Goal: Information Seeking & Learning: Learn about a topic

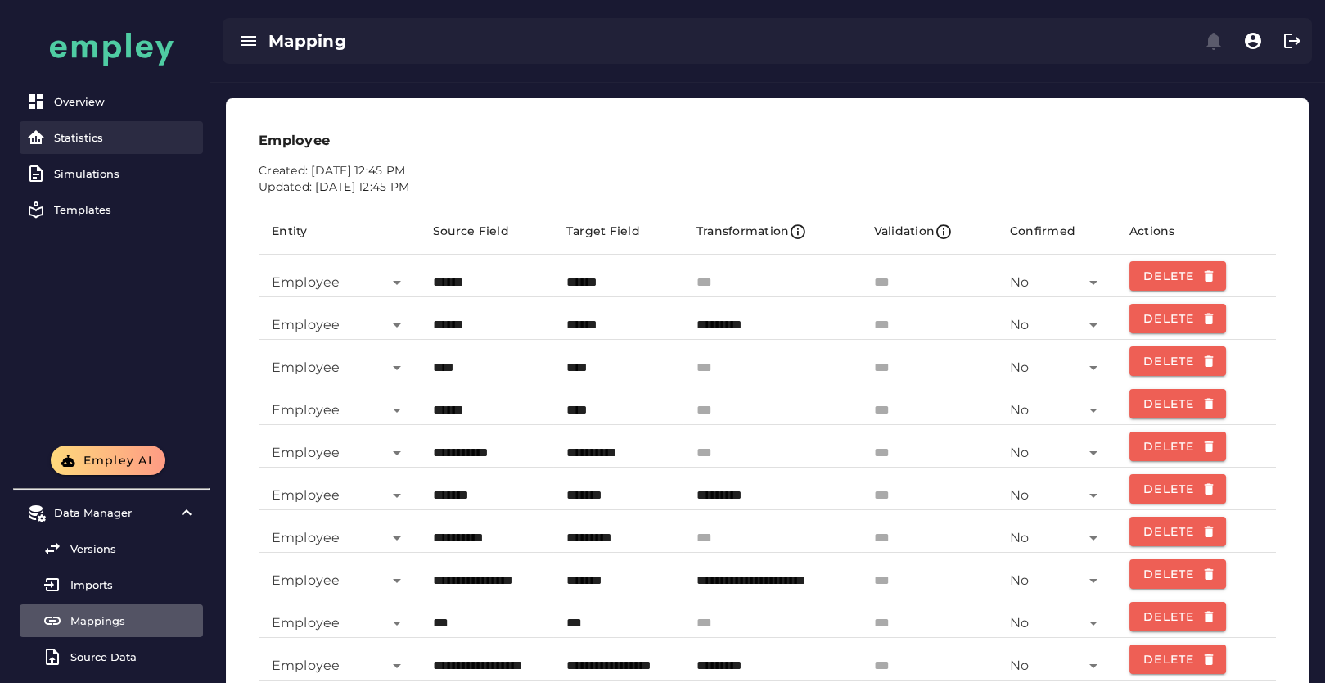
click at [89, 140] on div "Statistics" at bounding box center [125, 137] width 142 height 13
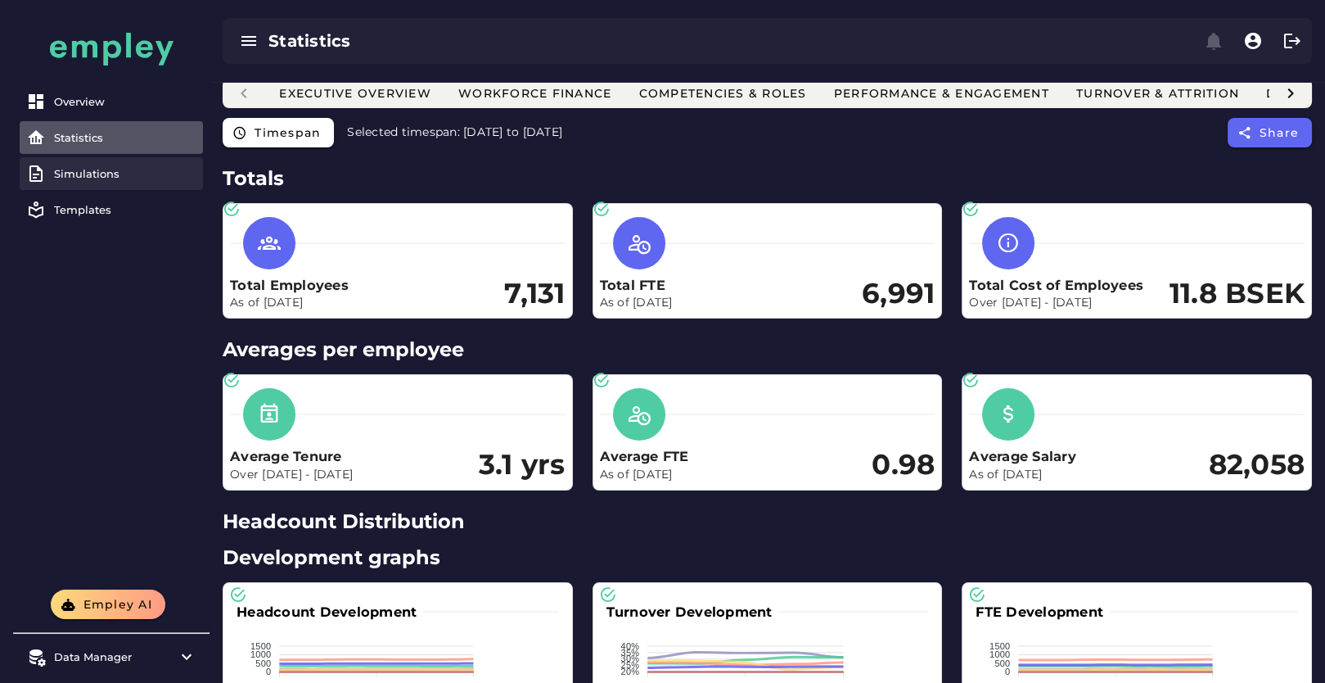
click at [92, 182] on link "Simulations" at bounding box center [111, 173] width 183 height 33
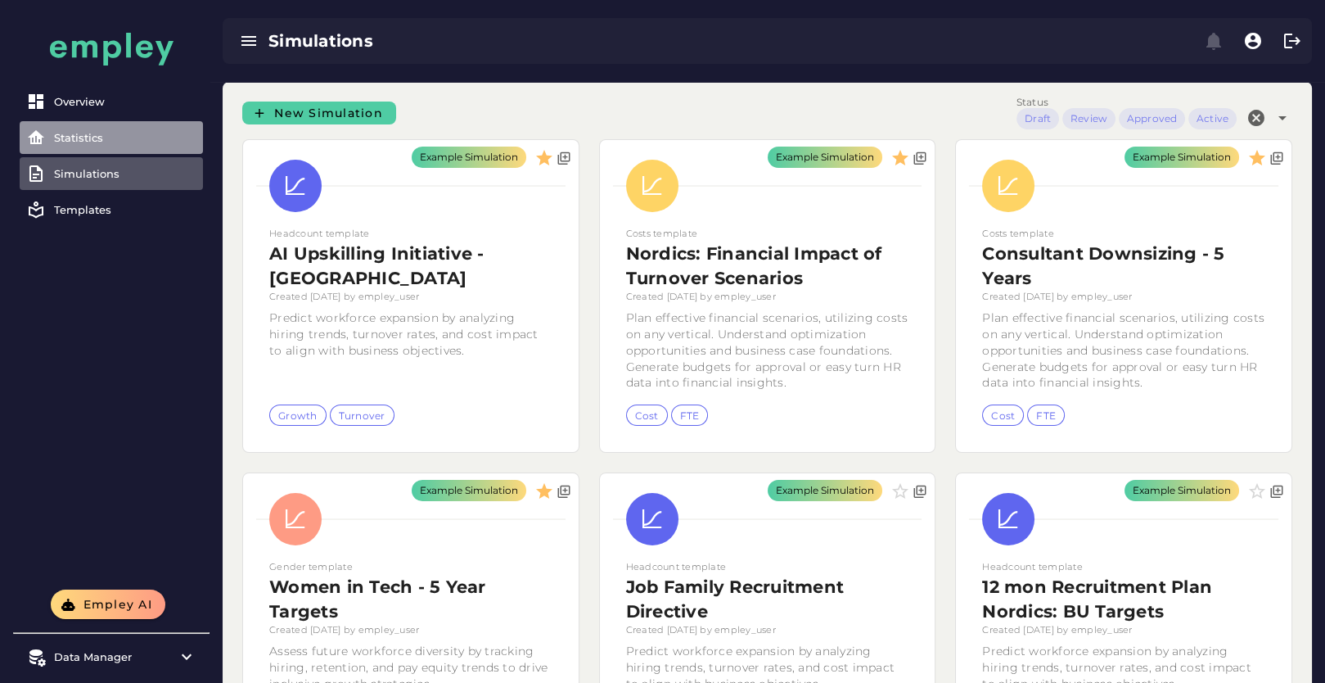
click at [95, 141] on div "Statistics" at bounding box center [125, 137] width 142 height 13
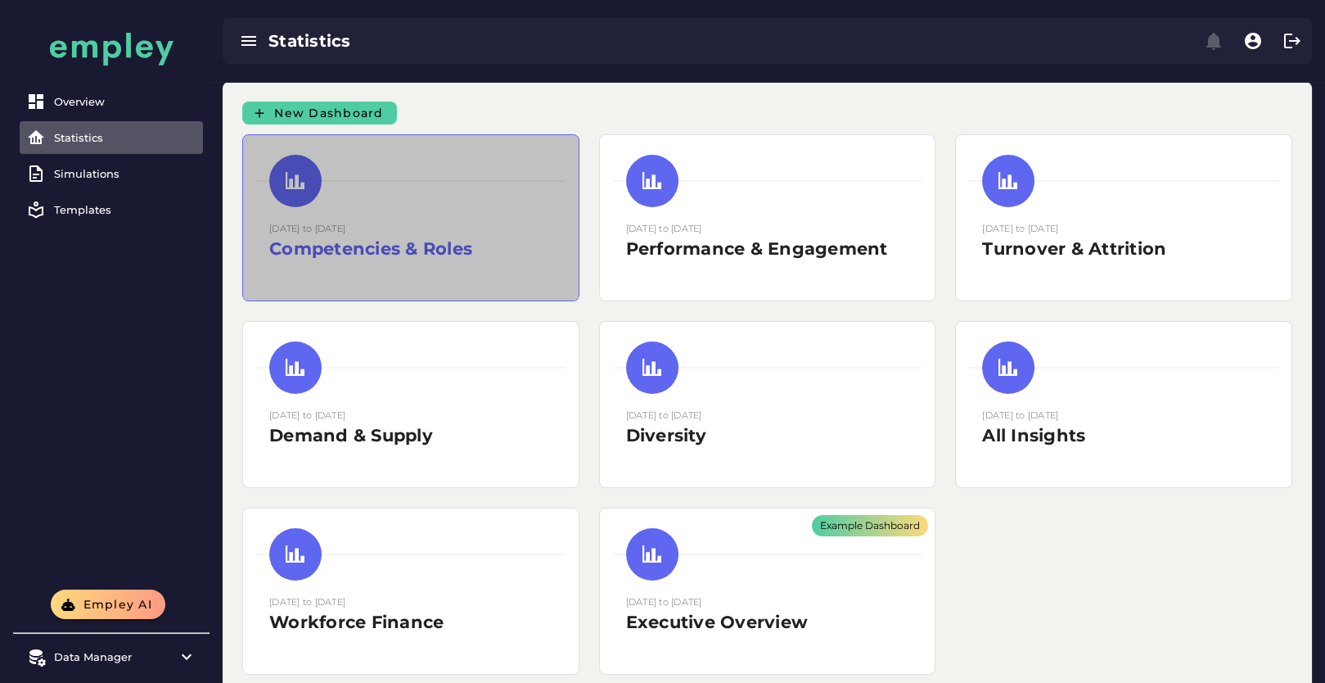
click at [423, 202] on div at bounding box center [410, 181] width 309 height 52
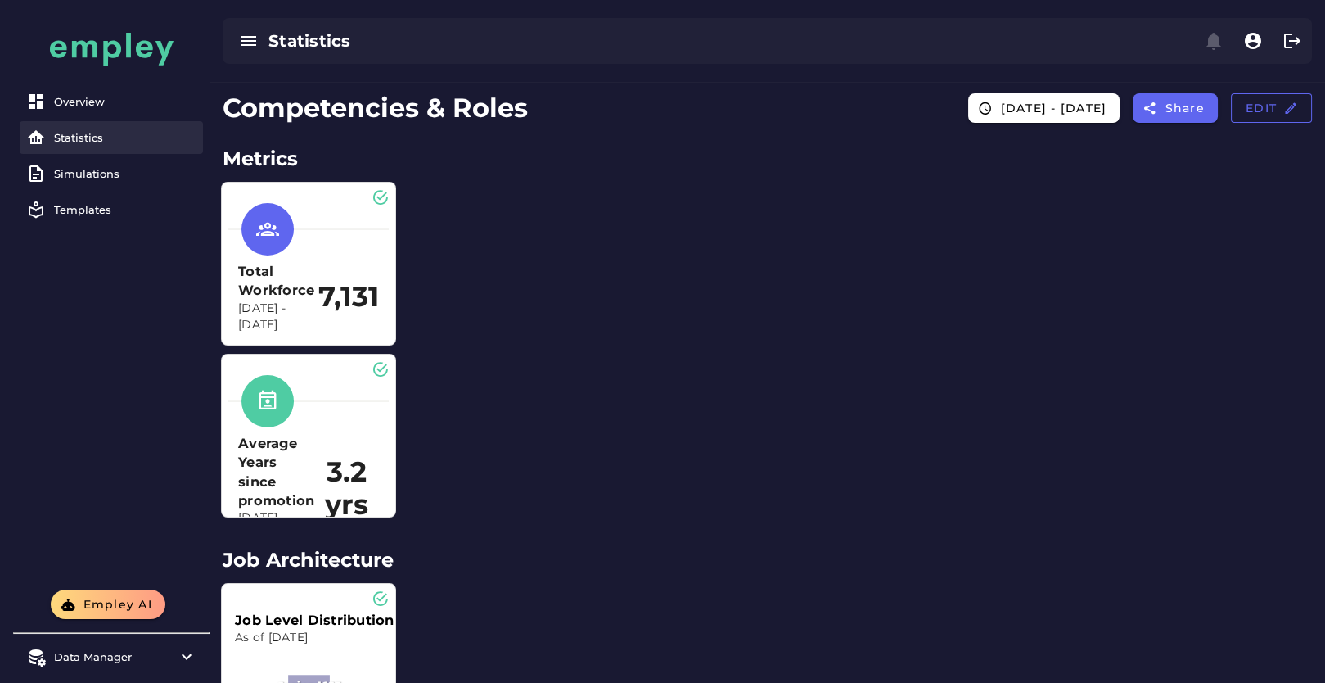
click at [137, 134] on div "Statistics" at bounding box center [125, 137] width 142 height 13
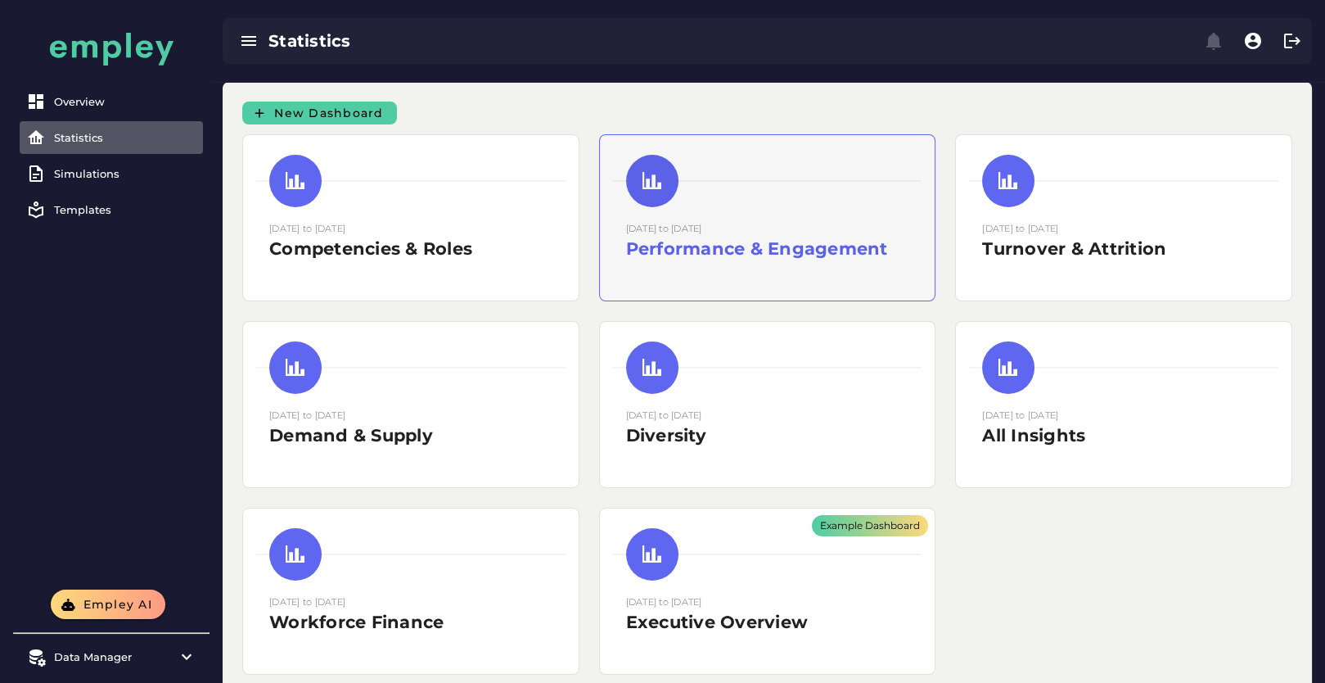
scroll to position [47, 0]
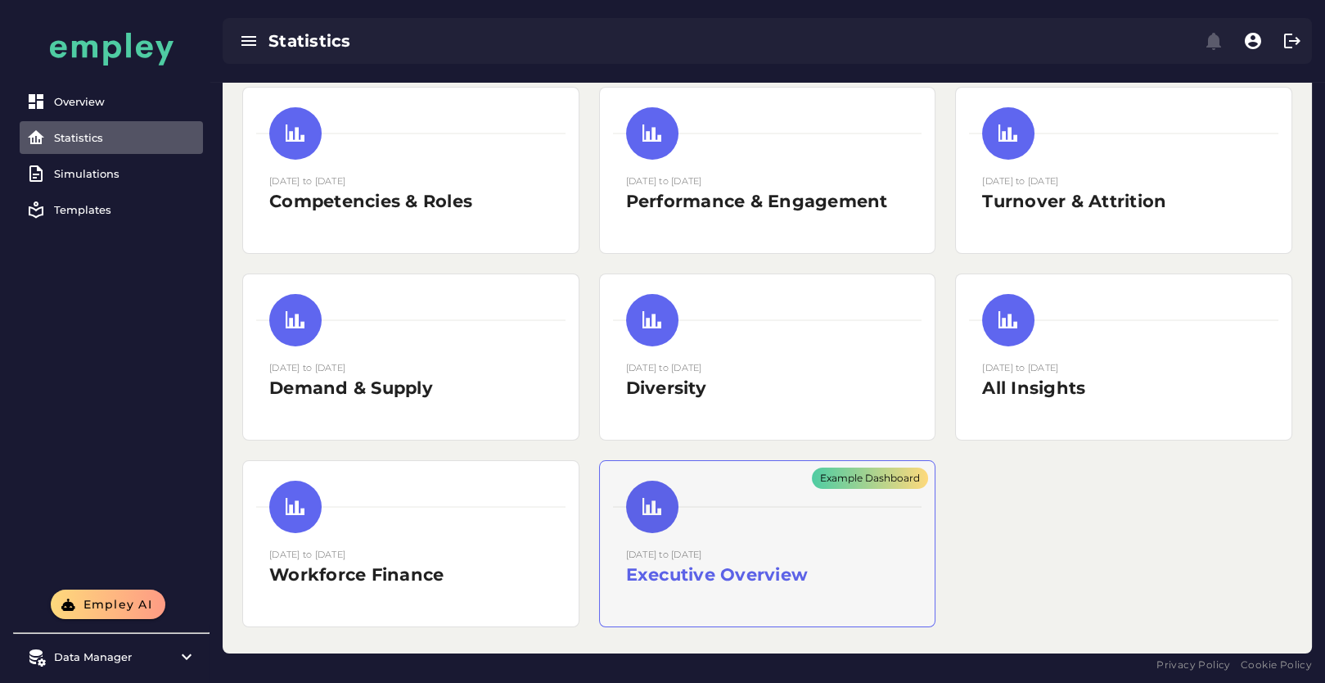
click at [729, 545] on div "Example Dashboard" at bounding box center [768, 543] width 336 height 165
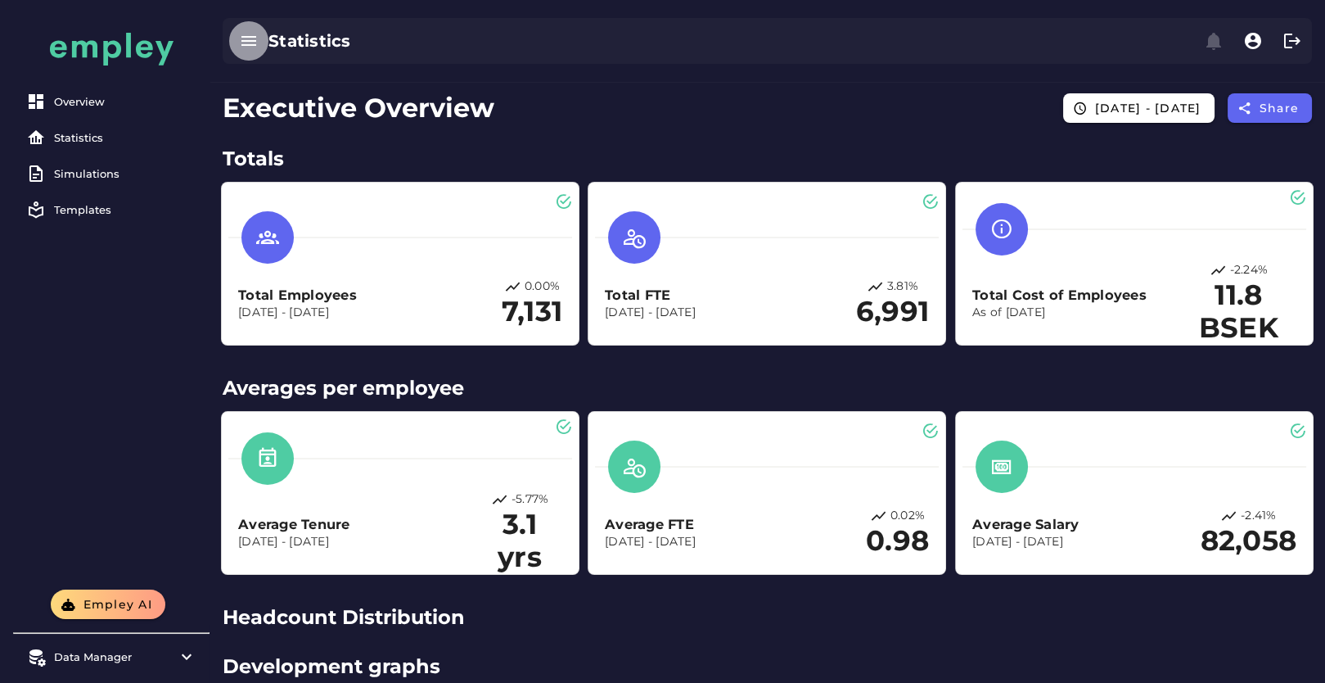
click at [250, 47] on icon "button" at bounding box center [249, 41] width 20 height 20
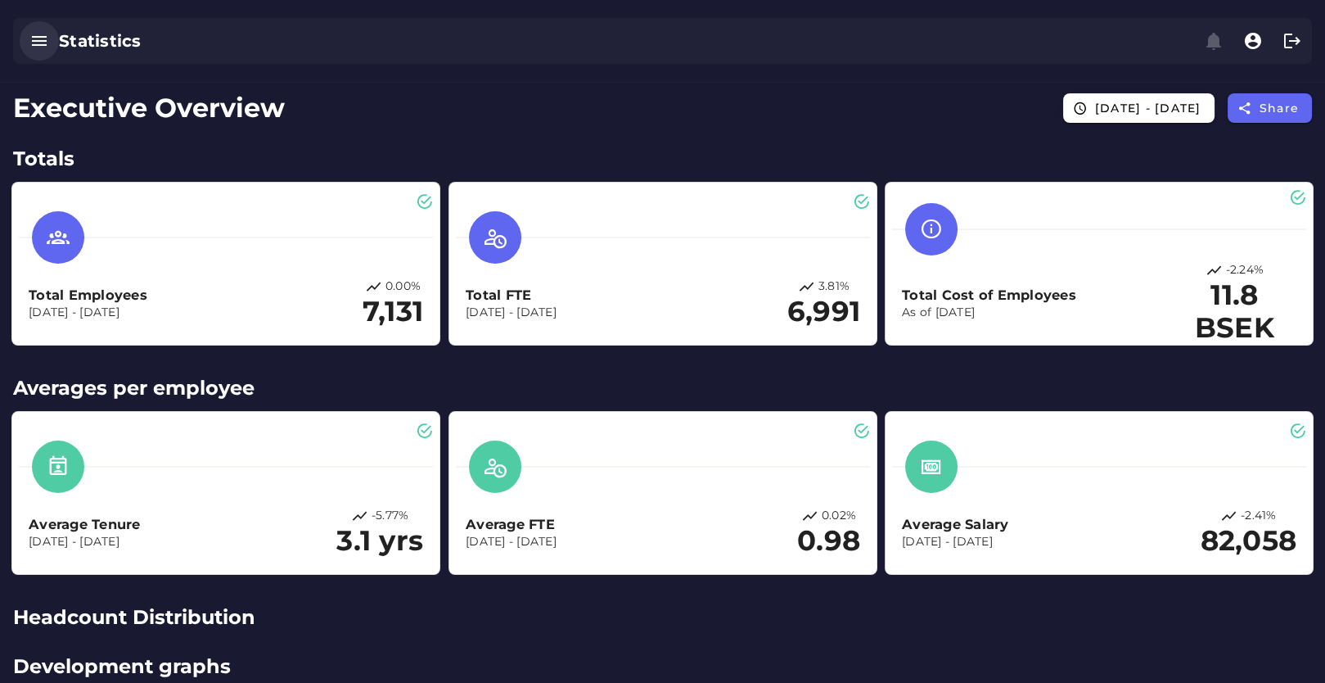
click at [40, 49] on icon "button" at bounding box center [39, 41] width 20 height 20
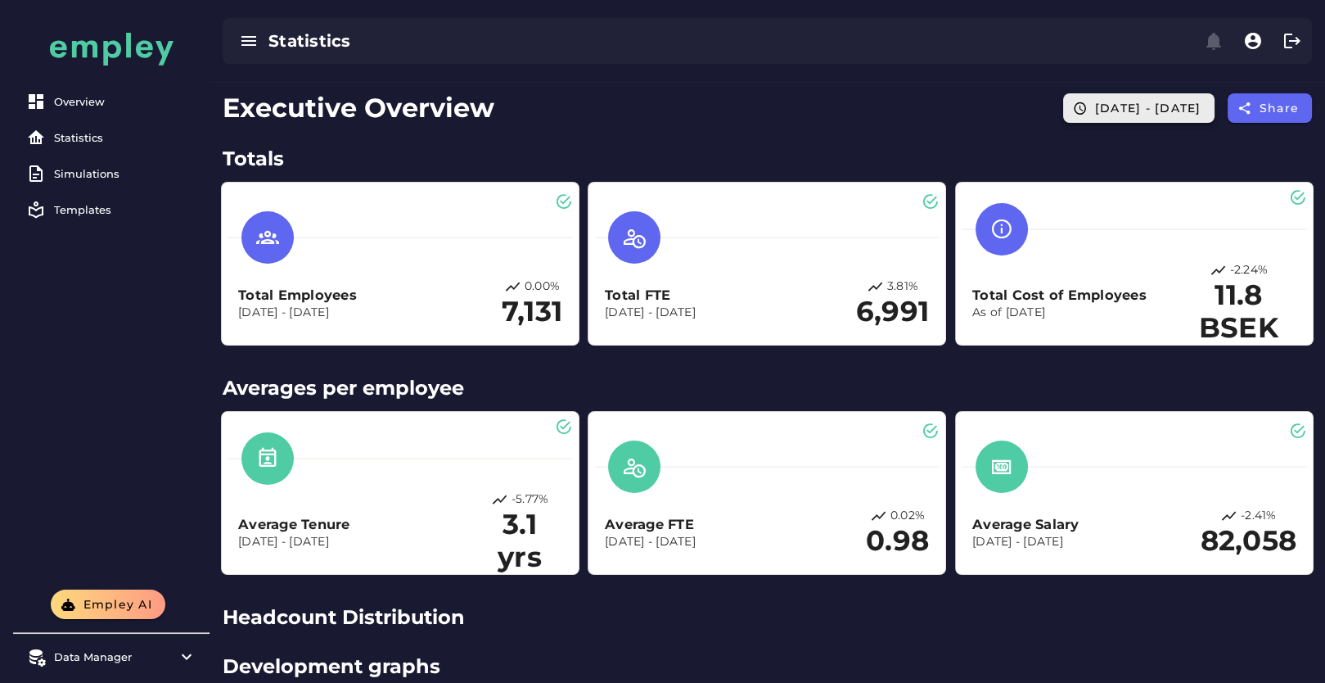
click at [1095, 109] on span "[DATE] - [DATE]" at bounding box center [1148, 108] width 107 height 15
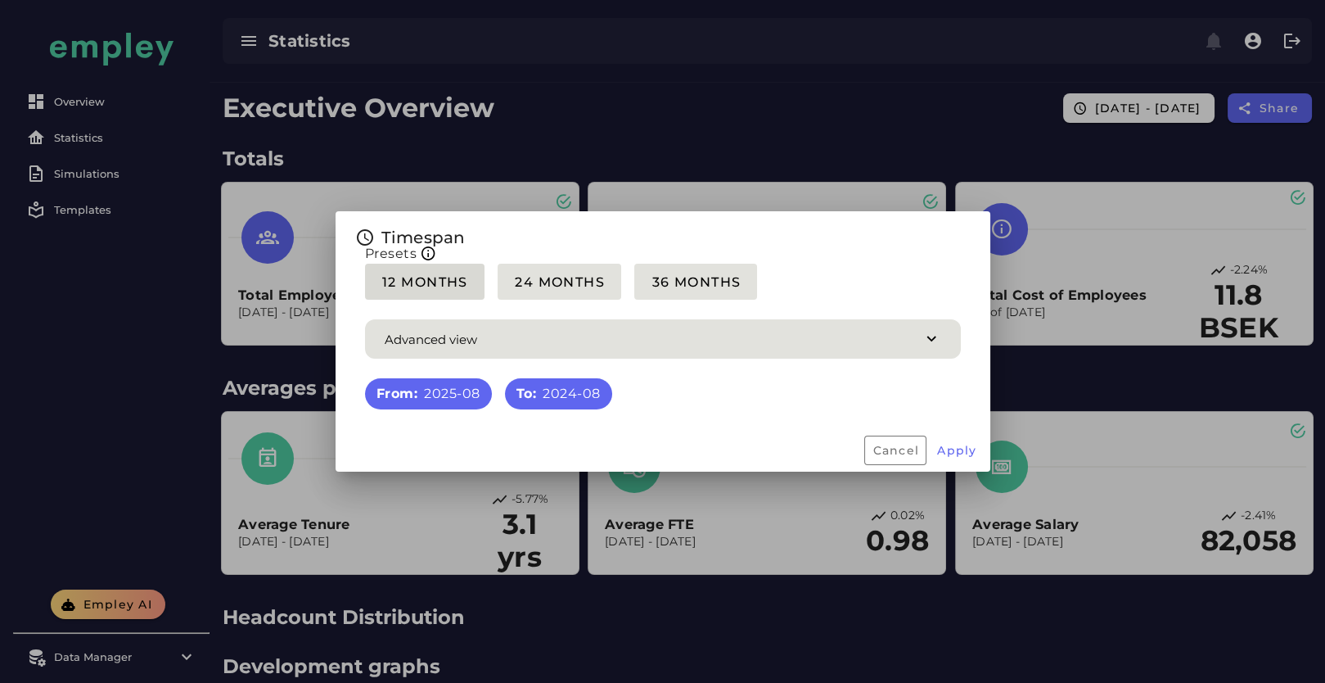
click at [404, 296] on button "12 Months" at bounding box center [425, 282] width 120 height 36
click at [955, 451] on span "Apply" at bounding box center [957, 450] width 41 height 15
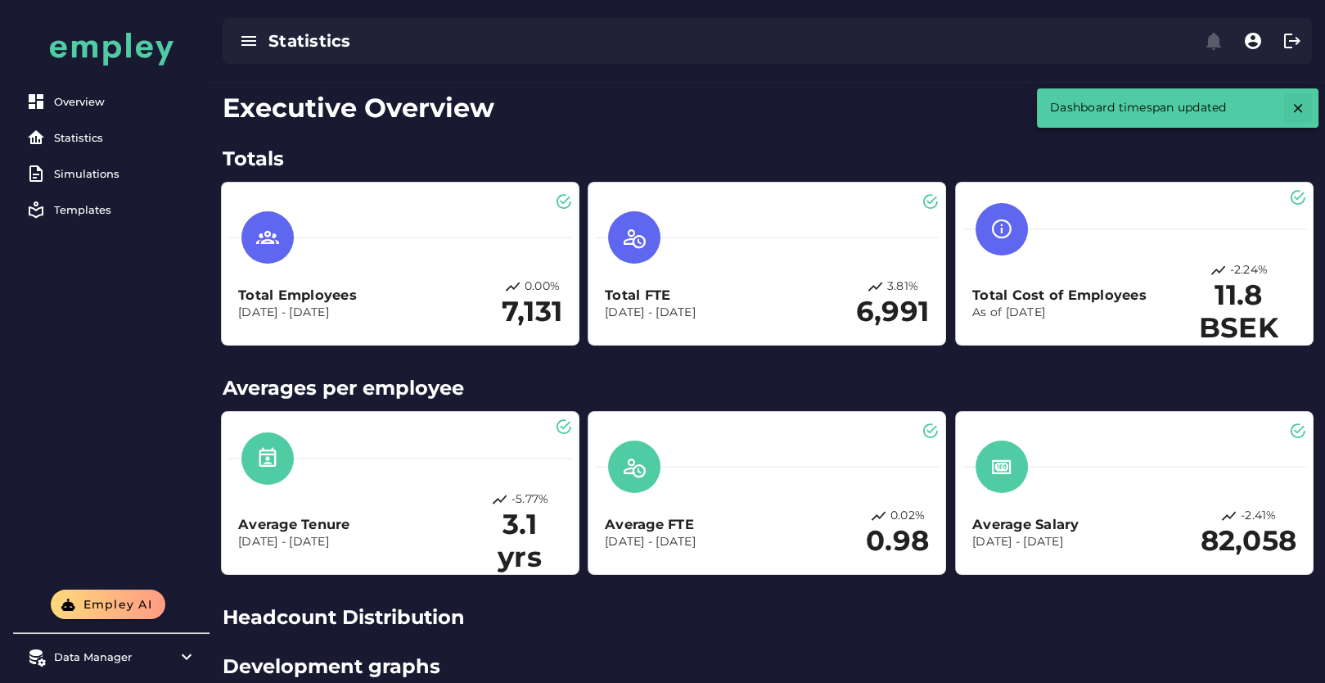
click at [1296, 117] on button "button" at bounding box center [1298, 107] width 28 height 29
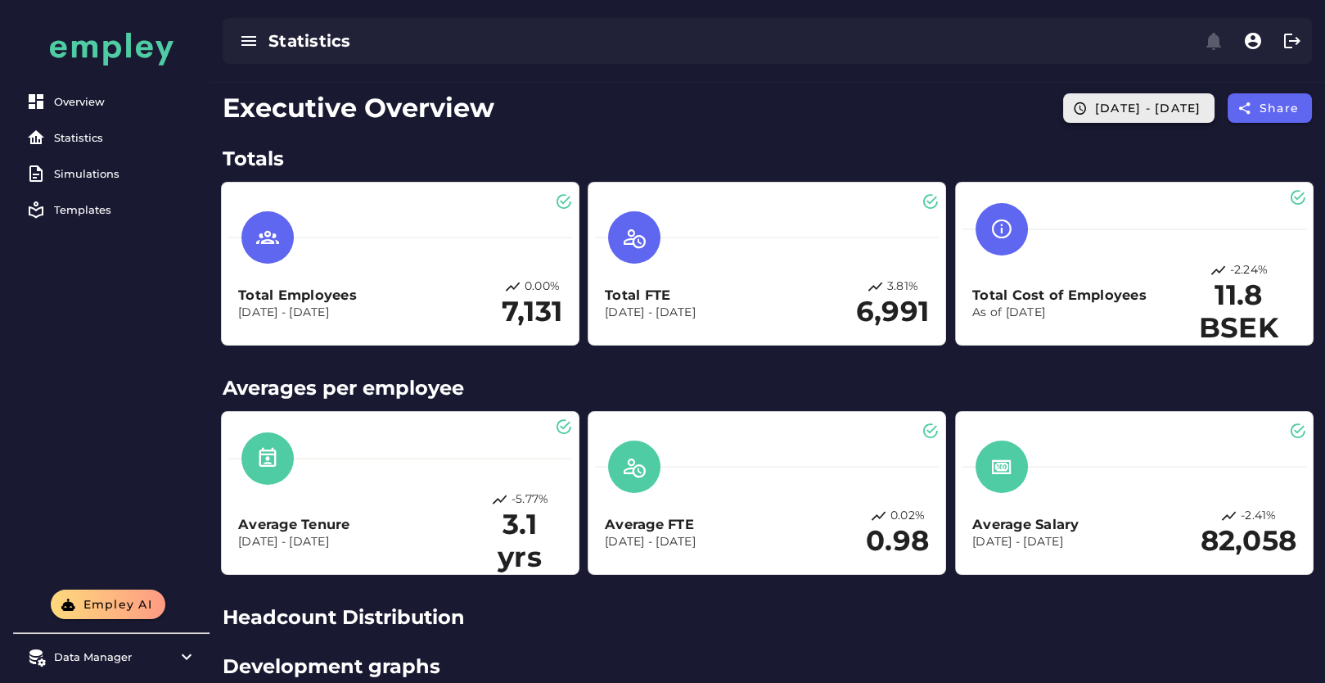
click at [1098, 116] on button "[DATE] - [DATE]" at bounding box center [1138, 107] width 151 height 29
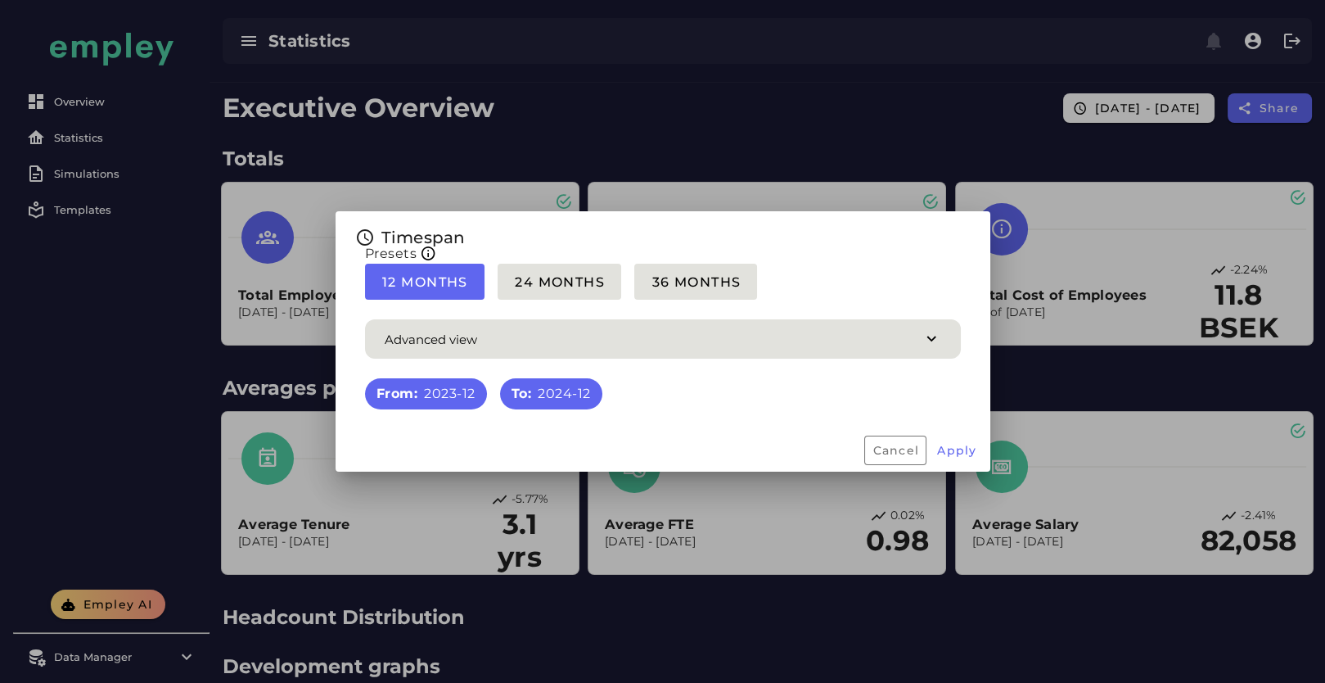
click at [809, 101] on div at bounding box center [662, 341] width 1325 height 683
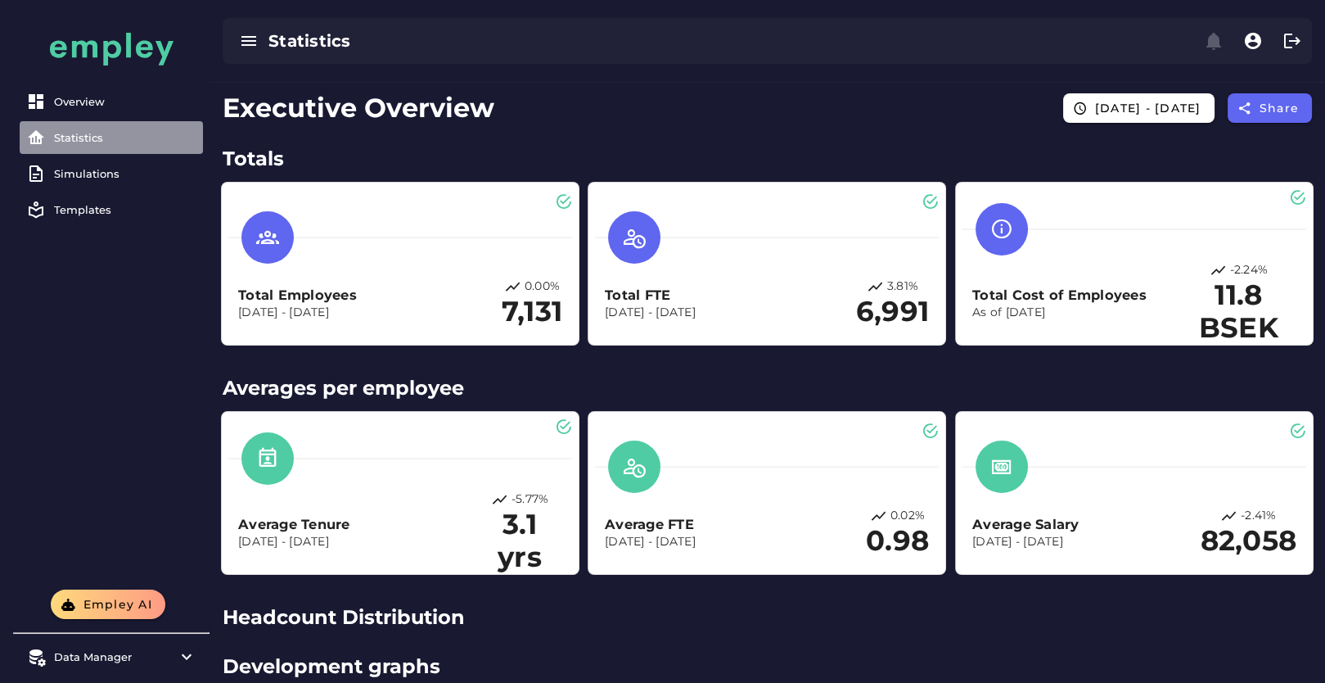
click at [80, 144] on link "Statistics" at bounding box center [111, 137] width 183 height 33
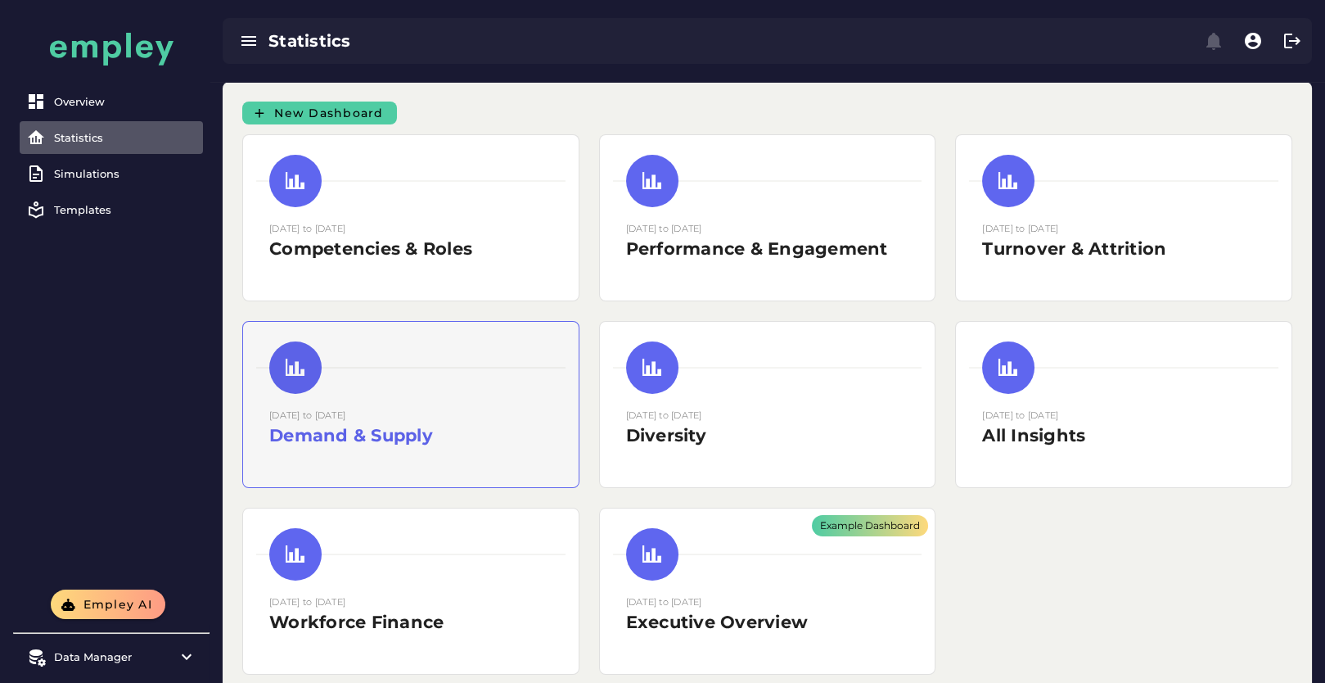
click at [371, 407] on div "15 August 2025 to 15 August 2025 Demand & Supply" at bounding box center [410, 427] width 283 height 41
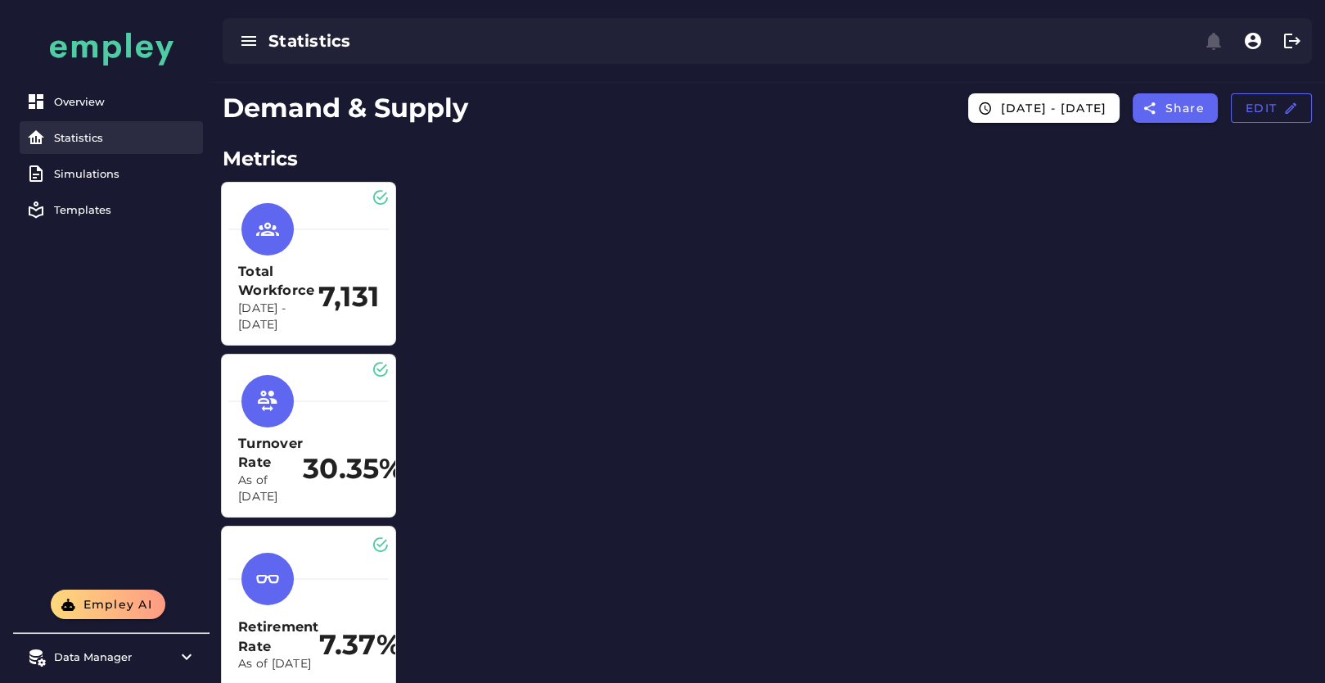
click at [87, 150] on link "Statistics" at bounding box center [111, 137] width 183 height 33
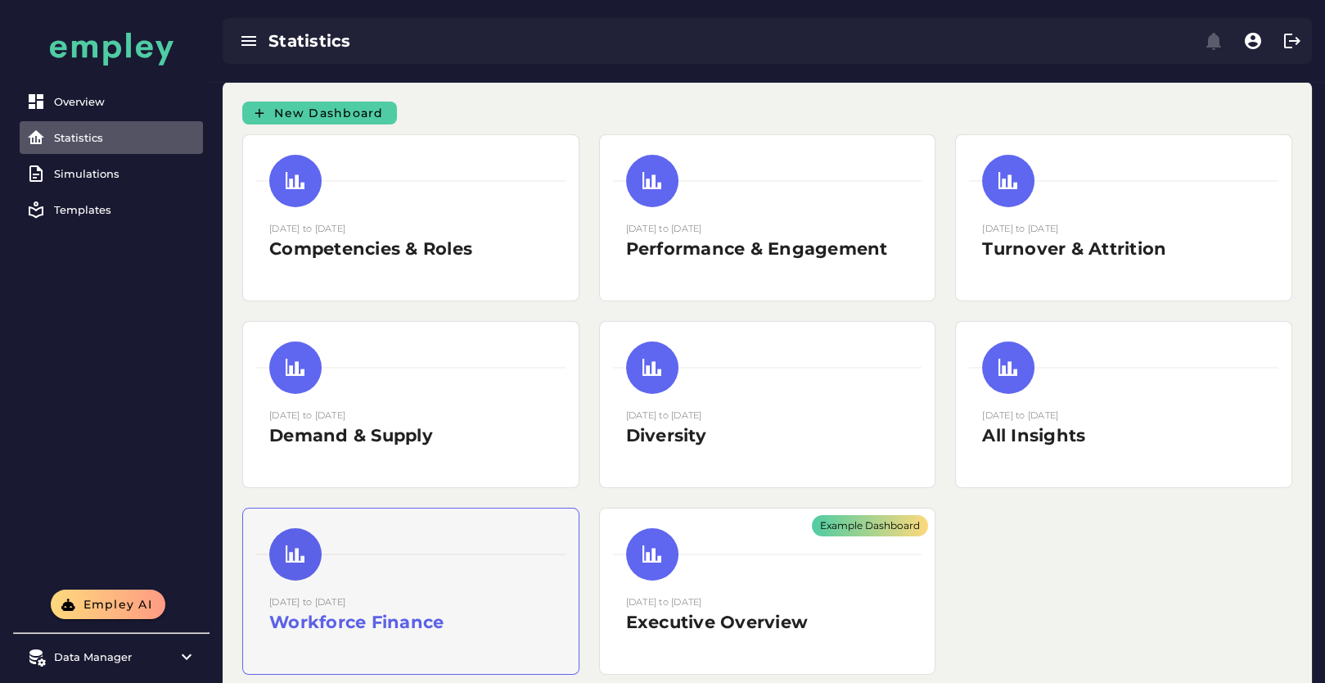
click at [345, 603] on small "01 December 2023 to 31 December 2024" at bounding box center [307, 601] width 76 height 11
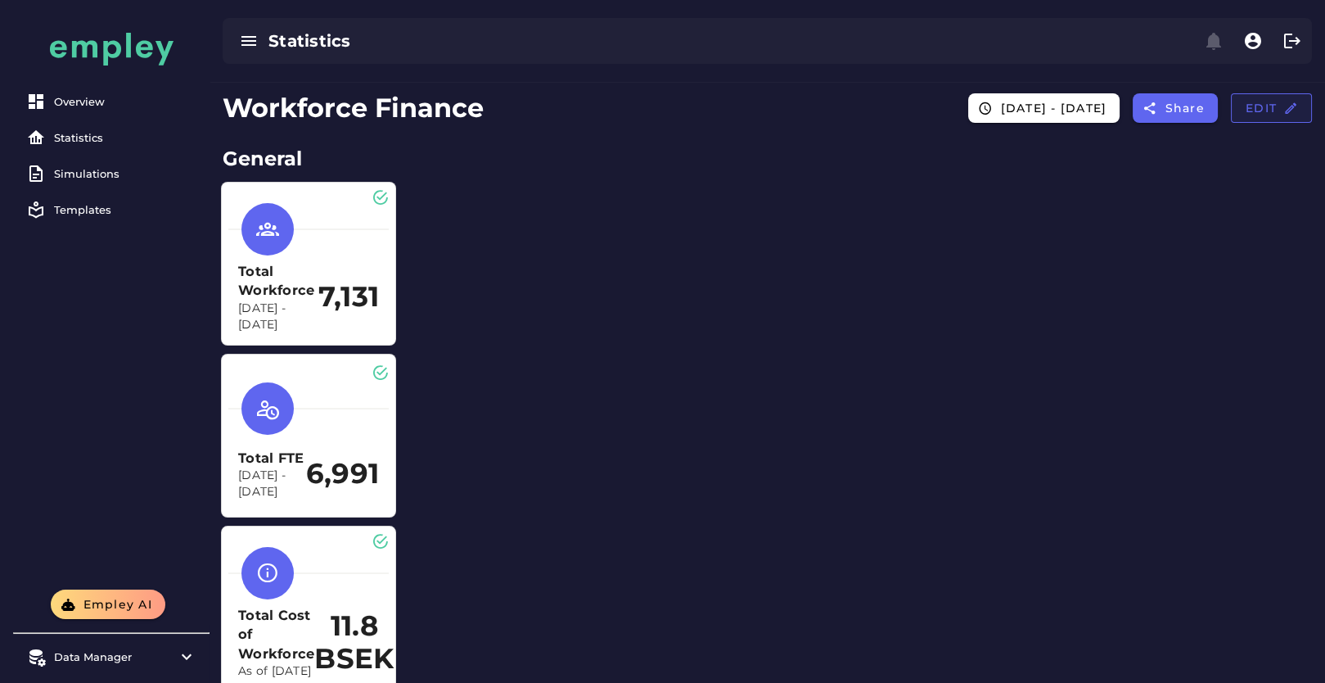
click at [1261, 111] on span "Edit" at bounding box center [1271, 108] width 53 height 15
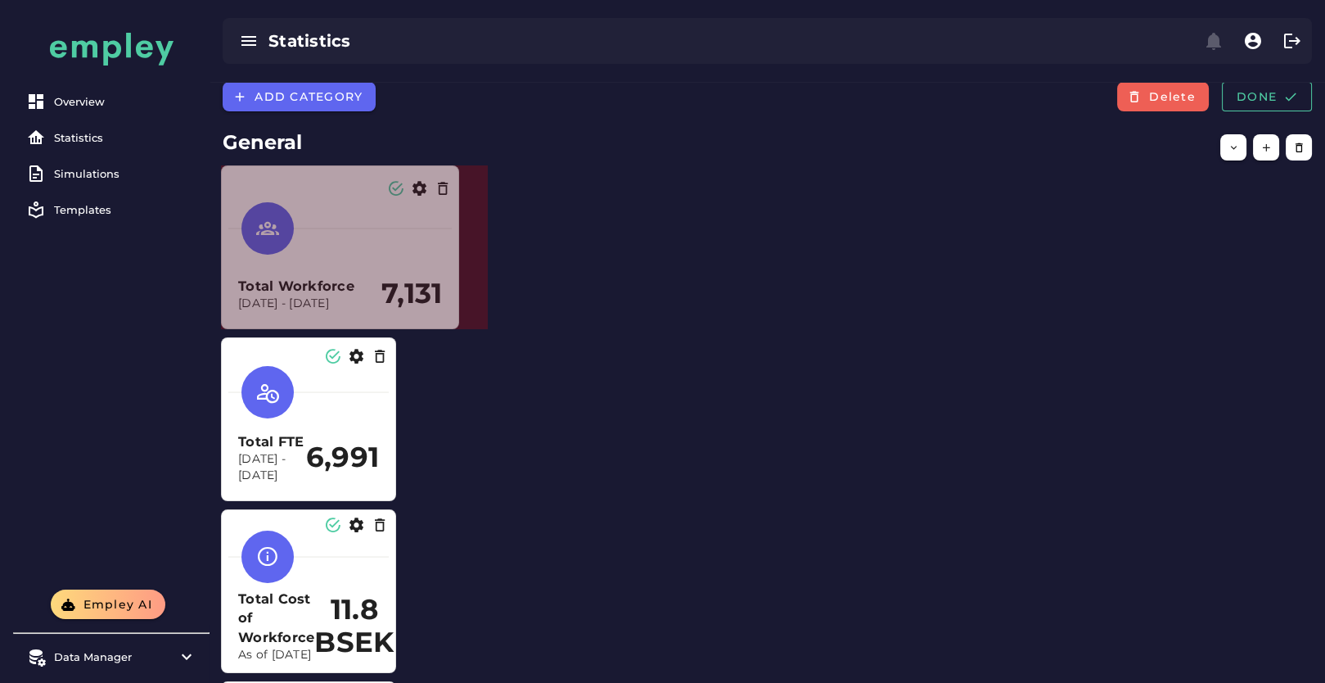
drag, startPoint x: 395, startPoint y: 320, endPoint x: 458, endPoint y: 312, distance: 63.6
click at [458, 312] on section "Total Workforce Dec 1, 2023 - Dec 31, 2024 7,131" at bounding box center [340, 247] width 238 height 164
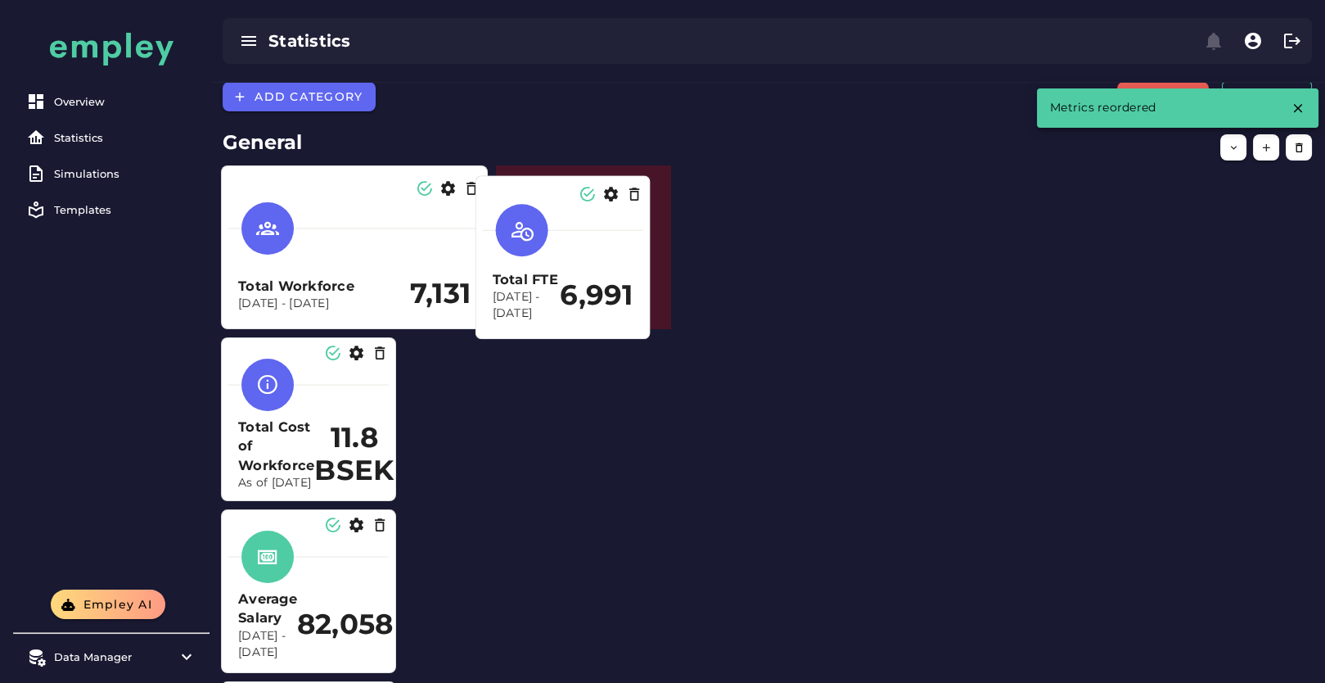
drag, startPoint x: 342, startPoint y: 419, endPoint x: 625, endPoint y: 262, distance: 323.2
click at [625, 270] on div "Total FTE Dec 1, 2023 - Dec 31, 2024 6,991" at bounding box center [563, 296] width 141 height 52
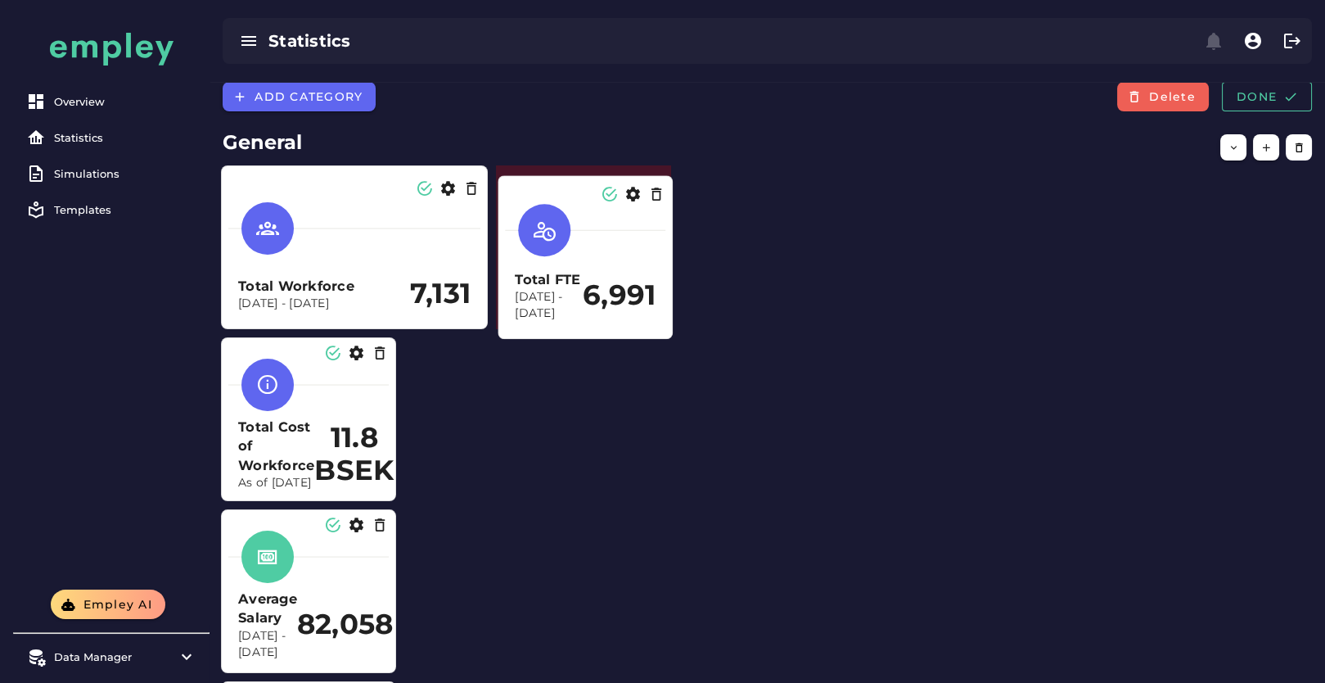
drag, startPoint x: 661, startPoint y: 326, endPoint x: 663, endPoint y: 336, distance: 10.0
click at [663, 336] on div "Total FTE Dec 1, 2023 - Dec 31, 2024 6,991" at bounding box center [586, 257] width 174 height 162
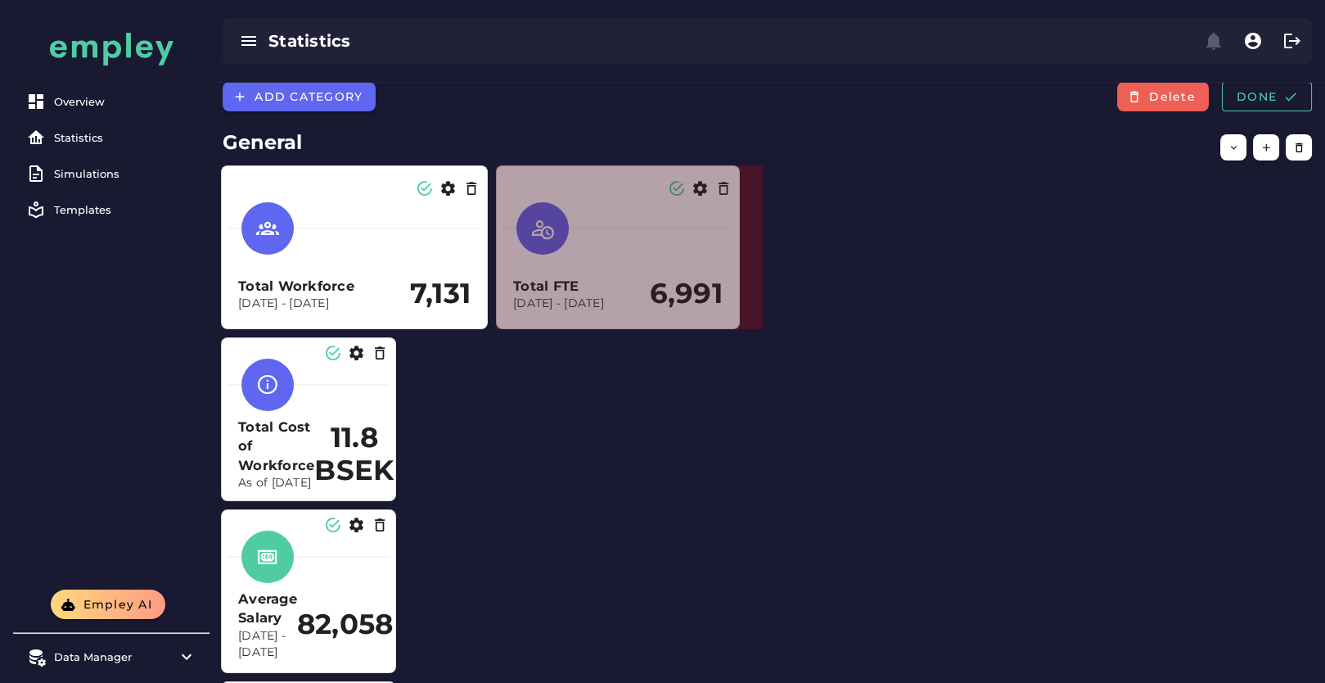
drag, startPoint x: 665, startPoint y: 327, endPoint x: 734, endPoint y: 326, distance: 68.8
click at [734, 326] on span at bounding box center [736, 325] width 8 height 8
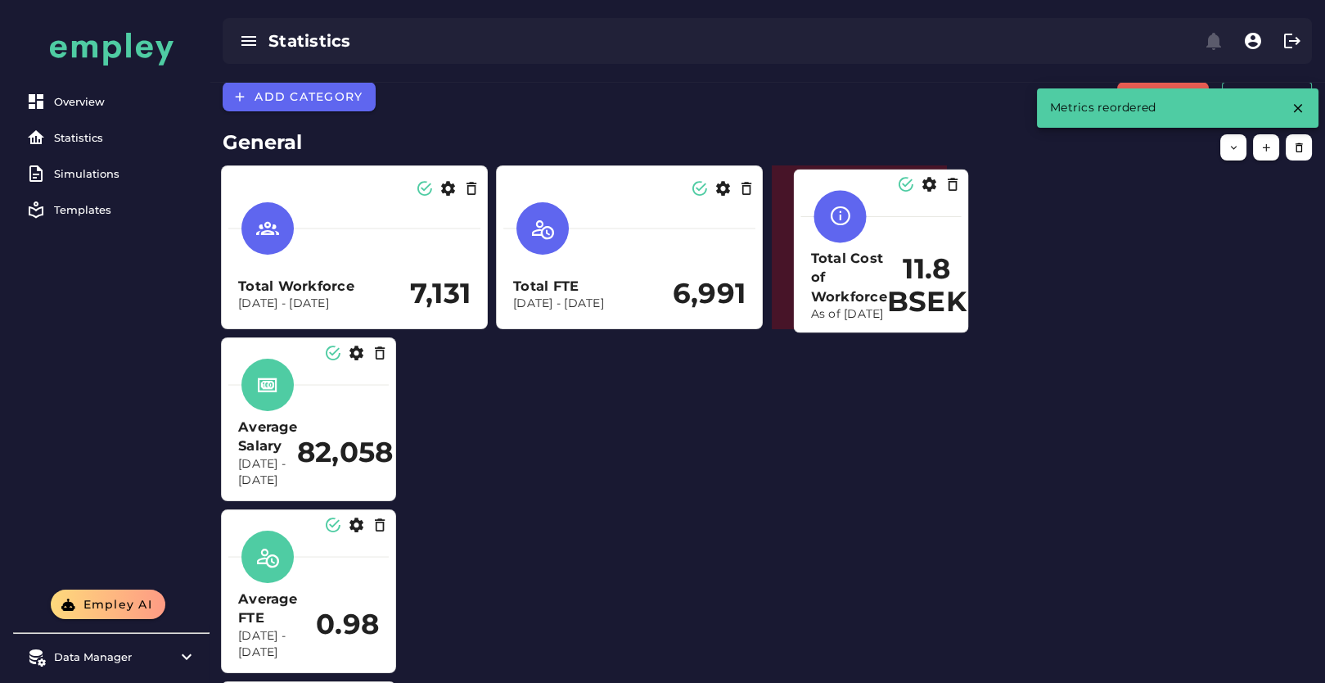
drag, startPoint x: 330, startPoint y: 440, endPoint x: 890, endPoint y: 280, distance: 582.3
click at [890, 280] on h2 "11.8 BSEK" at bounding box center [926, 285] width 79 height 65
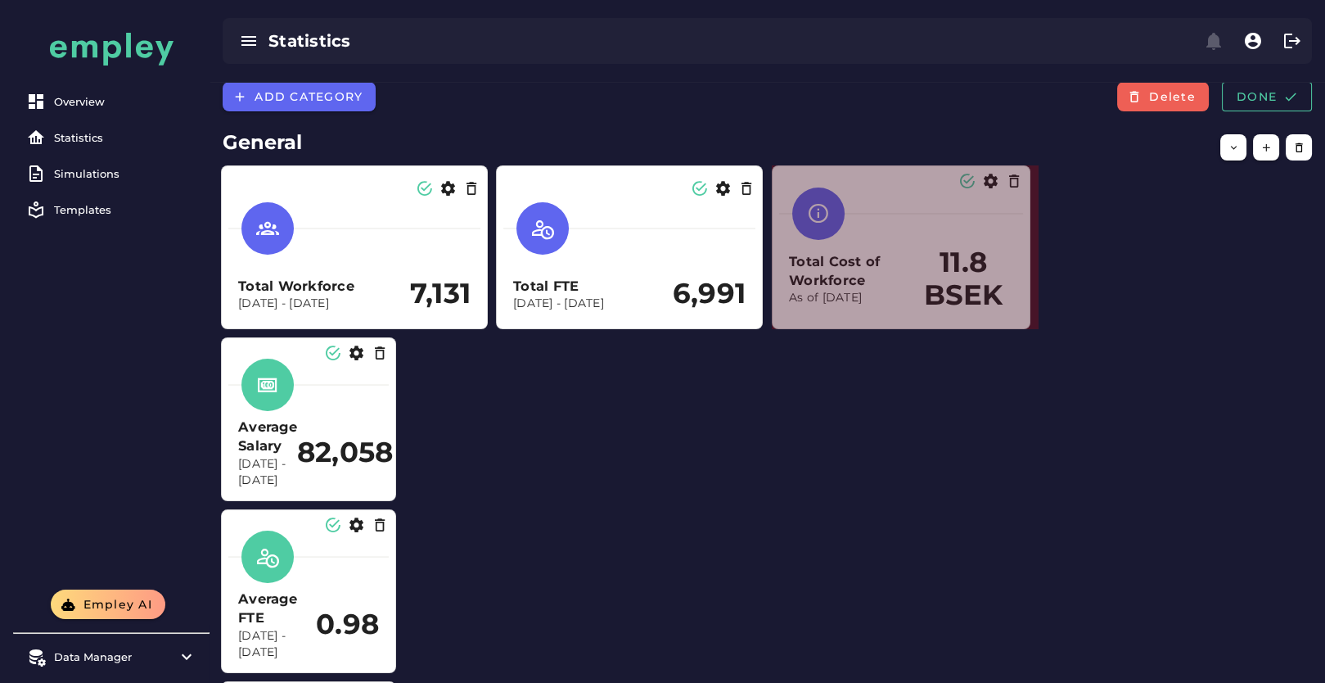
drag, startPoint x: 942, startPoint y: 325, endPoint x: 1026, endPoint y: 321, distance: 83.6
click at [1026, 321] on span at bounding box center [1026, 325] width 8 height 8
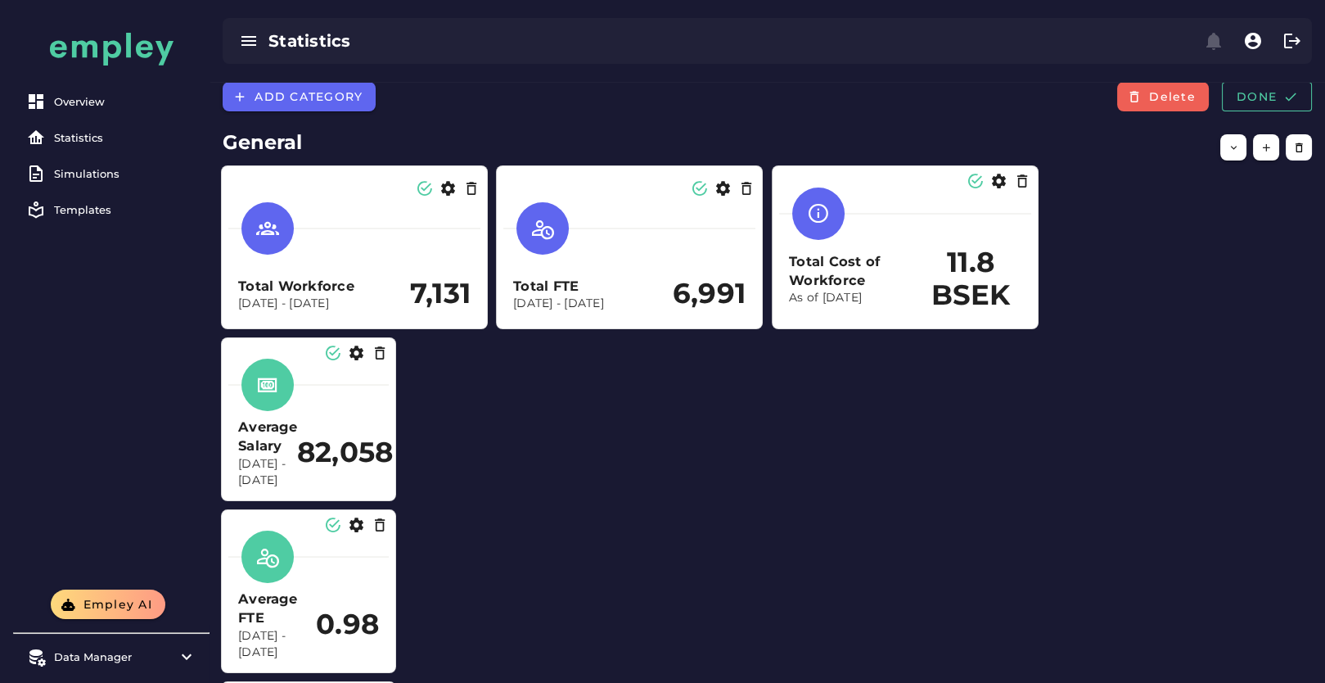
click at [289, 147] on h2 "General" at bounding box center [768, 142] width 1090 height 29
click at [503, 454] on div "Total Workforce Dec 1, 2023 - Dec 31, 2024 7,131 Total FTE Dec 1, 2023 - Dec 31…" at bounding box center [767, 591] width 1109 height 868
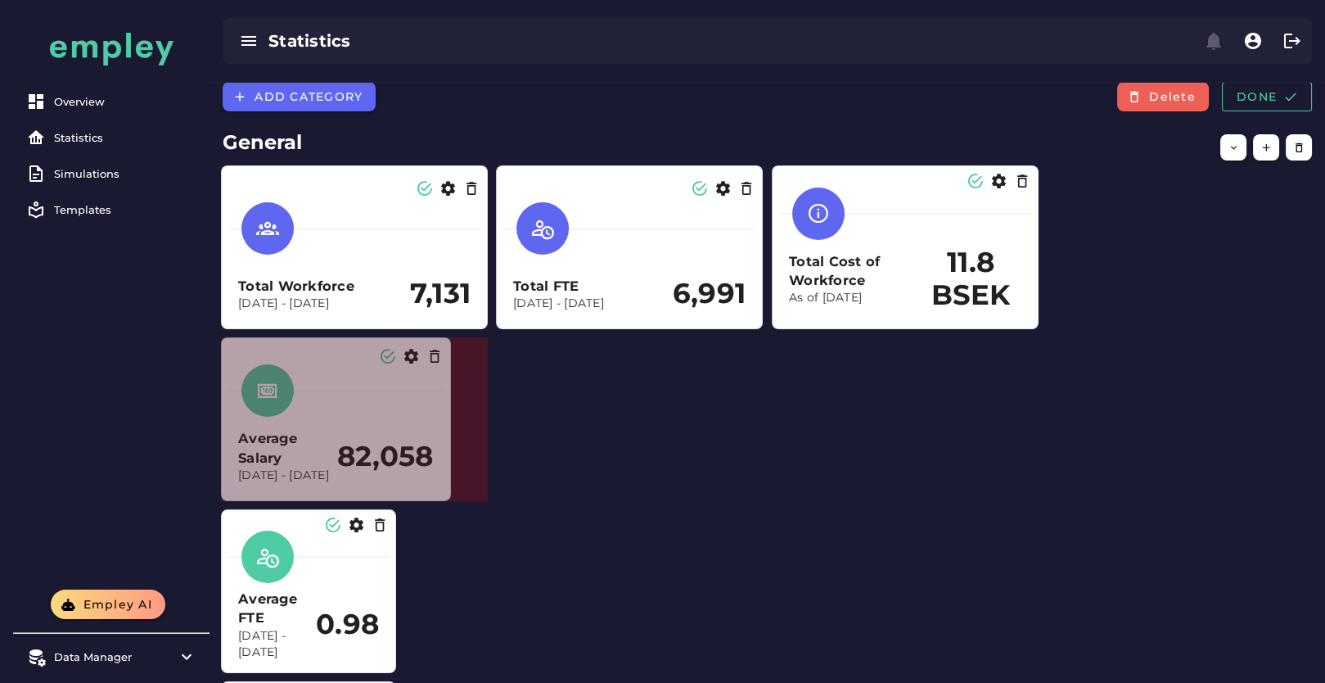
drag, startPoint x: 395, startPoint y: 497, endPoint x: 450, endPoint y: 491, distance: 55.1
click at [450, 491] on section "Average Salary Dec 1, 2023 - Dec 31, 2024 82,058" at bounding box center [336, 419] width 230 height 164
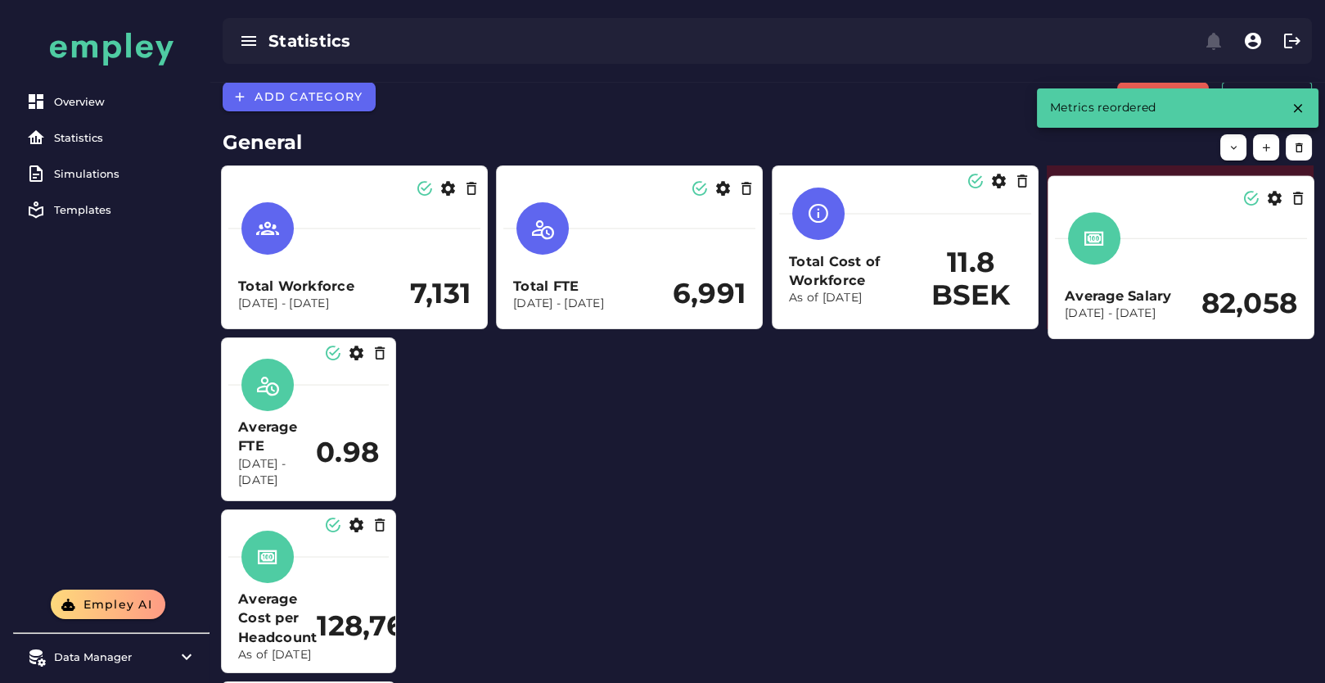
drag, startPoint x: 370, startPoint y: 433, endPoint x: 1197, endPoint y: 271, distance: 842.6
click at [1197, 287] on h3 "Average Salary" at bounding box center [1133, 296] width 137 height 19
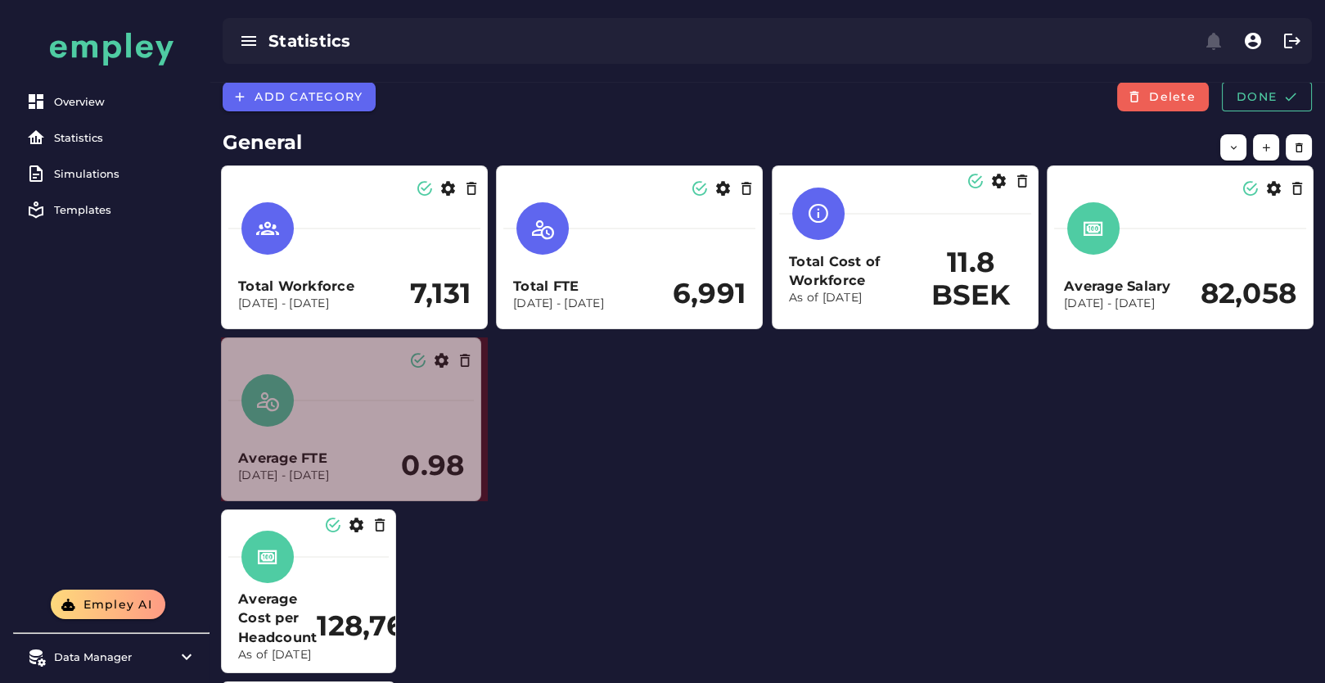
drag, startPoint x: 393, startPoint y: 494, endPoint x: 479, endPoint y: 485, distance: 86.5
click at [479, 485] on section "Average FTE Dec 1, 2023 - Dec 31, 2024 0.98" at bounding box center [351, 419] width 260 height 164
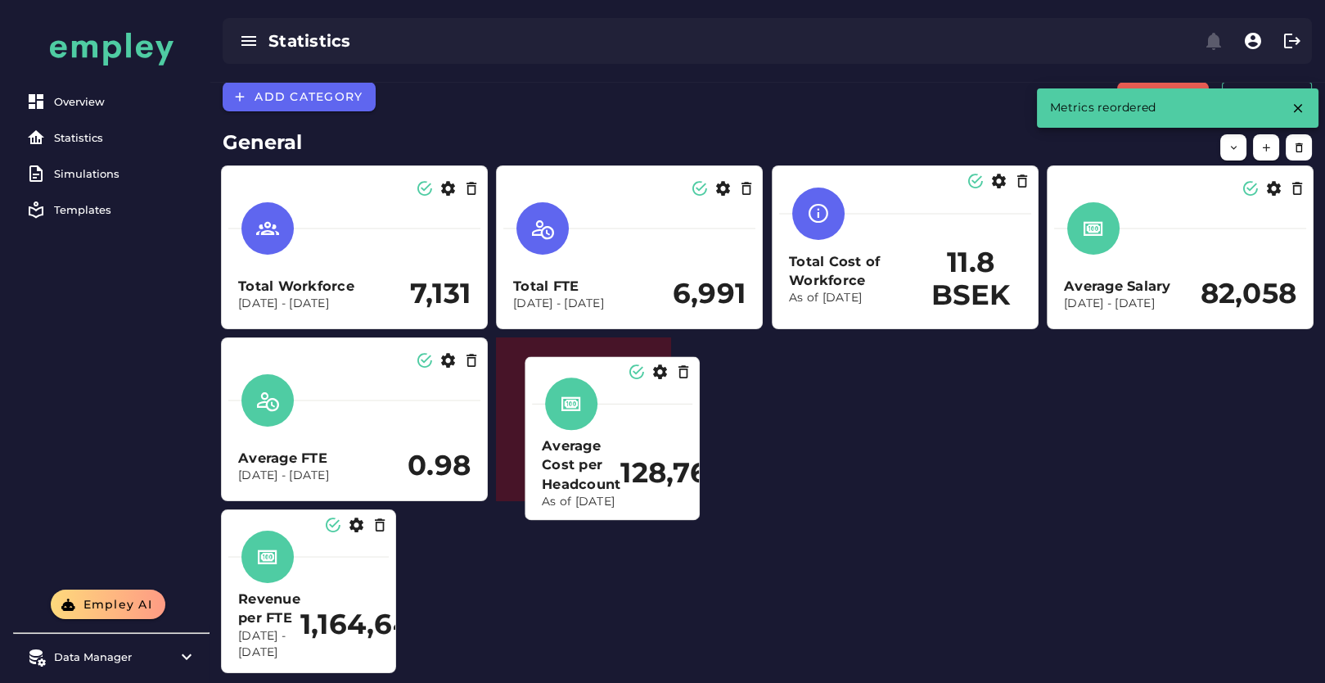
drag, startPoint x: 322, startPoint y: 607, endPoint x: 624, endPoint y: 452, distance: 339.4
click at [621, 449] on div "Average Cost per Headcount As of Dec 31, 2024 128,761" at bounding box center [612, 473] width 141 height 74
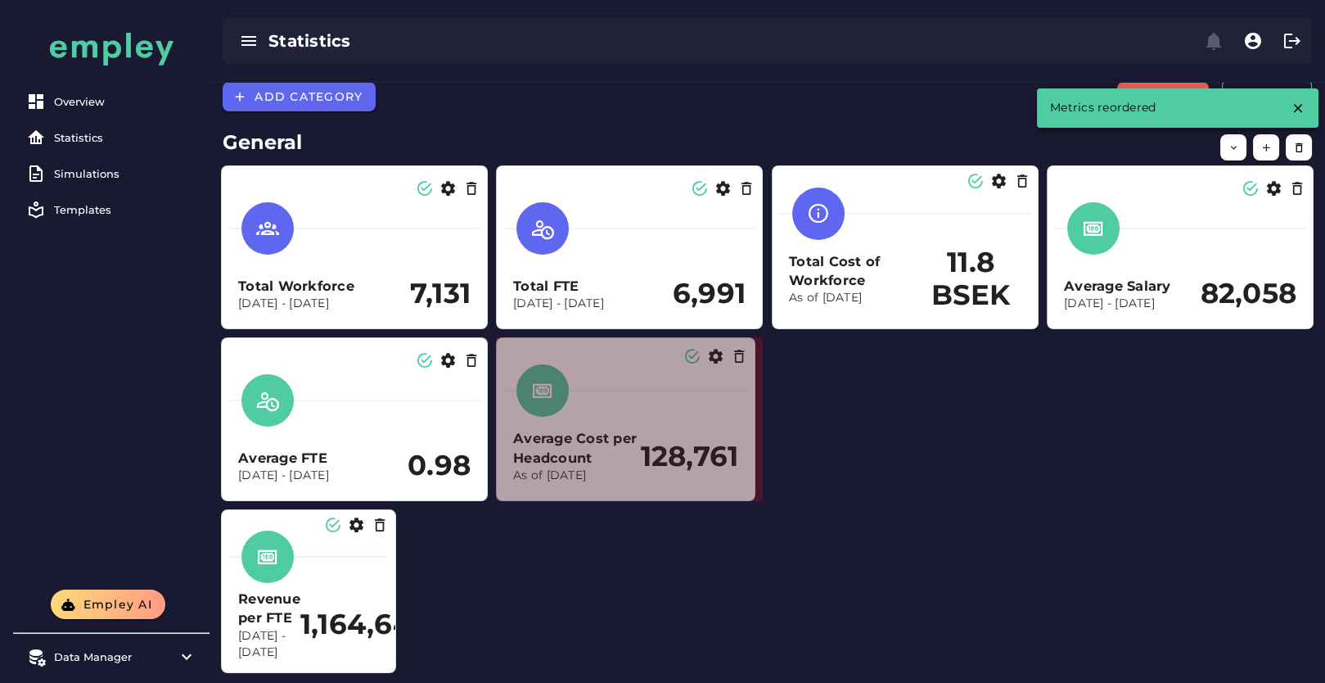
drag, startPoint x: 663, startPoint y: 497, endPoint x: 747, endPoint y: 488, distance: 84.8
click at [747, 488] on section "Average Cost per Headcount As of Dec 31, 2024 128,761" at bounding box center [626, 419] width 260 height 164
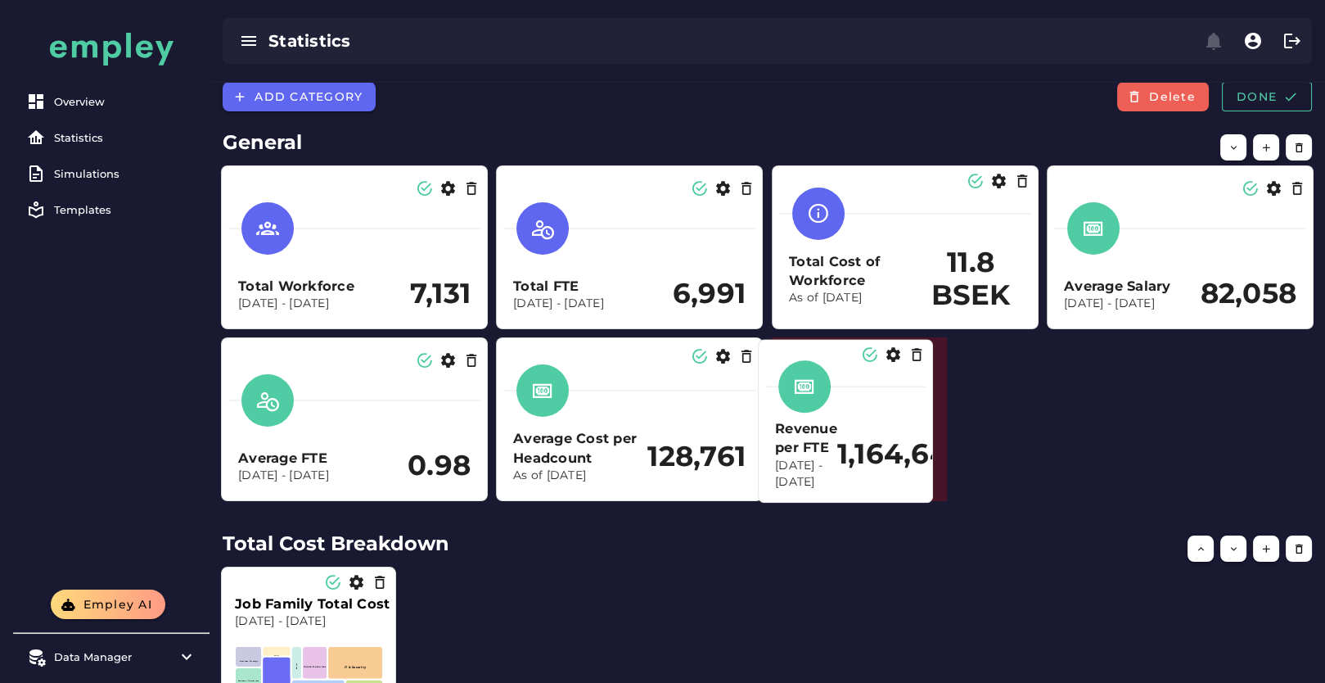
drag, startPoint x: 390, startPoint y: 587, endPoint x: 930, endPoint y: 436, distance: 560.9
click at [916, 420] on div "Revenue per FTE Dec 1, 2023 - Dec 31, 2024 1,164,640" at bounding box center [845, 454] width 141 height 71
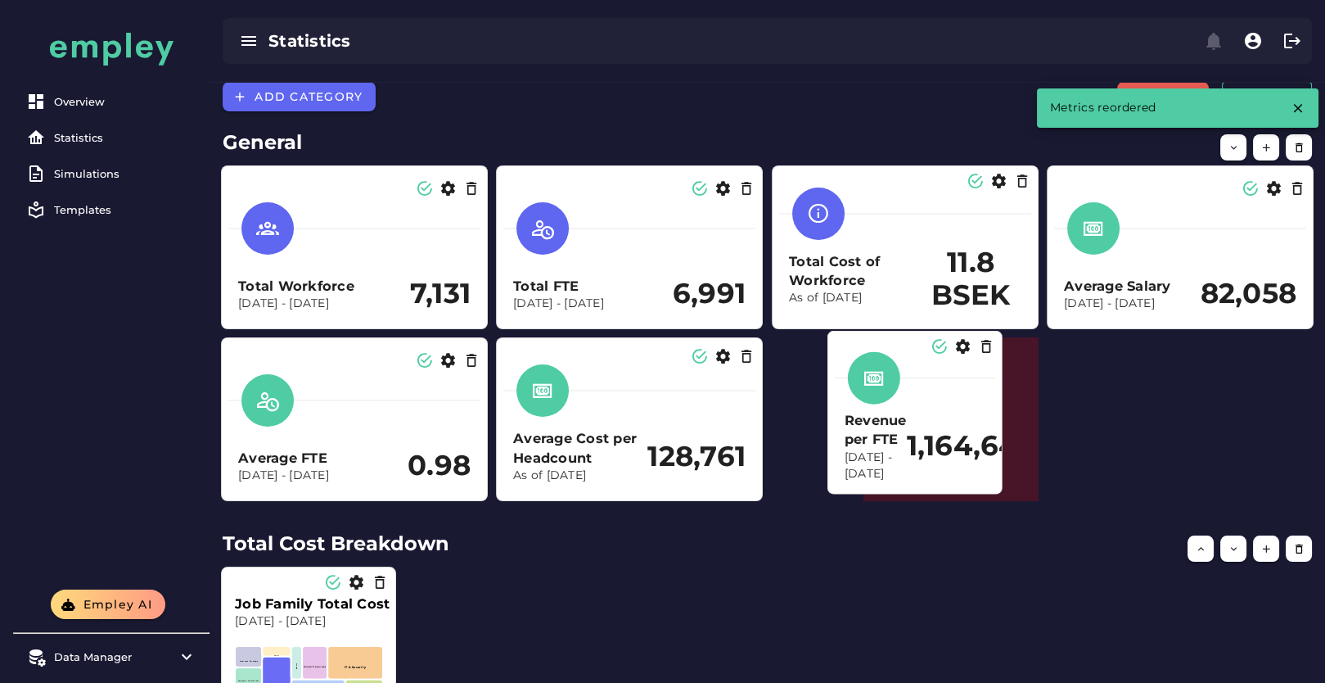
drag, startPoint x: 937, startPoint y: 500, endPoint x: 975, endPoint y: 498, distance: 38.6
click at [976, 492] on div "Revenue per FTE Dec 1, 2023 - Dec 31, 2024 1,164,640" at bounding box center [915, 418] width 160 height 147
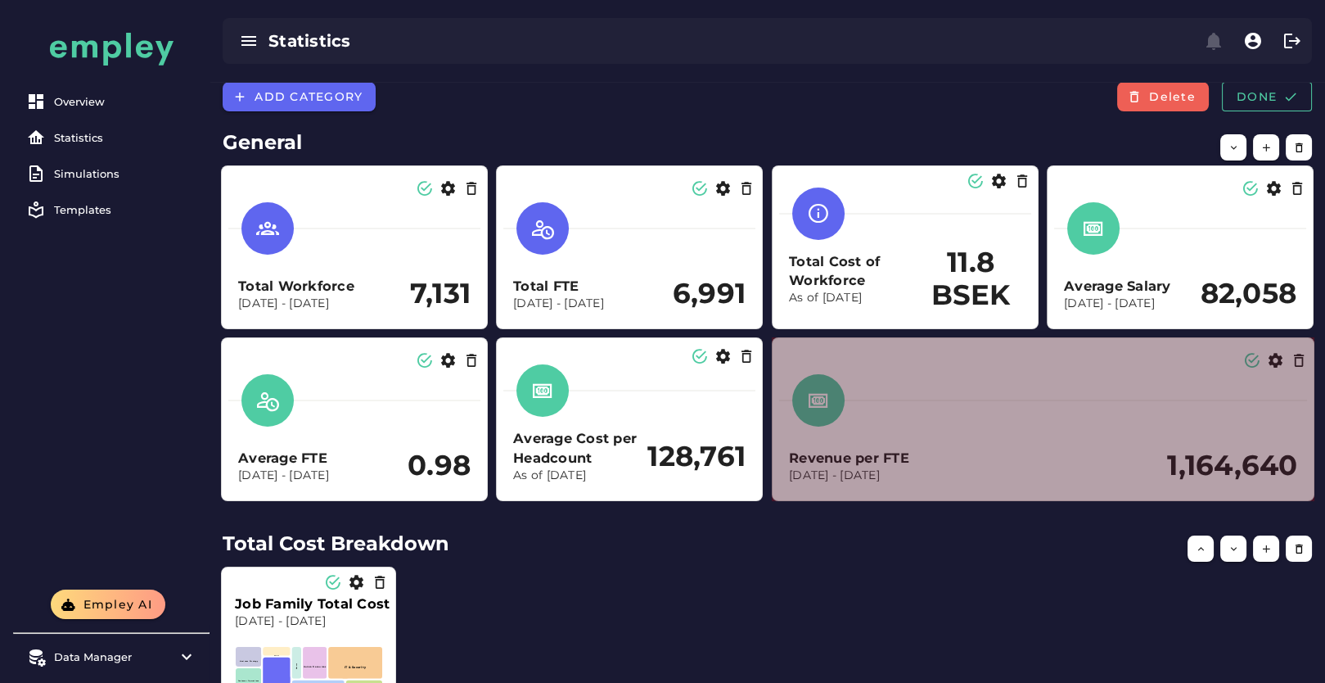
drag, startPoint x: 944, startPoint y: 496, endPoint x: 1311, endPoint y: 470, distance: 368.5
click at [1311, 470] on section "Revenue per FTE Dec 1, 2023 - Dec 31, 2024 1,164,640" at bounding box center [1043, 419] width 543 height 164
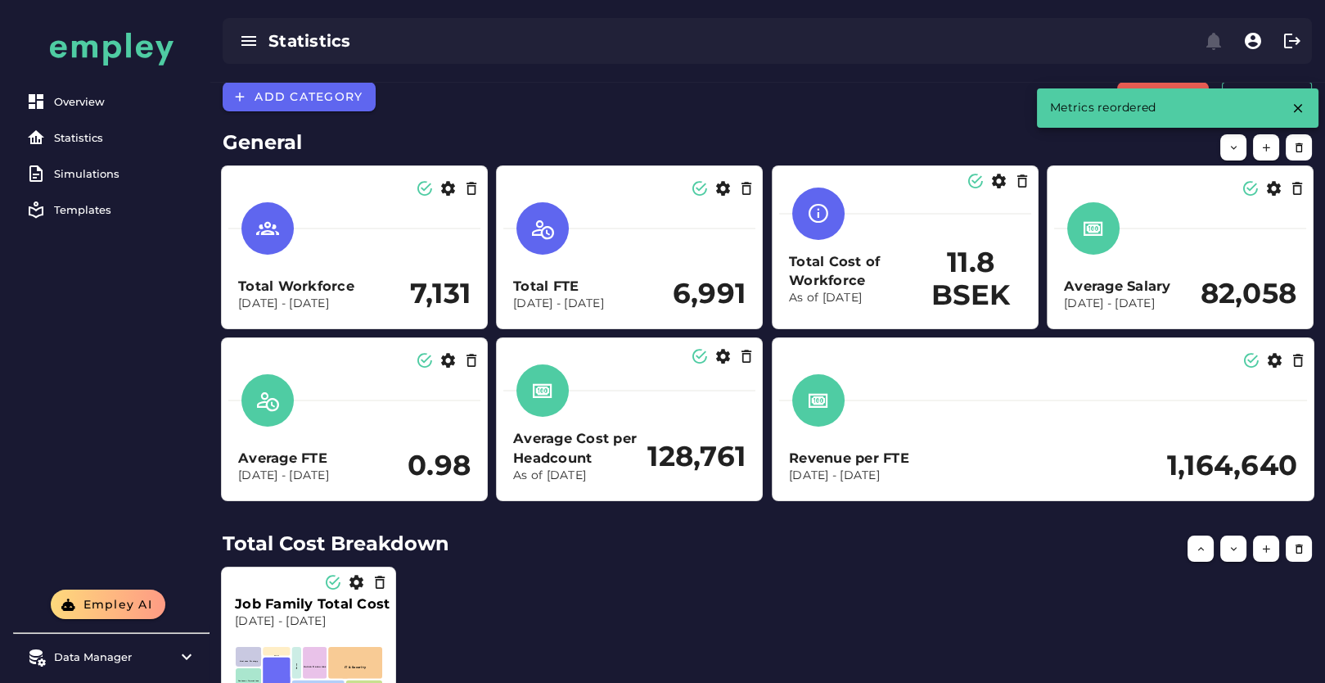
click at [1004, 539] on h2 "Total Cost Breakdown" at bounding box center [768, 543] width 1090 height 29
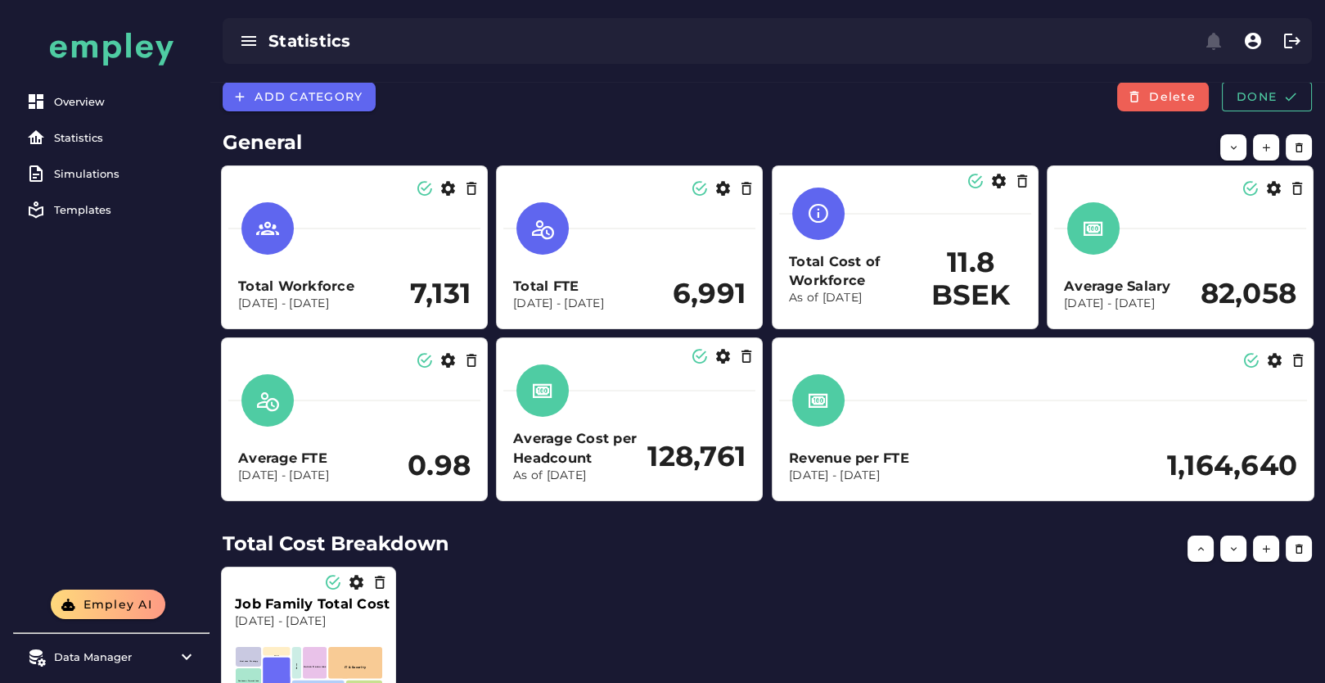
scroll to position [273, 0]
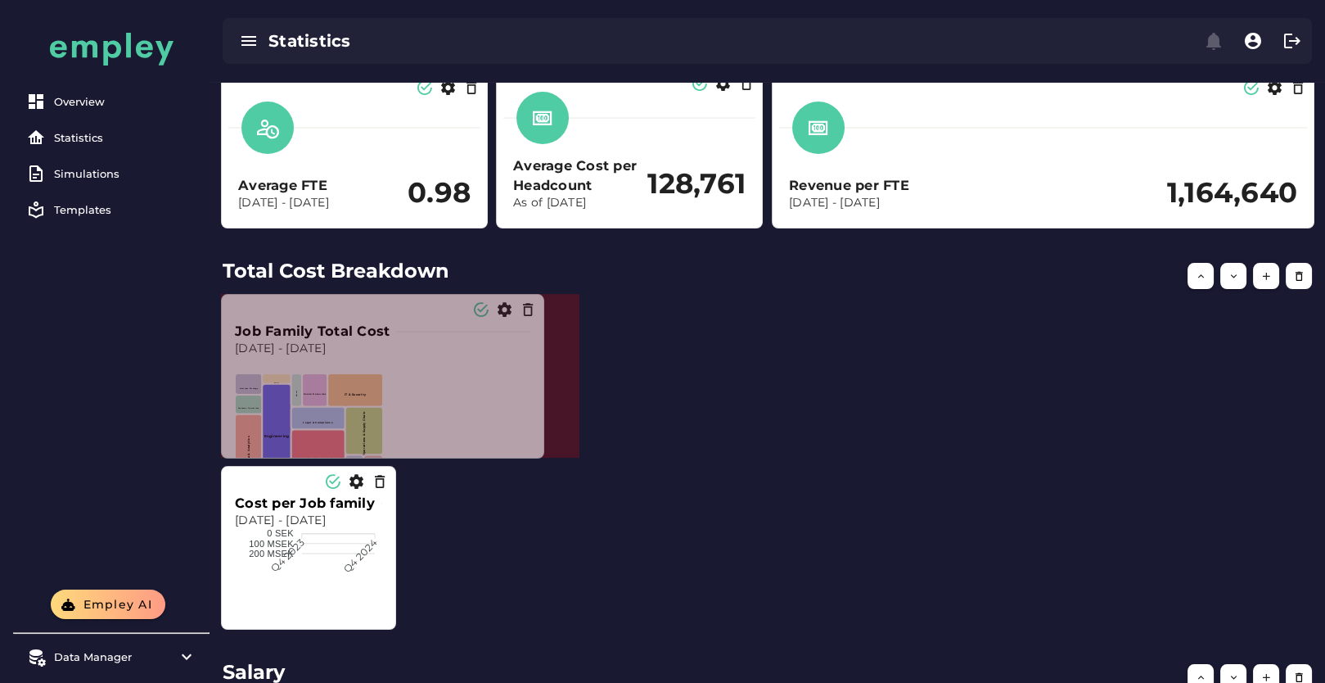
drag, startPoint x: 393, startPoint y: 454, endPoint x: 541, endPoint y: 454, distance: 148.2
click at [541, 454] on span at bounding box center [540, 454] width 8 height 8
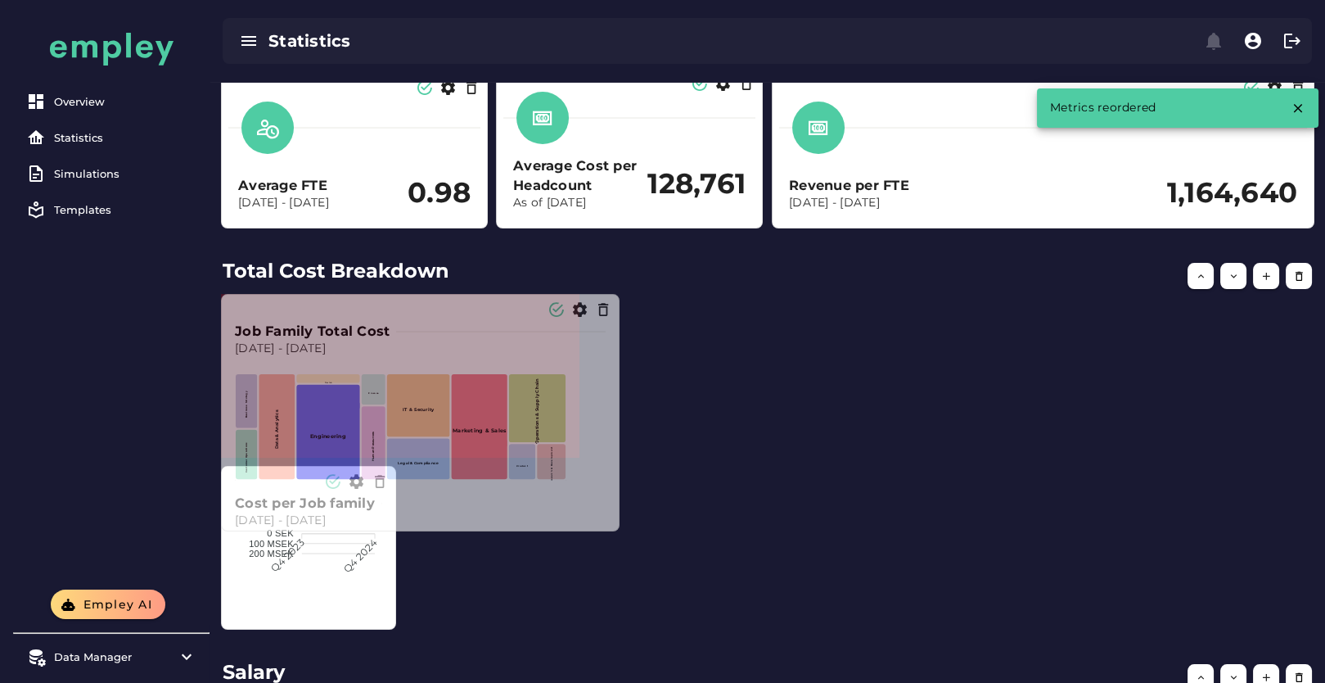
drag, startPoint x: 575, startPoint y: 454, endPoint x: 616, endPoint y: 530, distance: 86.4
click at [616, 530] on span at bounding box center [616, 527] width 8 height 8
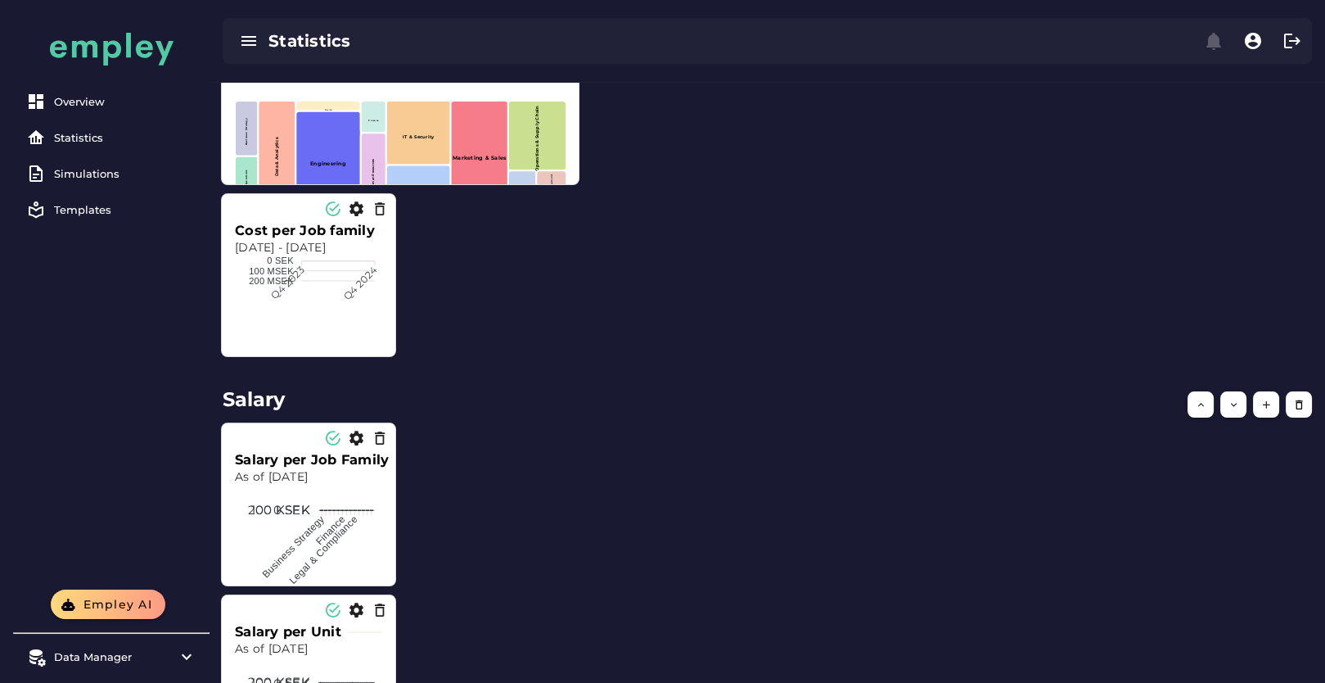
scroll to position [363, 0]
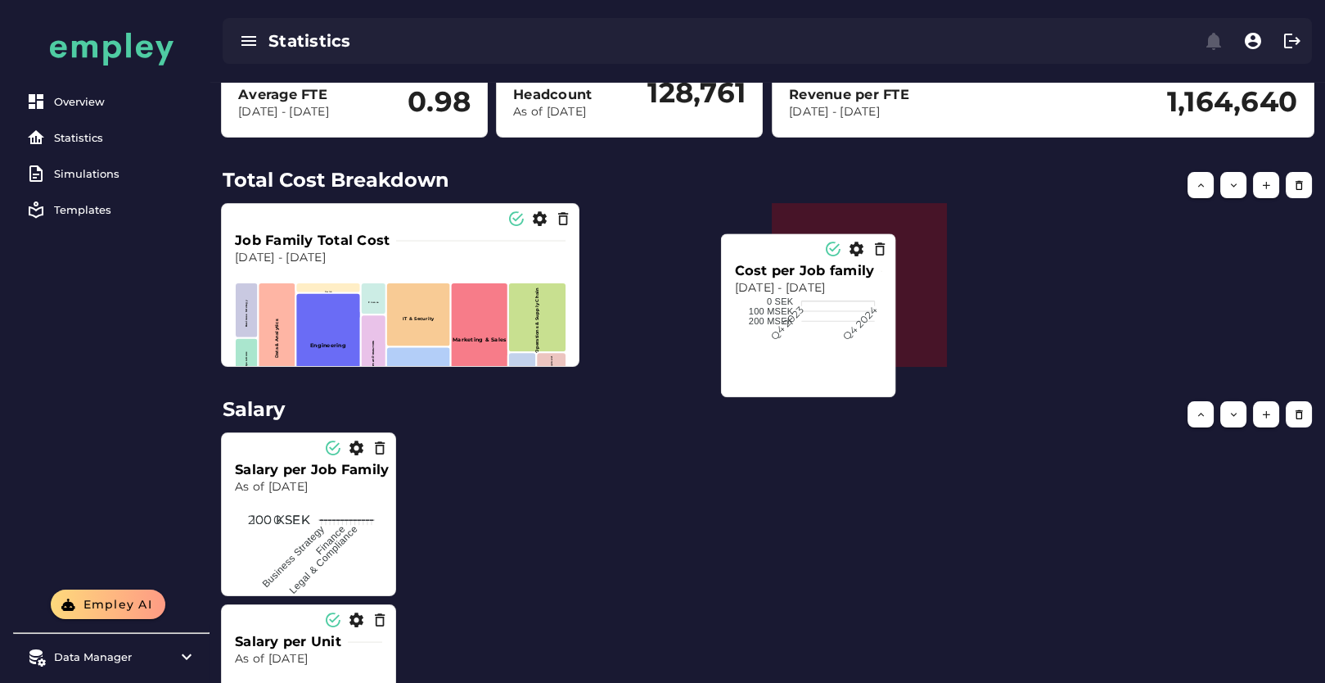
drag, startPoint x: 730, startPoint y: 419, endPoint x: 533, endPoint y: 395, distance: 198.7
click at [798, 316] on foreignobject at bounding box center [809, 357] width 148 height 123
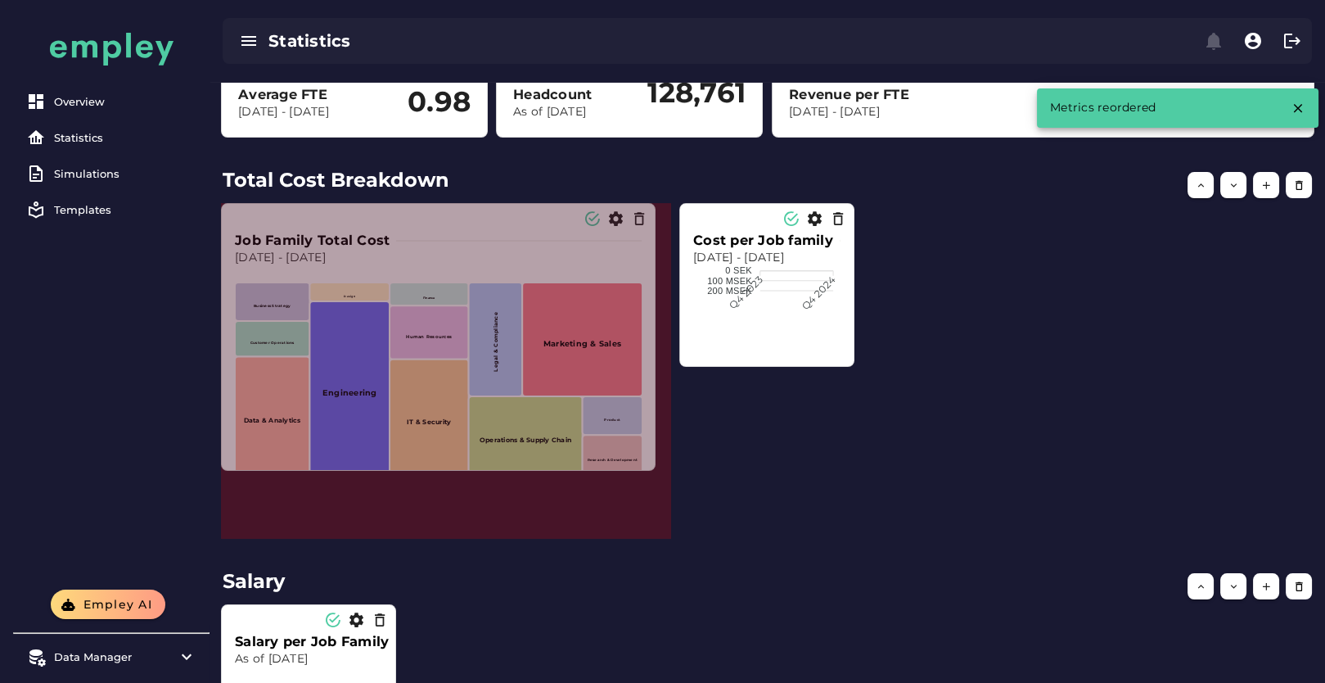
drag, startPoint x: 574, startPoint y: 365, endPoint x: 650, endPoint y: 469, distance: 128.9
click at [650, 469] on span at bounding box center [652, 467] width 8 height 8
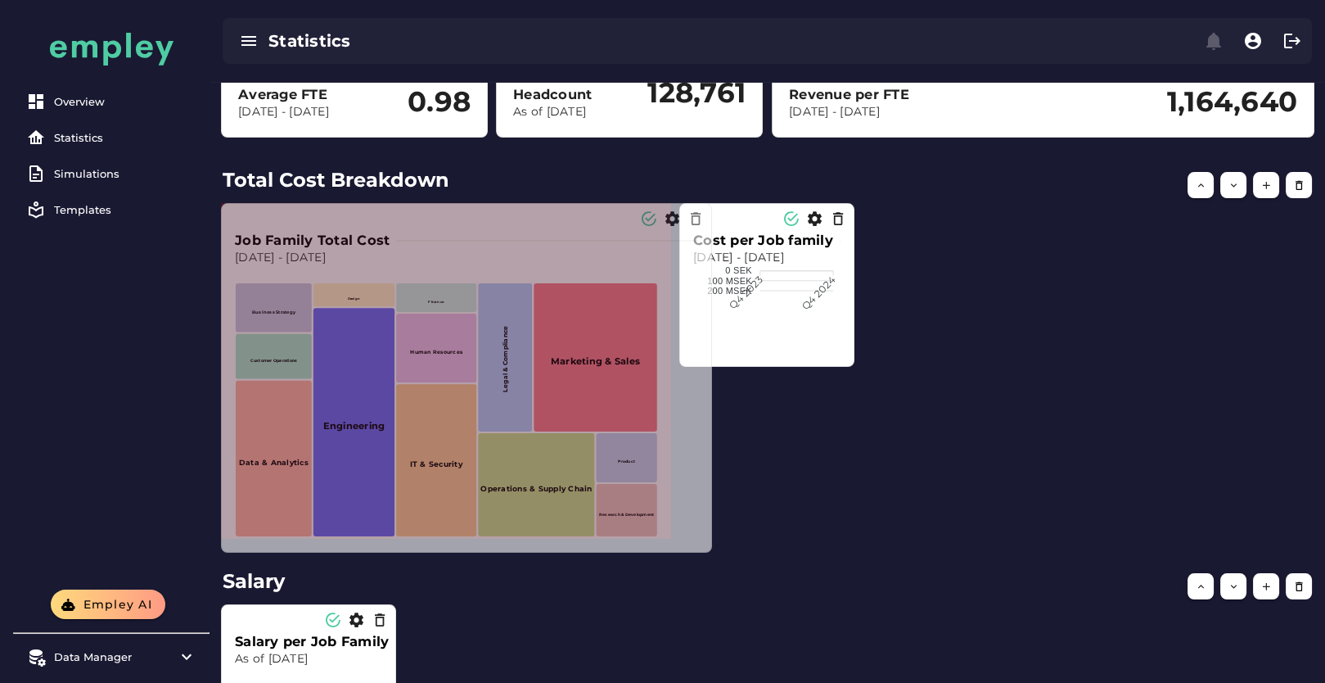
drag, startPoint x: 665, startPoint y: 531, endPoint x: 706, endPoint y: 545, distance: 43.2
click at [706, 545] on span at bounding box center [708, 548] width 8 height 8
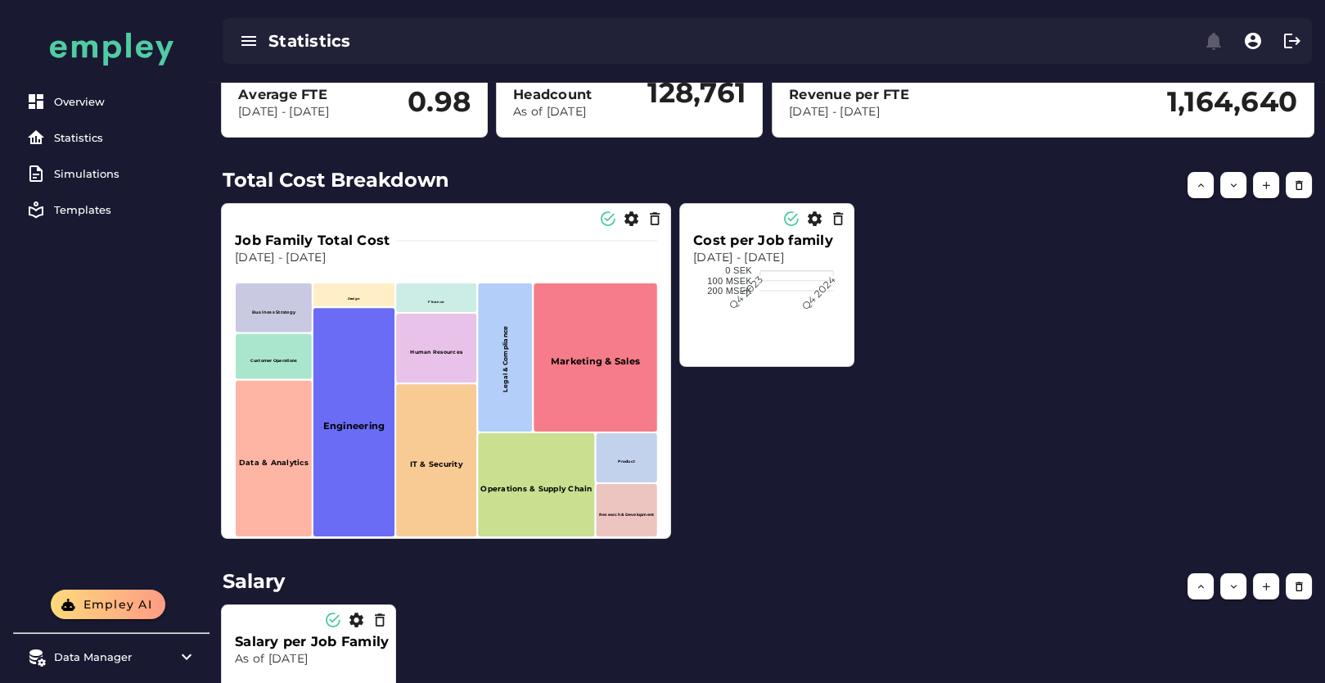
click at [633, 228] on div "Job Family Total Cost Dec 1, 2023 - Dec 31, 2024 Business Strategy Customer Ope…" at bounding box center [446, 378] width 436 height 321
click at [632, 221] on icon "button" at bounding box center [631, 218] width 17 height 17
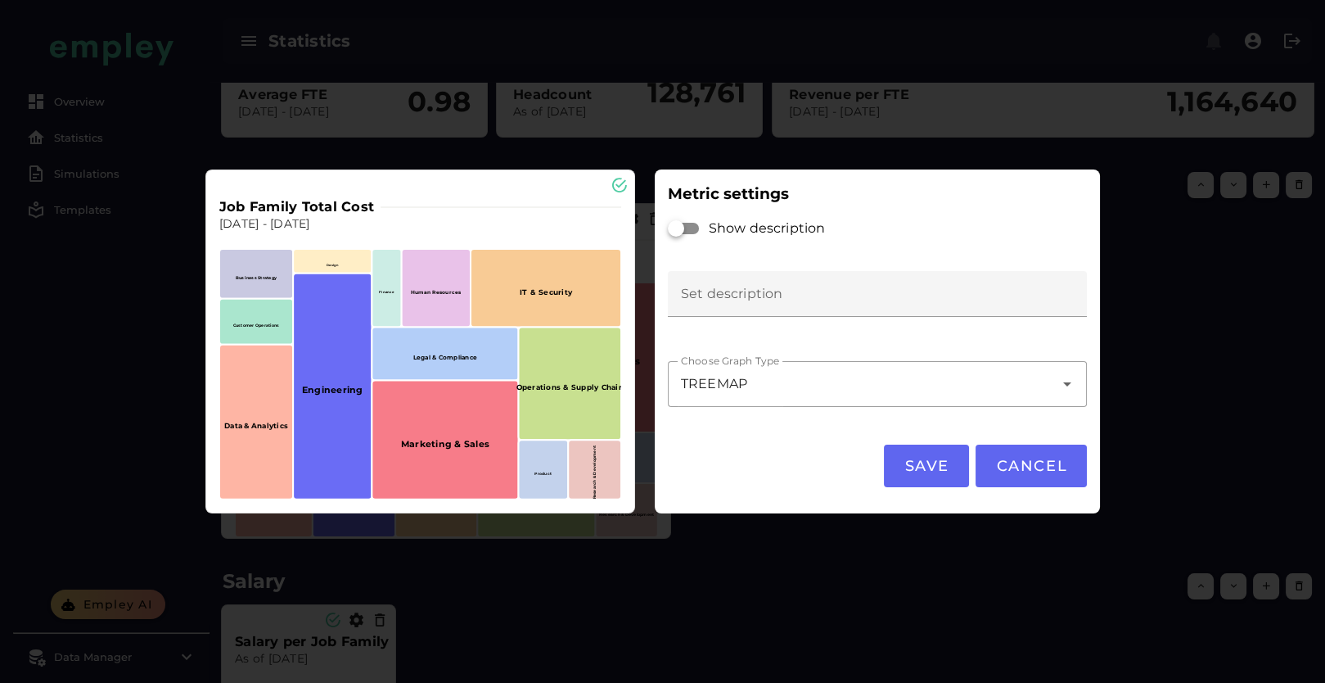
click at [752, 396] on div "TREEMAP *******" at bounding box center [861, 384] width 386 height 46
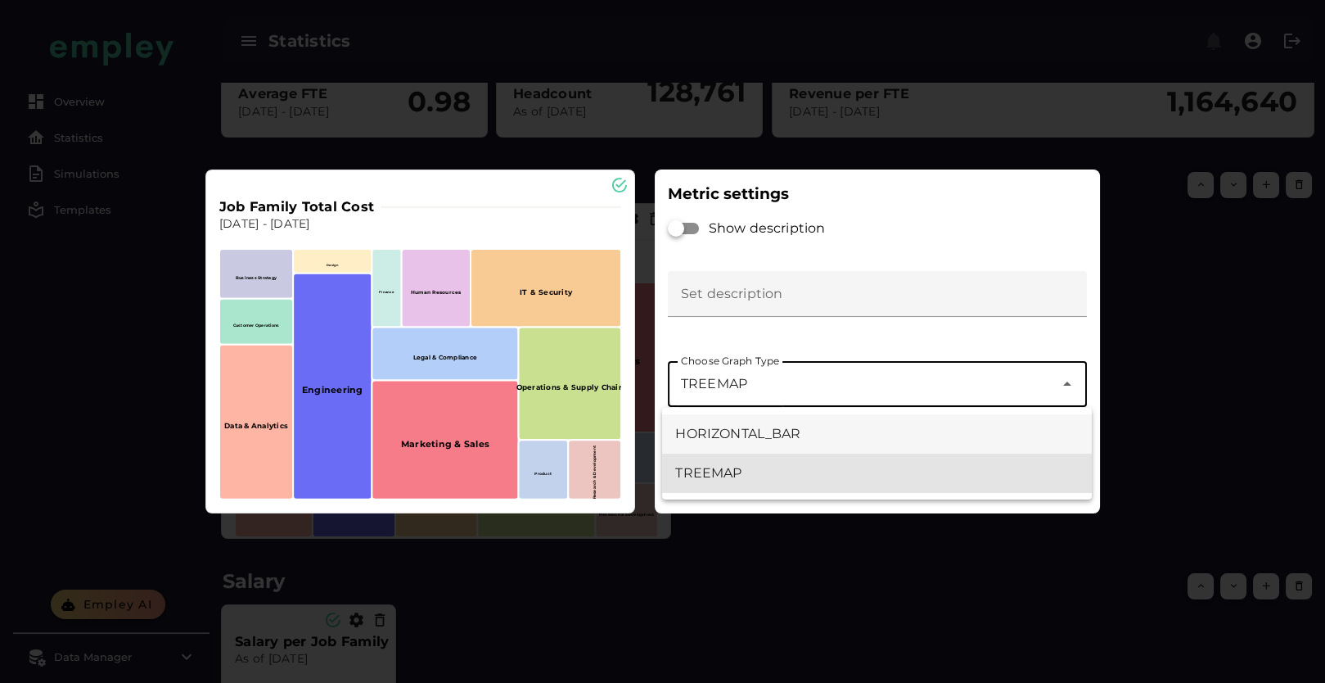
click at [748, 430] on div "HORIZONTAL_BAR" at bounding box center [876, 434] width 403 height 20
type input "**********"
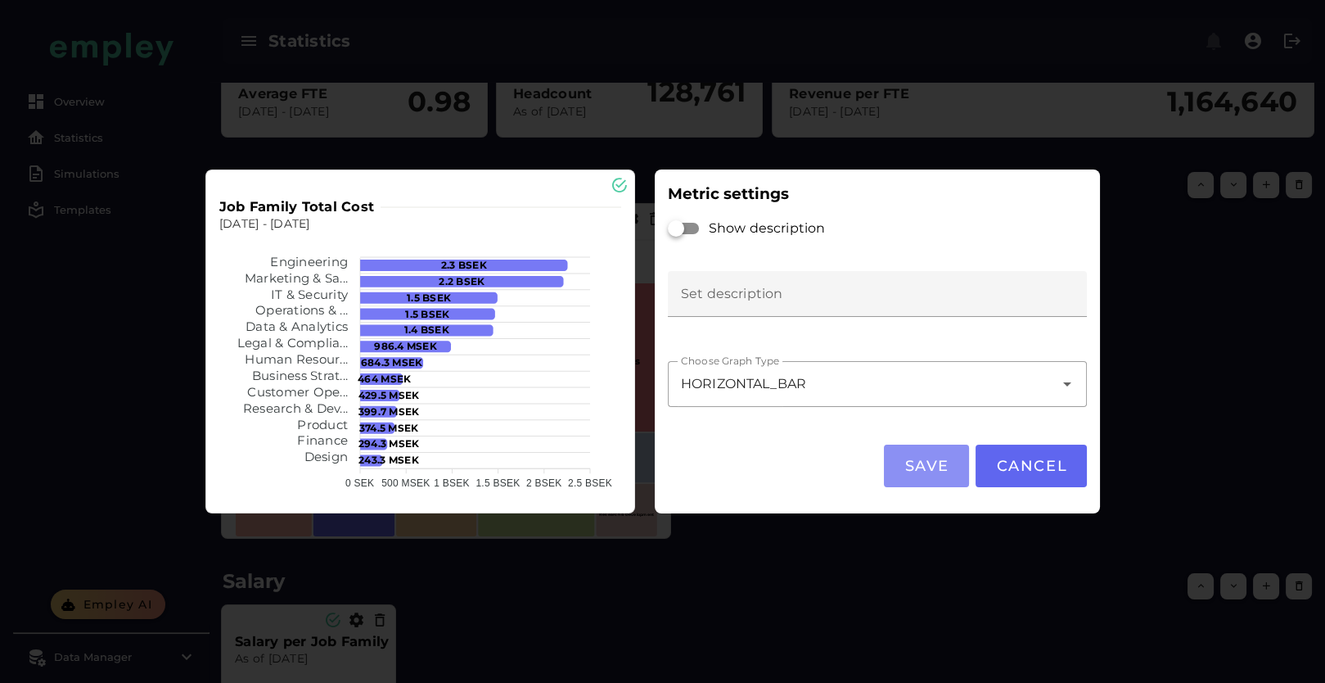
click at [919, 465] on span "Save" at bounding box center [927, 466] width 46 height 18
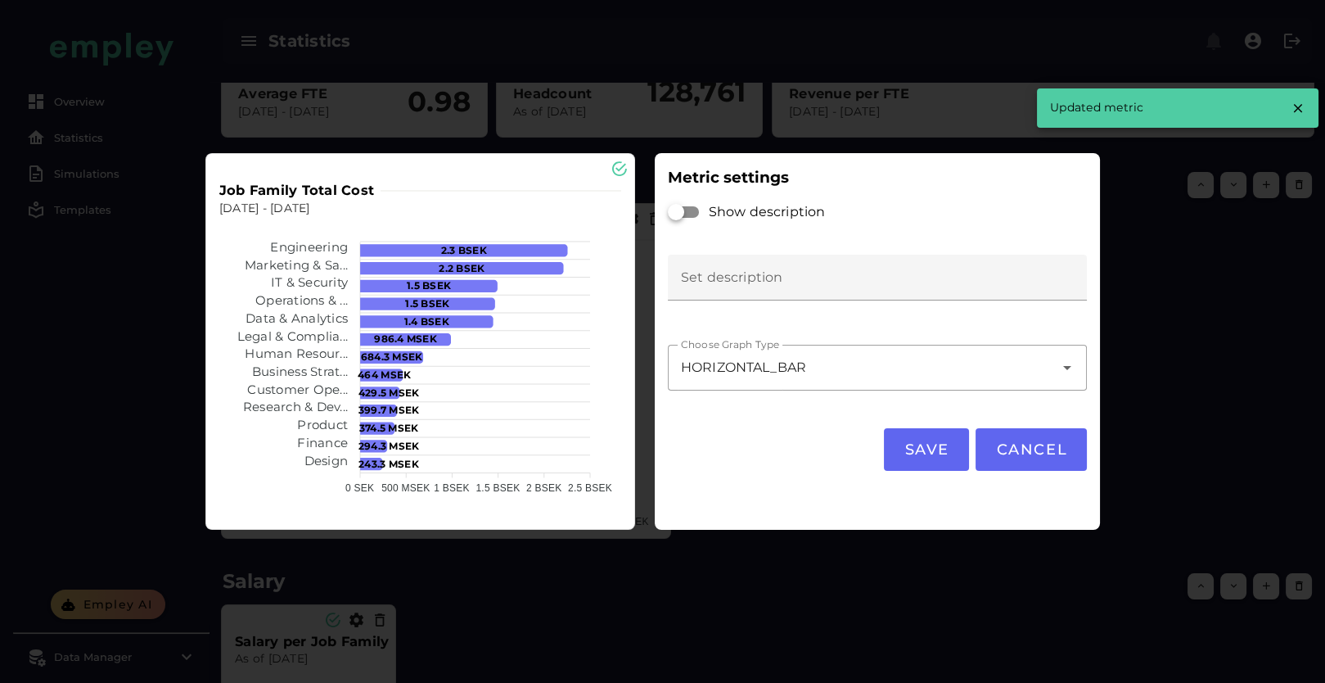
click at [935, 582] on div at bounding box center [662, 341] width 1325 height 683
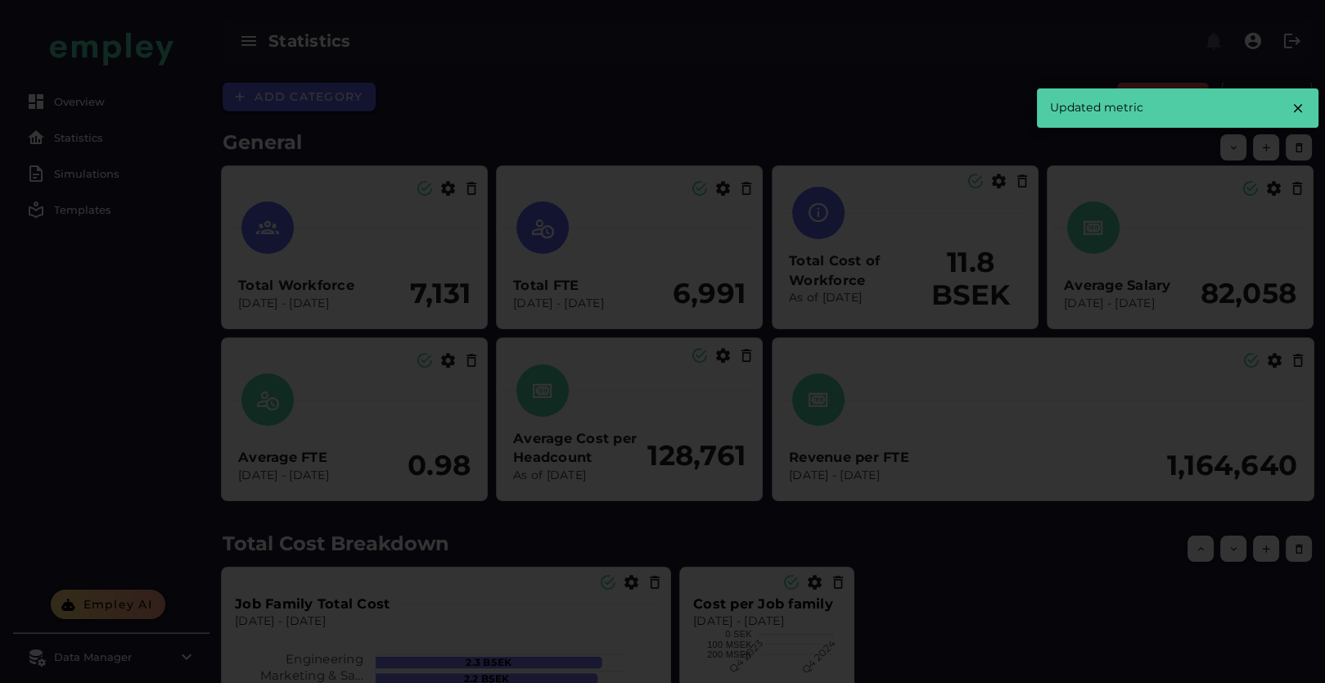
scroll to position [363, 0]
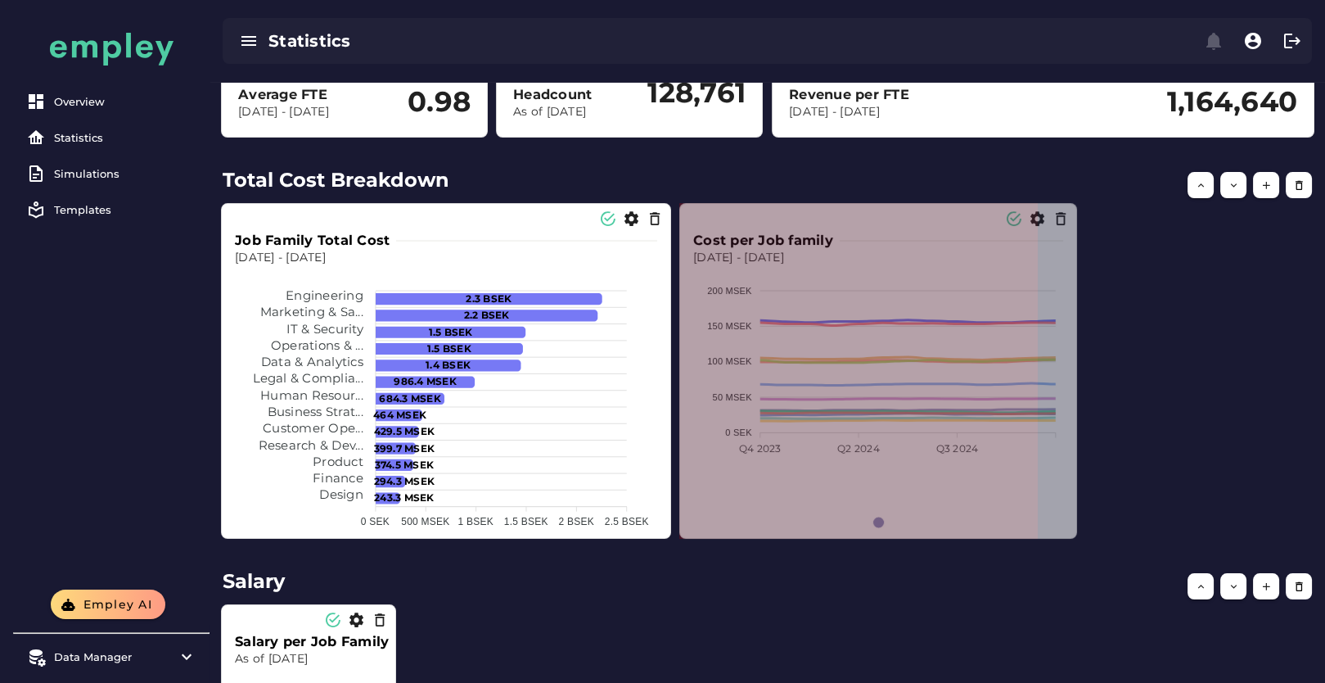
drag, startPoint x: 851, startPoint y: 365, endPoint x: 1073, endPoint y: 537, distance: 280.7
click at [1073, 537] on span at bounding box center [1073, 534] width 8 height 8
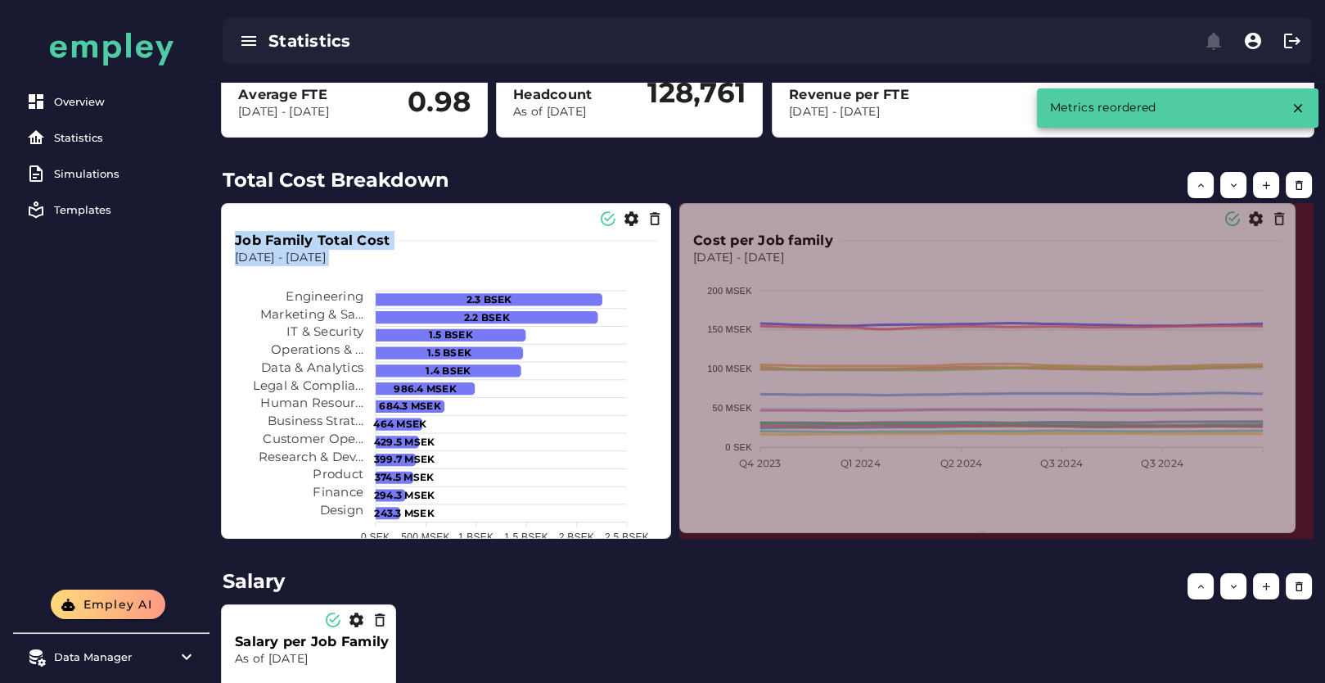
drag, startPoint x: 1037, startPoint y: 533, endPoint x: 1296, endPoint y: 527, distance: 258.8
click at [1296, 527] on span at bounding box center [1292, 529] width 8 height 8
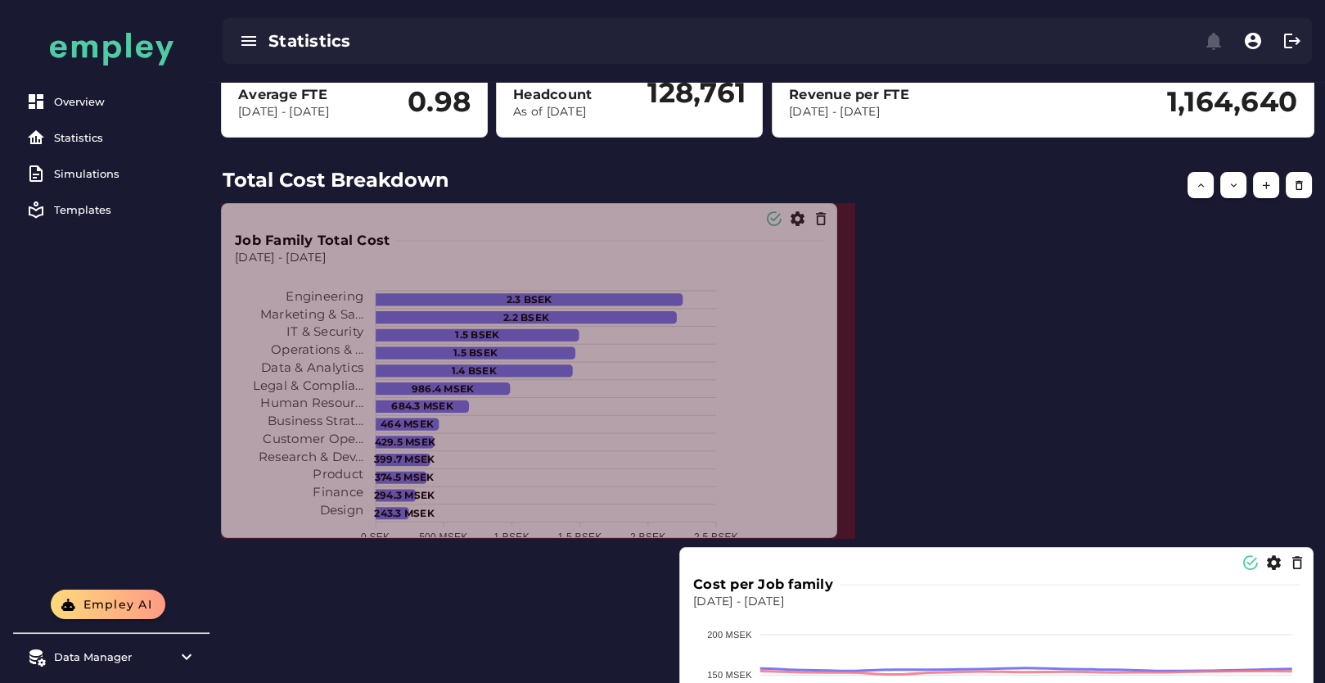
drag, startPoint x: 663, startPoint y: 533, endPoint x: 849, endPoint y: 585, distance: 192.9
click at [832, 533] on span at bounding box center [833, 534] width 8 height 8
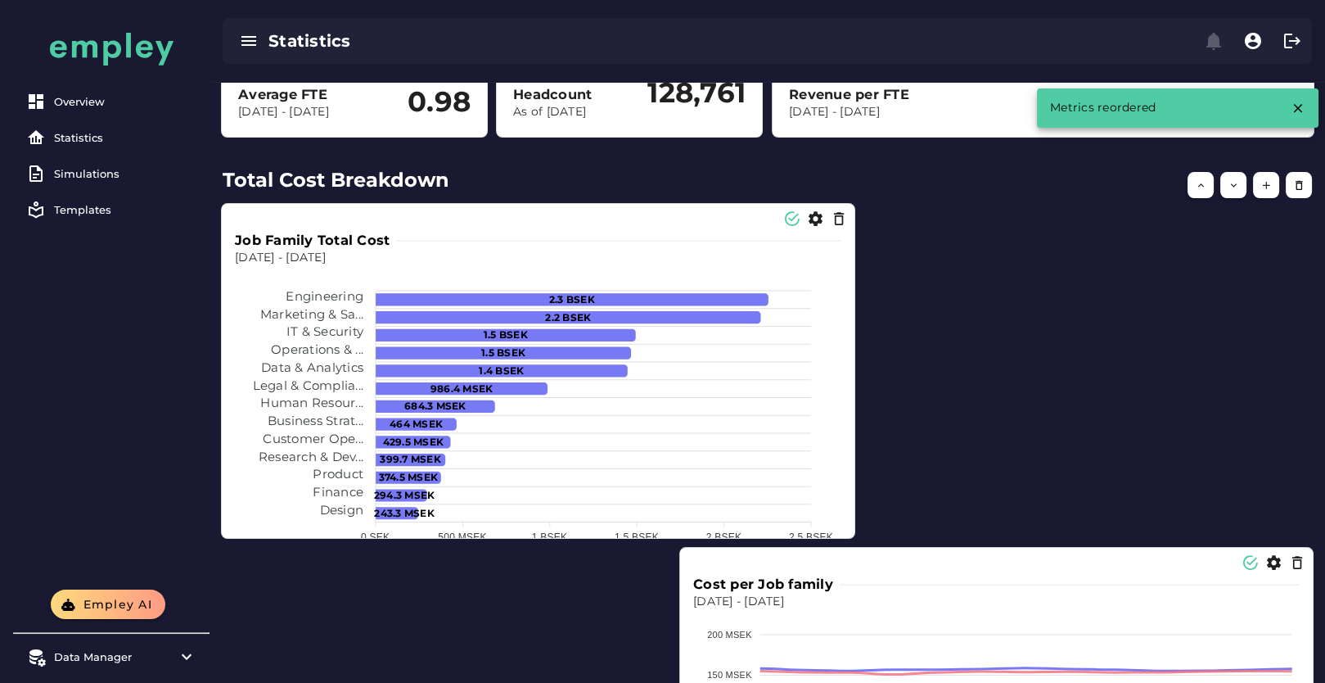
click at [854, 602] on p "Dec 1, 2023 - Dec 31, 2024" at bounding box center [996, 602] width 607 height 16
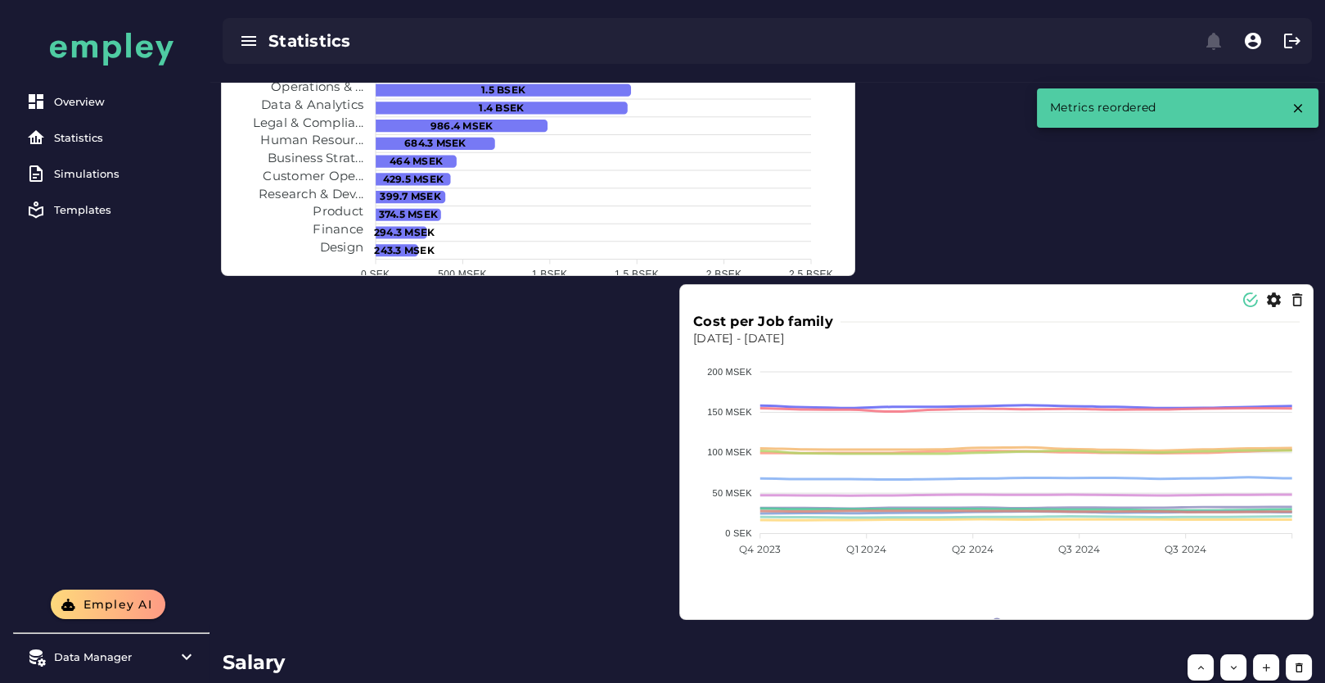
scroll to position [636, 0]
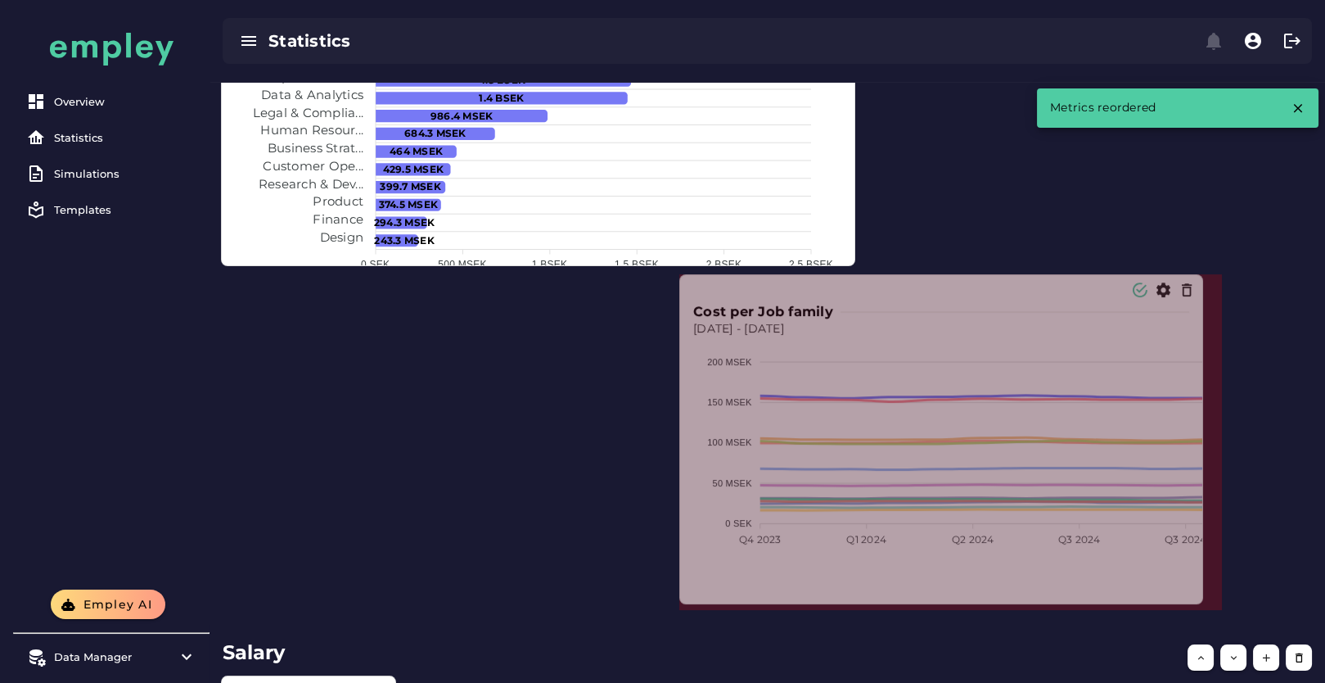
drag, startPoint x: 1307, startPoint y: 604, endPoint x: 1165, endPoint y: 598, distance: 142.6
click at [1195, 599] on span at bounding box center [1199, 600] width 8 height 8
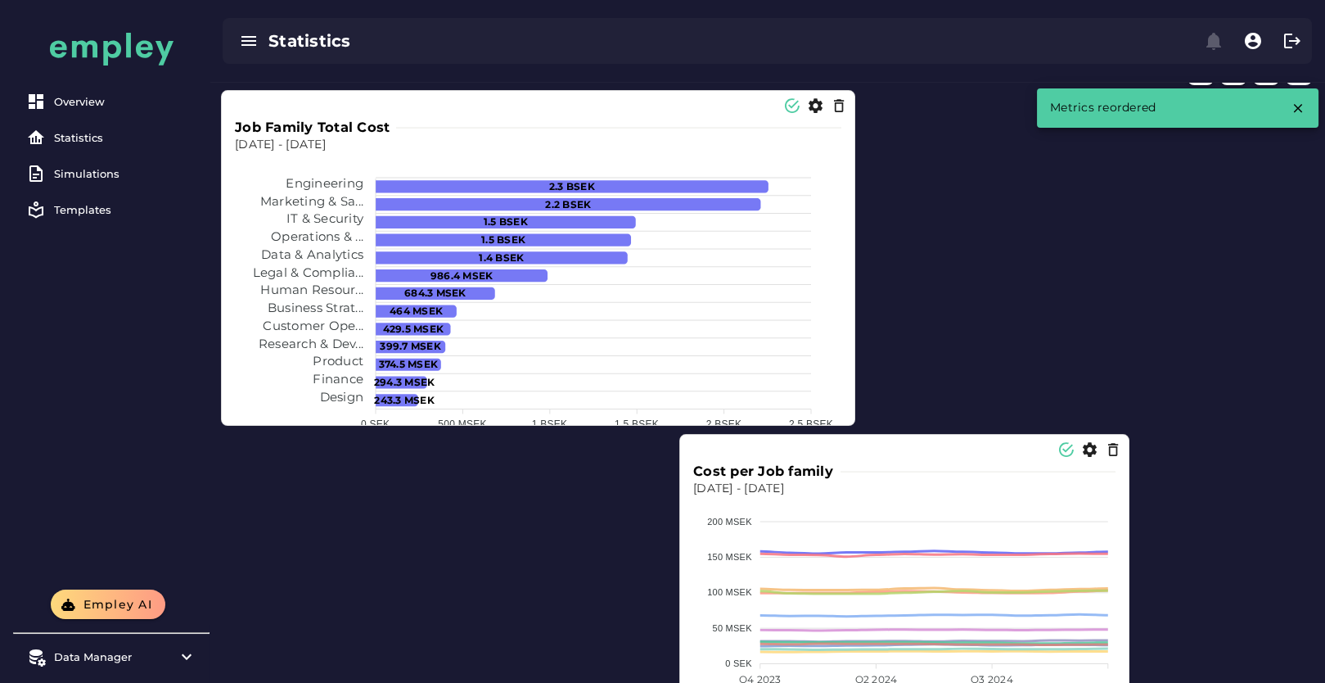
scroll to position [454, 0]
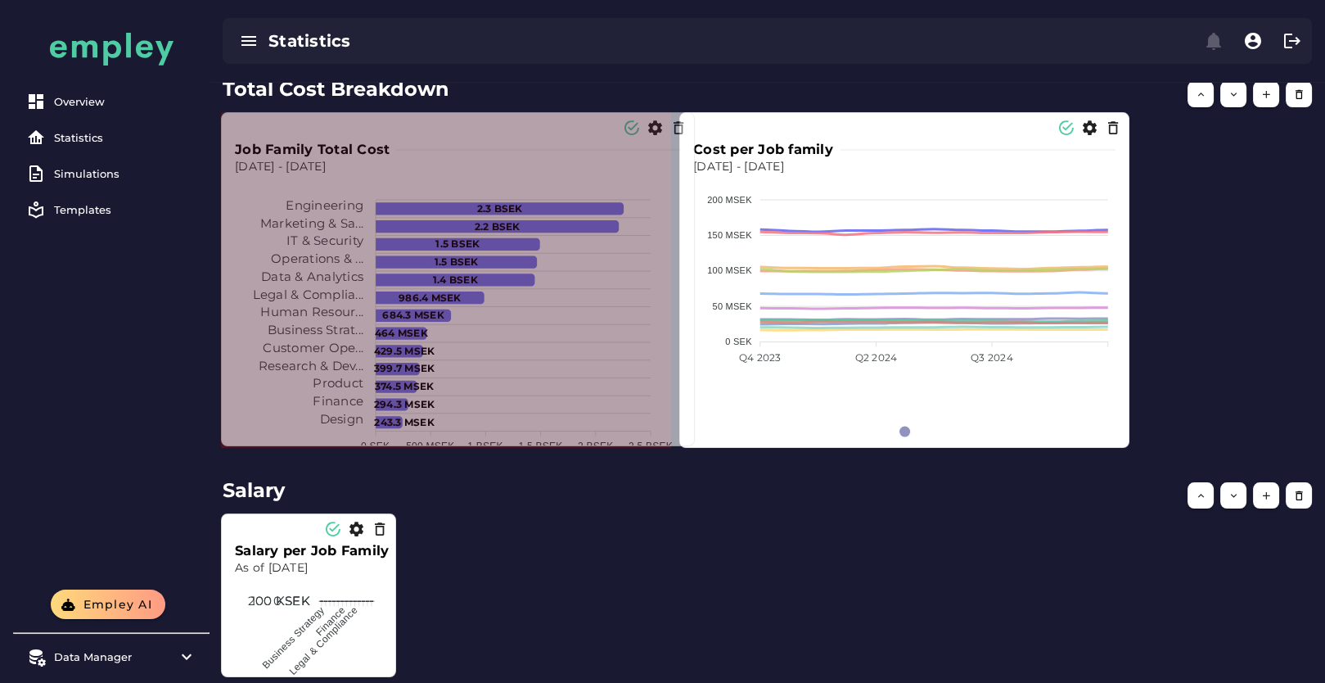
drag, startPoint x: 853, startPoint y: 445, endPoint x: 693, endPoint y: 443, distance: 160.5
click at [693, 443] on span at bounding box center [691, 442] width 8 height 8
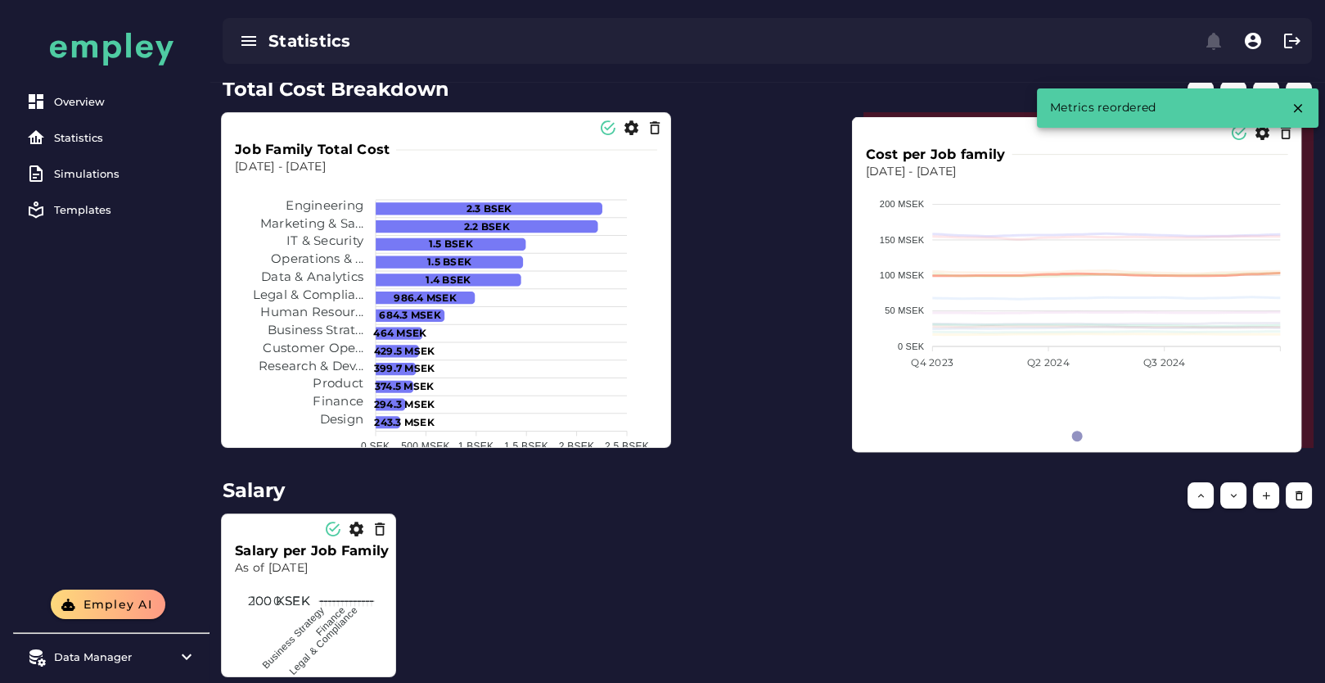
drag, startPoint x: 693, startPoint y: 443, endPoint x: 1117, endPoint y: 374, distance: 429.6
click at [1117, 374] on div "Business Strategy Customer Operations Data & Analytics Design Engineering Finan…" at bounding box center [1077, 440] width 423 height 136
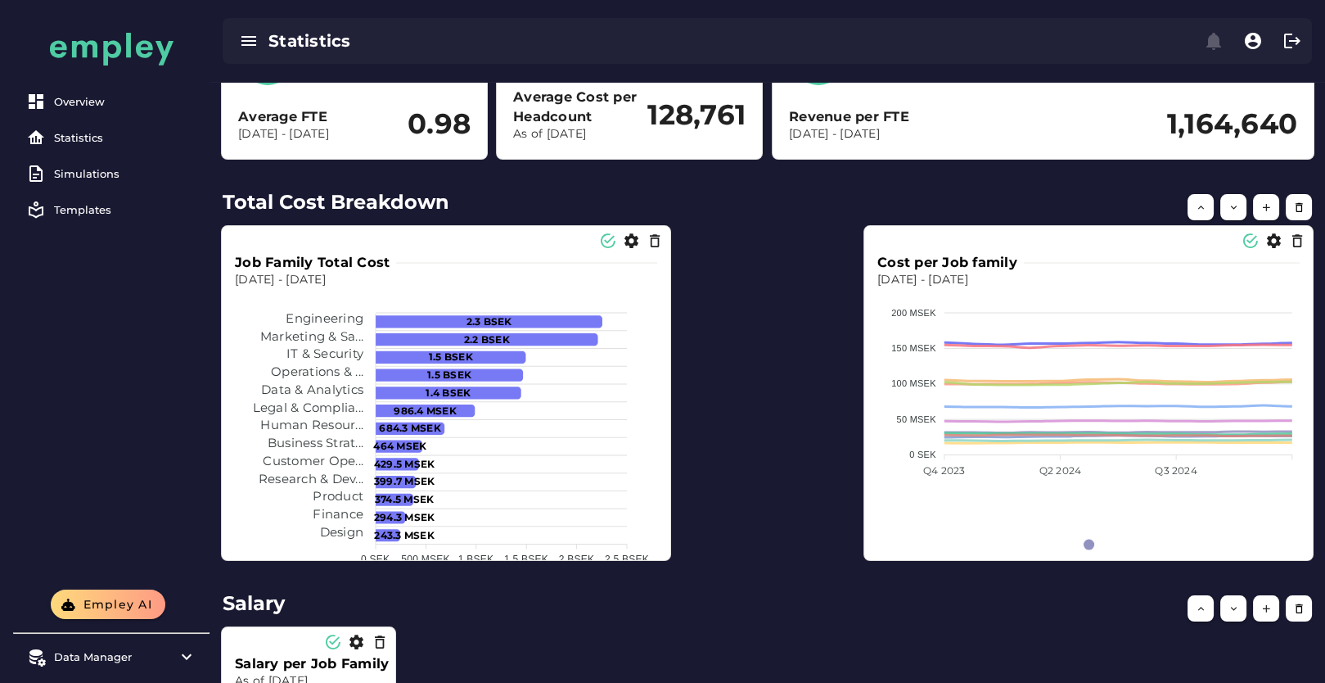
scroll to position [363, 0]
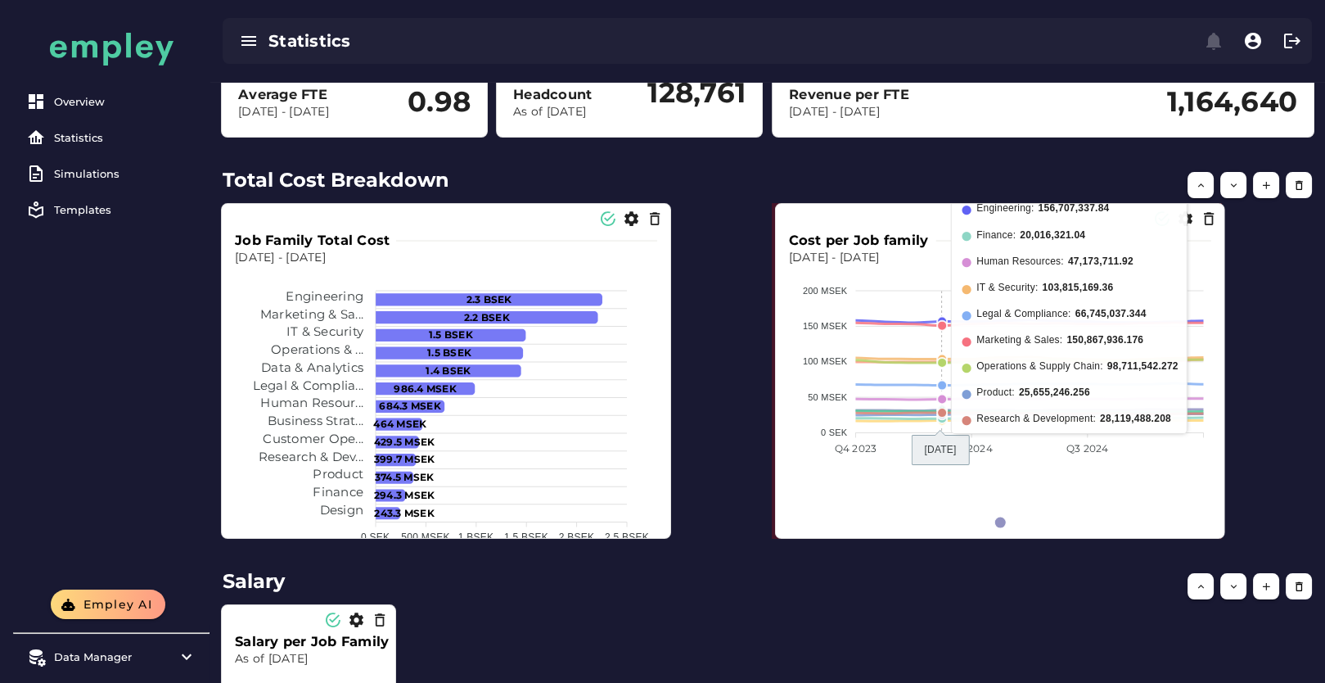
drag, startPoint x: 1026, startPoint y: 415, endPoint x: 937, endPoint y: 415, distance: 88.4
click at [937, 415] on foreignobject at bounding box center [1000, 401] width 423 height 271
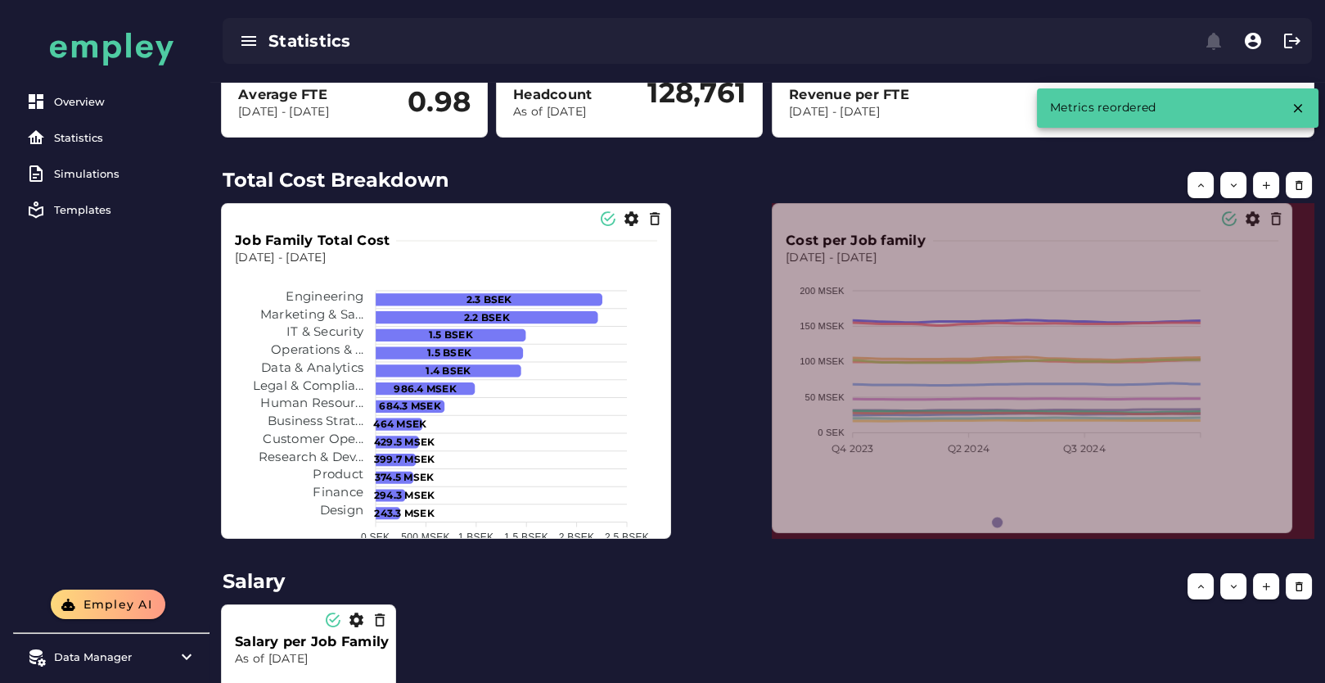
drag, startPoint x: 1217, startPoint y: 535, endPoint x: 1266, endPoint y: 527, distance: 50.5
click at [1293, 530] on span at bounding box center [1288, 529] width 8 height 8
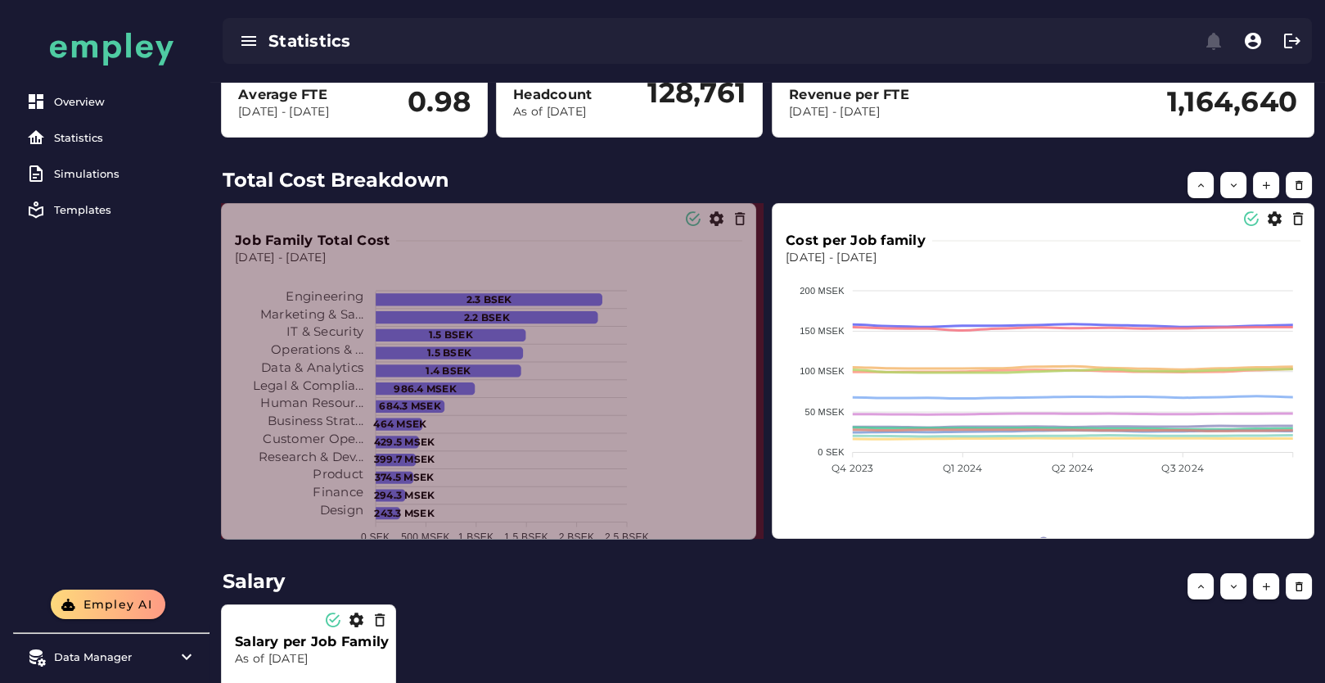
drag, startPoint x: 667, startPoint y: 535, endPoint x: 752, endPoint y: 535, distance: 84.3
click at [752, 535] on span at bounding box center [752, 535] width 8 height 8
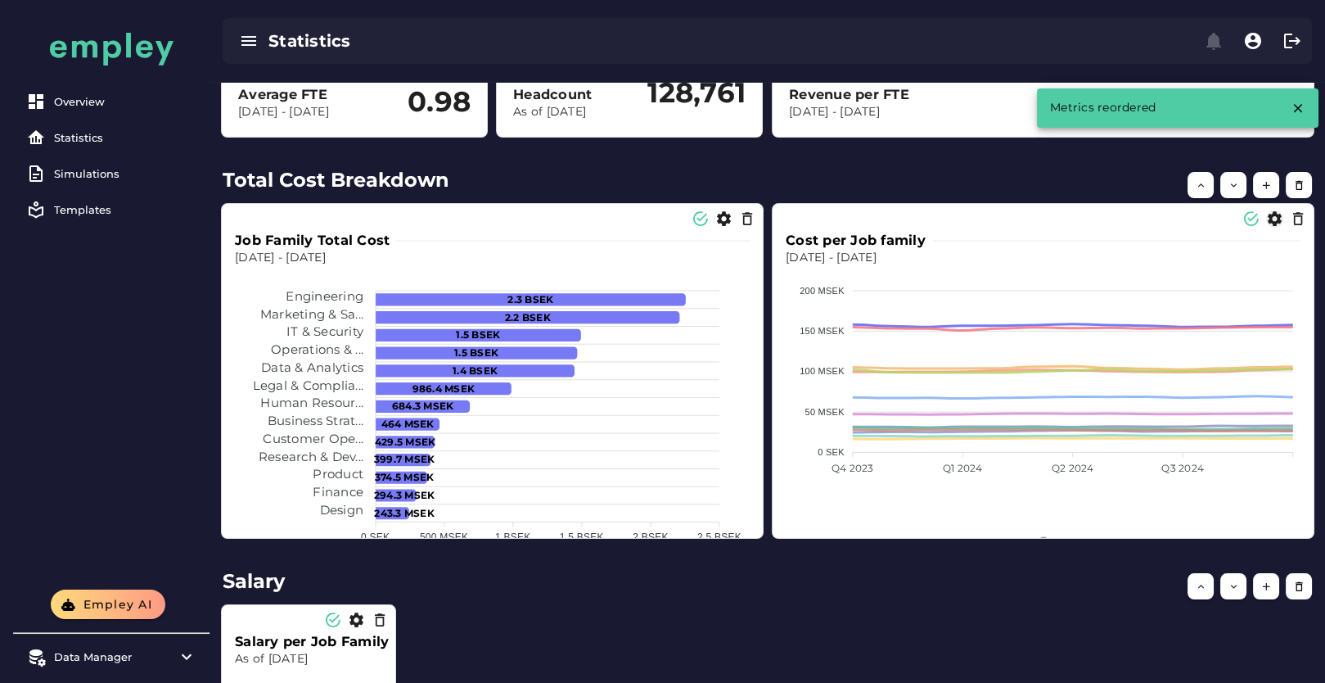
click at [1272, 222] on icon "button" at bounding box center [1274, 218] width 17 height 17
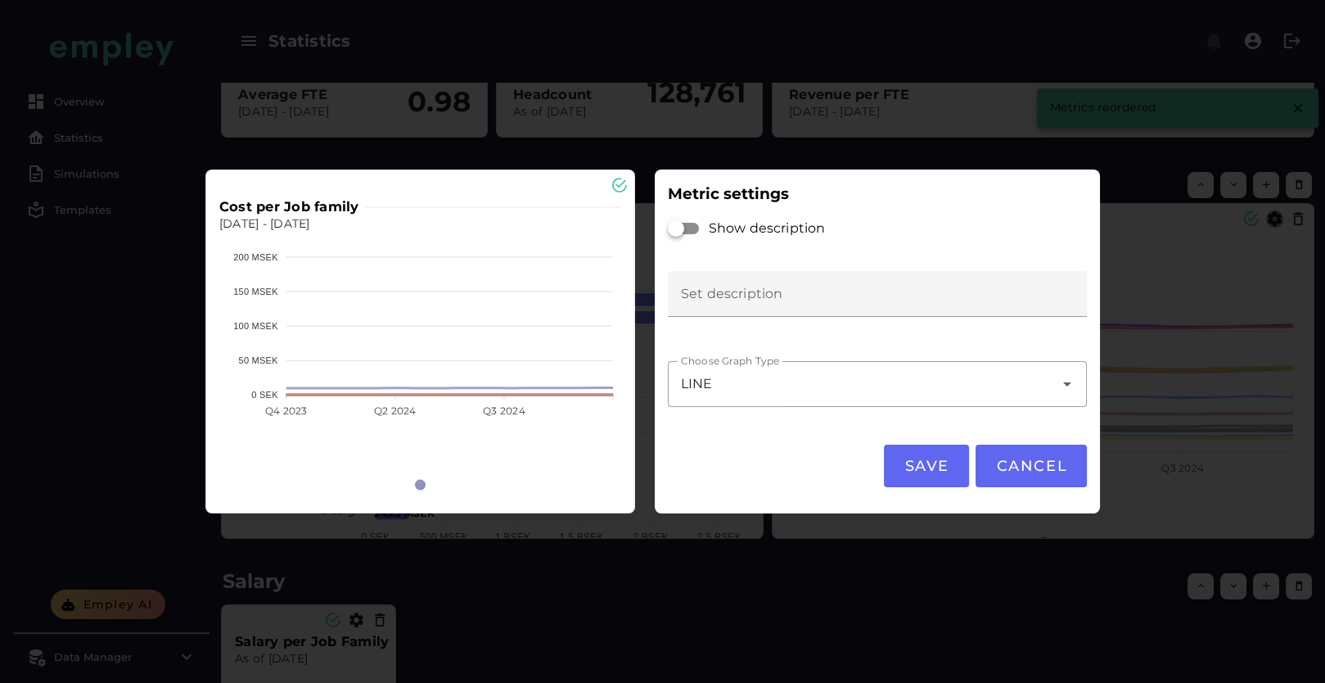
scroll to position [0, 0]
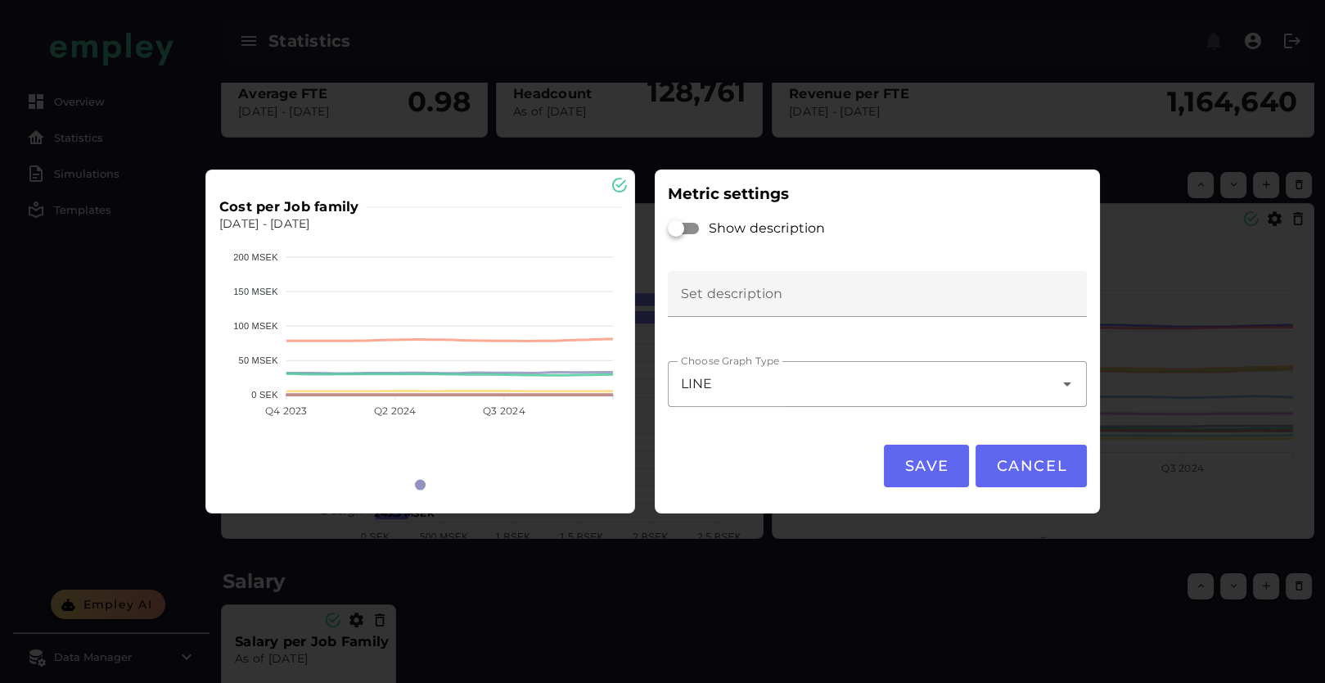
click at [748, 391] on div "LINE ****" at bounding box center [861, 384] width 386 height 46
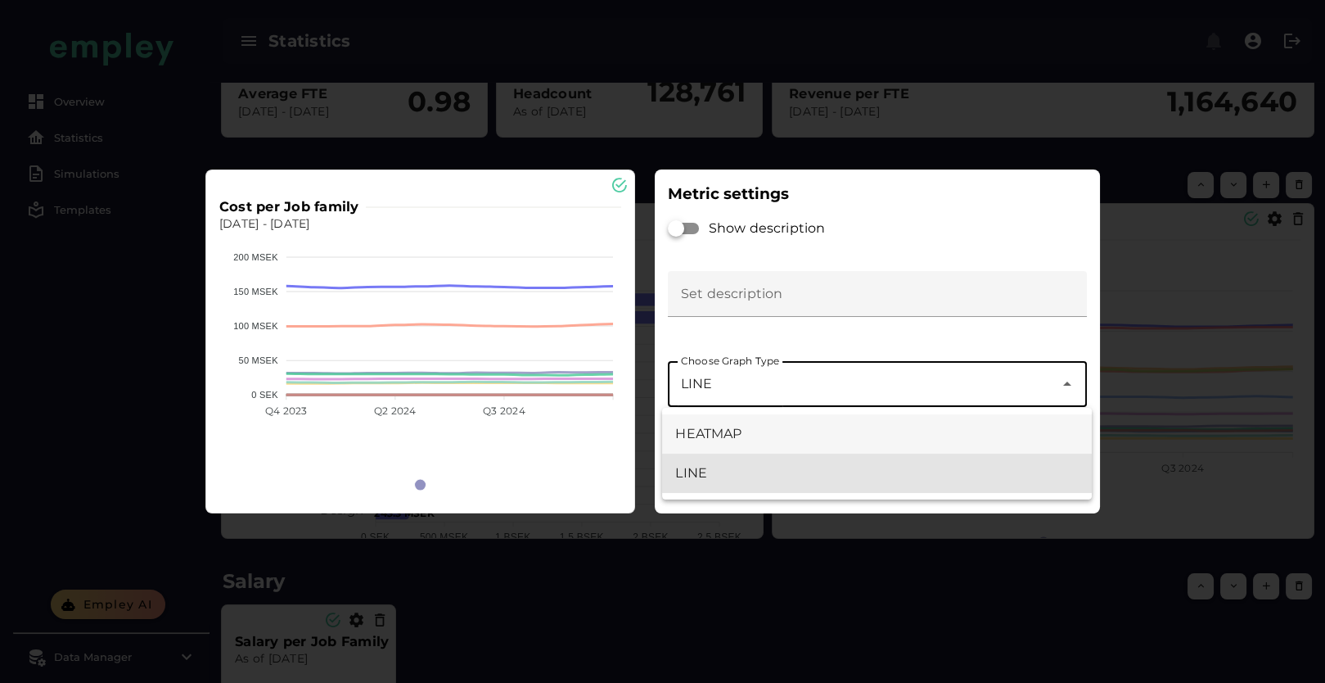
click at [747, 440] on div "HEATMAP" at bounding box center [876, 434] width 403 height 20
type input "*******"
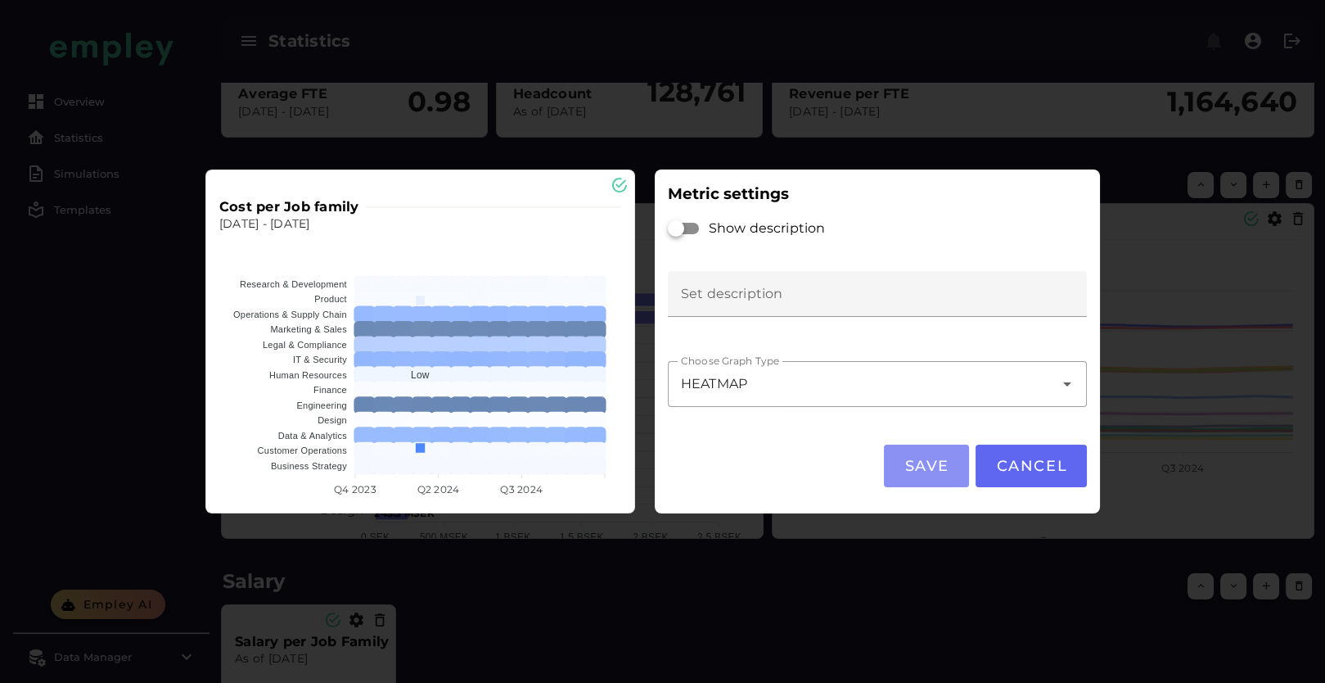
click at [913, 456] on button "Save" at bounding box center [926, 466] width 85 height 43
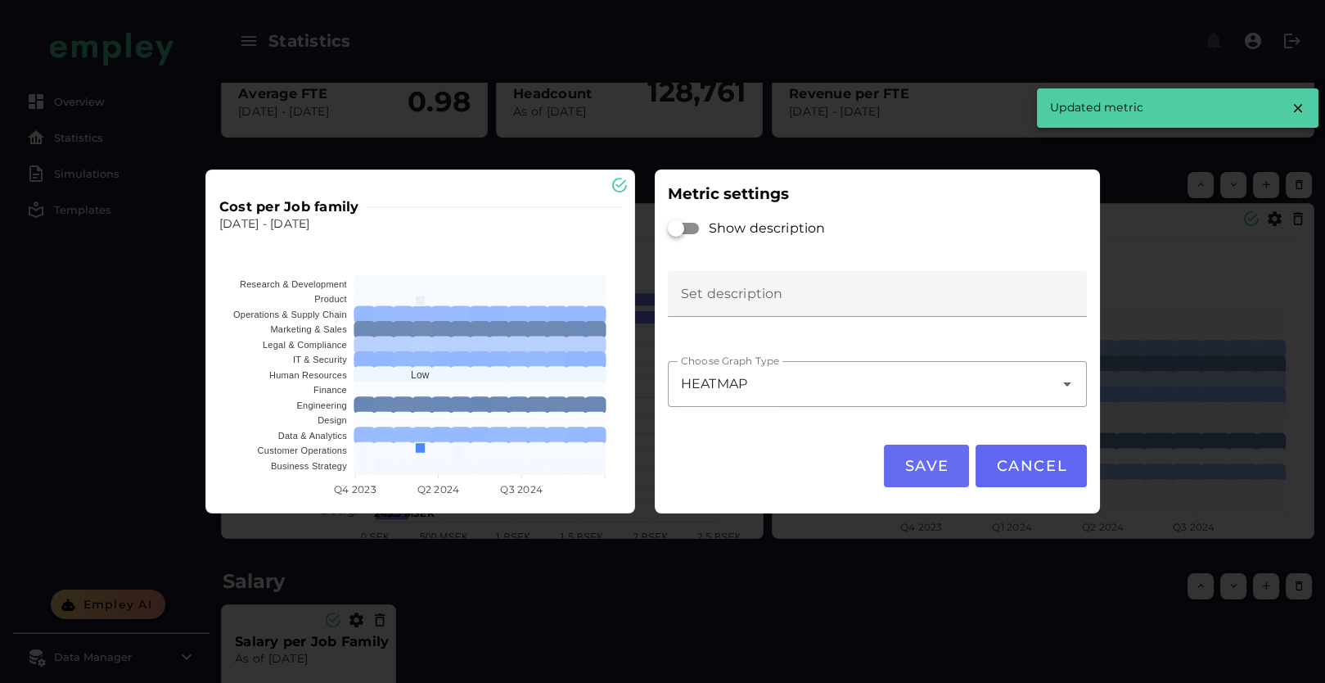
click at [932, 464] on span "Save" at bounding box center [927, 466] width 46 height 18
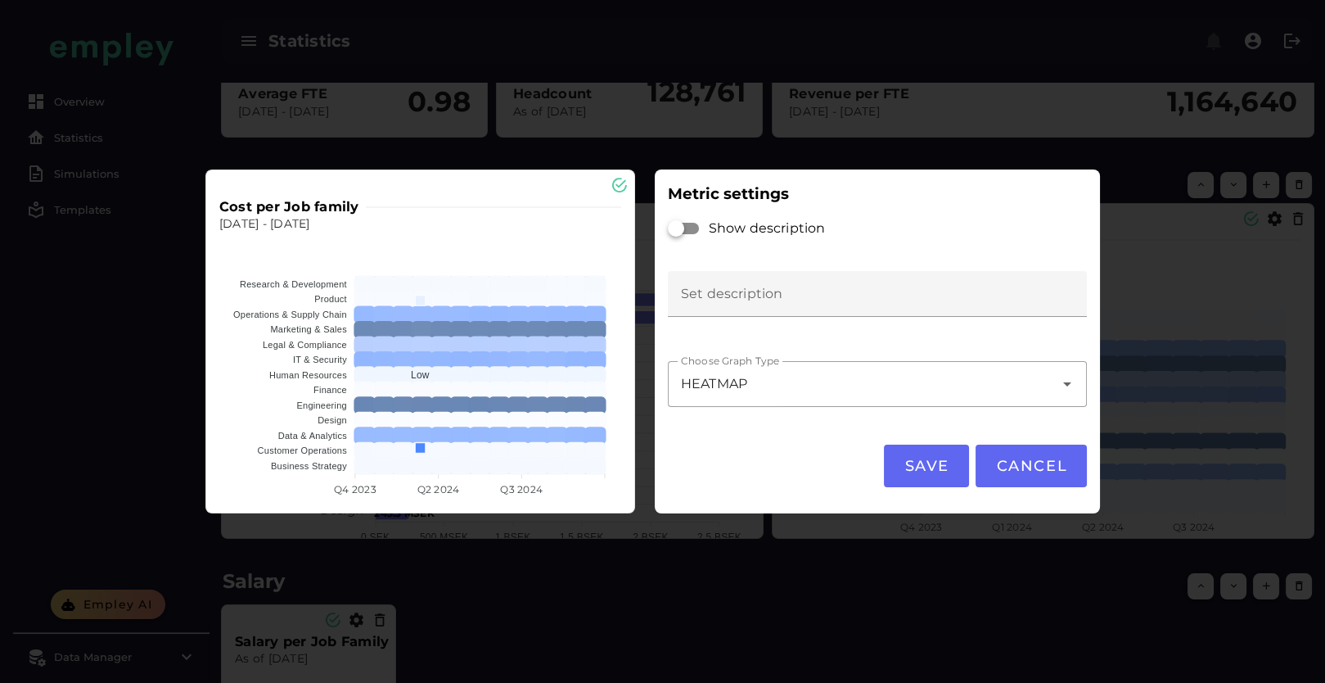
click at [773, 558] on div at bounding box center [662, 341] width 1325 height 683
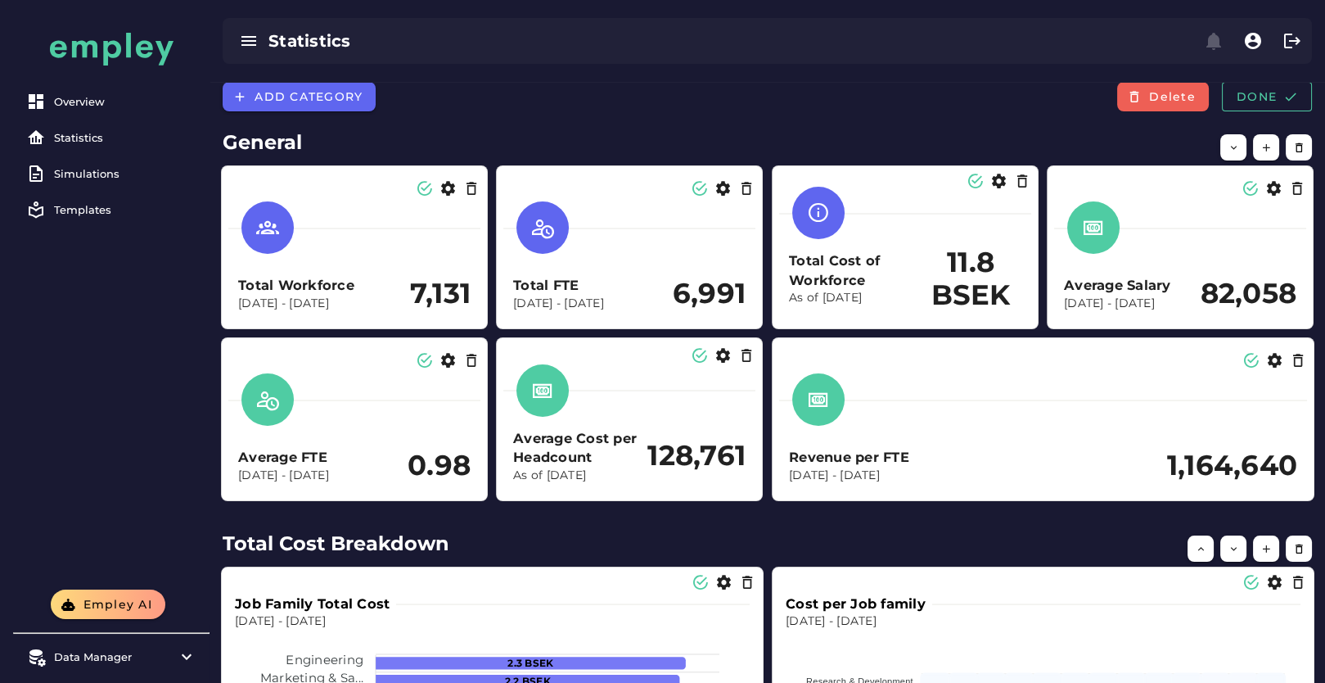
scroll to position [363, 0]
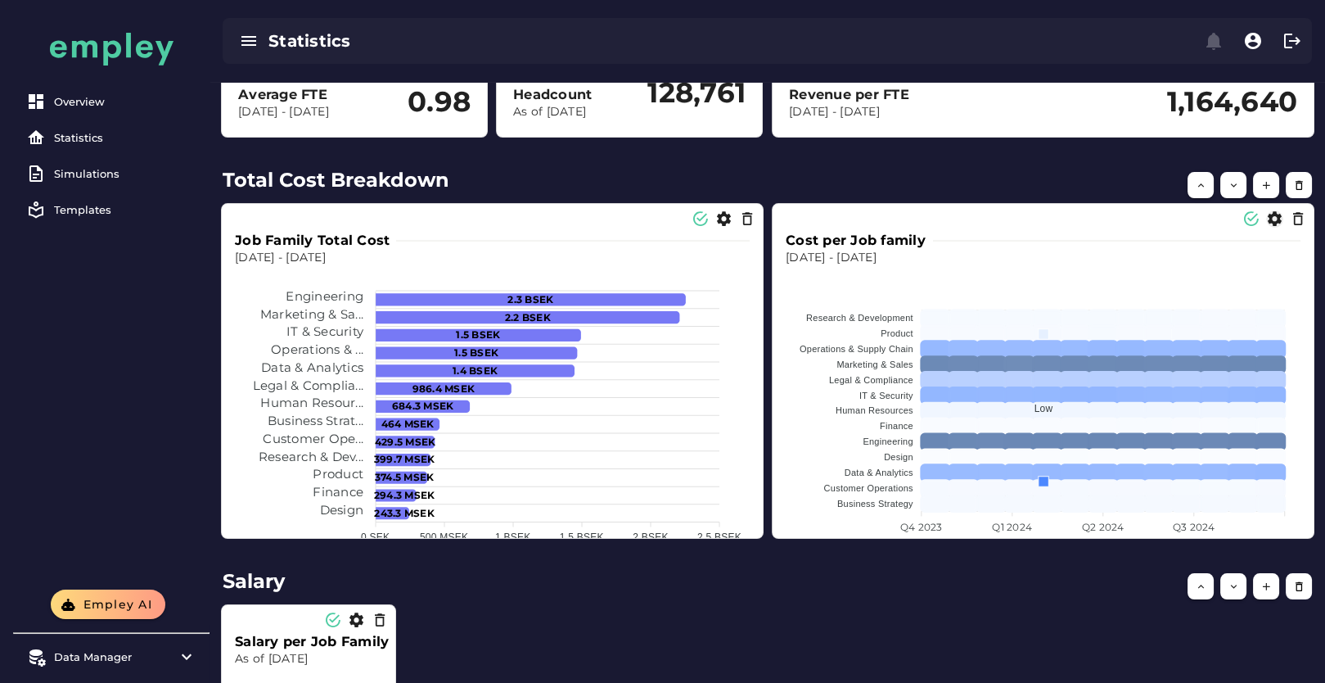
click at [1275, 219] on icon "button" at bounding box center [1274, 218] width 17 height 17
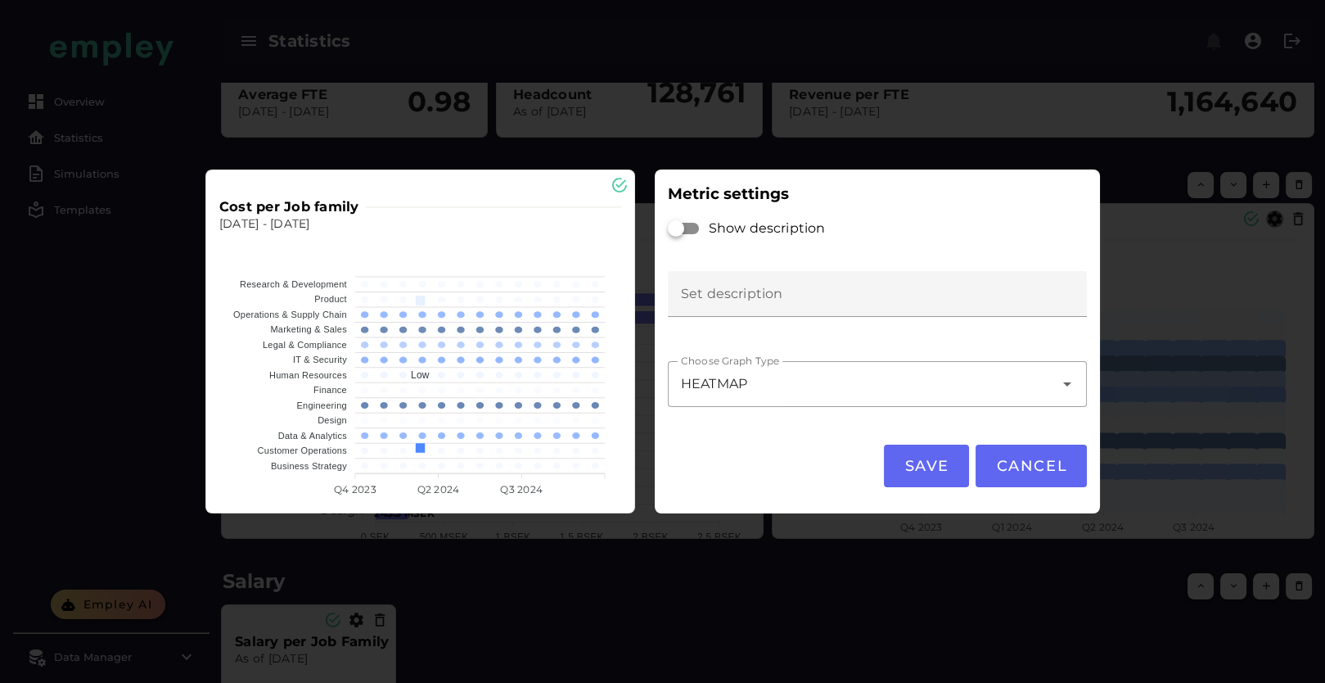
scroll to position [0, 0]
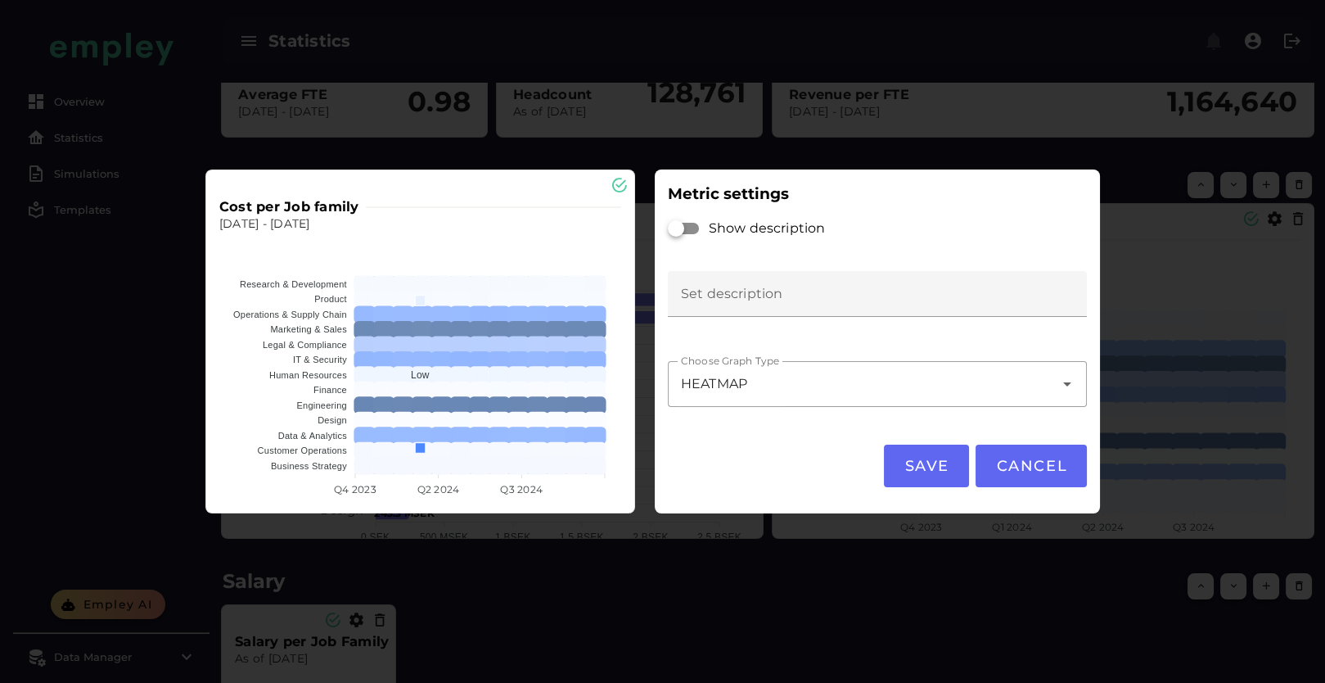
click at [751, 358] on div "Choose Graph Type HEATMAP ******* Choose Graph Type" at bounding box center [877, 390] width 439 height 90
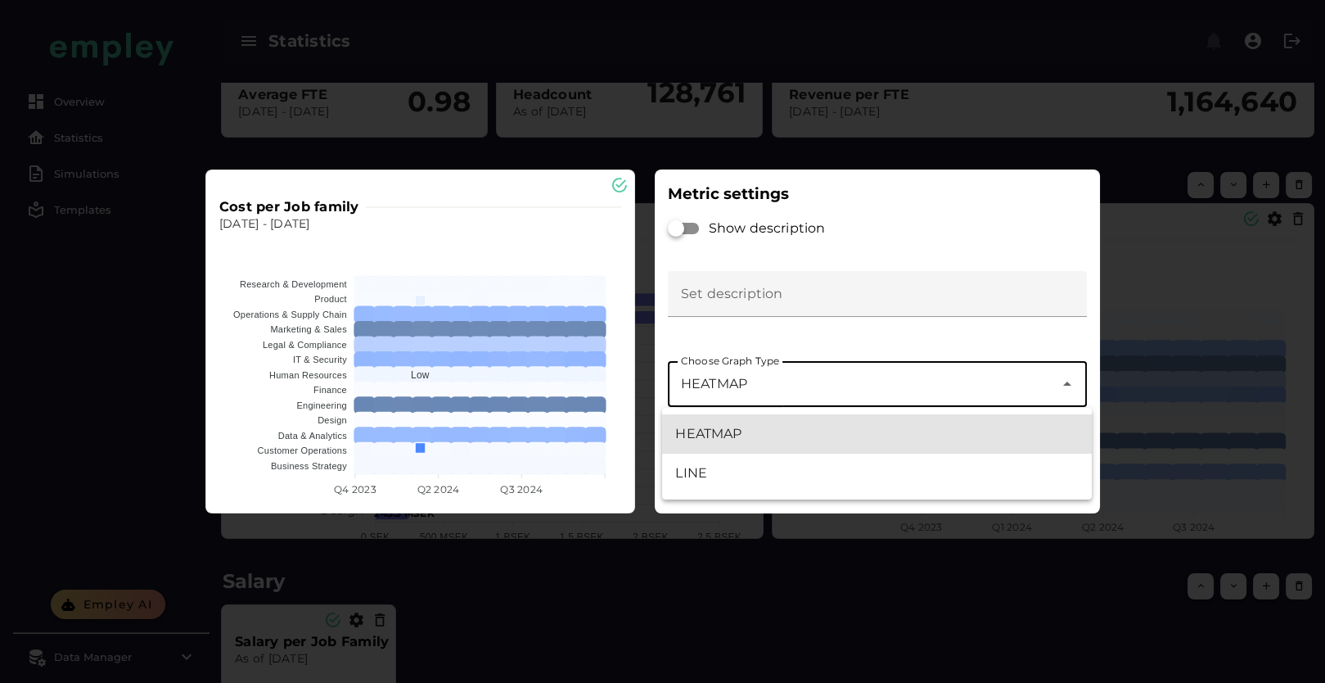
click at [758, 381] on div "HEATMAP *******" at bounding box center [861, 384] width 386 height 46
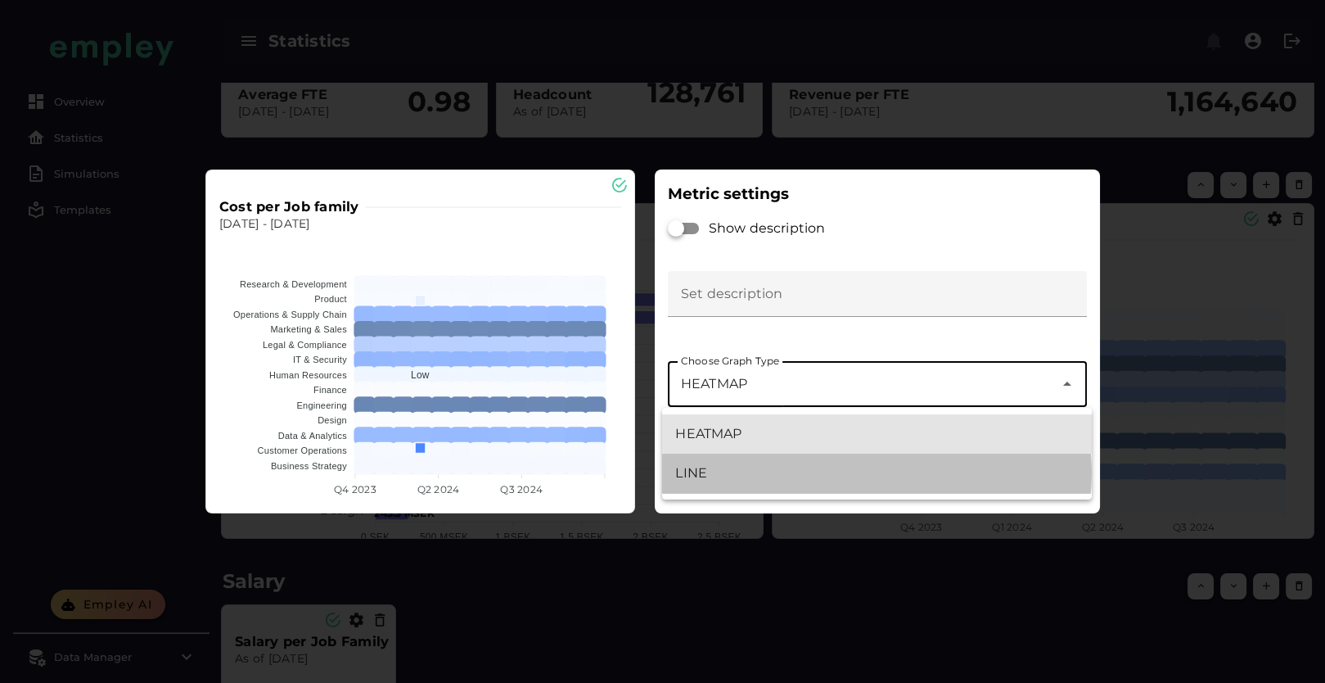
click at [756, 469] on div "LINE" at bounding box center [876, 473] width 403 height 20
type input "****"
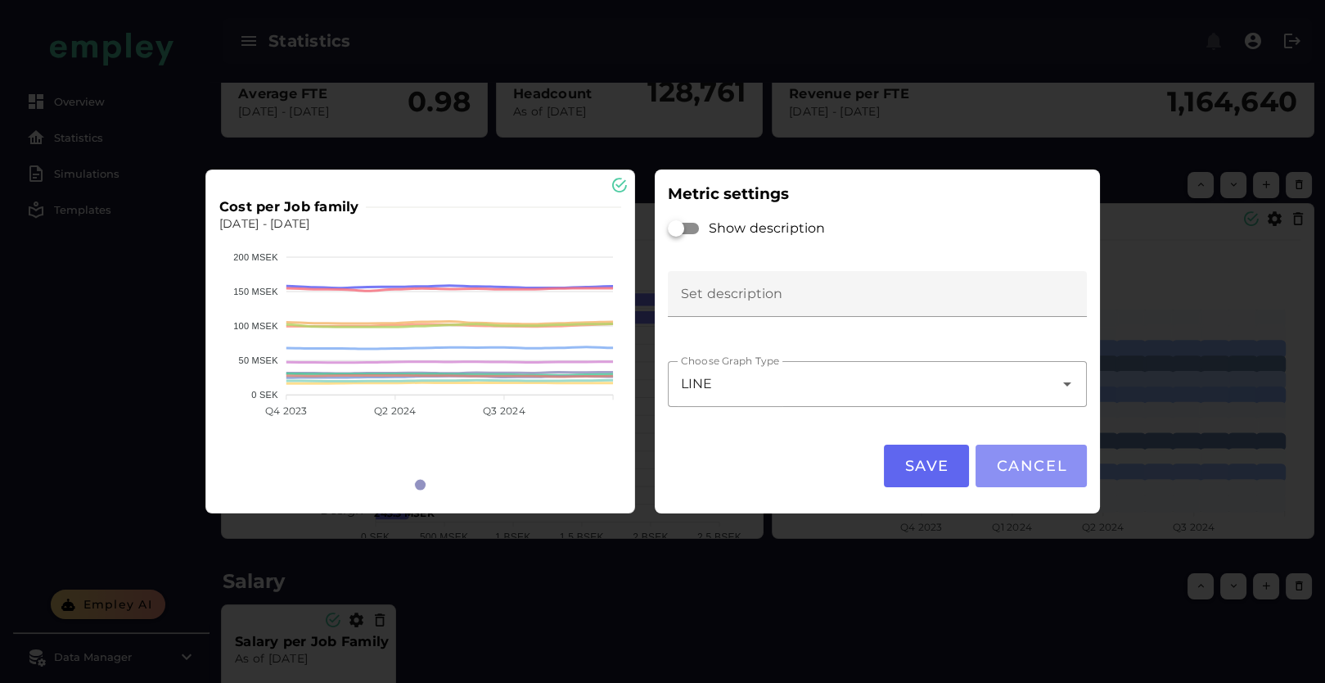
click at [1028, 463] on span "Cancel" at bounding box center [1031, 466] width 72 height 18
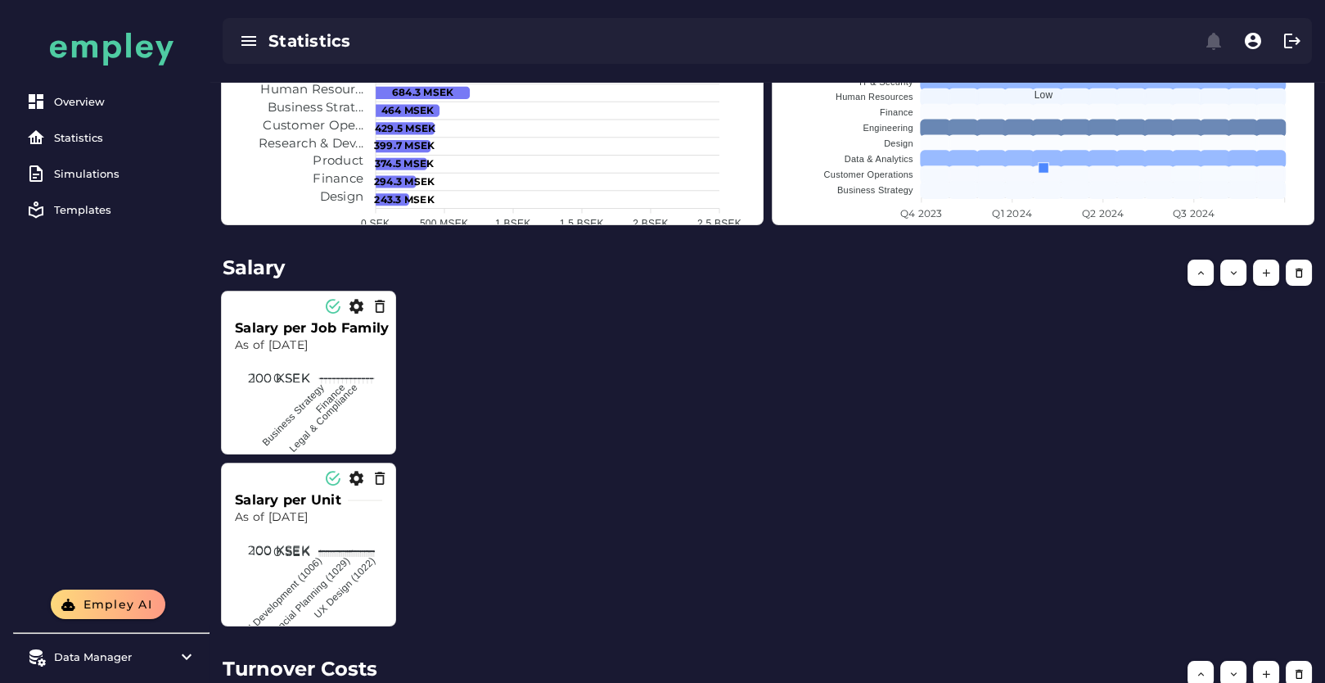
scroll to position [727, 0]
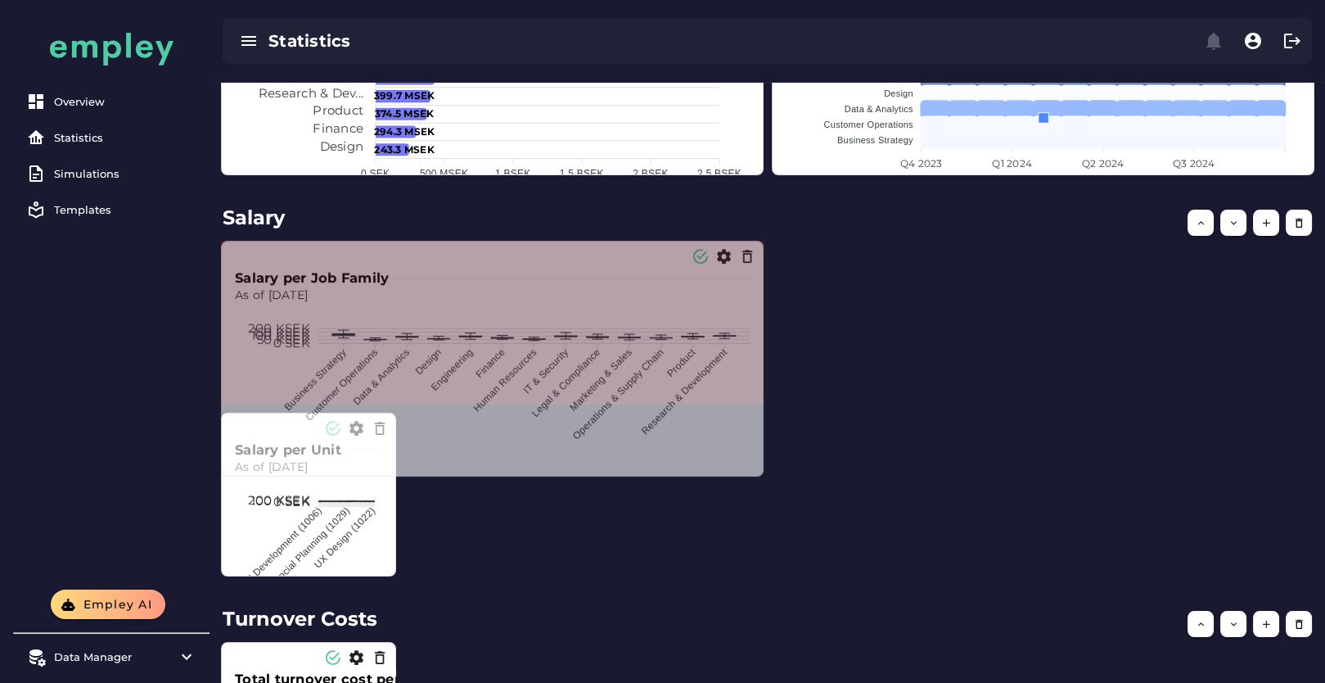
drag, startPoint x: 390, startPoint y: 399, endPoint x: 758, endPoint y: 471, distance: 375.4
click at [758, 471] on span at bounding box center [760, 472] width 8 height 8
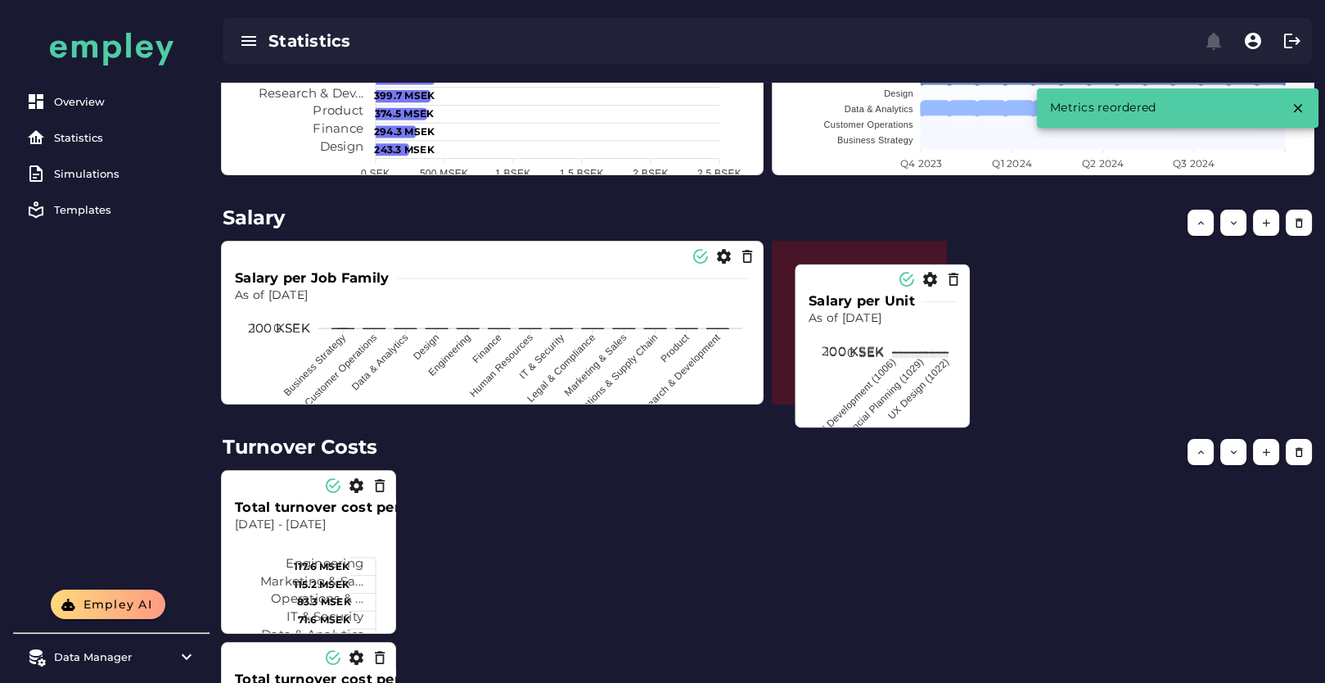
drag, startPoint x: 287, startPoint y: 504, endPoint x: 860, endPoint y: 356, distance: 592.7
click at [860, 356] on tspan "0 SEK" at bounding box center [865, 353] width 37 height 16
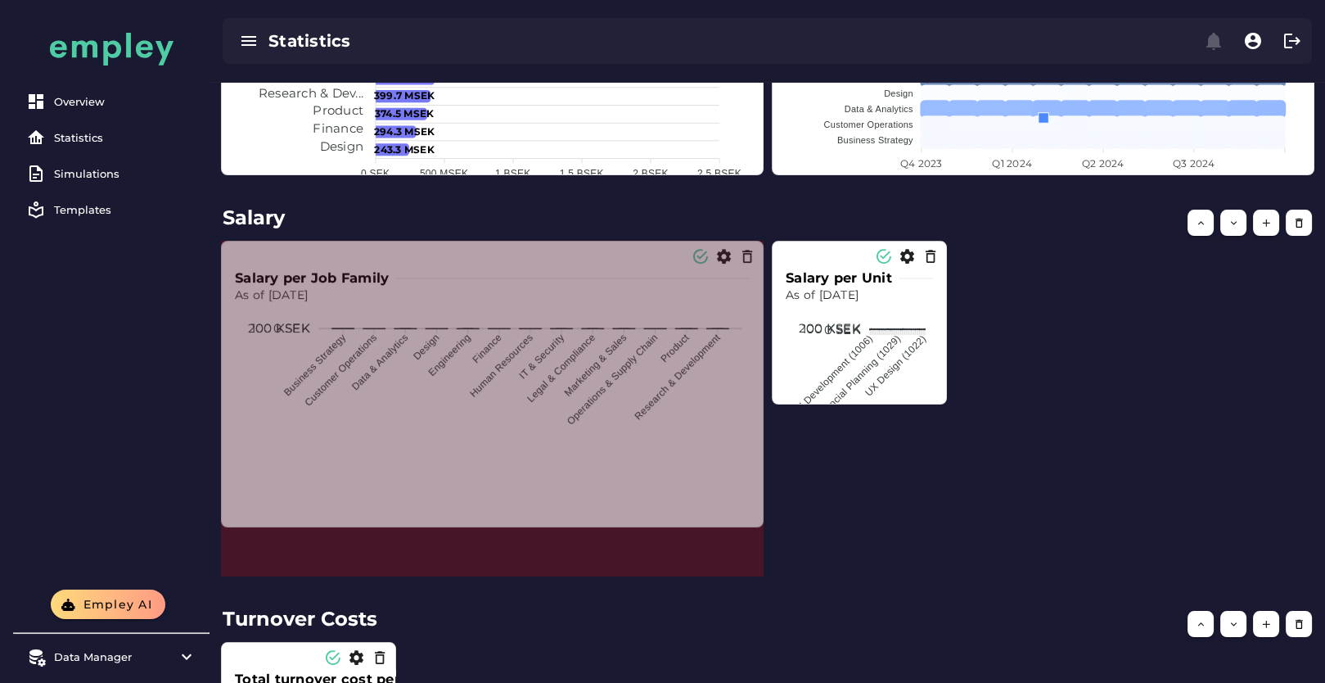
drag, startPoint x: 759, startPoint y: 398, endPoint x: 757, endPoint y: 532, distance: 134.3
click at [757, 527] on span at bounding box center [760, 523] width 8 height 8
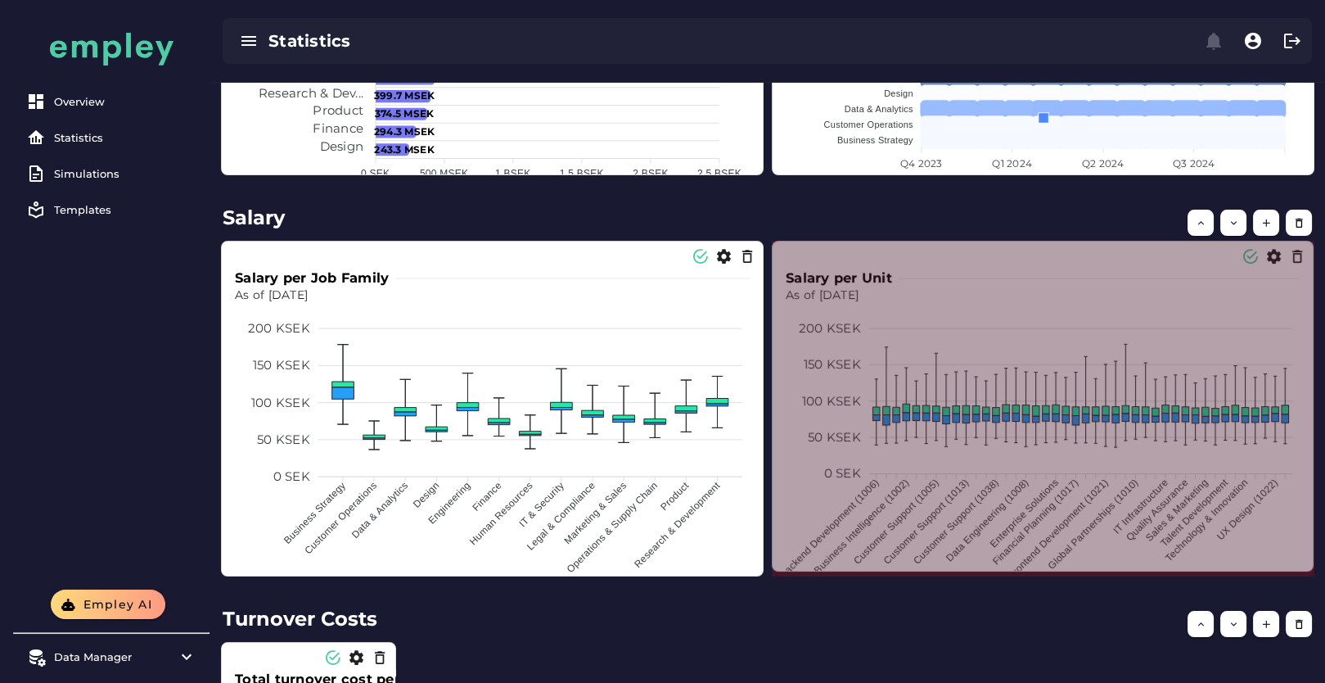
drag, startPoint x: 946, startPoint y: 396, endPoint x: 1312, endPoint y: 563, distance: 403.0
click at [1312, 563] on span at bounding box center [1310, 567] width 8 height 8
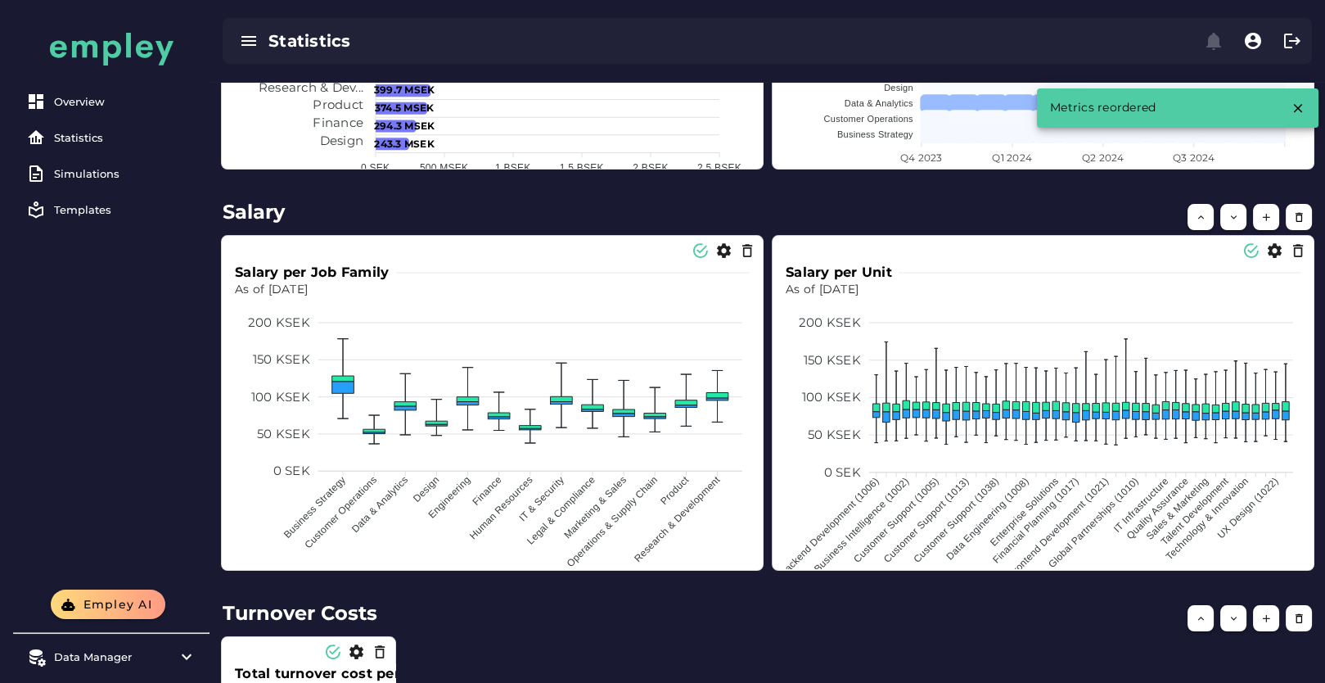
scroll to position [819, 0]
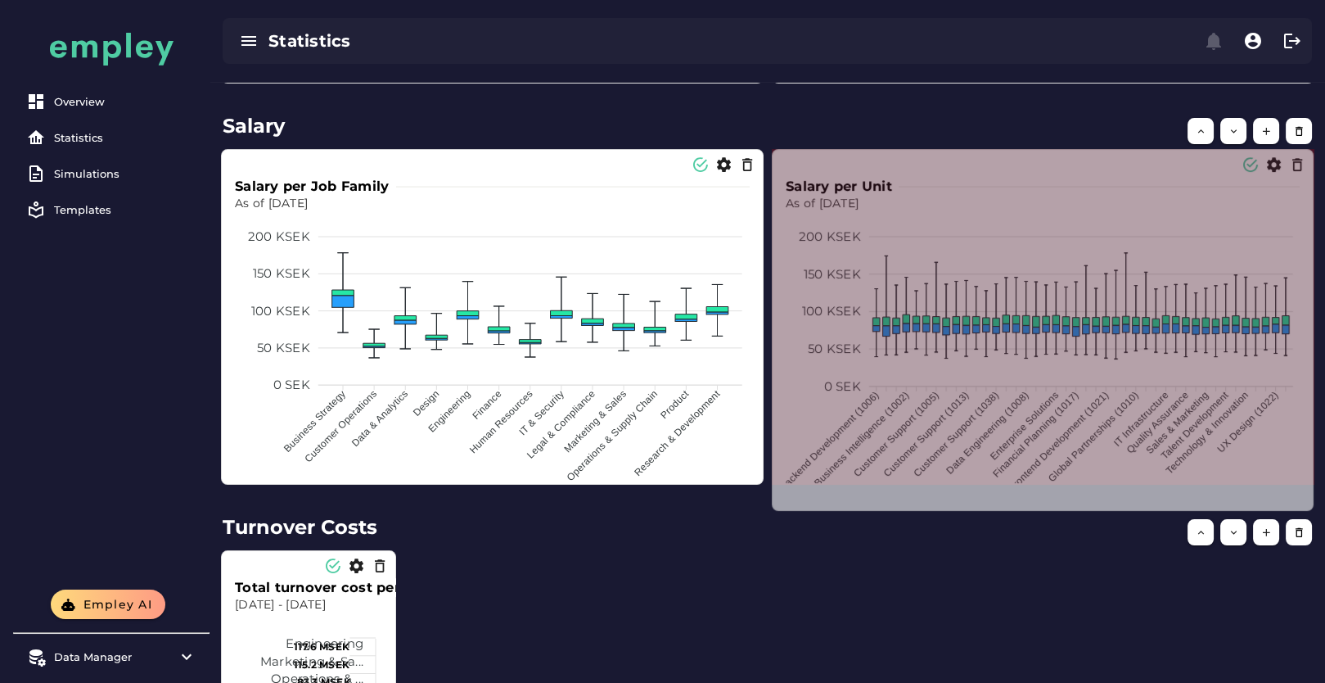
drag, startPoint x: 1310, startPoint y: 478, endPoint x: 1309, endPoint y: 505, distance: 27.0
click at [1309, 505] on span at bounding box center [1310, 507] width 8 height 8
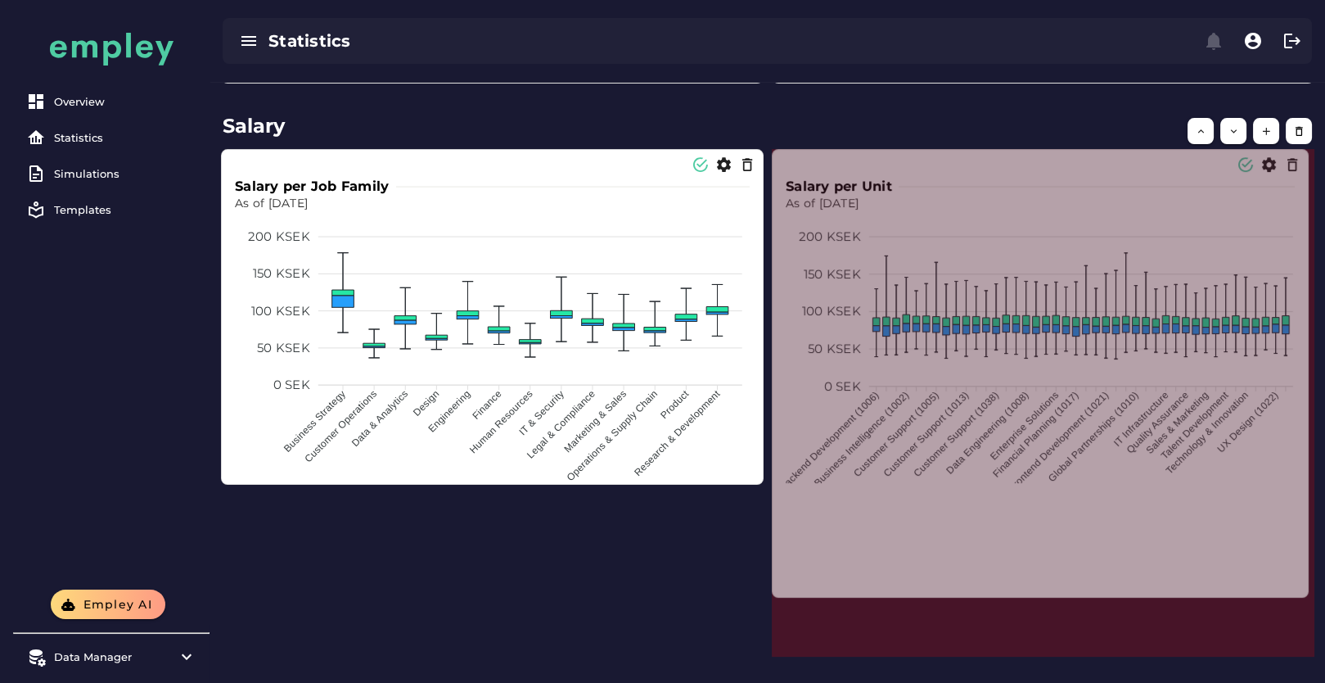
drag, startPoint x: 1312, startPoint y: 482, endPoint x: 1307, endPoint y: 595, distance: 113.1
click at [1307, 595] on span at bounding box center [1305, 593] width 8 height 8
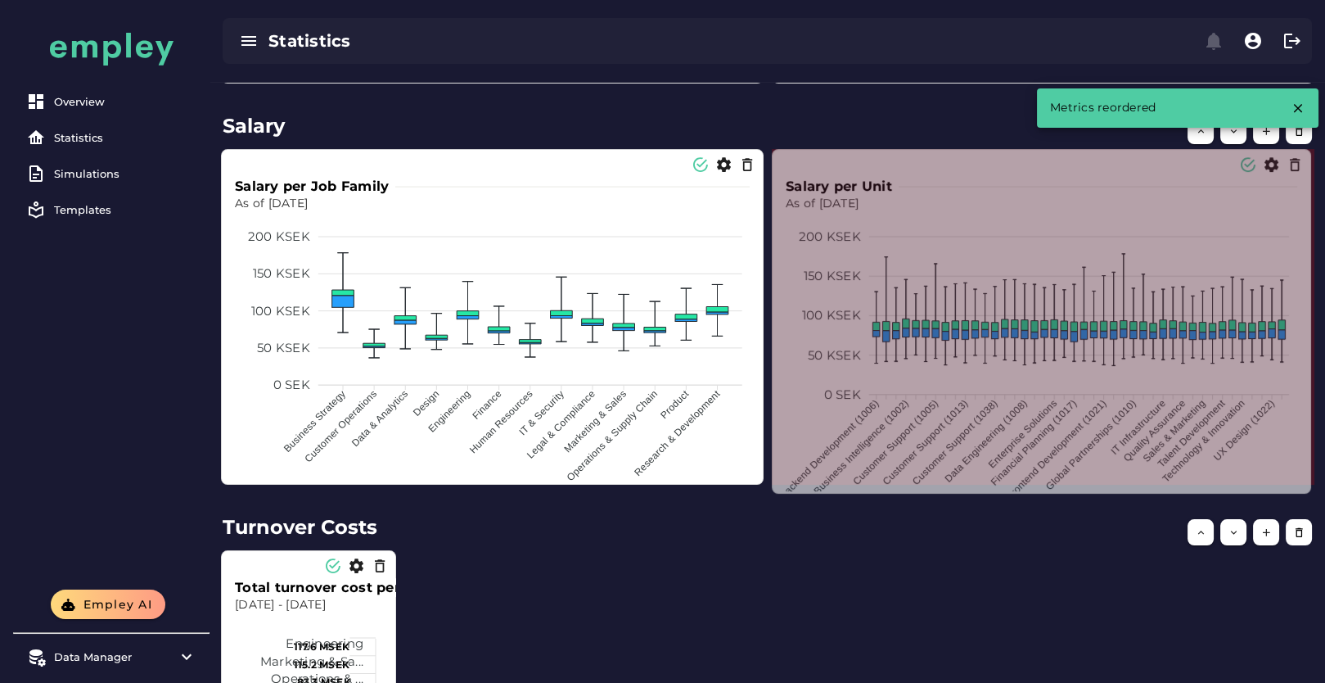
drag, startPoint x: 1314, startPoint y: 652, endPoint x: 1310, endPoint y: 489, distance: 163.0
click at [1310, 489] on span at bounding box center [1307, 489] width 8 height 8
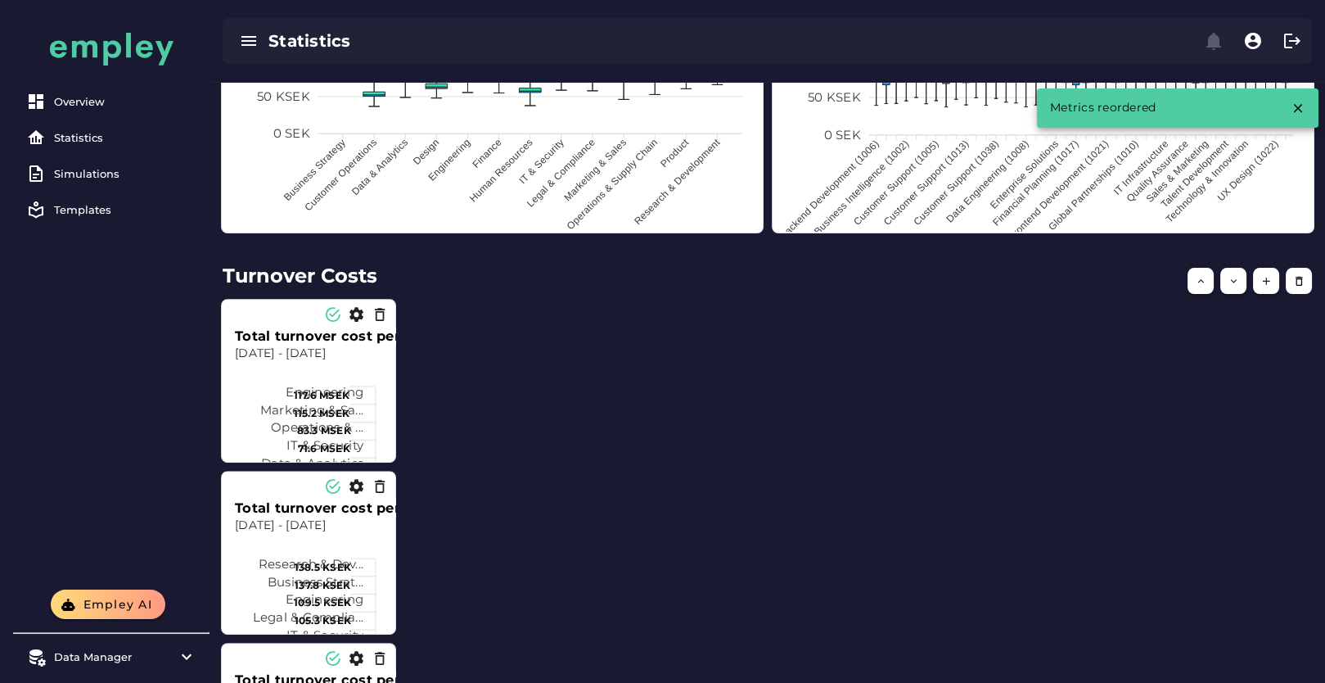
scroll to position [1091, 0]
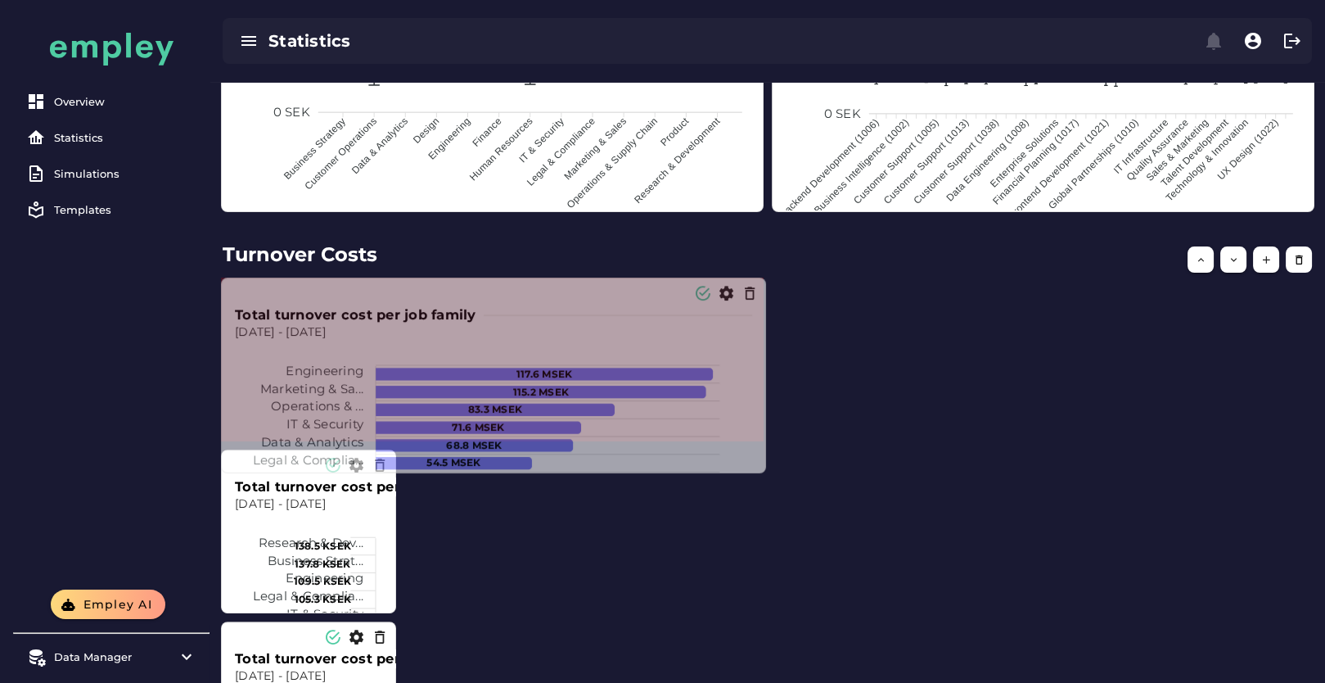
drag, startPoint x: 394, startPoint y: 439, endPoint x: 764, endPoint y: 472, distance: 371.5
click at [764, 472] on span at bounding box center [762, 469] width 8 height 8
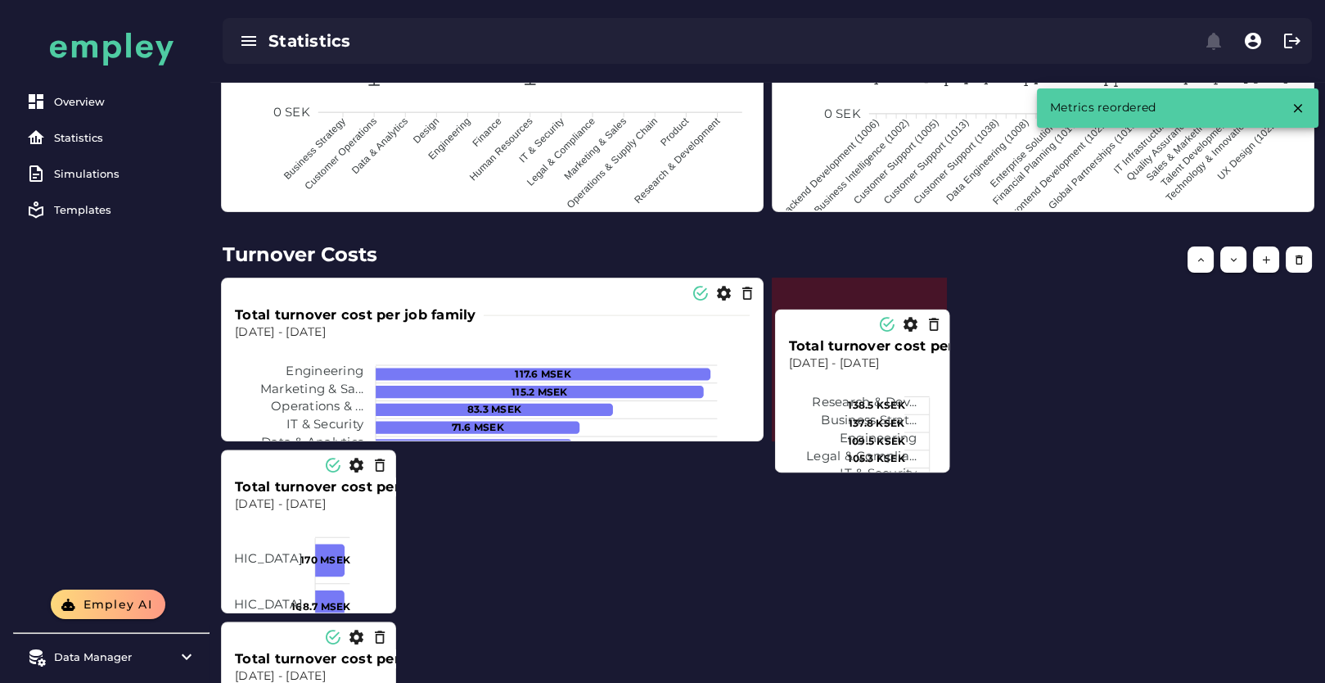
drag, startPoint x: 323, startPoint y: 544, endPoint x: 877, endPoint y: 403, distance: 571.0
click at [877, 403] on tspan "Research & Dev..." at bounding box center [864, 402] width 105 height 16
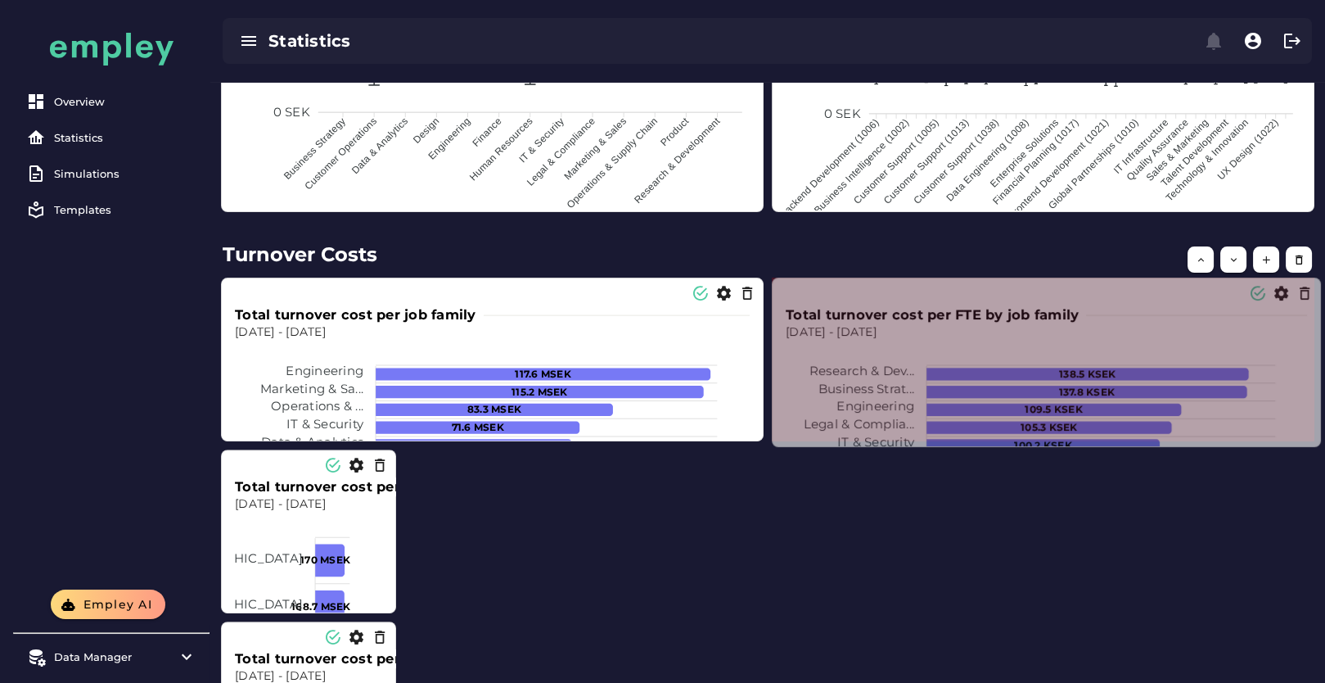
drag, startPoint x: 941, startPoint y: 436, endPoint x: 1316, endPoint y: 442, distance: 374.2
click at [1316, 442] on span at bounding box center [1317, 443] width 8 height 8
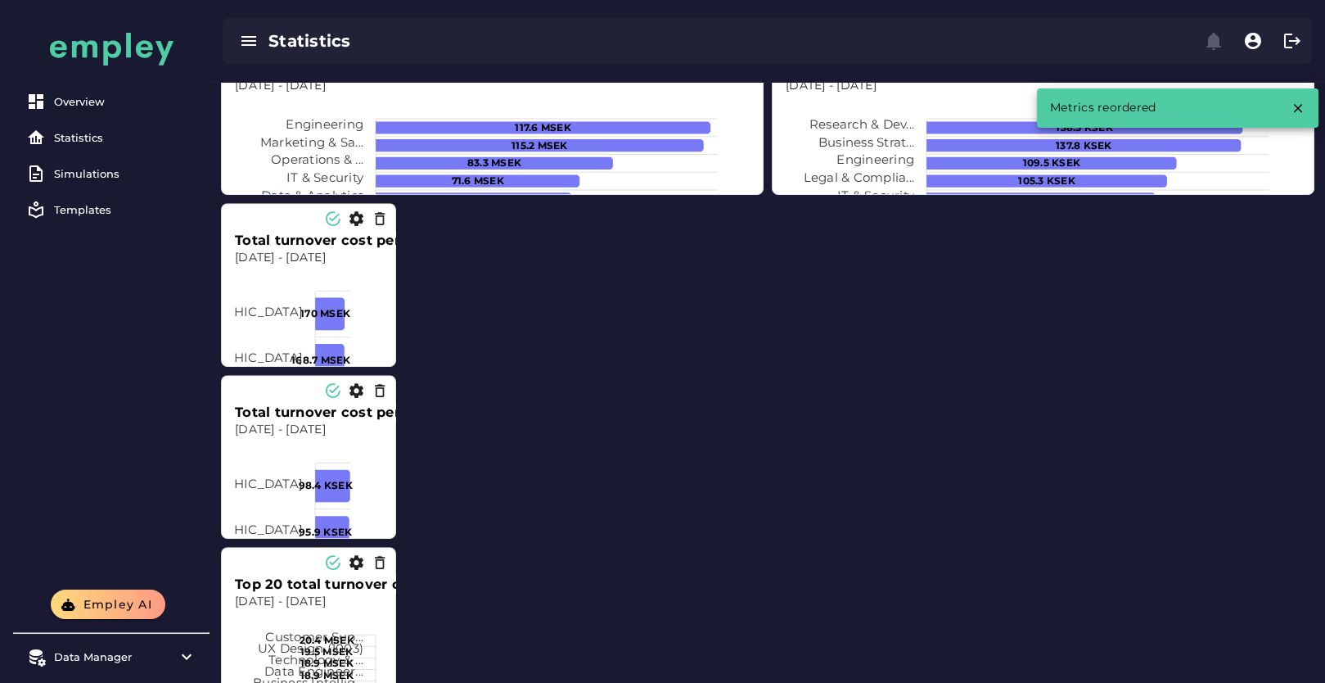
scroll to position [1182, 0]
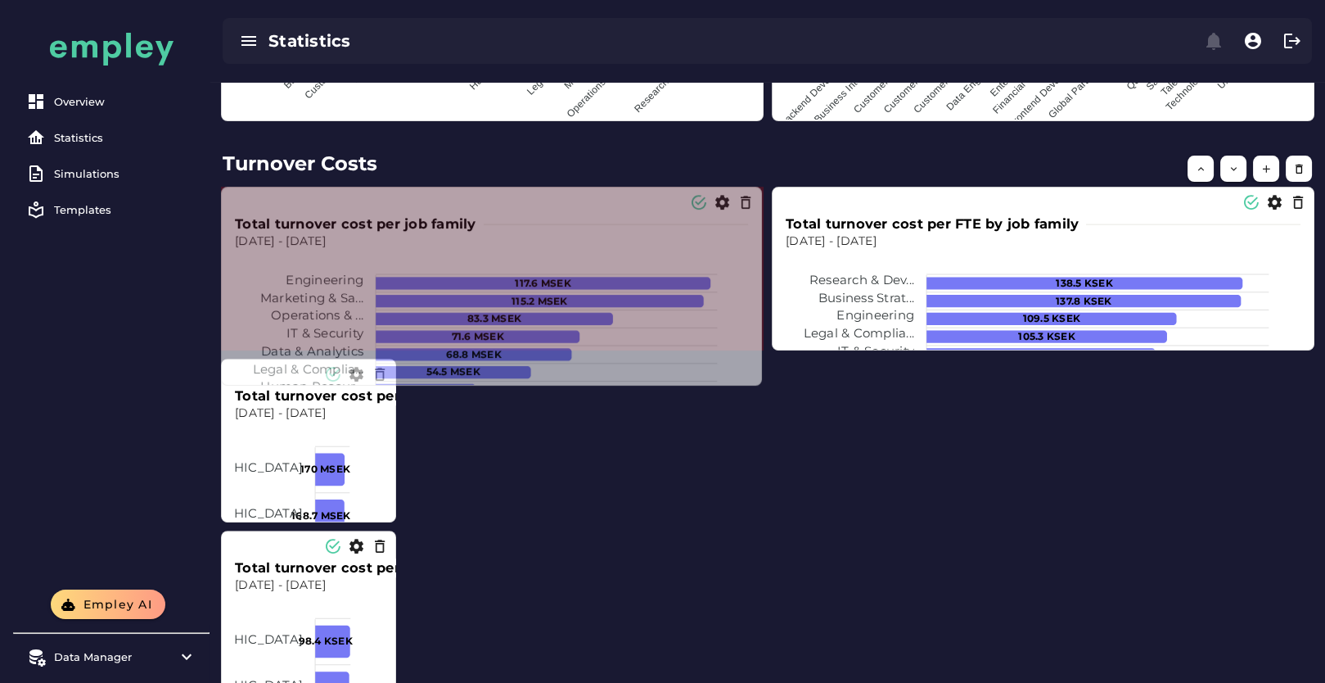
drag, startPoint x: 760, startPoint y: 346, endPoint x: 759, endPoint y: 401, distance: 54.9
click at [759, 386] on span at bounding box center [758, 381] width 8 height 8
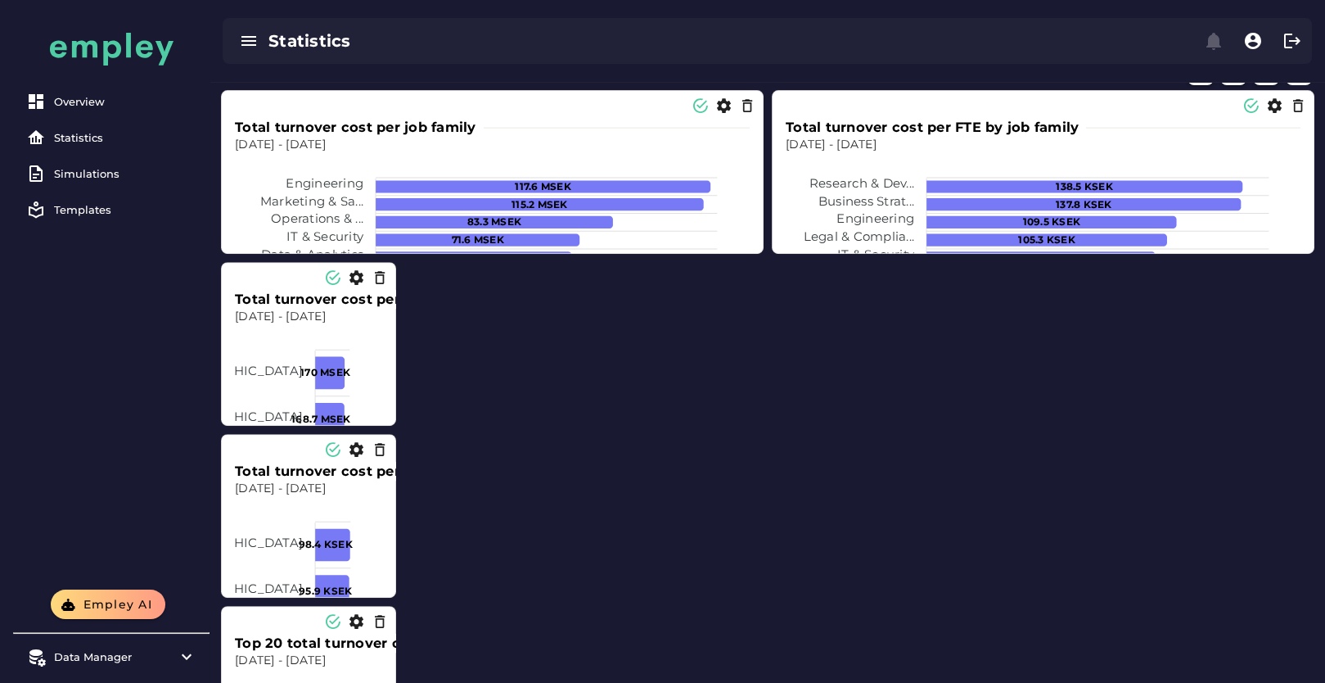
scroll to position [1364, 0]
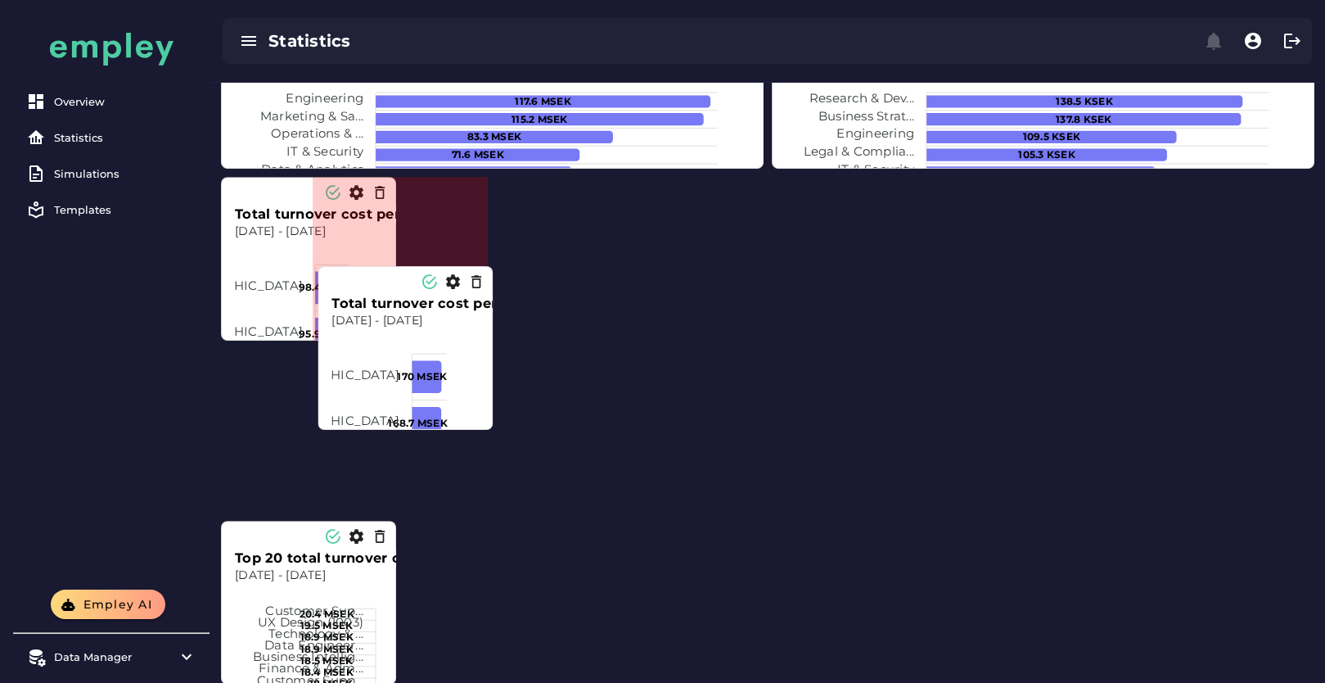
drag, startPoint x: 394, startPoint y: 305, endPoint x: 356, endPoint y: 386, distance: 89.4
click at [480, 415] on foreignobject at bounding box center [406, 472] width 148 height 287
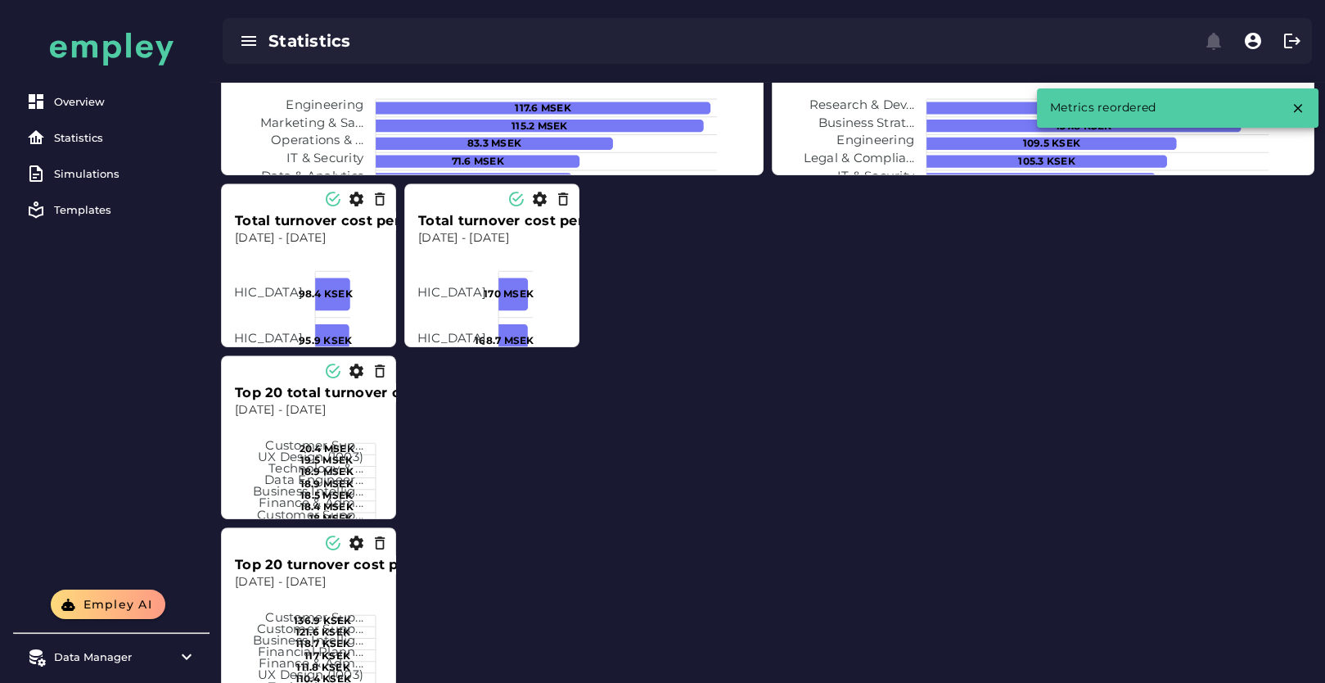
scroll to position [1182, 0]
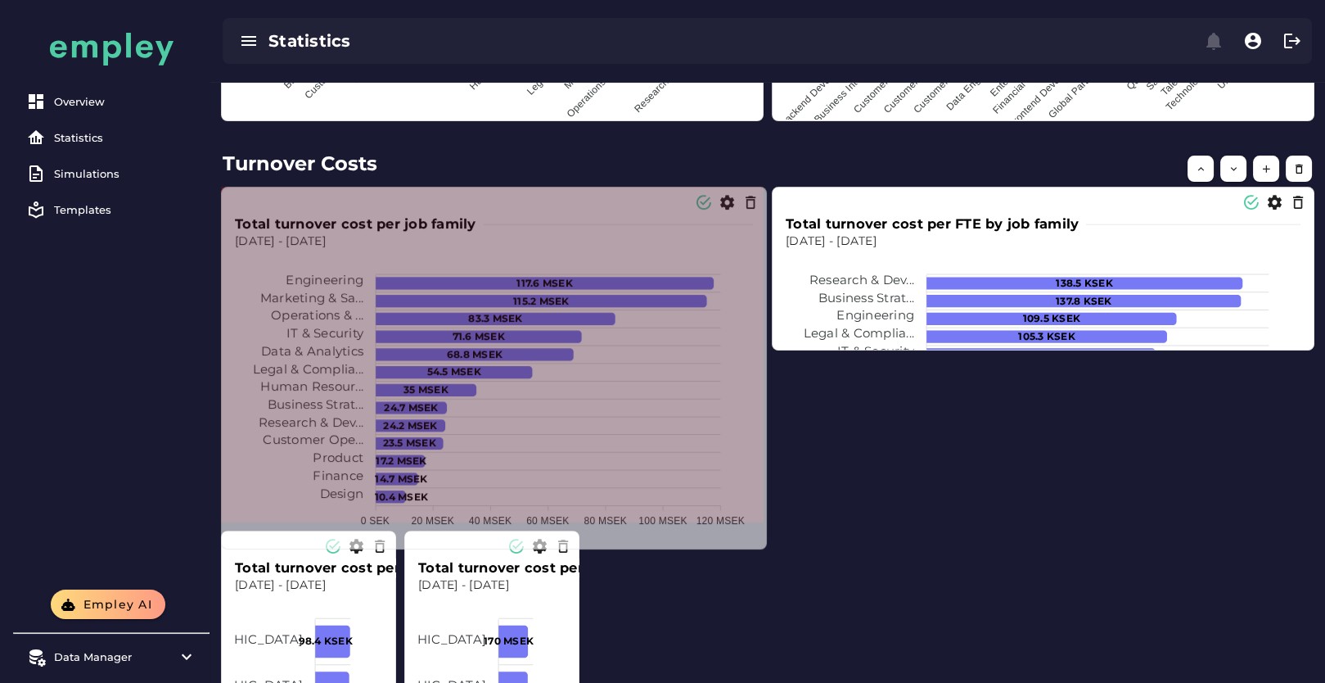
drag, startPoint x: 757, startPoint y: 345, endPoint x: 761, endPoint y: 545, distance: 199.8
click at [761, 545] on span at bounding box center [763, 545] width 8 height 8
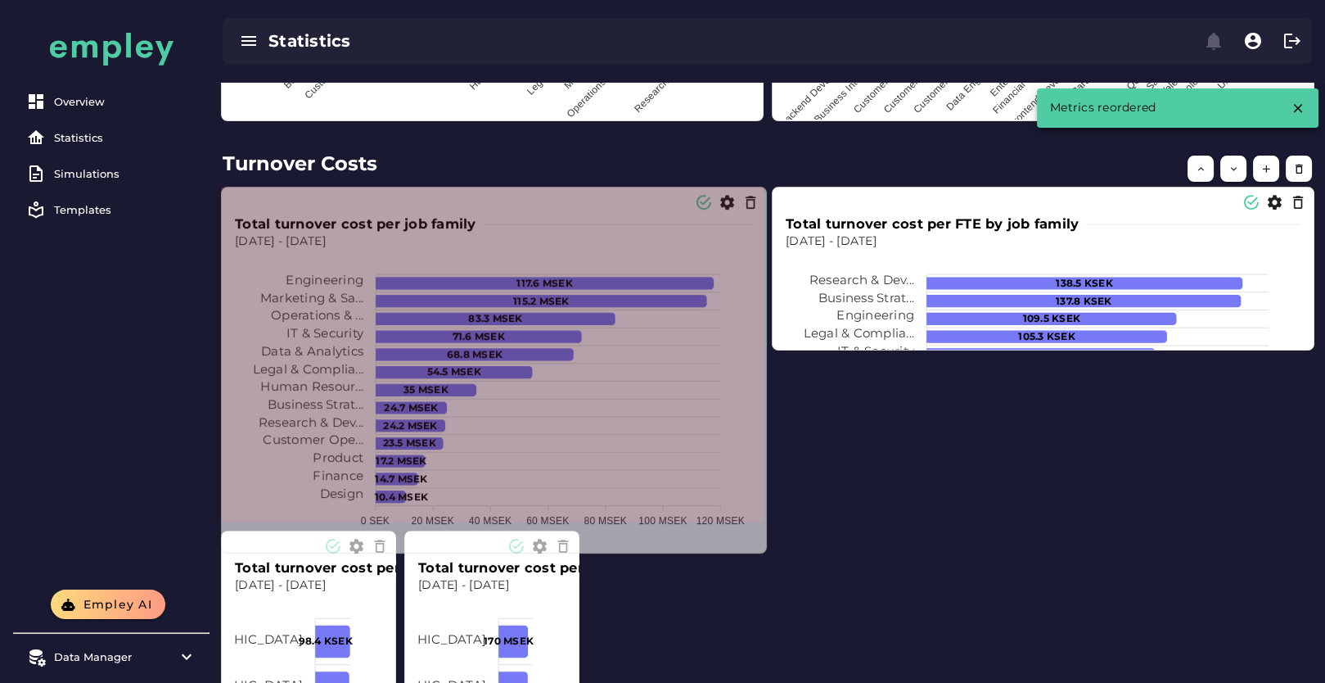
drag, startPoint x: 757, startPoint y: 513, endPoint x: 761, endPoint y: 544, distance: 31.4
click at [761, 545] on span at bounding box center [763, 549] width 8 height 8
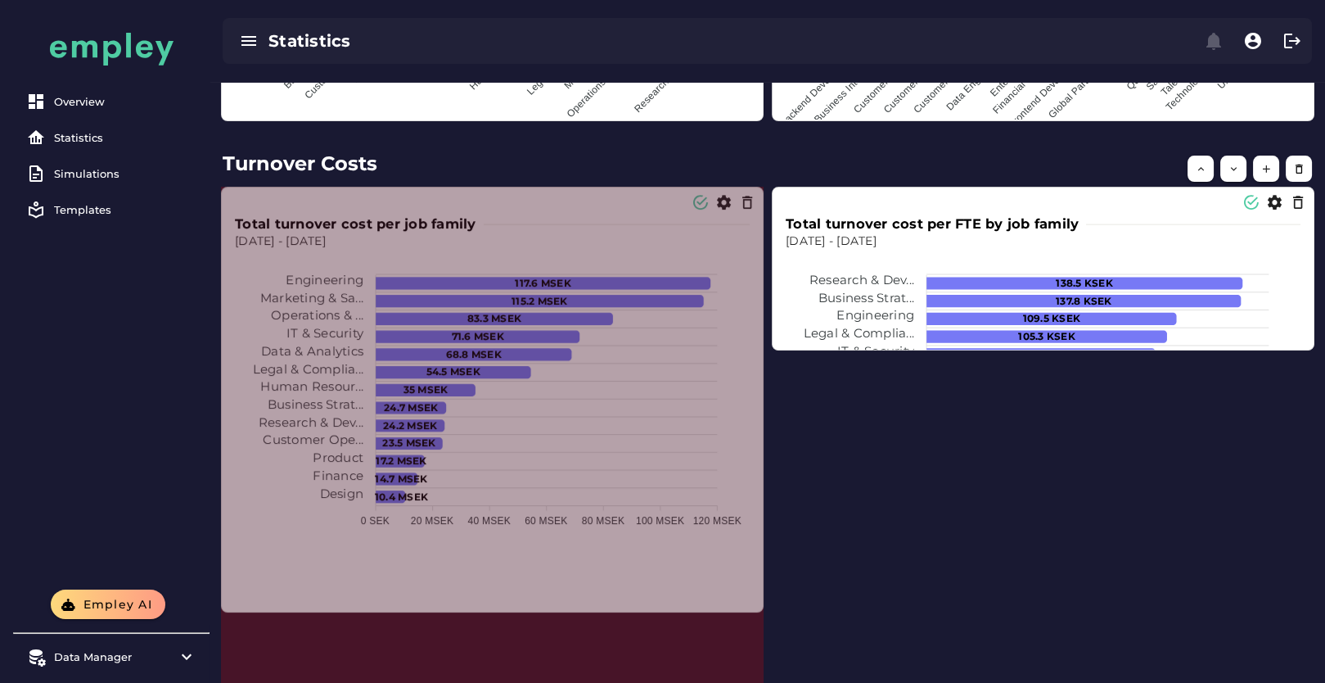
drag, startPoint x: 755, startPoint y: 514, endPoint x: 755, endPoint y: 591, distance: 77.0
click at [756, 604] on span at bounding box center [760, 608] width 8 height 8
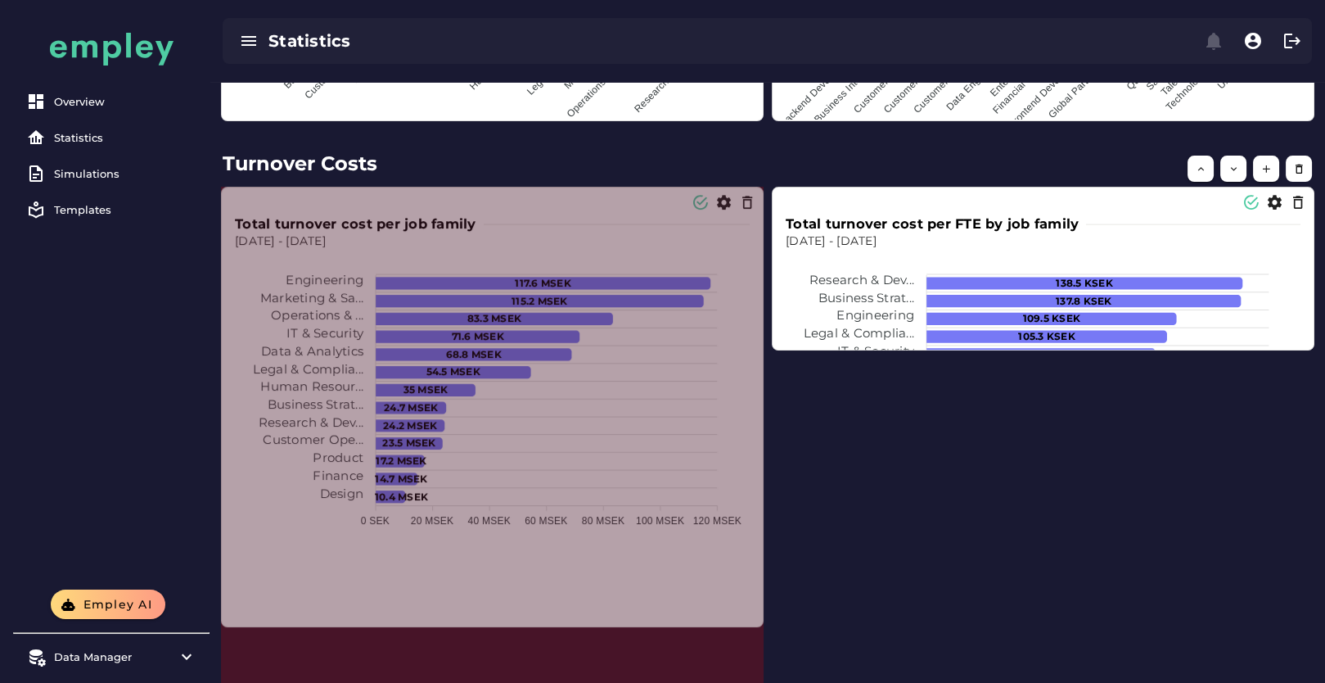
drag, startPoint x: 759, startPoint y: 516, endPoint x: 759, endPoint y: 620, distance: 104.0
click at [759, 620] on span at bounding box center [760, 623] width 8 height 8
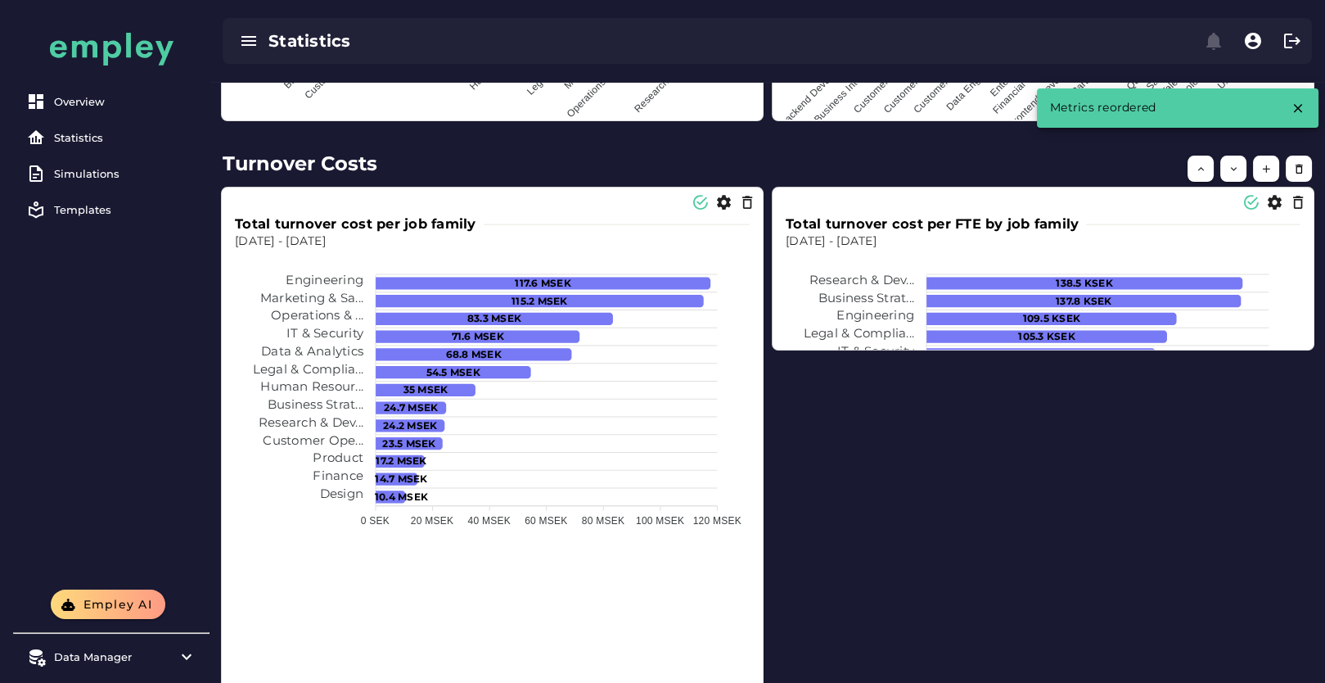
scroll to position [1455, 0]
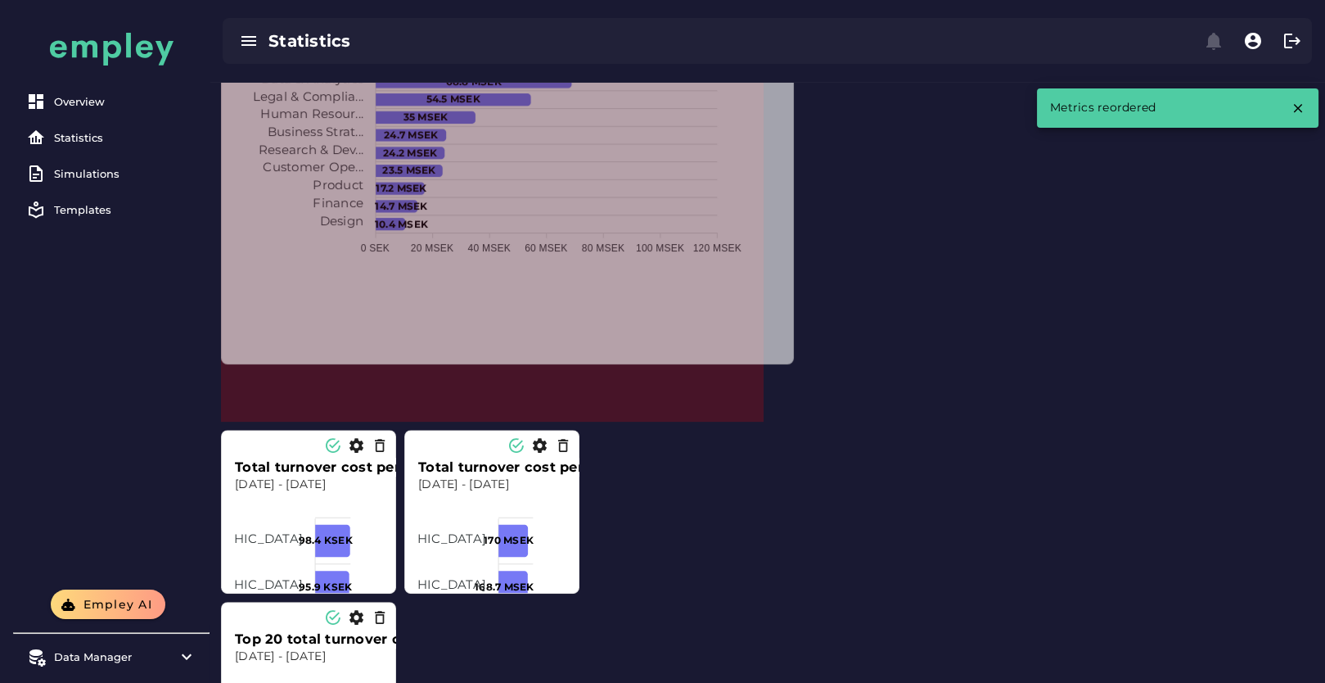
drag, startPoint x: 759, startPoint y: 415, endPoint x: 832, endPoint y: 350, distance: 97.4
click at [794, 356] on span at bounding box center [790, 360] width 8 height 8
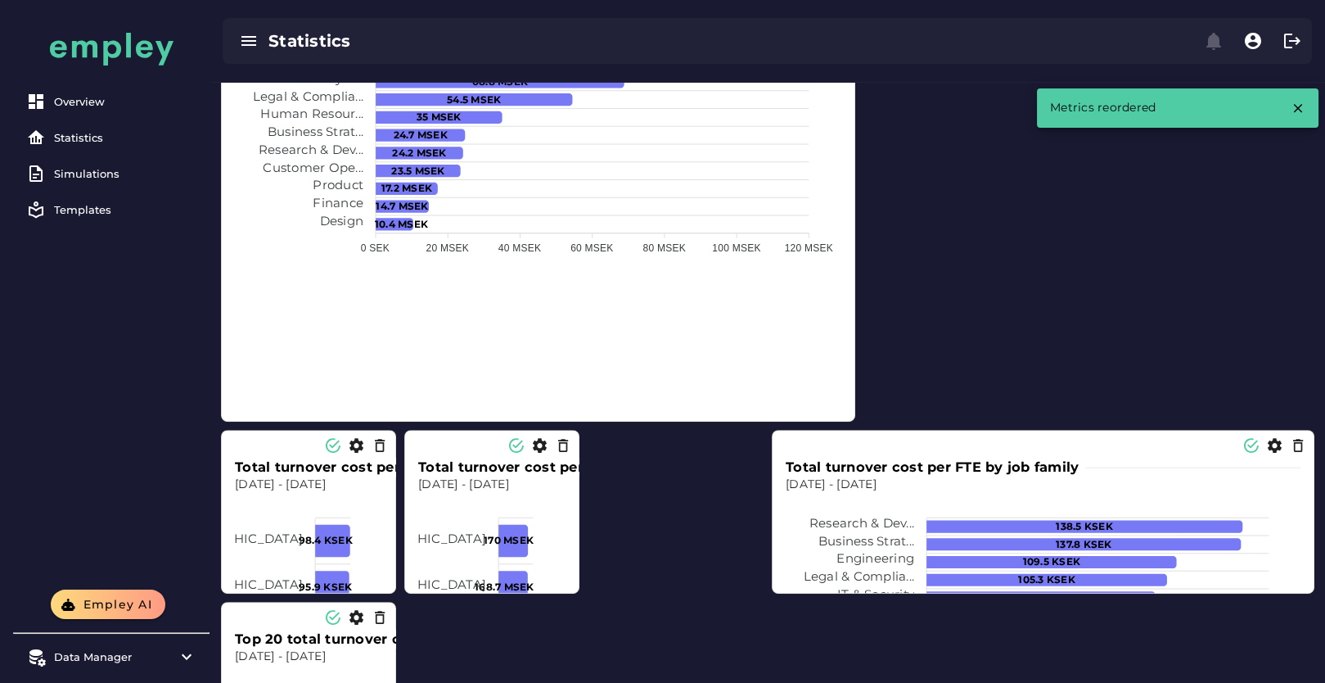
scroll to position [1273, 0]
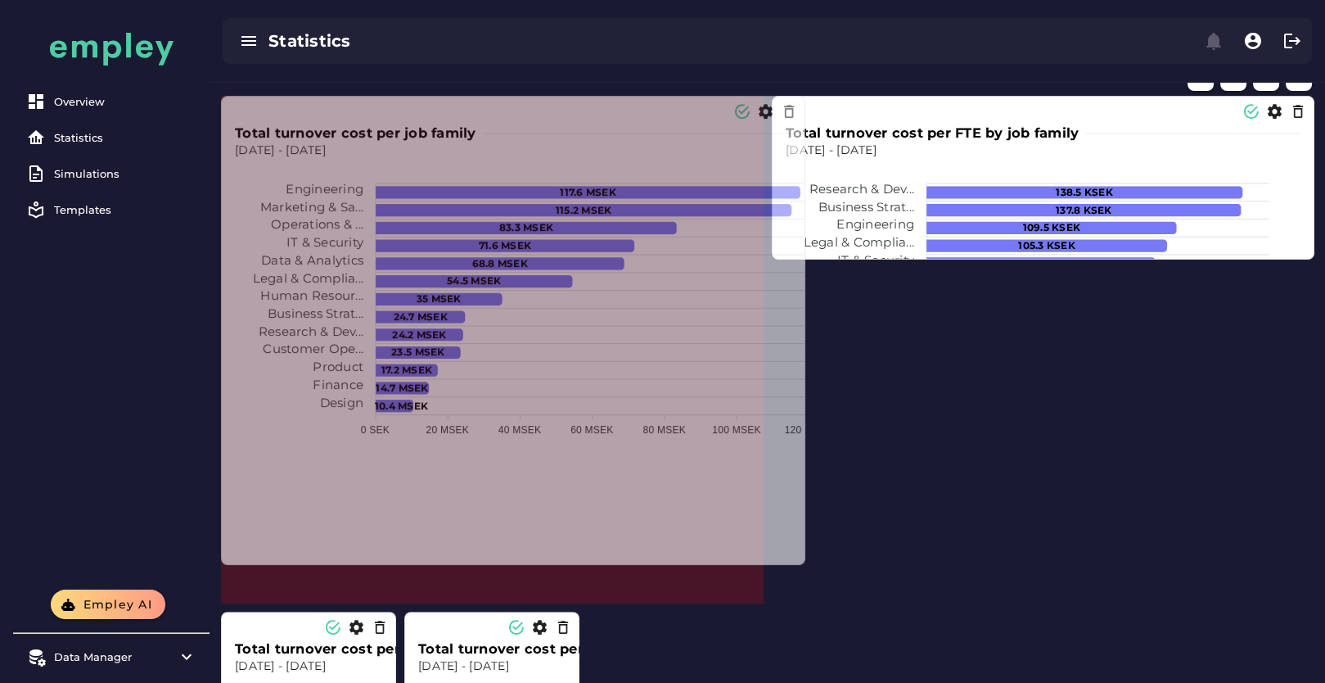
drag, startPoint x: 851, startPoint y: 602, endPoint x: 801, endPoint y: 563, distance: 63.7
click at [801, 563] on span at bounding box center [801, 561] width 8 height 8
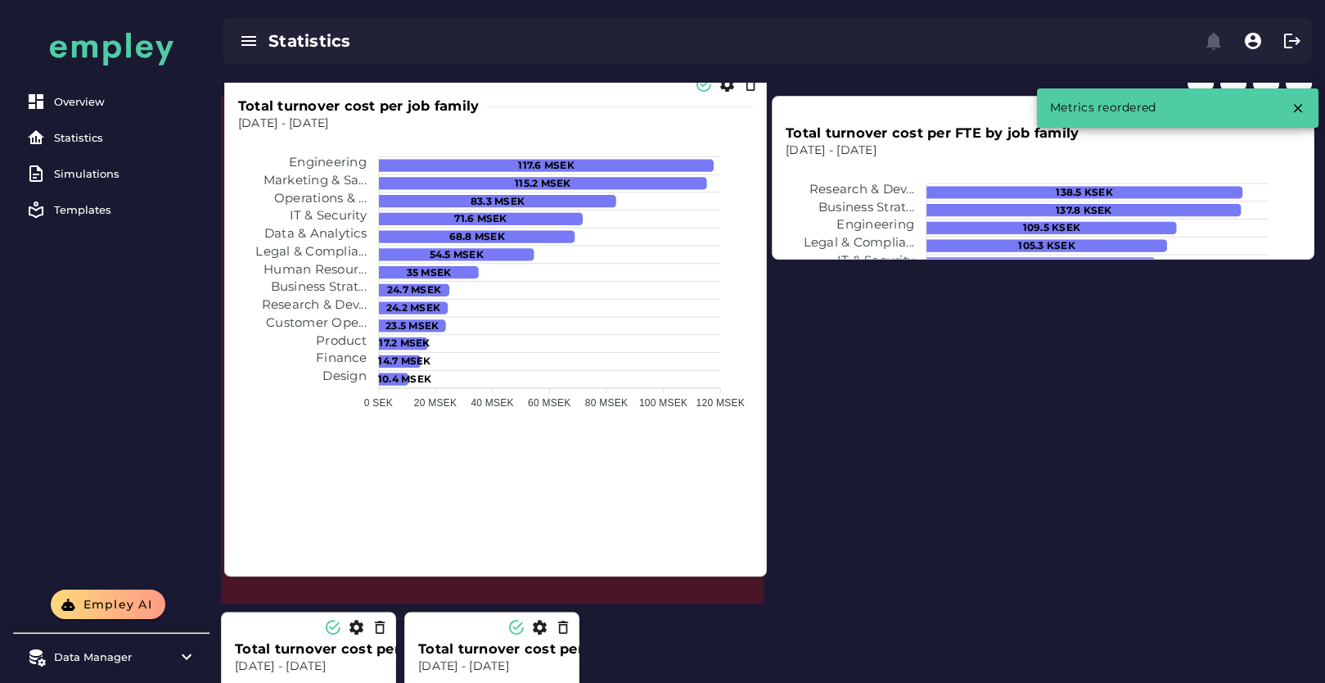
drag, startPoint x: 755, startPoint y: 602, endPoint x: 752, endPoint y: 593, distance: 9.6
click at [749, 576] on div "Total turnover cost per job family Dec 1, 2023 - Dec 31, 2024 117.6 MSEK 115.2 …" at bounding box center [495, 323] width 541 height 506
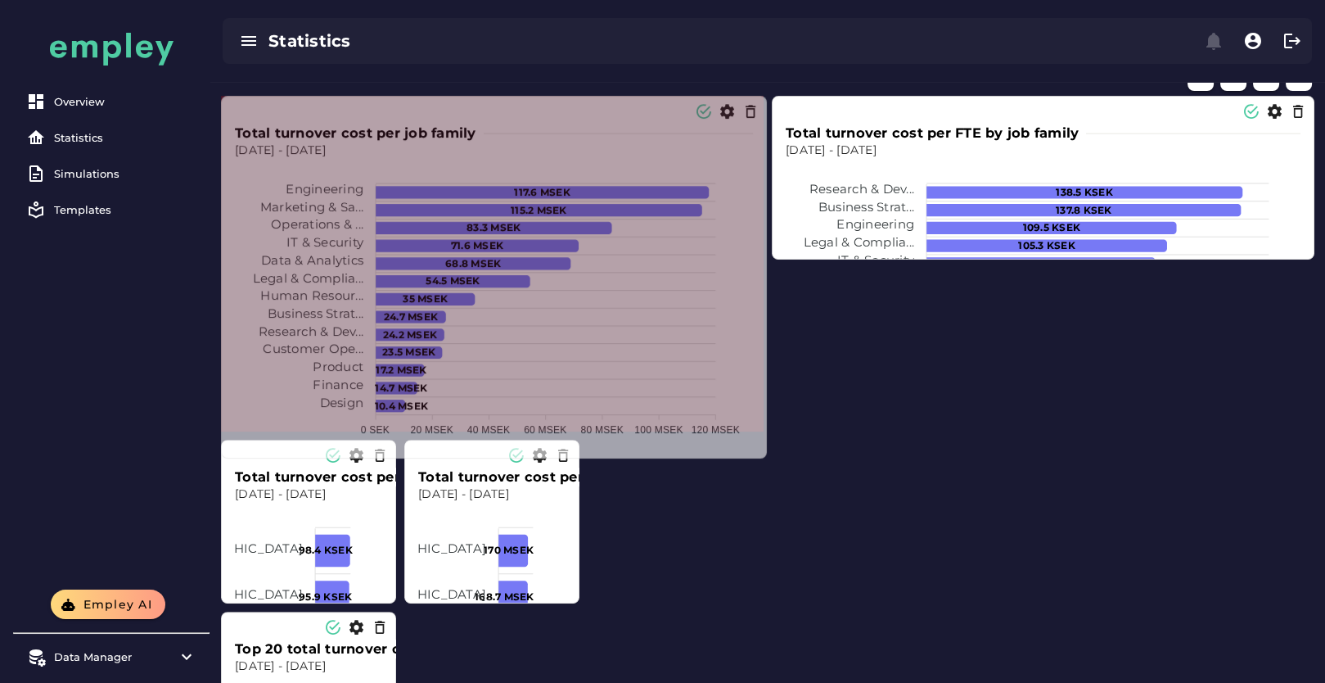
drag, startPoint x: 757, startPoint y: 597, endPoint x: 761, endPoint y: 452, distance: 144.9
click at [761, 452] on span at bounding box center [763, 454] width 8 height 8
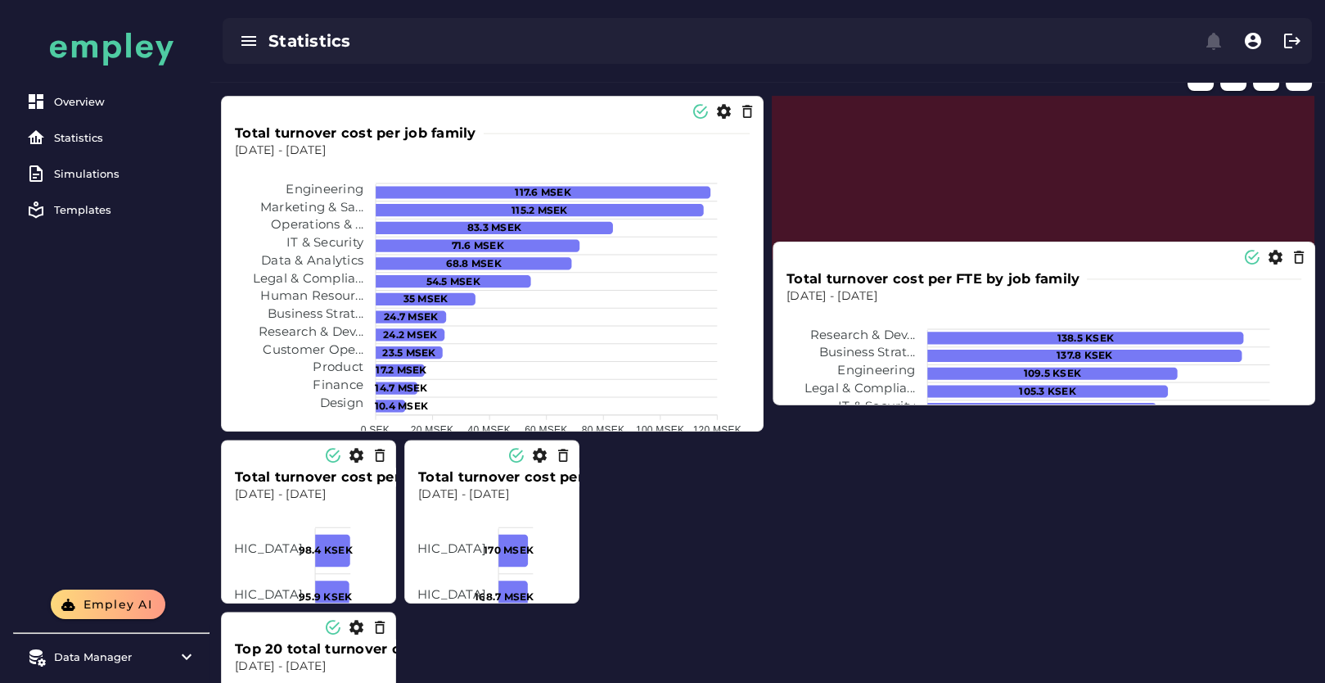
drag, startPoint x: 1305, startPoint y: 256, endPoint x: 1302, endPoint y: 358, distance: 101.5
click at [1305, 387] on div "Total turnover cost per FTE by job family Dec 1, 2023 - Dec 31, 2024 138.5 KSEK…" at bounding box center [1044, 330] width 528 height 149
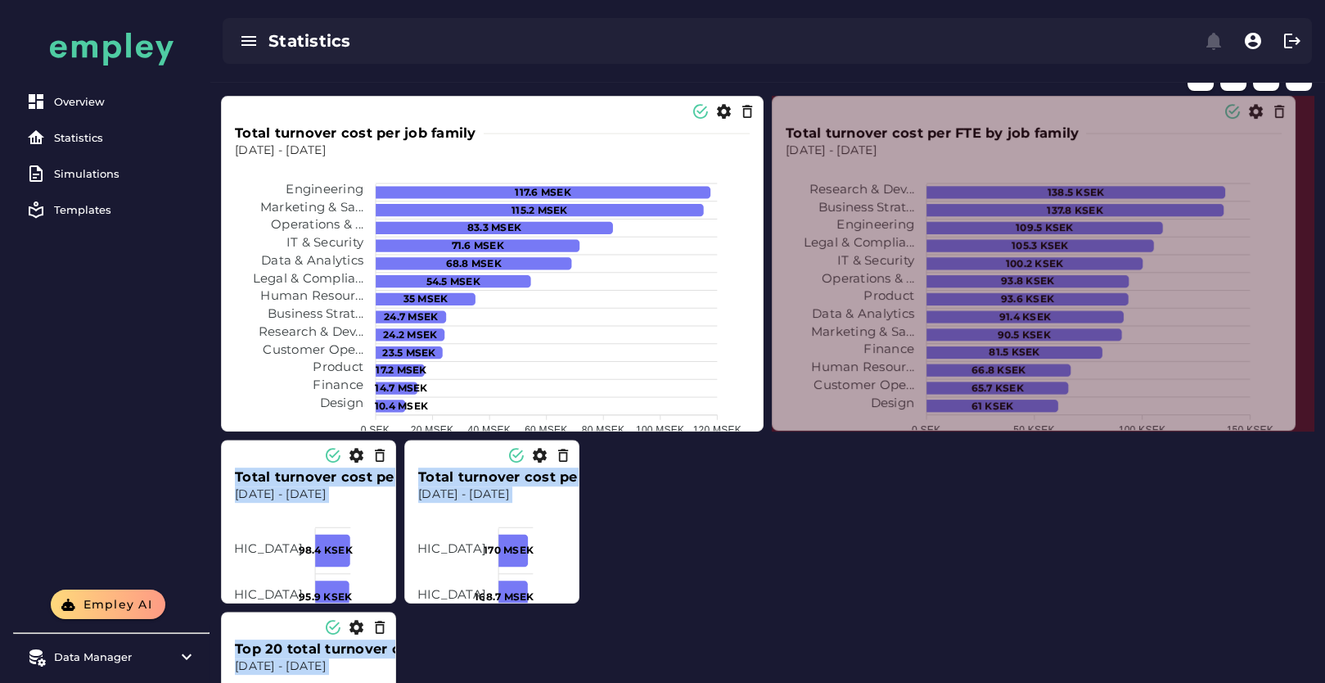
drag, startPoint x: 1306, startPoint y: 254, endPoint x: 1287, endPoint y: 425, distance: 172.1
click at [1288, 425] on span at bounding box center [1292, 426] width 8 height 8
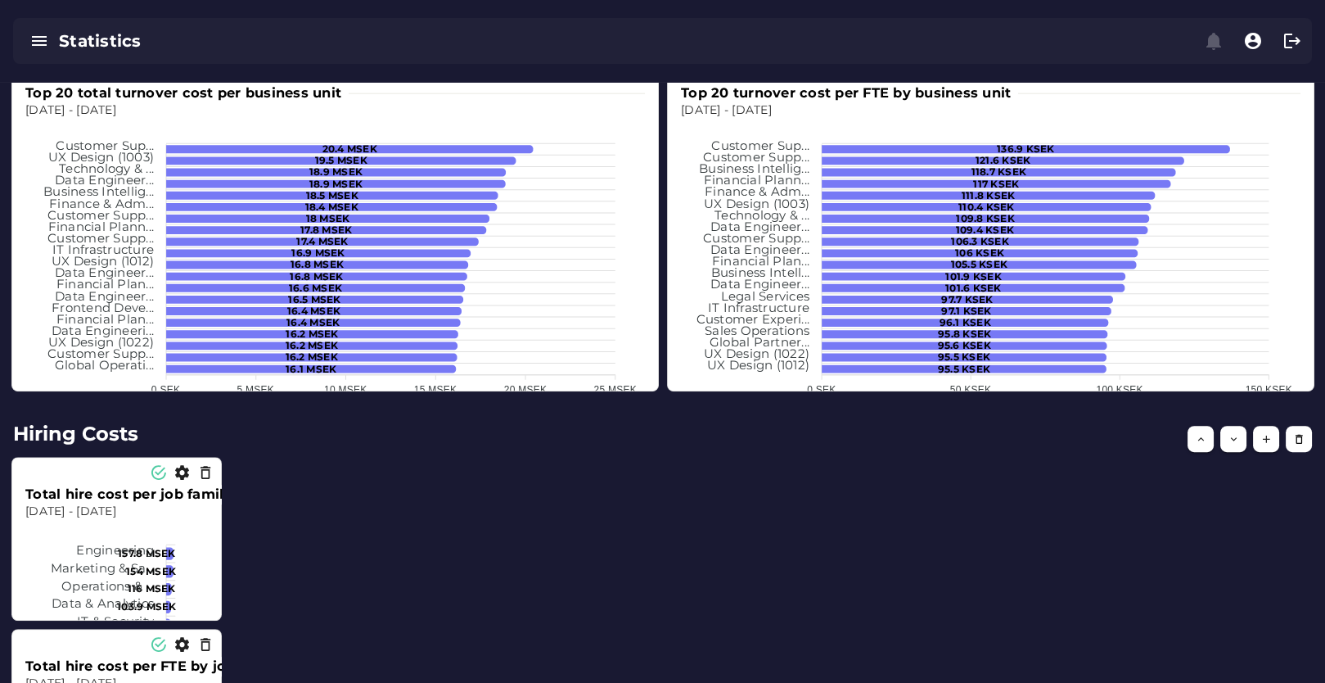
scroll to position [2273, 0]
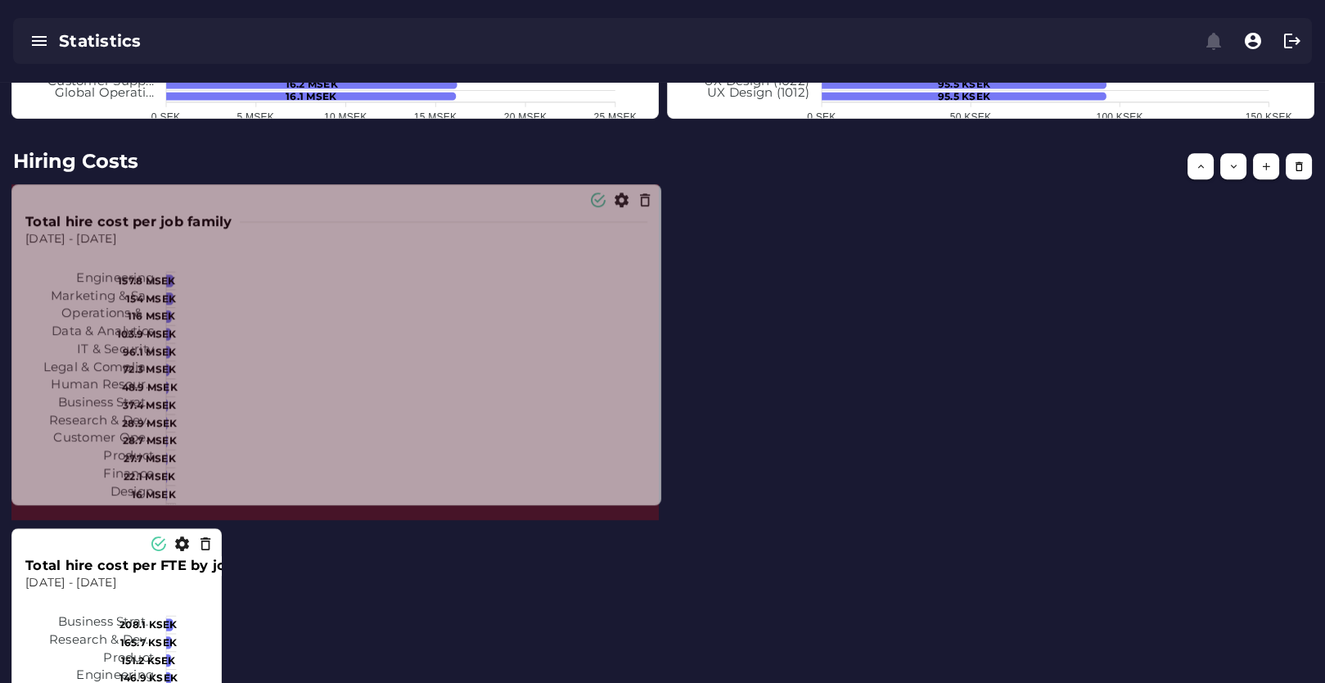
drag, startPoint x: 214, startPoint y: 341, endPoint x: 652, endPoint y: 498, distance: 465.8
click at [653, 498] on span at bounding box center [657, 501] width 8 height 8
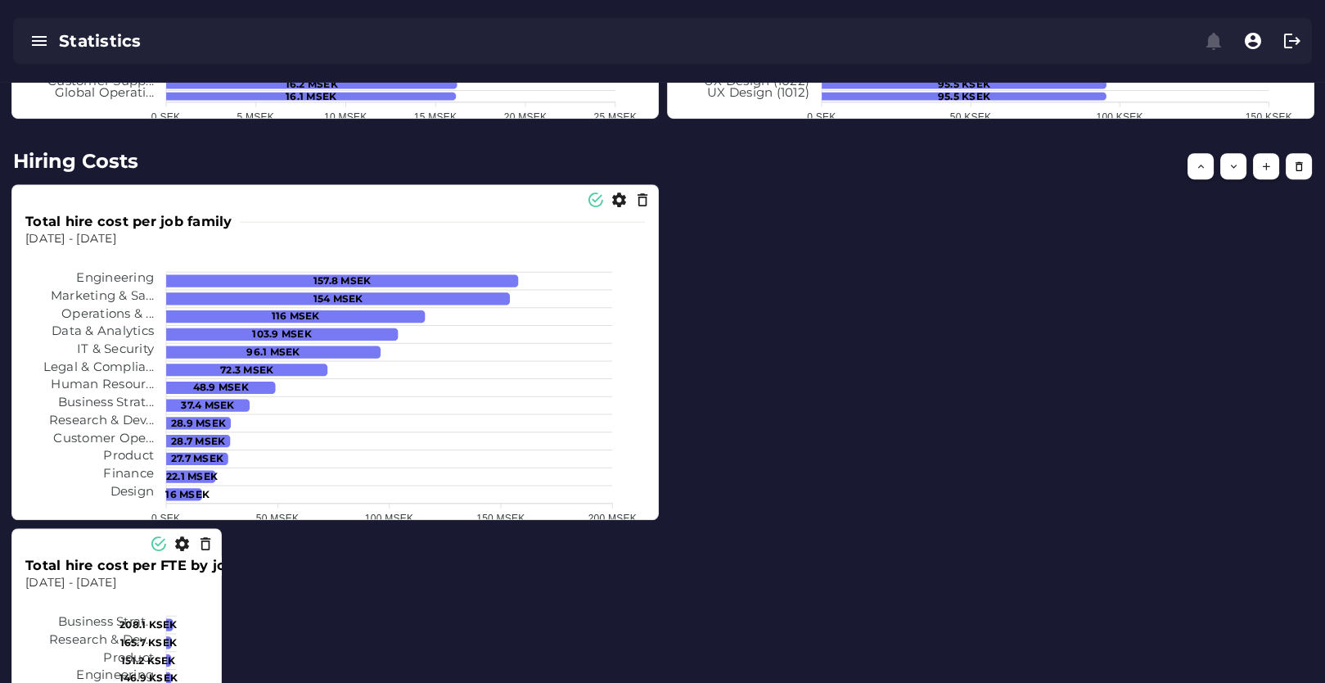
scroll to position [2456, 0]
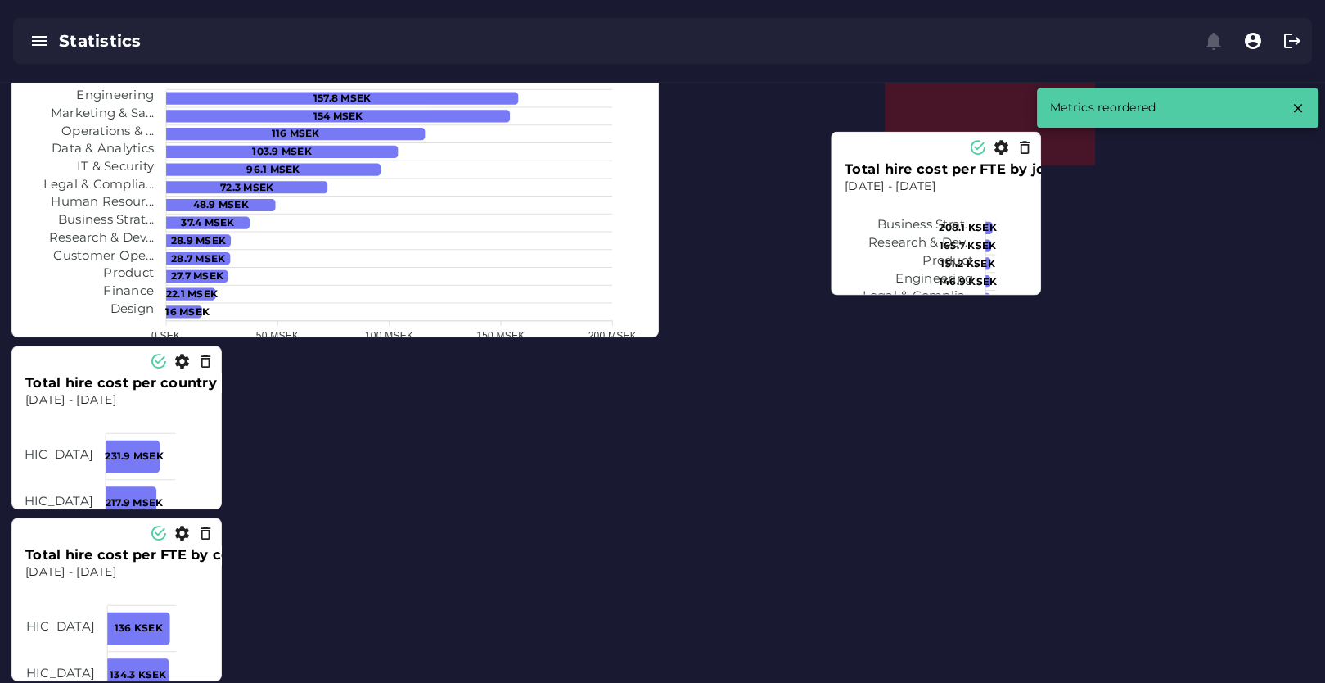
drag, startPoint x: 133, startPoint y: 461, endPoint x: 899, endPoint y: 309, distance: 780.4
click at [883, 234] on tspan "Research & Dev..." at bounding box center [921, 242] width 105 height 16
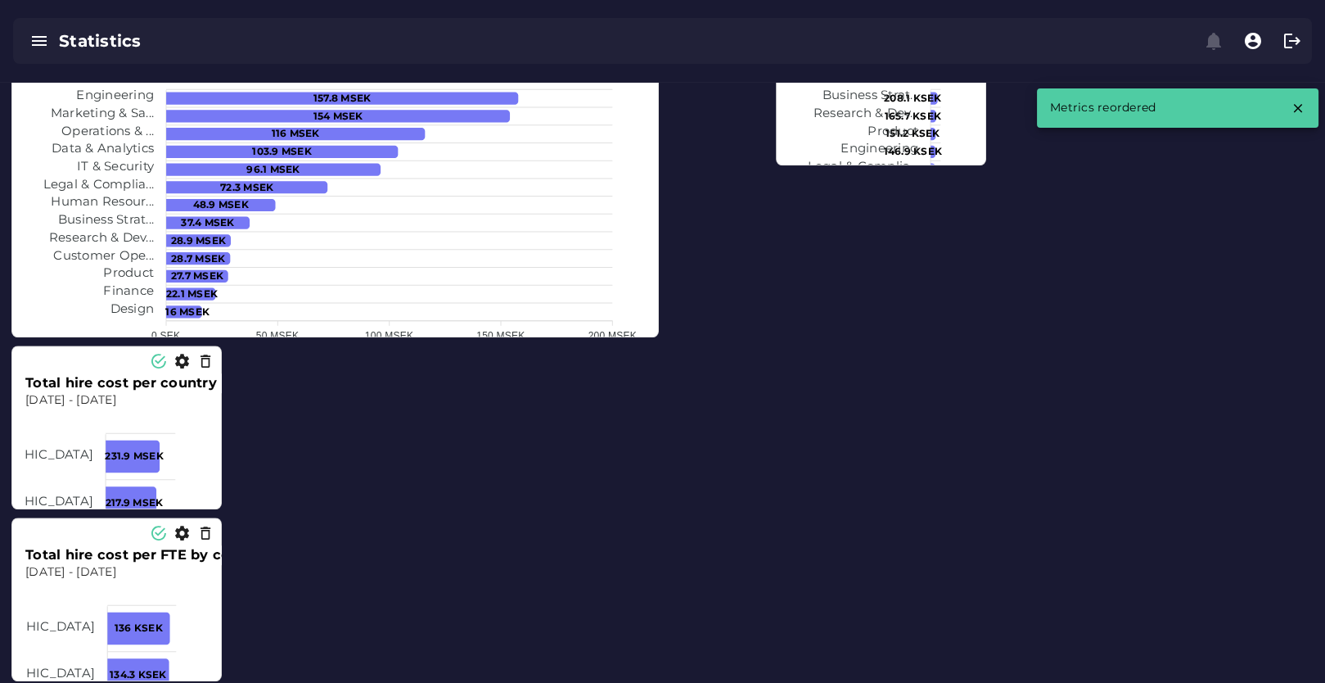
scroll to position [2273, 0]
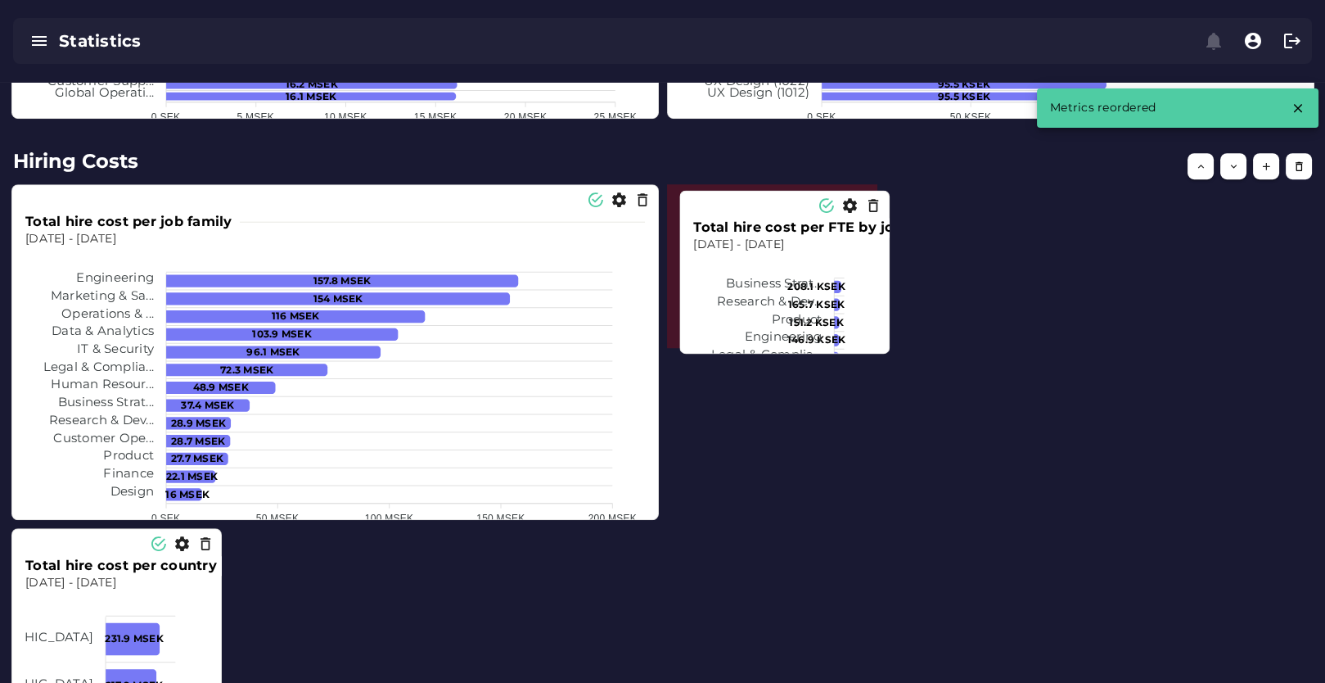
drag, startPoint x: 814, startPoint y: 278, endPoint x: 798, endPoint y: 282, distance: 15.9
click at [798, 282] on tspan "Business Strat..." at bounding box center [774, 283] width 96 height 16
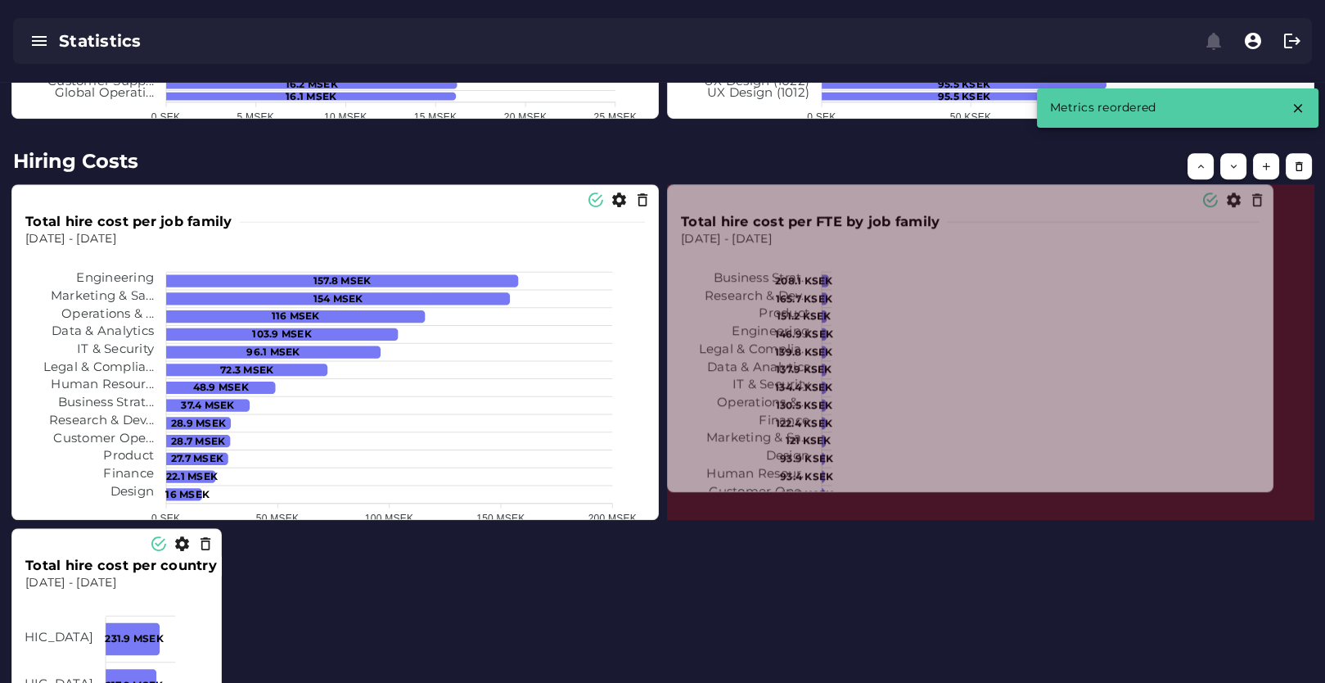
drag, startPoint x: 875, startPoint y: 342, endPoint x: 647, endPoint y: 571, distance: 323.6
click at [1274, 492] on span at bounding box center [1270, 488] width 8 height 8
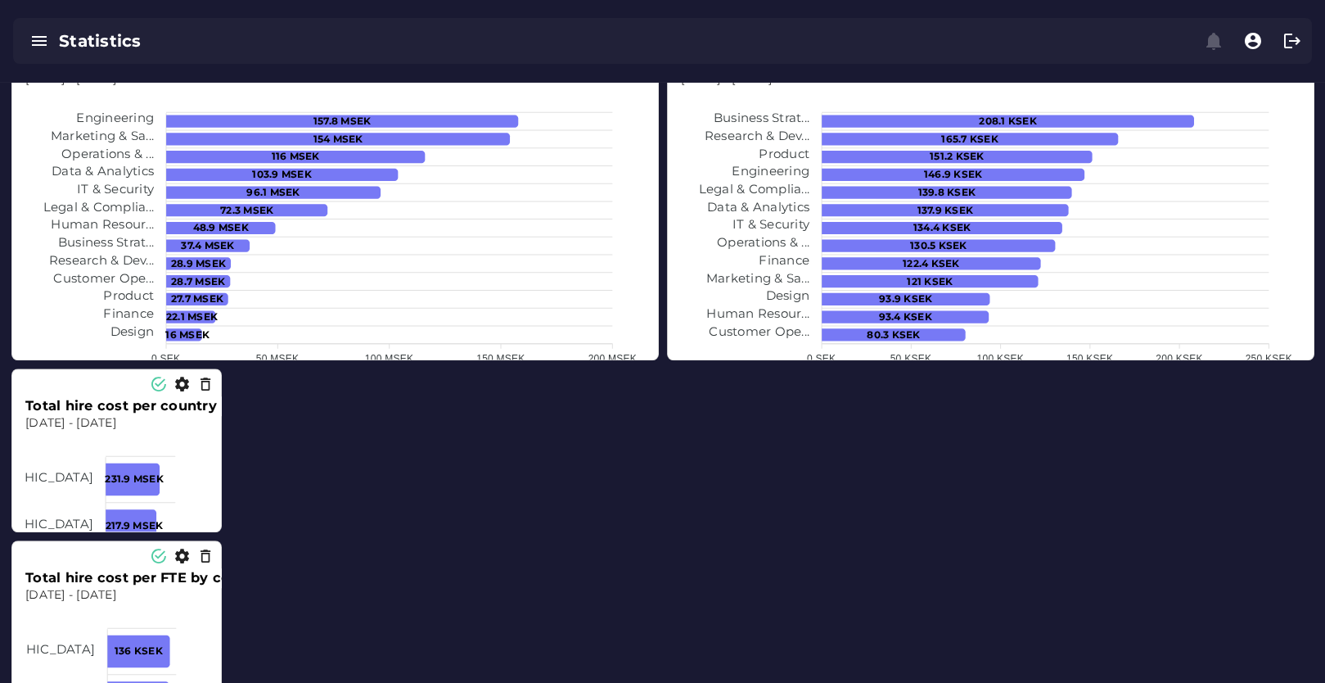
scroll to position [2456, 0]
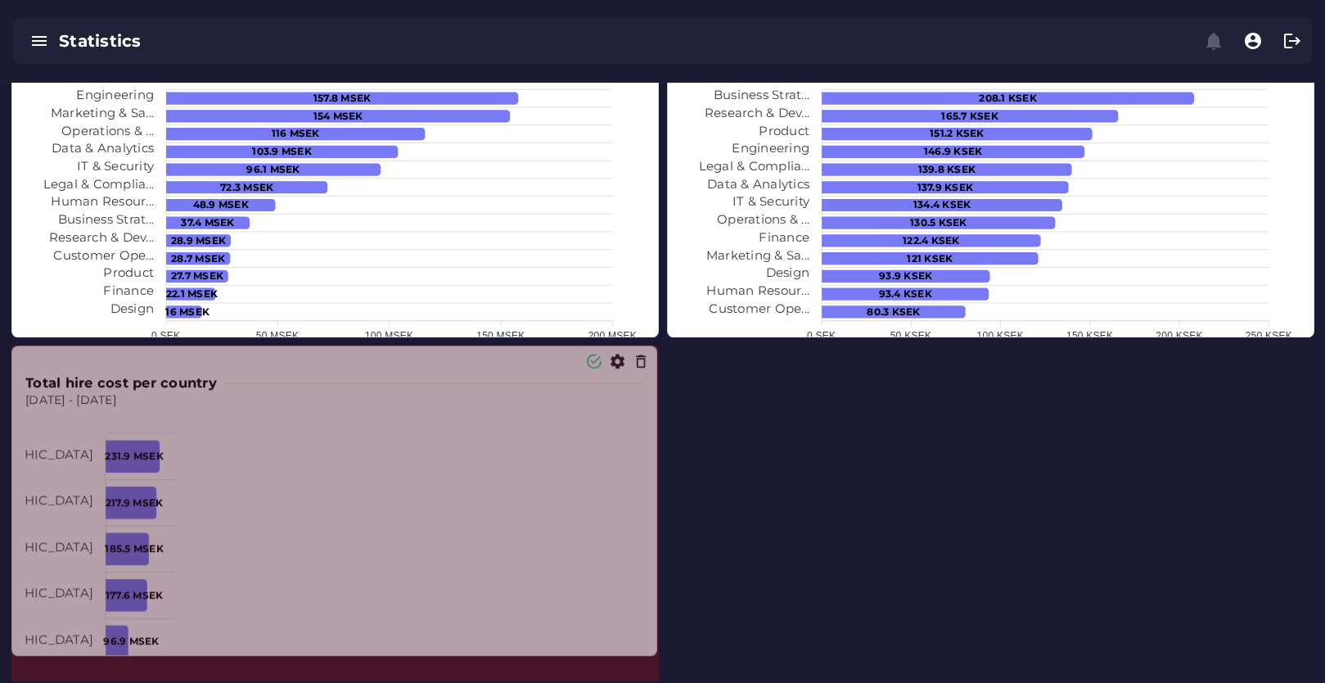
drag, startPoint x: 217, startPoint y: 503, endPoint x: 650, endPoint y: 649, distance: 456.9
click at [650, 649] on span at bounding box center [653, 652] width 8 height 8
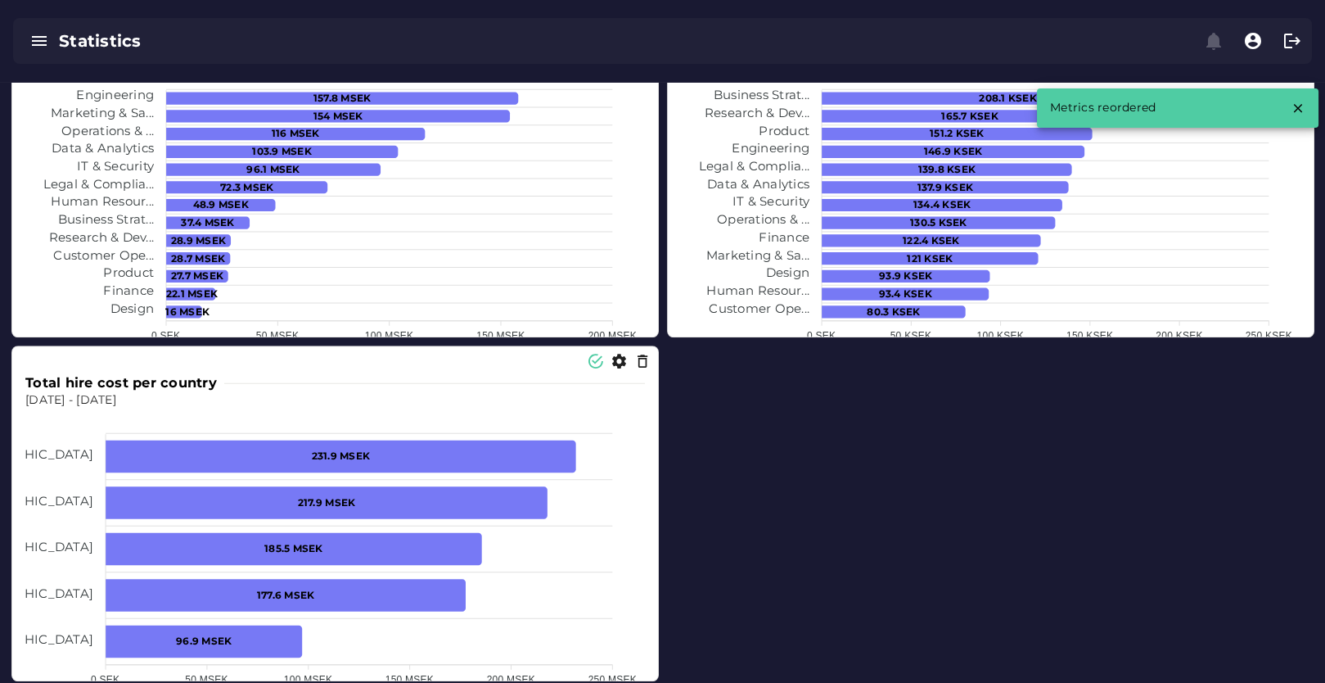
scroll to position [2819, 0]
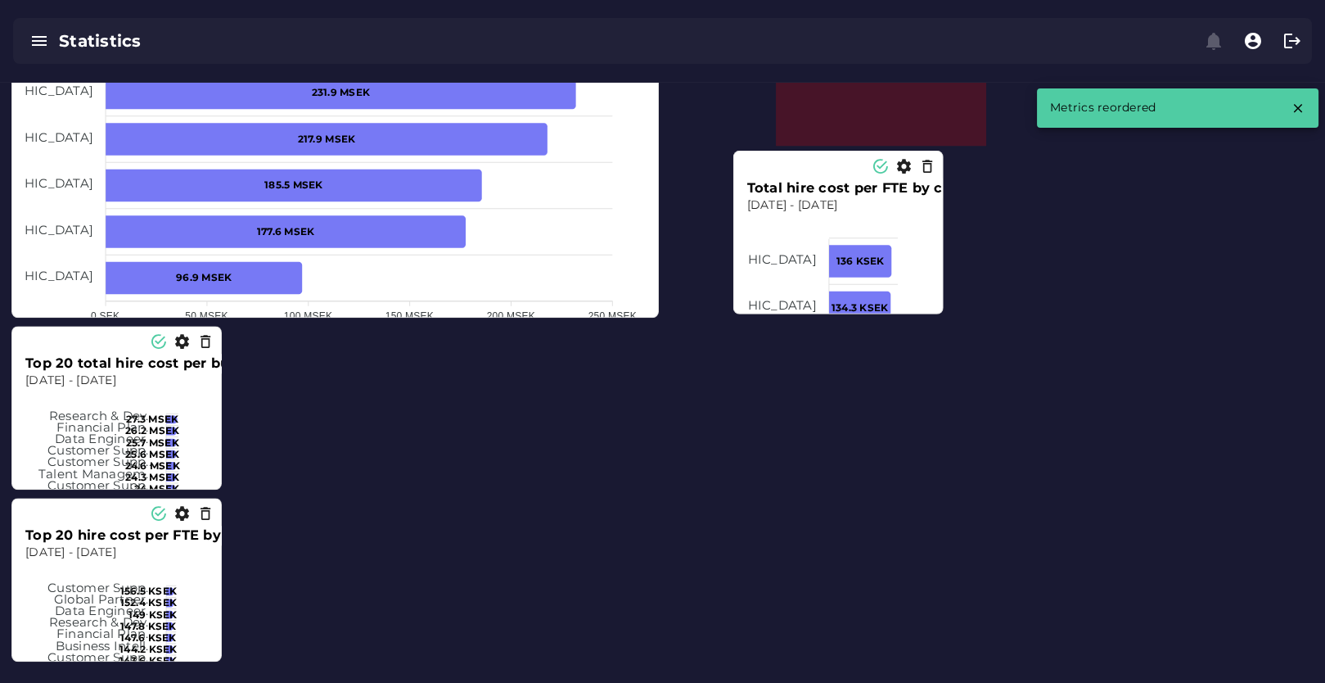
drag, startPoint x: 107, startPoint y: 391, endPoint x: 799, endPoint y: 211, distance: 714.8
click at [811, 214] on foreignobject at bounding box center [838, 357] width 183 height 287
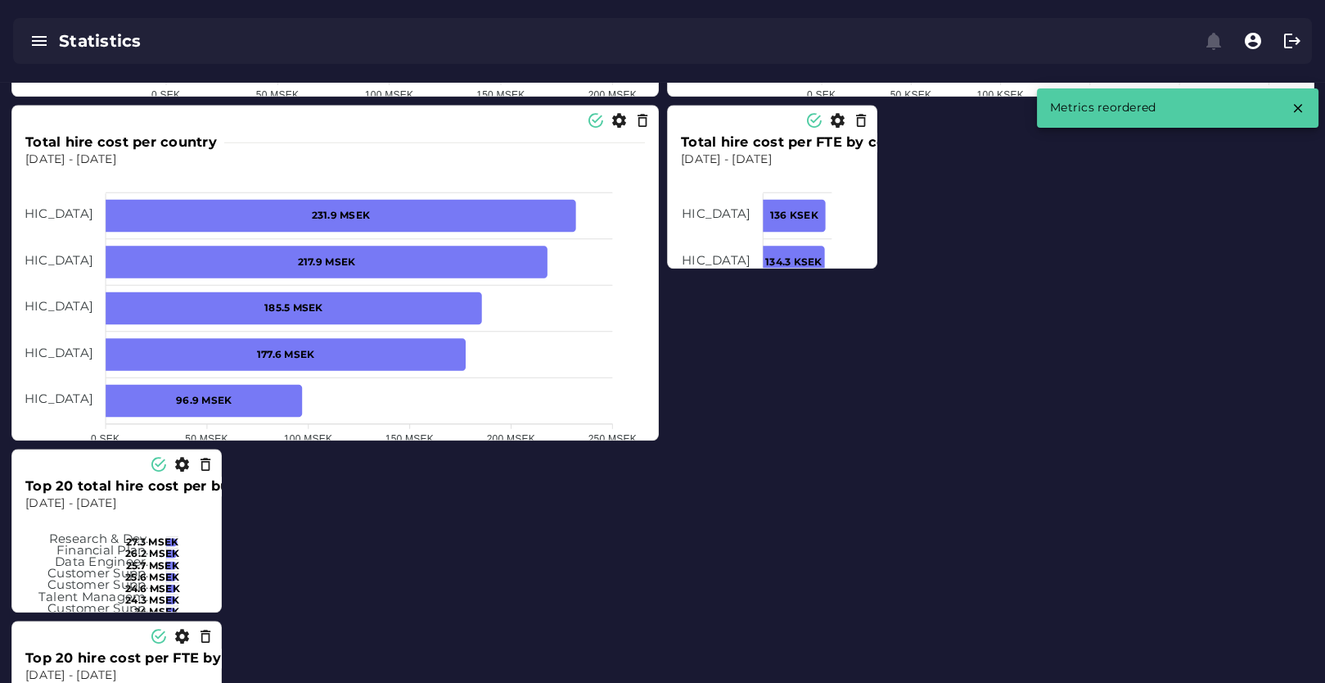
scroll to position [2638, 0]
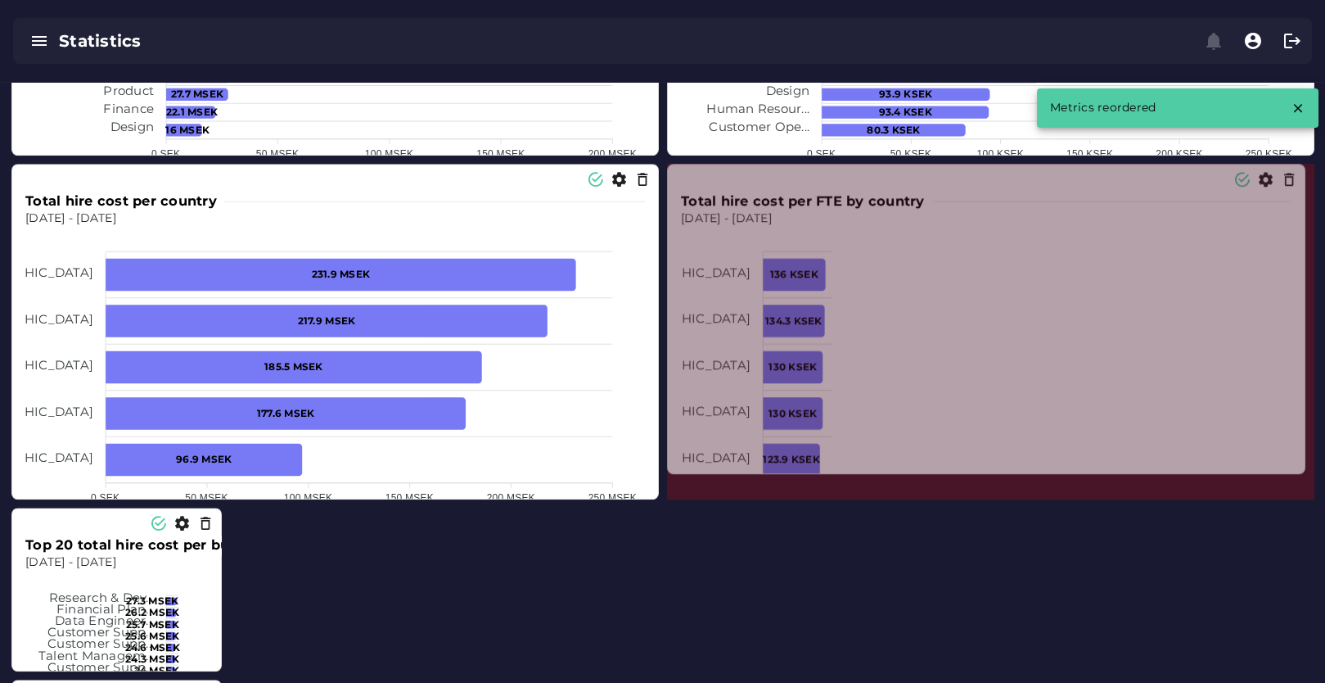
drag, startPoint x: 871, startPoint y: 325, endPoint x: 387, endPoint y: 520, distance: 521.6
click at [1298, 474] on span at bounding box center [1302, 470] width 8 height 8
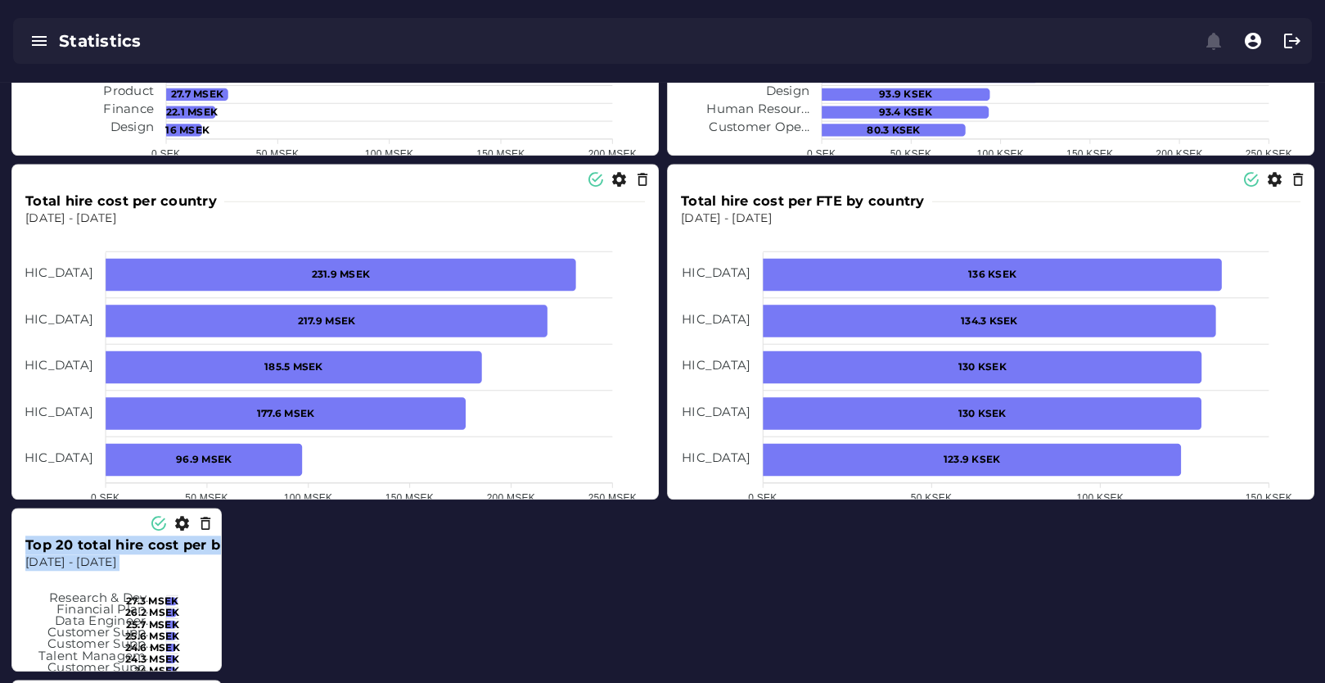
scroll to position [2819, 0]
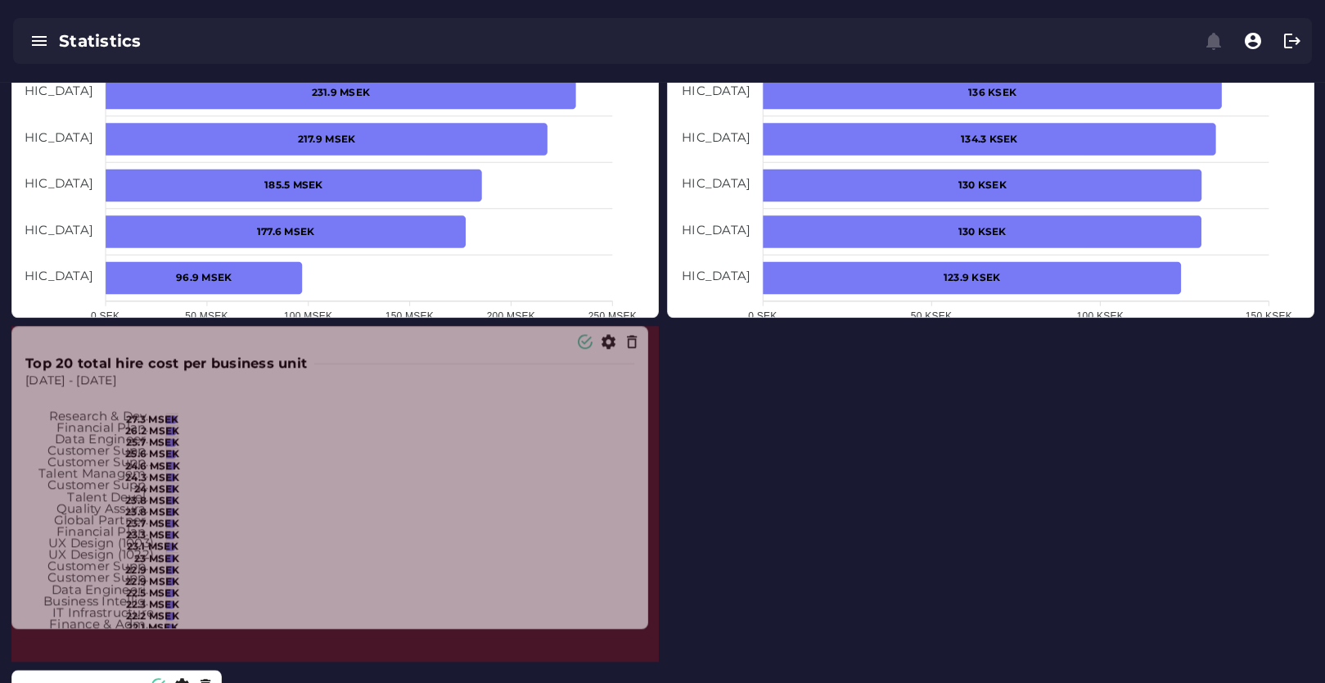
drag, startPoint x: 214, startPoint y: 485, endPoint x: 644, endPoint y: 628, distance: 452.8
click at [644, 628] on span at bounding box center [644, 625] width 8 height 8
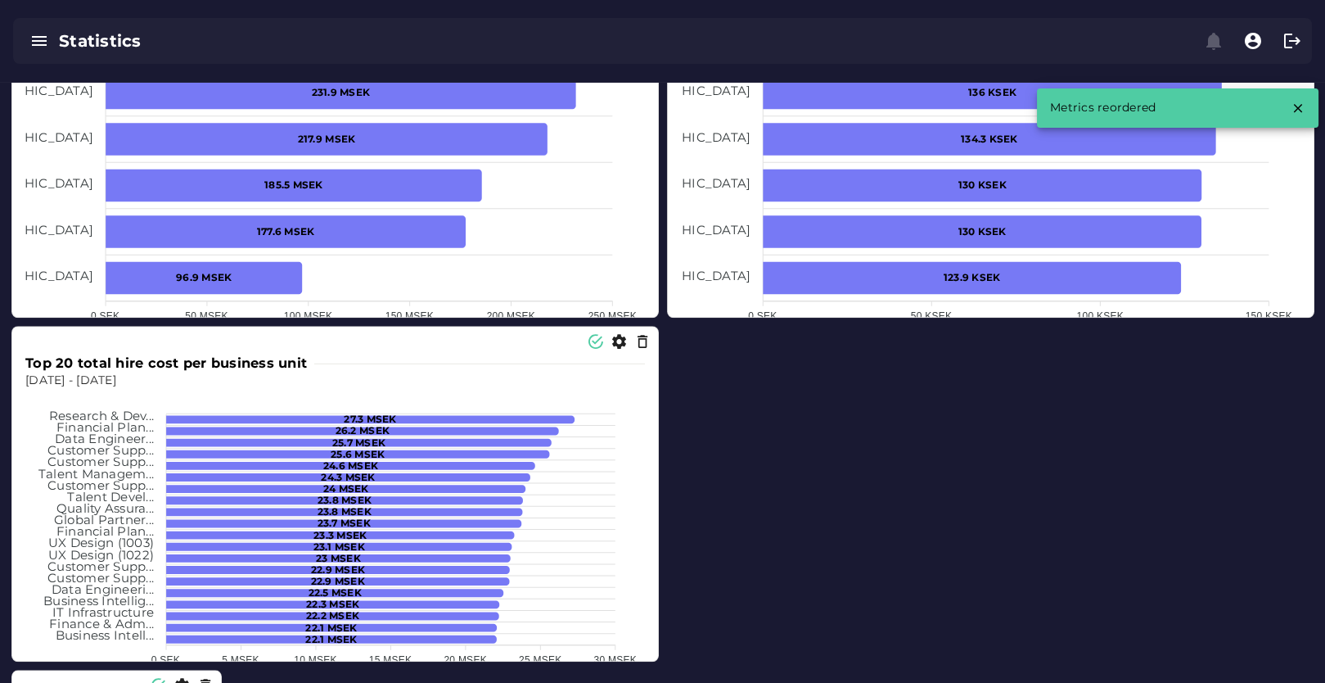
scroll to position [3001, 0]
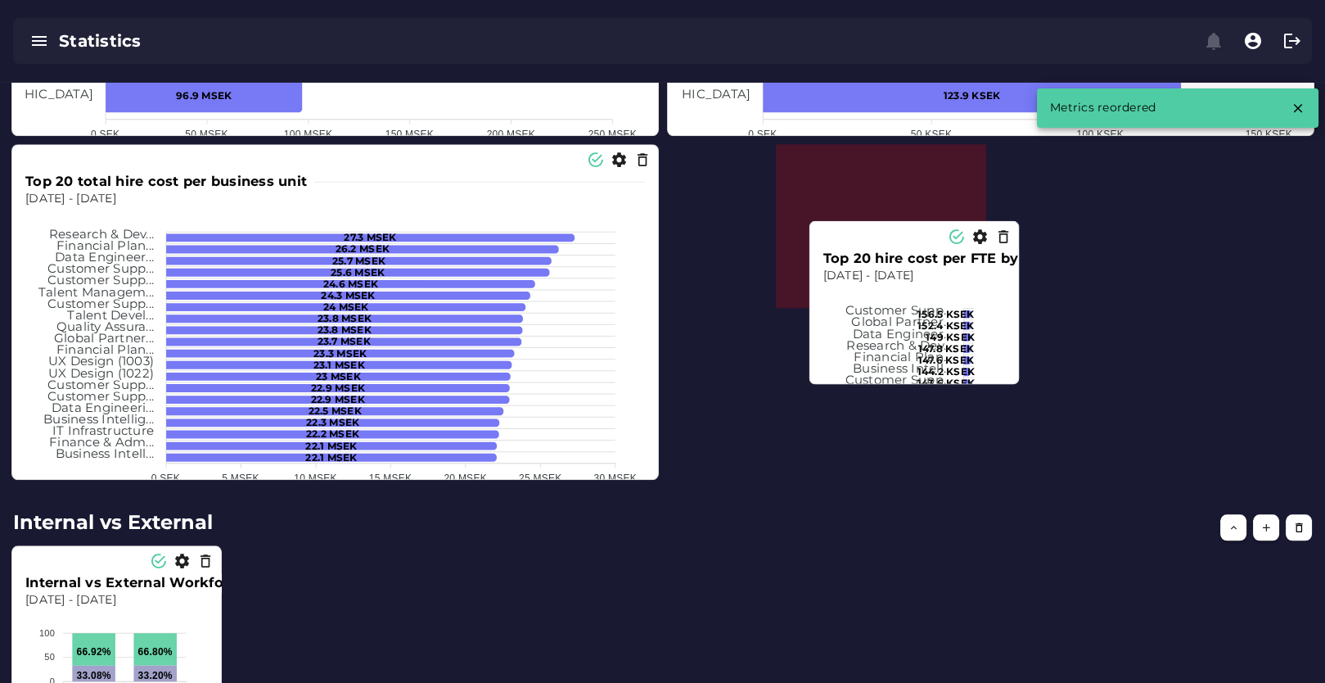
drag, startPoint x: 993, startPoint y: 349, endPoint x: 849, endPoint y: 294, distance: 154.2
click at [849, 294] on foreignobject at bounding box center [914, 427] width 183 height 287
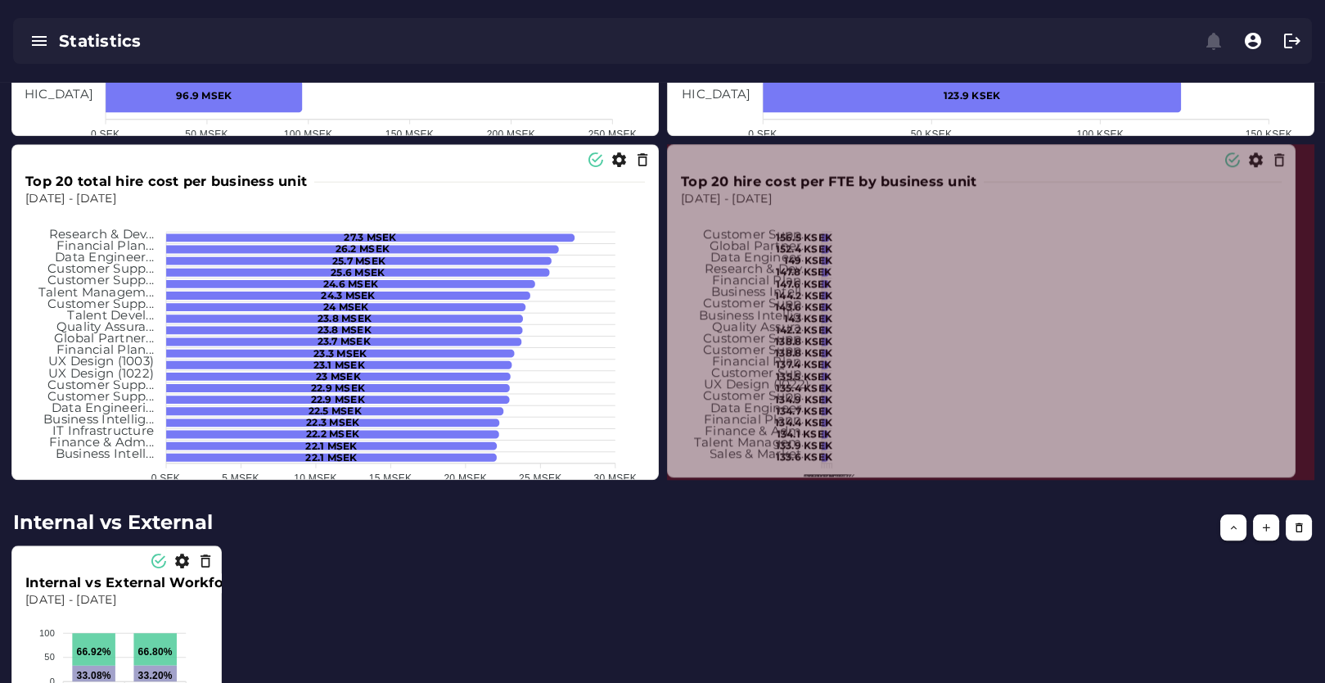
drag, startPoint x: 874, startPoint y: 301, endPoint x: 1292, endPoint y: 471, distance: 451.4
click at [1292, 471] on span at bounding box center [1292, 473] width 8 height 8
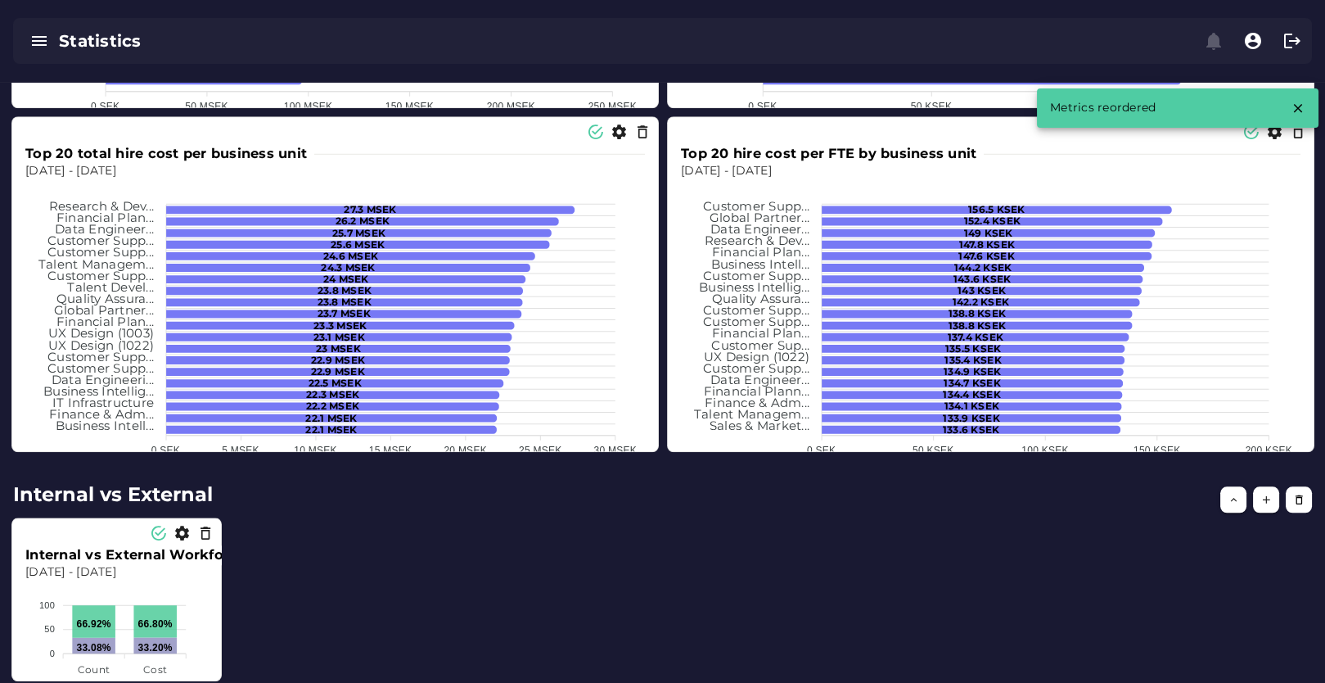
scroll to position [3071, 0]
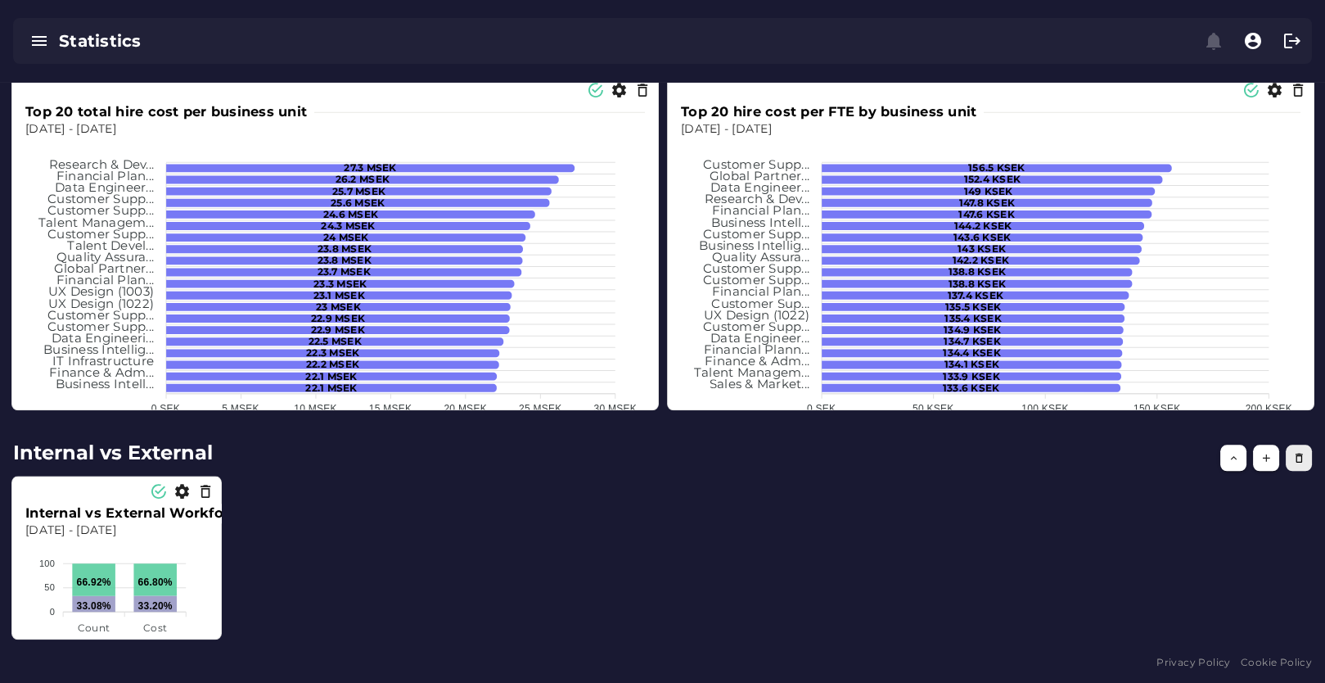
click at [1302, 454] on icon "button" at bounding box center [1299, 458] width 12 height 12
click at [1307, 461] on button "button" at bounding box center [1299, 458] width 26 height 26
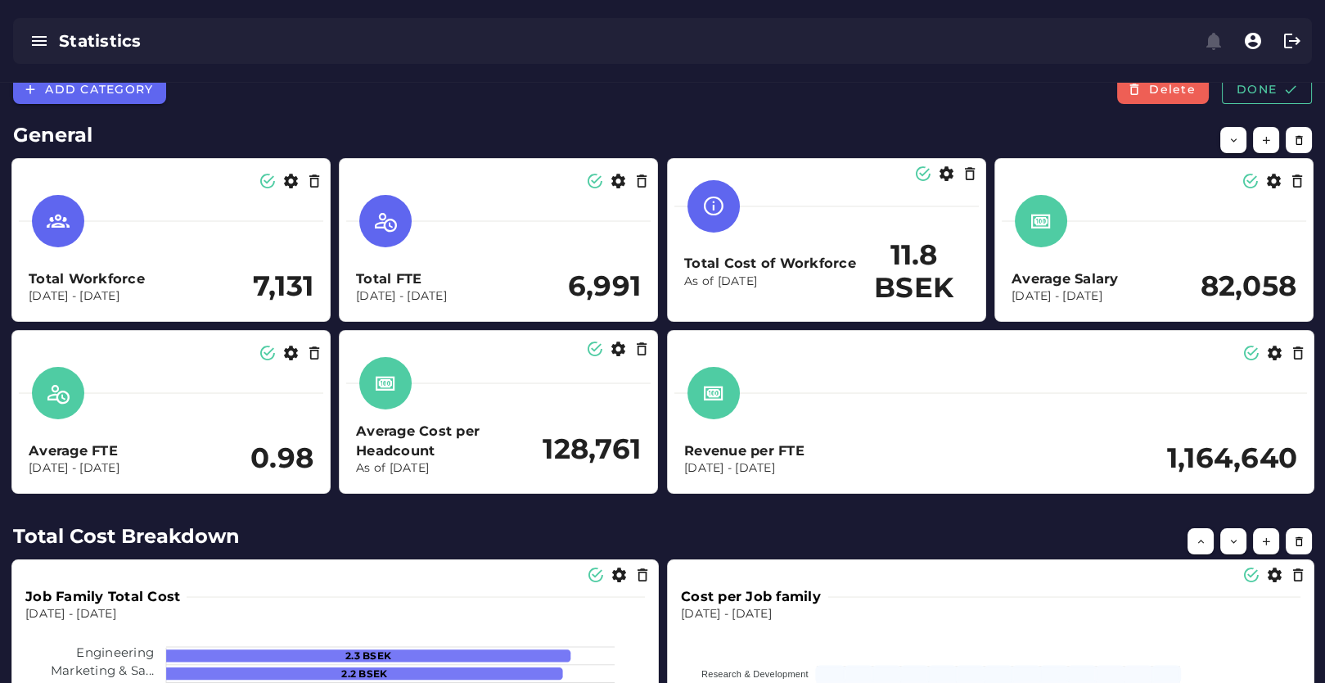
scroll to position [0, 0]
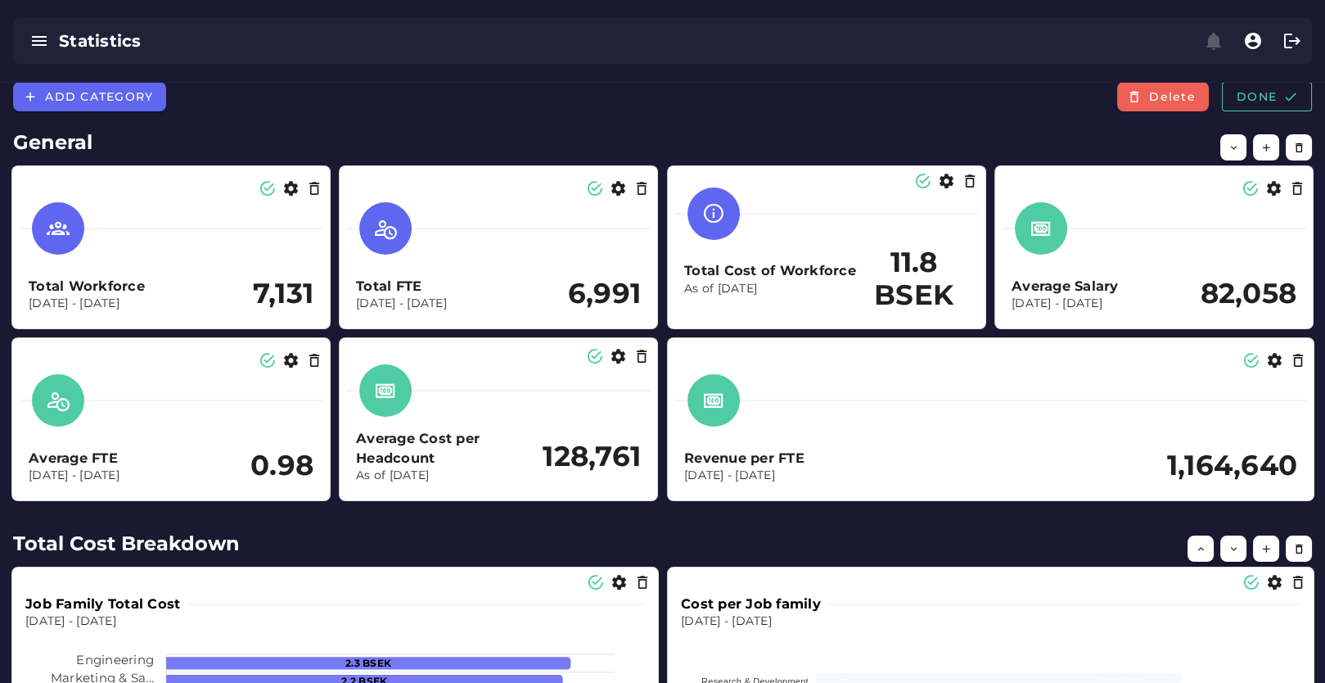
click at [959, 427] on div "Revenue per FTE Dec 1, 2023 - Dec 31, 2024 1,164,640" at bounding box center [991, 431] width 633 height 126
click at [706, 363] on div at bounding box center [991, 356] width 652 height 43
click at [1303, 495] on div "Revenue per FTE Dec 1, 2023 - Dec 31, 2024 1,164,640" at bounding box center [991, 419] width 646 height 162
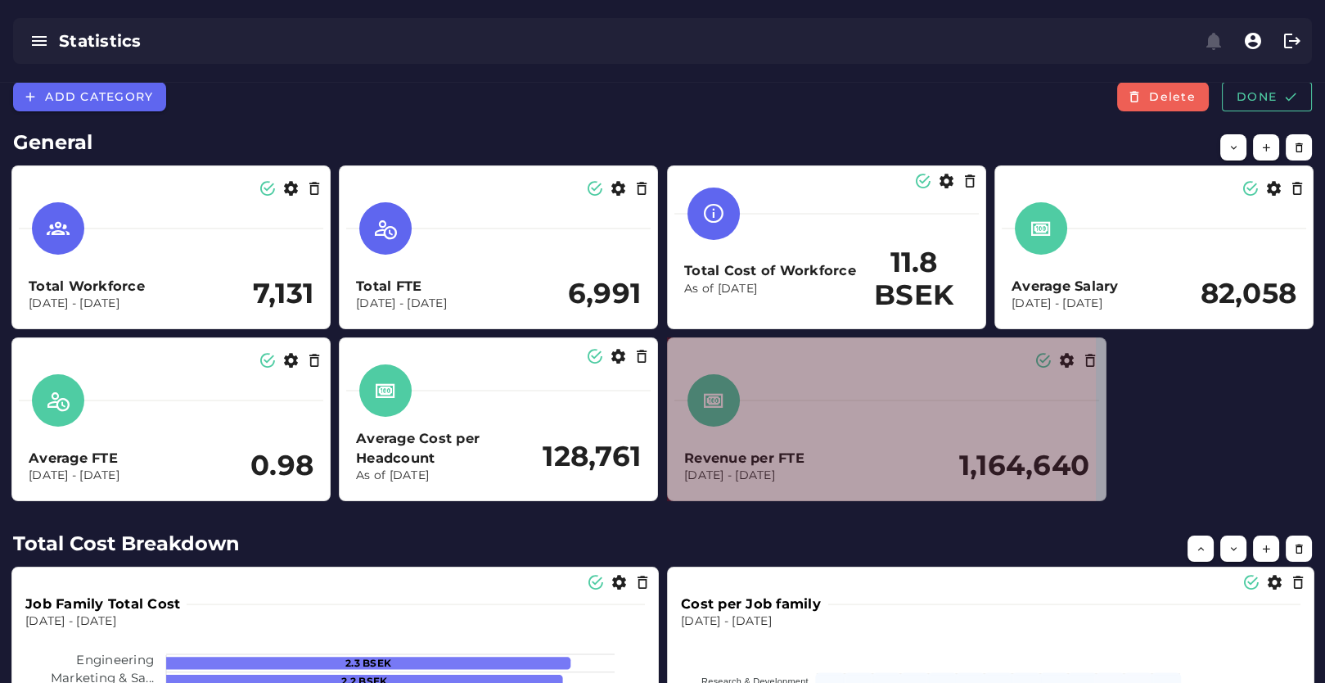
drag, startPoint x: 1307, startPoint y: 496, endPoint x: 1099, endPoint y: 484, distance: 208.3
click at [1099, 484] on section "Revenue per FTE Dec 1, 2023 - Dec 31, 2024 1,164,640" at bounding box center [887, 419] width 440 height 164
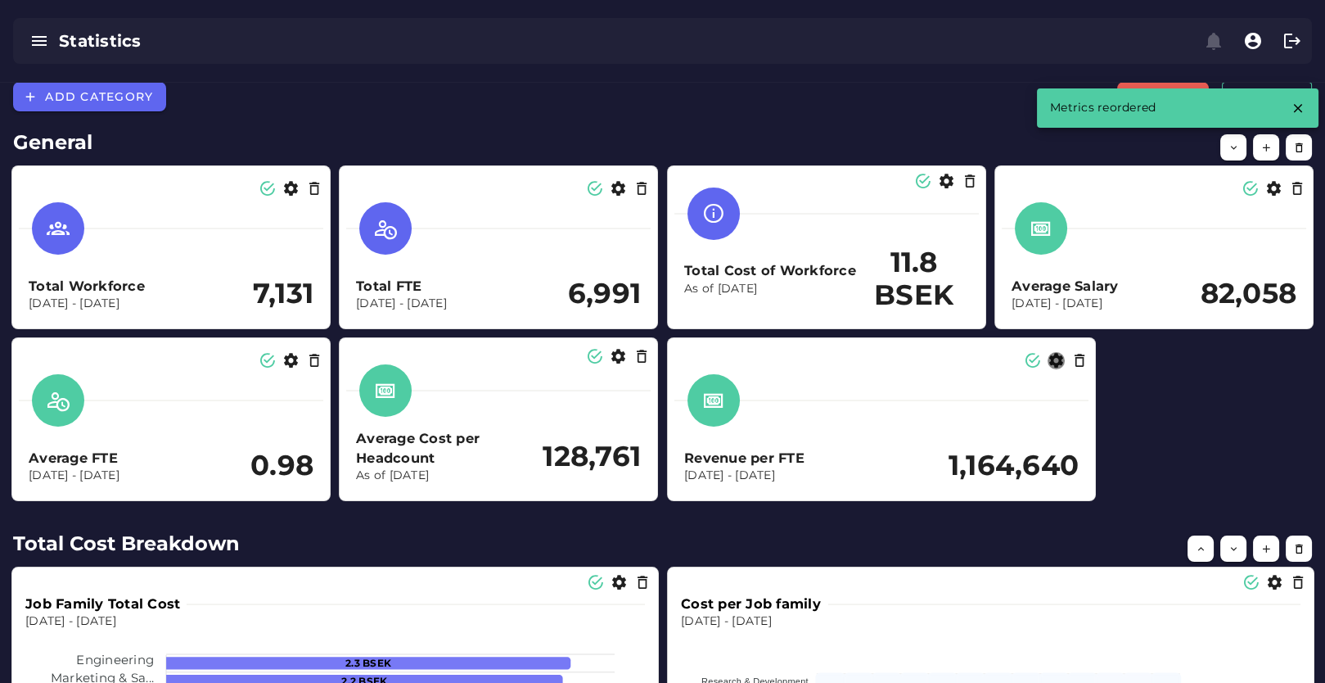
click at [1054, 363] on icon "button" at bounding box center [1056, 360] width 17 height 17
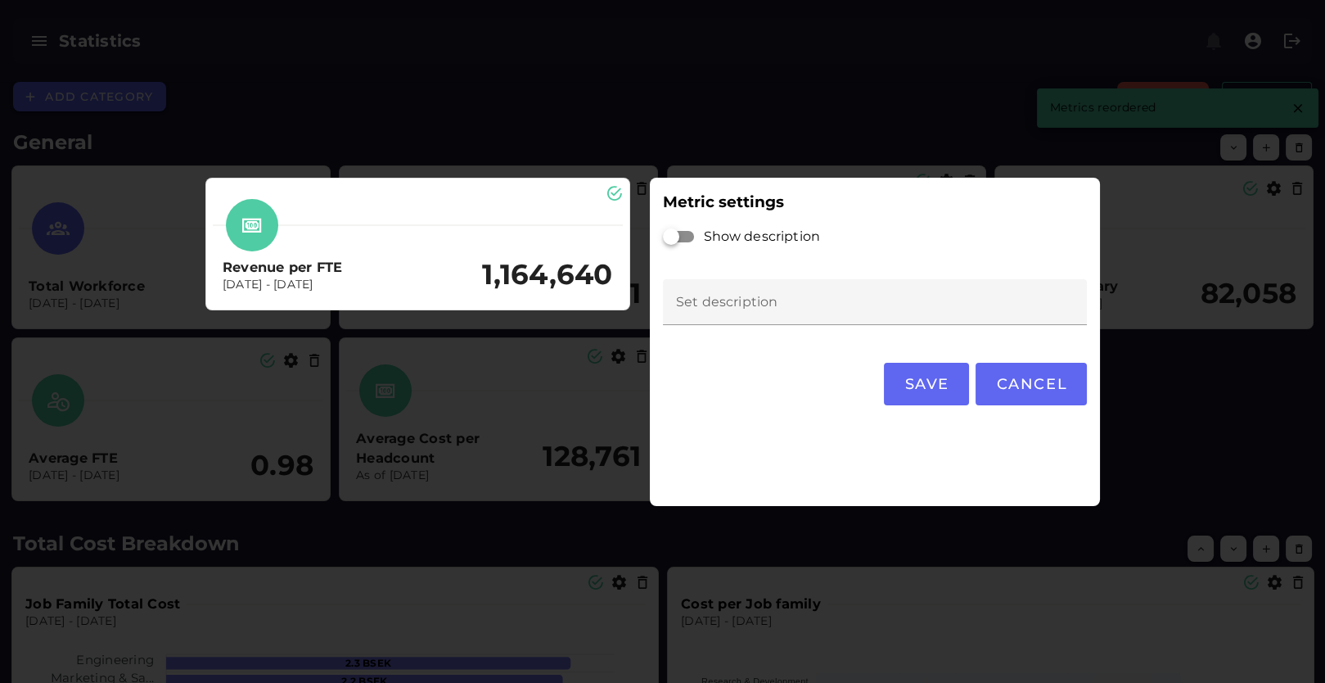
click at [911, 296] on input "Set description" at bounding box center [875, 302] width 425 height 46
drag, startPoint x: 734, startPoint y: 319, endPoint x: 742, endPoint y: 314, distance: 8.9
click at [734, 319] on input "Set description" at bounding box center [875, 302] width 425 height 46
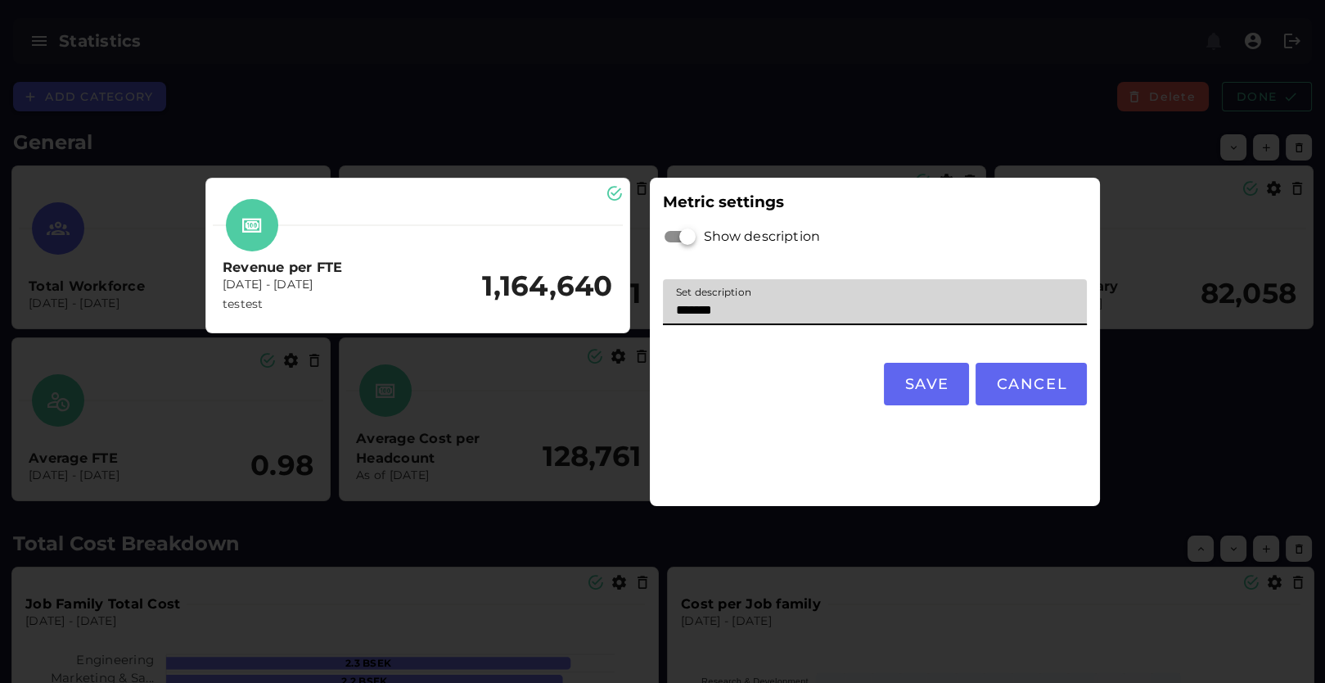
click at [703, 308] on input "*******" at bounding box center [875, 302] width 425 height 46
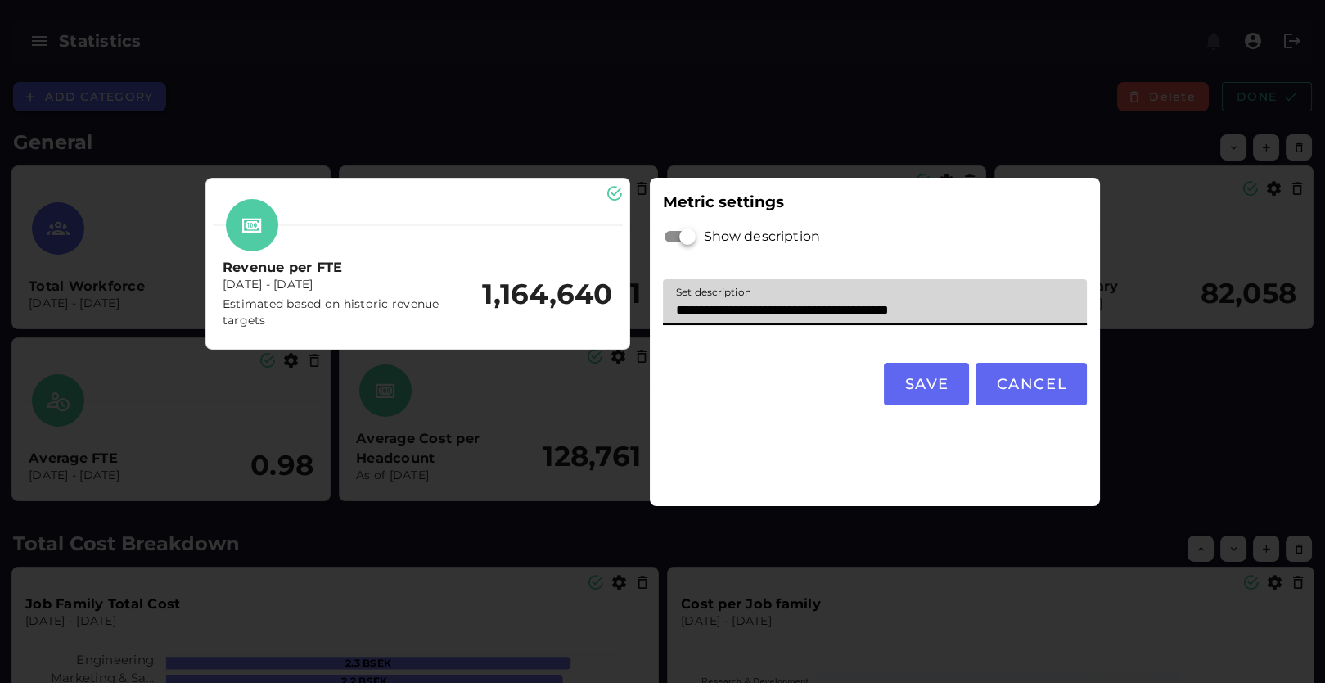
click at [941, 305] on input "**********" at bounding box center [875, 302] width 425 height 46
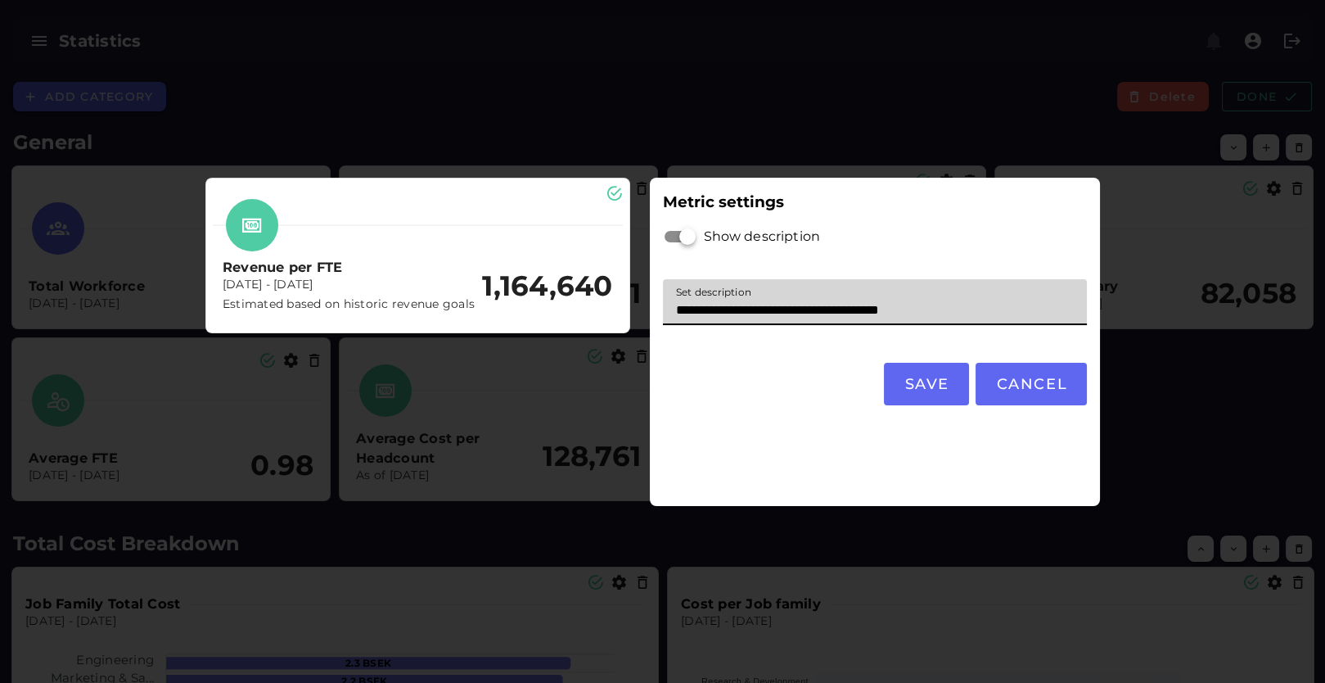
click at [943, 307] on input "**********" at bounding box center [875, 302] width 425 height 46
type input "**********"
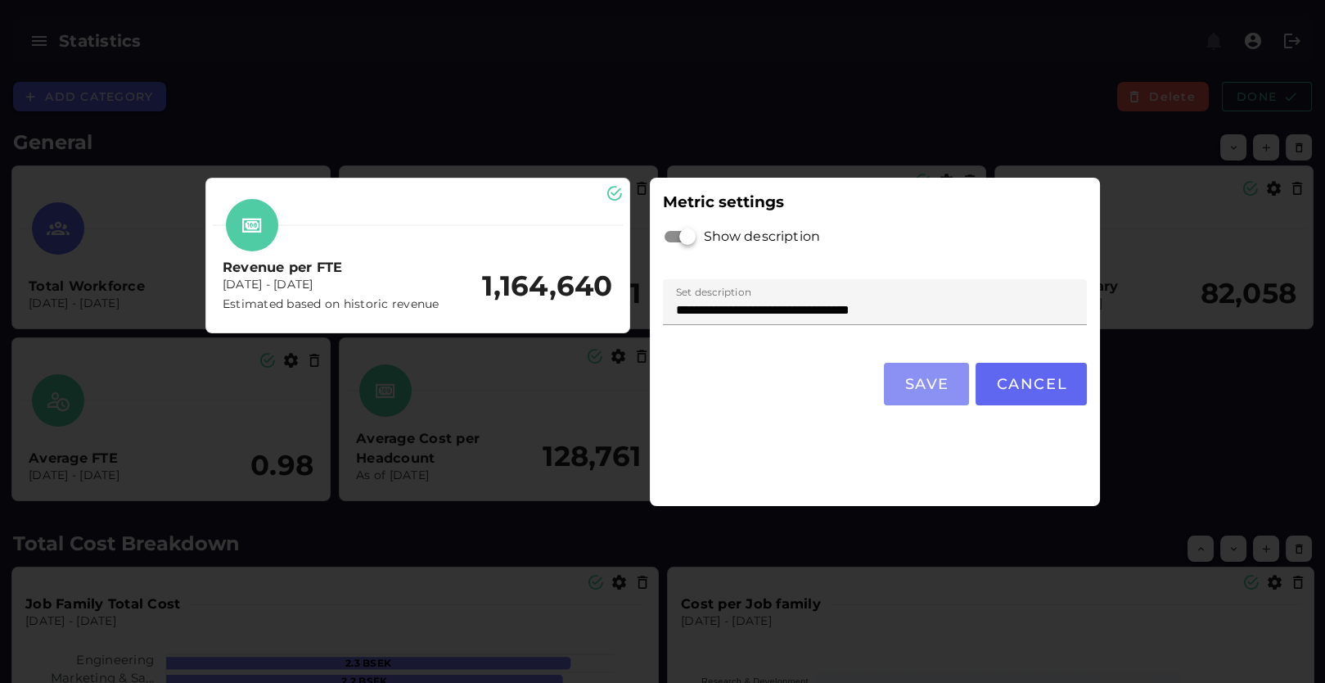
click at [939, 385] on span "Save" at bounding box center [927, 384] width 46 height 18
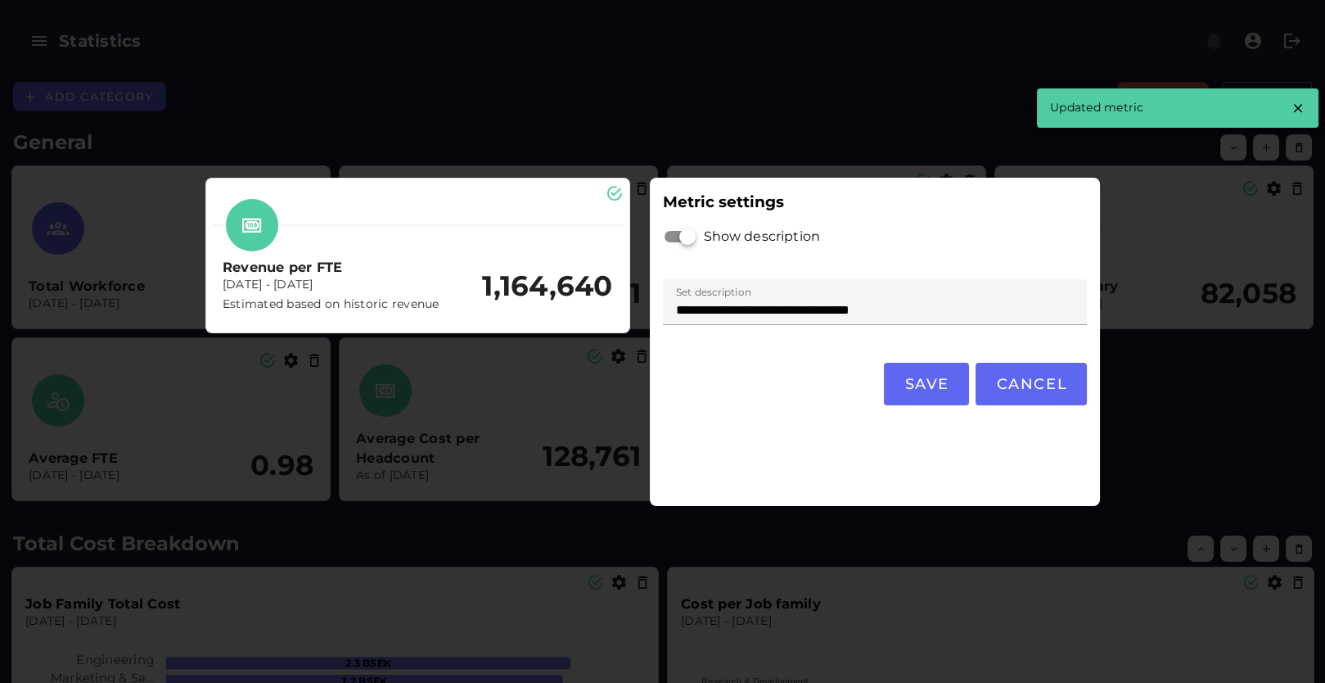
click at [934, 543] on div at bounding box center [662, 341] width 1325 height 683
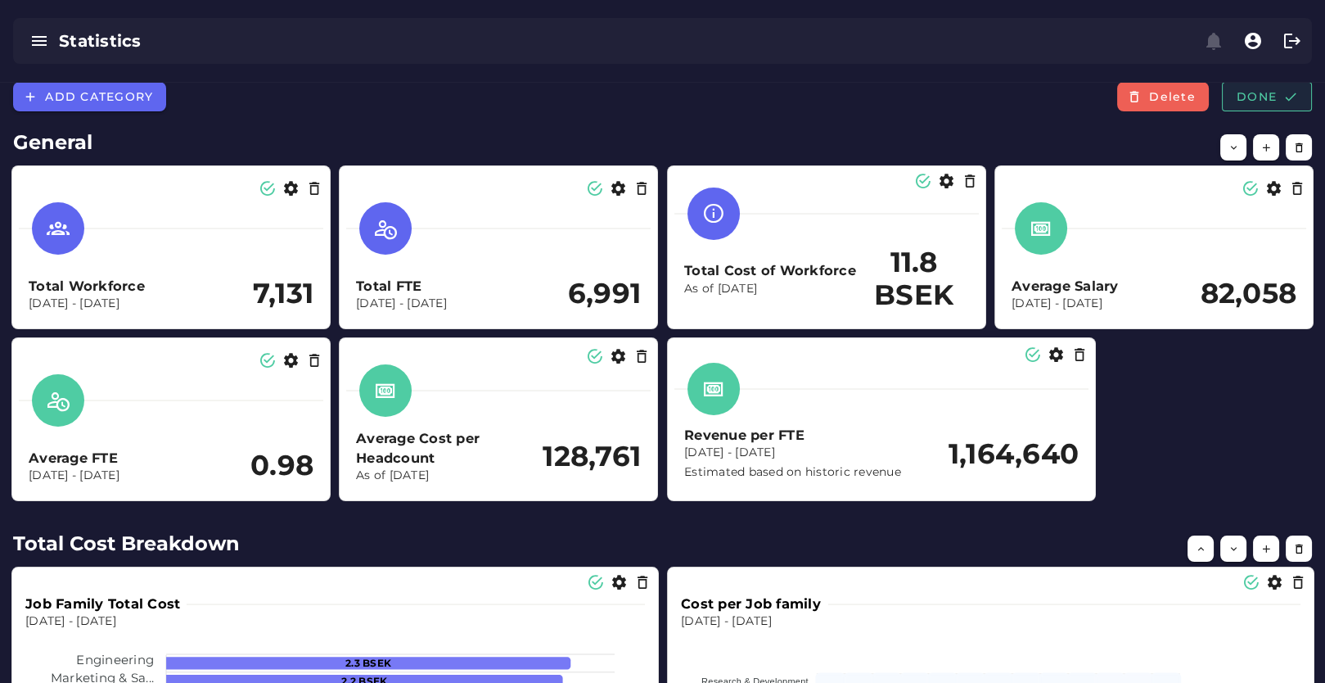
click at [1257, 98] on span "Done" at bounding box center [1267, 96] width 62 height 15
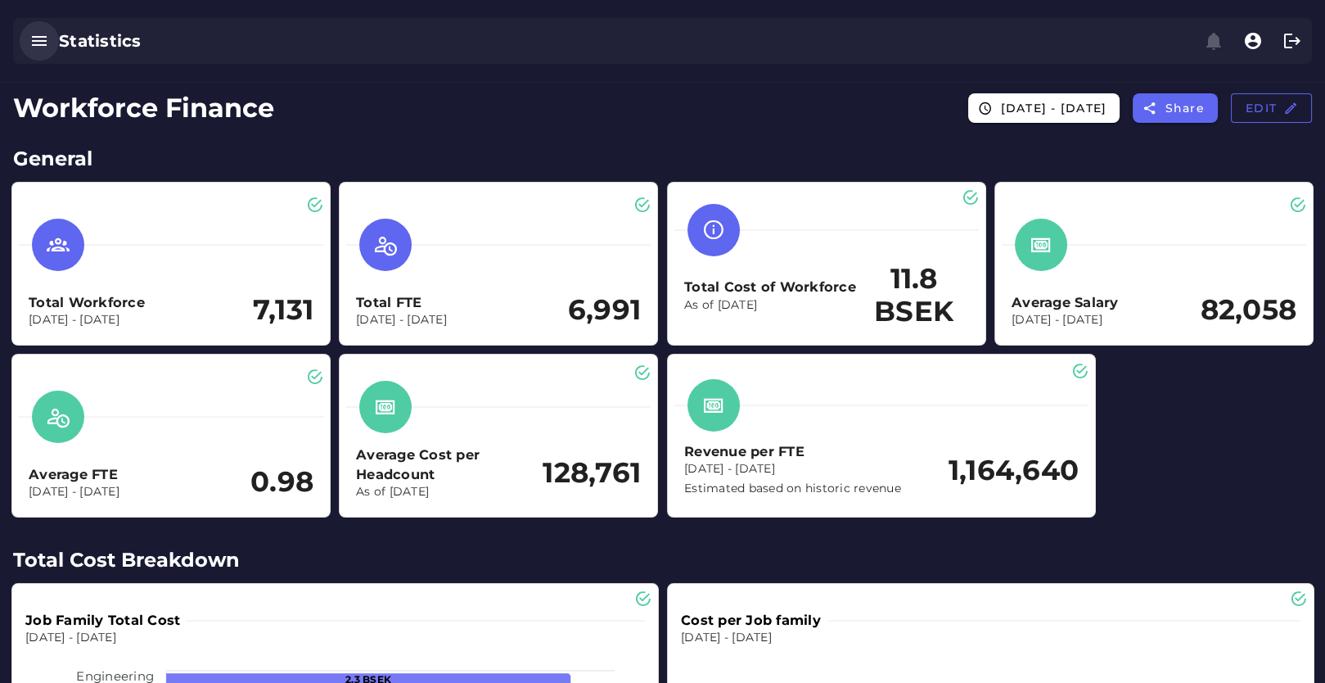
click at [45, 33] on icon "button" at bounding box center [39, 41] width 20 height 20
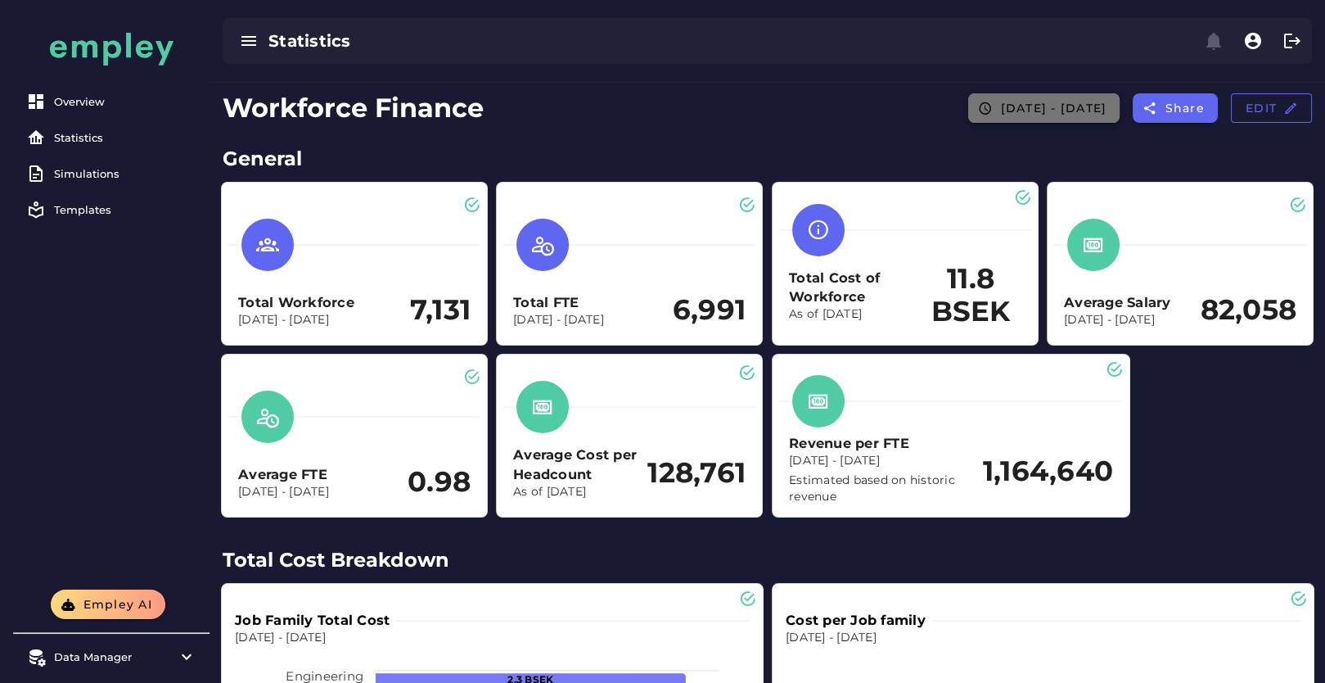
click at [1000, 109] on span "2023-12-01 - 2024-12-31" at bounding box center [1053, 108] width 107 height 15
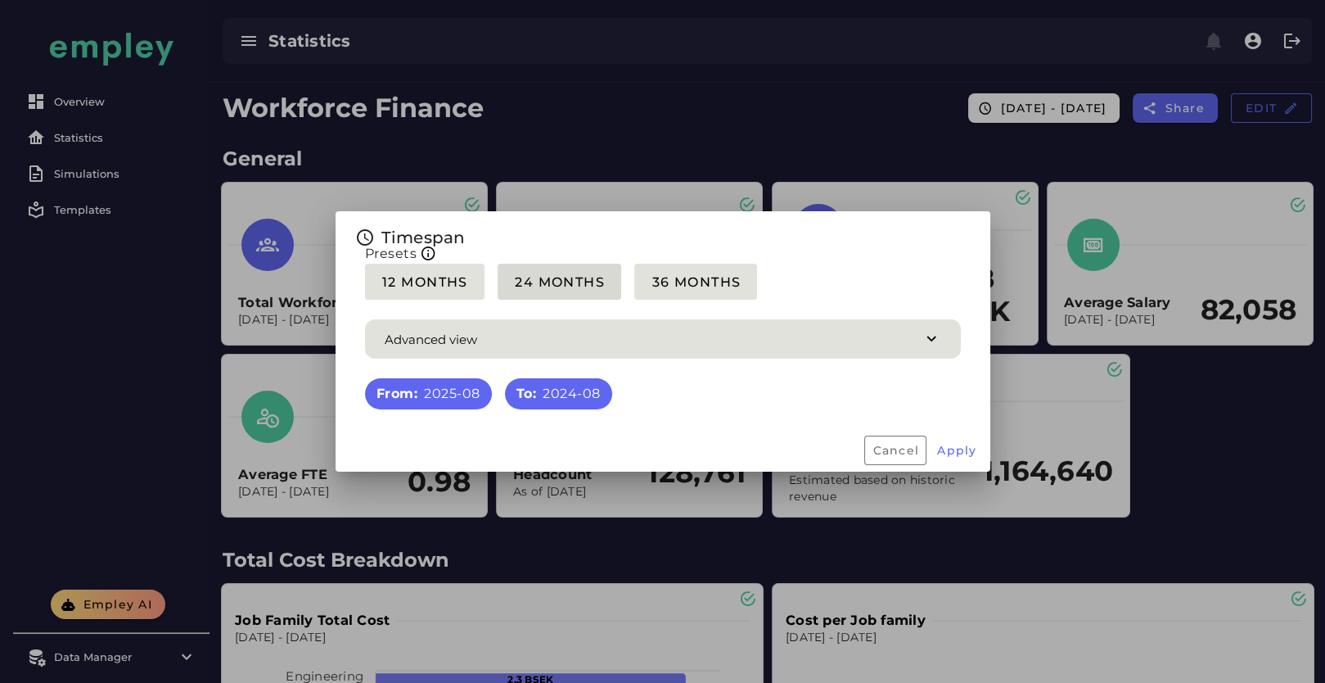
click at [548, 288] on span "24 Months" at bounding box center [559, 282] width 91 height 16
click at [960, 445] on span "Apply" at bounding box center [957, 450] width 41 height 15
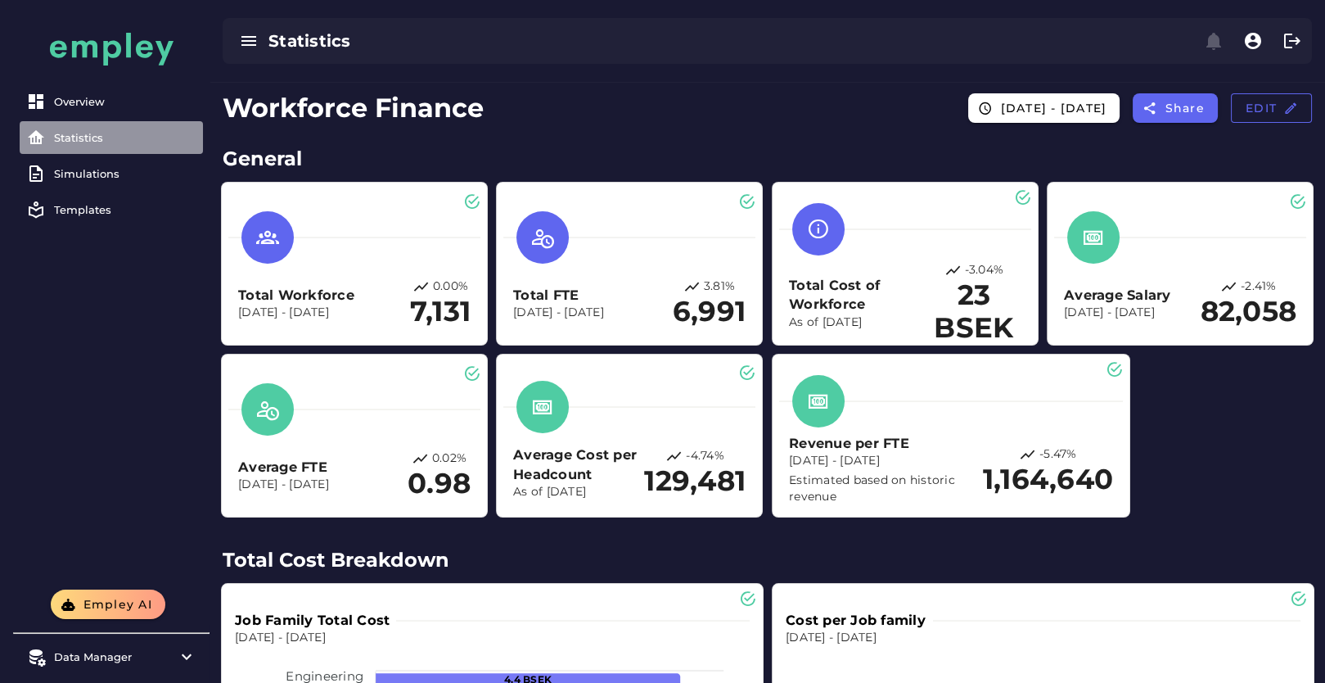
click at [94, 133] on div "Statistics" at bounding box center [125, 137] width 142 height 13
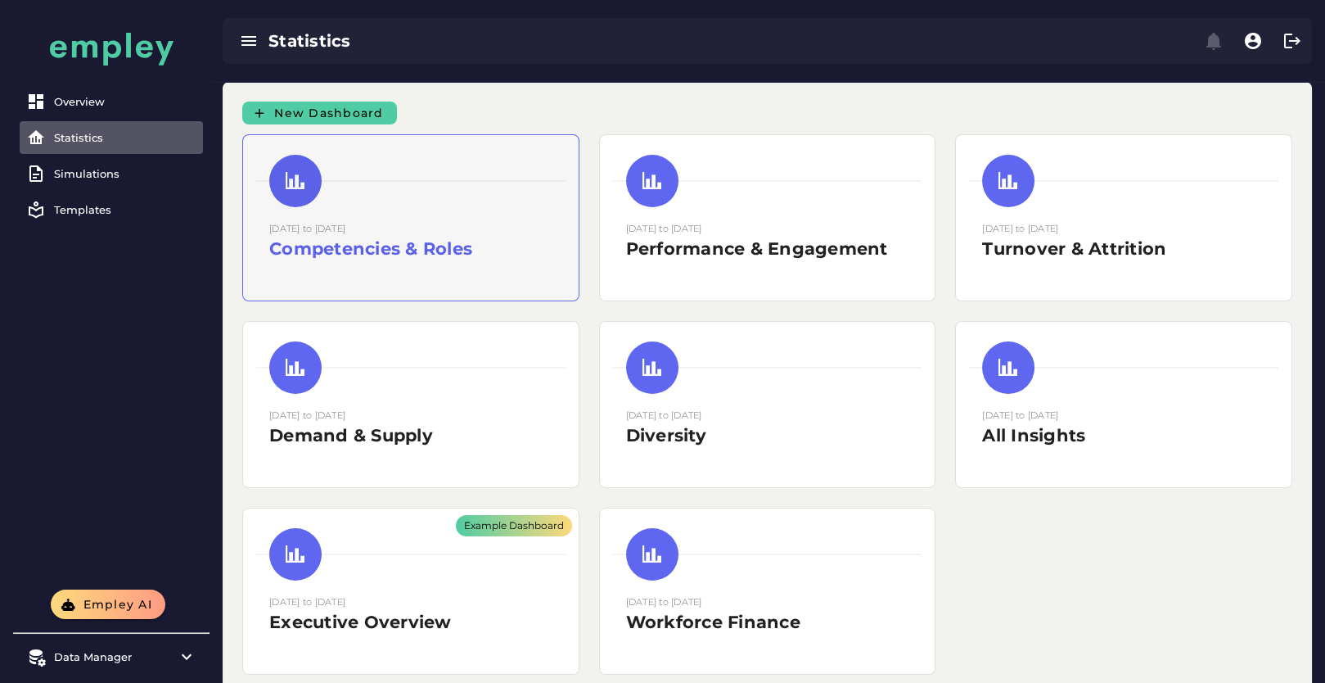
click at [433, 229] on div "15 August 2025 to 15 August 2025 Competencies & Roles" at bounding box center [410, 240] width 283 height 41
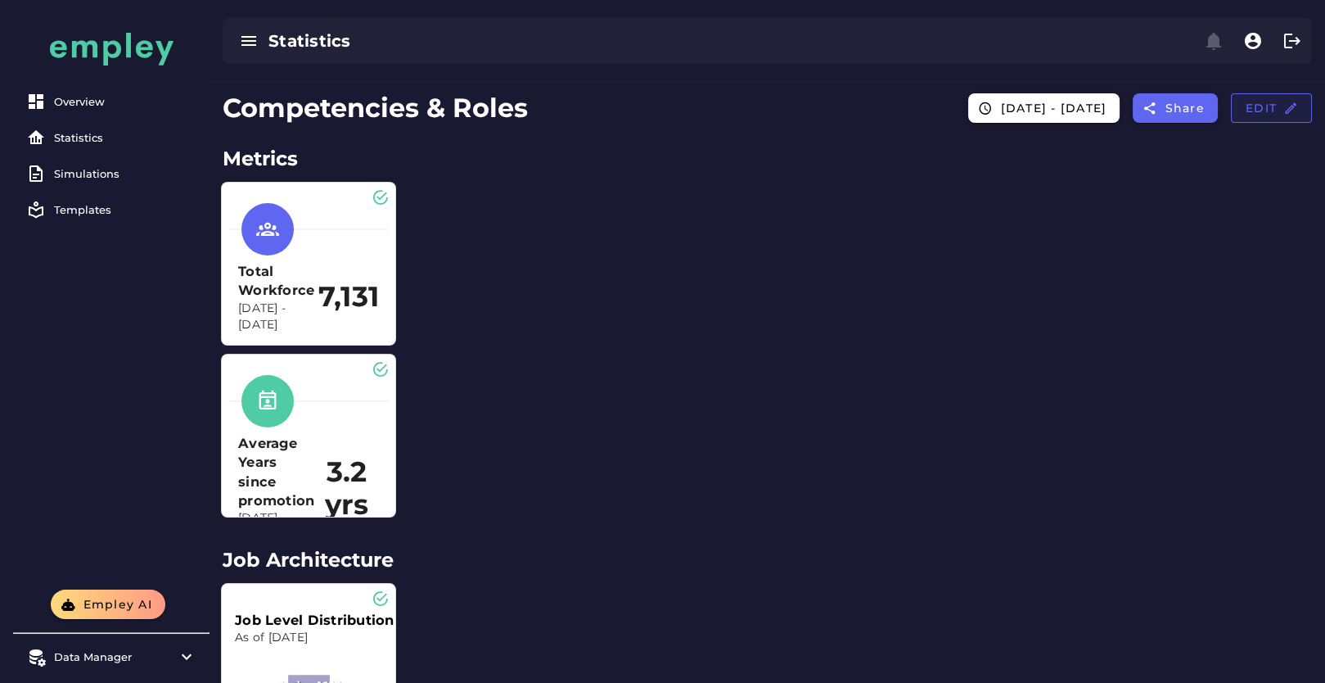
click at [1235, 111] on button "Edit" at bounding box center [1271, 107] width 81 height 29
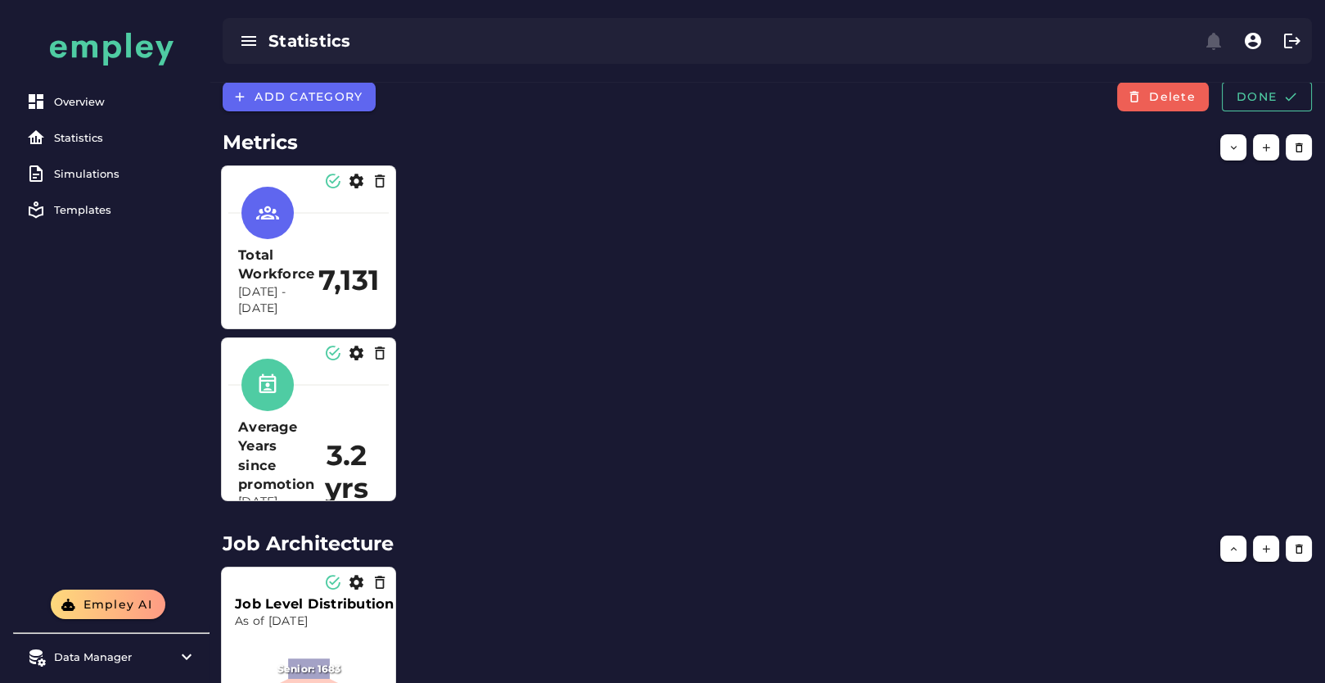
click at [386, 323] on div "Total Workforce Dec 31, 2023 - Dec 31, 2024 7,131" at bounding box center [308, 253] width 160 height 147
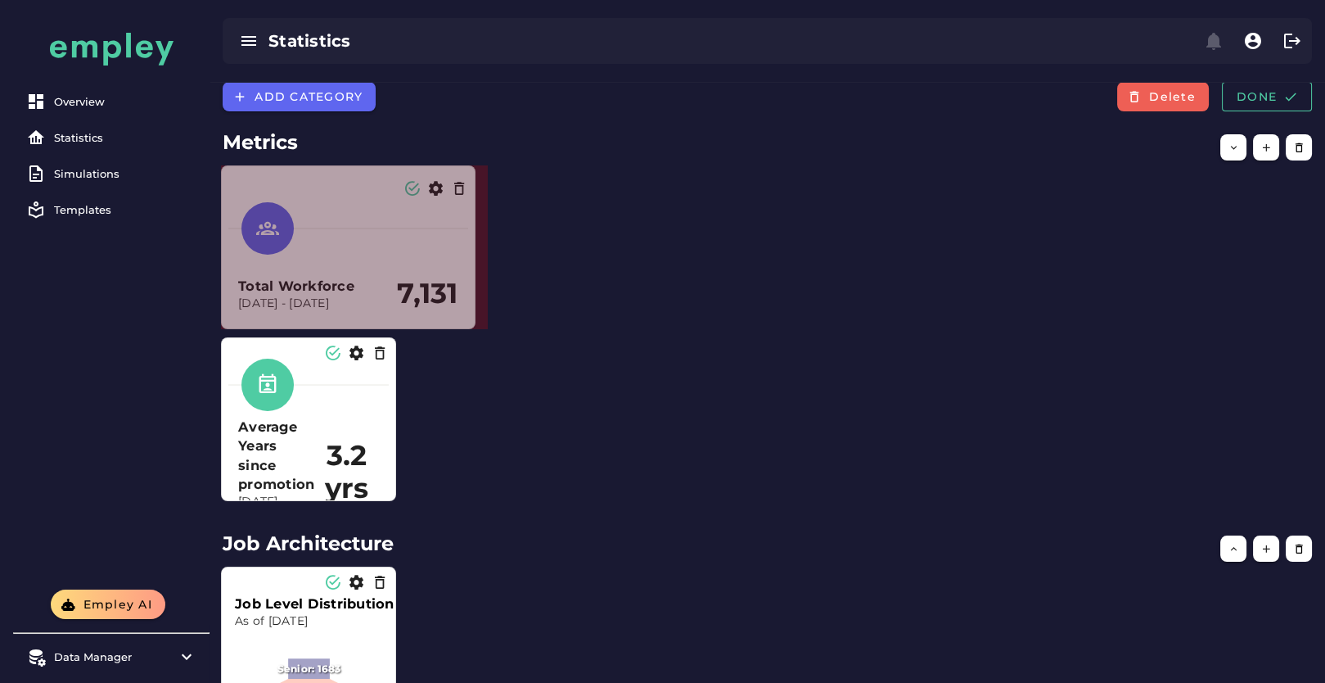
drag, startPoint x: 393, startPoint y: 323, endPoint x: 472, endPoint y: 288, distance: 85.8
click at [472, 288] on section "Total Workforce Dec 31, 2023 - Dec 31, 2024 7,131" at bounding box center [348, 247] width 255 height 164
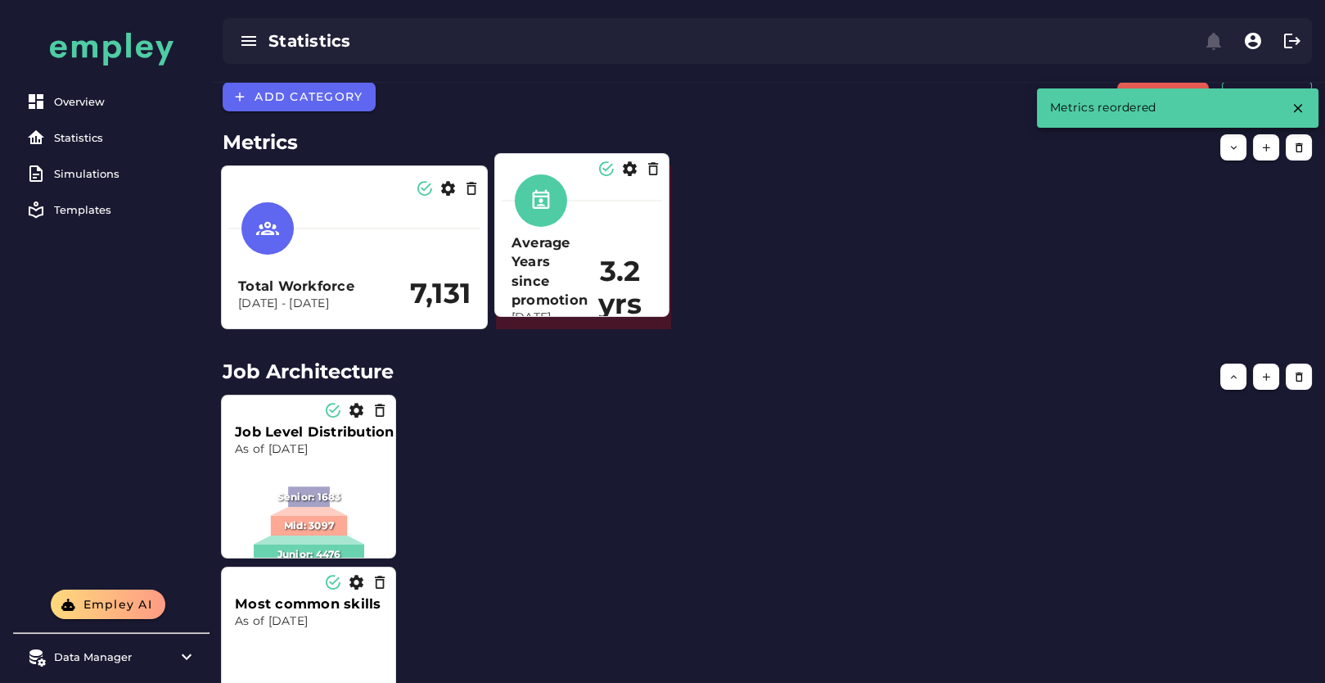
drag, startPoint x: 352, startPoint y: 446, endPoint x: 625, endPoint y: 262, distance: 329.7
click at [625, 262] on h2 "3.2 yrs" at bounding box center [620, 287] width 65 height 65
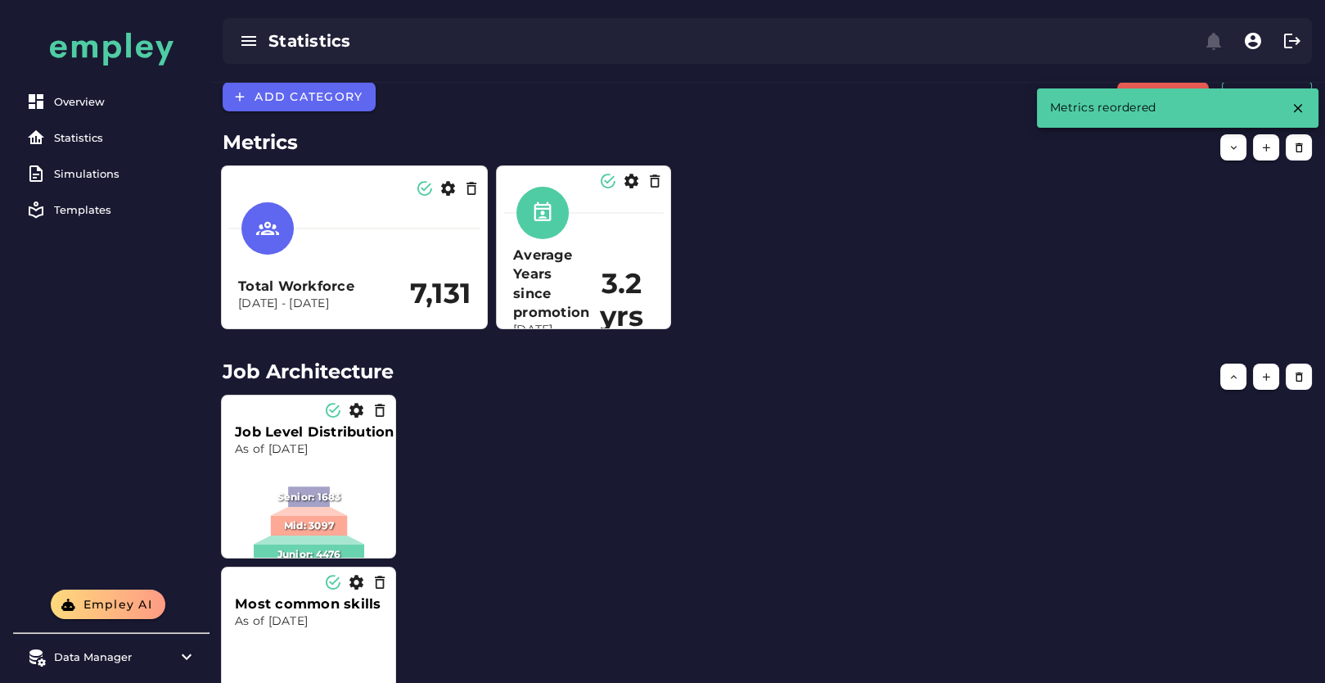
click at [669, 319] on div "Average Years since promotion Dec 31, 2023 - Dec 31, 2024 3.2 yrs" at bounding box center [584, 247] width 174 height 162
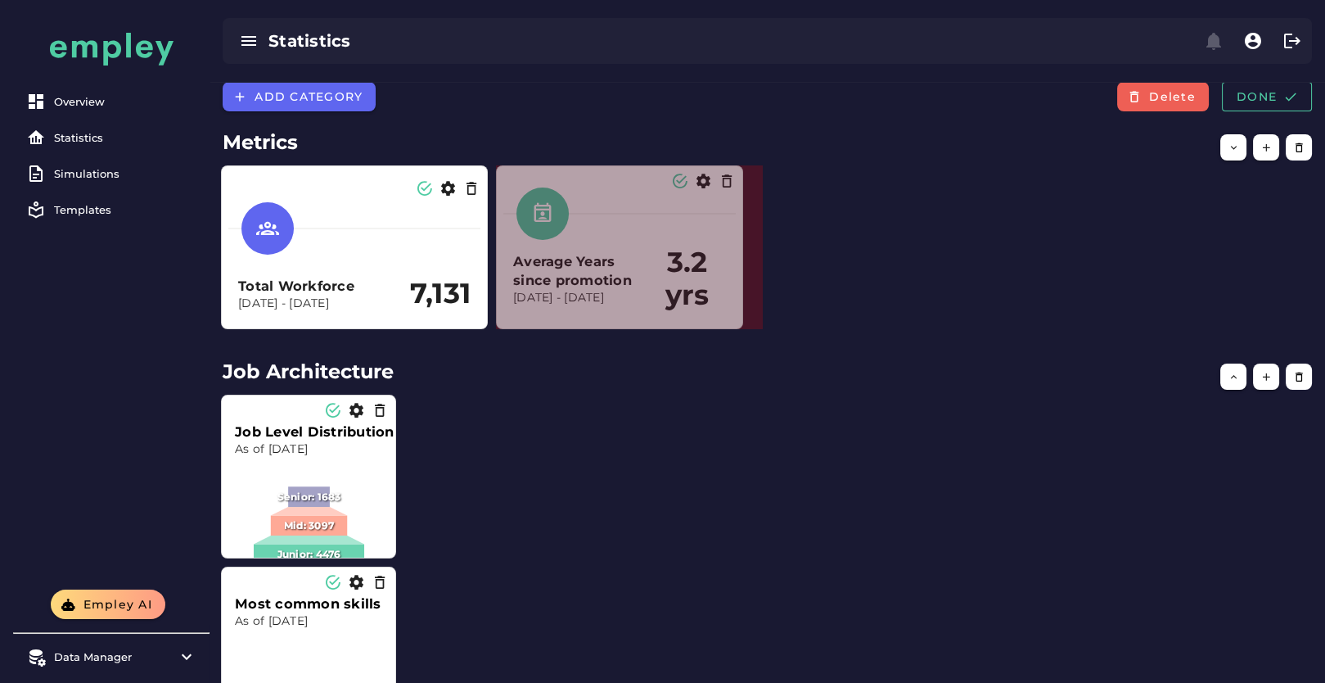
drag, startPoint x: 669, startPoint y: 326, endPoint x: 743, endPoint y: 322, distance: 74.6
click at [743, 322] on span at bounding box center [739, 325] width 8 height 8
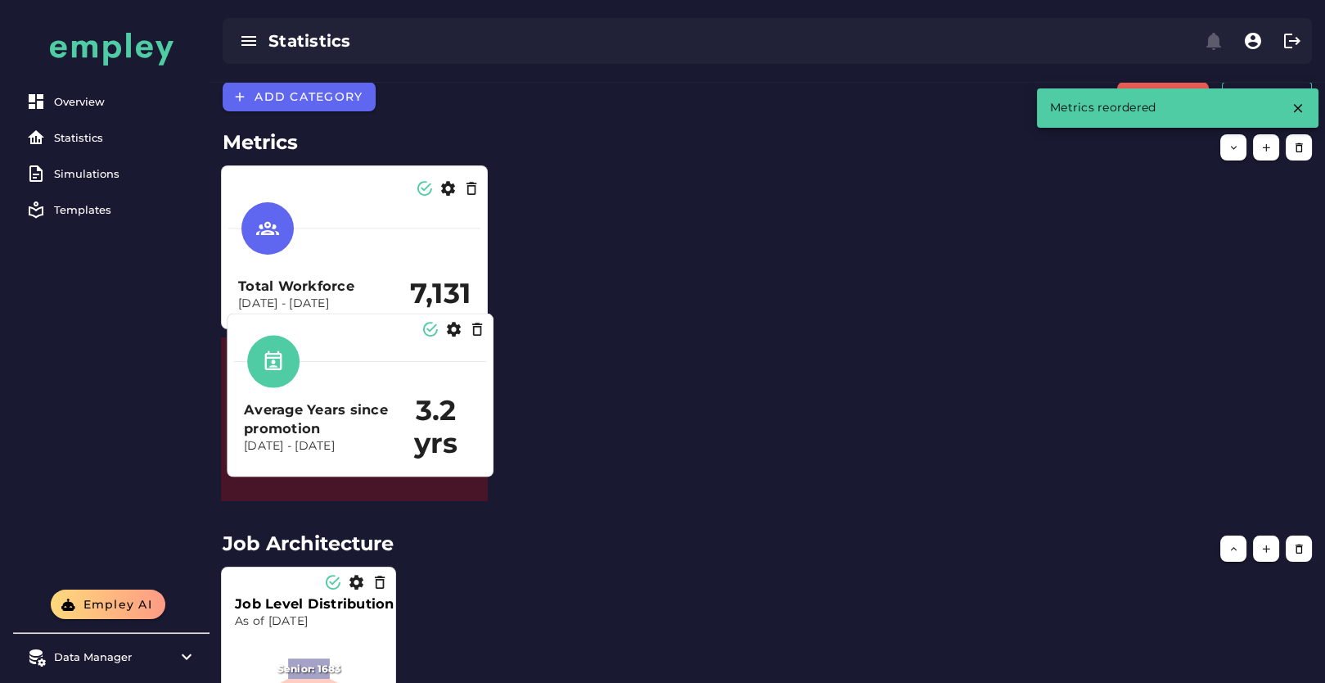
drag, startPoint x: 616, startPoint y: 277, endPoint x: 336, endPoint y: 438, distance: 322.4
click at [336, 438] on h3 "Average Years since promotion" at bounding box center [319, 419] width 151 height 38
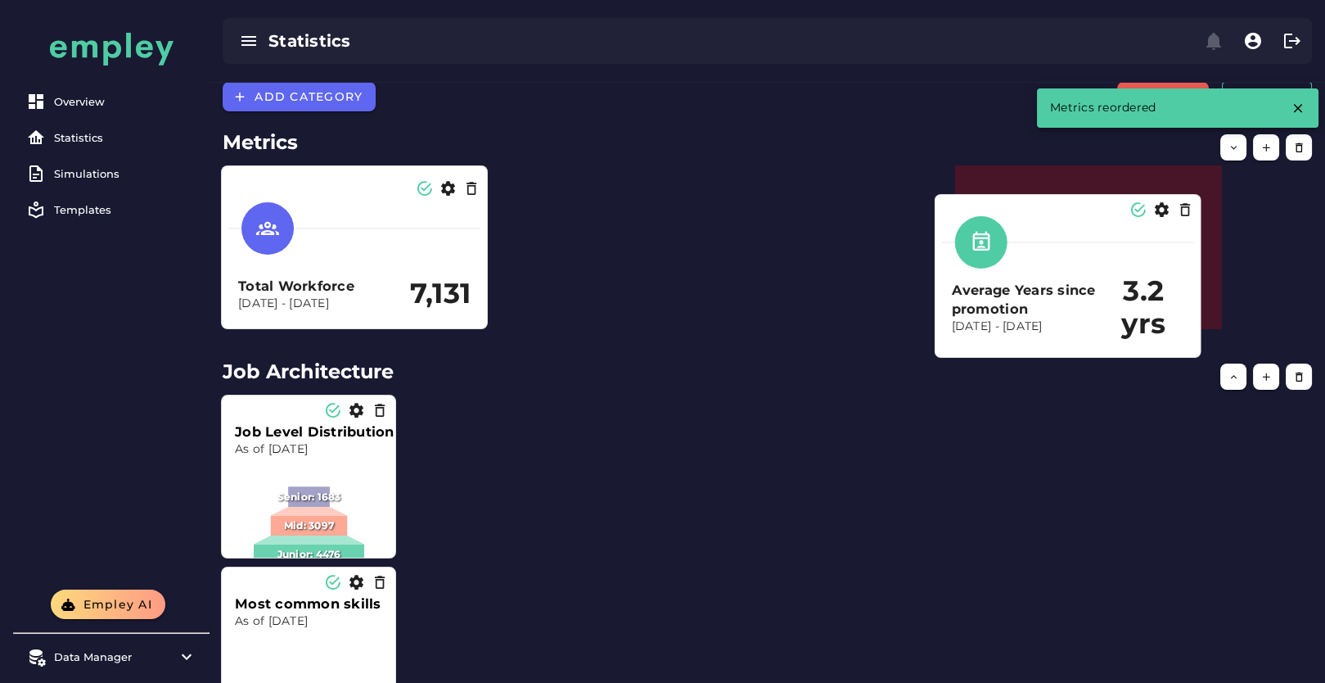
drag, startPoint x: 403, startPoint y: 409, endPoint x: 1099, endPoint y: 273, distance: 710.0
click at [1099, 281] on h3 "Average Years since promotion" at bounding box center [1027, 300] width 151 height 38
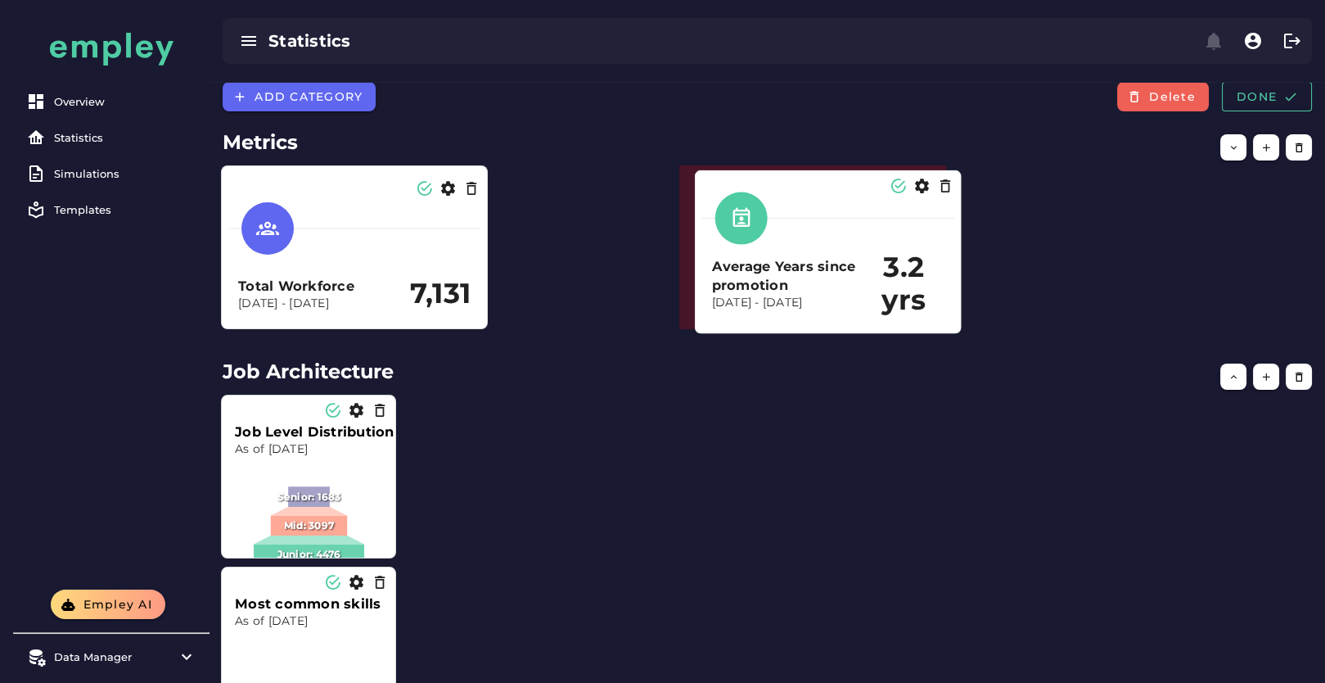
drag, startPoint x: 883, startPoint y: 268, endPoint x: 850, endPoint y: 276, distance: 33.8
click at [850, 276] on h3 "Average Years since promotion" at bounding box center [787, 275] width 151 height 38
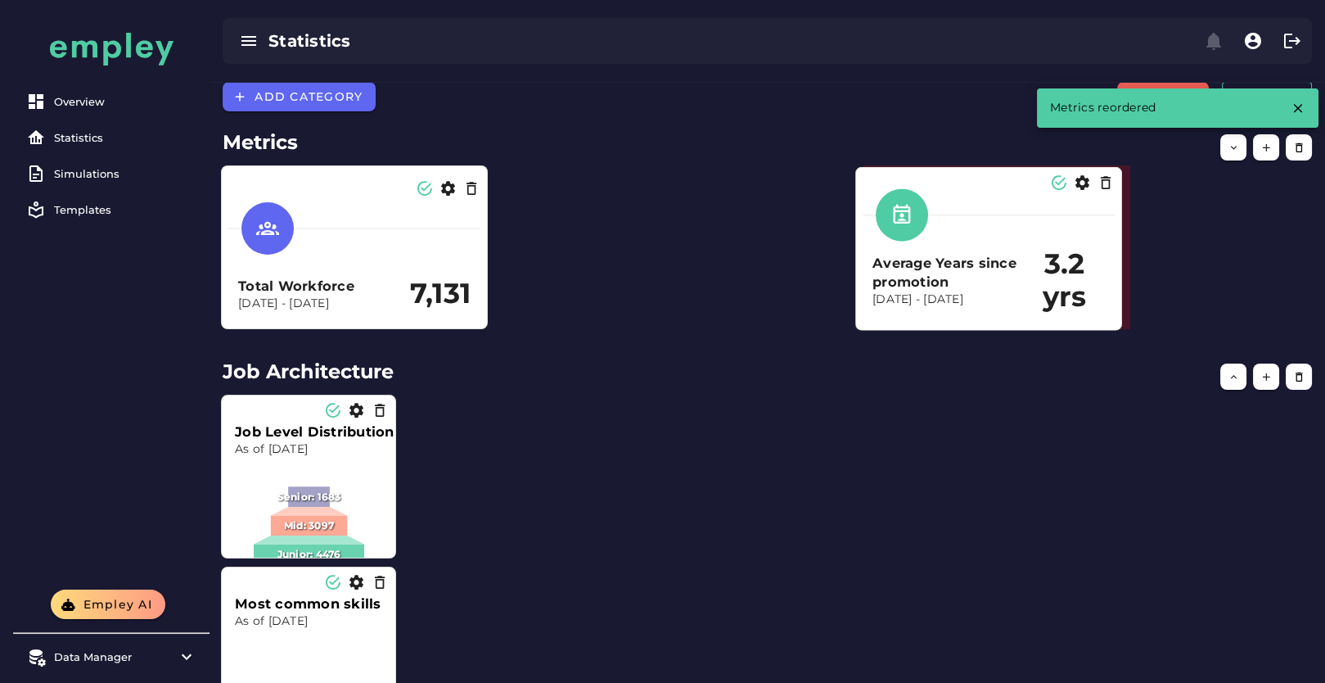
drag, startPoint x: 806, startPoint y: 275, endPoint x: 1024, endPoint y: 280, distance: 217.8
click at [1024, 280] on h3 "Average Years since promotion" at bounding box center [948, 272] width 151 height 38
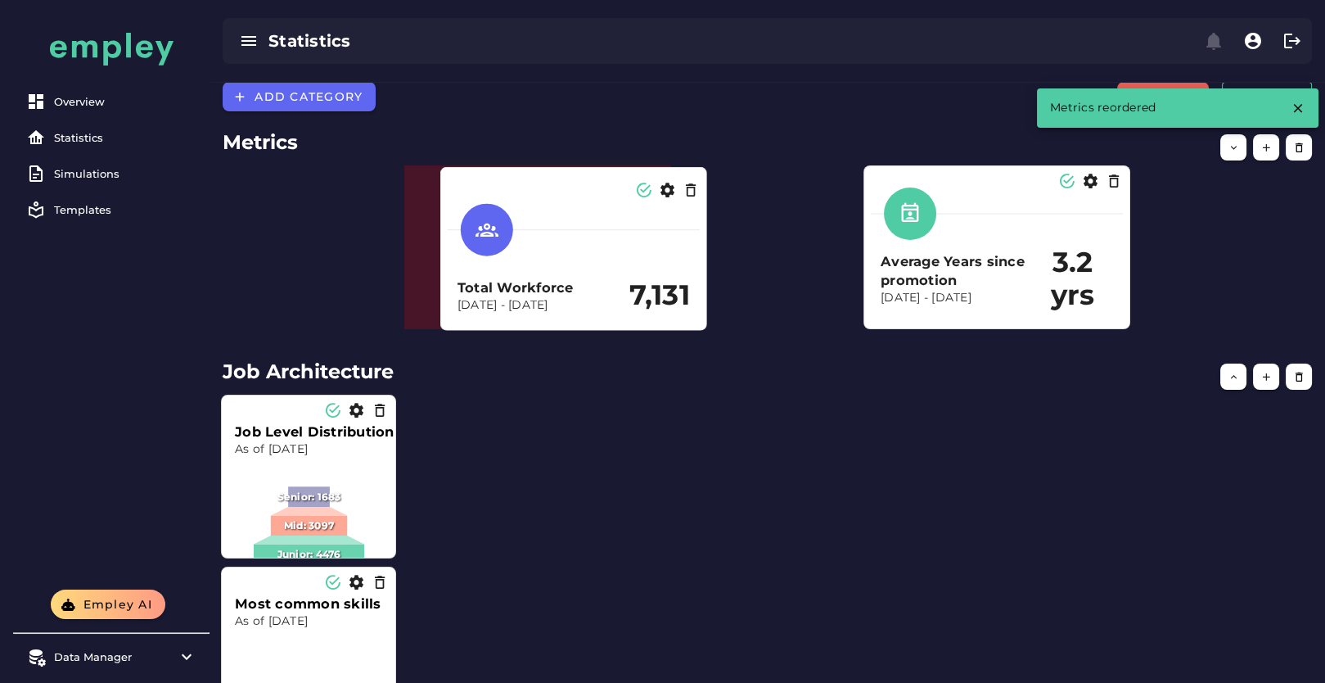
drag, startPoint x: 295, startPoint y: 262, endPoint x: 518, endPoint y: 264, distance: 223.5
click at [518, 264] on div "Total Workforce Dec 31, 2023 - Dec 31, 2024 7,131" at bounding box center [574, 260] width 252 height 126
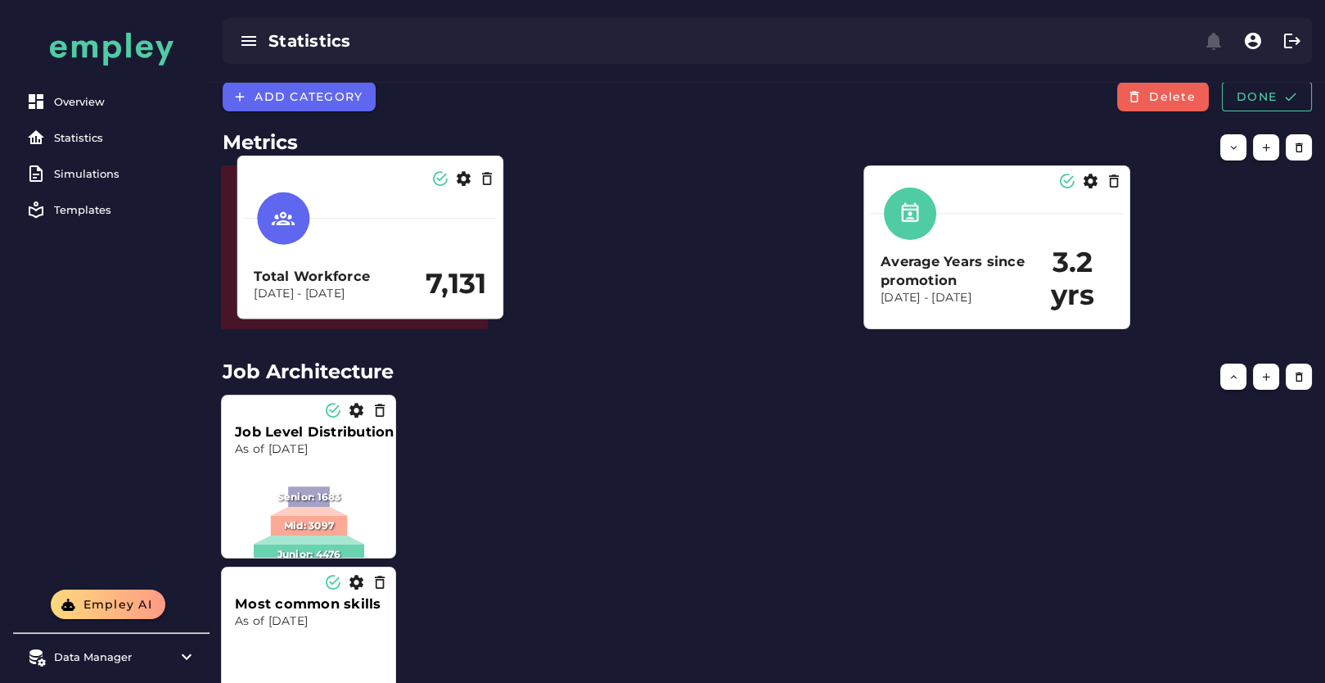
drag, startPoint x: 615, startPoint y: 270, endPoint x: 589, endPoint y: 281, distance: 27.5
click at [332, 277] on div "Total Workforce Dec 31, 2023 - Dec 31, 2024 7,131" at bounding box center [370, 249] width 252 height 126
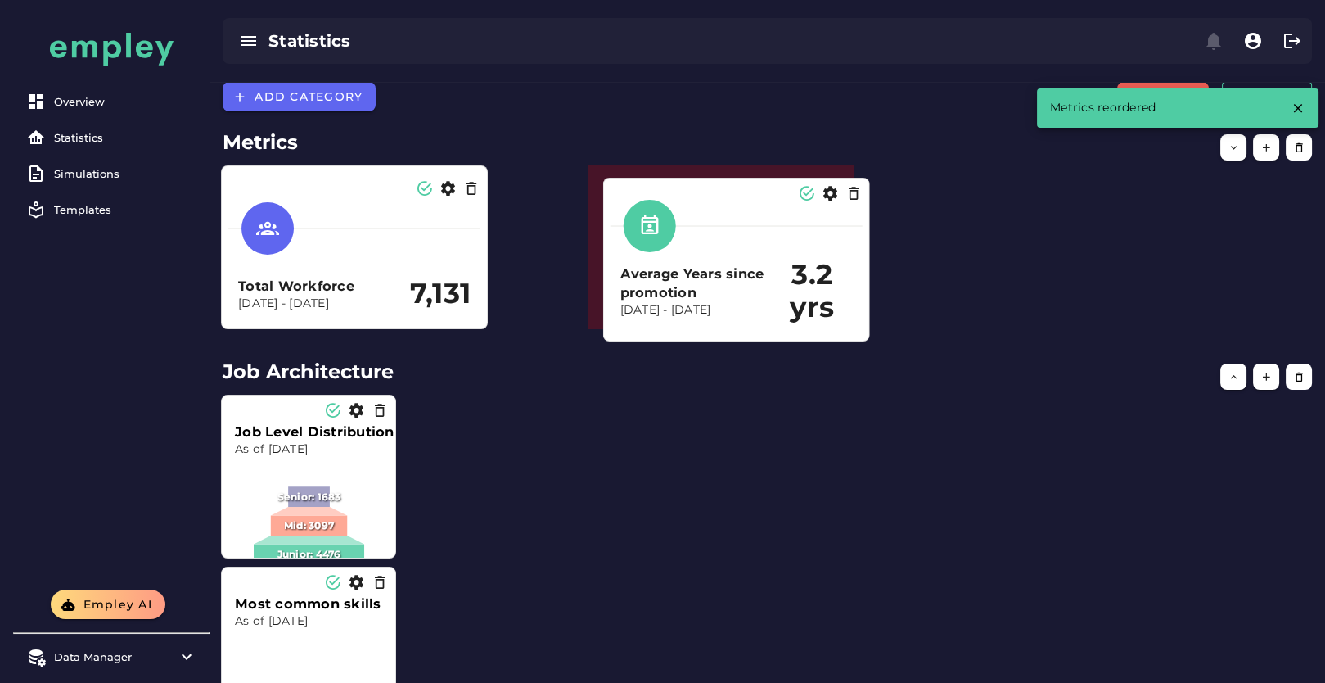
drag, startPoint x: 994, startPoint y: 274, endPoint x: 732, endPoint y: 287, distance: 262.3
click at [732, 287] on h3 "Average Years since promotion" at bounding box center [696, 283] width 151 height 38
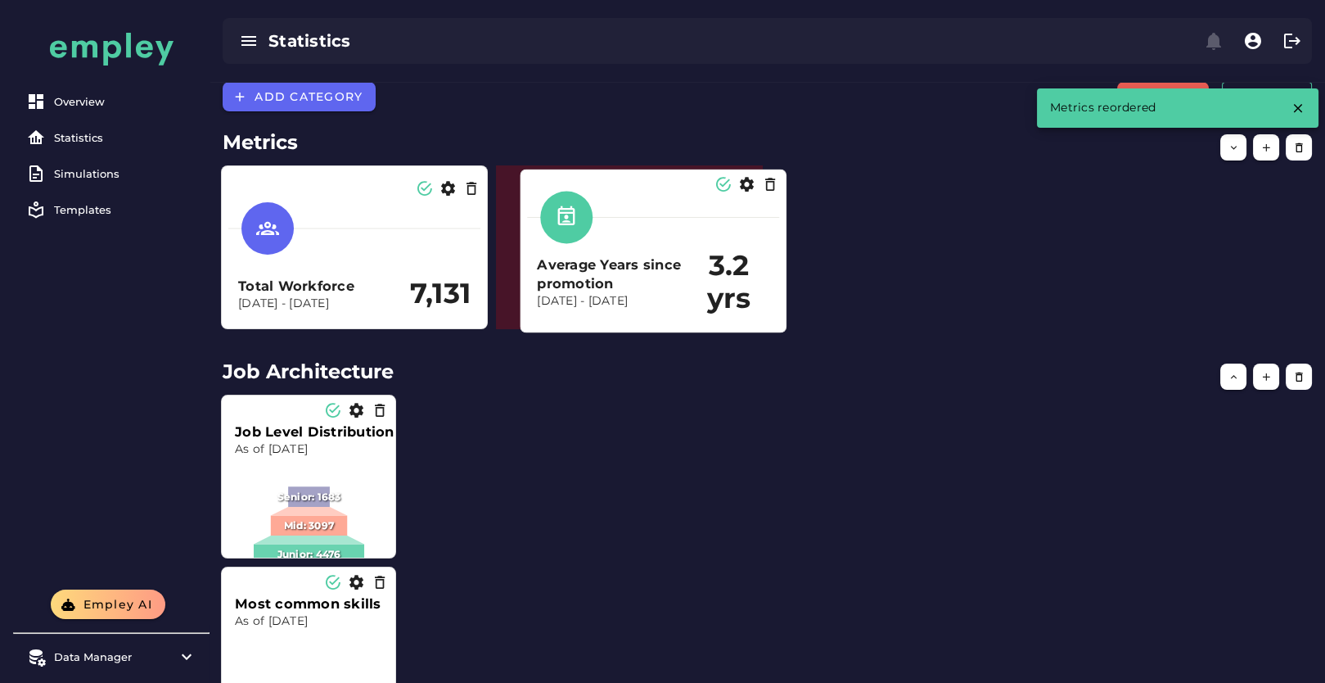
drag, startPoint x: 719, startPoint y: 264, endPoint x: 661, endPoint y: 266, distance: 57.4
click at [661, 266] on h3 "Average Years since promotion" at bounding box center [612, 274] width 151 height 38
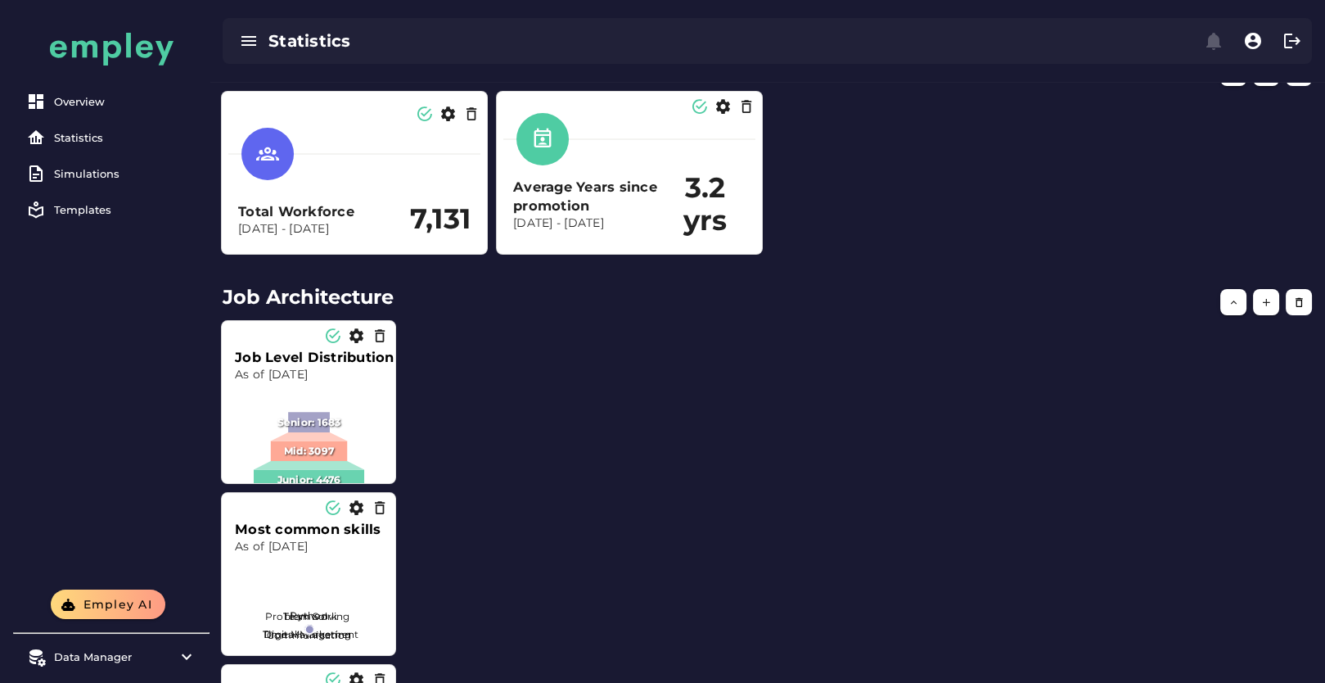
scroll to position [91, 0]
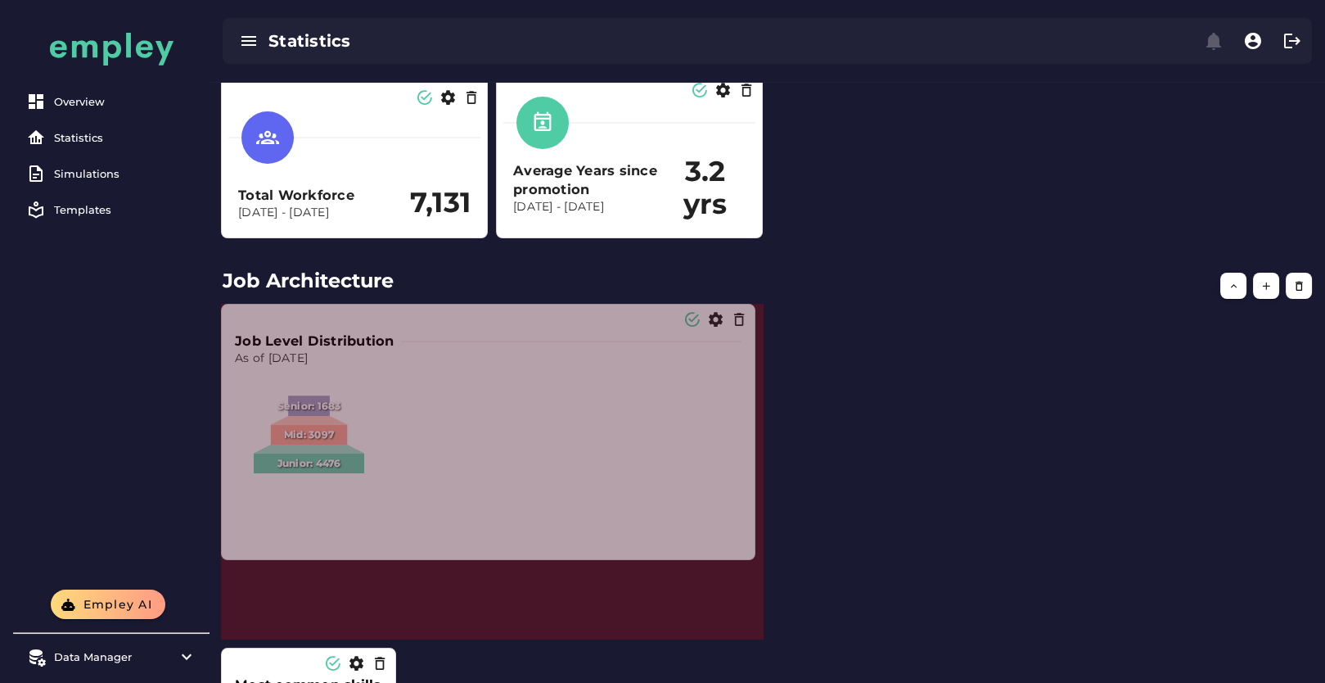
drag, startPoint x: 395, startPoint y: 463, endPoint x: 800, endPoint y: 557, distance: 415.2
click at [800, 558] on div "Job Level Distribution As of Dec 31, 2024 Senior: 1683 Mid: 3097 Junior: 4476 M…" at bounding box center [767, 644] width 1109 height 696
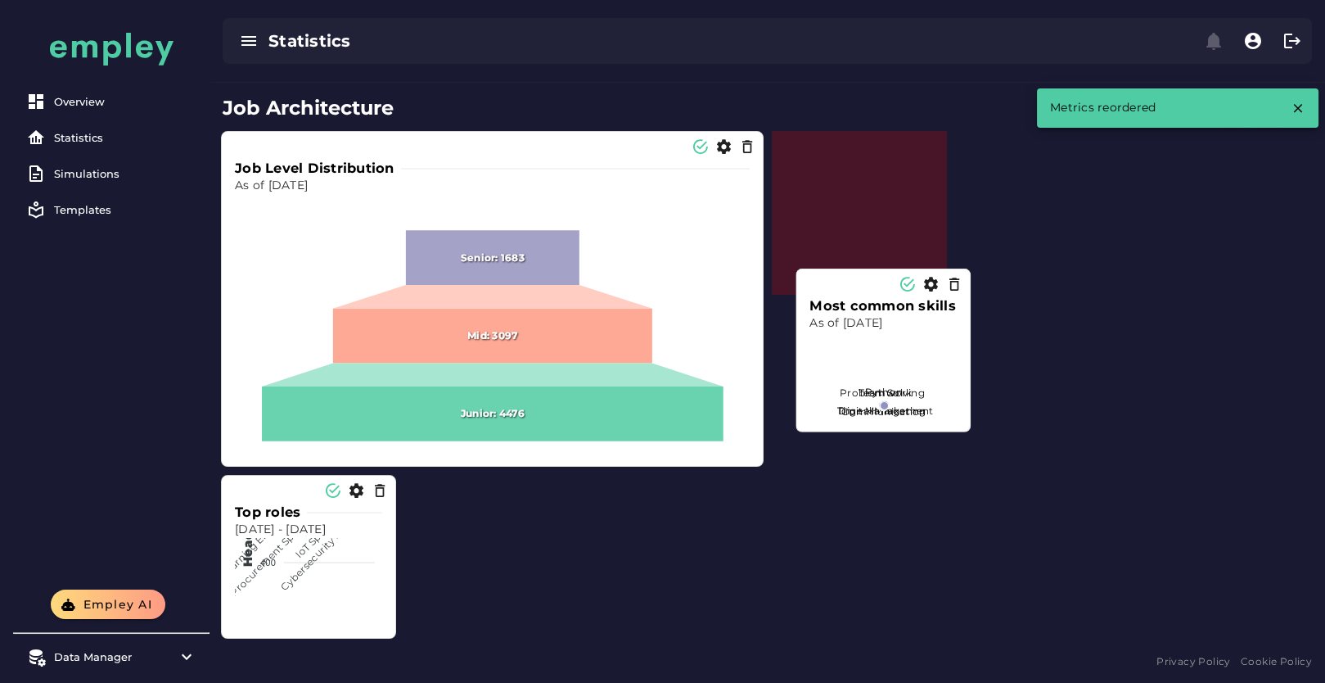
scroll to position [263, 0]
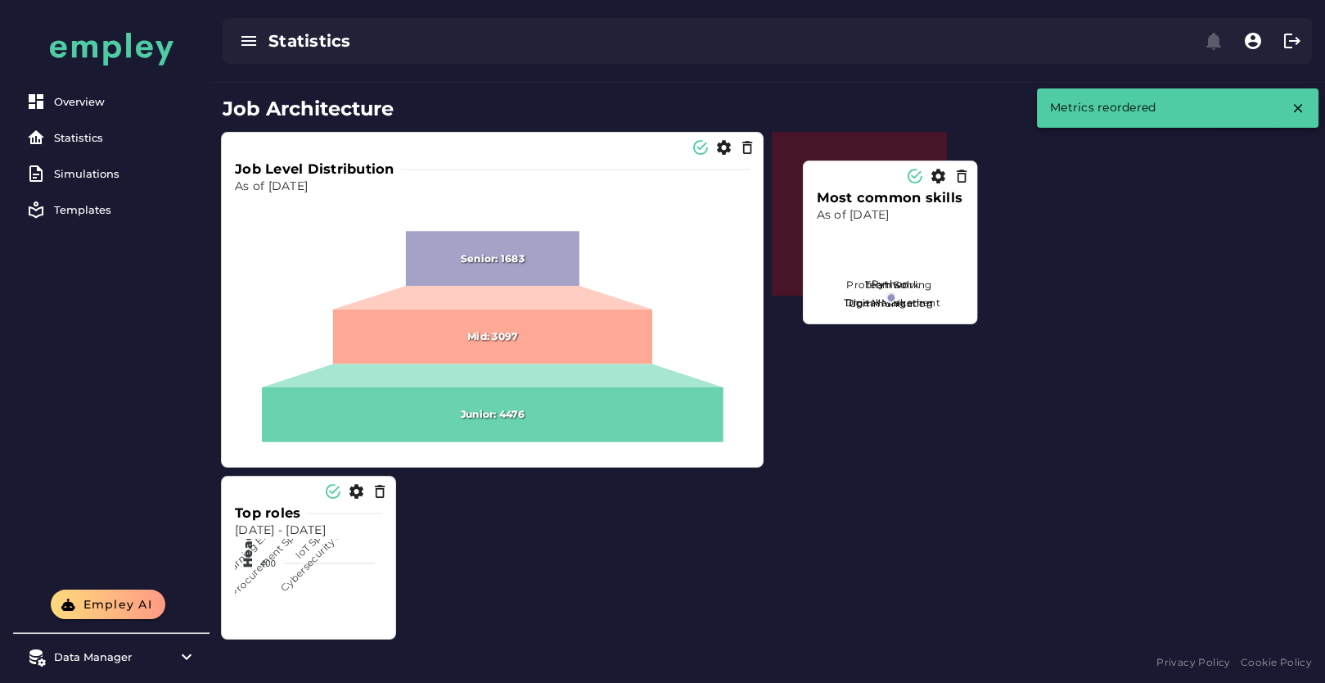
drag, startPoint x: 305, startPoint y: 532, endPoint x: 887, endPoint y: 227, distance: 657.3
click at [887, 227] on foreignobject at bounding box center [891, 284] width 148 height 123
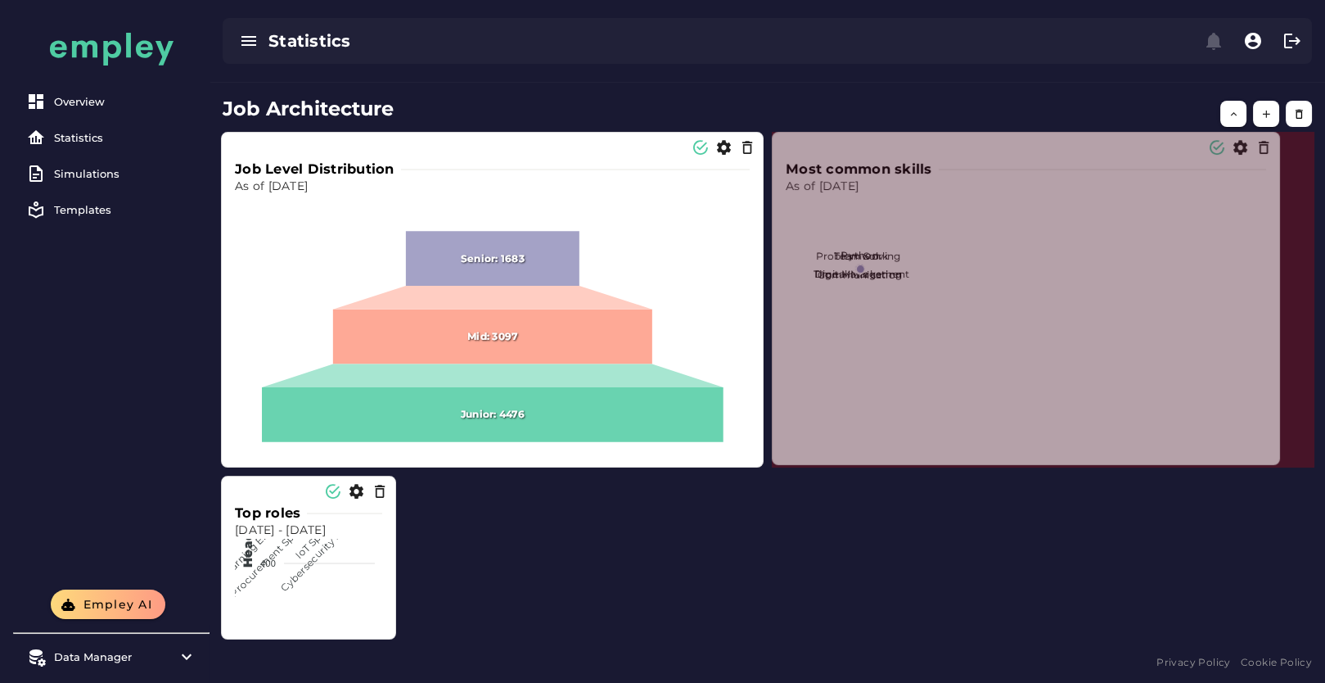
drag, startPoint x: 943, startPoint y: 288, endPoint x: 1277, endPoint y: 457, distance: 374.2
click at [1277, 457] on span at bounding box center [1276, 461] width 8 height 8
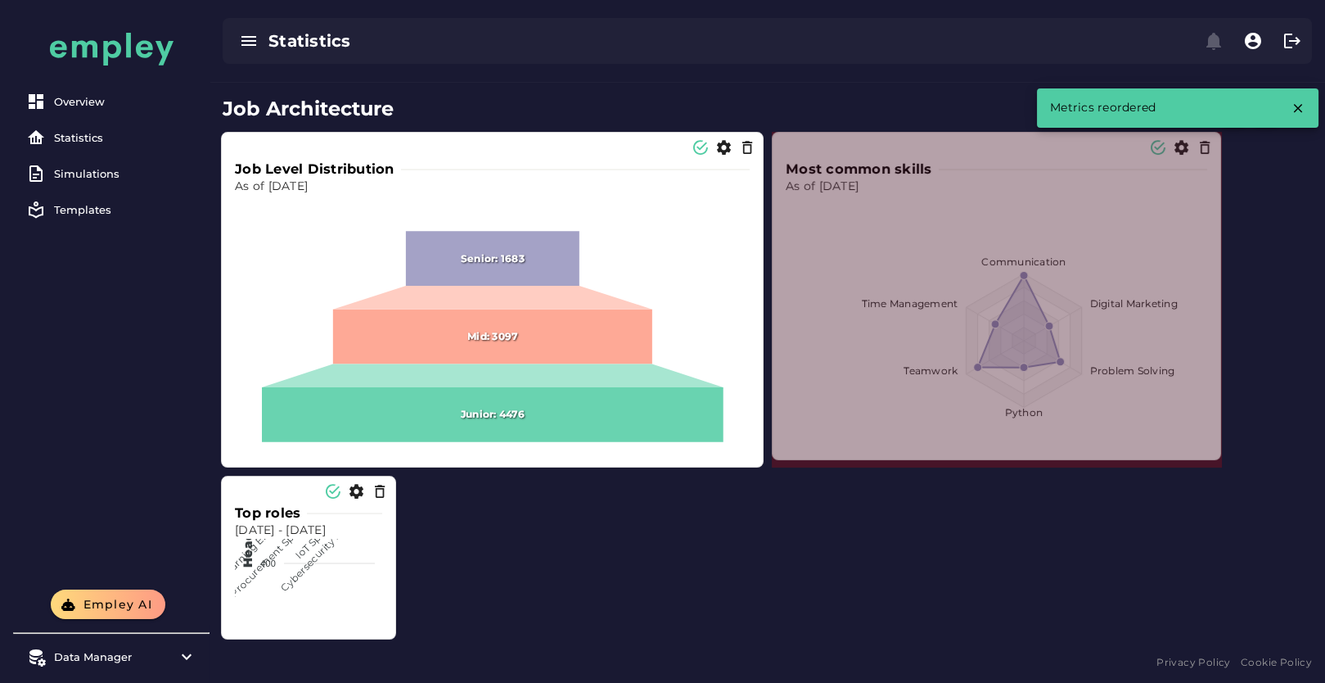
drag, startPoint x: 1307, startPoint y: 461, endPoint x: 1212, endPoint y: 454, distance: 94.4
click at [1213, 454] on span at bounding box center [1217, 456] width 8 height 8
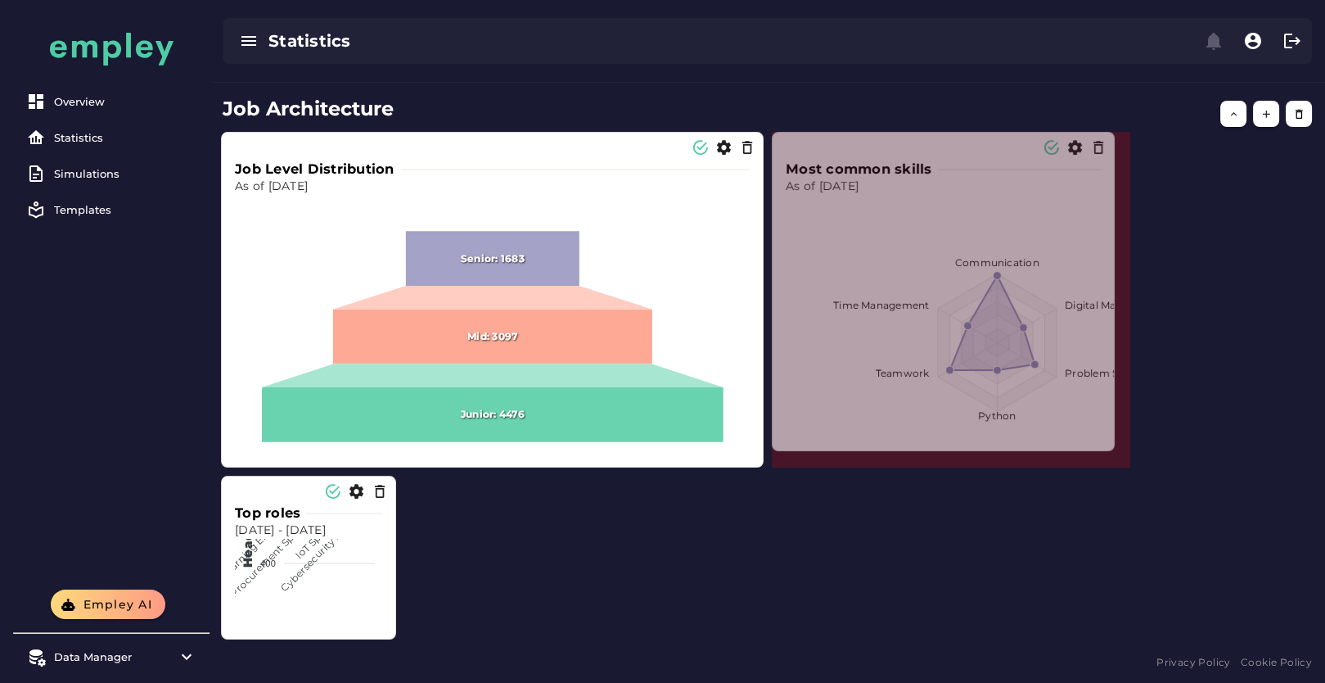
drag, startPoint x: 1218, startPoint y: 463, endPoint x: 1092, endPoint y: 447, distance: 127.1
click at [1107, 447] on span at bounding box center [1111, 447] width 8 height 8
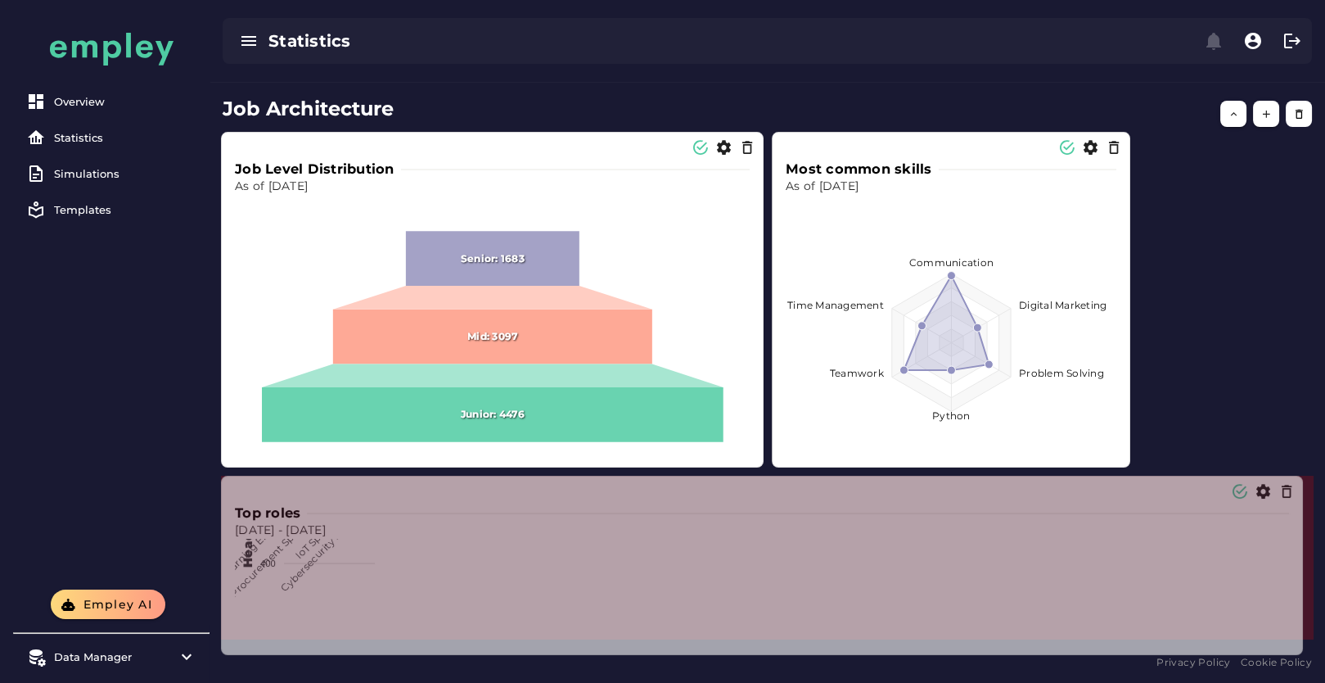
drag, startPoint x: 390, startPoint y: 637, endPoint x: 1298, endPoint y: 661, distance: 907.4
click at [1298, 655] on span at bounding box center [1299, 651] width 8 height 8
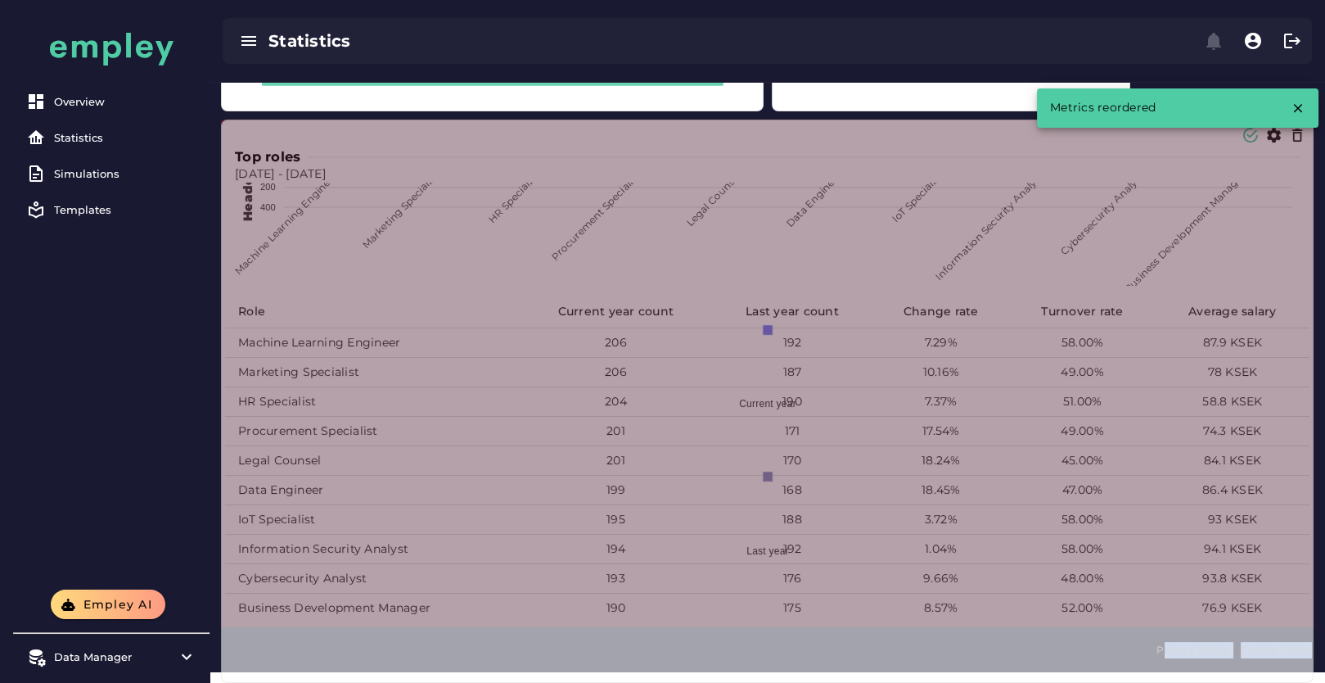
drag, startPoint x: 1307, startPoint y: 631, endPoint x: 1307, endPoint y: 706, distance: 74.5
click at [1307, 671] on html "Overview Statistics Simulations Templates Empley AI Data Manager Versions Impor…" at bounding box center [662, 26] width 1325 height 1290
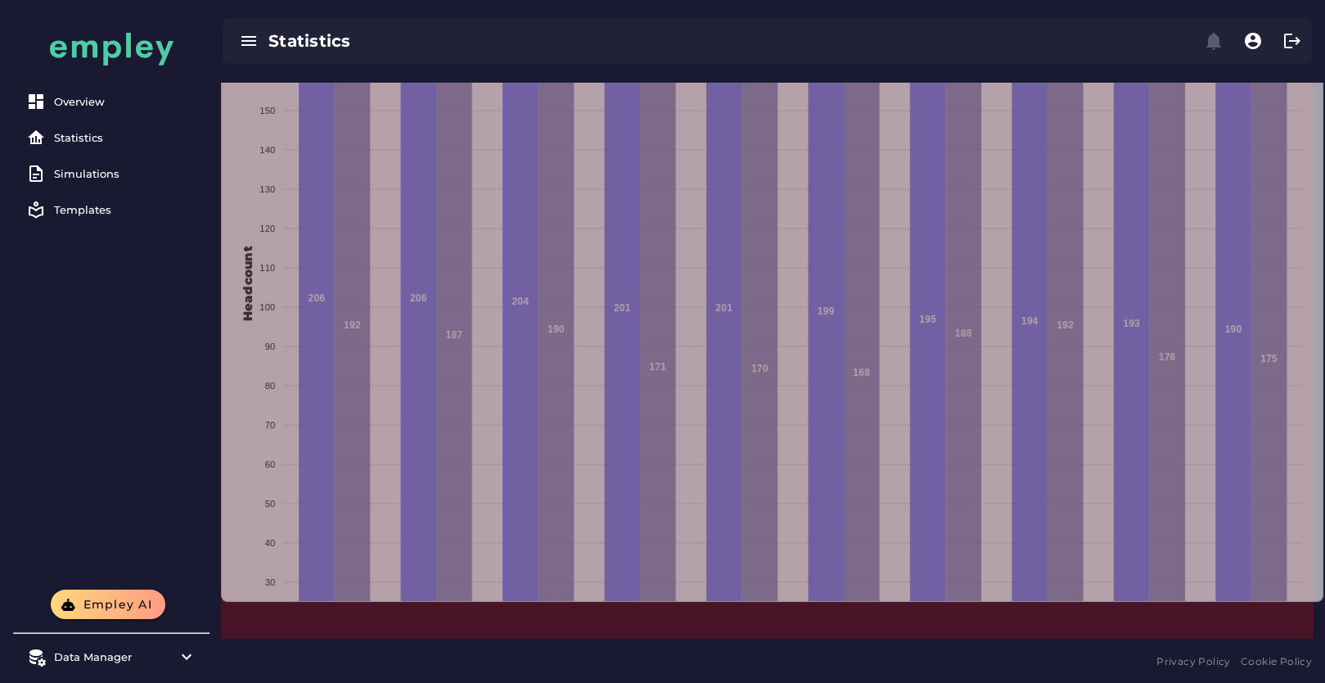
scroll to position [950, 0]
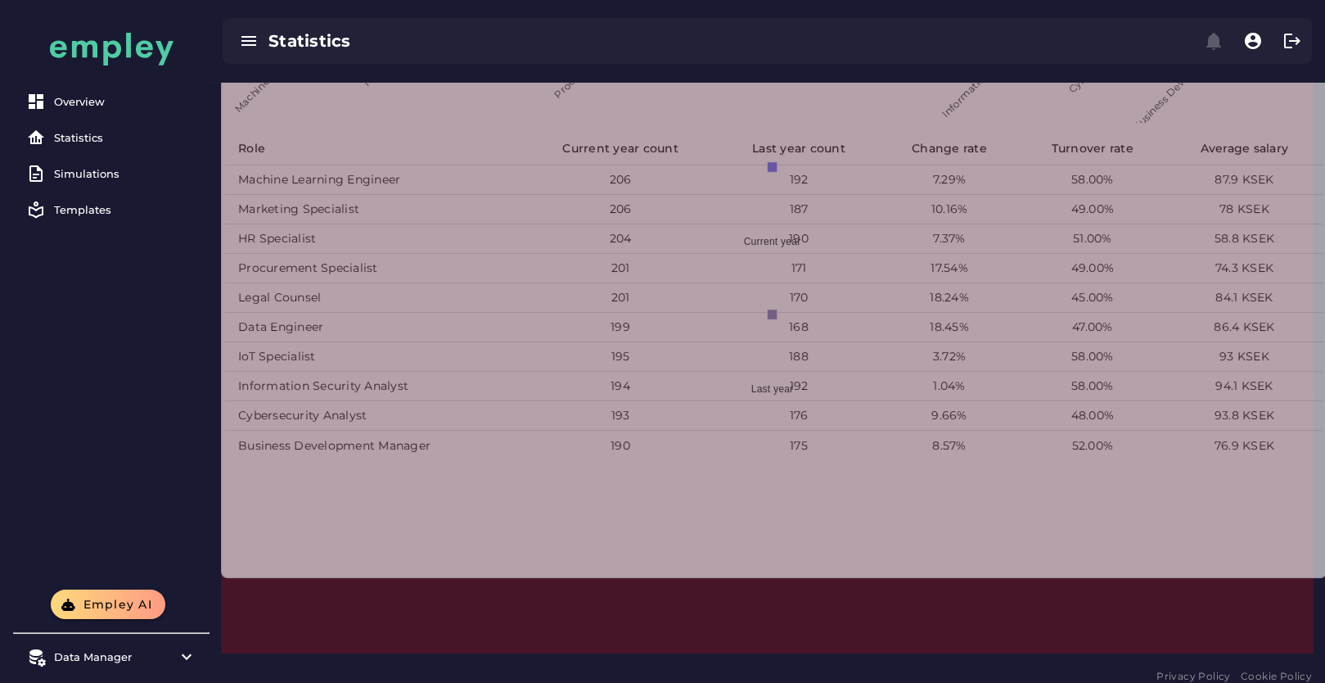
drag, startPoint x: 1307, startPoint y: 633, endPoint x: 1274, endPoint y: 588, distance: 56.2
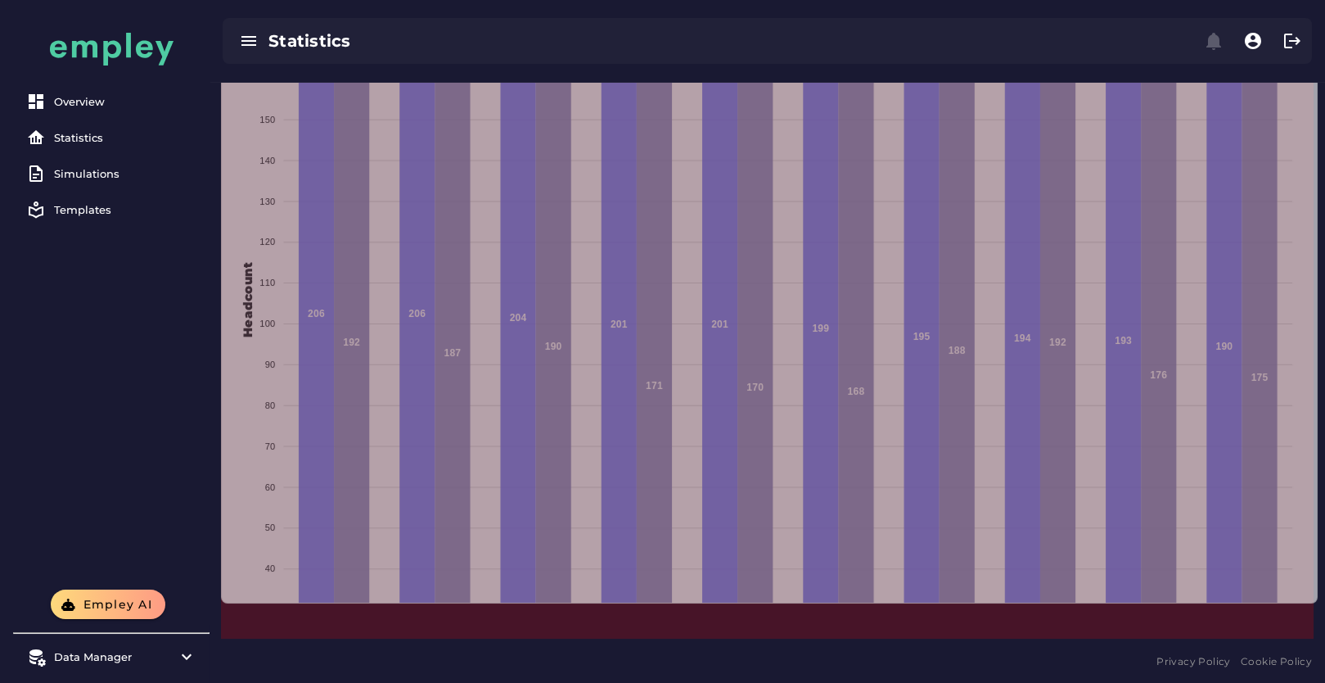
drag, startPoint x: 1308, startPoint y: 633, endPoint x: 1312, endPoint y: 481, distance: 151.5
click at [1312, 481] on section "Top roles Dec 31, 2023 - Dec 31, 2024 210 210 200 200 190 190 180 180 170 170 1…" at bounding box center [769, 195] width 1097 height 816
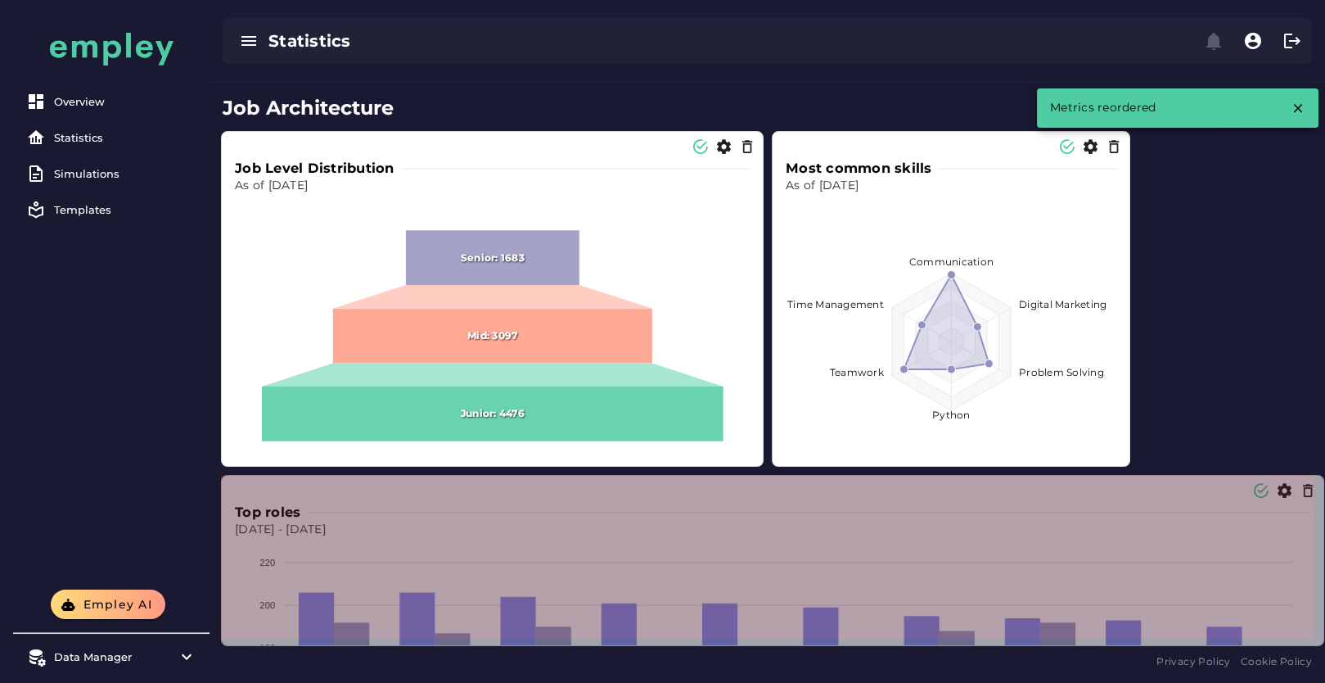
drag, startPoint x: 1311, startPoint y: 637, endPoint x: 1322, endPoint y: 477, distance: 160.0
click at [1322, 477] on section "Top roles Dec 31, 2023 - Dec 31, 2024 220 220 200 200 180 180 160 160 140 140 1…" at bounding box center [773, 560] width 1104 height 171
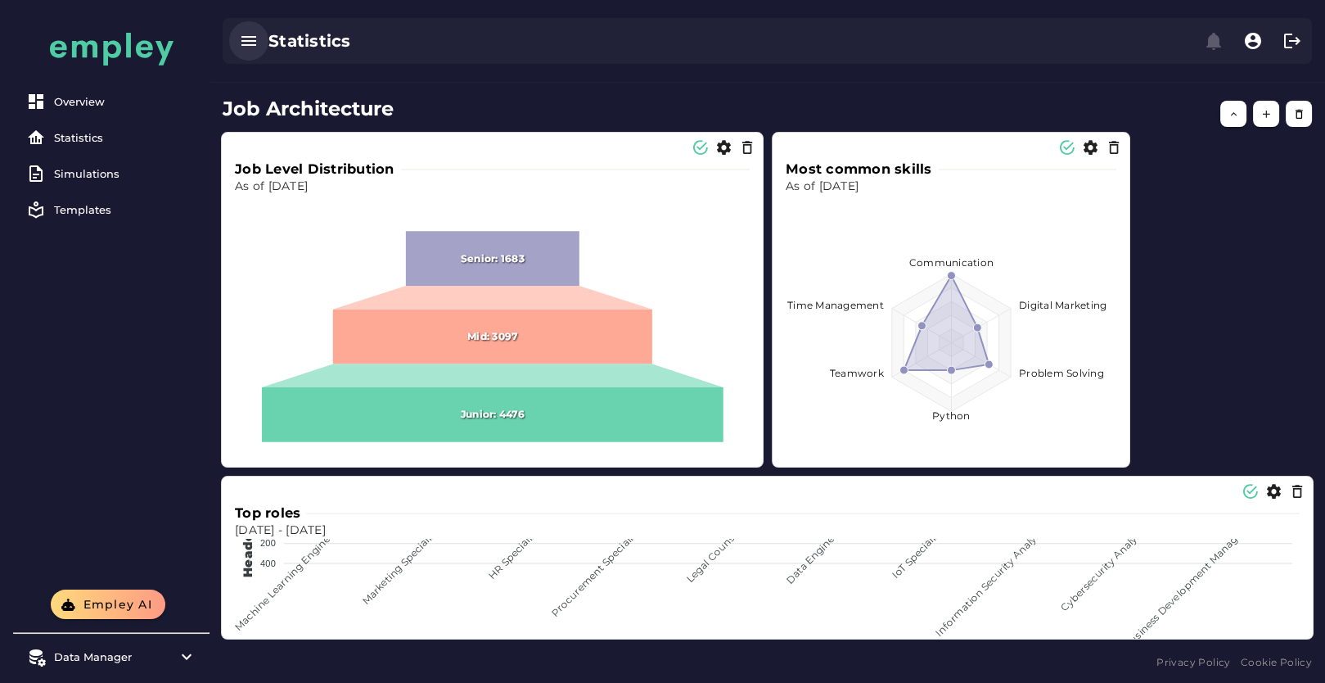
click at [254, 46] on icon "button" at bounding box center [249, 41] width 20 height 20
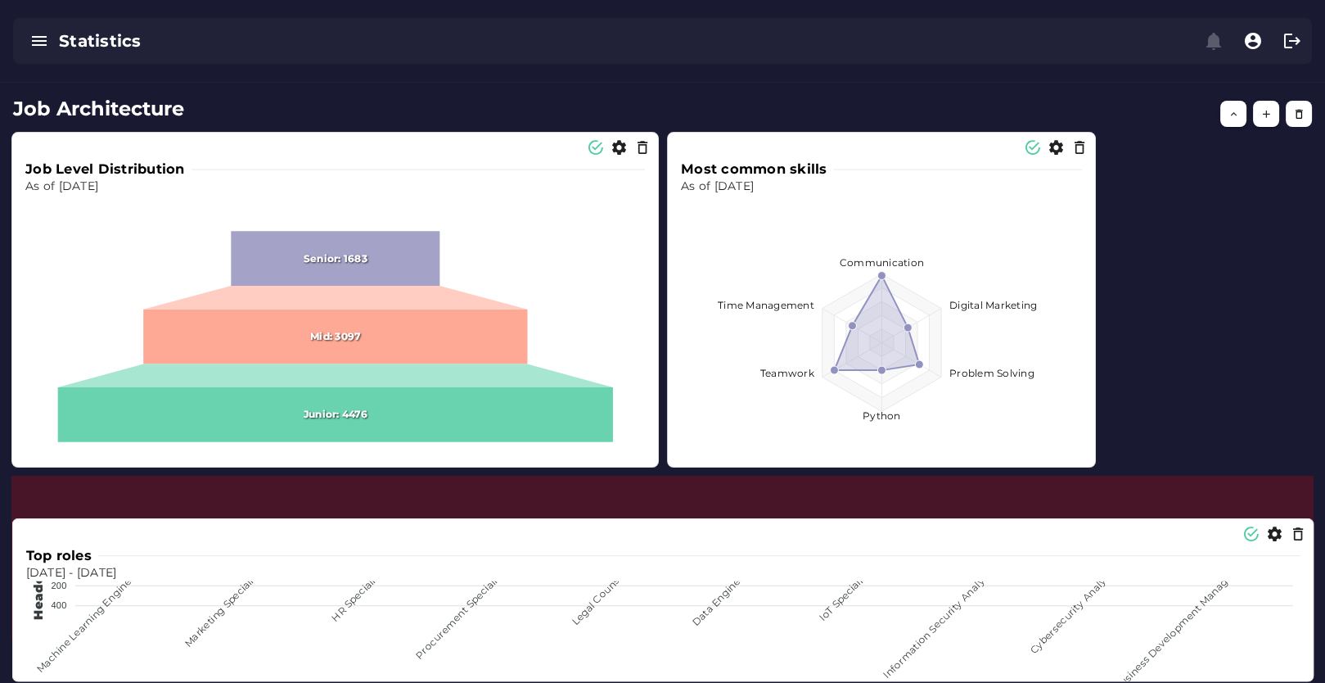
drag, startPoint x: 1307, startPoint y: 629, endPoint x: 1307, endPoint y: 671, distance: 42.6
click at [1307, 671] on div "Top roles Dec 31, 2023 - Dec 31, 2024 400 400 200 200 0 0 Headcount 206 206 204…" at bounding box center [663, 600] width 1301 height 162
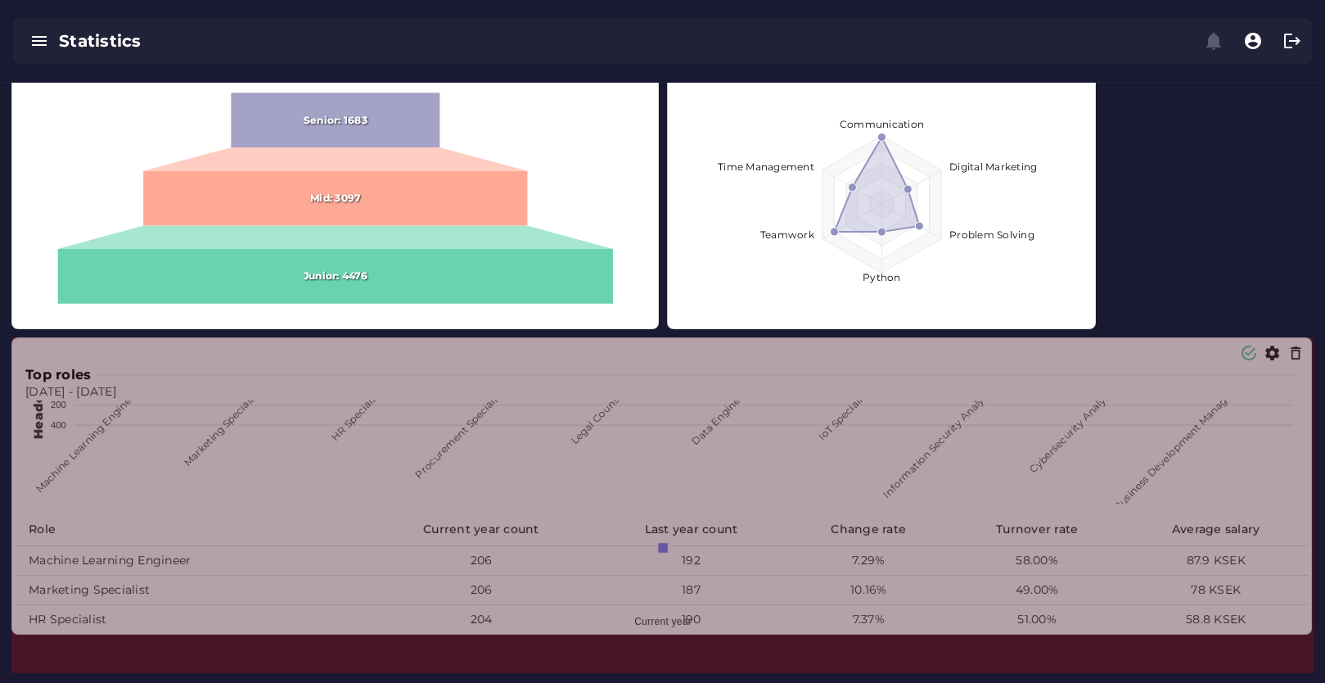
drag, startPoint x: 1310, startPoint y: 637, endPoint x: 1307, endPoint y: 696, distance: 59.0
click at [1307, 682] on html "Overview Statistics Simulations Templates Empley AI Data Manager Versions Impor…" at bounding box center [662, 158] width 1325 height 1118
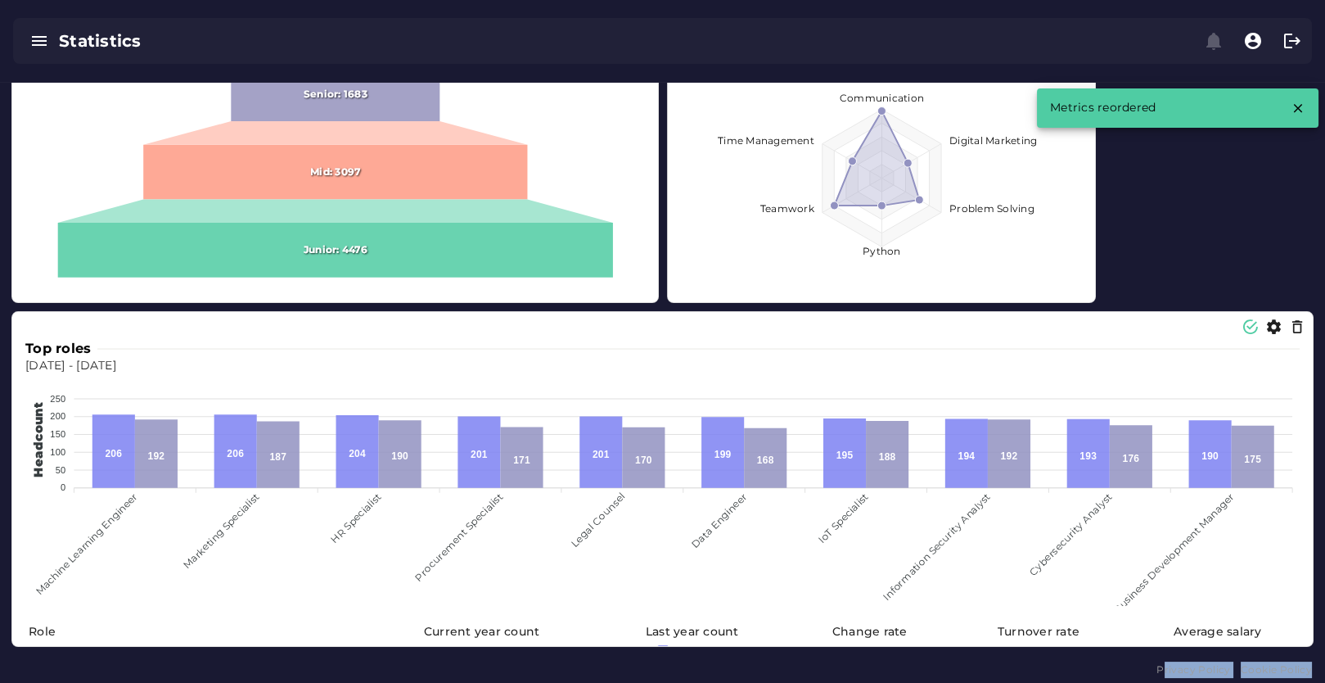
scroll to position [435, 0]
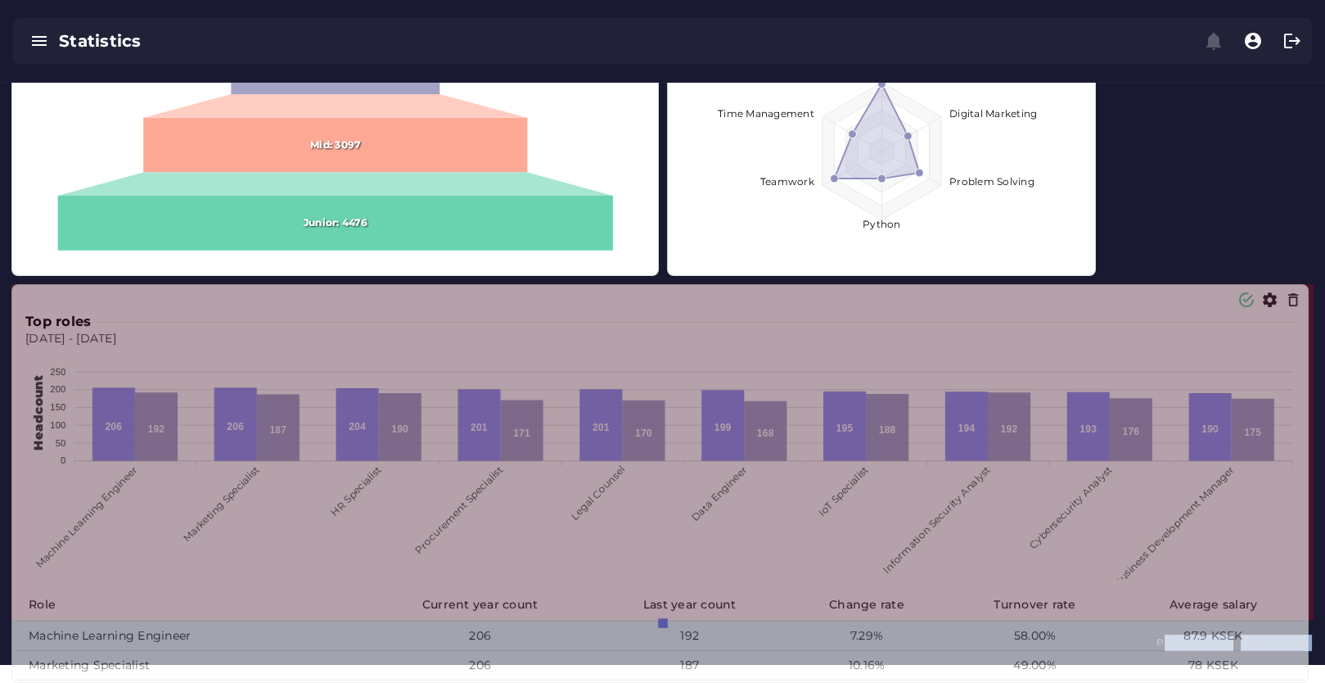
drag, startPoint x: 1311, startPoint y: 634, endPoint x: 1309, endPoint y: 693, distance: 59.8
click at [1309, 664] on html "Overview Statistics Simulations Templates Empley AI Data Manager Versions Impor…" at bounding box center [662, 105] width 1325 height 1118
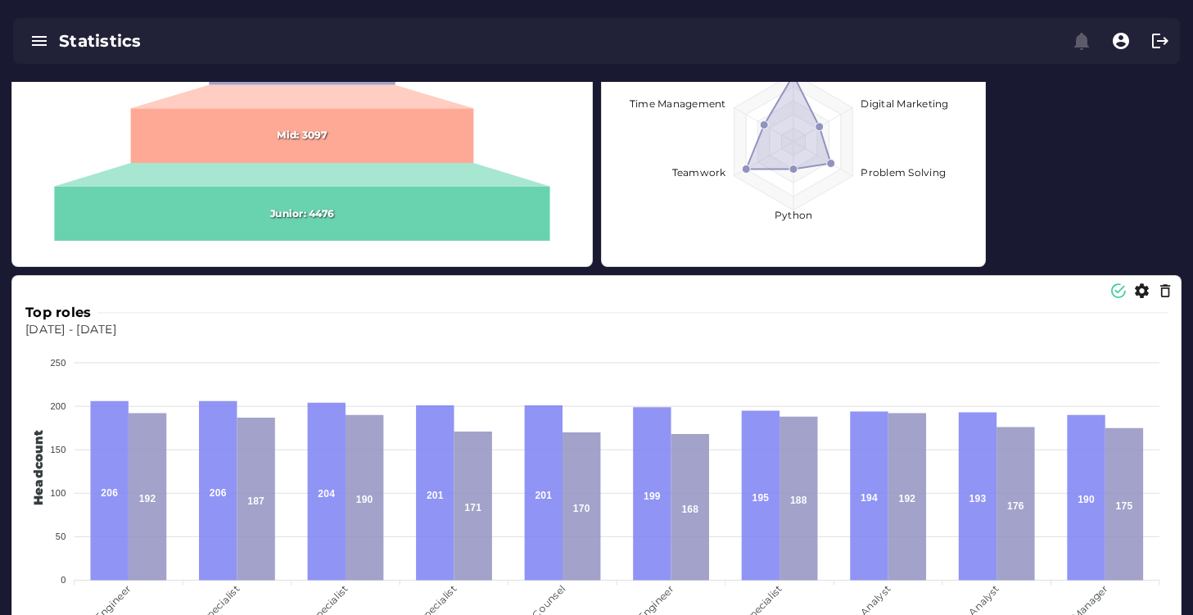
scroll to position [675, 0]
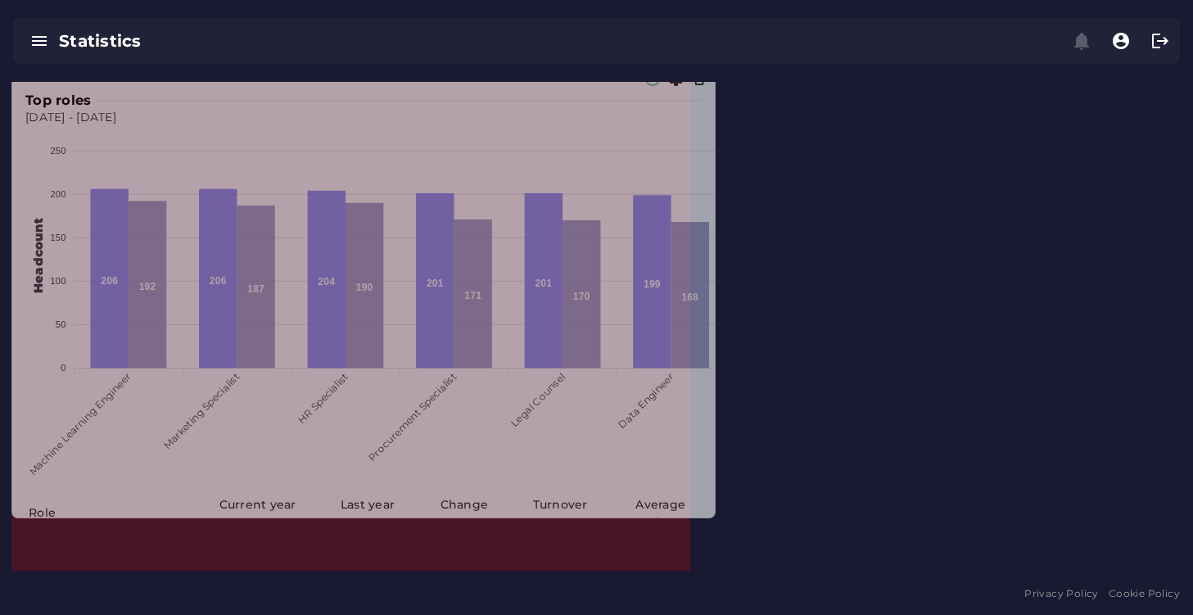
drag, startPoint x: 1174, startPoint y: 566, endPoint x: 565, endPoint y: 521, distance: 610.7
click at [617, 506] on section "Top roles Dec 31, 2023 - Dec 31, 2024 250 250 200 200 150 150 100 100 50 50 0 0…" at bounding box center [363, 290] width 704 height 455
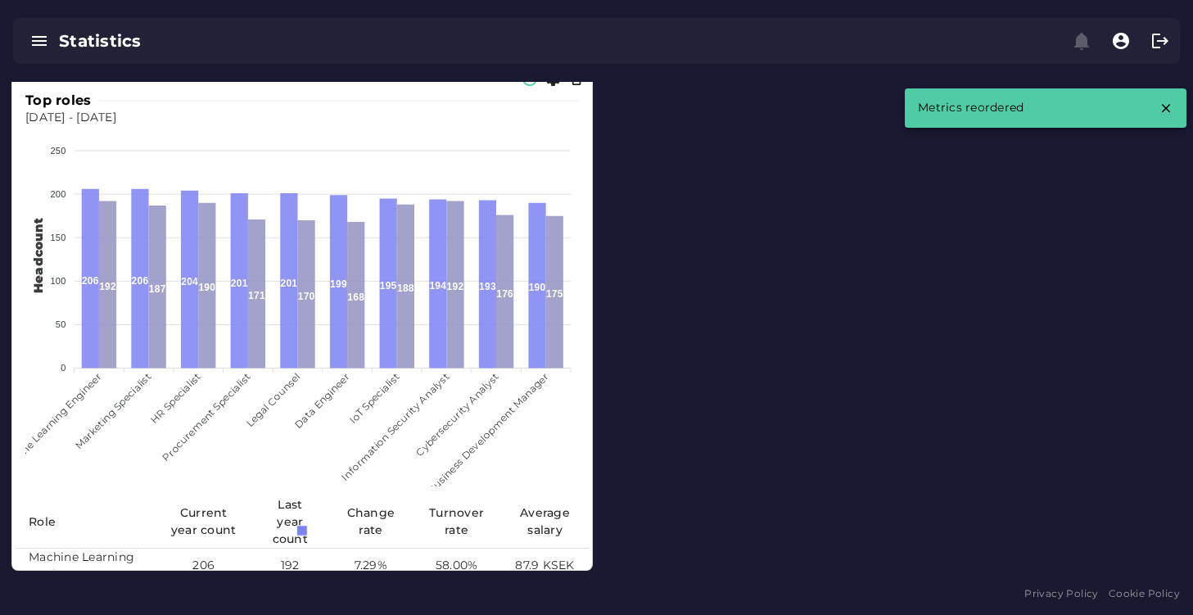
click at [584, 567] on td "87.9 KSEK" at bounding box center [545, 565] width 88 height 35
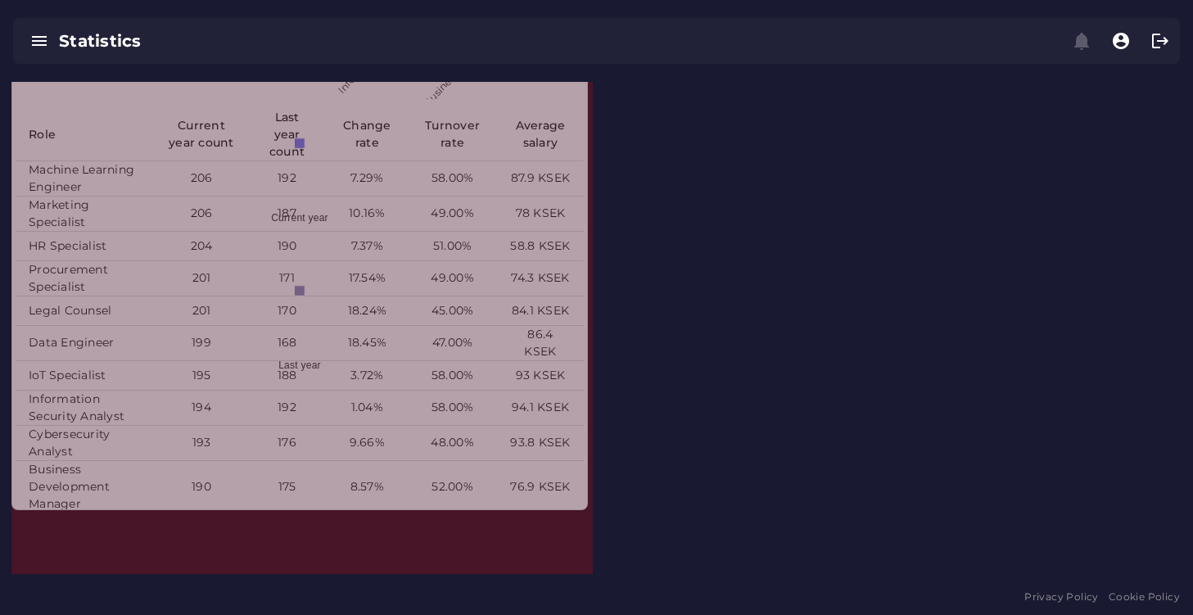
scroll to position [1384, 0]
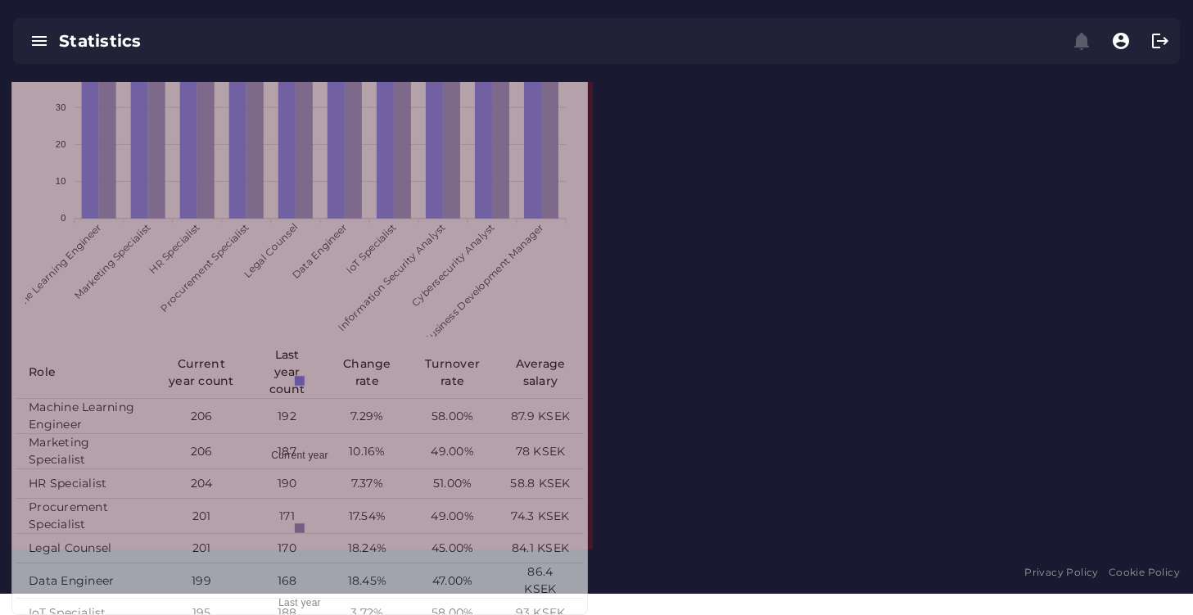
drag, startPoint x: 589, startPoint y: 567, endPoint x: 585, endPoint y: 634, distance: 66.5
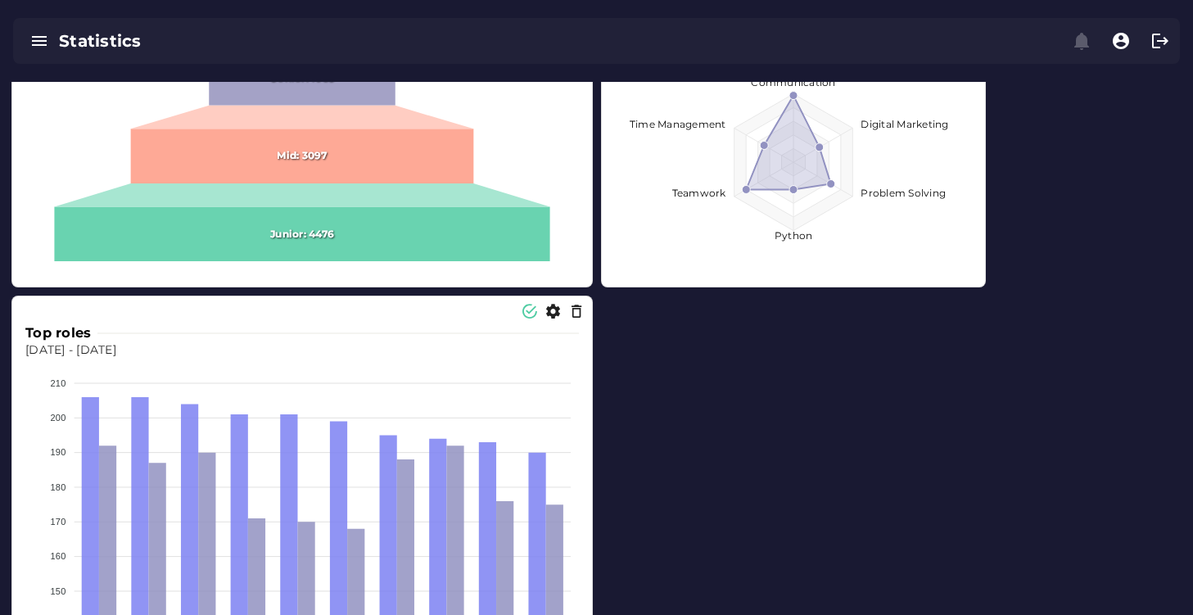
scroll to position [463, 0]
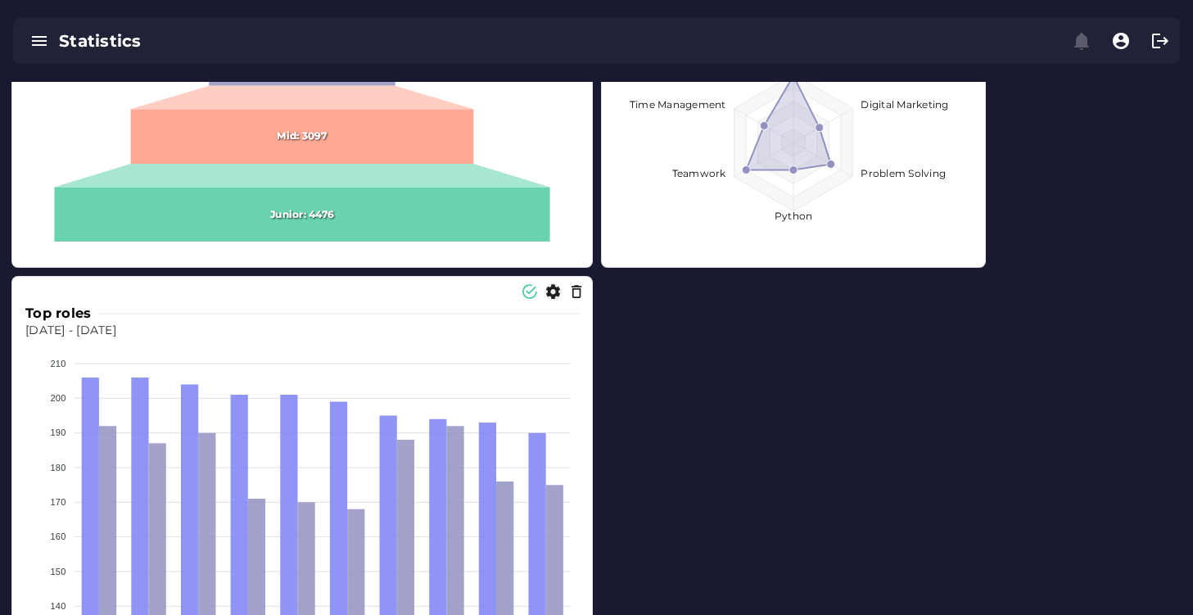
click at [553, 297] on icon "button" at bounding box center [552, 291] width 17 height 17
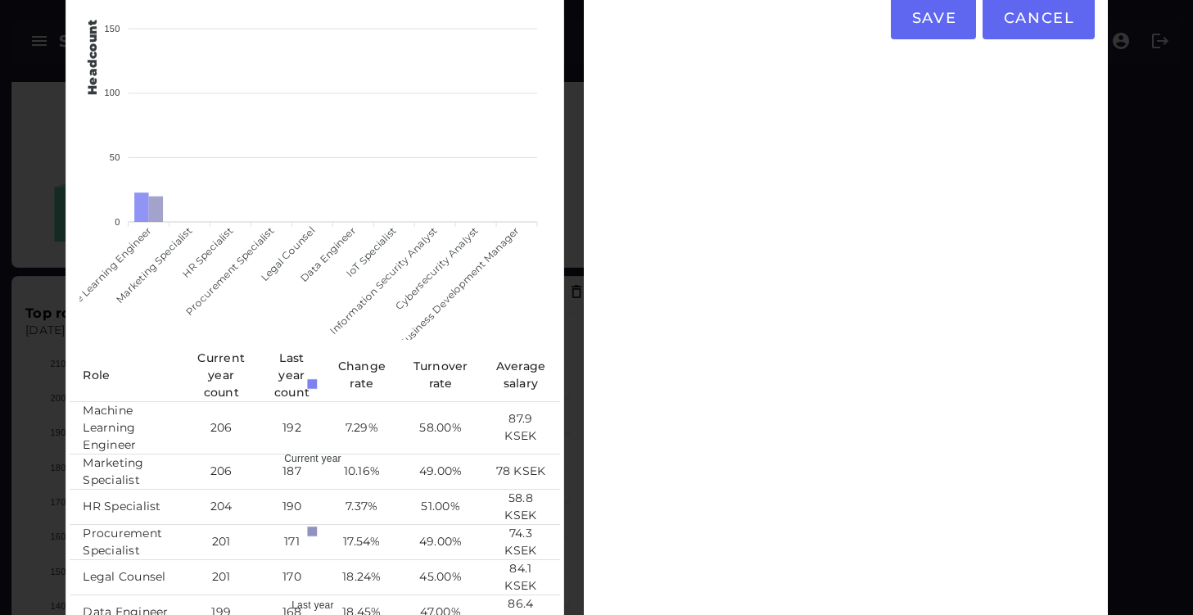
scroll to position [0, 0]
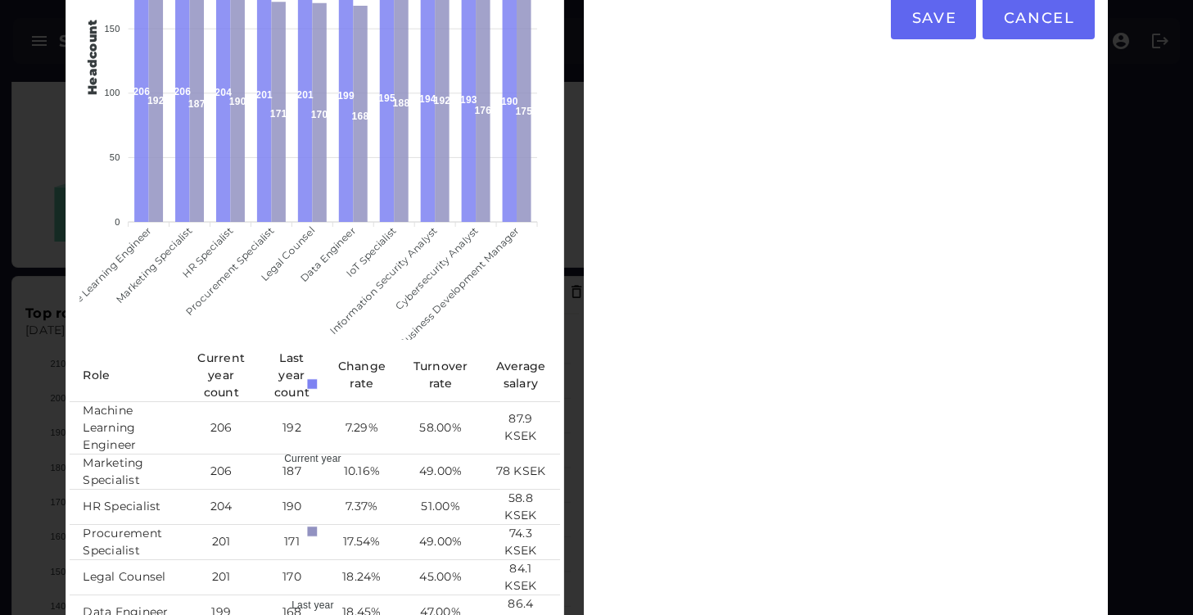
click at [883, 104] on div "Metric settings Show description Set description Set description Save Cancel" at bounding box center [846, 307] width 524 height 991
click at [1050, 11] on span "Cancel" at bounding box center [1038, 18] width 72 height 18
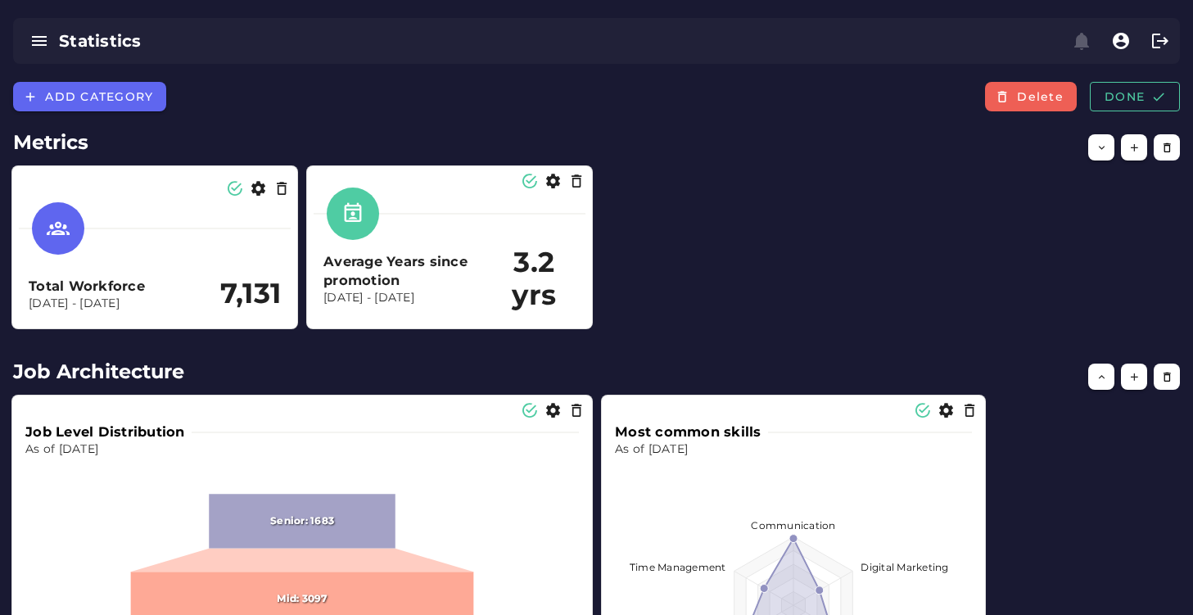
scroll to position [463, 0]
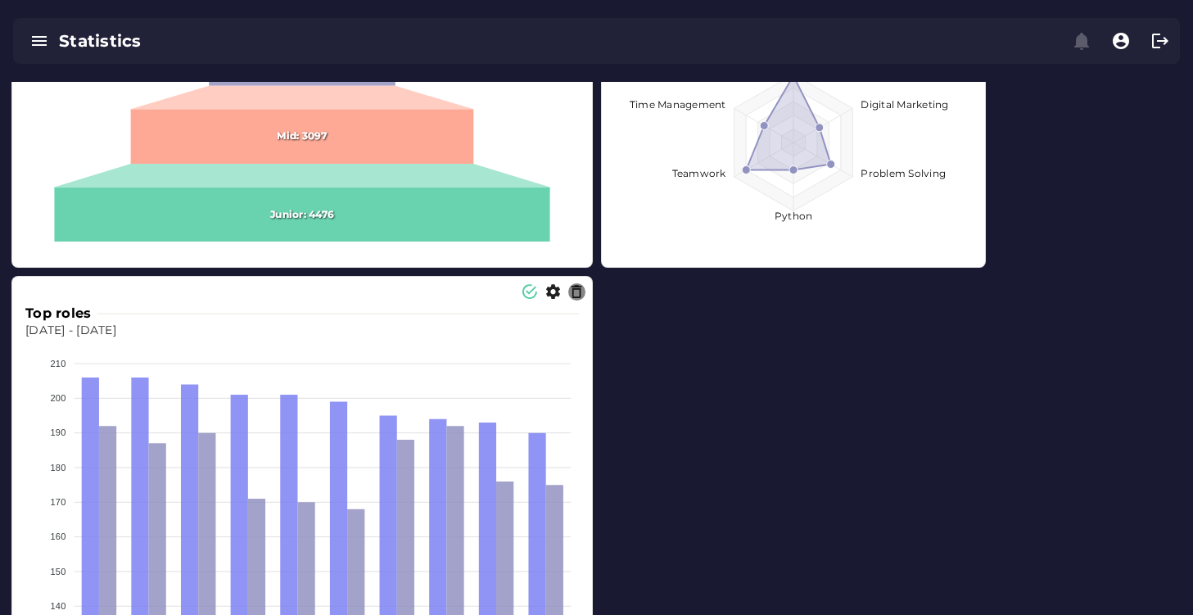
click at [580, 295] on icon "button" at bounding box center [576, 291] width 17 height 17
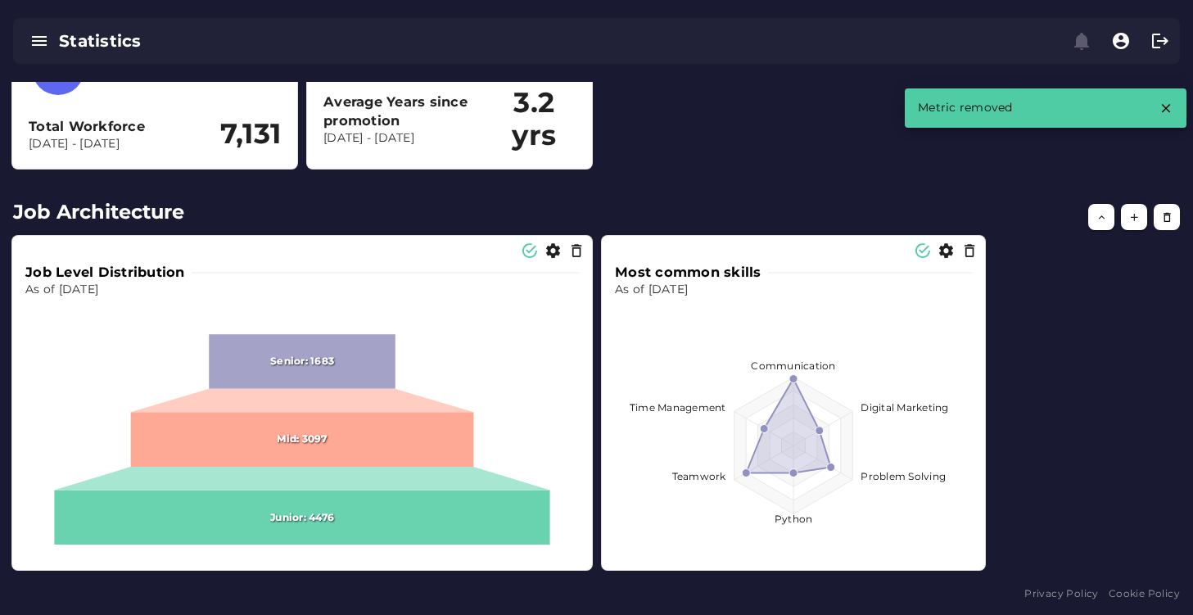
scroll to position [160, 0]
click at [1128, 220] on icon "button" at bounding box center [1134, 217] width 12 height 12
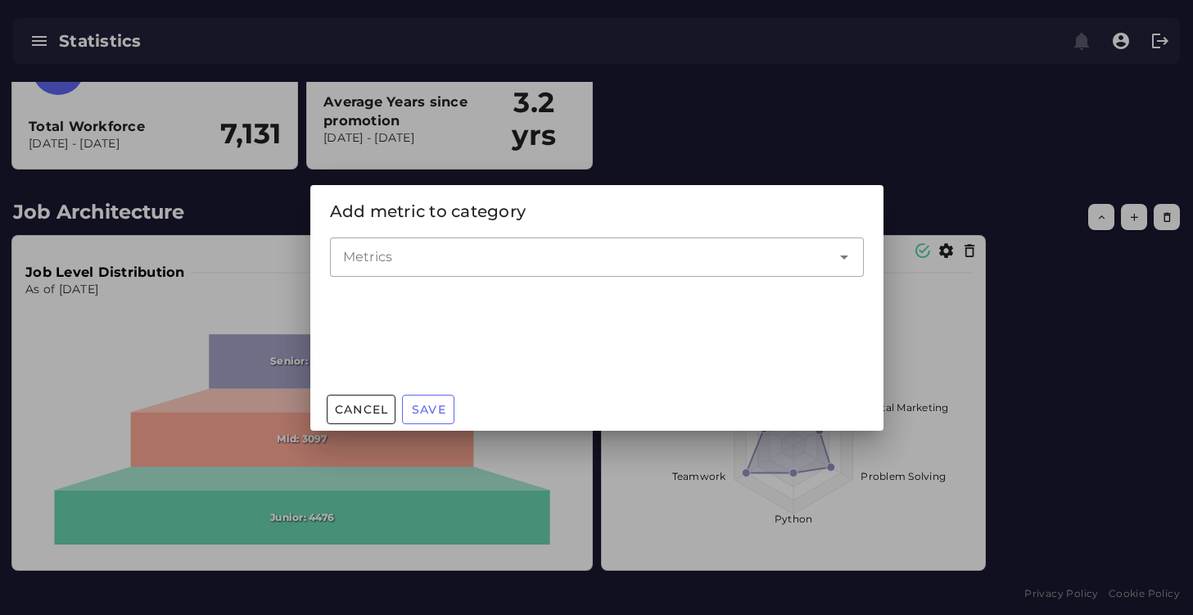
click at [656, 273] on div at bounding box center [580, 256] width 501 height 39
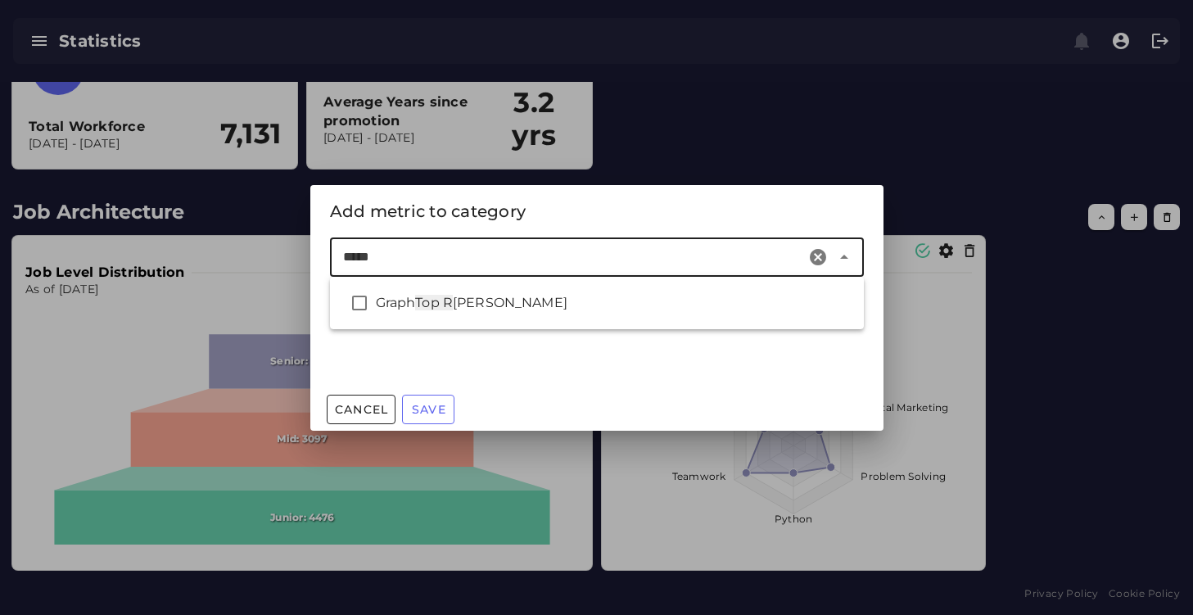
type input "******"
click at [614, 299] on div "Graph Top Ro les" at bounding box center [613, 303] width 475 height 20
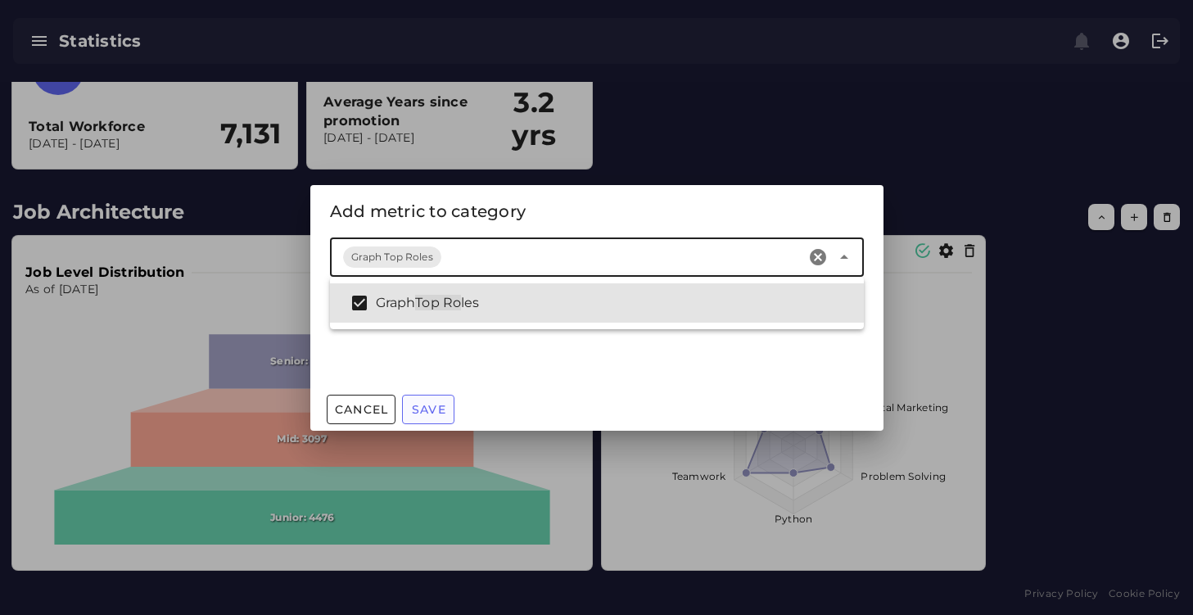
click at [434, 409] on span "Save" at bounding box center [428, 409] width 35 height 15
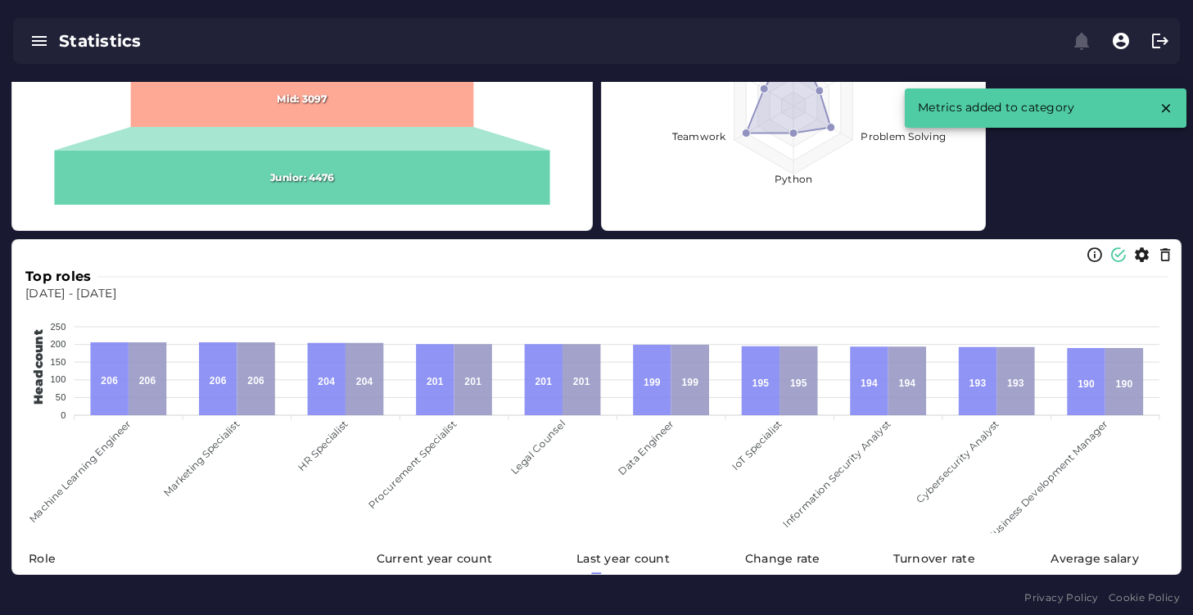
scroll to position [503, 0]
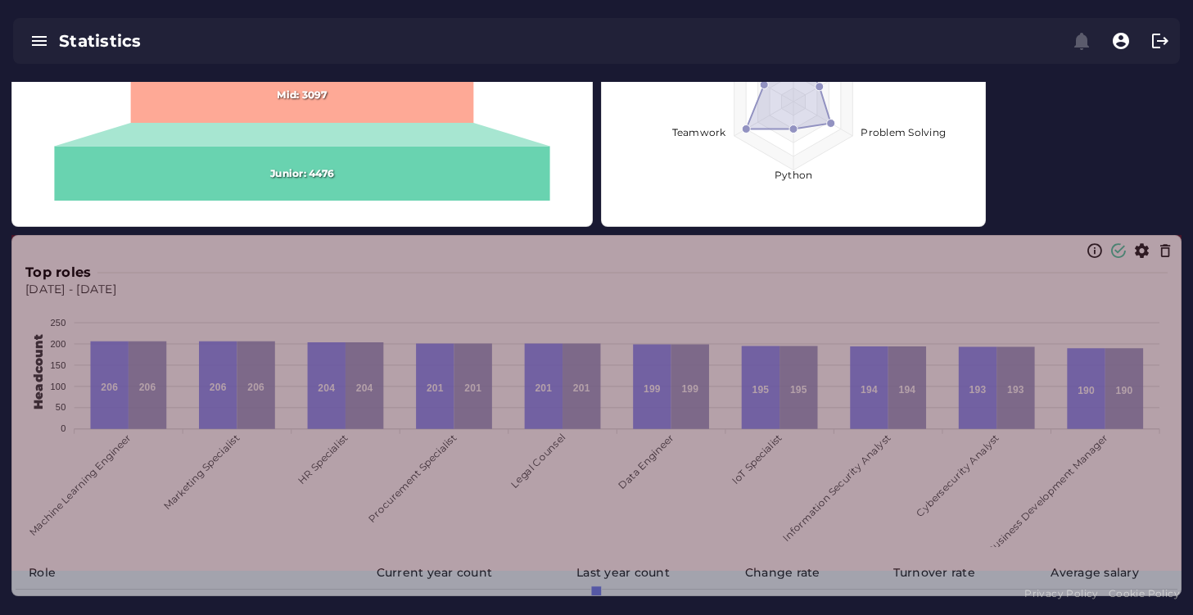
drag, startPoint x: 1174, startPoint y: 569, endPoint x: 1174, endPoint y: 597, distance: 27.8
click at [1174, 596] on span at bounding box center [1177, 592] width 8 height 8
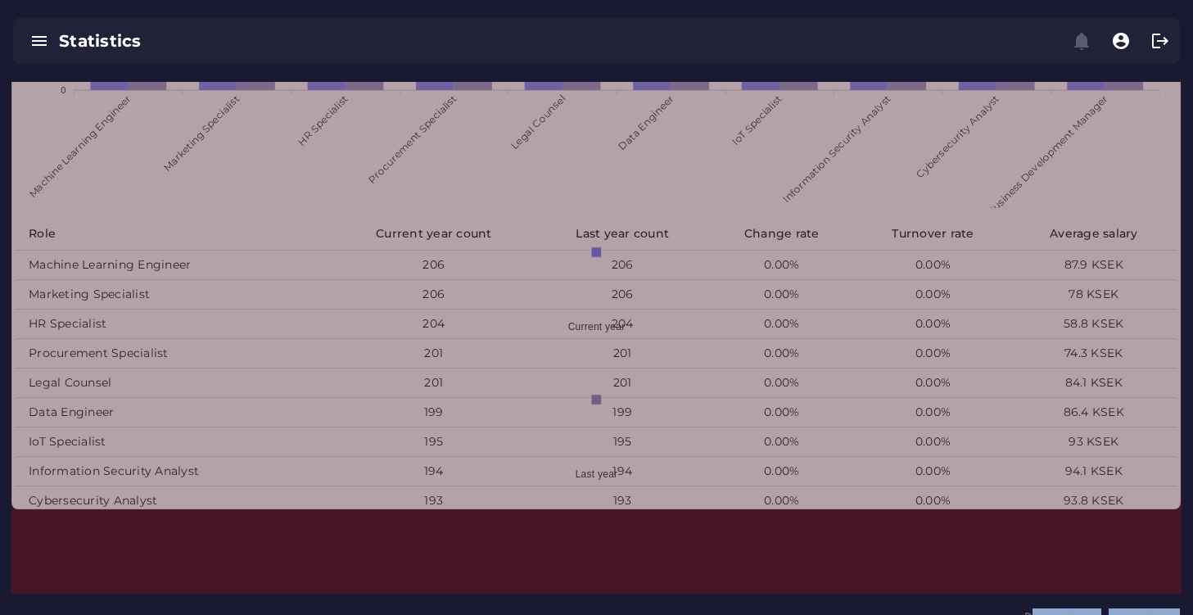
scroll to position [847, 0]
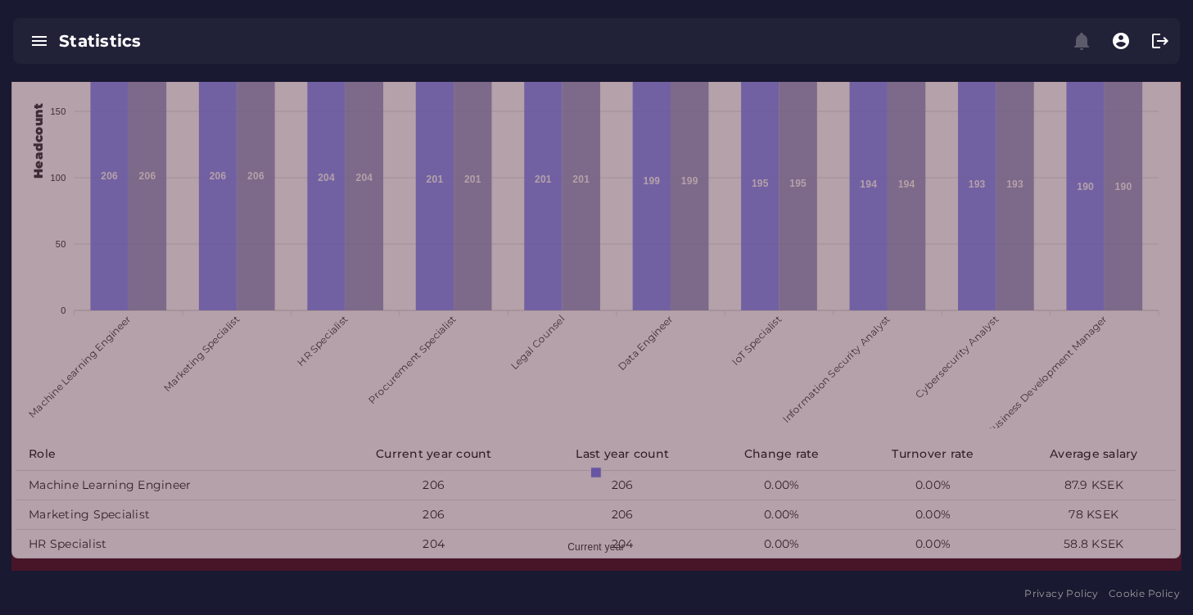
drag, startPoint x: 1176, startPoint y: 566, endPoint x: 1175, endPoint y: 553, distance: 12.4
click at [1175, 553] on span at bounding box center [1176, 554] width 8 height 8
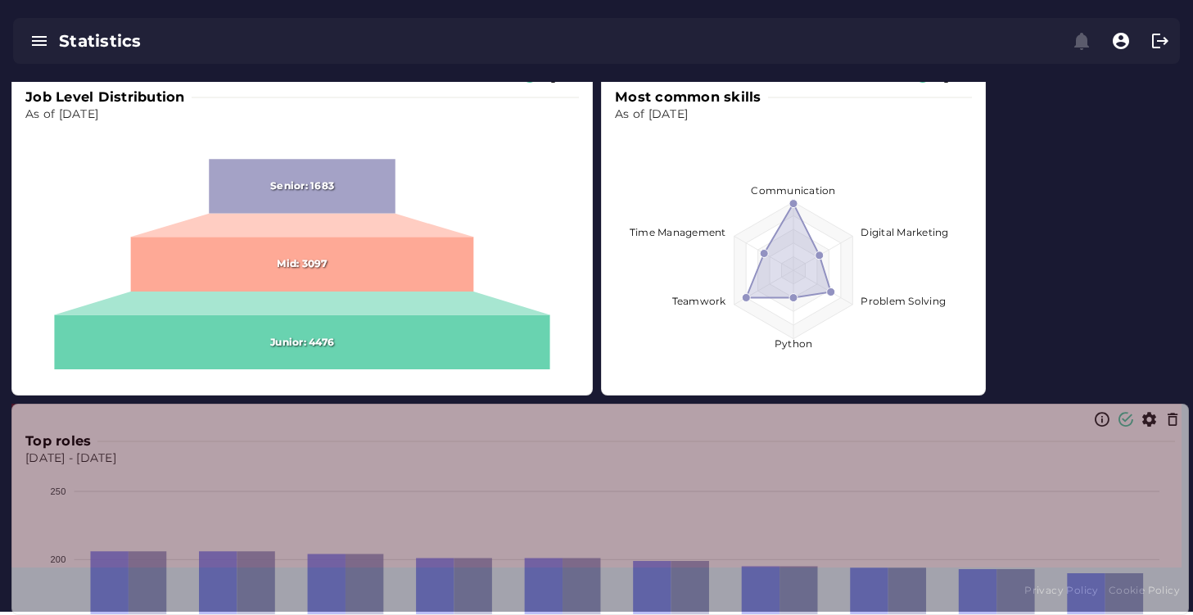
drag, startPoint x: 1178, startPoint y: 565, endPoint x: 1185, endPoint y: 417, distance: 148.4
click at [1185, 417] on section "Top roles Aug 15, 2025 - Aug 15, 2025 250 250 200 200 150 150 100 100 50 50 0 0…" at bounding box center [599, 509] width 1177 height 211
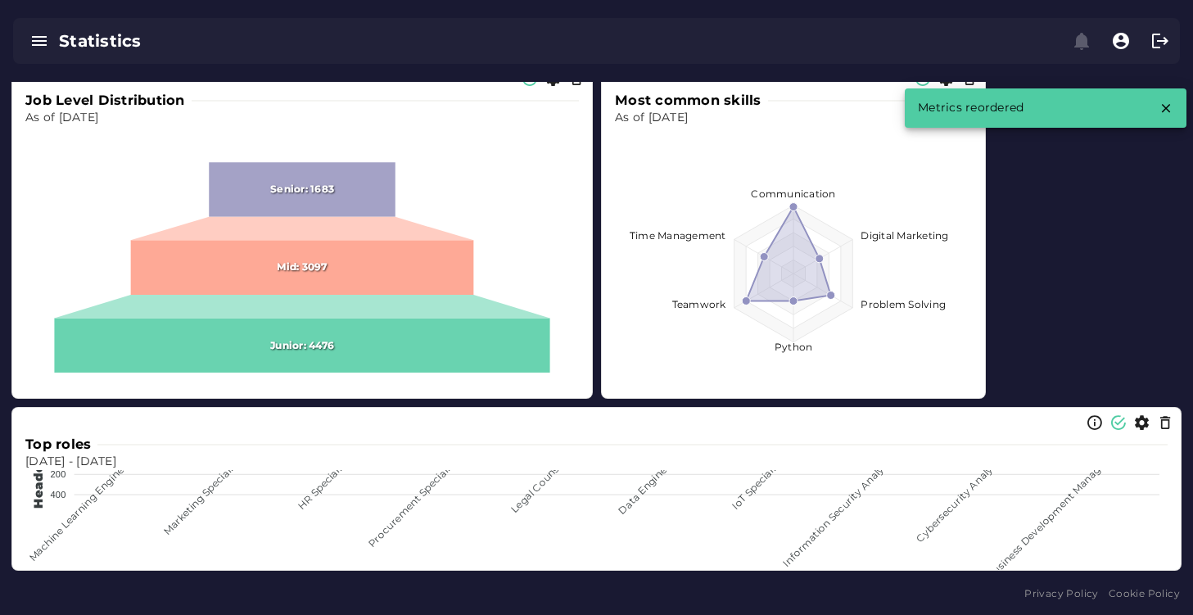
scroll to position [332, 0]
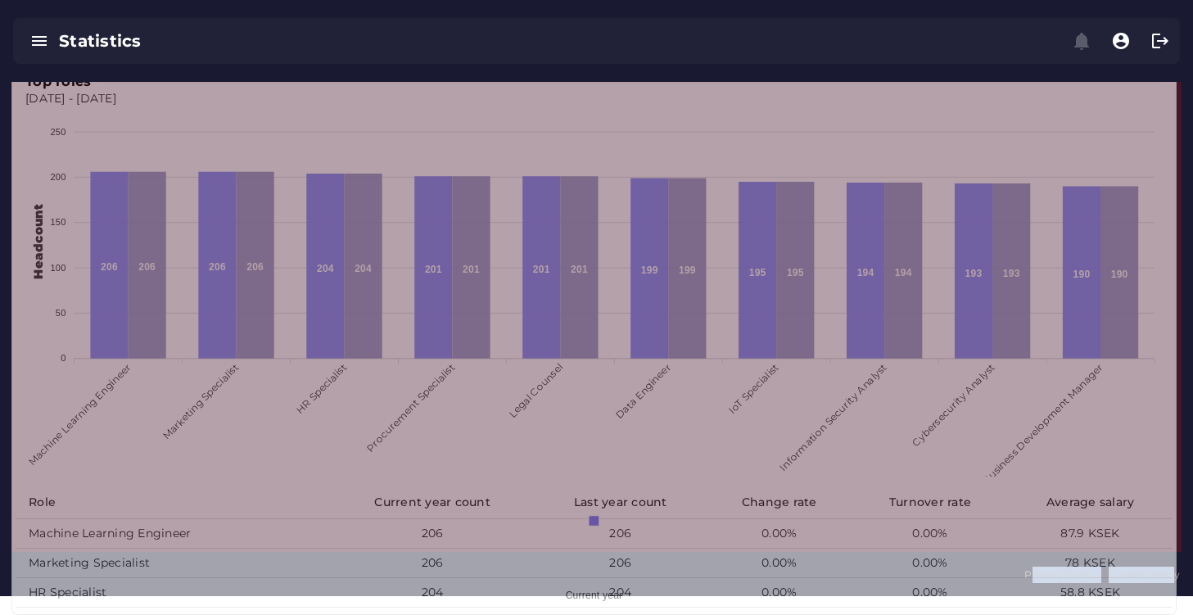
drag, startPoint x: 1176, startPoint y: 570, endPoint x: 1171, endPoint y: 621, distance: 51.8
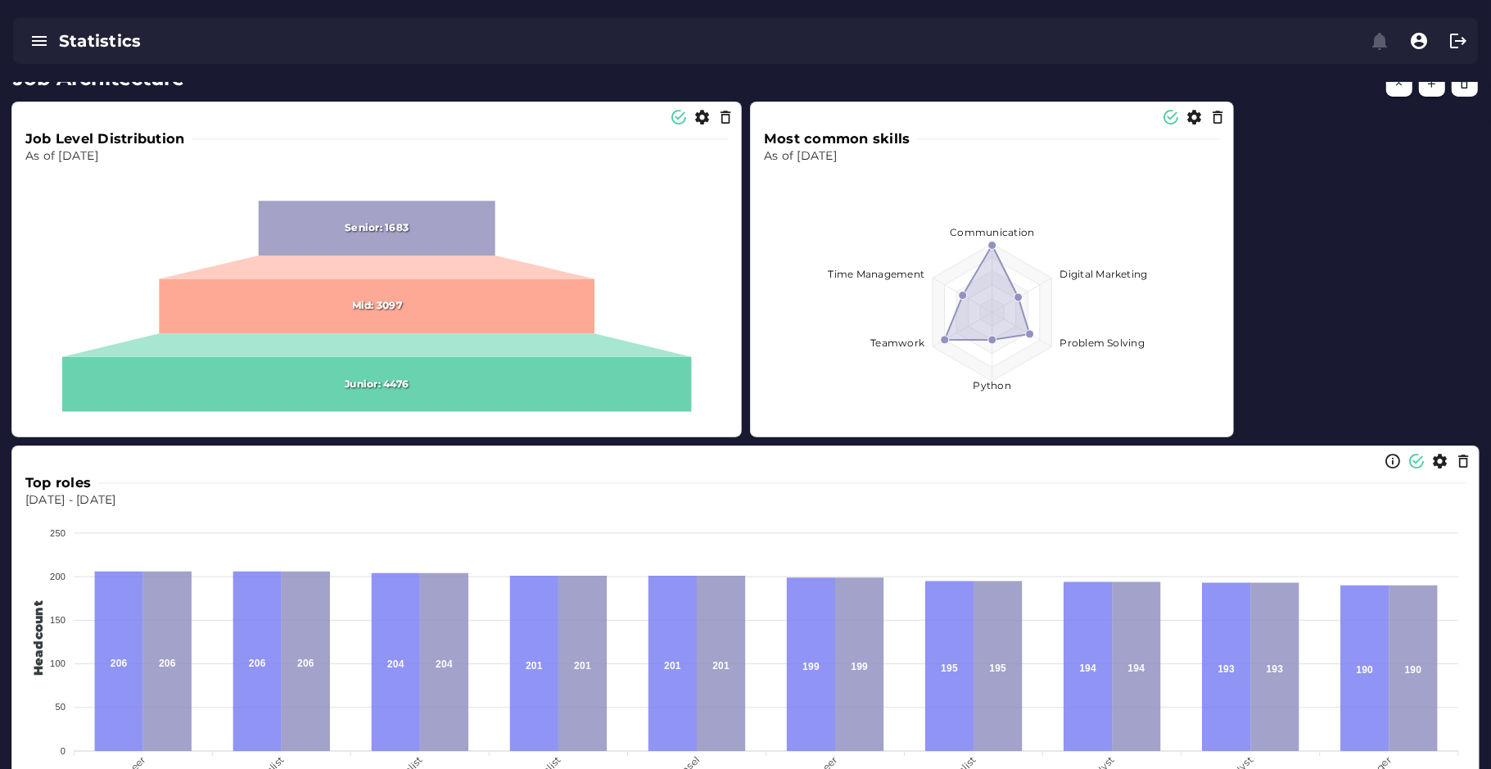
scroll to position [512, 0]
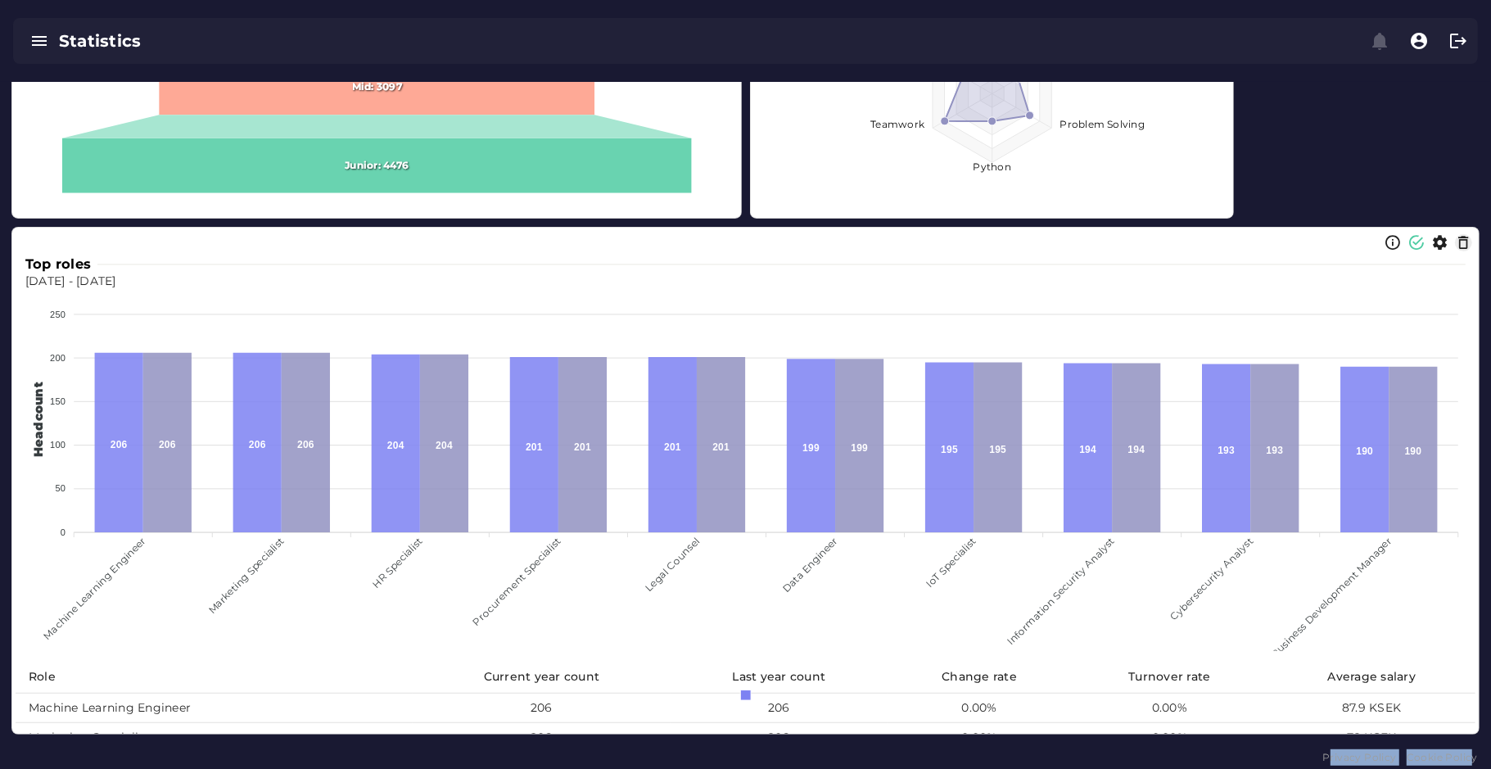
click at [1325, 246] on icon "button" at bounding box center [1463, 242] width 17 height 17
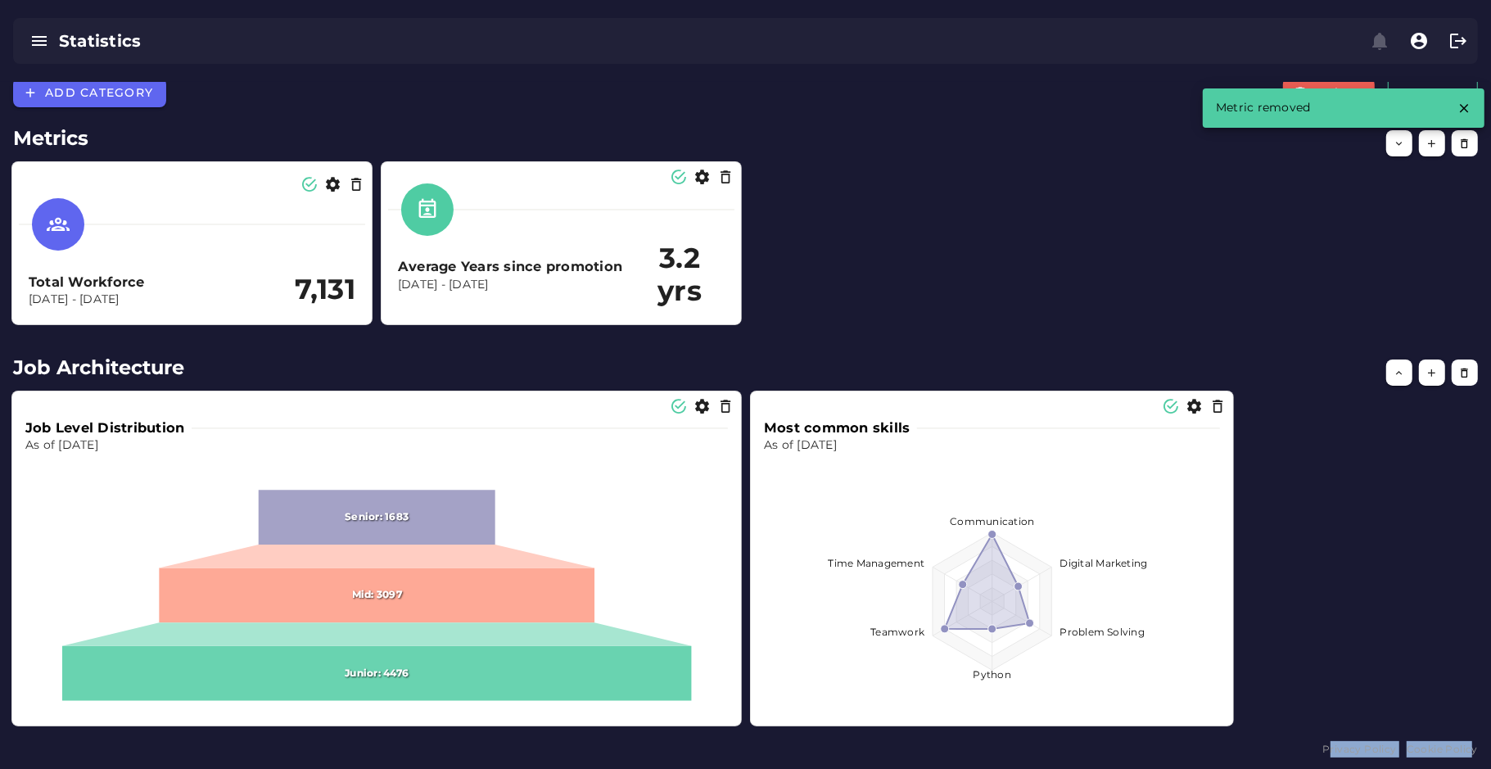
scroll to position [6, 0]
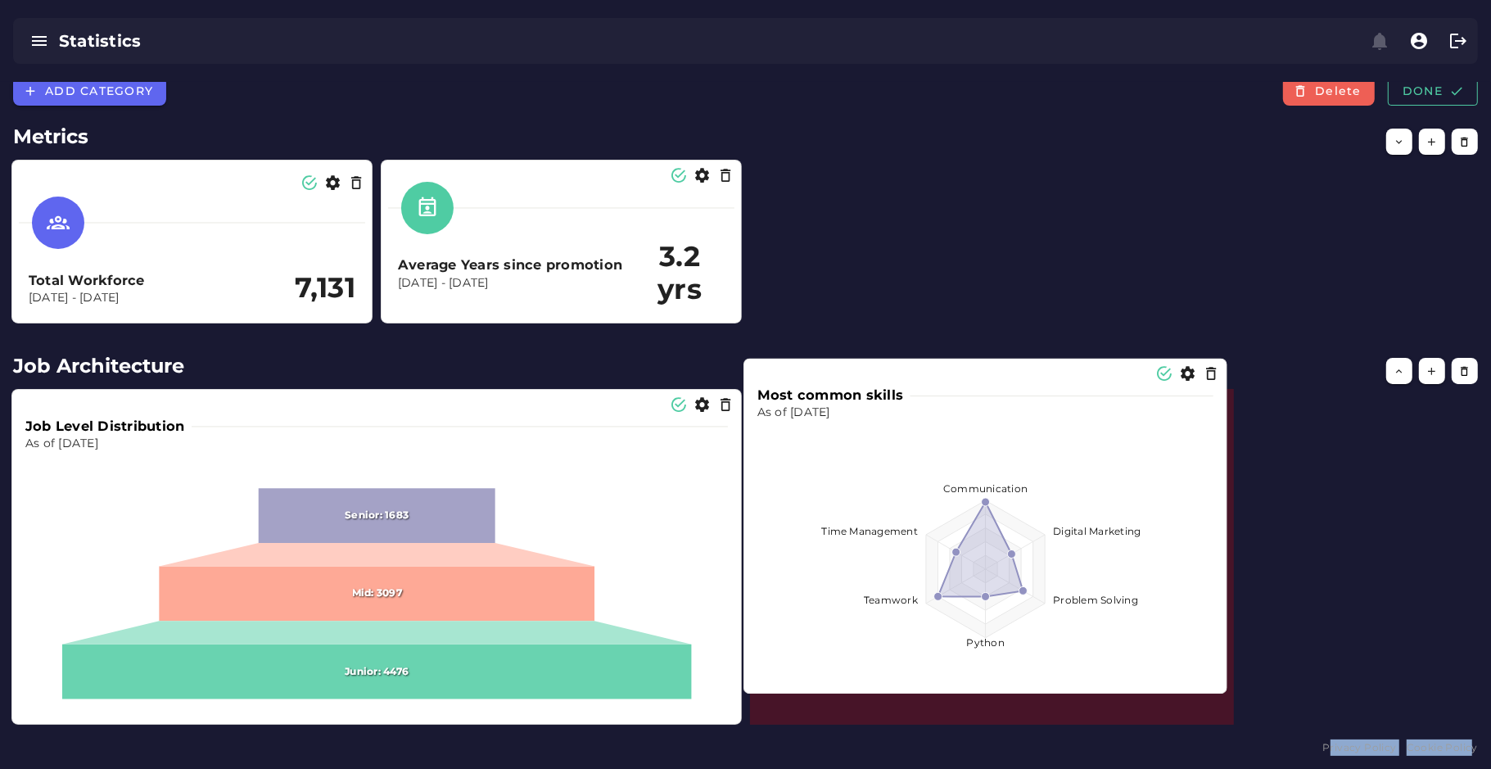
drag, startPoint x: 908, startPoint y: 530, endPoint x: 971, endPoint y: 513, distance: 65.1
click at [971, 513] on foreignobject at bounding box center [985, 557] width 457 height 271
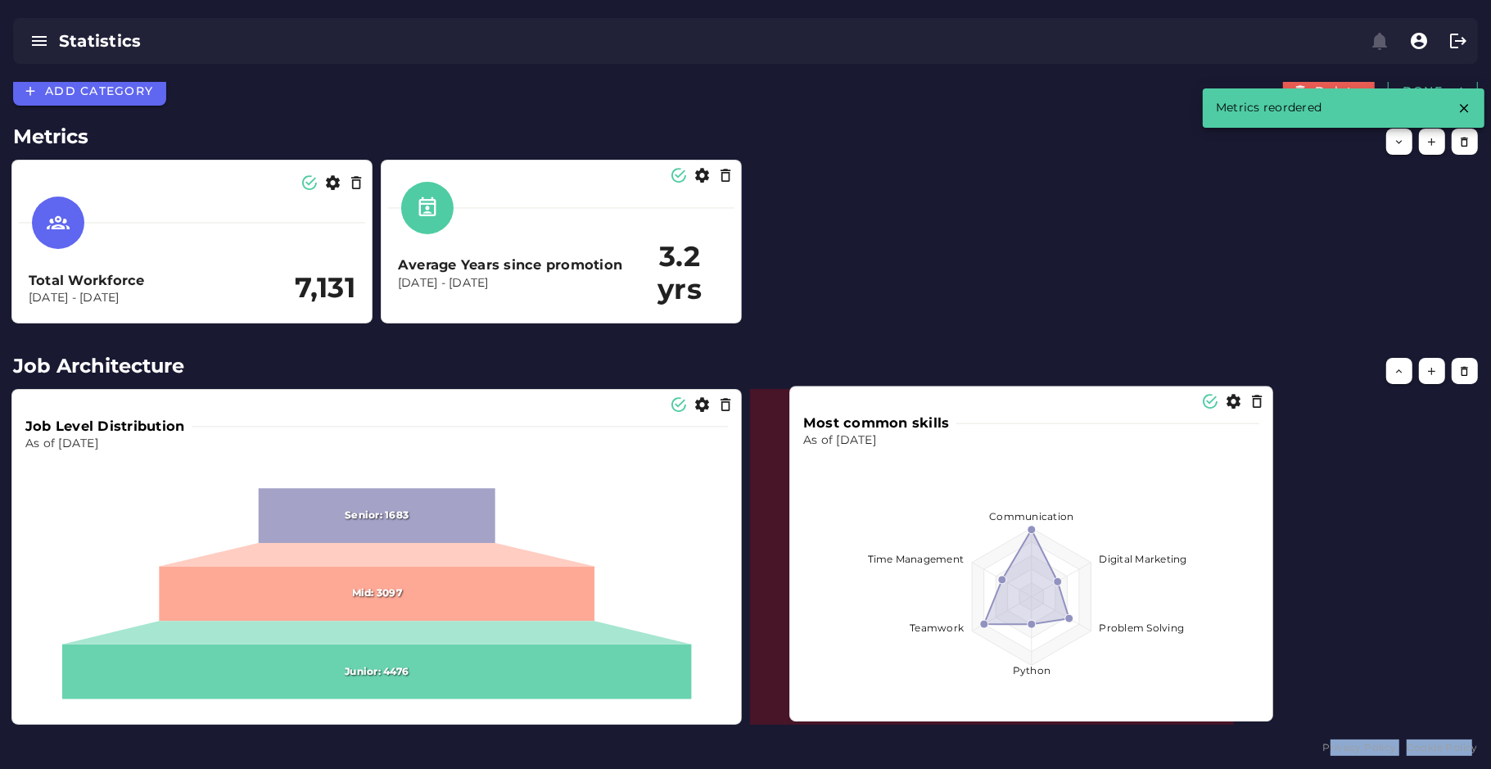
drag, startPoint x: 1063, startPoint y: 542, endPoint x: 979, endPoint y: 539, distance: 83.6
click at [979, 539] on foreignobject at bounding box center [1031, 584] width 457 height 271
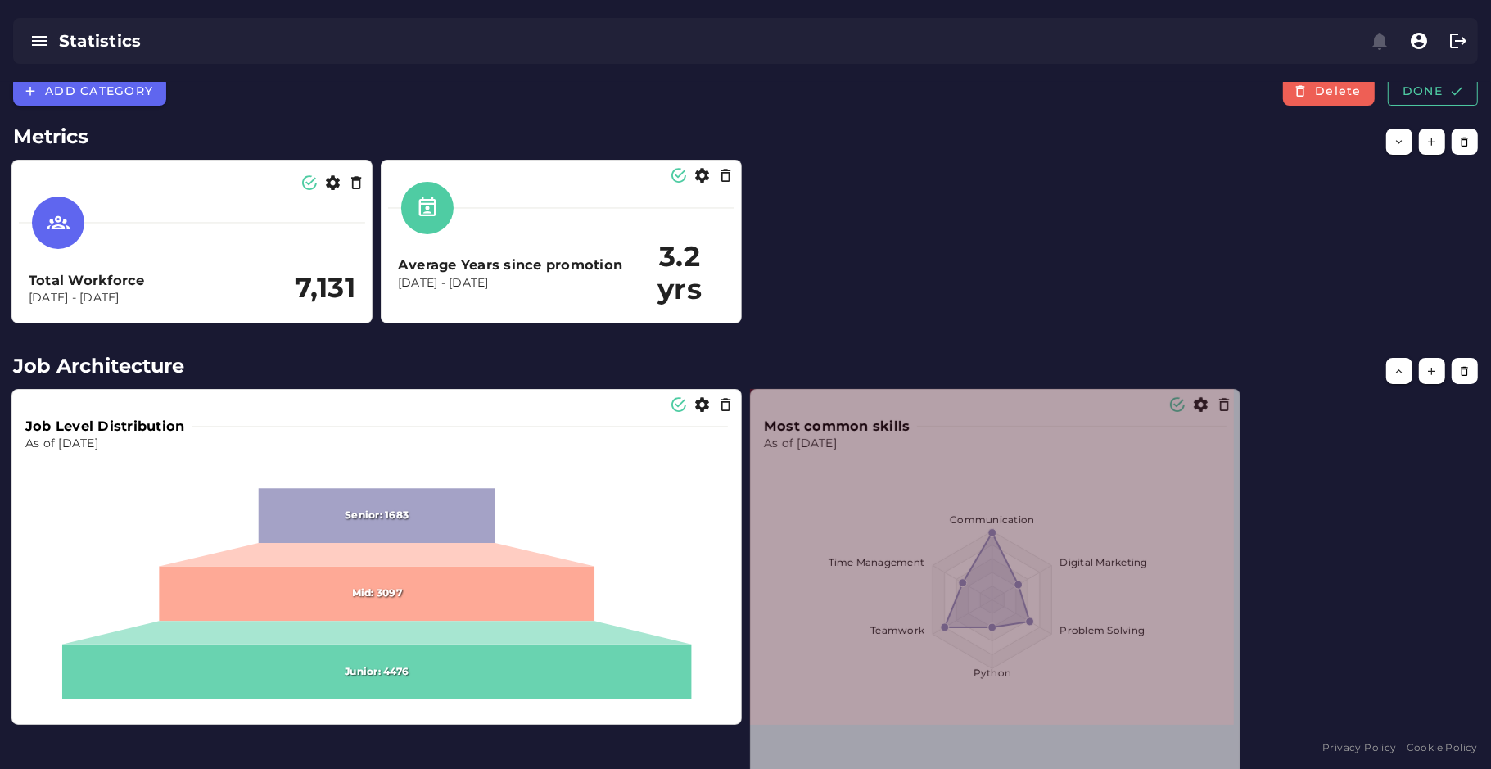
drag, startPoint x: 1228, startPoint y: 719, endPoint x: 1235, endPoint y: 784, distance: 65.8
click at [1235, 682] on html "Overview Statistics Simulations Templates Empley AI Data Manager Versions Impor…" at bounding box center [745, 381] width 1491 height 774
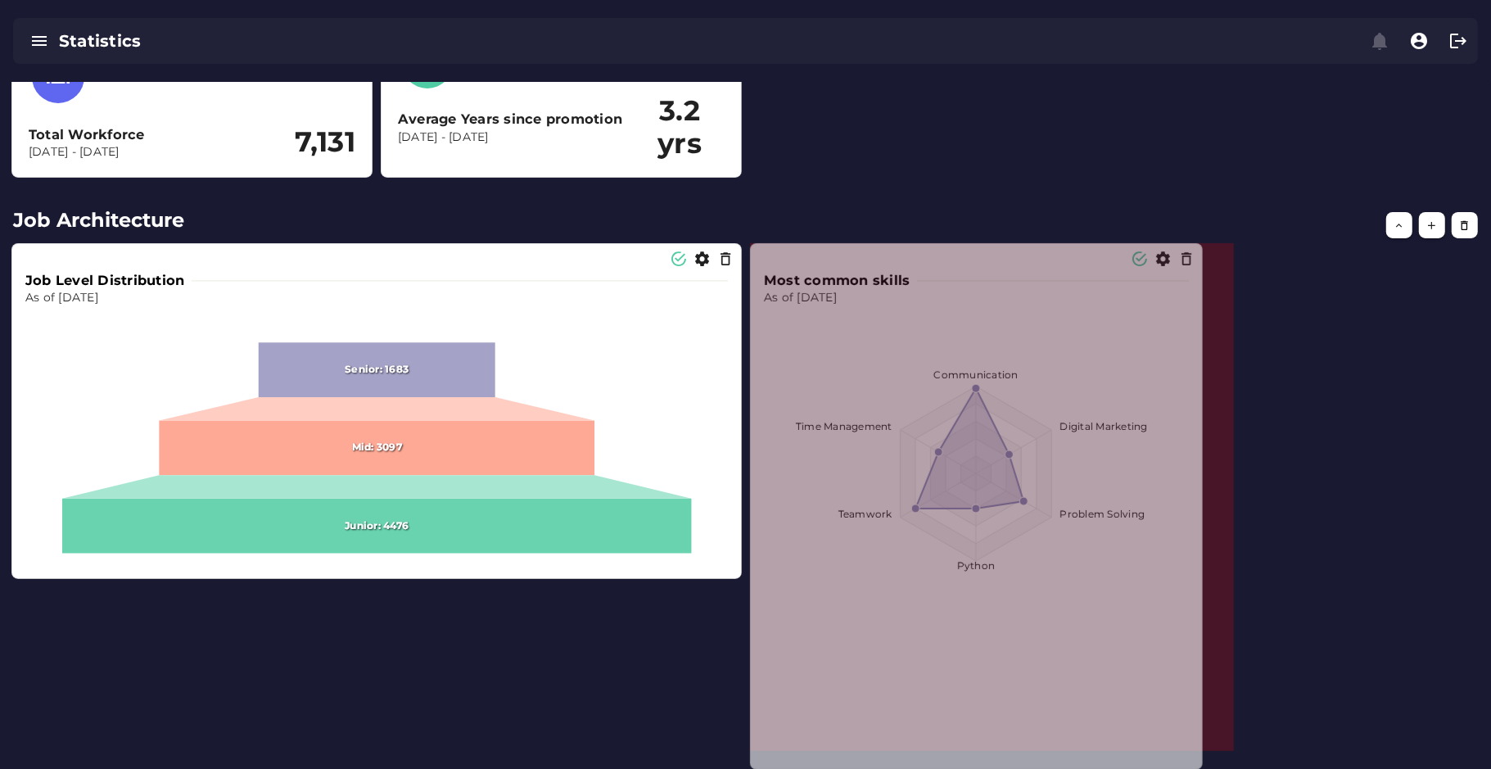
scroll to position [178, 0]
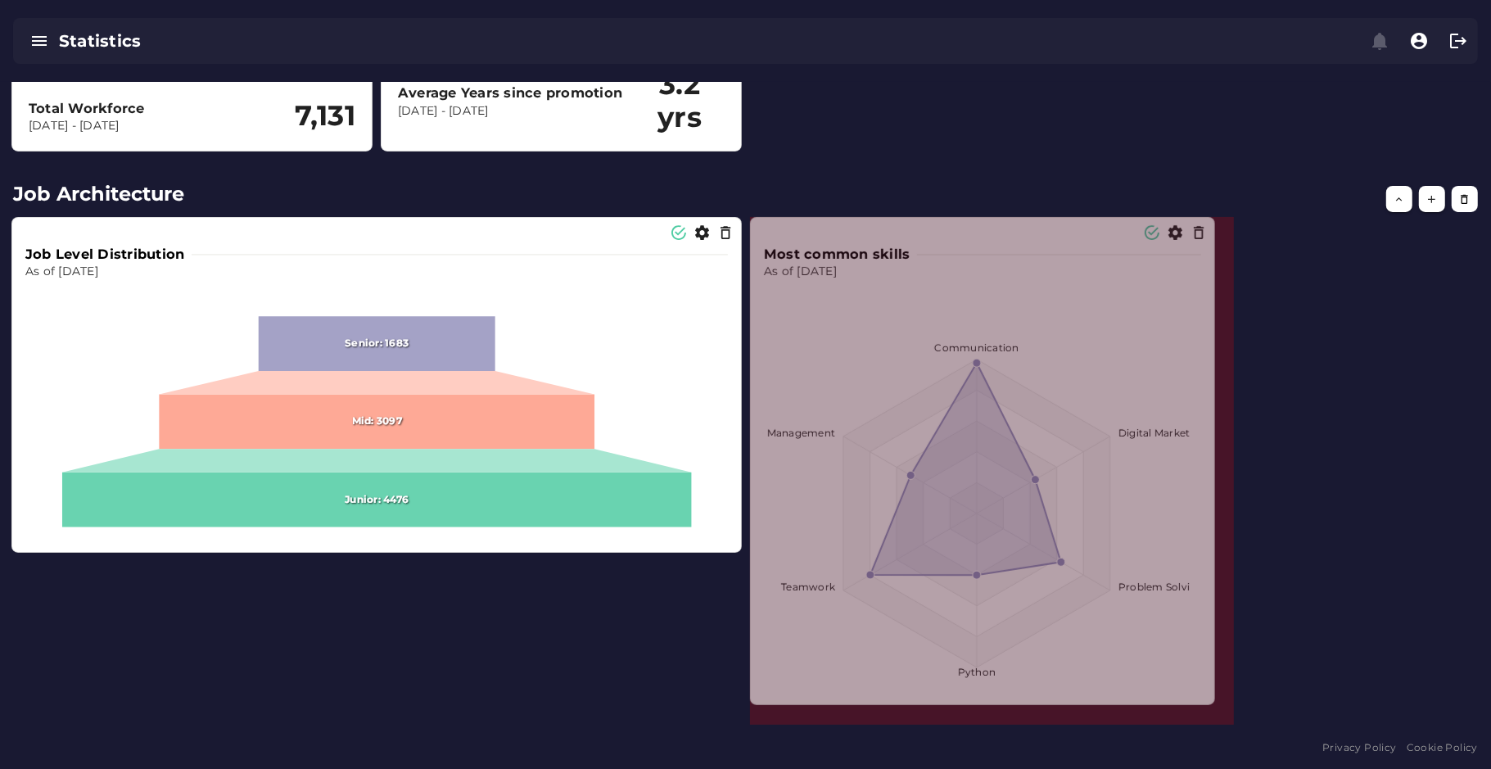
drag, startPoint x: 1226, startPoint y: 719, endPoint x: 1208, endPoint y: 700, distance: 26.6
click at [1208, 682] on span at bounding box center [1211, 701] width 8 height 8
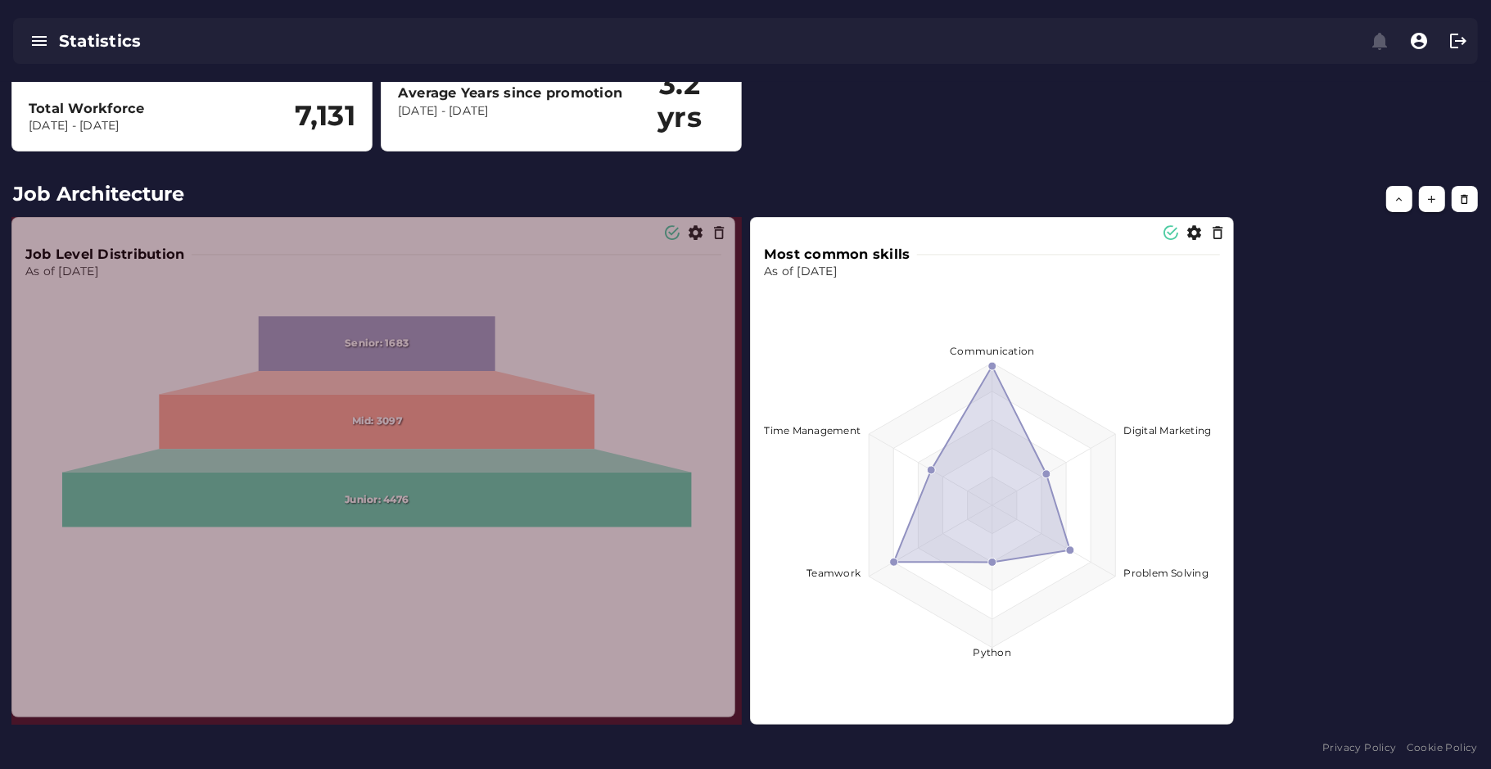
drag, startPoint x: 739, startPoint y: 549, endPoint x: 733, endPoint y: 713, distance: 163.9
click at [733, 682] on span at bounding box center [731, 713] width 8 height 8
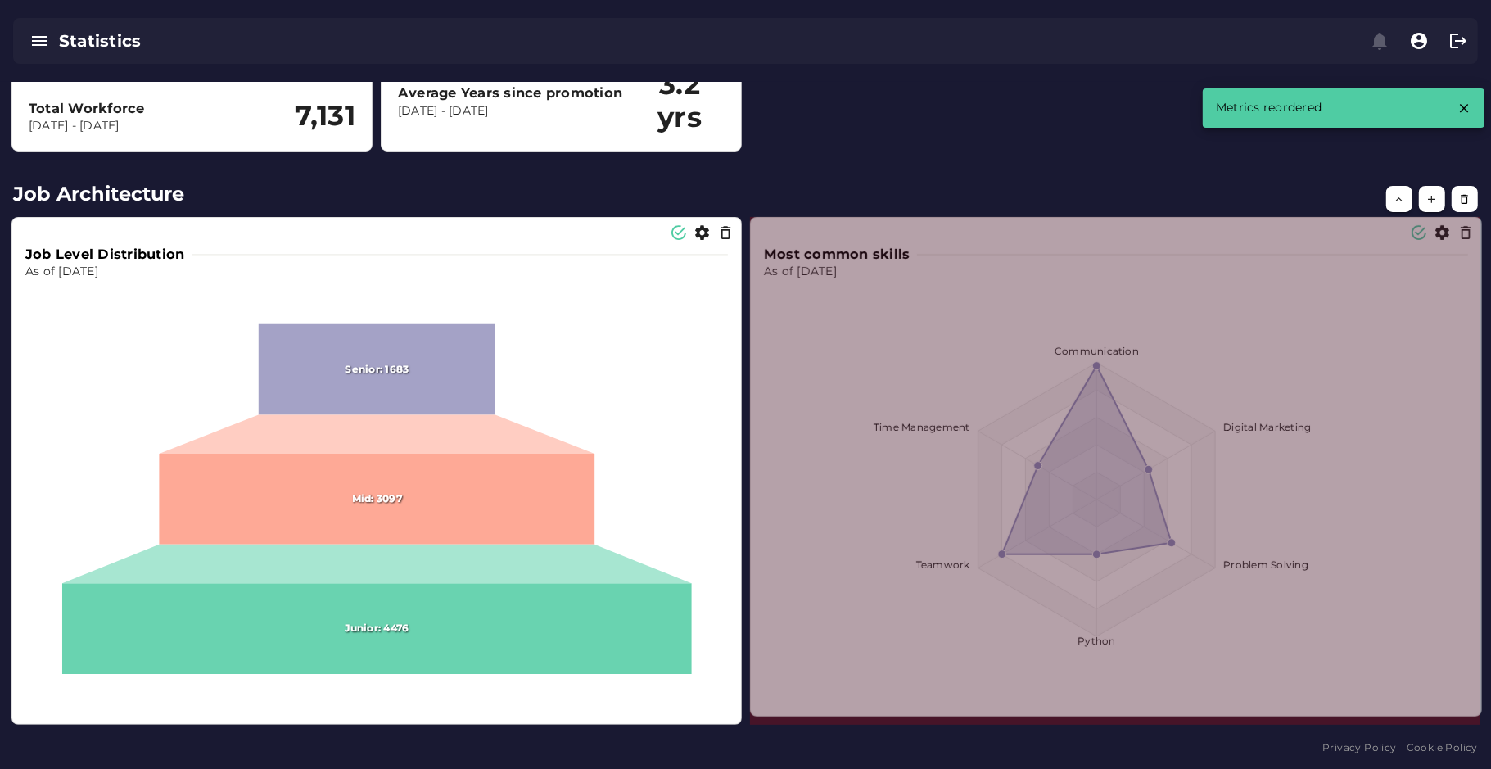
drag, startPoint x: 1229, startPoint y: 724, endPoint x: 1477, endPoint y: 716, distance: 248.2
click at [1325, 682] on span at bounding box center [1478, 712] width 8 height 8
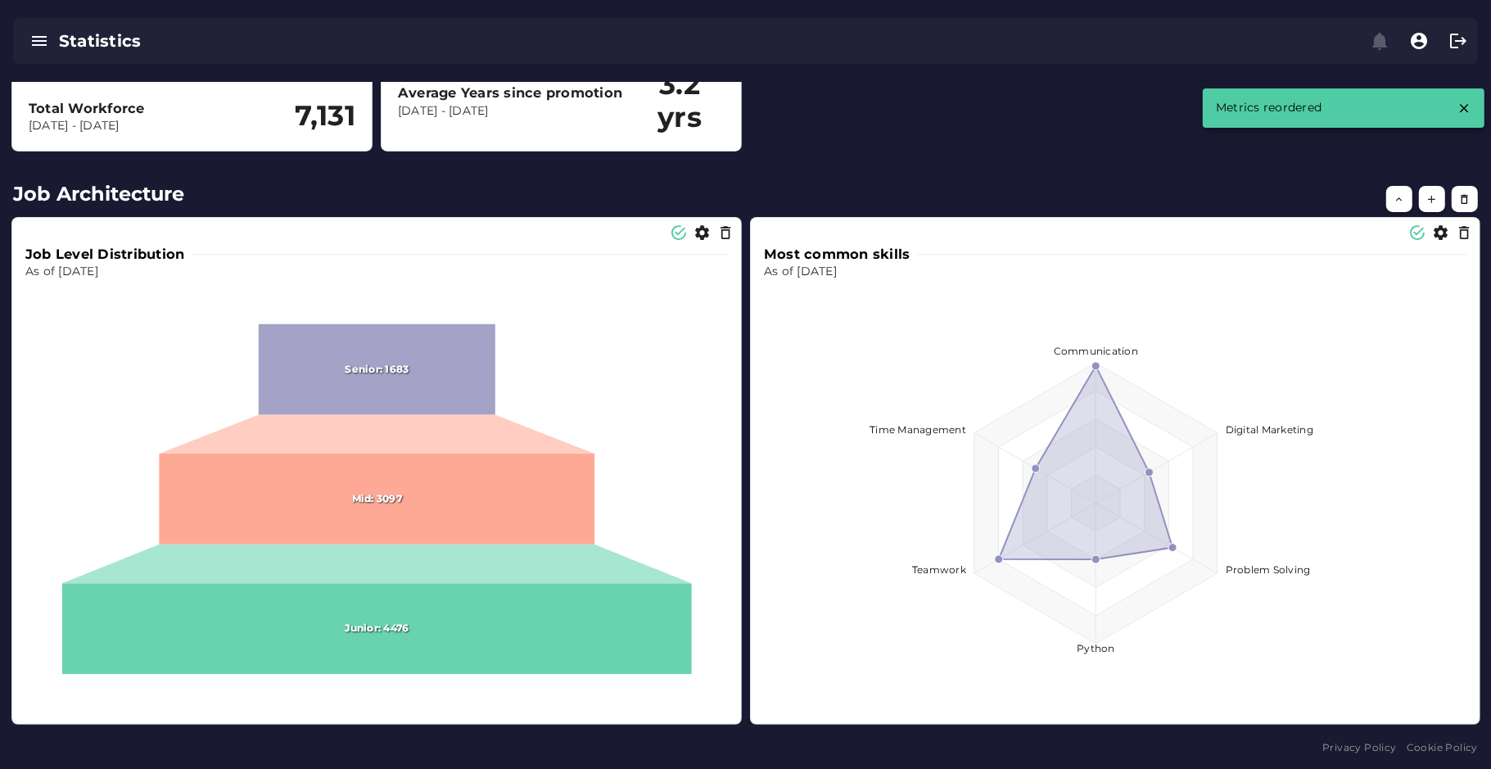
click at [967, 101] on div "Total Workforce Dec 31, 2023 - Dec 31, 2024 7,131 Average Years since promotion…" at bounding box center [745, 70] width 1484 height 180
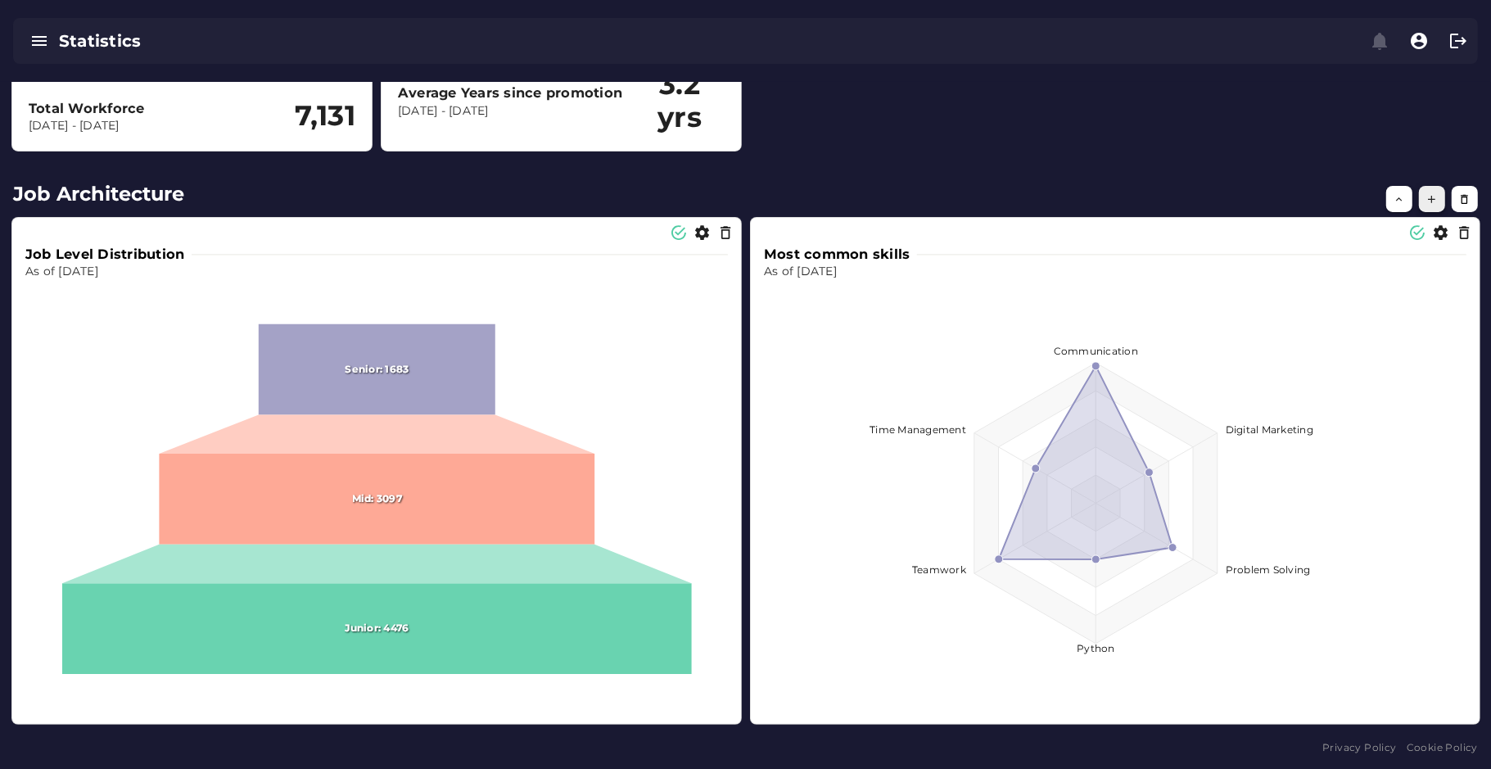
click at [1325, 205] on button "button" at bounding box center [1432, 199] width 26 height 26
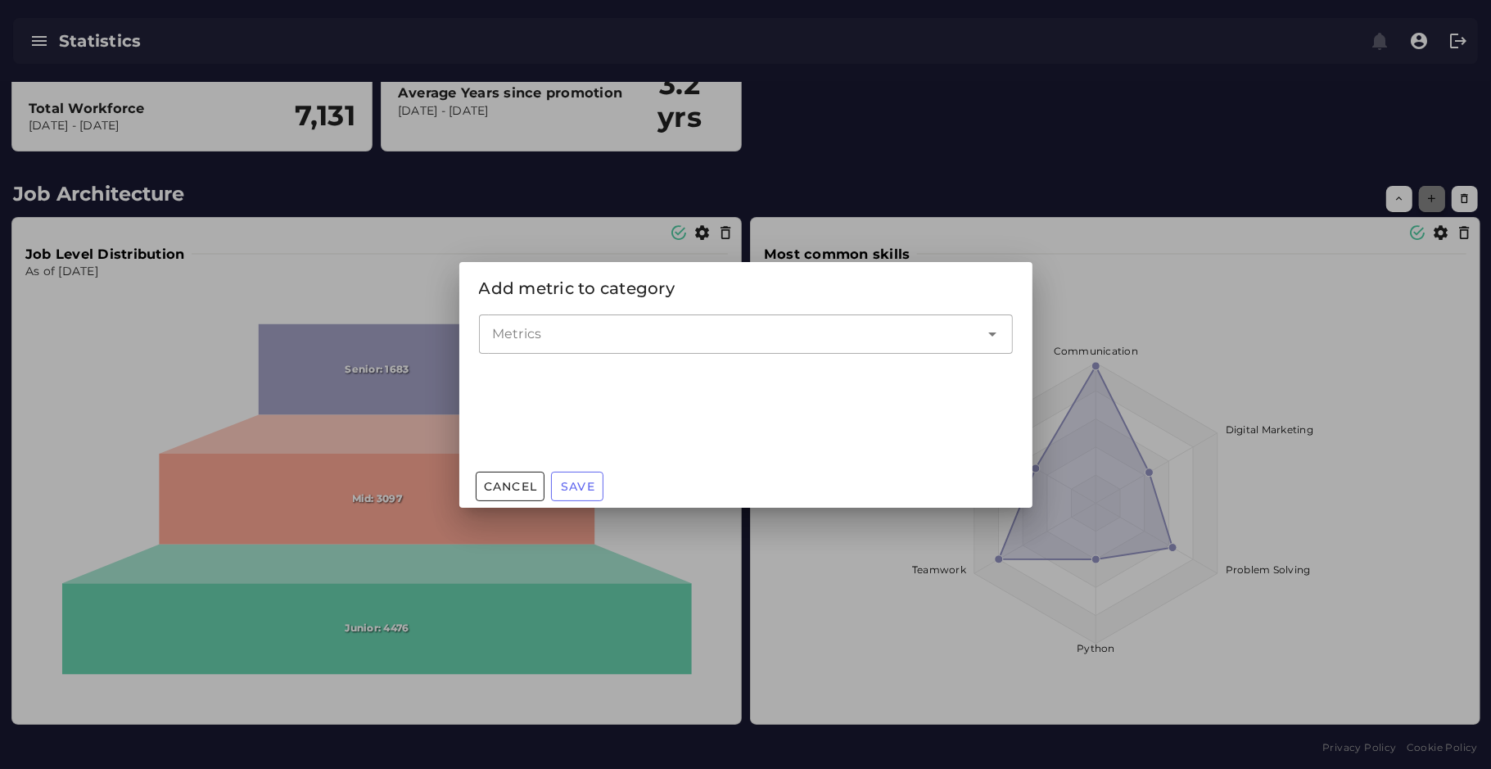
scroll to position [0, 0]
click at [594, 341] on input "Metrics" at bounding box center [733, 334] width 483 height 20
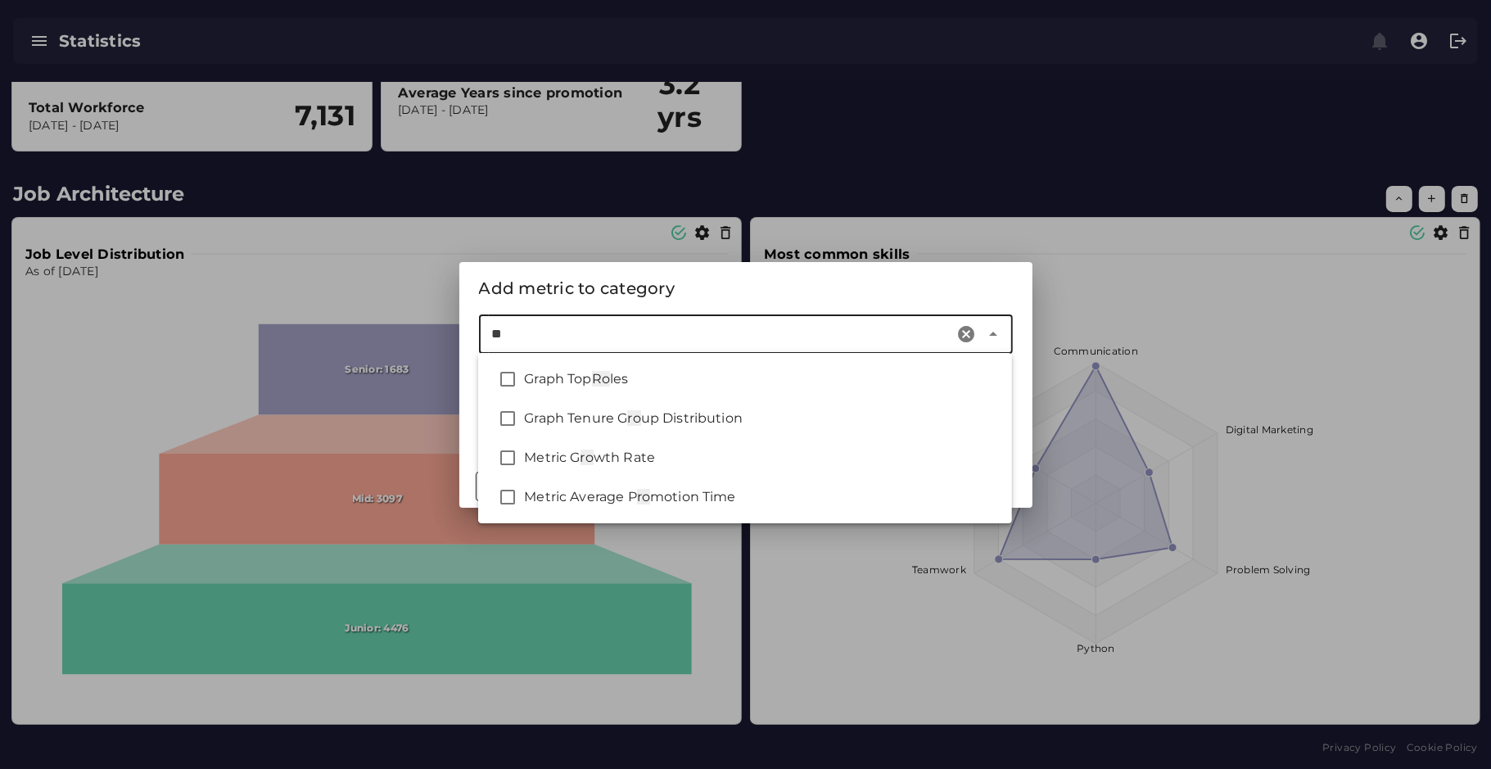
type input "*"
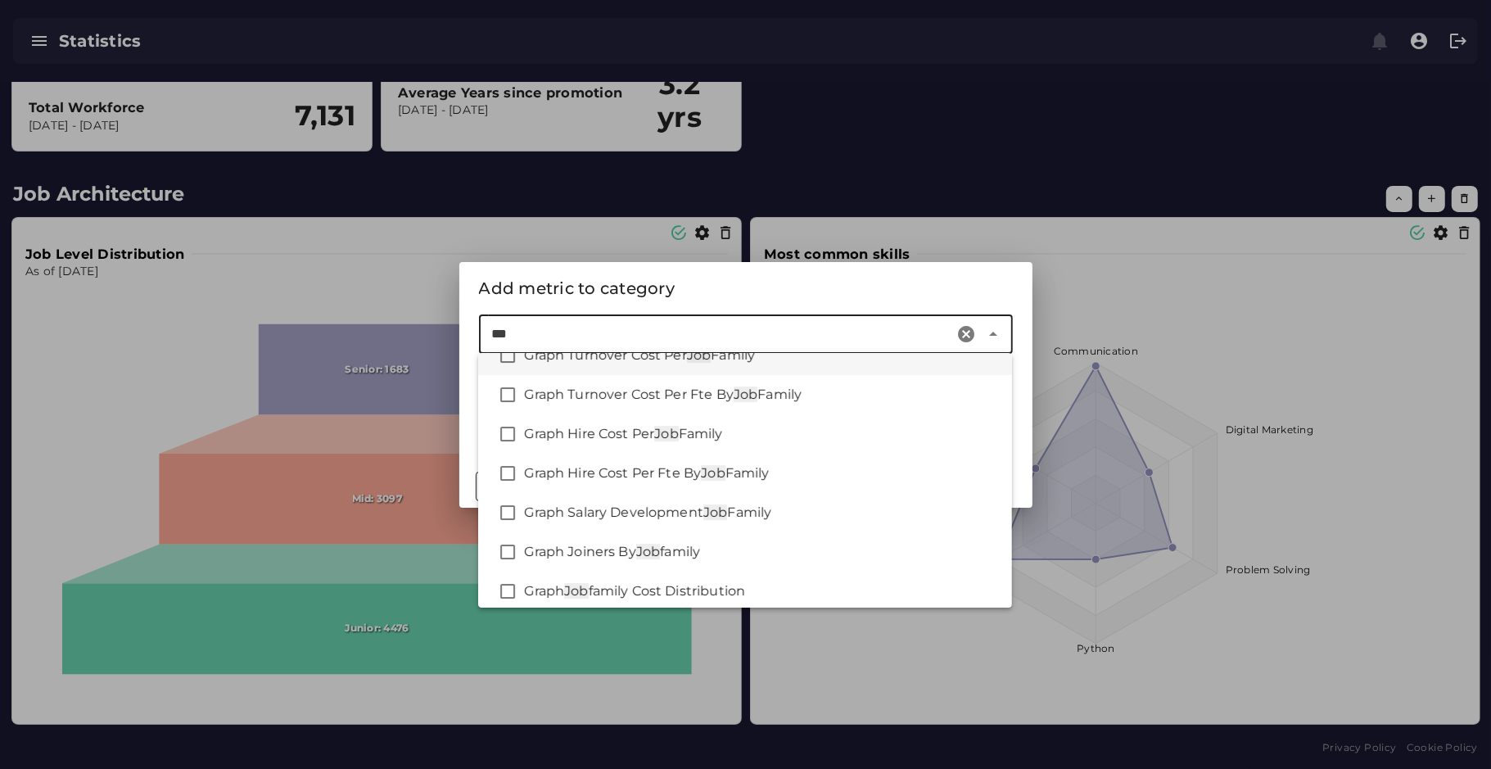
scroll to position [112, 0]
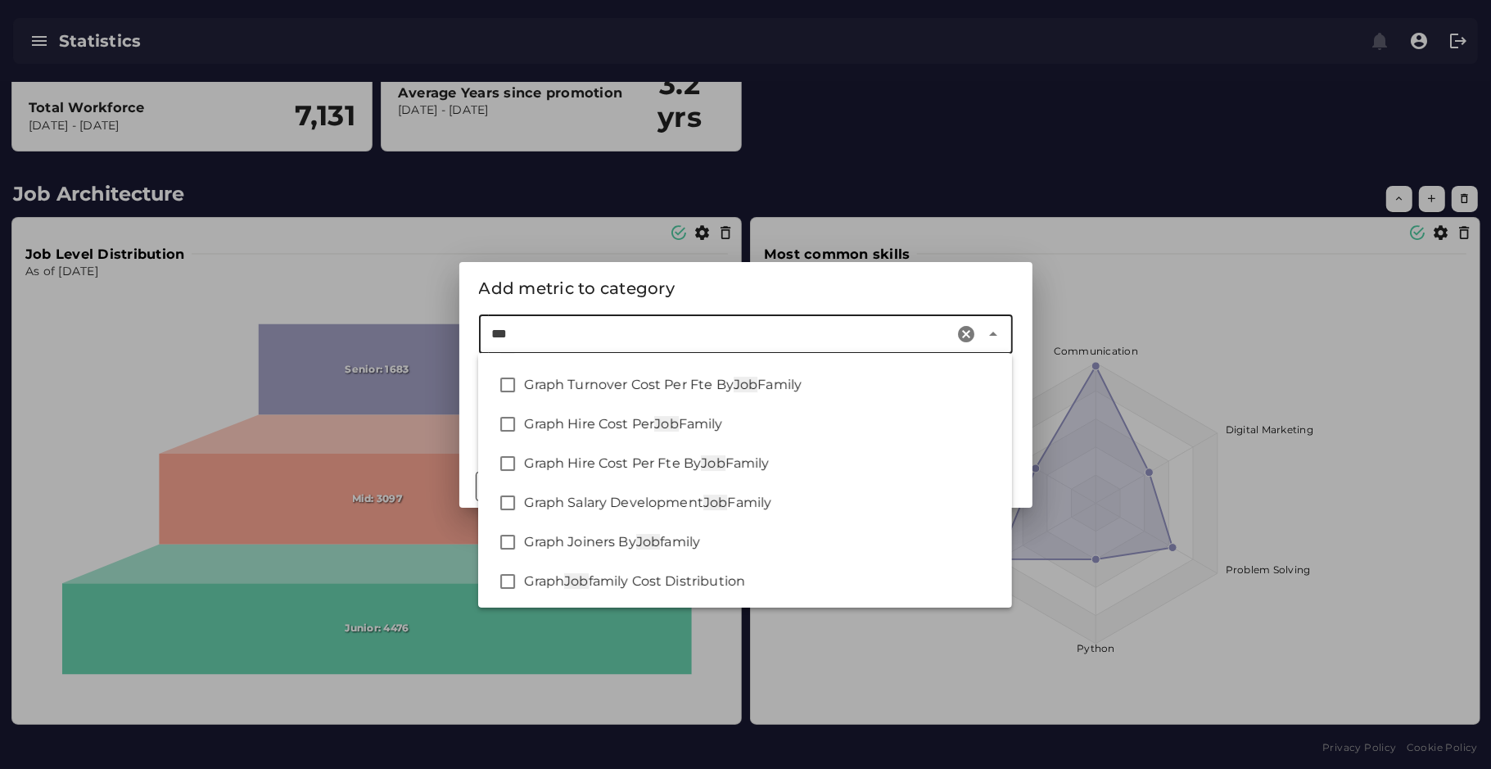
type input "***"
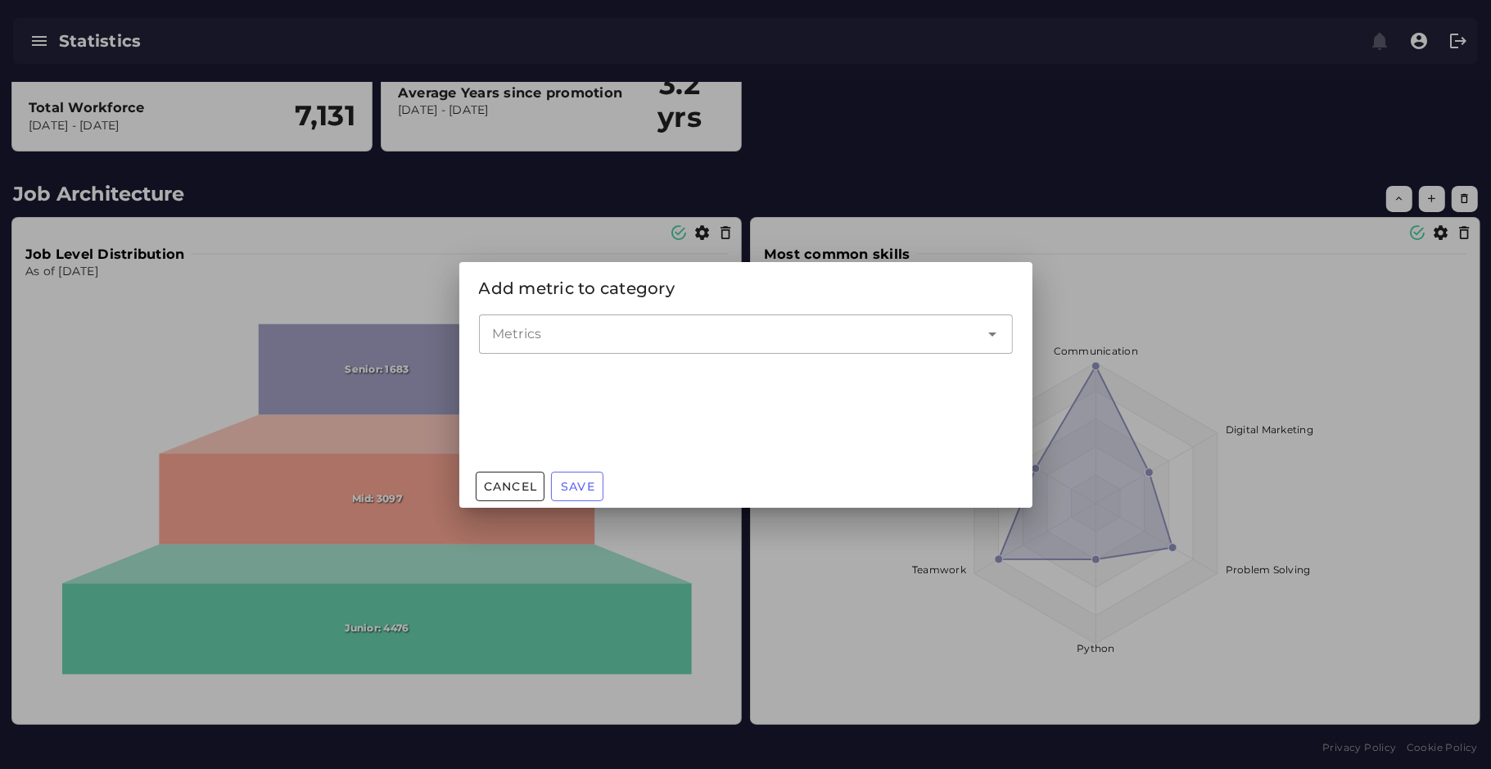
click at [887, 147] on div at bounding box center [745, 384] width 1491 height 769
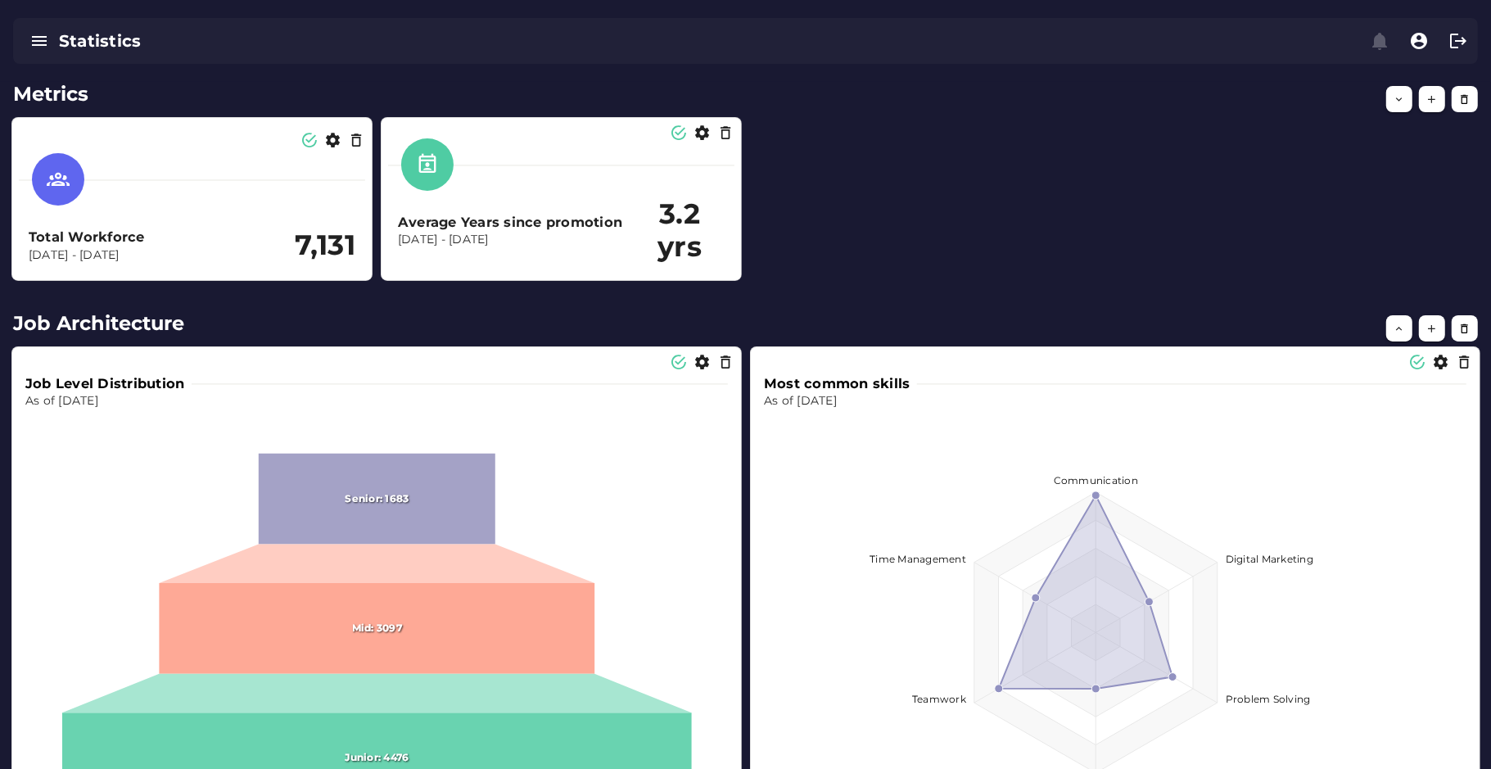
scroll to position [0, 0]
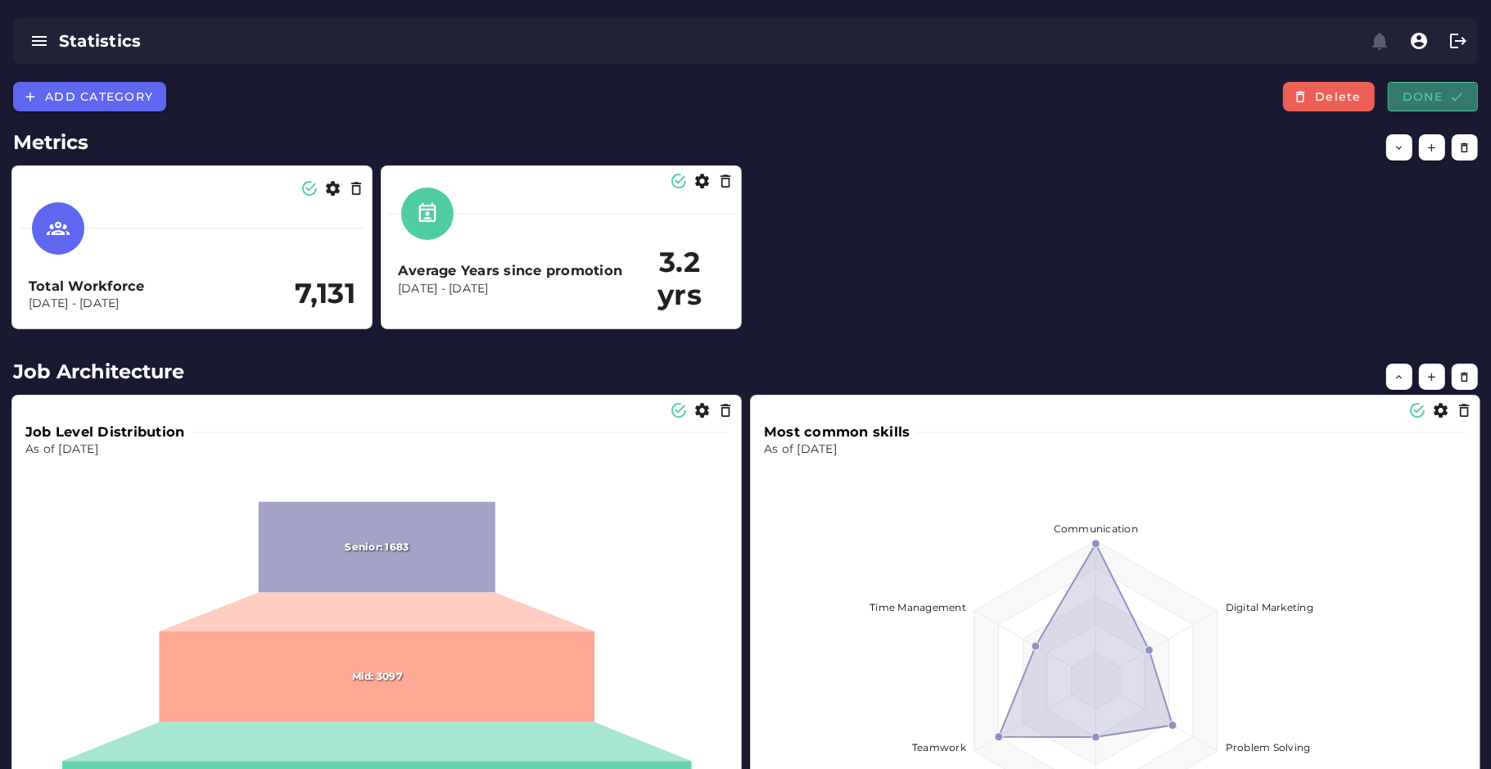
click at [1325, 97] on span "Done" at bounding box center [1433, 96] width 62 height 15
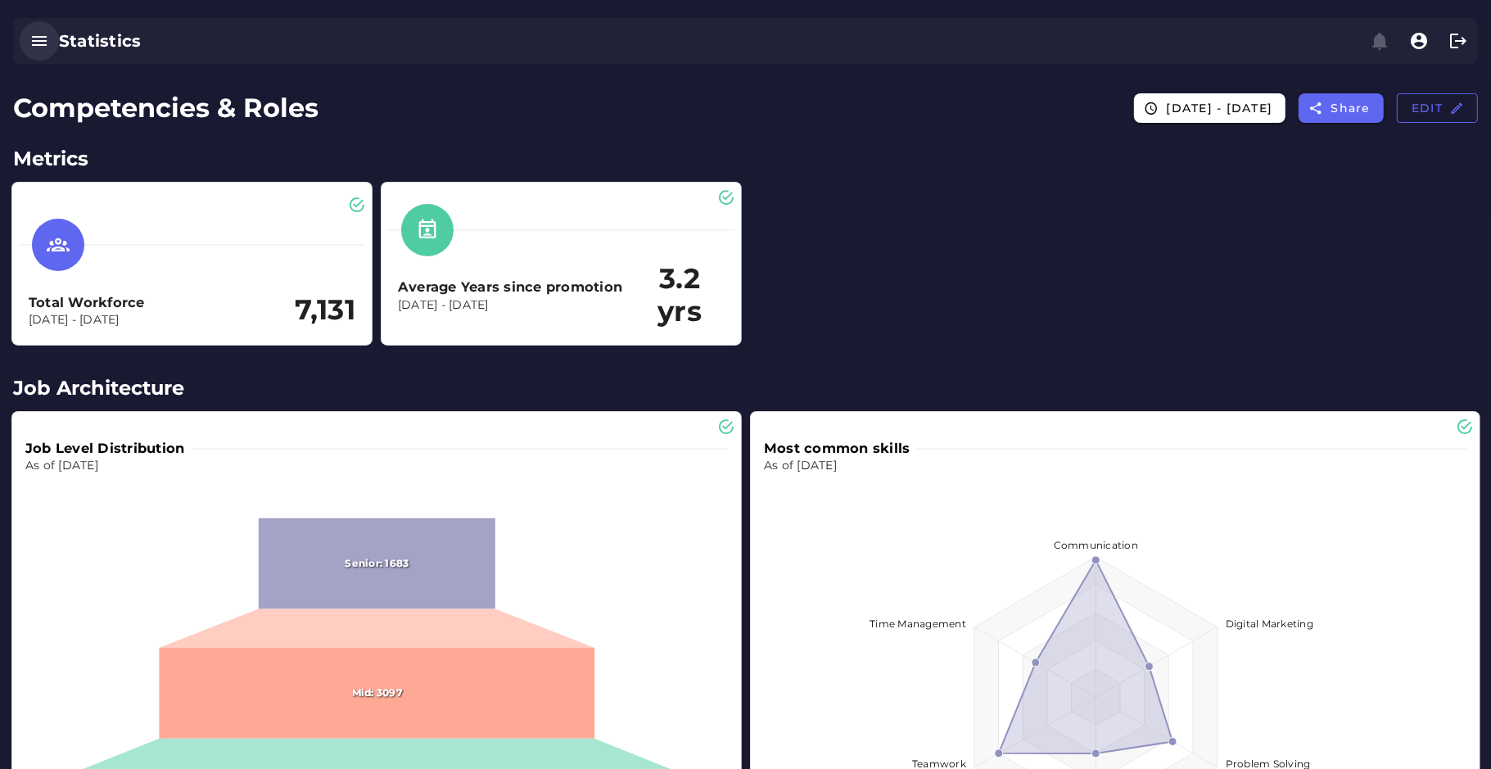
click at [49, 50] on button "button" at bounding box center [39, 40] width 39 height 39
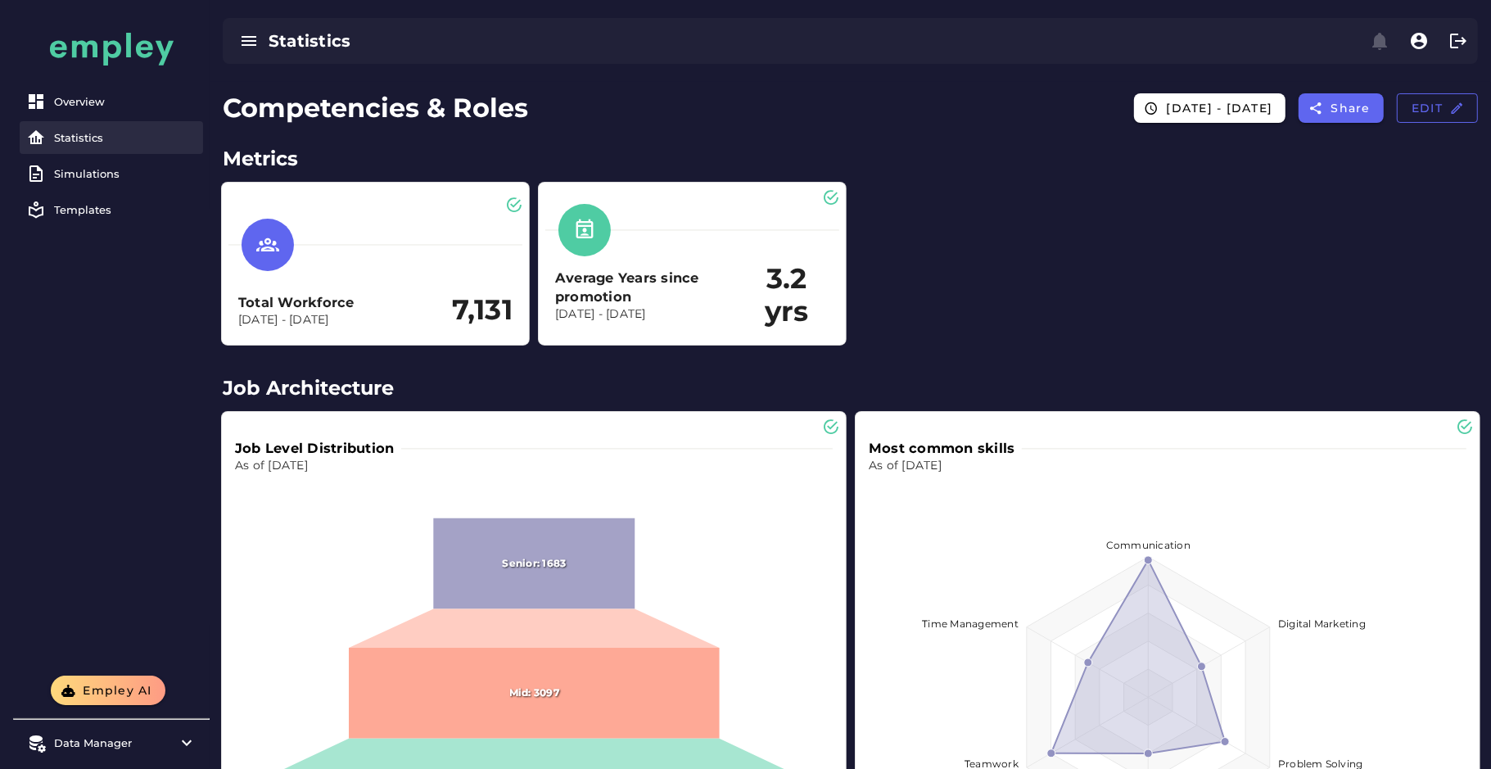
click at [83, 143] on div "Statistics" at bounding box center [125, 137] width 142 height 13
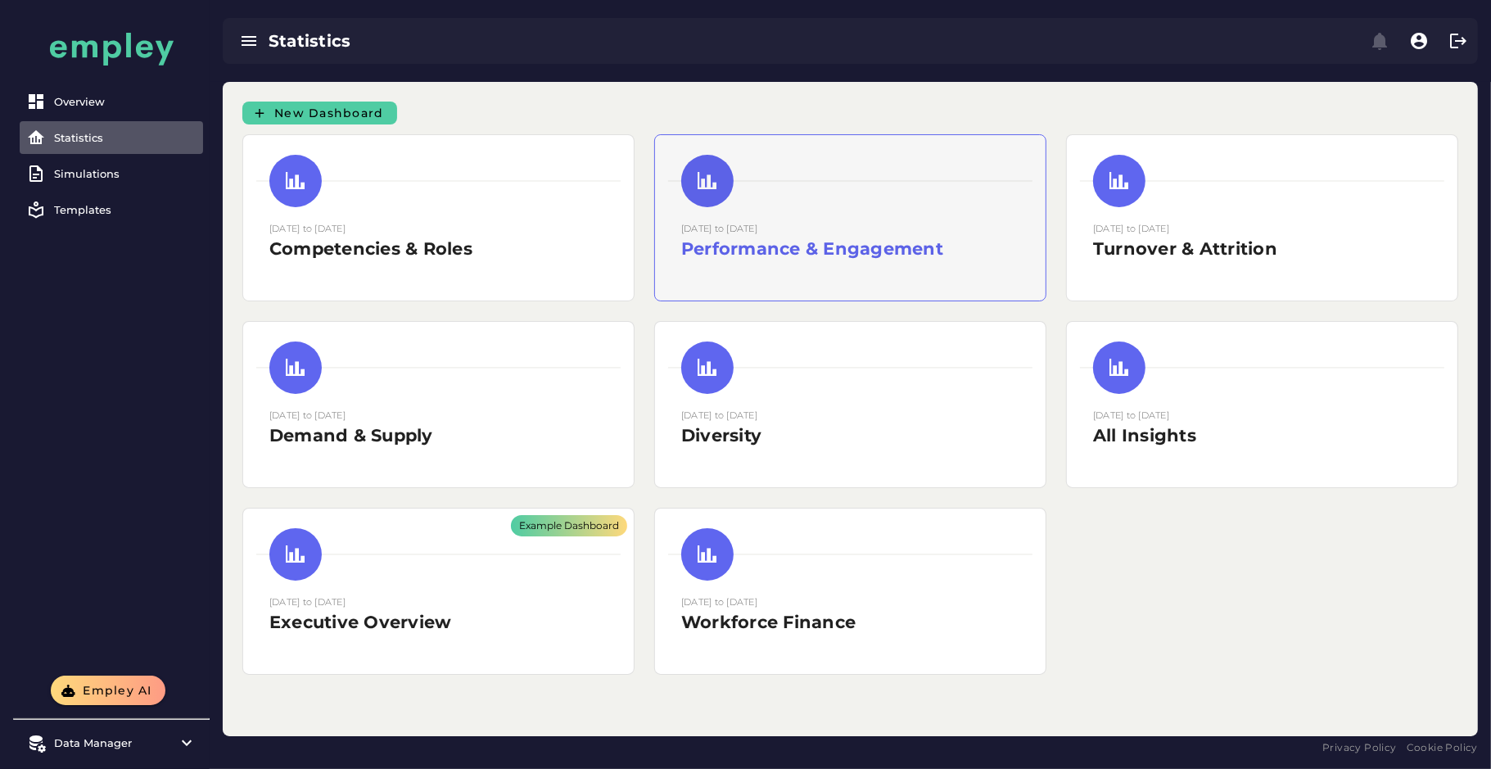
click at [757, 230] on small "15 August 2025 to 15 August 2025" at bounding box center [719, 228] width 76 height 11
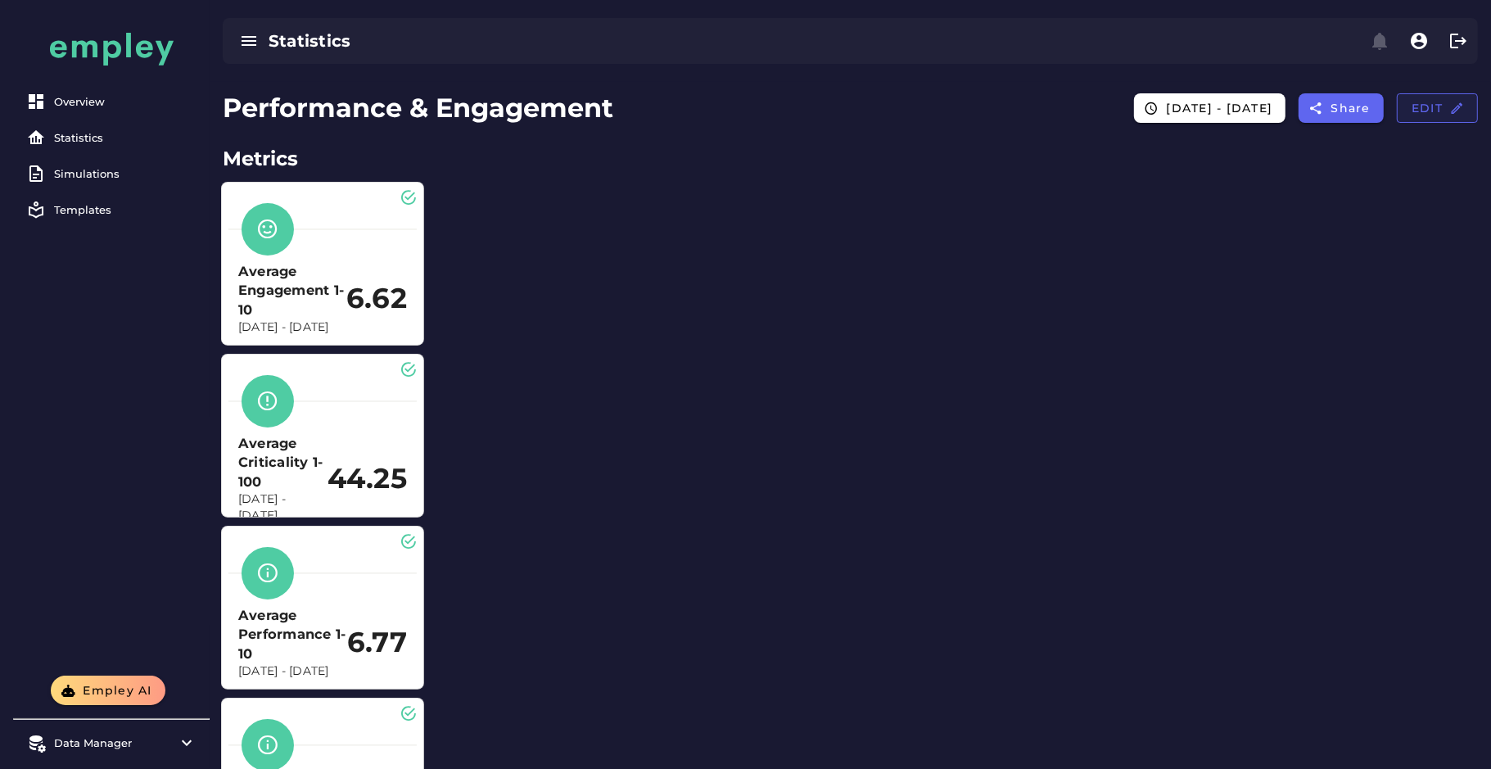
click at [1325, 121] on button "Edit" at bounding box center [1437, 107] width 81 height 29
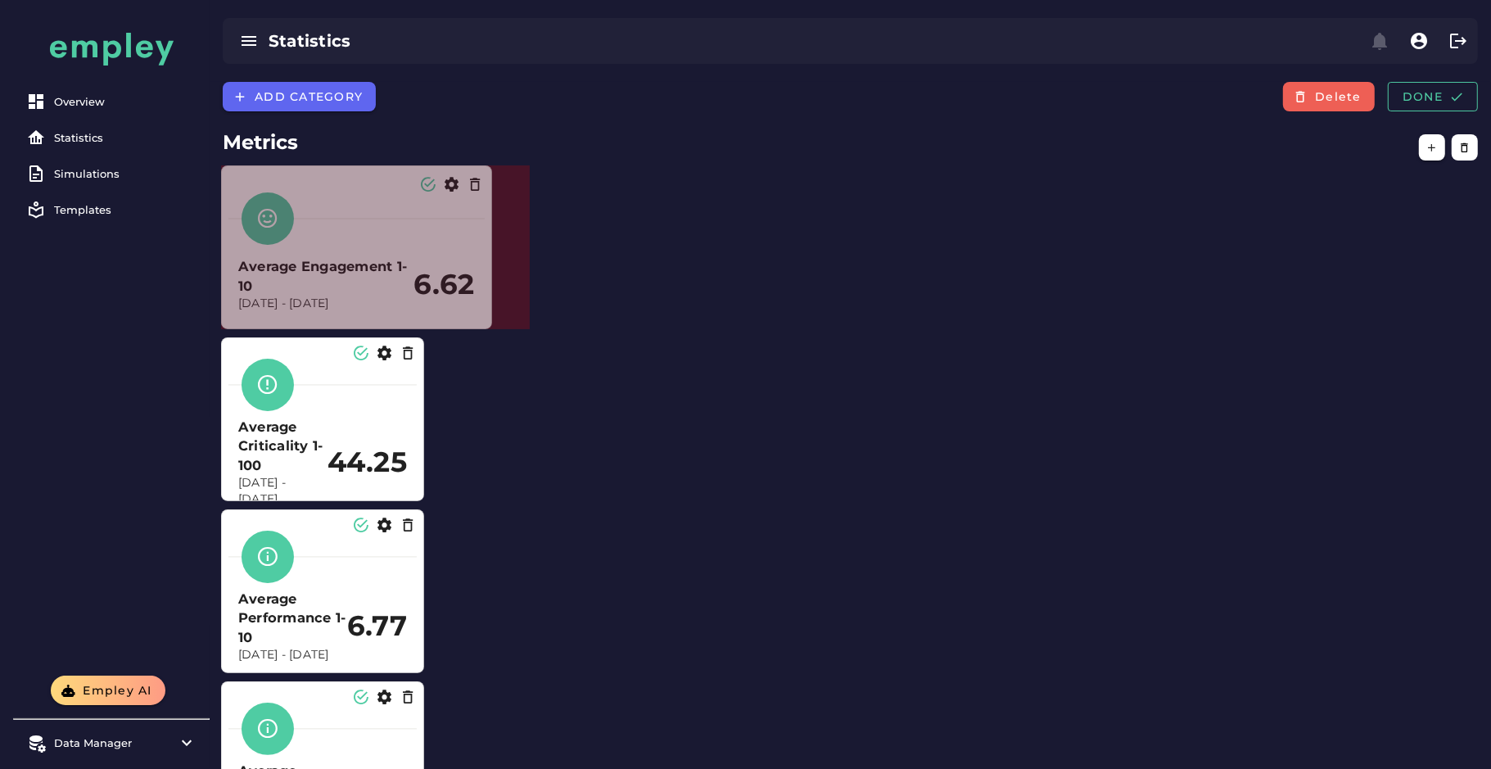
drag, startPoint x: 420, startPoint y: 328, endPoint x: 487, endPoint y: 327, distance: 67.1
click at [487, 327] on span at bounding box center [488, 325] width 8 height 8
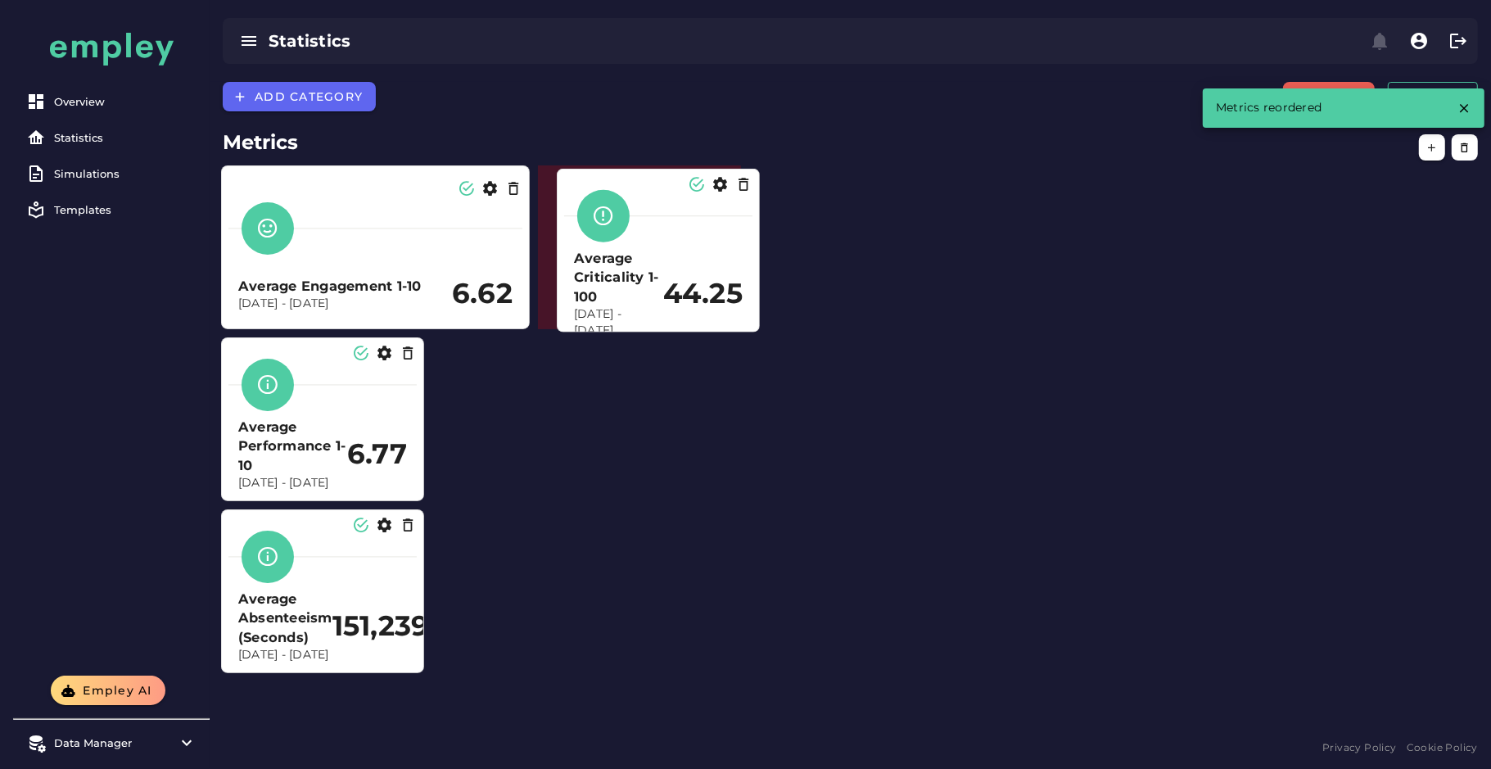
drag, startPoint x: 303, startPoint y: 422, endPoint x: 639, endPoint y: 252, distance: 376.0
click at [639, 252] on h3 "Average Criticality 1-100" at bounding box center [618, 277] width 89 height 57
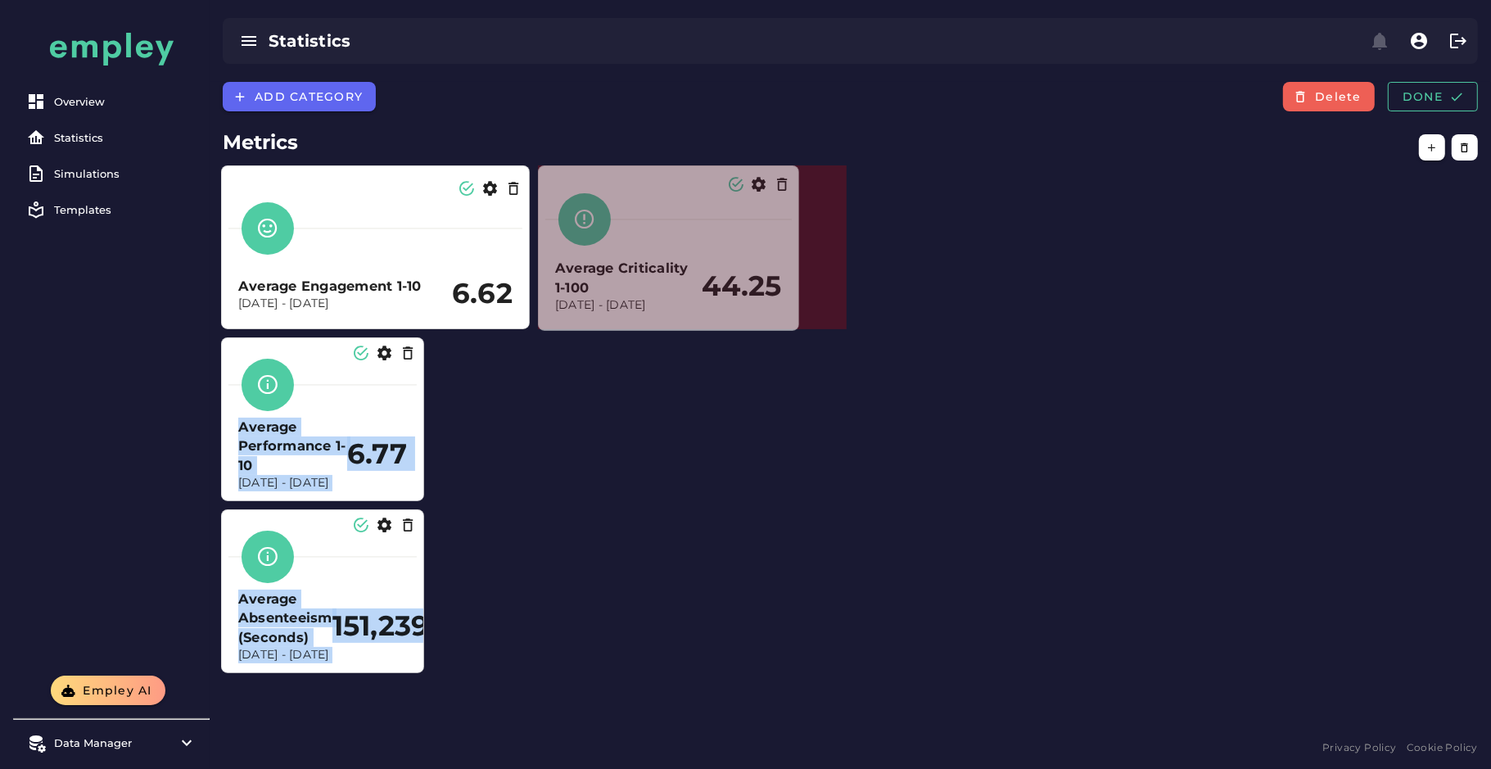
drag, startPoint x: 738, startPoint y: 322, endPoint x: 797, endPoint y: 323, distance: 58.1
click at [797, 323] on span at bounding box center [795, 327] width 8 height 8
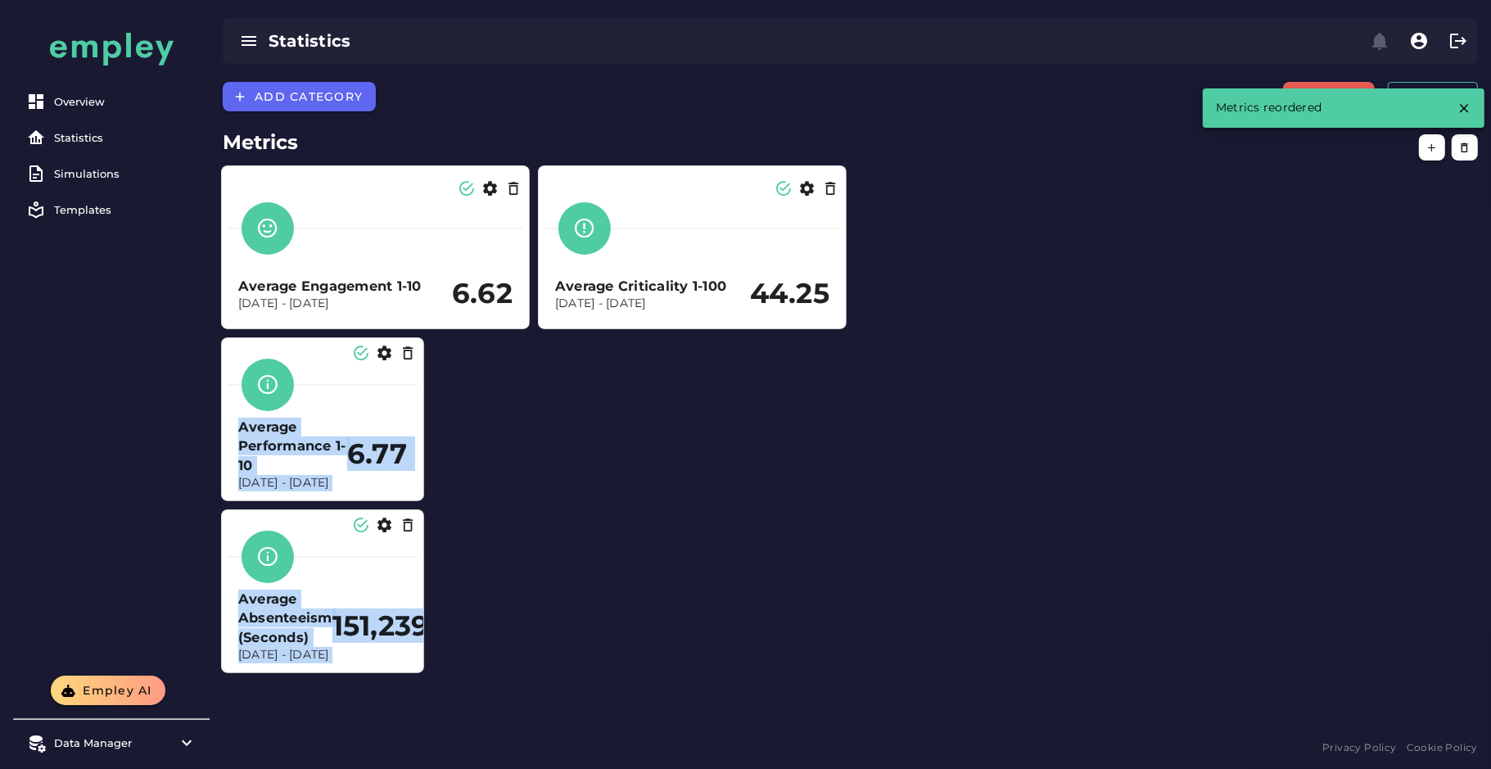
click at [321, 424] on h3 "Average Performance 1-10" at bounding box center [292, 446] width 109 height 57
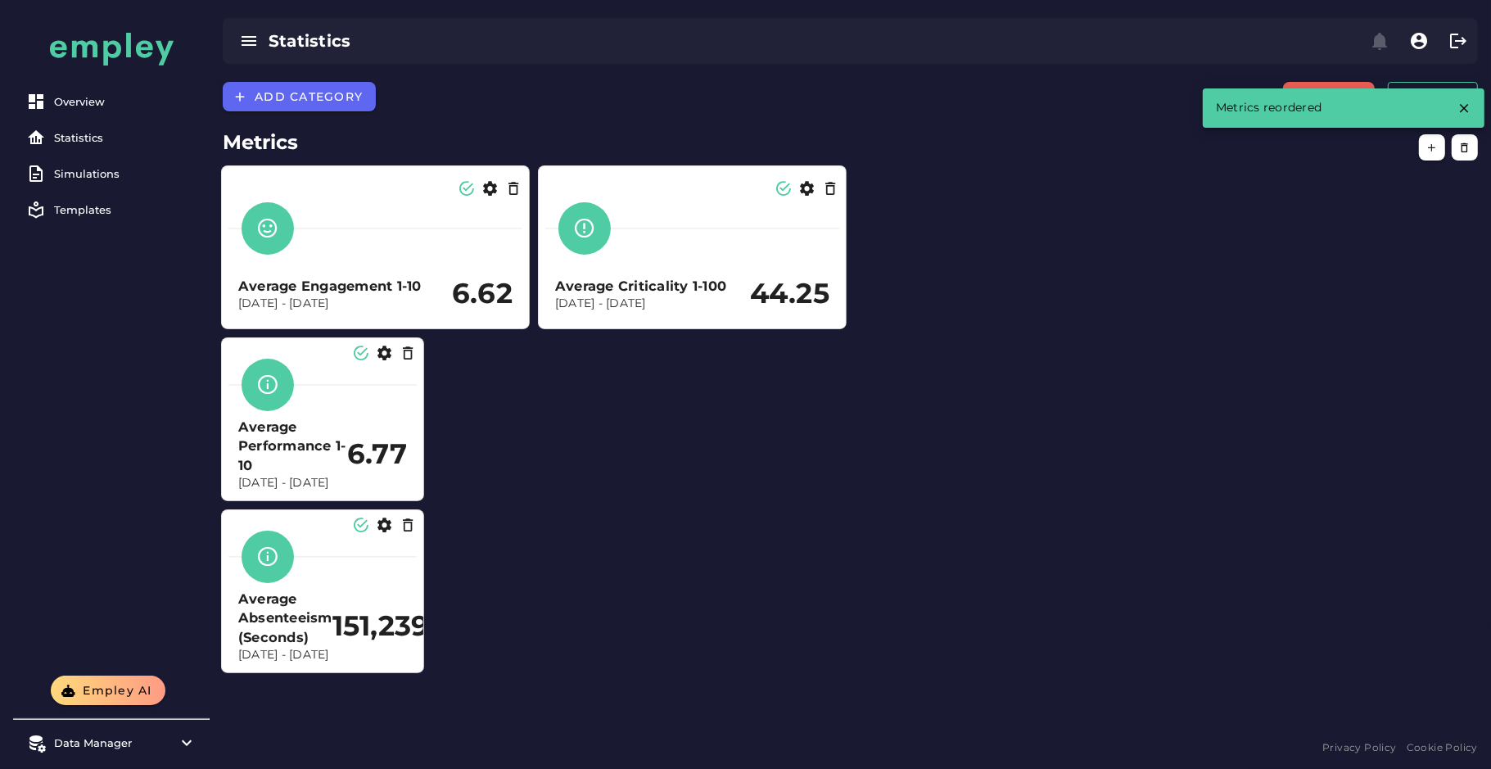
click at [545, 419] on div "Average Engagement 1-10 Dec 31, 2023 - Dec 31, 2024 6.62 Average Criticality 1-…" at bounding box center [850, 419] width 1275 height 524
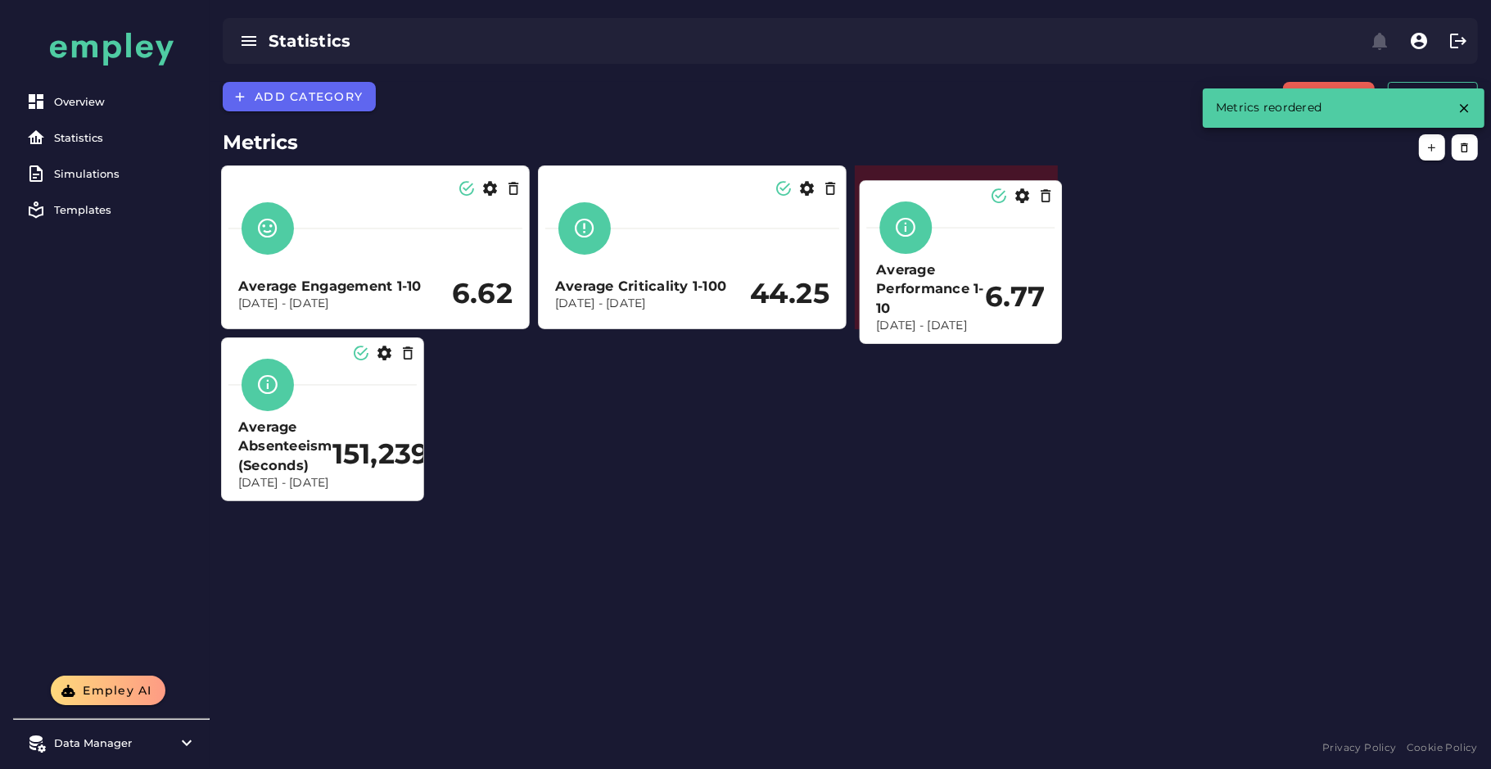
drag, startPoint x: 323, startPoint y: 428, endPoint x: 966, endPoint y: 266, distance: 662.8
click at [966, 266] on h3 "Average Performance 1-10" at bounding box center [930, 288] width 109 height 57
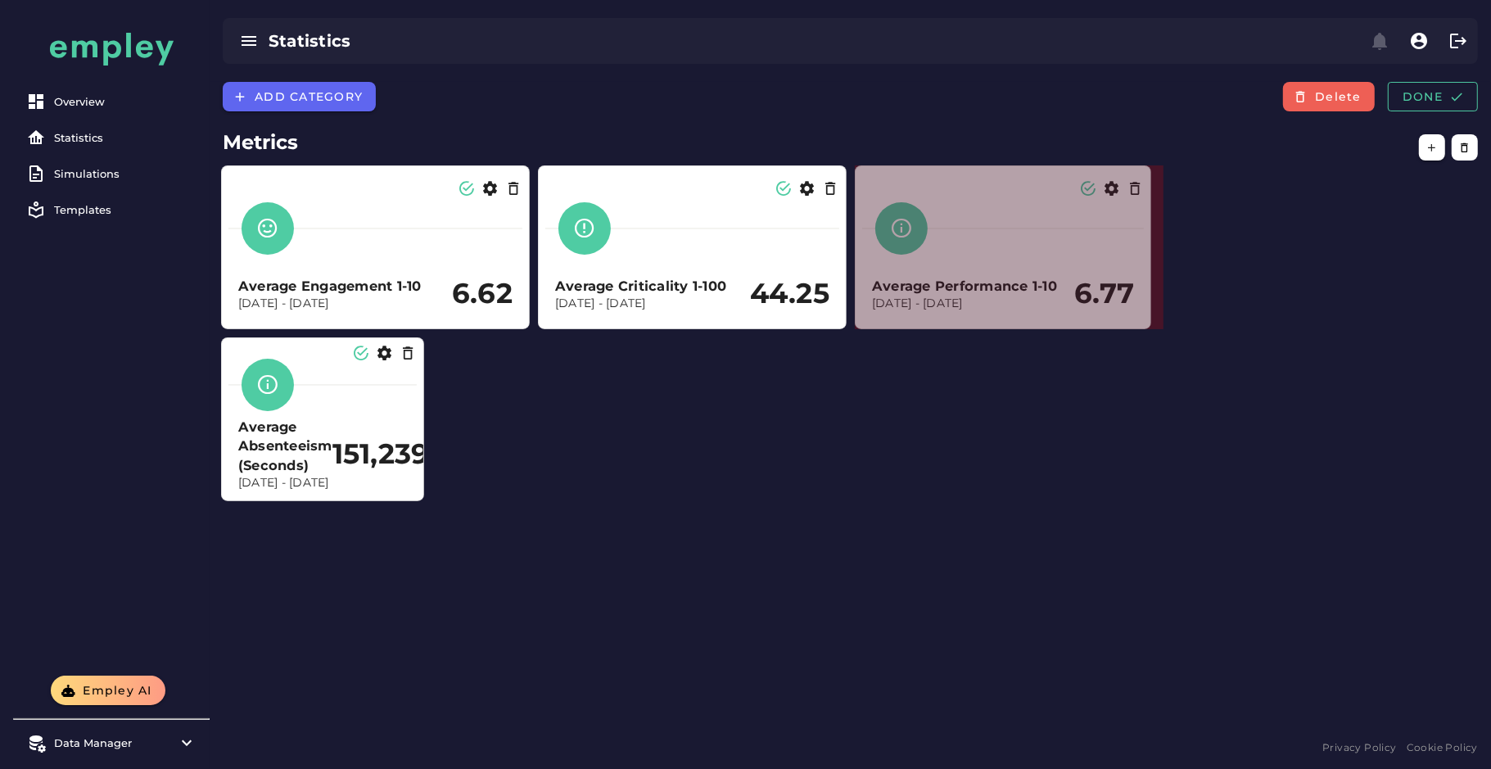
drag, startPoint x: 1053, startPoint y: 324, endPoint x: 1147, endPoint y: 318, distance: 94.4
click at [1147, 318] on section "Average Performance 1-10 Dec 31, 2023 - Dec 31, 2024 6.77" at bounding box center [1003, 247] width 296 height 164
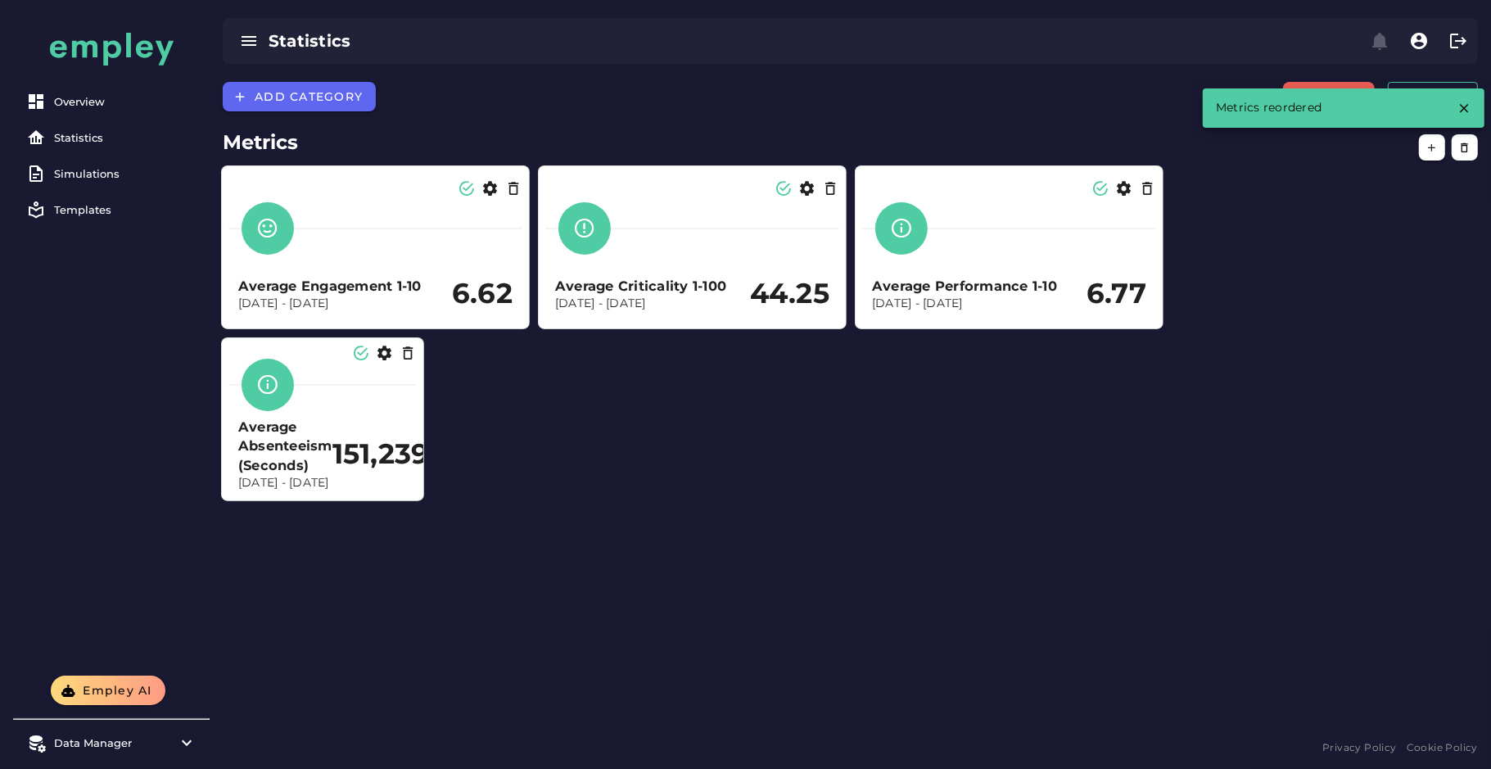
click at [350, 403] on div at bounding box center [322, 385] width 188 height 52
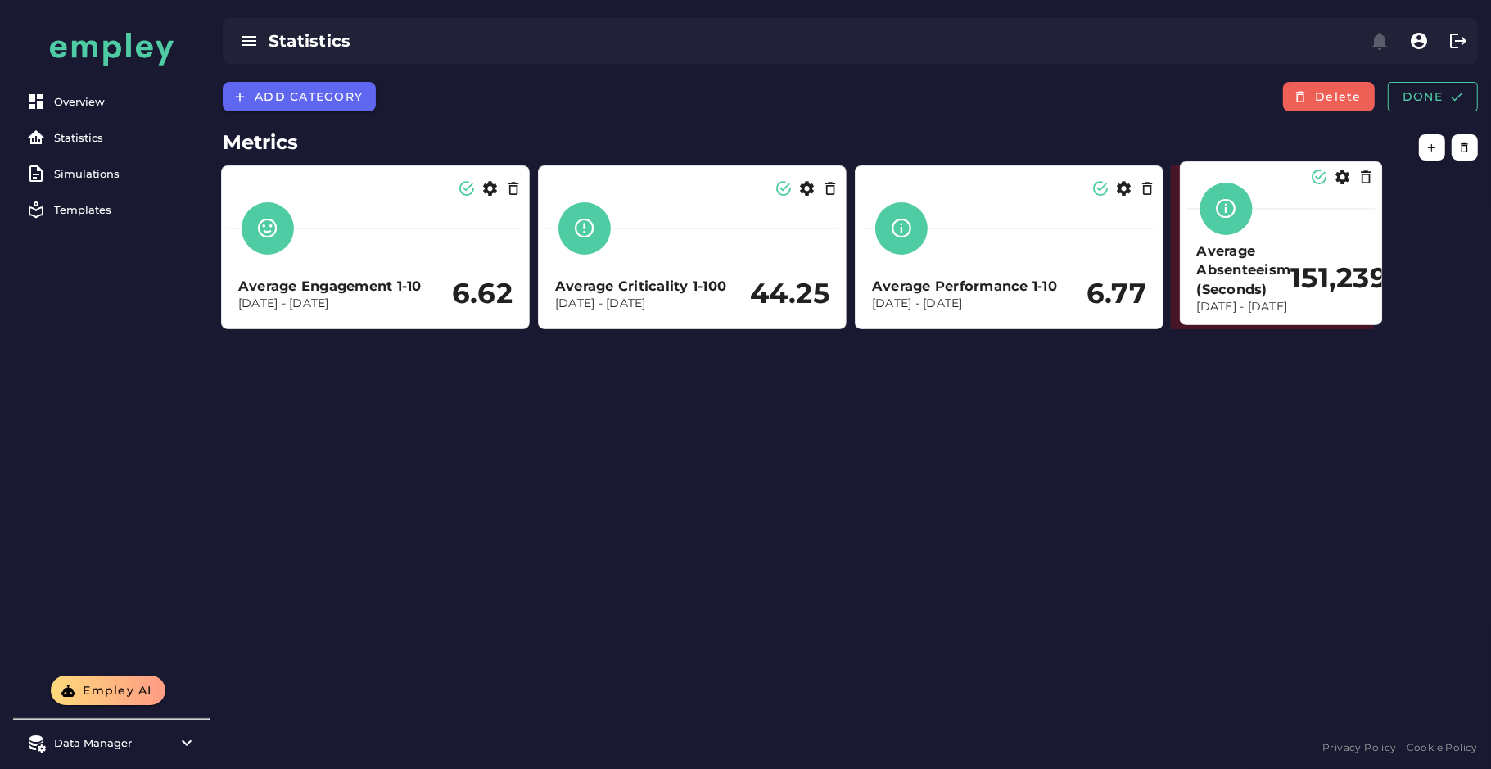
drag, startPoint x: 318, startPoint y: 429, endPoint x: 1275, endPoint y: 253, distance: 973.9
click at [1275, 253] on h3 "Average Absenteeism (Seconds)" at bounding box center [1244, 270] width 94 height 57
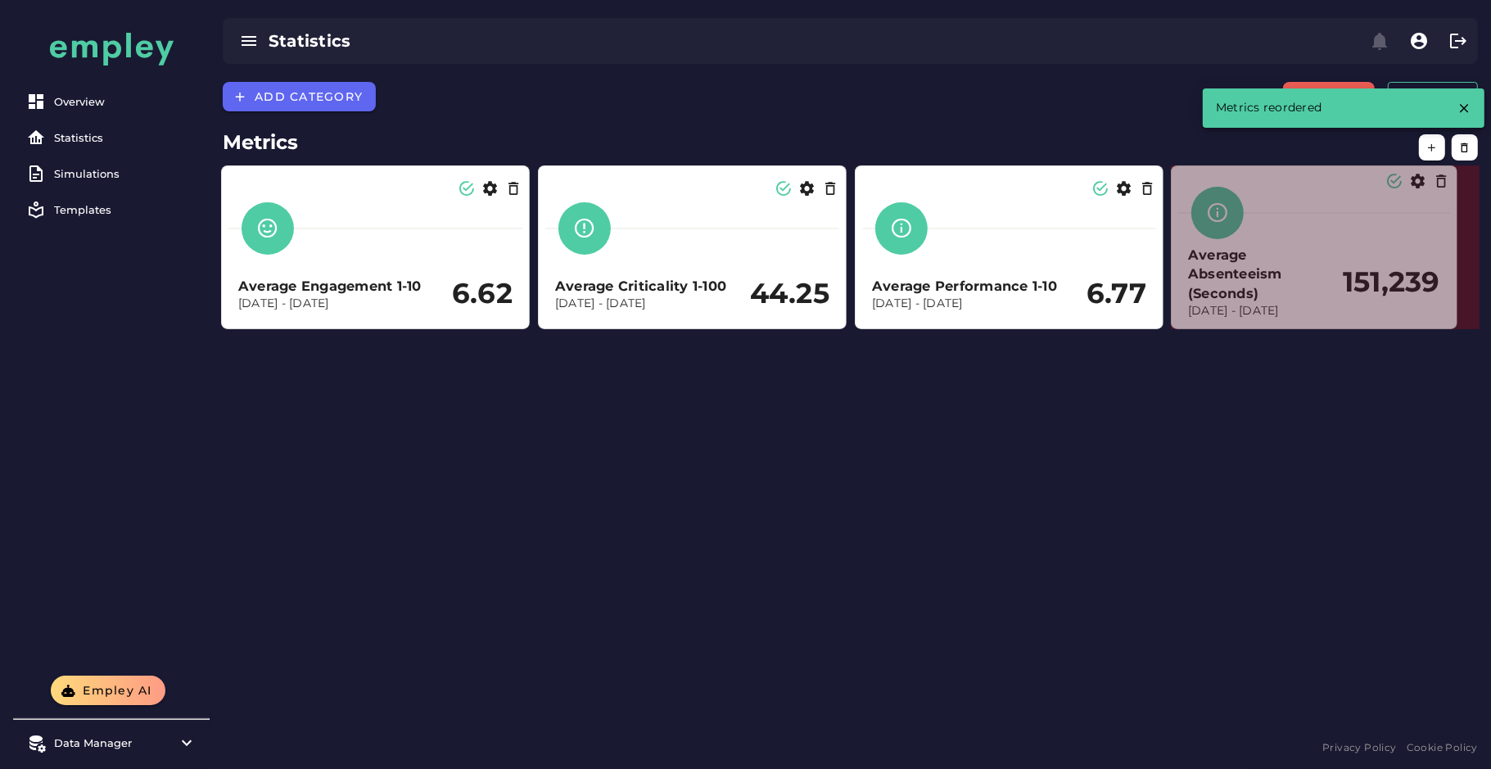
drag, startPoint x: 1367, startPoint y: 322, endPoint x: 1450, endPoint y: 322, distance: 82.7
click at [1325, 322] on span at bounding box center [1453, 325] width 8 height 8
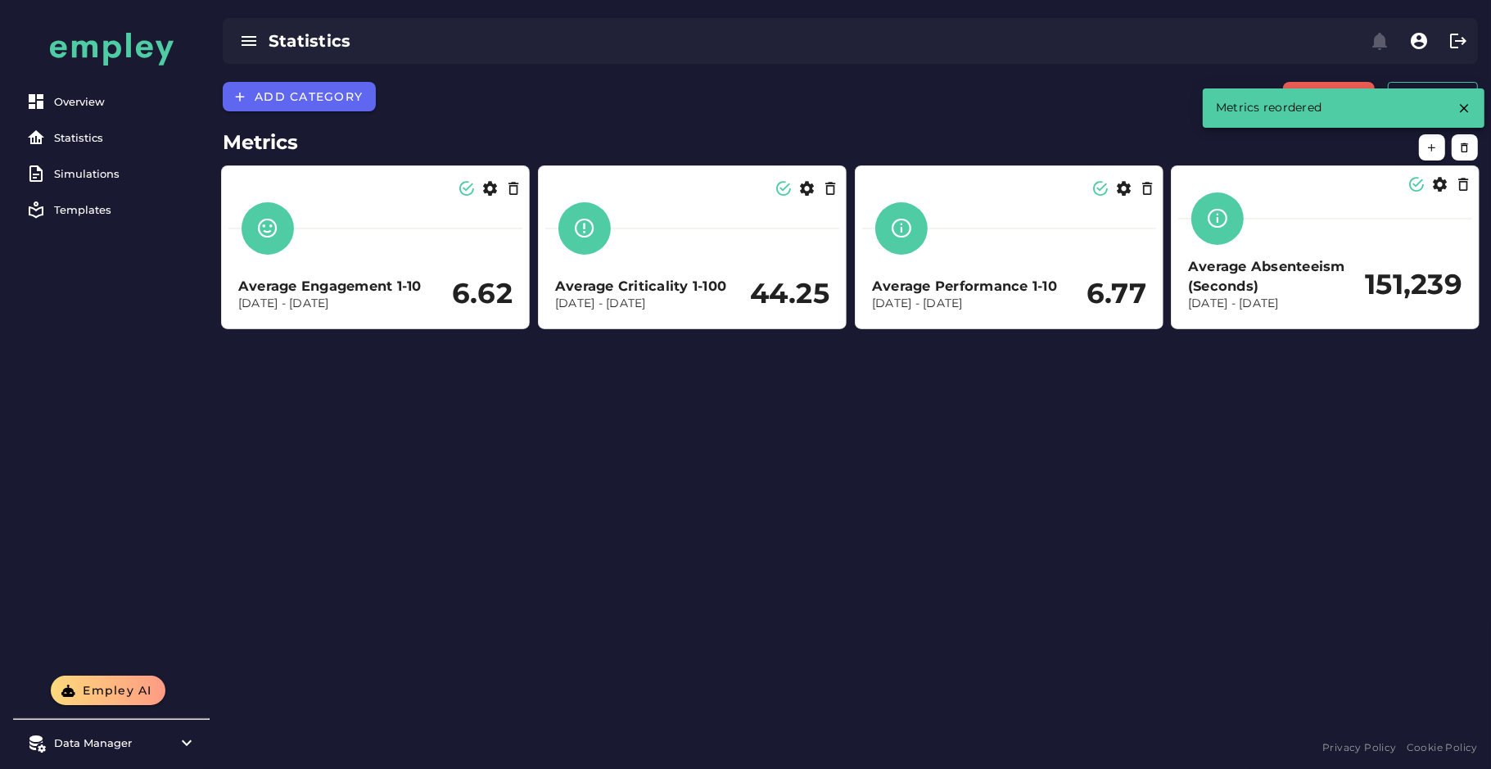
click at [1169, 416] on div "Add category Delete Done Metrics Average Engagement 1-10 Dec 31, 2023 - Dec 31,…" at bounding box center [850, 409] width 1281 height 654
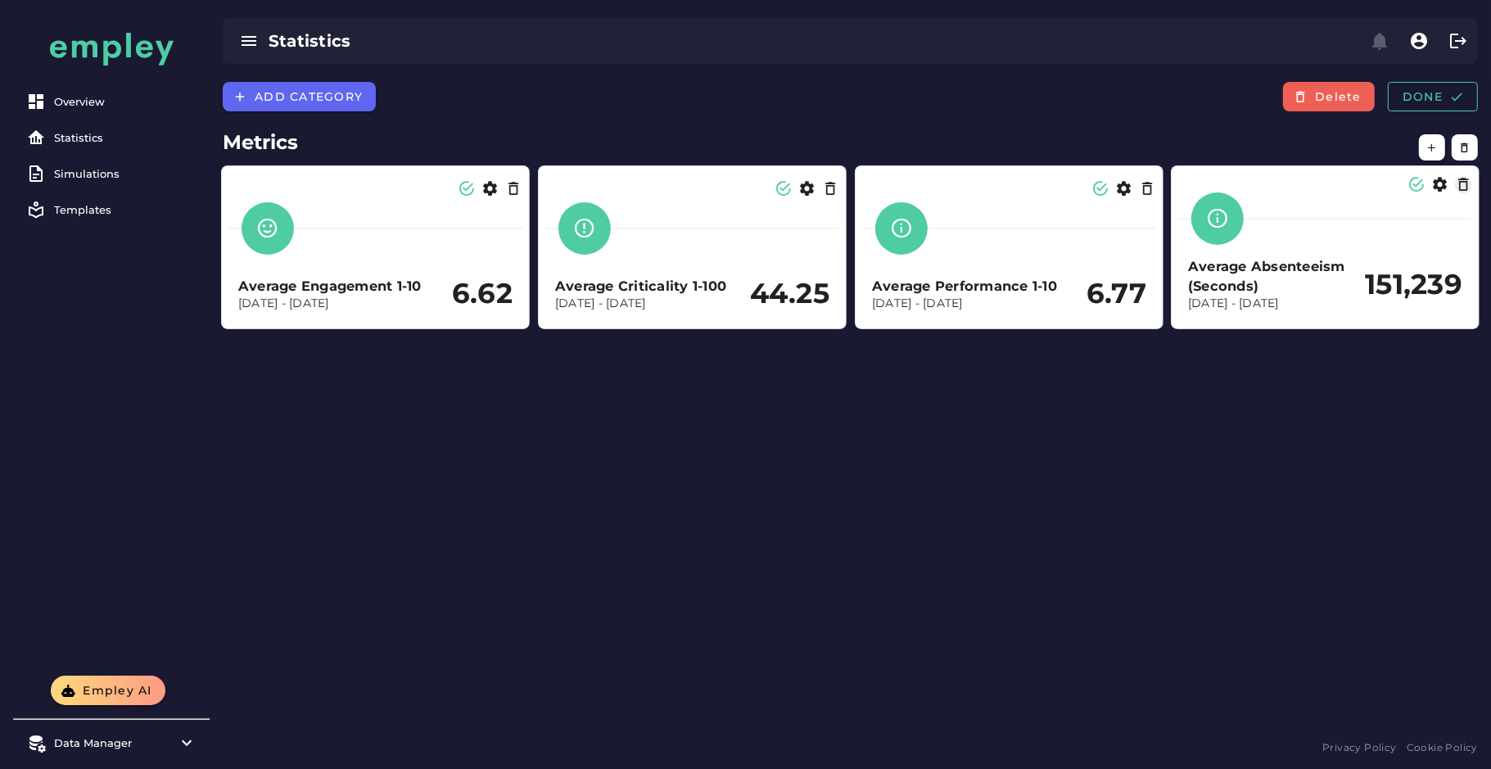
click at [1325, 177] on icon "button" at bounding box center [1463, 184] width 17 height 17
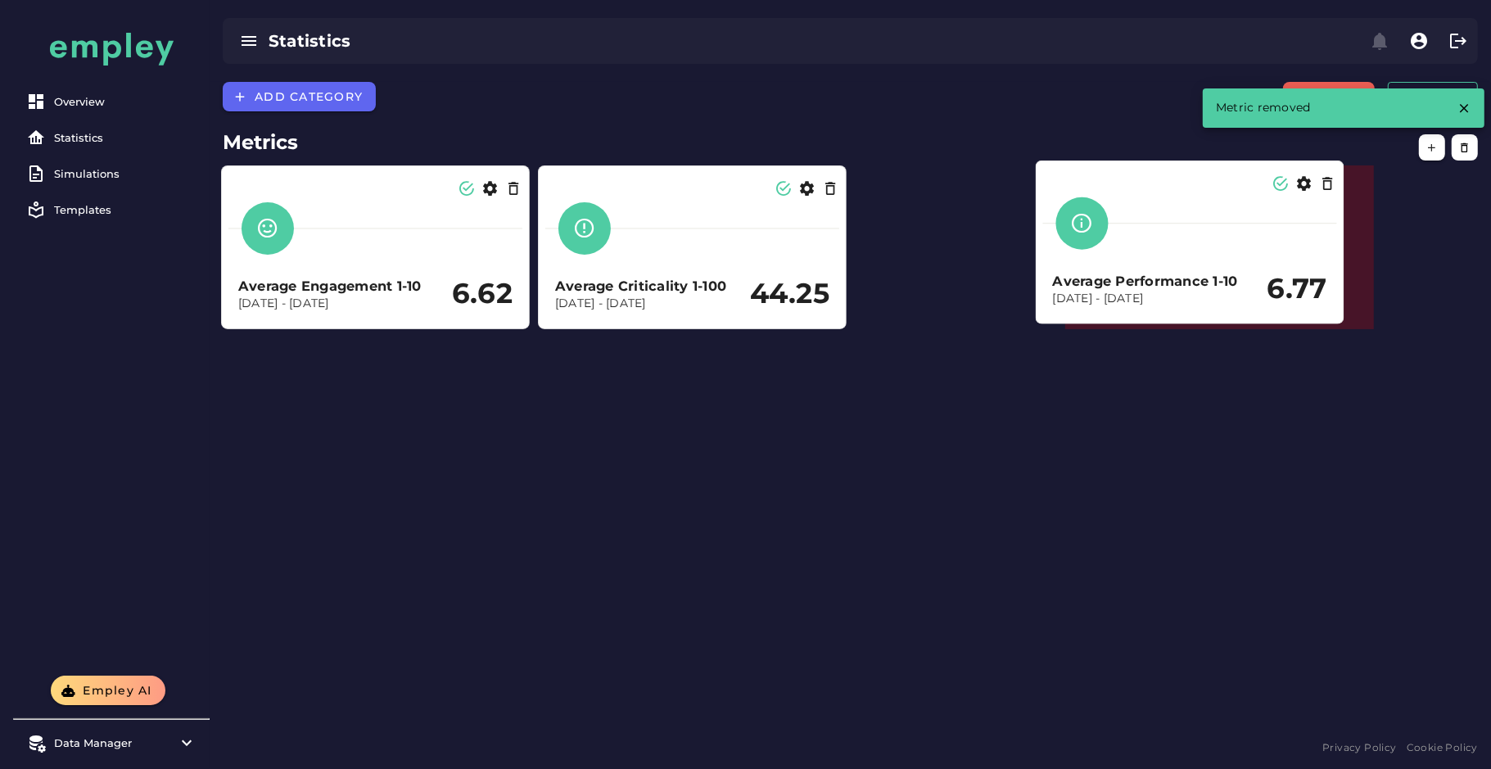
drag, startPoint x: 1106, startPoint y: 290, endPoint x: 1279, endPoint y: 285, distance: 172.8
click at [1294, 285] on h2 "6.77" at bounding box center [1297, 289] width 60 height 33
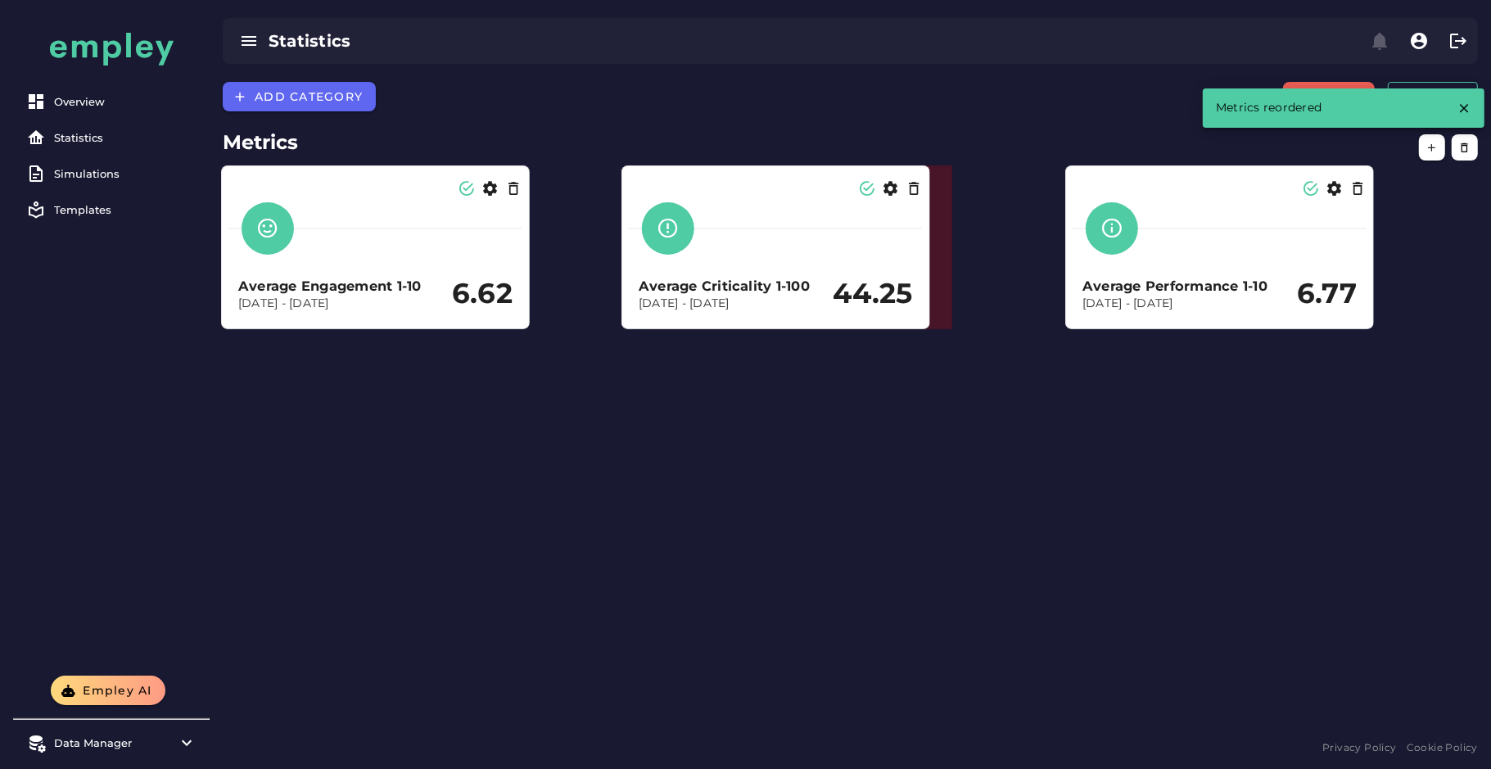
drag, startPoint x: 730, startPoint y: 272, endPoint x: 839, endPoint y: 273, distance: 108.9
click at [839, 273] on div "Average Criticality 1-100 Dec 31, 2023 - Dec 31, 2024 44.25" at bounding box center [776, 259] width 294 height 126
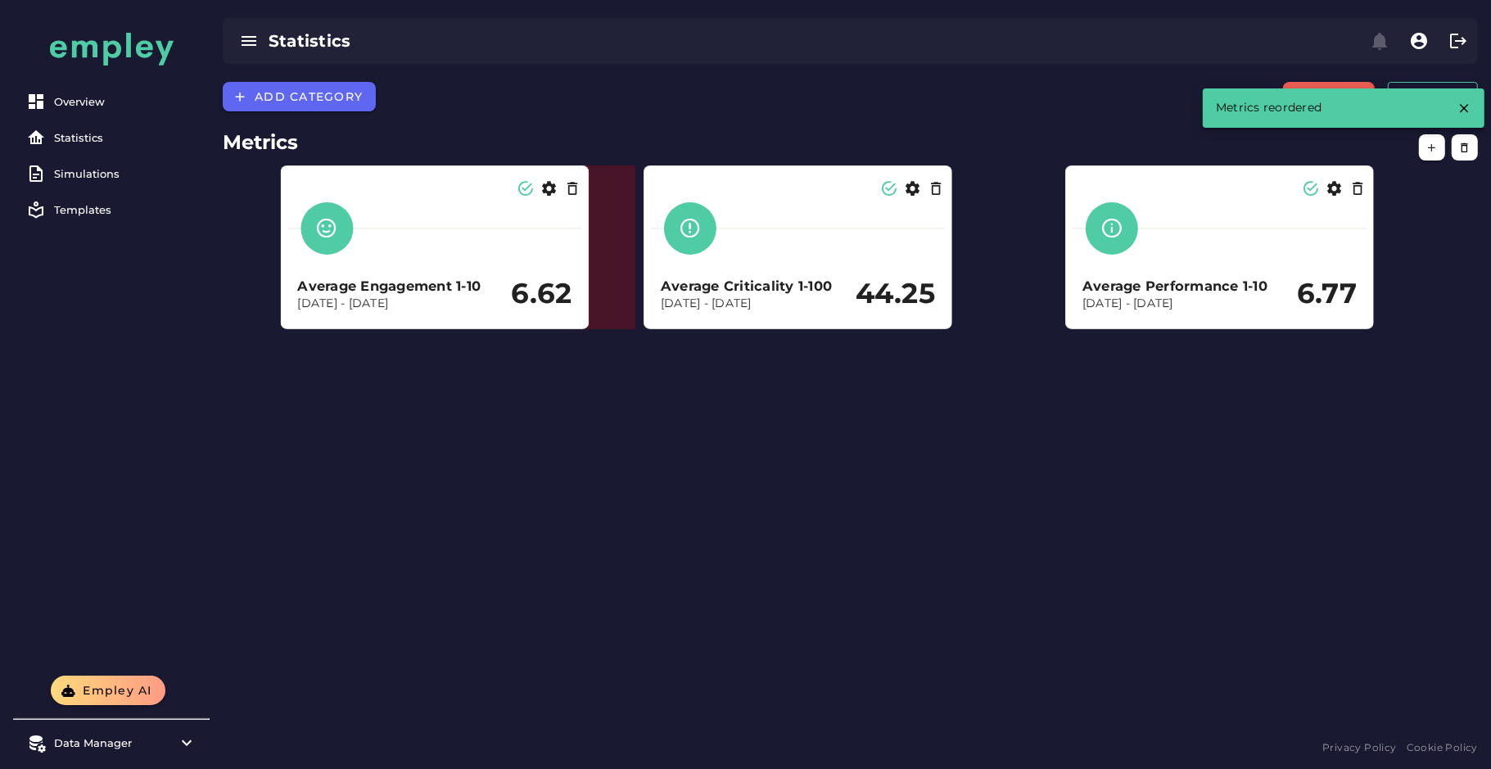
drag, startPoint x: 418, startPoint y: 270, endPoint x: 448, endPoint y: 270, distance: 29.5
click at [448, 270] on div "Average Engagement 1-10 Dec 31, 2023 - Dec 31, 2024 6.62" at bounding box center [435, 259] width 294 height 126
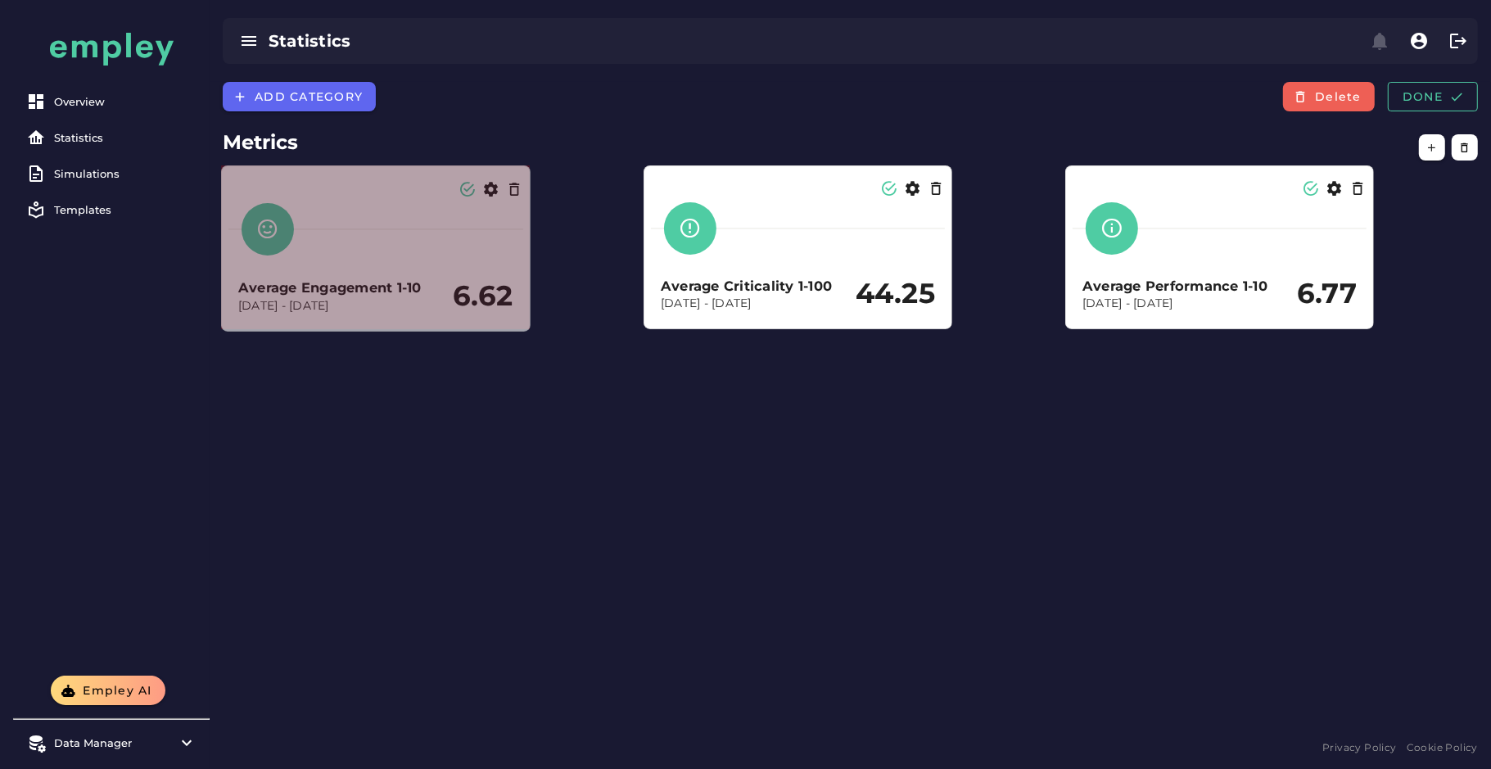
click at [525, 326] on span at bounding box center [526, 327] width 8 height 8
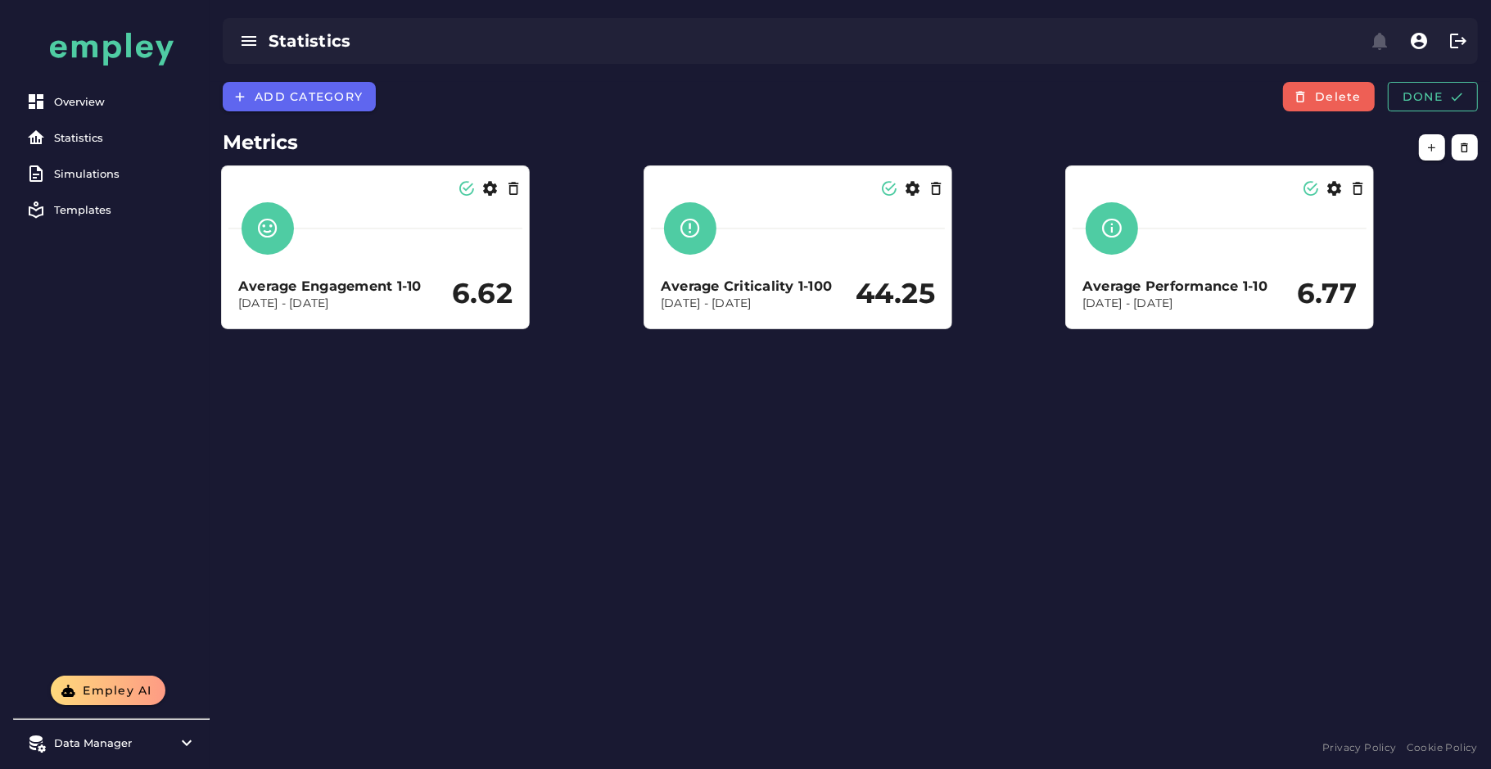
click at [898, 386] on div "Add category Delete Done Metrics Average Engagement 1-10 Dec 31, 2023 - Dec 31,…" at bounding box center [850, 409] width 1281 height 654
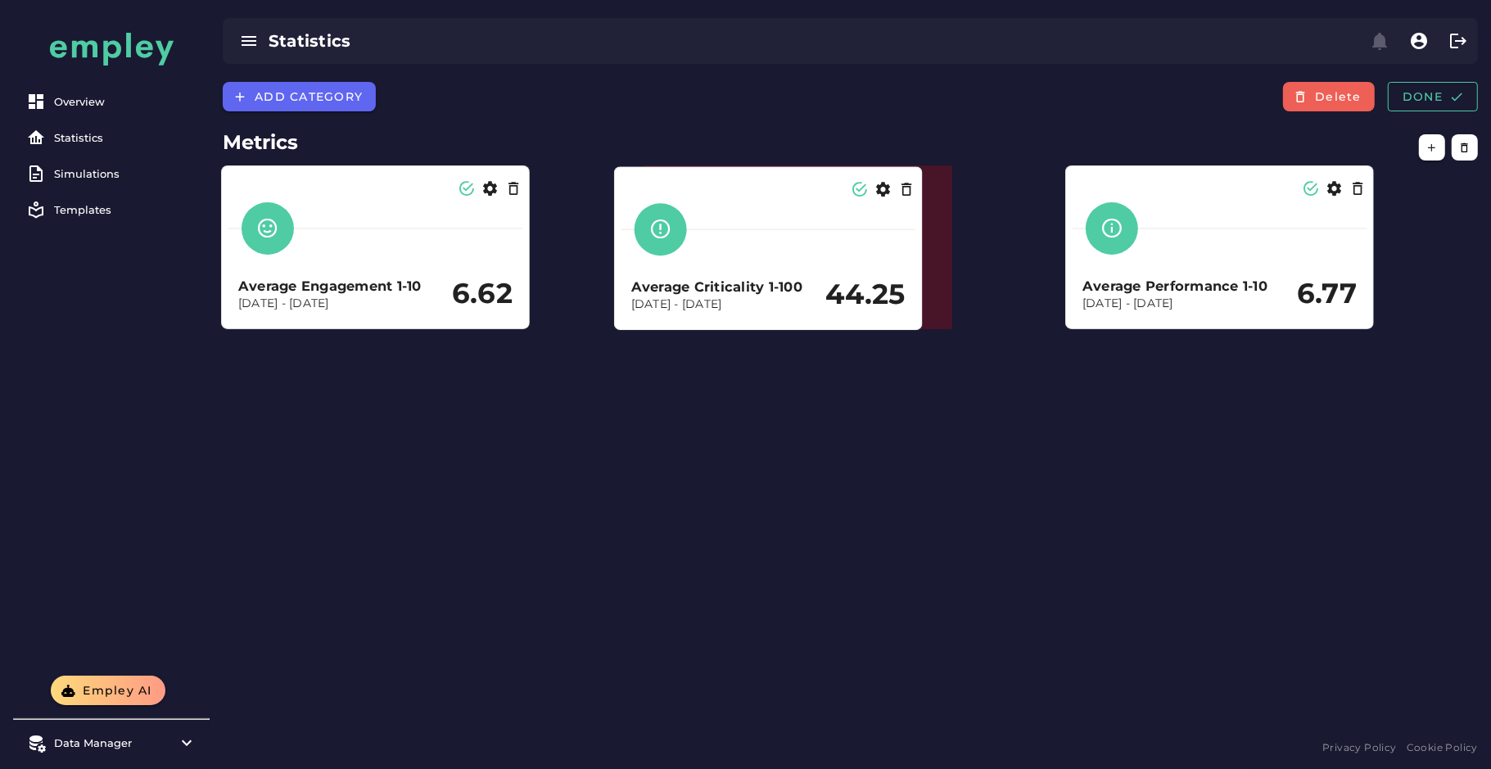
drag, startPoint x: 828, startPoint y: 254, endPoint x: 775, endPoint y: 258, distance: 52.6
click at [776, 255] on div at bounding box center [768, 229] width 294 height 52
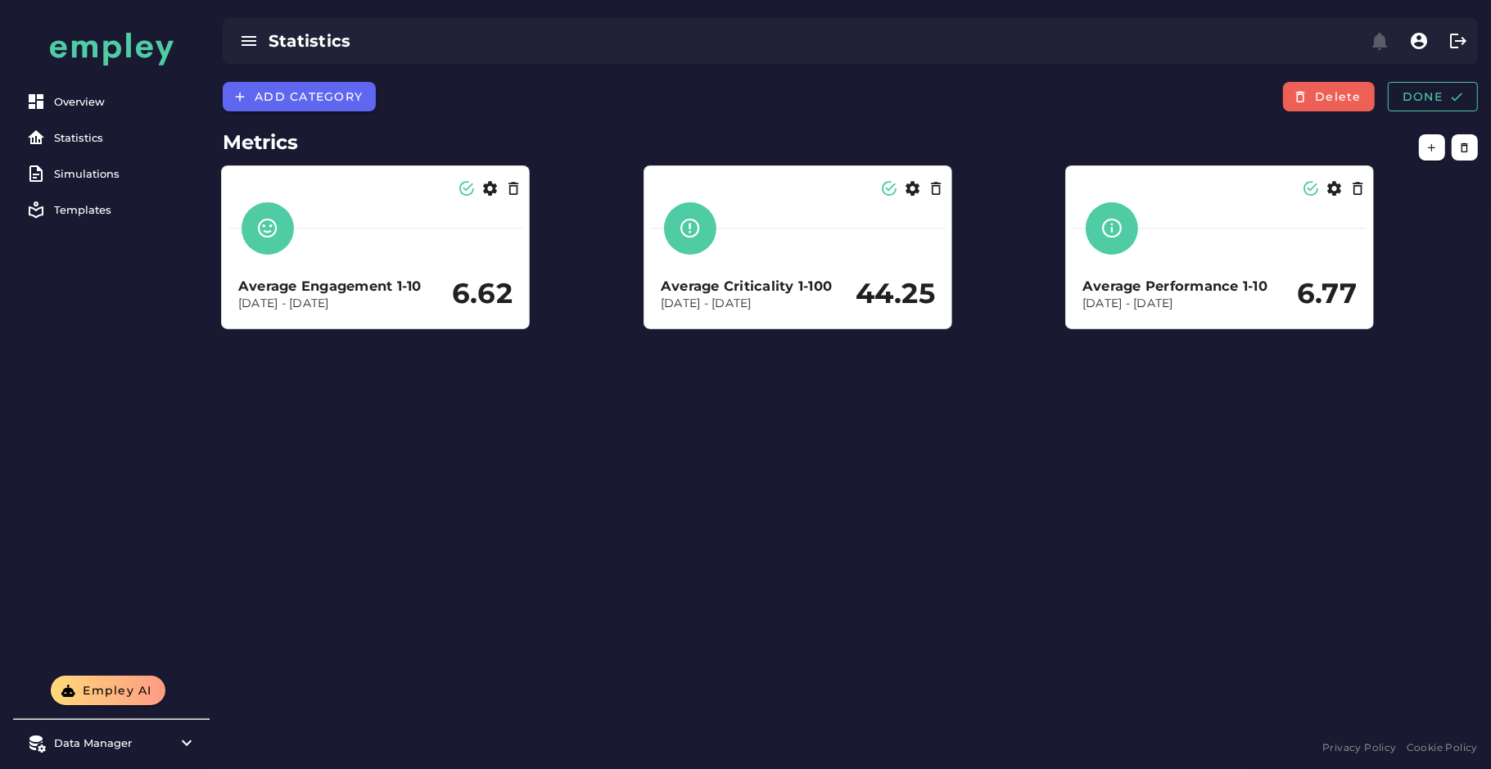
click at [942, 437] on div "Add category Delete Done Metrics Average Engagement 1-10 Dec 31, 2023 - Dec 31,…" at bounding box center [850, 409] width 1281 height 654
click at [1325, 95] on span "Done" at bounding box center [1433, 96] width 62 height 15
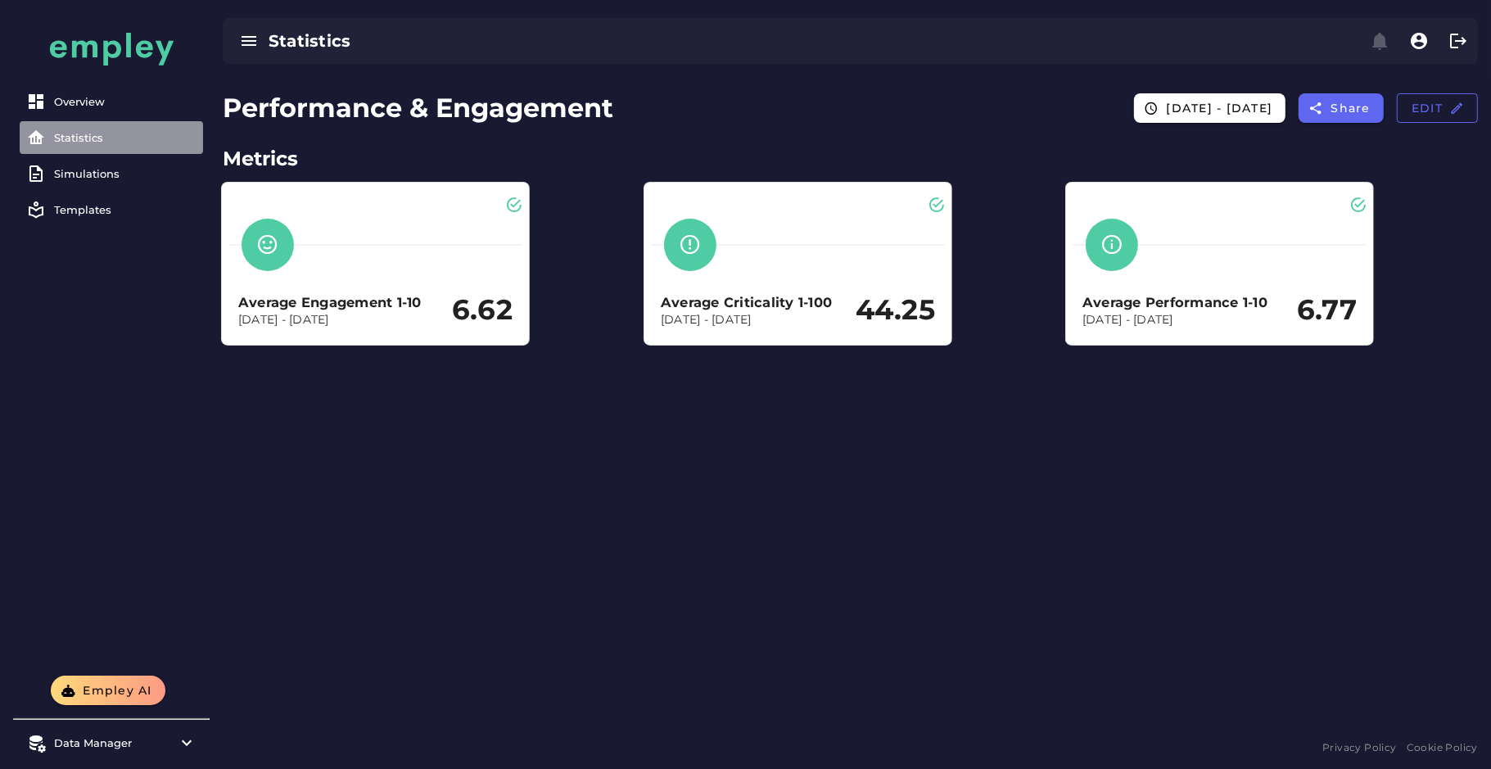
click at [107, 147] on link "Statistics" at bounding box center [111, 137] width 183 height 33
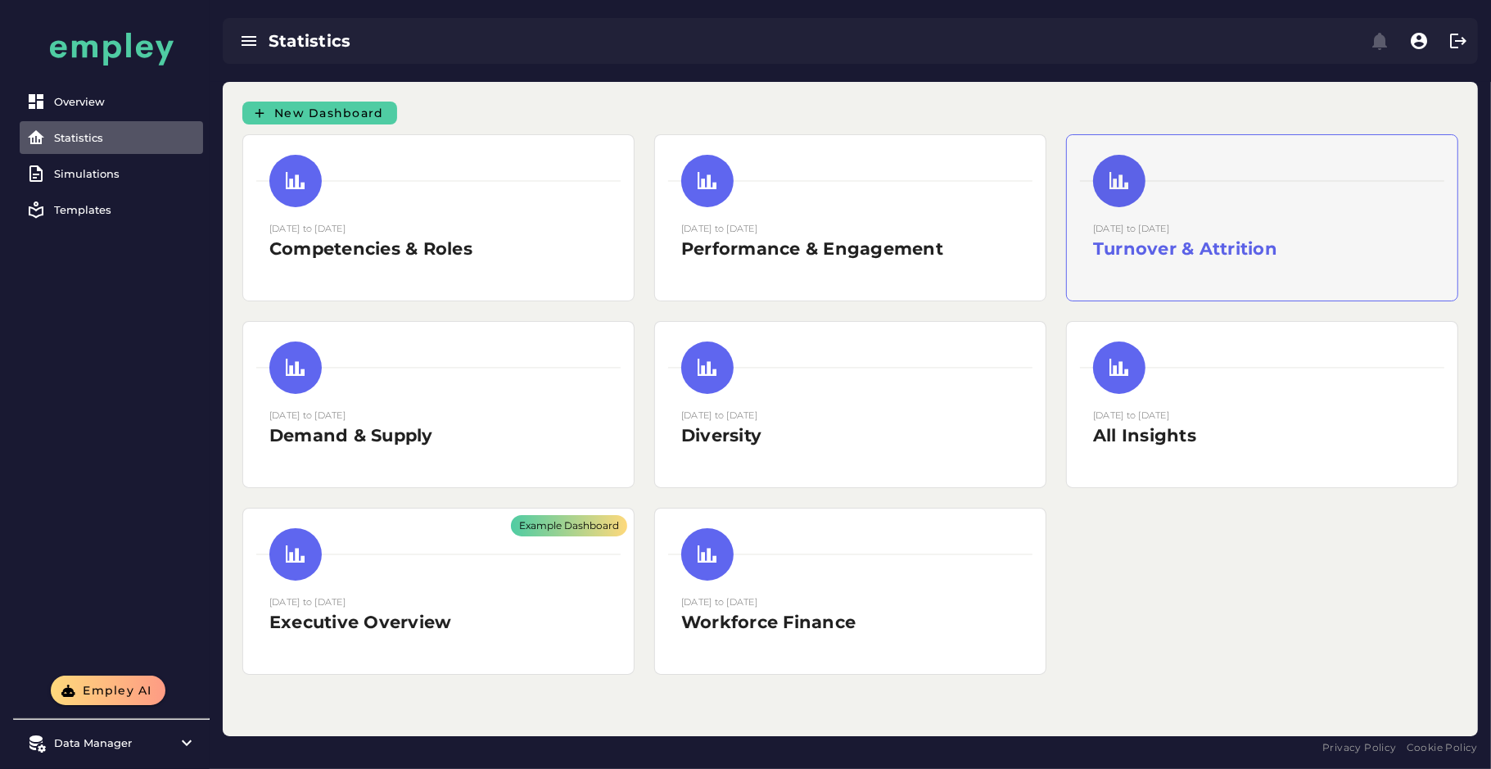
click at [1161, 246] on h2 "Turnover & Attrition" at bounding box center [1262, 249] width 338 height 25
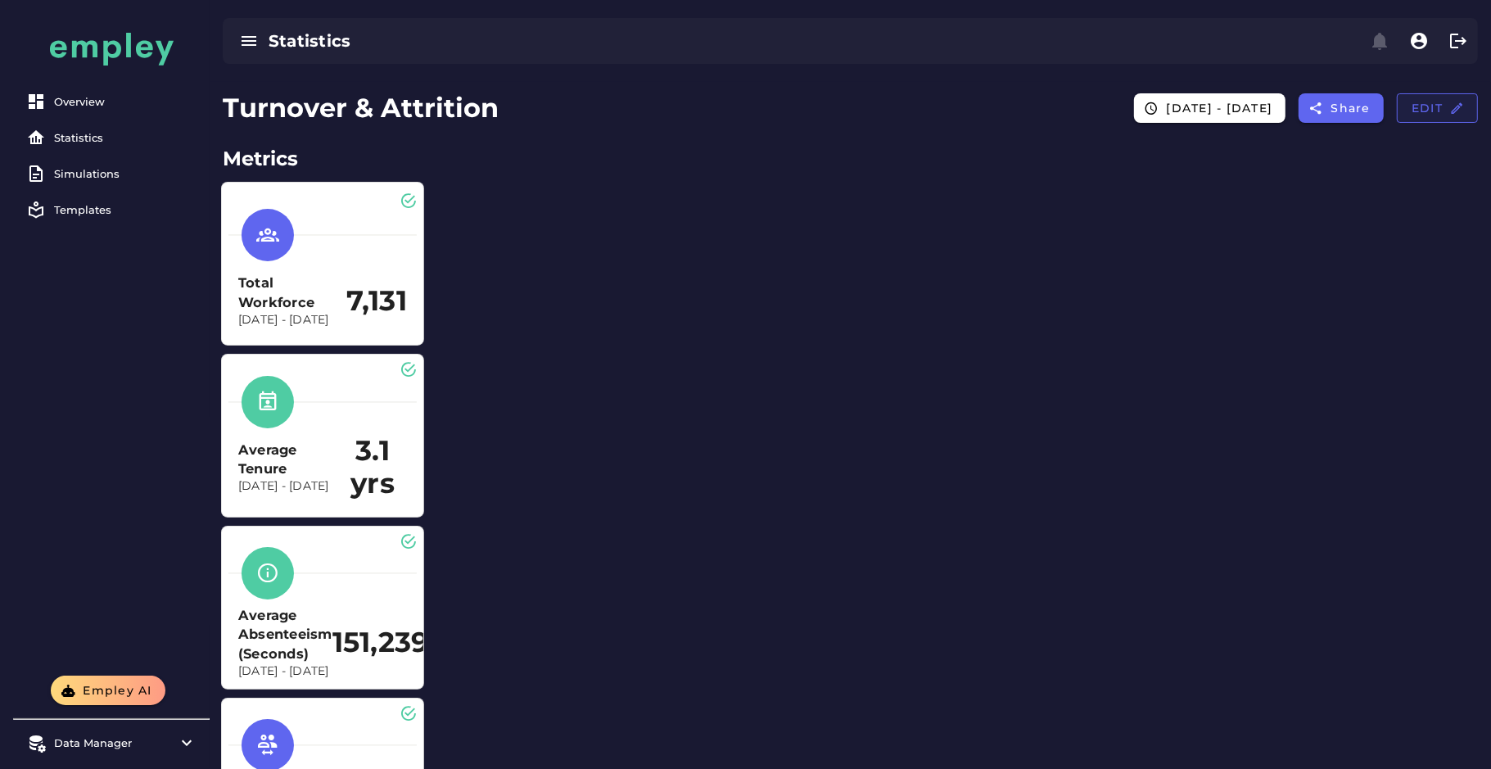
click at [1325, 113] on span "Edit" at bounding box center [1437, 108] width 53 height 15
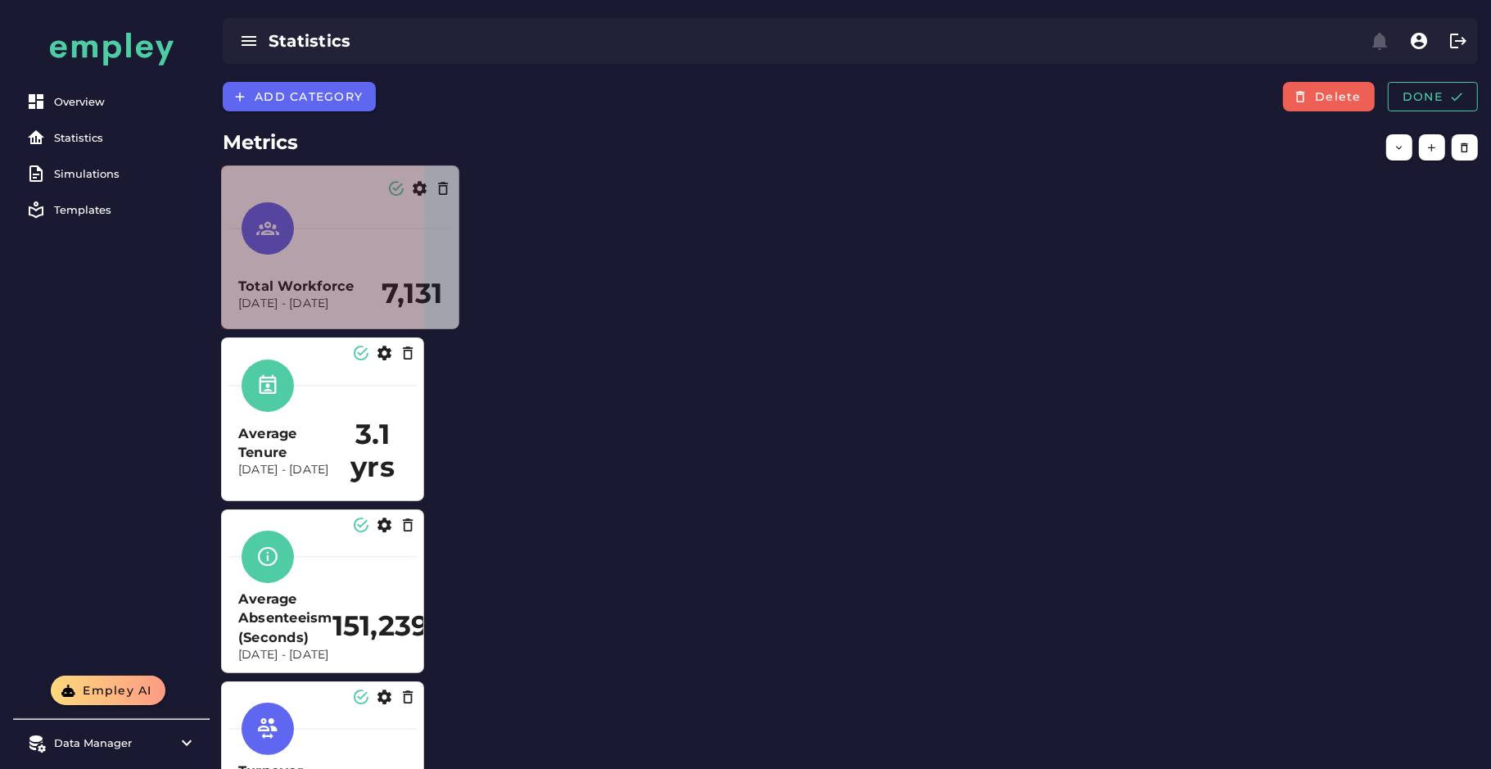
drag, startPoint x: 423, startPoint y: 326, endPoint x: 458, endPoint y: 324, distance: 35.2
click at [458, 324] on span at bounding box center [455, 325] width 8 height 8
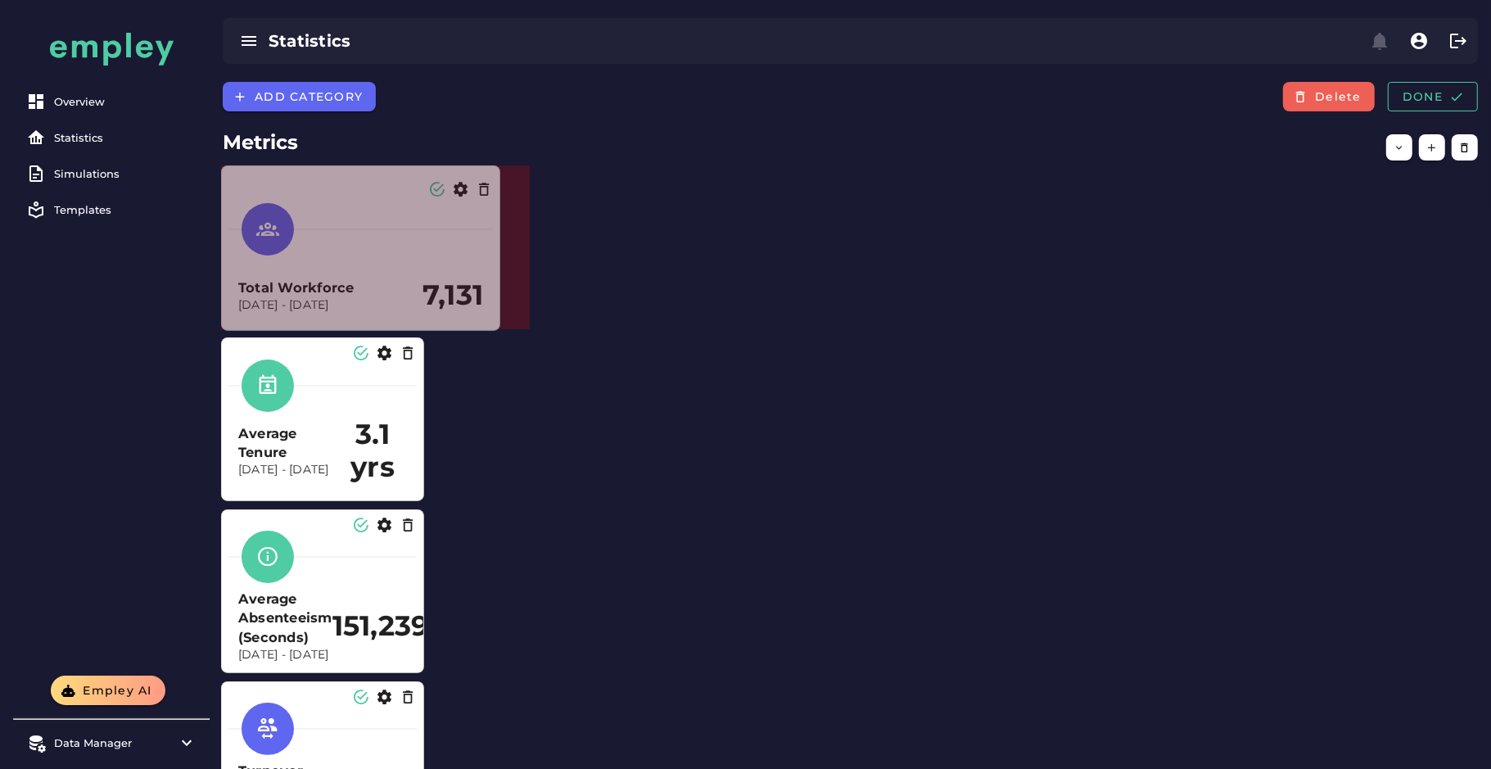
drag, startPoint x: 418, startPoint y: 324, endPoint x: 318, endPoint y: 424, distance: 141.2
click at [500, 326] on span at bounding box center [496, 327] width 8 height 8
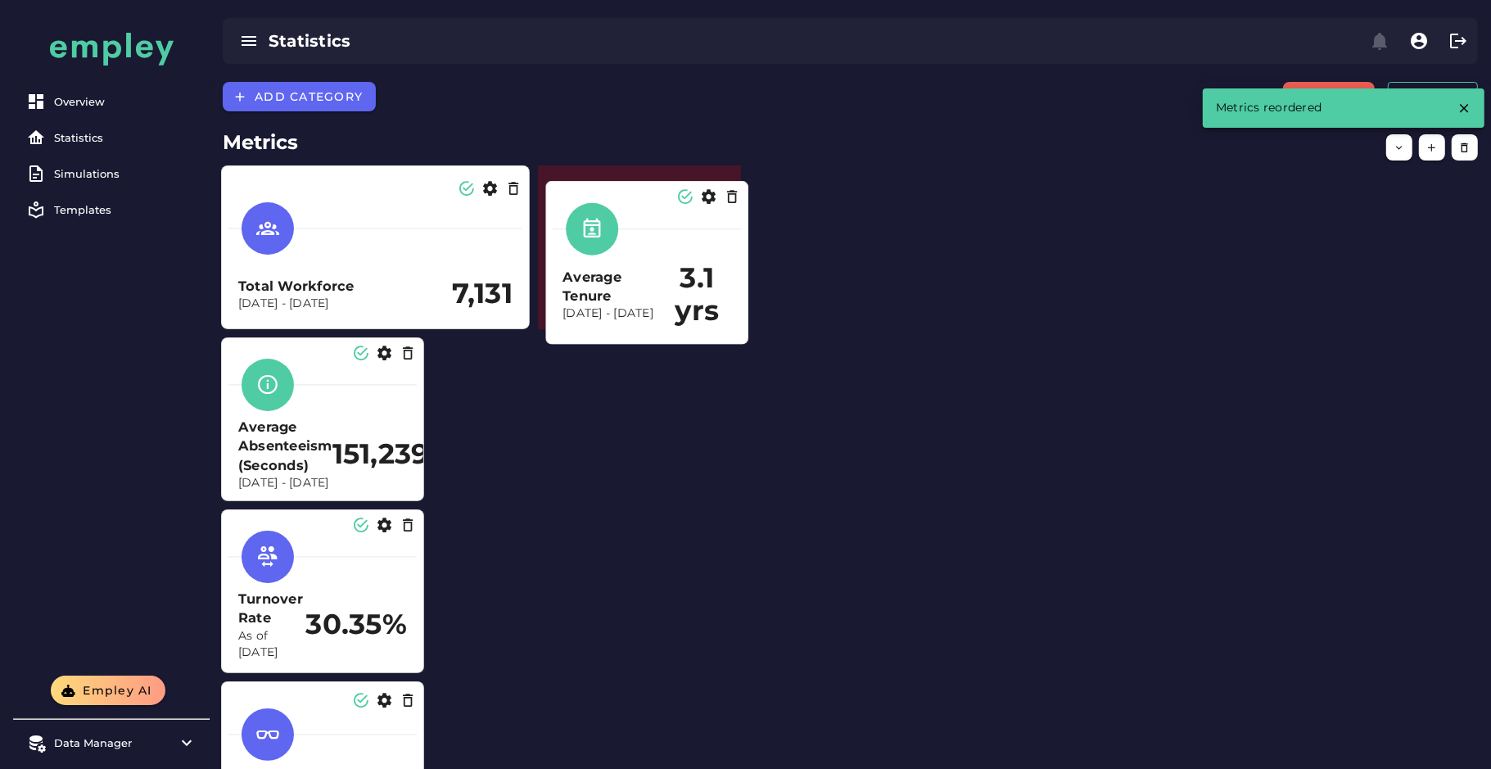
drag, startPoint x: 318, startPoint y: 424, endPoint x: 643, endPoint y: 267, distance: 361.0
click at [643, 268] on h3 "Average Tenure" at bounding box center [612, 287] width 100 height 38
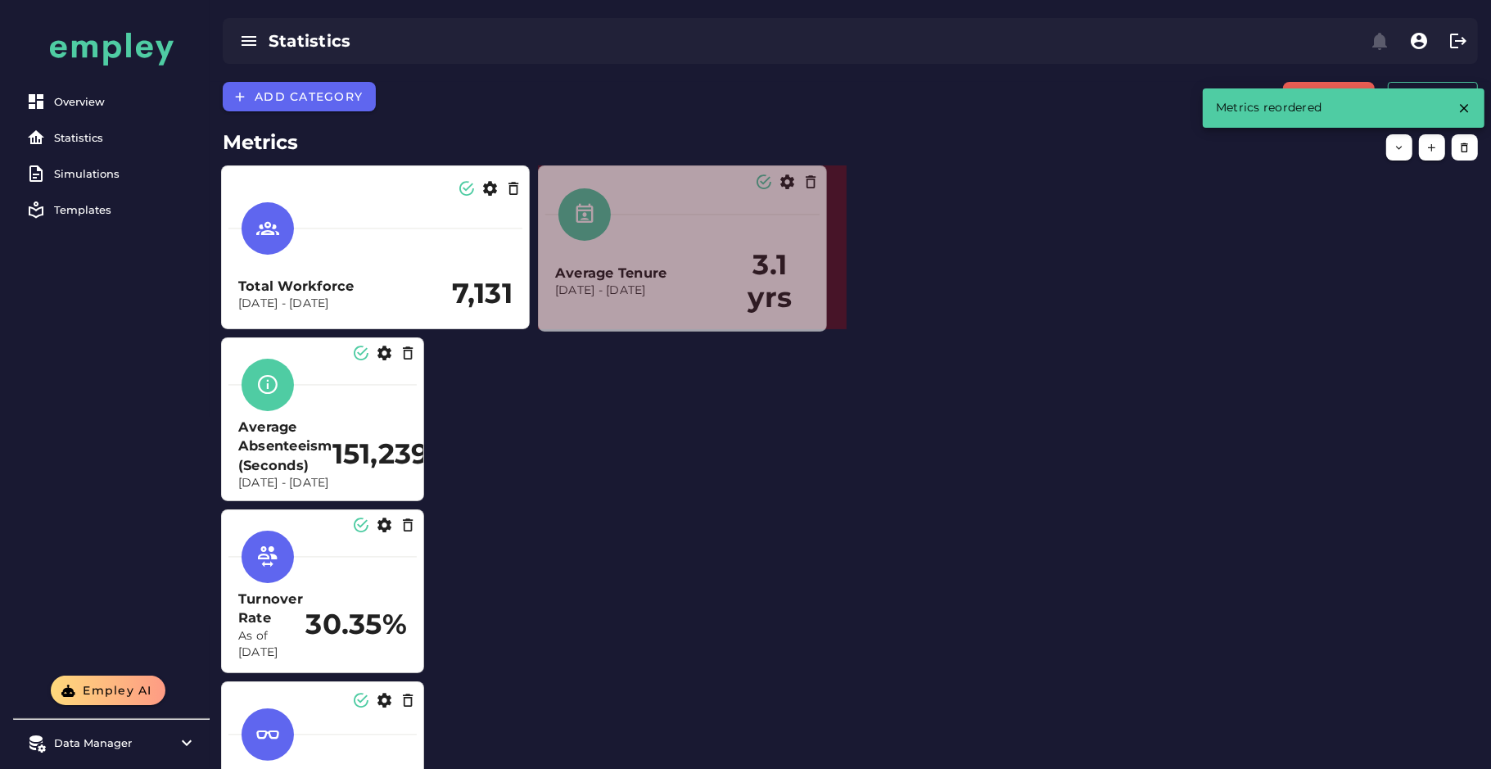
drag, startPoint x: 733, startPoint y: 324, endPoint x: 819, endPoint y: 327, distance: 86.0
click at [819, 327] on span at bounding box center [823, 327] width 8 height 8
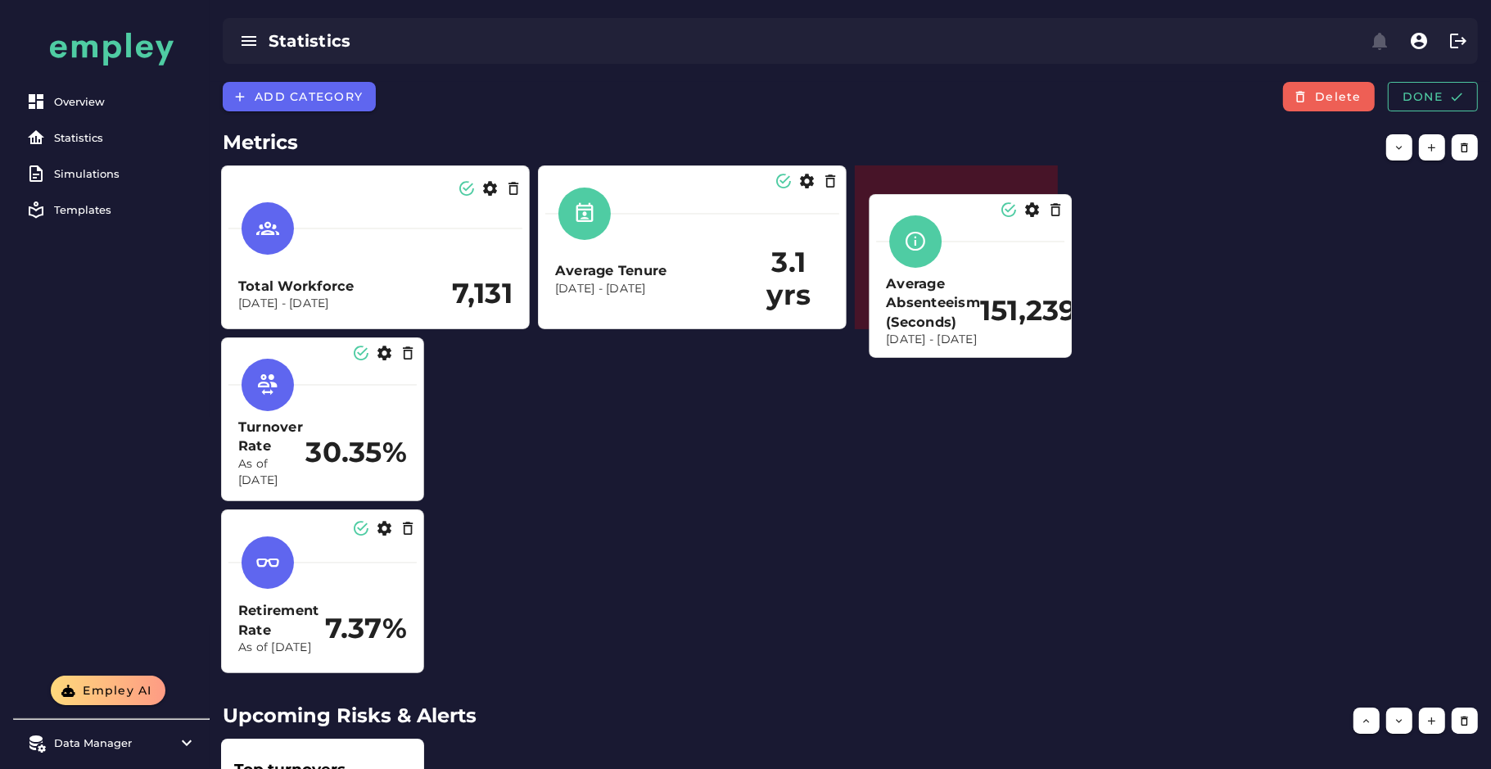
drag, startPoint x: 352, startPoint y: 432, endPoint x: 1017, endPoint y: 254, distance: 688.3
click at [996, 276] on div "Average Absenteeism (Seconds) Dec 31, 2023 - Dec 31, 2024 151,239" at bounding box center [970, 311] width 169 height 74
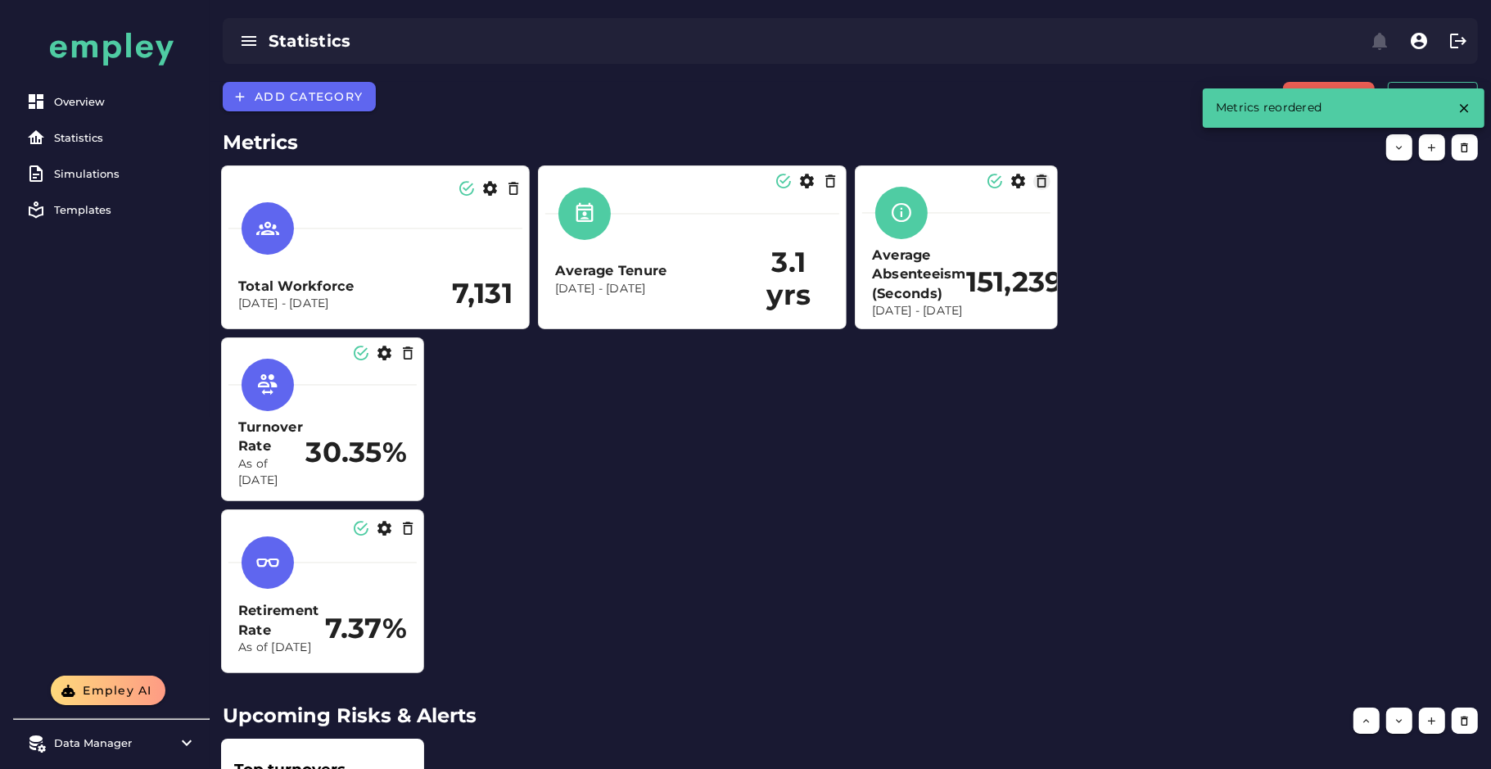
click at [1045, 178] on icon "button" at bounding box center [1041, 181] width 17 height 17
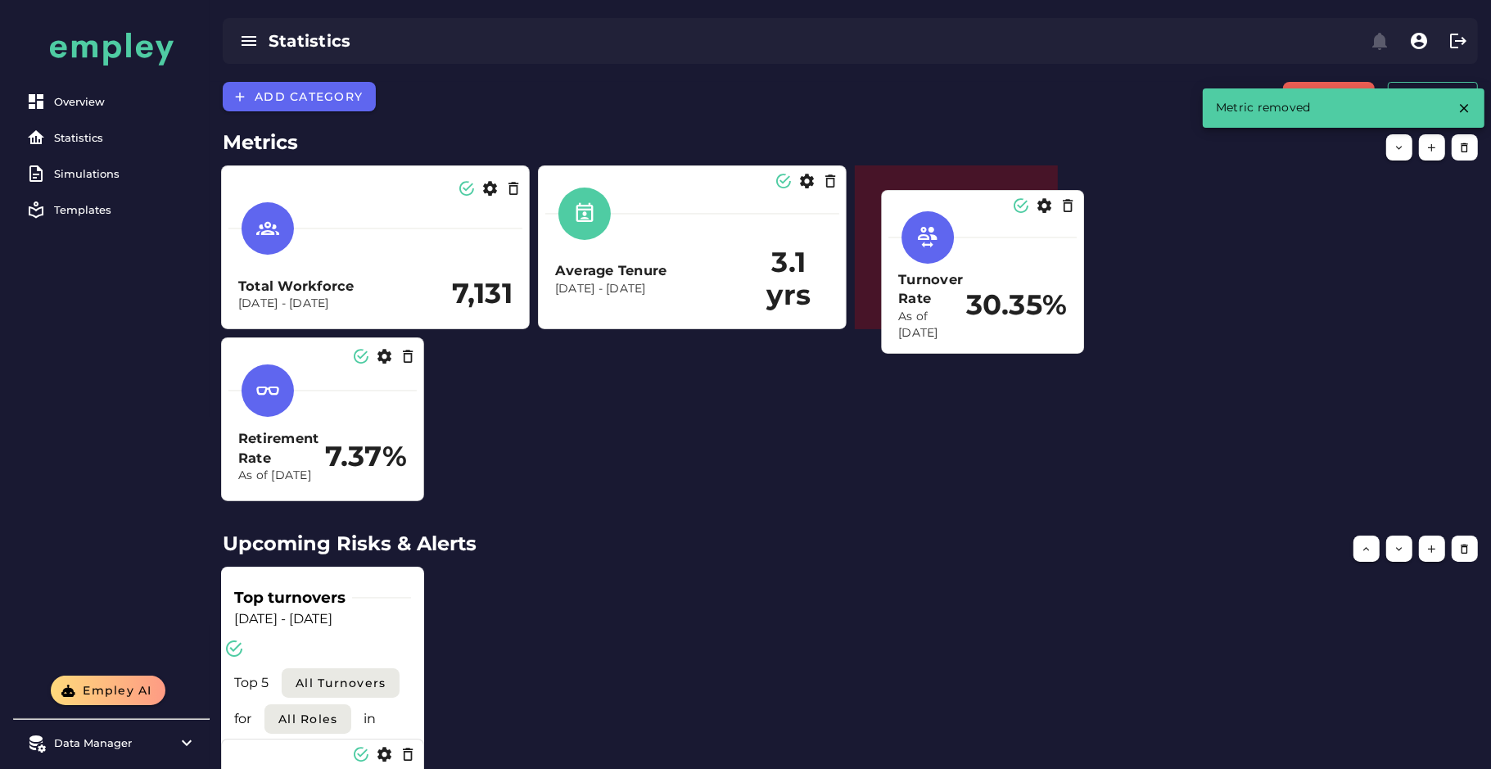
drag, startPoint x: 270, startPoint y: 430, endPoint x: 914, endPoint y: 271, distance: 663.6
click at [914, 271] on h3 "Turnover Rate" at bounding box center [932, 289] width 68 height 38
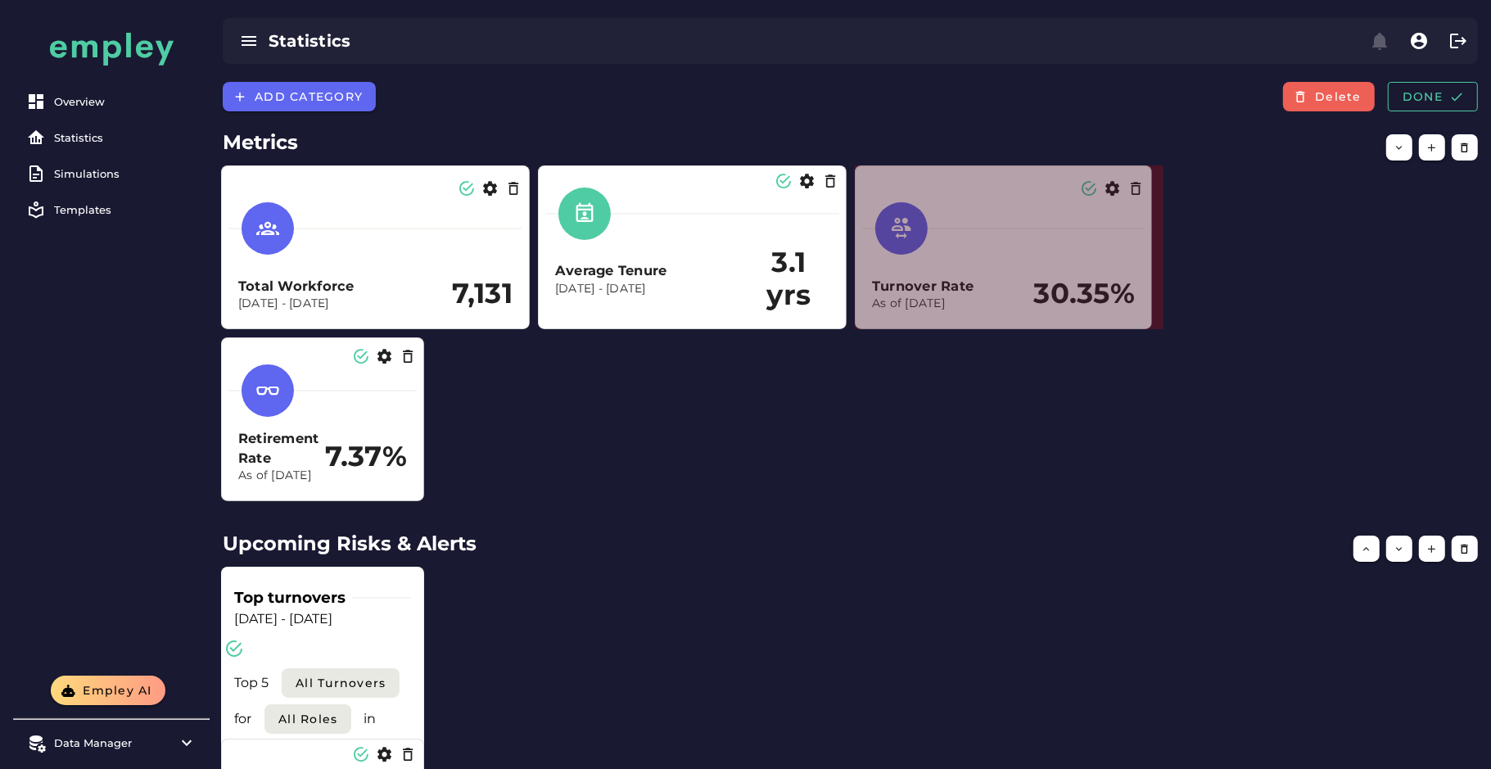
drag, startPoint x: 1053, startPoint y: 323, endPoint x: 1147, endPoint y: 322, distance: 94.2
click at [1147, 322] on span at bounding box center [1148, 325] width 8 height 8
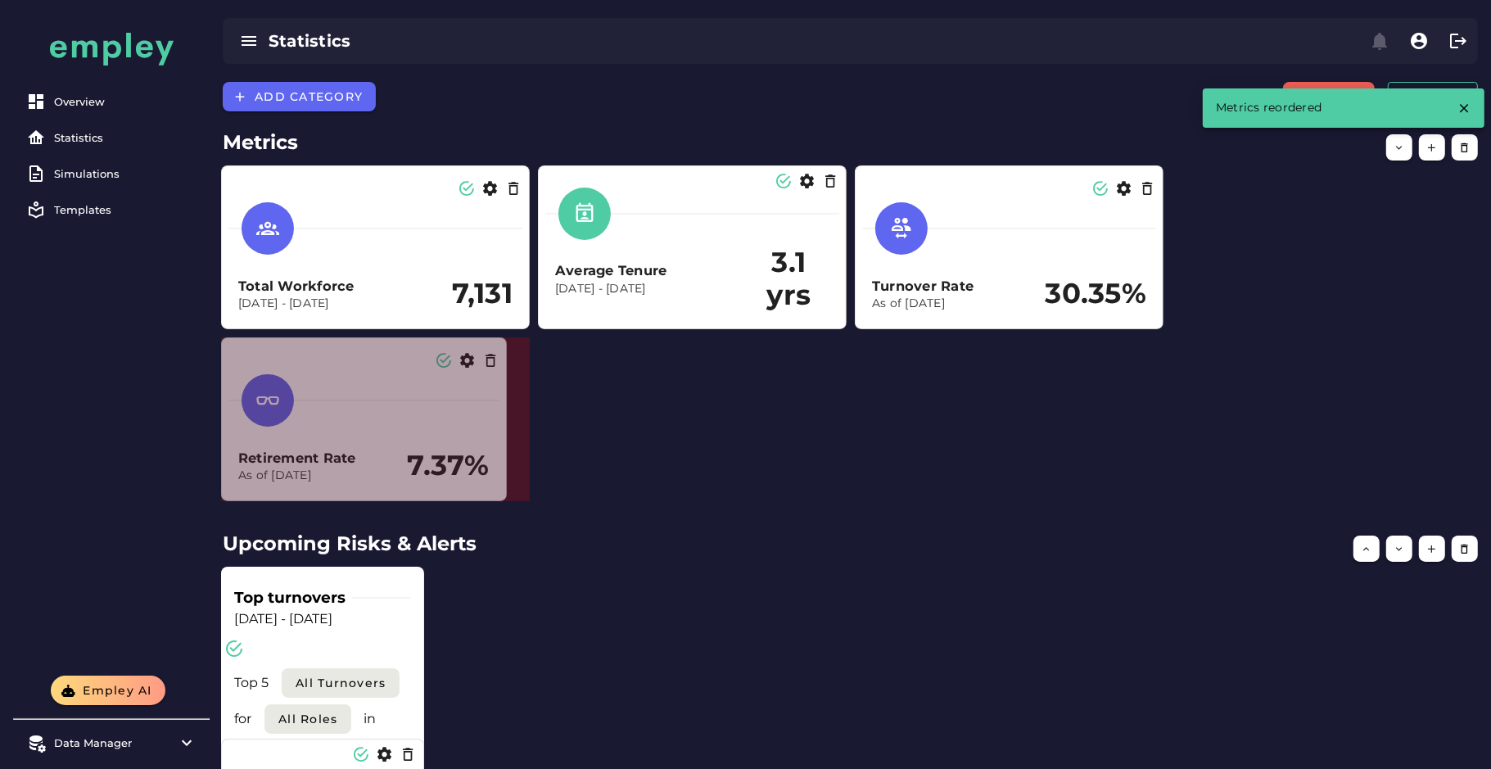
drag, startPoint x: 418, startPoint y: 499, endPoint x: 525, endPoint y: 497, distance: 106.4
click at [507, 497] on span at bounding box center [503, 497] width 8 height 8
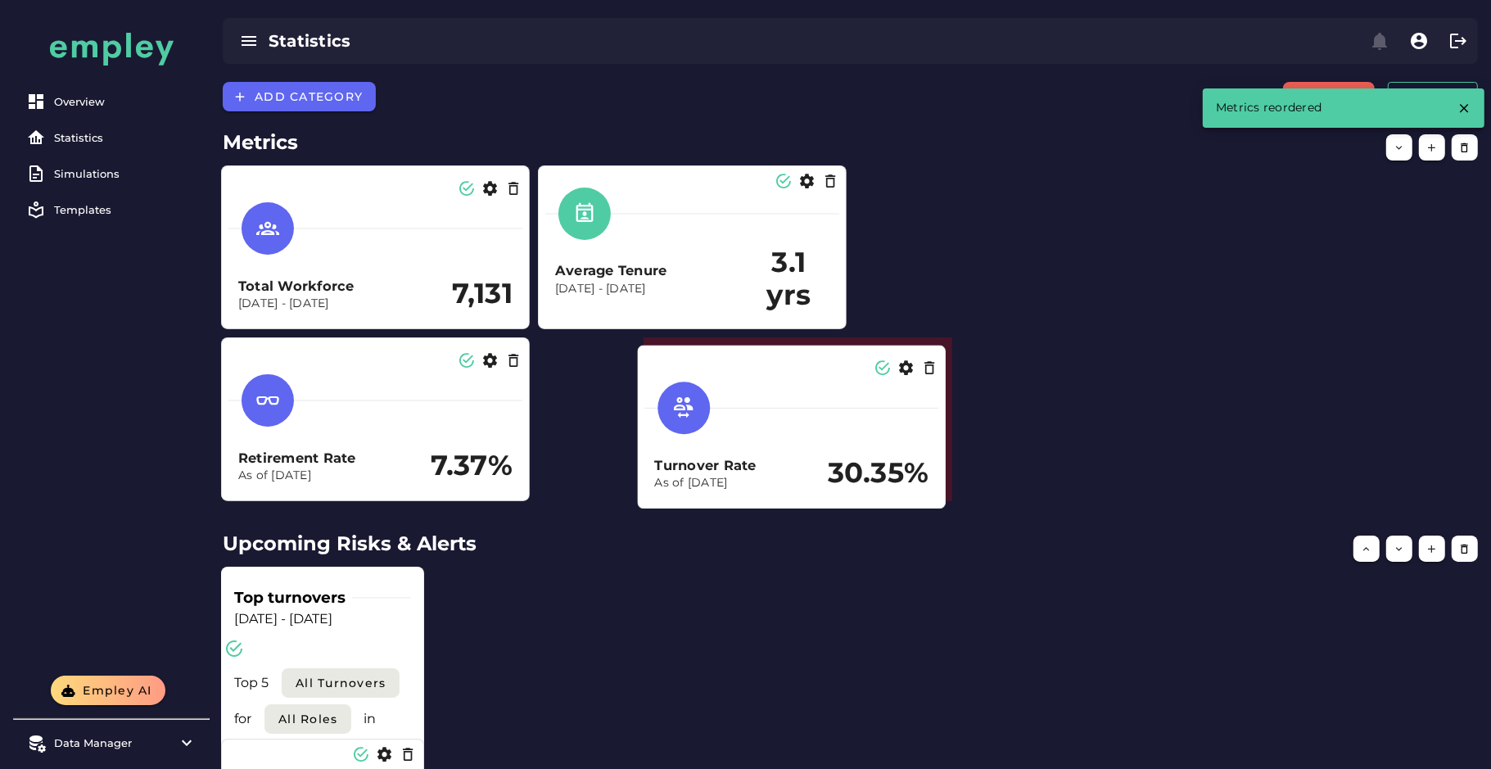
drag, startPoint x: 883, startPoint y: 402, endPoint x: 688, endPoint y: 457, distance: 202.4
click at [688, 457] on div "Turnover Rate As of Dec 31, 2024 30.35%" at bounding box center [791, 438] width 294 height 126
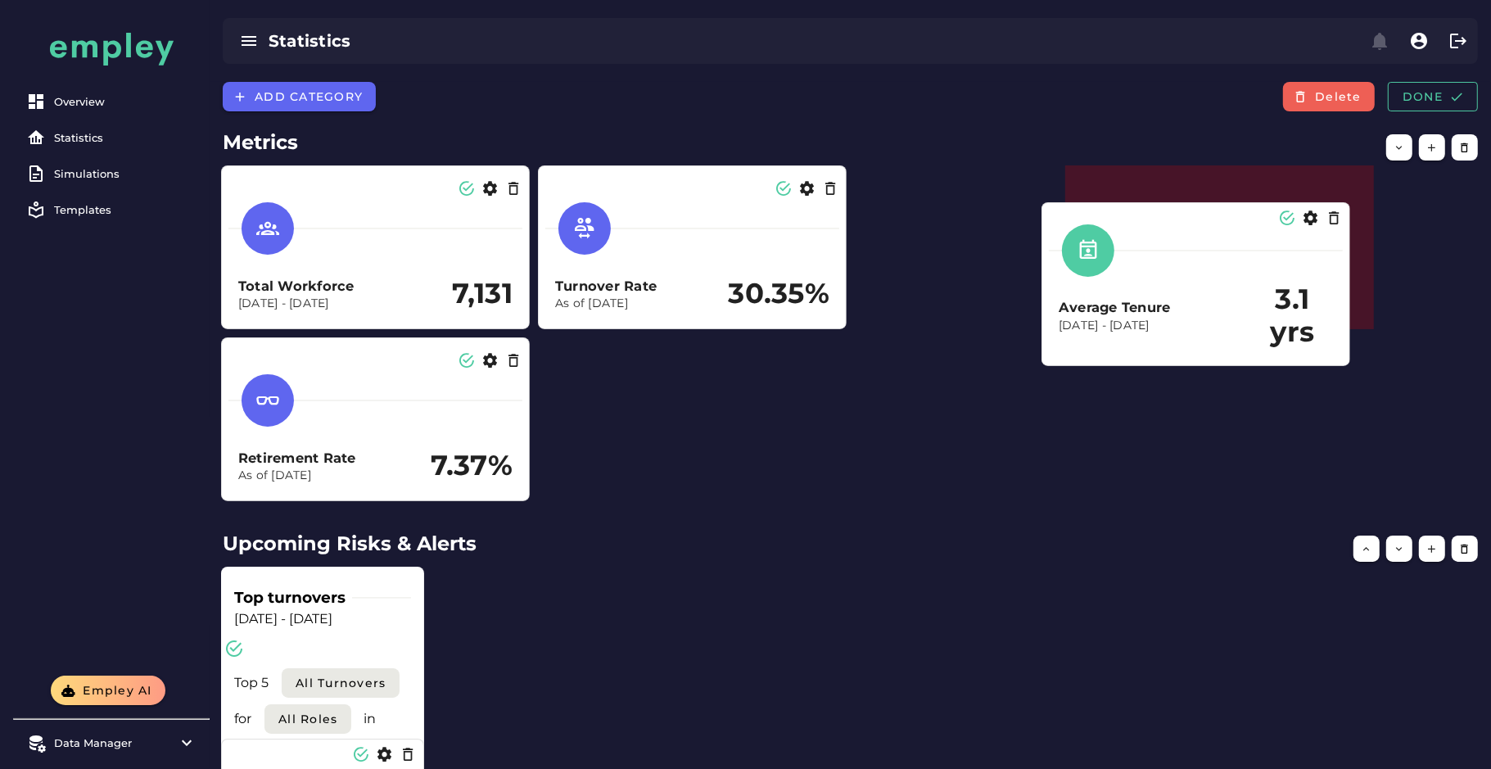
drag, startPoint x: 745, startPoint y: 258, endPoint x: 1264, endPoint y: 289, distance: 520.0
click at [1264, 289] on div "Average Tenure Dec 31, 2023 - Dec 31, 2024 3.1 yrs" at bounding box center [1196, 315] width 274 height 65
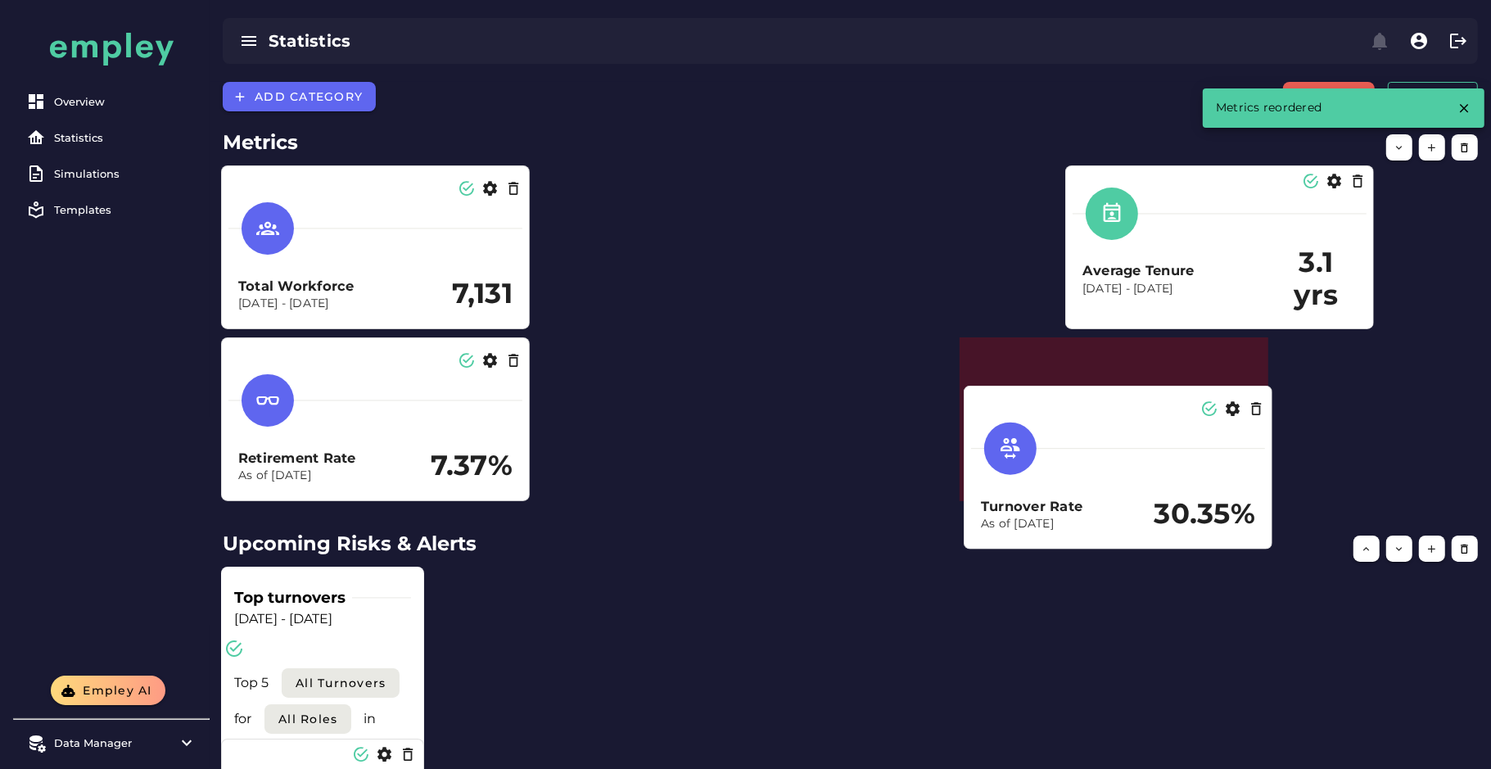
drag, startPoint x: 659, startPoint y: 228, endPoint x: 1085, endPoint y: 447, distance: 478.9
click at [1085, 448] on div at bounding box center [1118, 448] width 294 height 1
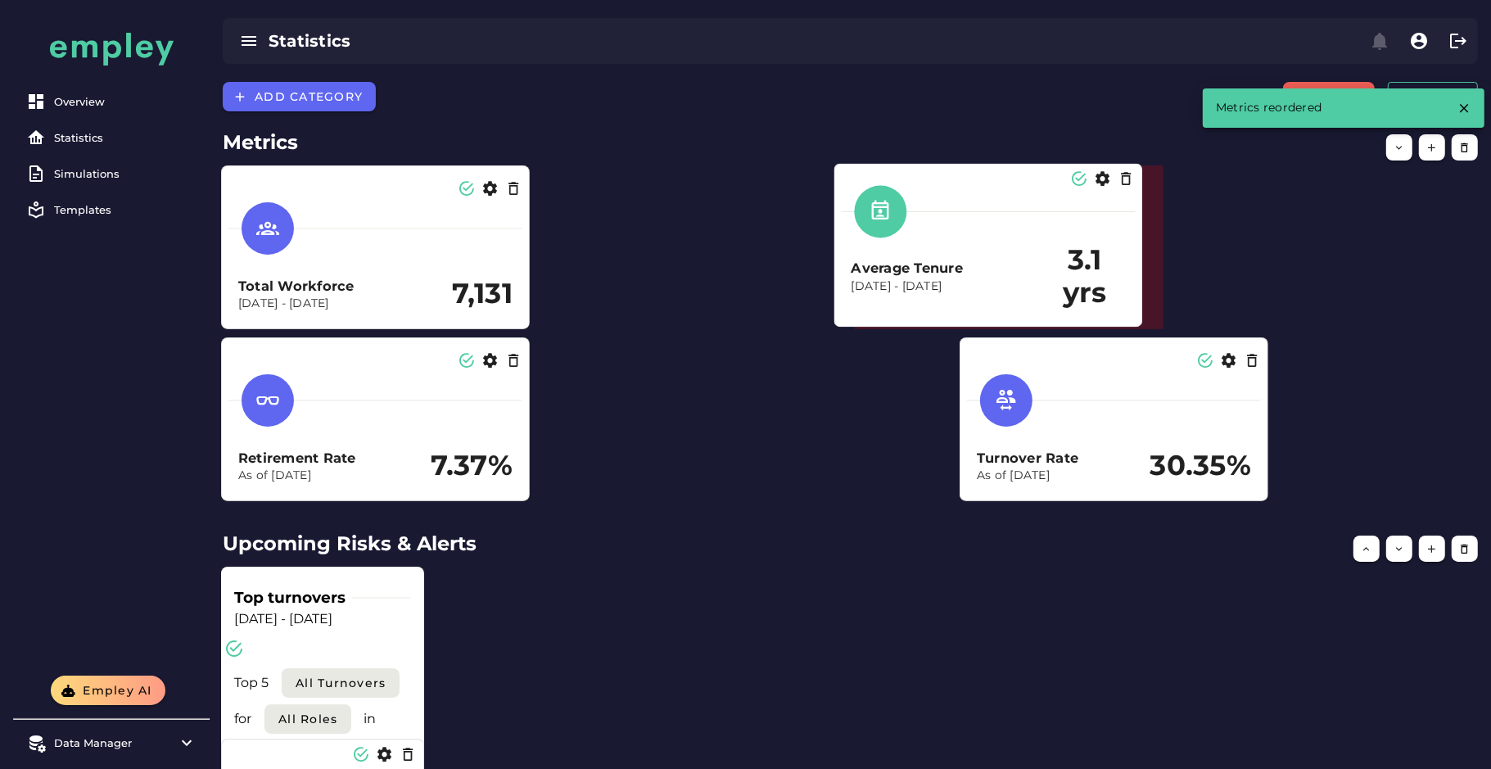
drag, startPoint x: 1149, startPoint y: 252, endPoint x: 918, endPoint y: 251, distance: 230.9
click at [918, 251] on div "Average Tenure Dec 31, 2023 - Dec 31, 2024 3.1 yrs" at bounding box center [988, 277] width 274 height 65
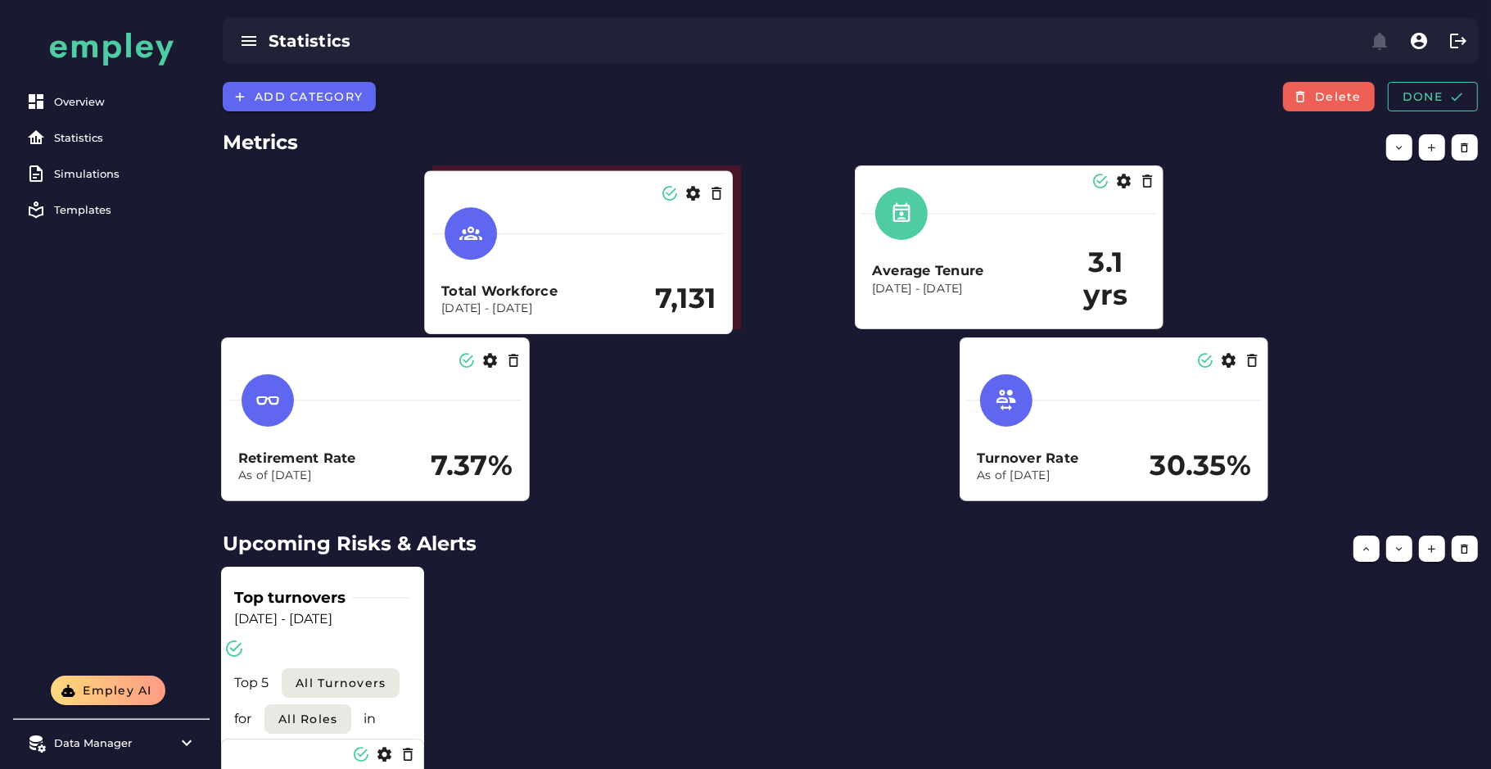
drag, startPoint x: 413, startPoint y: 248, endPoint x: 620, endPoint y: 253, distance: 206.4
click at [620, 253] on div at bounding box center [578, 233] width 294 height 52
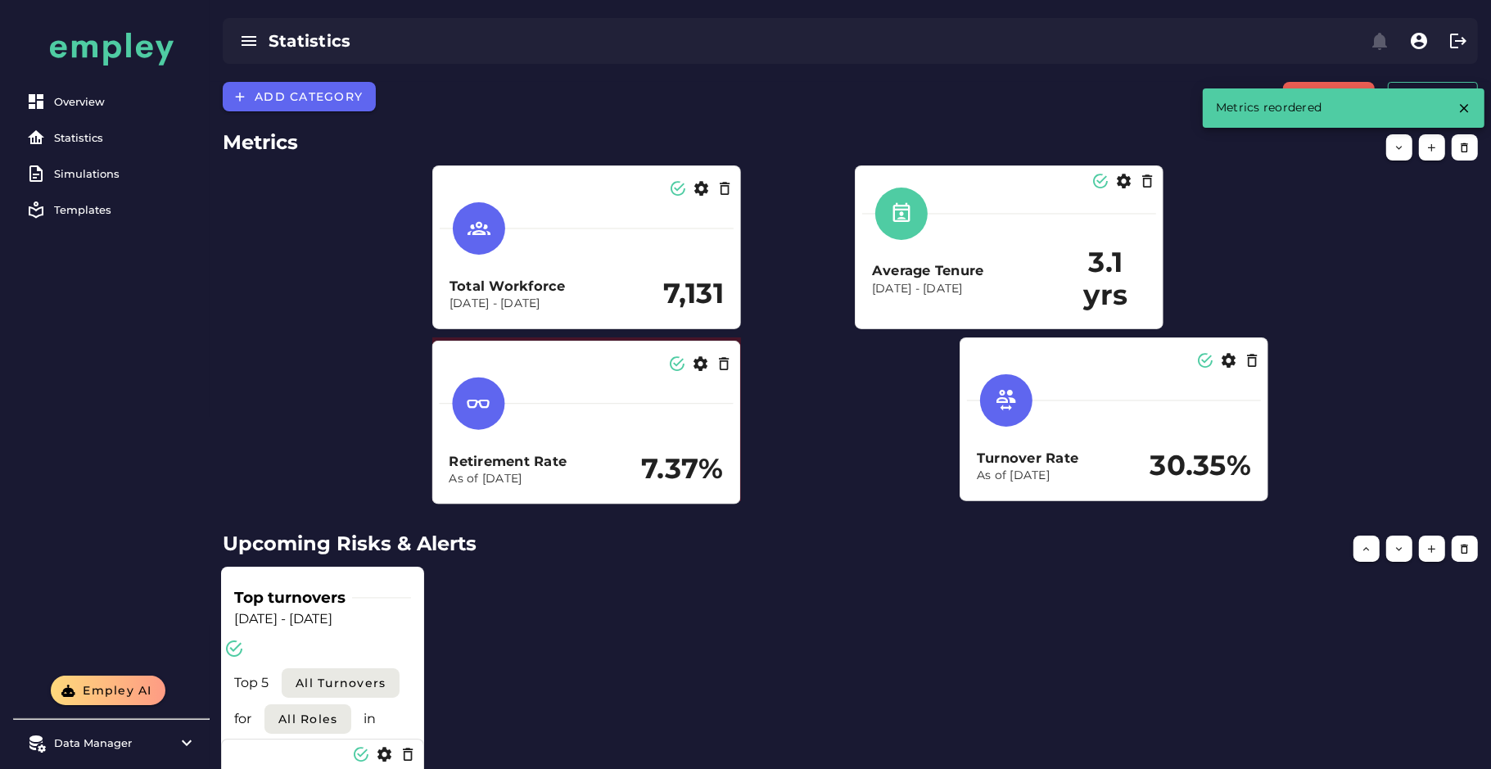
drag, startPoint x: 381, startPoint y: 461, endPoint x: 591, endPoint y: 463, distance: 210.4
click at [591, 463] on h3 "Retirement Rate" at bounding box center [545, 461] width 192 height 19
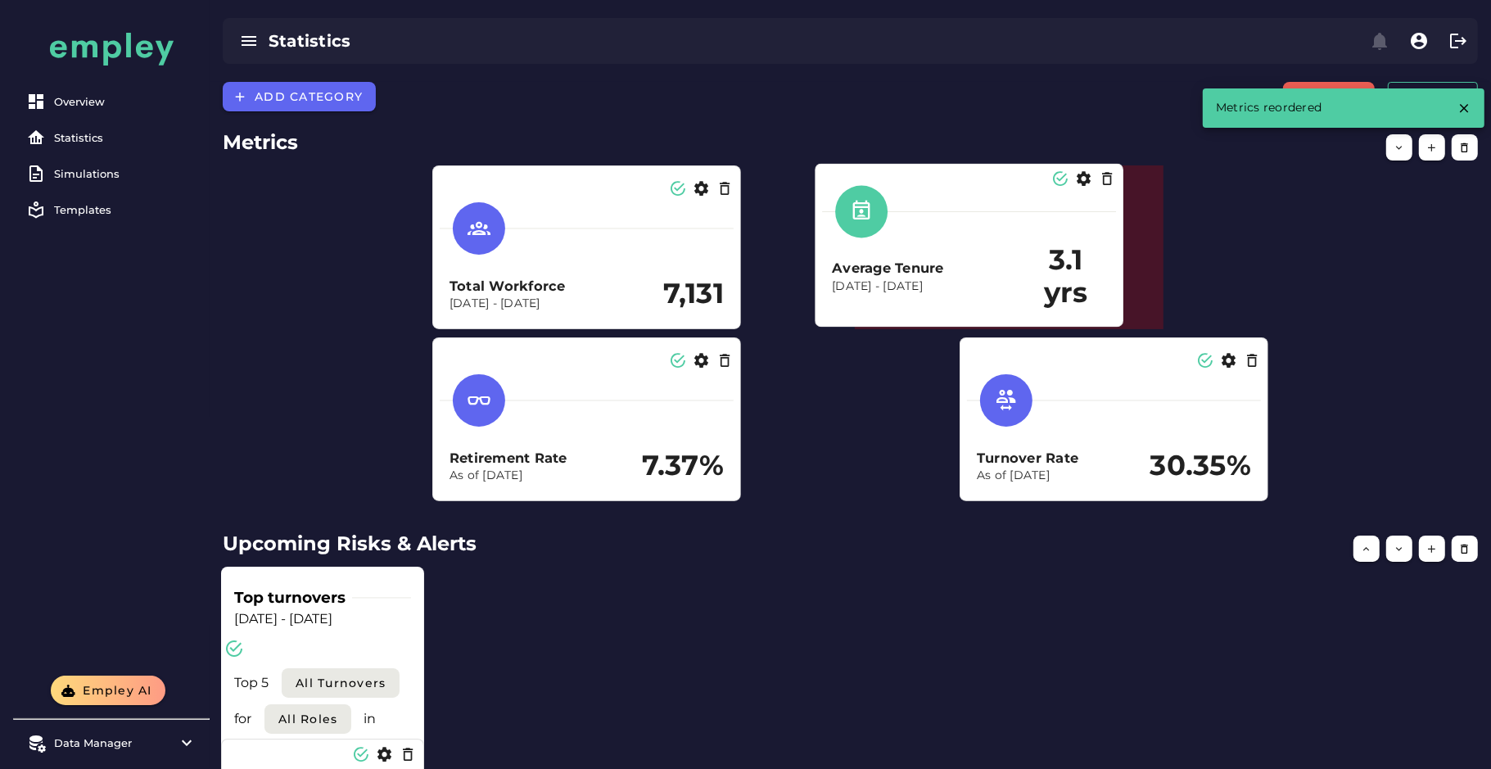
drag, startPoint x: 1013, startPoint y: 282, endPoint x: 995, endPoint y: 326, distance: 47.0
click at [973, 285] on p "Dec 31, 2023 - Dec 31, 2024" at bounding box center [928, 286] width 193 height 16
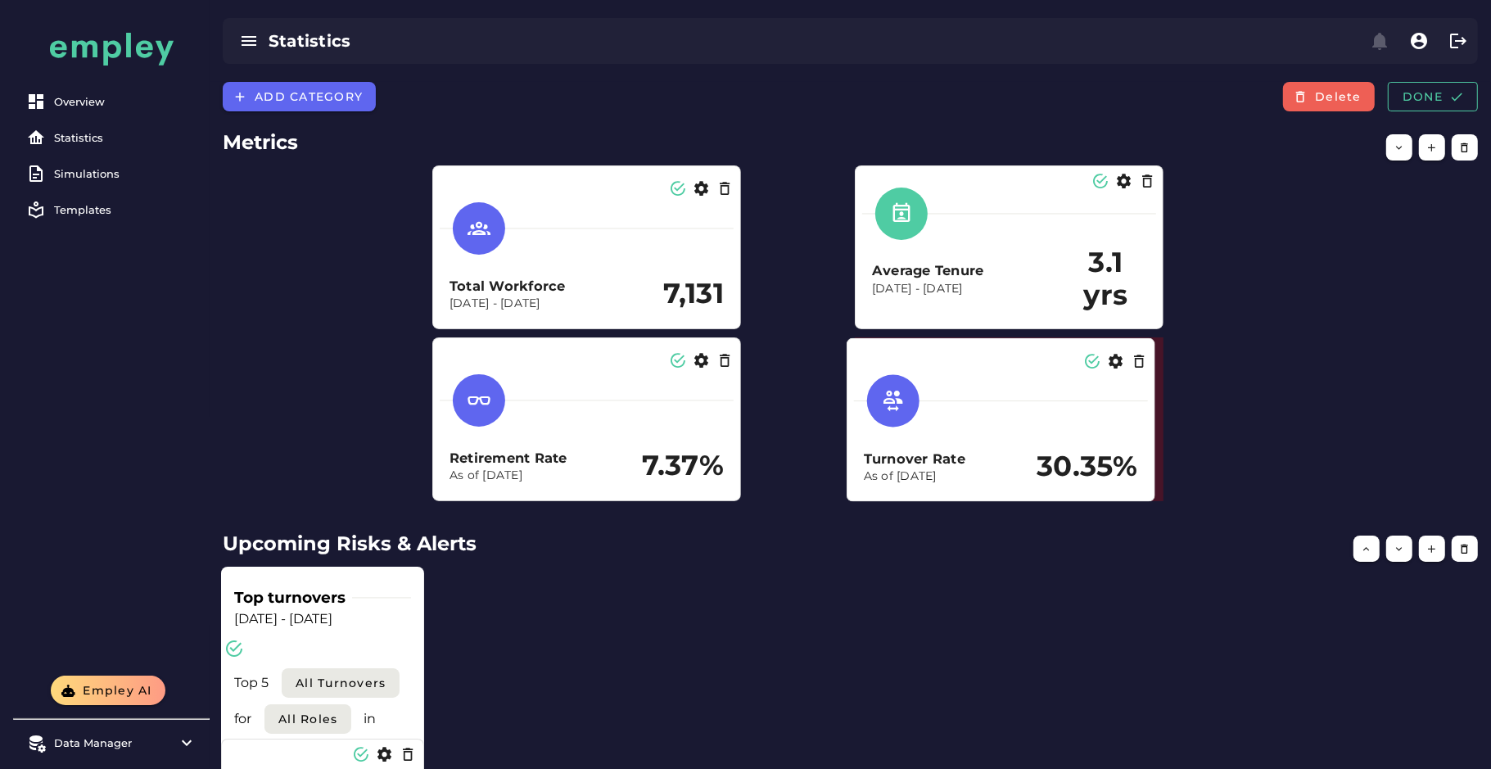
drag, startPoint x: 1093, startPoint y: 451, endPoint x: 980, endPoint y: 451, distance: 113.0
click at [980, 451] on h3 "Turnover Rate" at bounding box center [951, 458] width 174 height 19
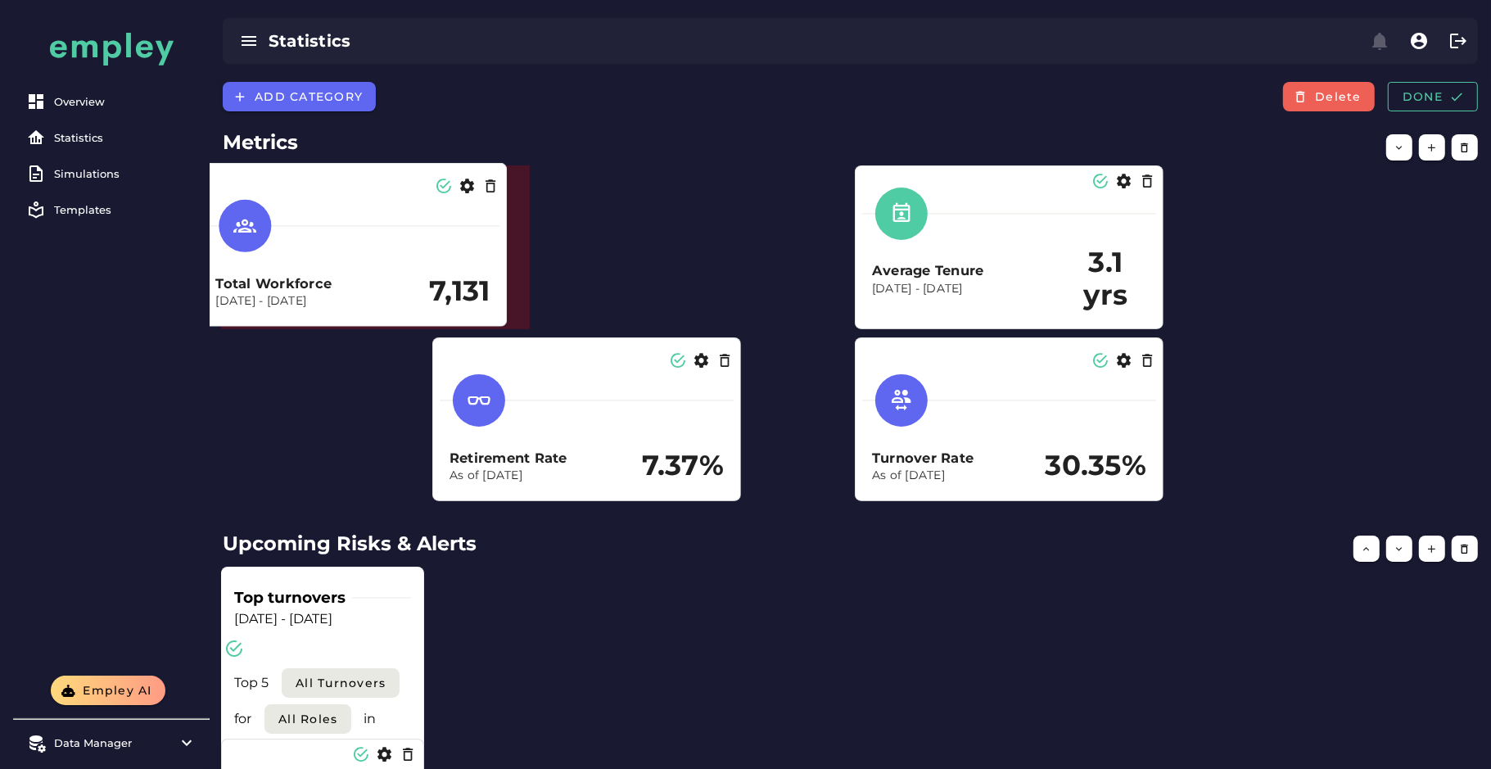
drag, startPoint x: 553, startPoint y: 273, endPoint x: 386, endPoint y: 305, distance: 169.2
click at [323, 271] on div "Total Workforce Dec 31, 2023 - Dec 31, 2024 7,131" at bounding box center [352, 256] width 294 height 126
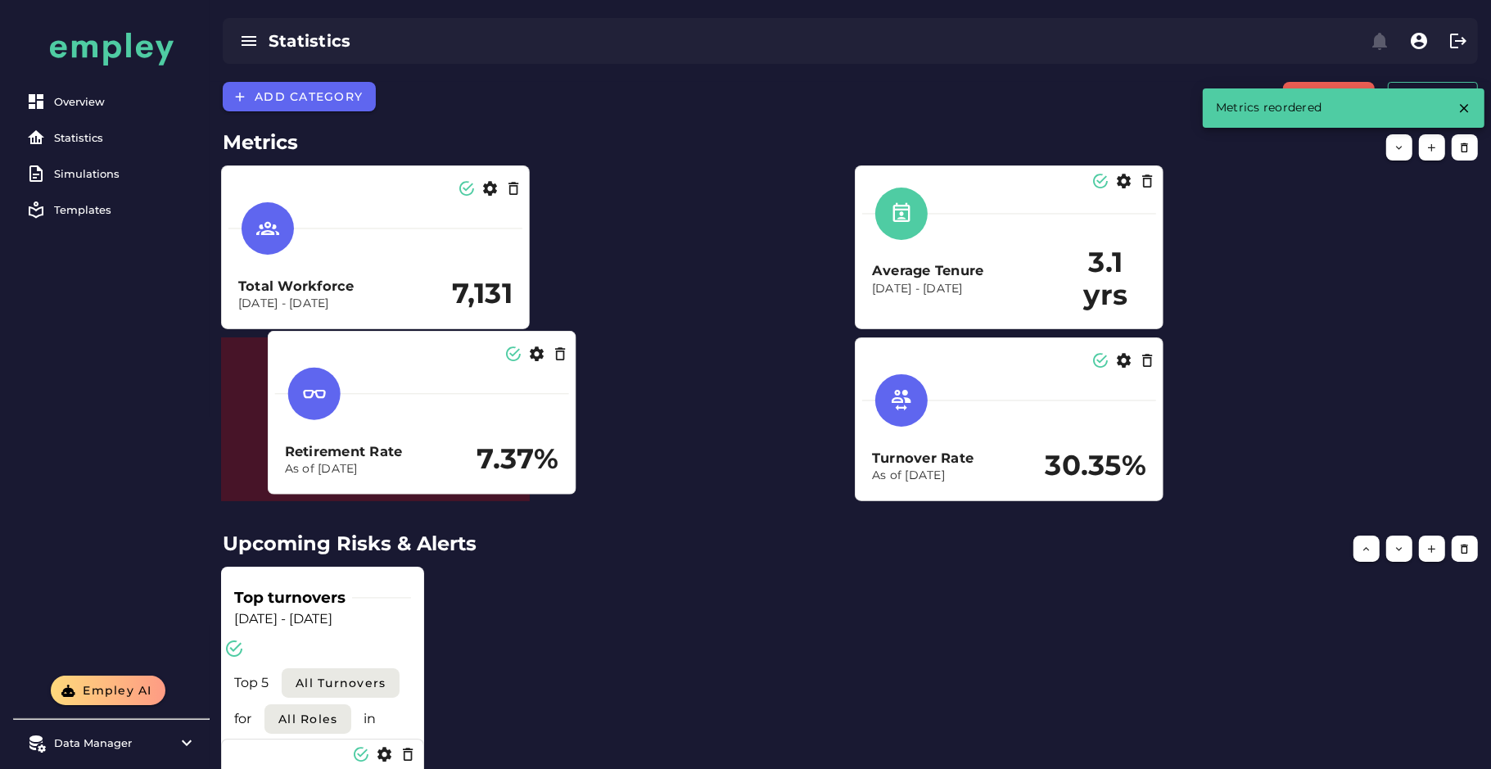
drag, startPoint x: 524, startPoint y: 439, endPoint x: 350, endPoint y: 431, distance: 173.7
click at [350, 431] on div "Retirement Rate As of Dec 31, 2024 7.37%" at bounding box center [422, 424] width 294 height 126
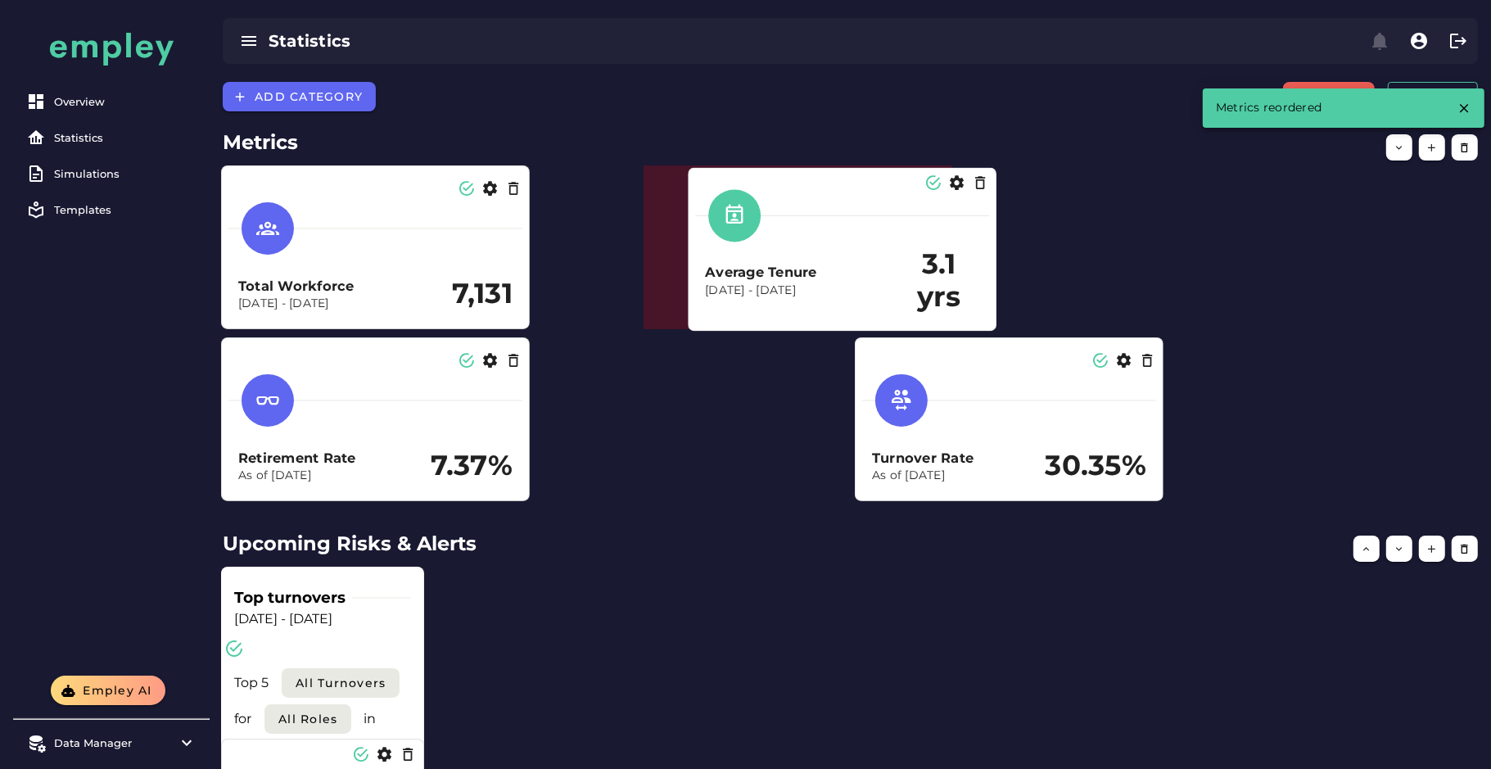
drag, startPoint x: 1015, startPoint y: 271, endPoint x: 848, endPoint y: 273, distance: 167.0
click at [848, 273] on h3 "Average Tenure" at bounding box center [801, 273] width 193 height 19
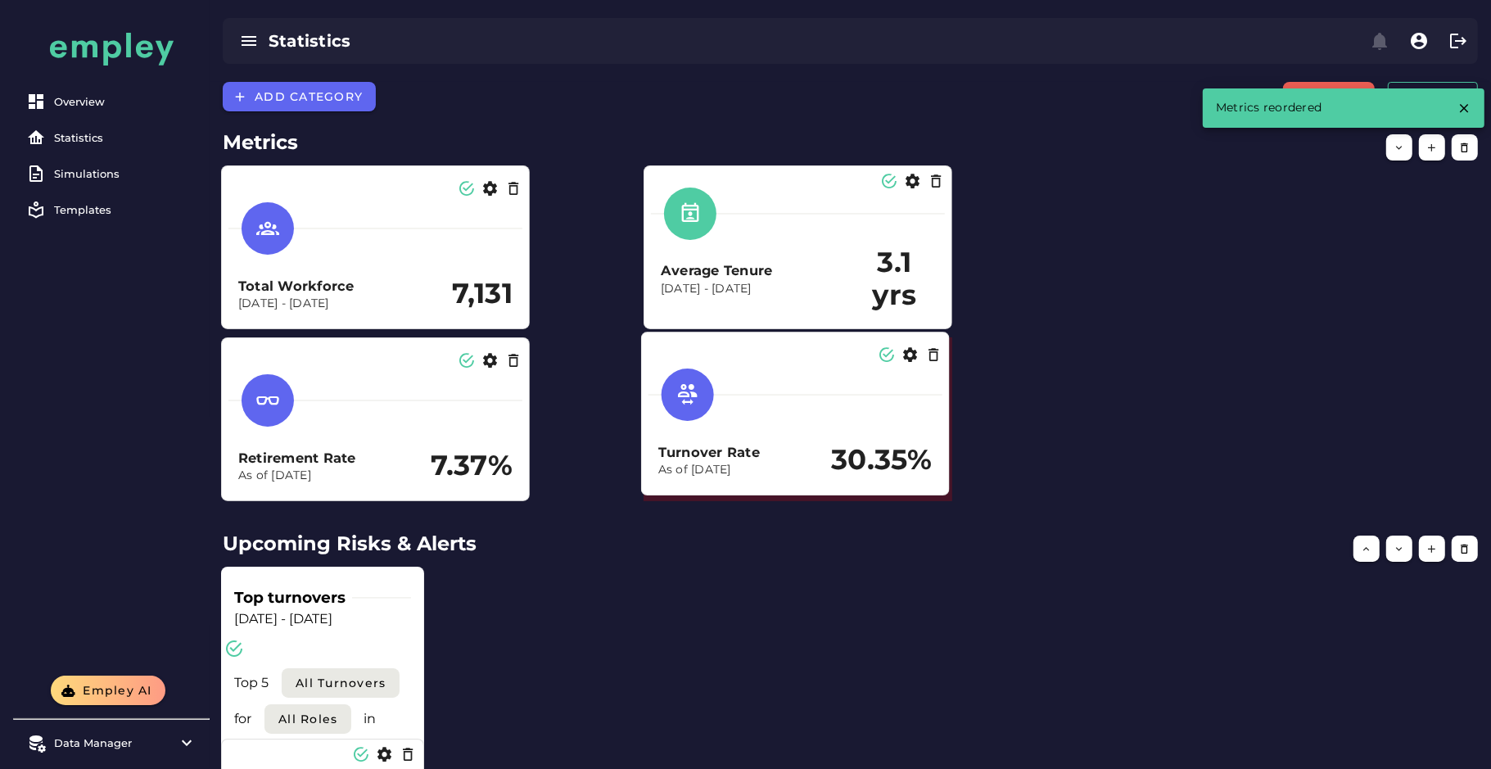
drag, startPoint x: 995, startPoint y: 449, endPoint x: 765, endPoint y: 443, distance: 229.3
click at [765, 443] on h3 "Turnover Rate" at bounding box center [745, 452] width 174 height 19
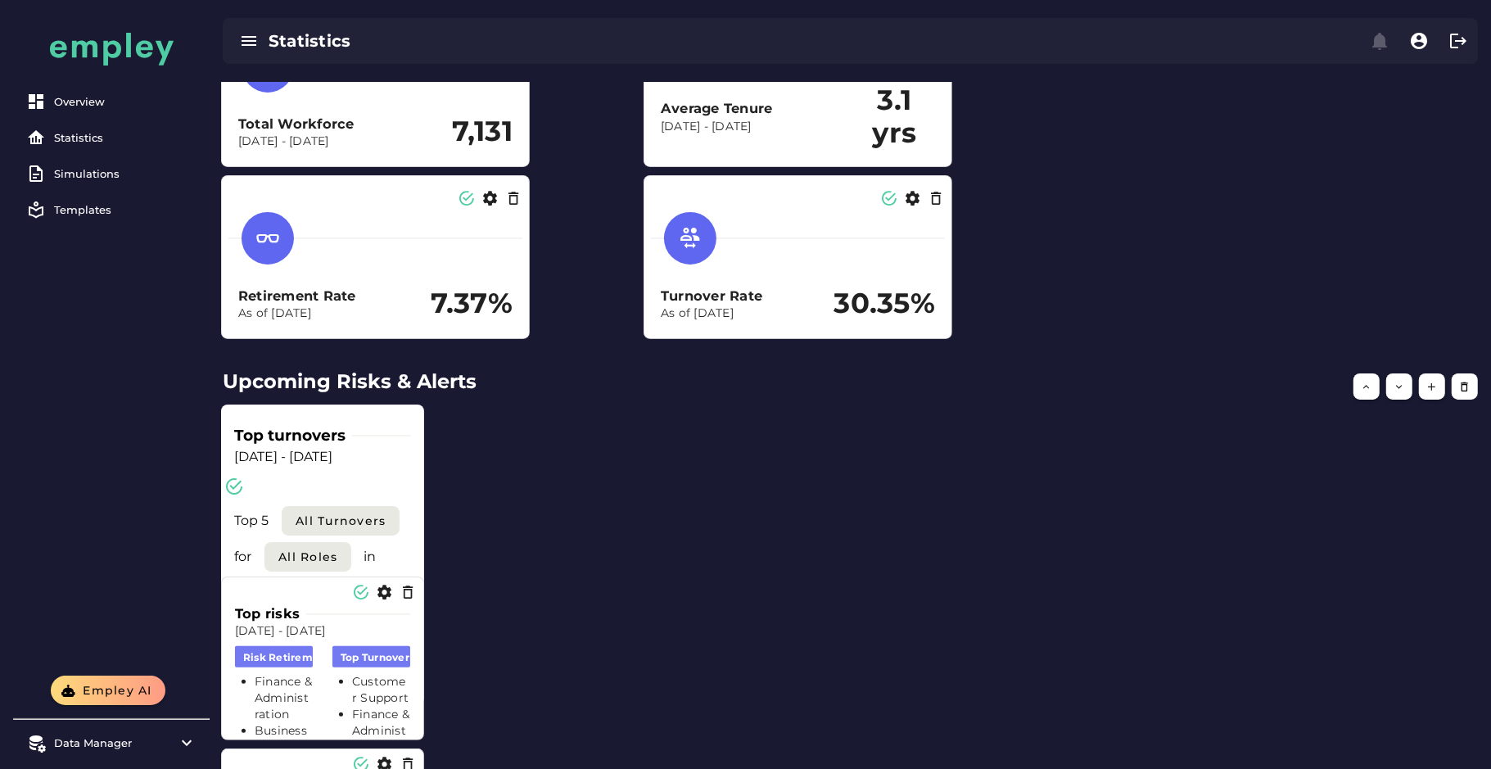
scroll to position [205, 0]
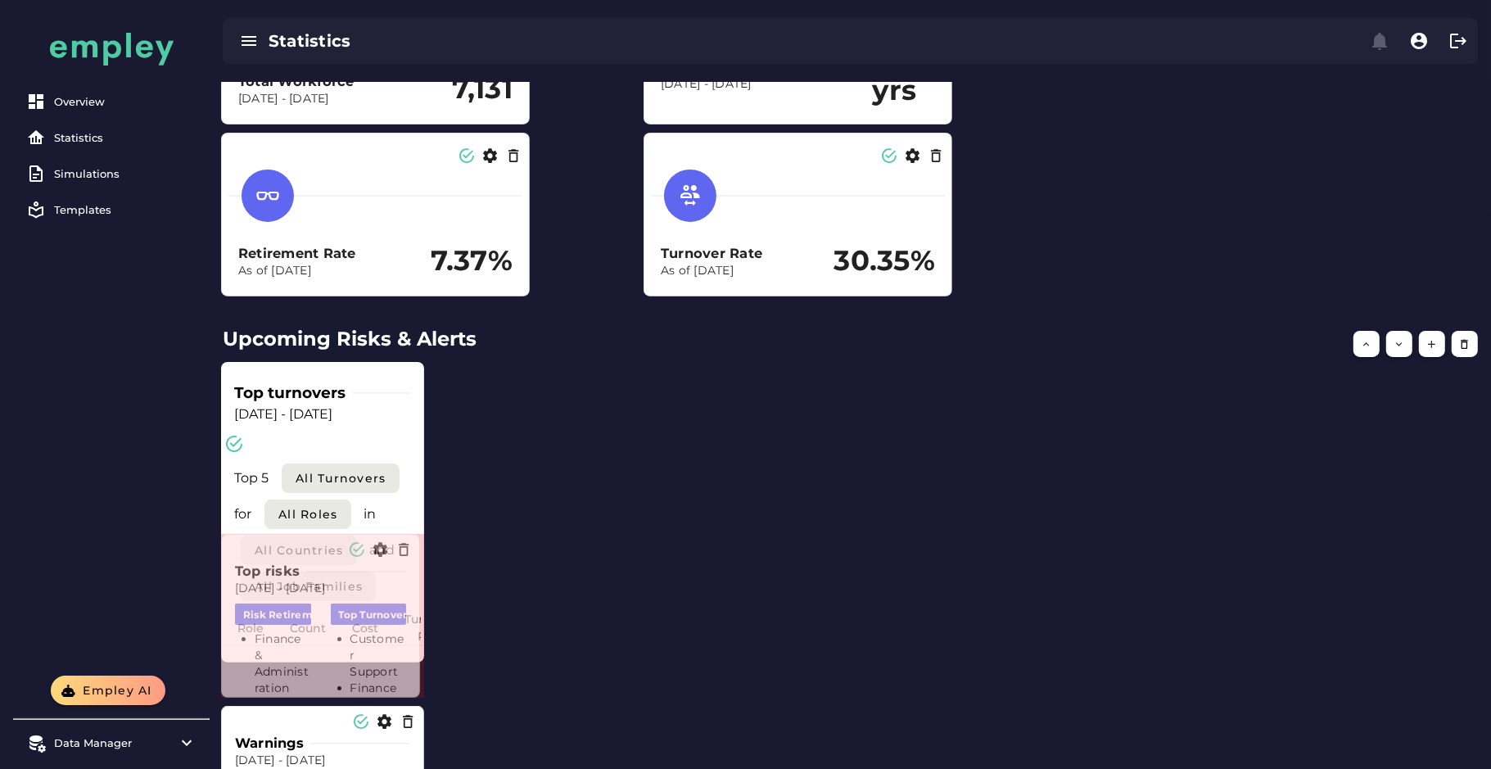
click at [415, 682] on span at bounding box center [416, 693] width 8 height 8
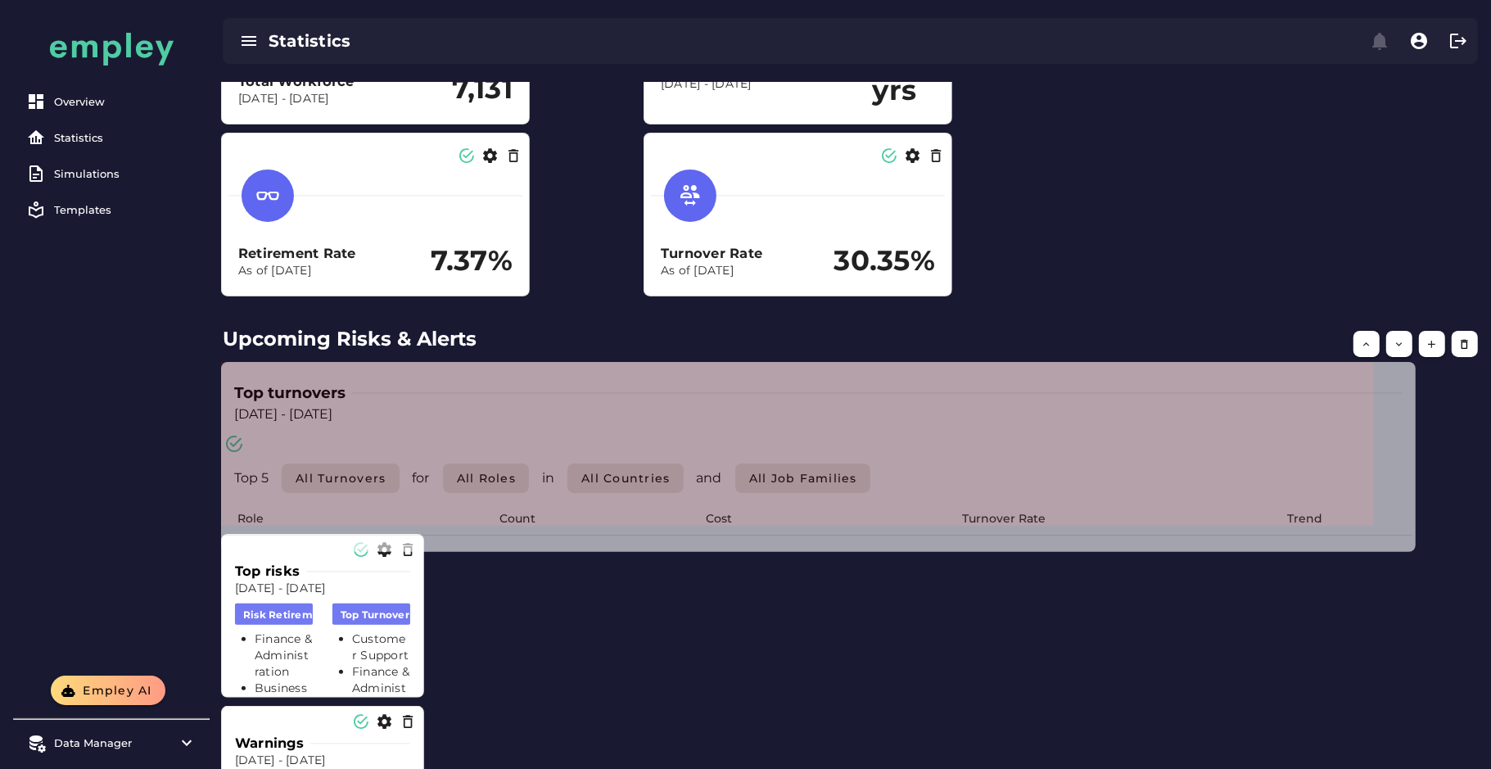
drag, startPoint x: 422, startPoint y: 524, endPoint x: 1415, endPoint y: 537, distance: 992.3
click at [1325, 537] on span at bounding box center [1411, 534] width 8 height 8
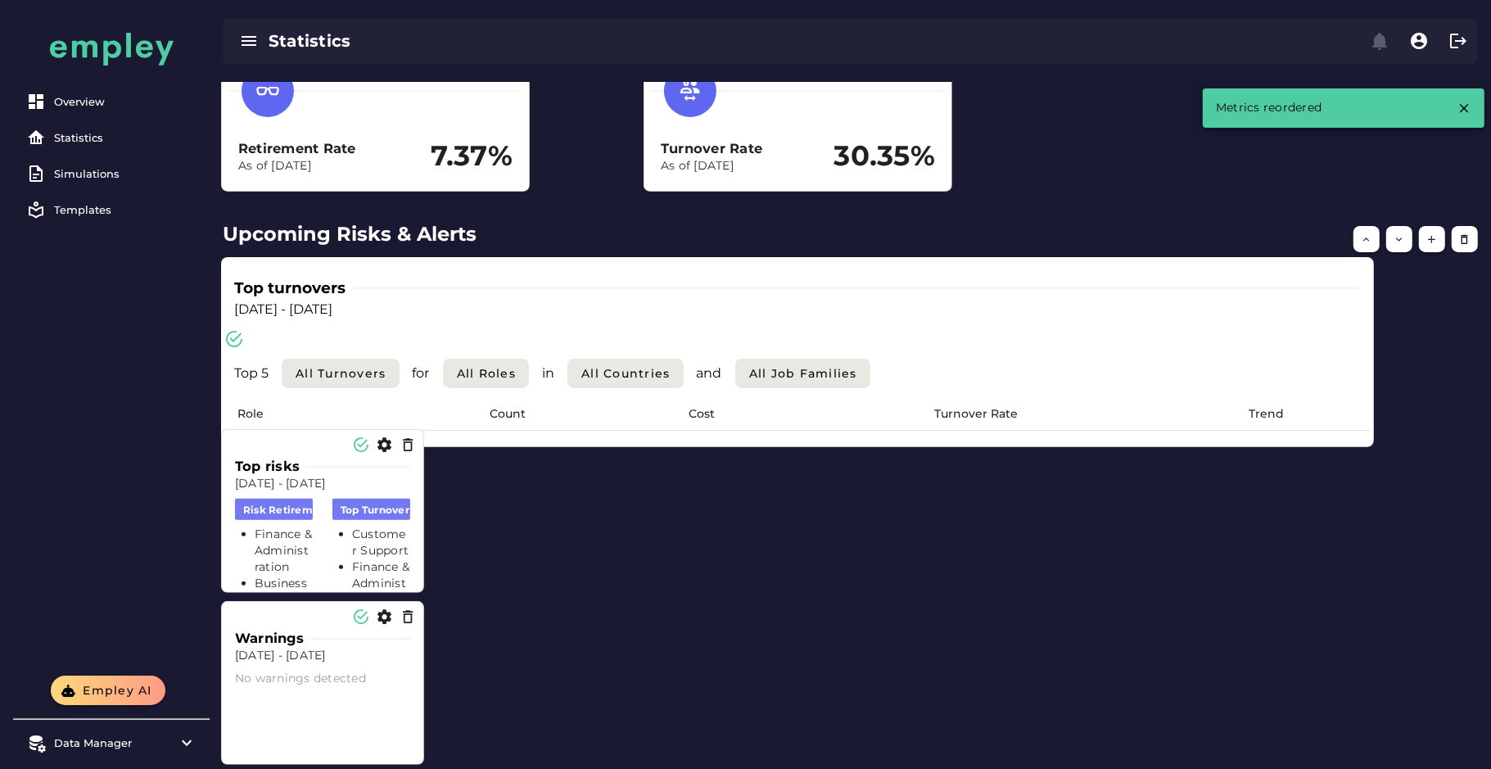
scroll to position [307, 0]
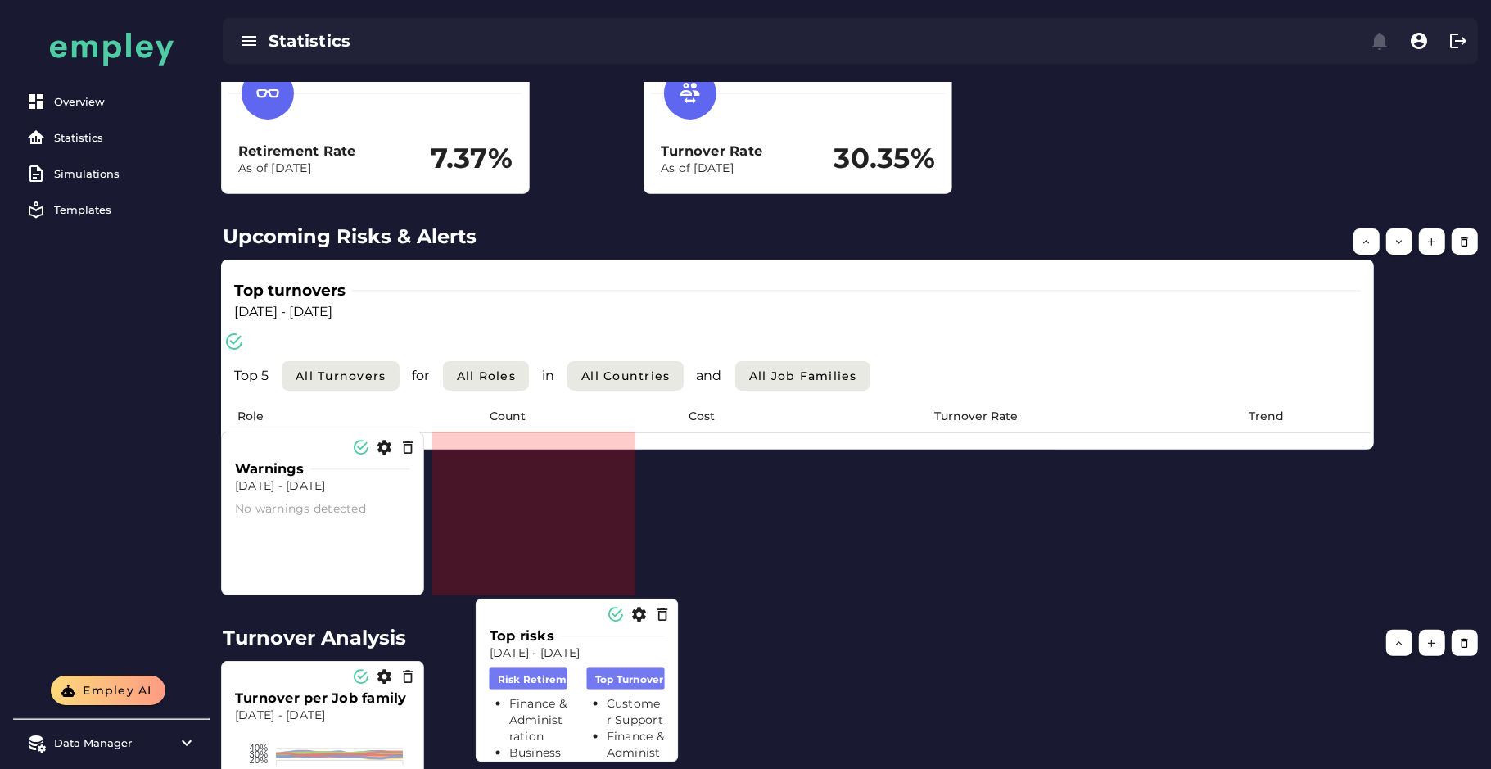
drag, startPoint x: 363, startPoint y: 515, endPoint x: 618, endPoint y: 682, distance: 304.5
click at [618, 682] on span "top turnover units" at bounding box center [644, 678] width 99 height 14
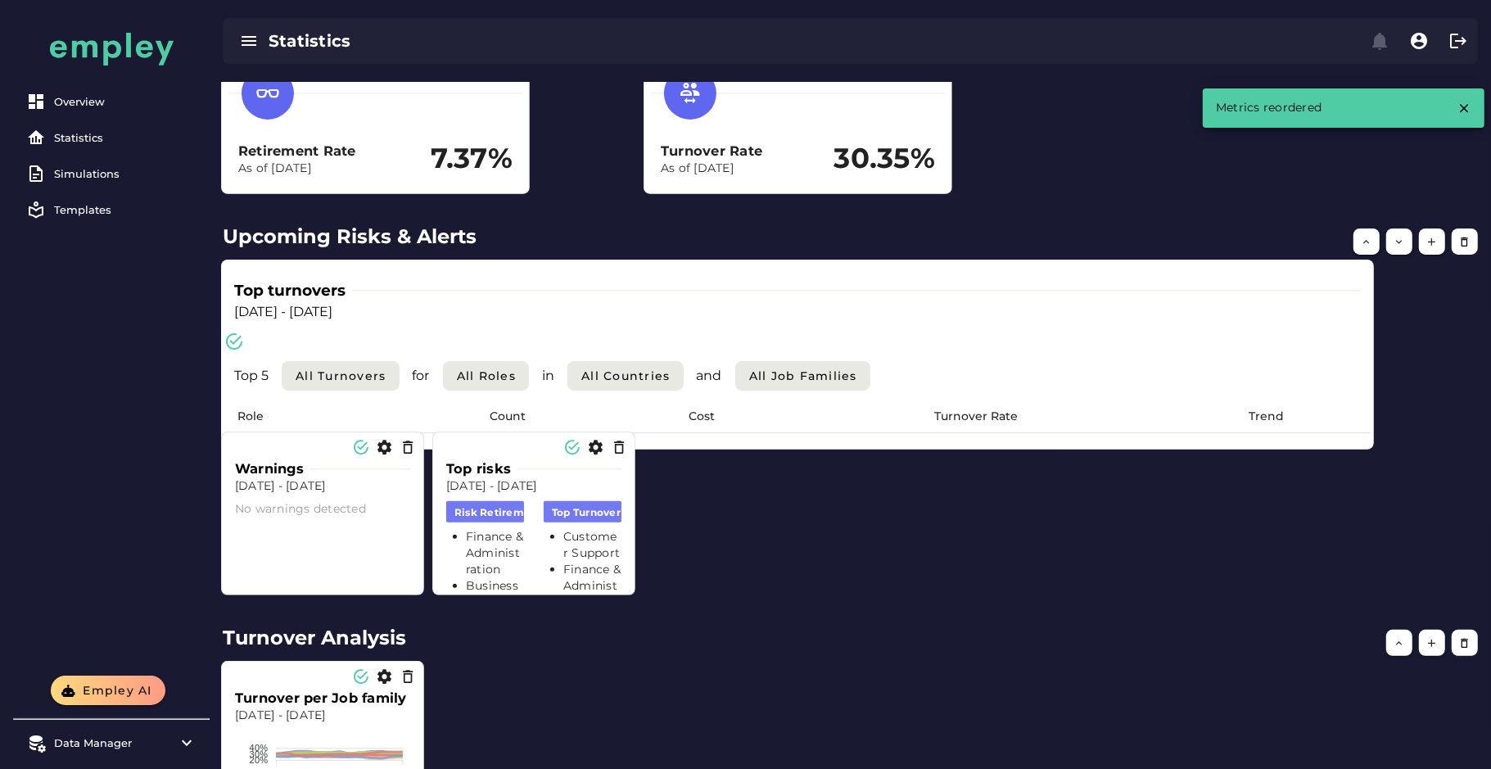
click at [1210, 536] on div "Top turnovers Dec 31, 2023 - Dec 31, 2024 Top 5 All Turnovers for All roles in …" at bounding box center [850, 427] width 1275 height 352
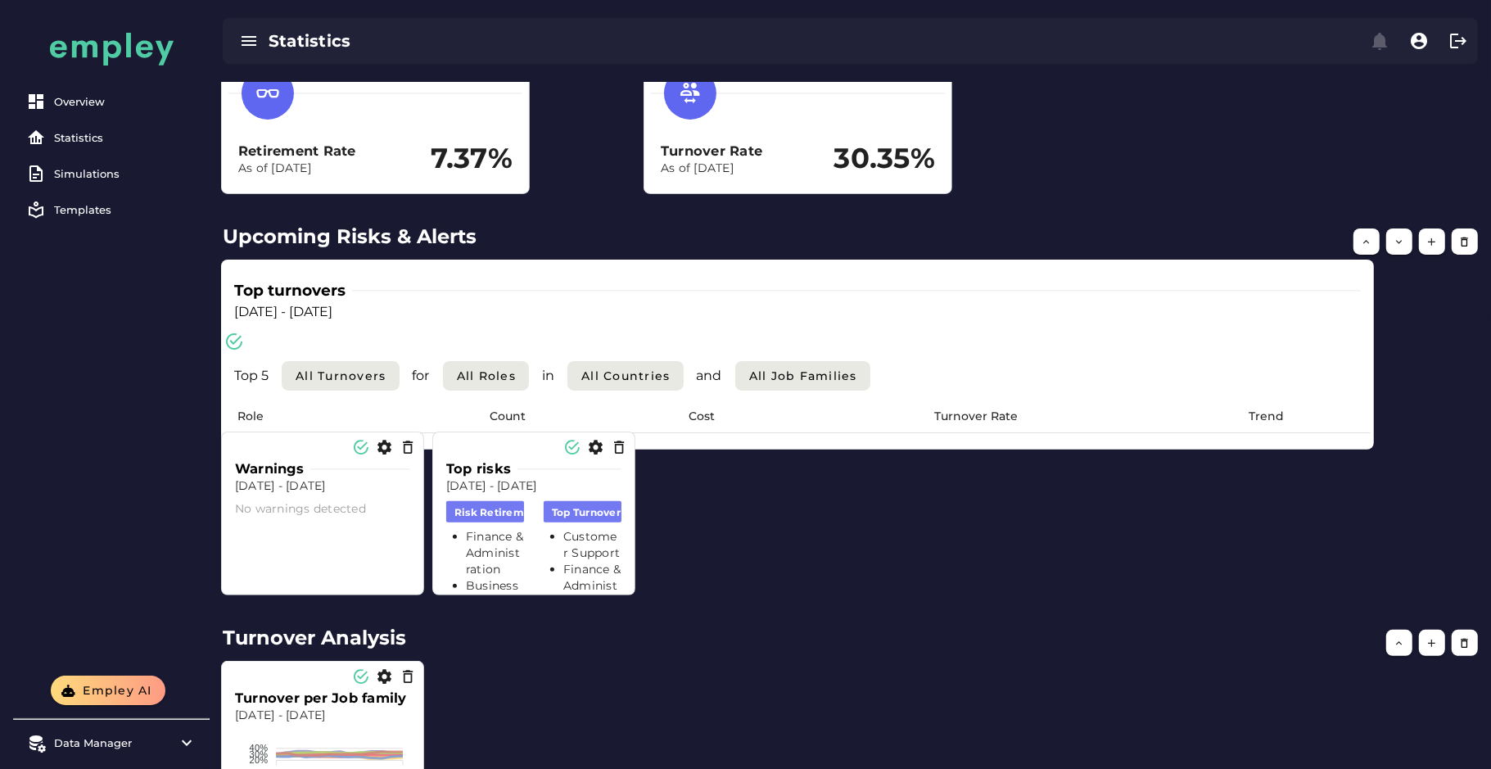
scroll to position [512, 0]
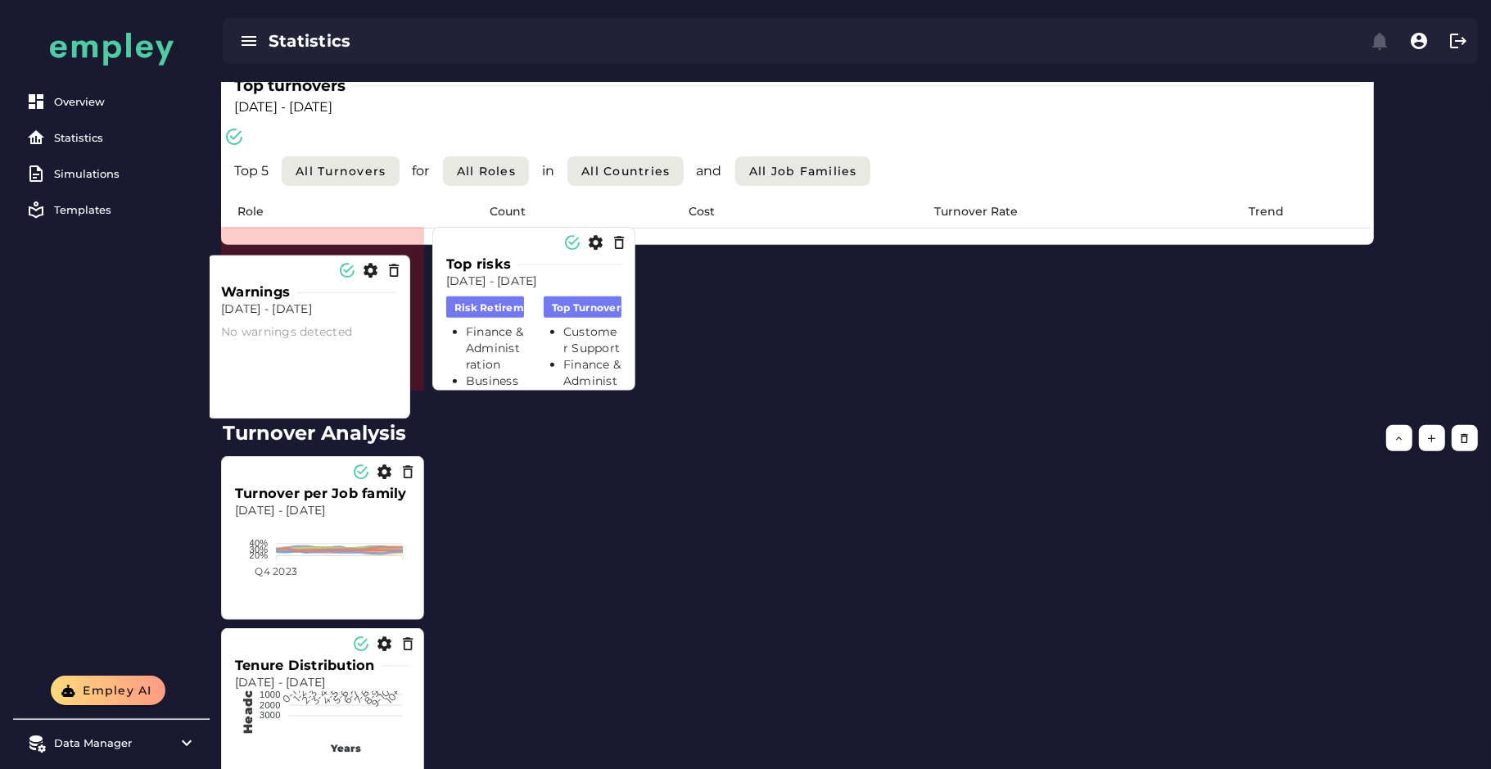
drag, startPoint x: 322, startPoint y: 341, endPoint x: 273, endPoint y: 324, distance: 51.3
click at [273, 325] on div "No warnings detected" at bounding box center [308, 333] width 175 height 16
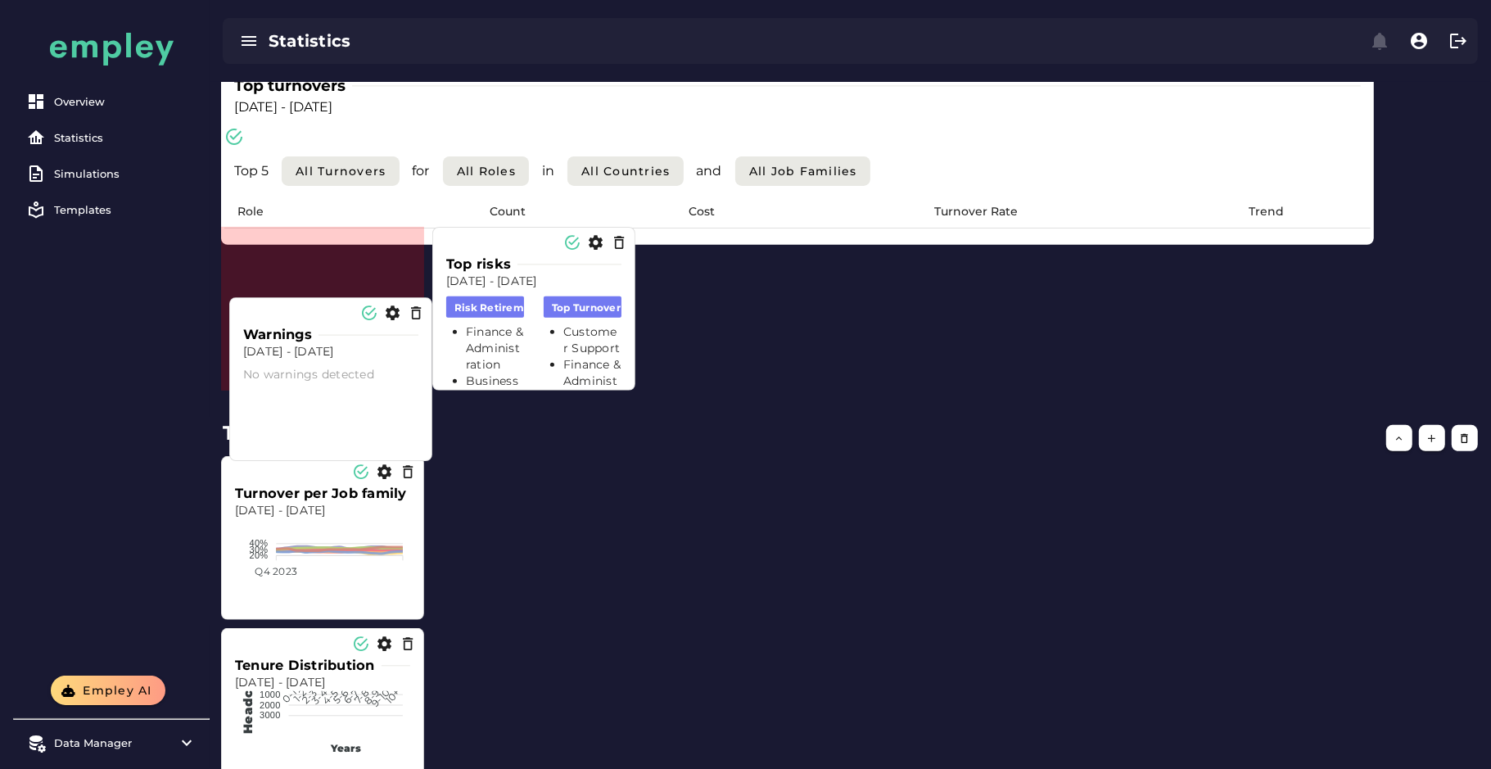
drag, startPoint x: 314, startPoint y: 418, endPoint x: 325, endPoint y: 353, distance: 66.5
click at [315, 358] on div "No warnings detected" at bounding box center [330, 376] width 195 height 36
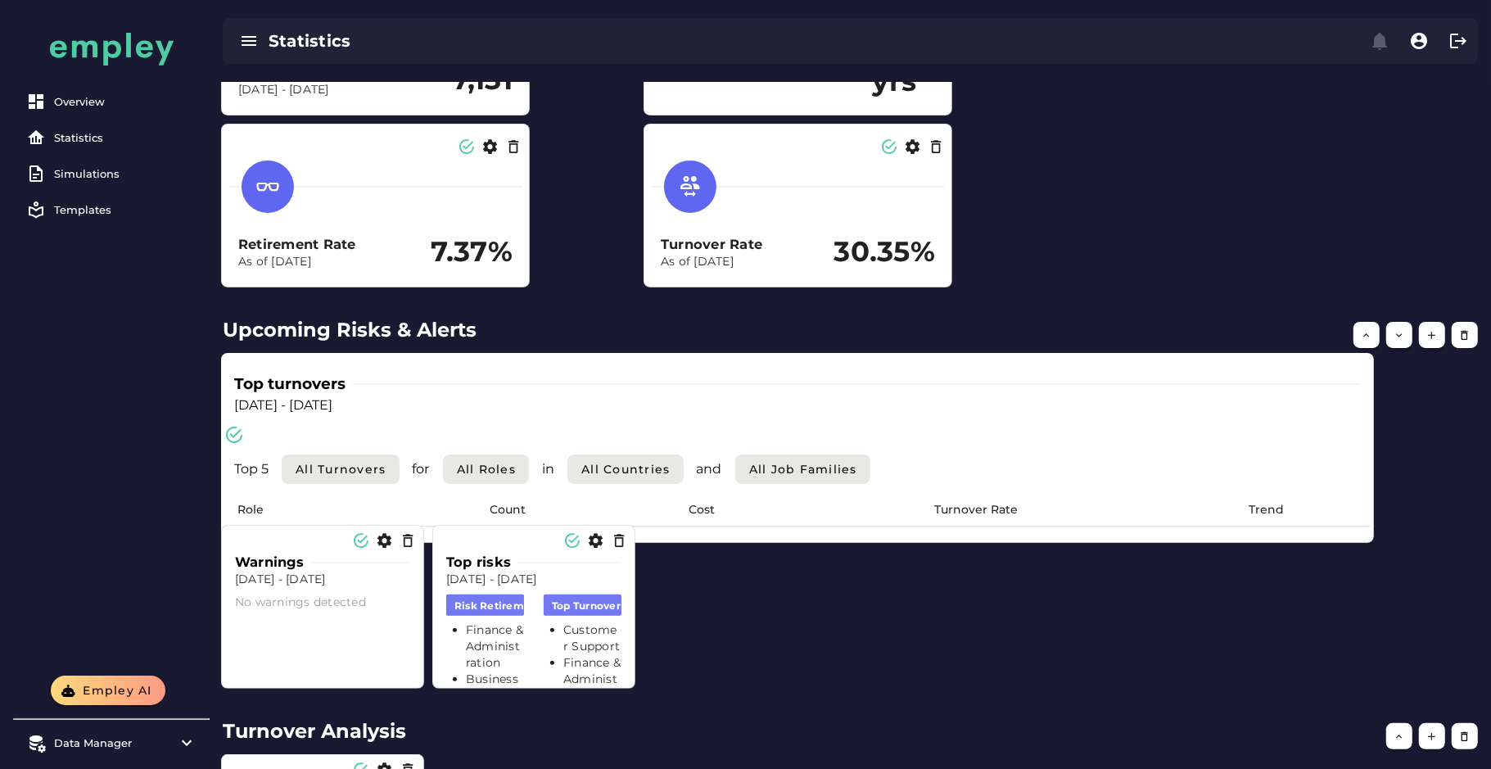
scroll to position [205, 0]
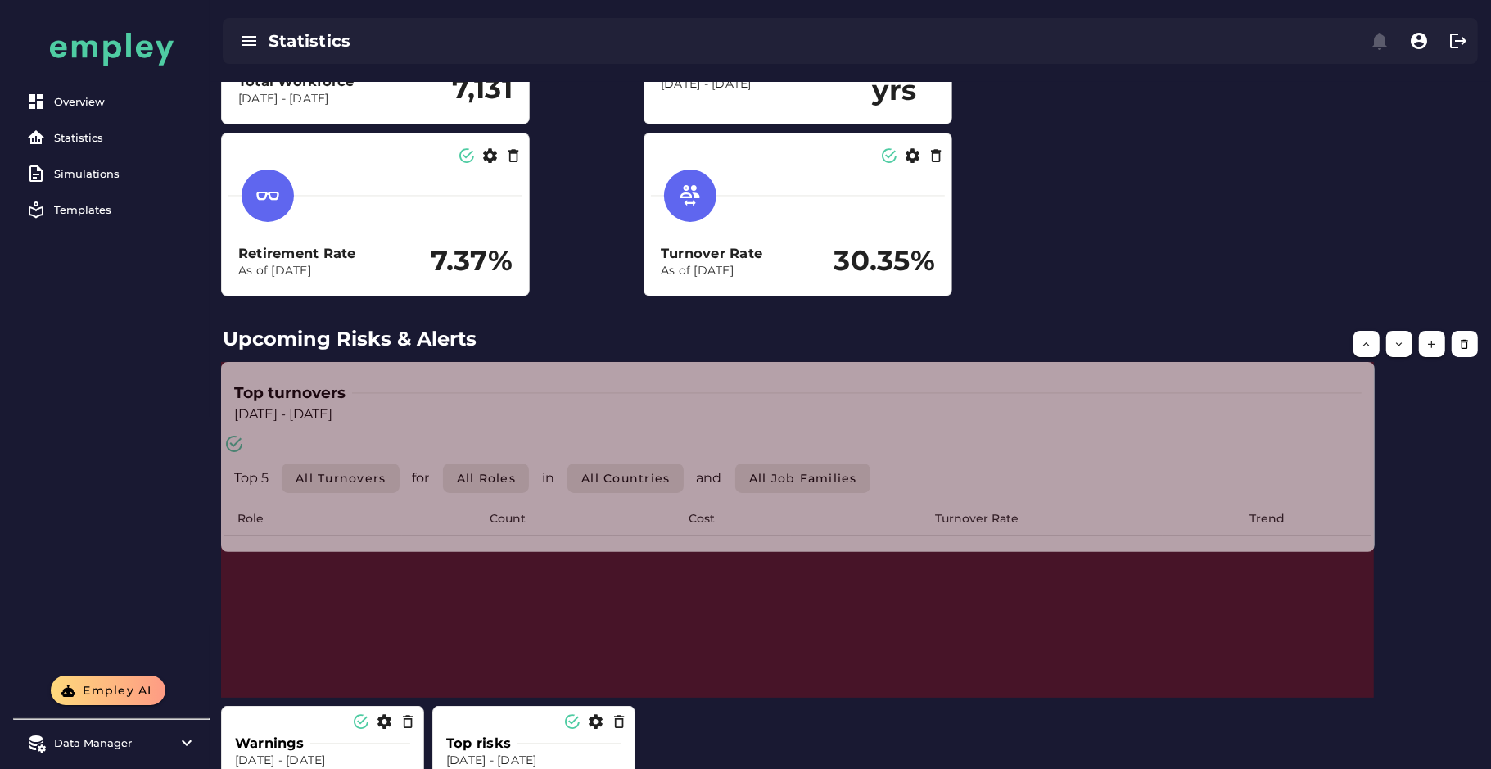
drag, startPoint x: 1371, startPoint y: 521, endPoint x: 1371, endPoint y: 738, distance: 216.1
click at [1325, 682] on span at bounding box center [1370, 738] width 8 height 8
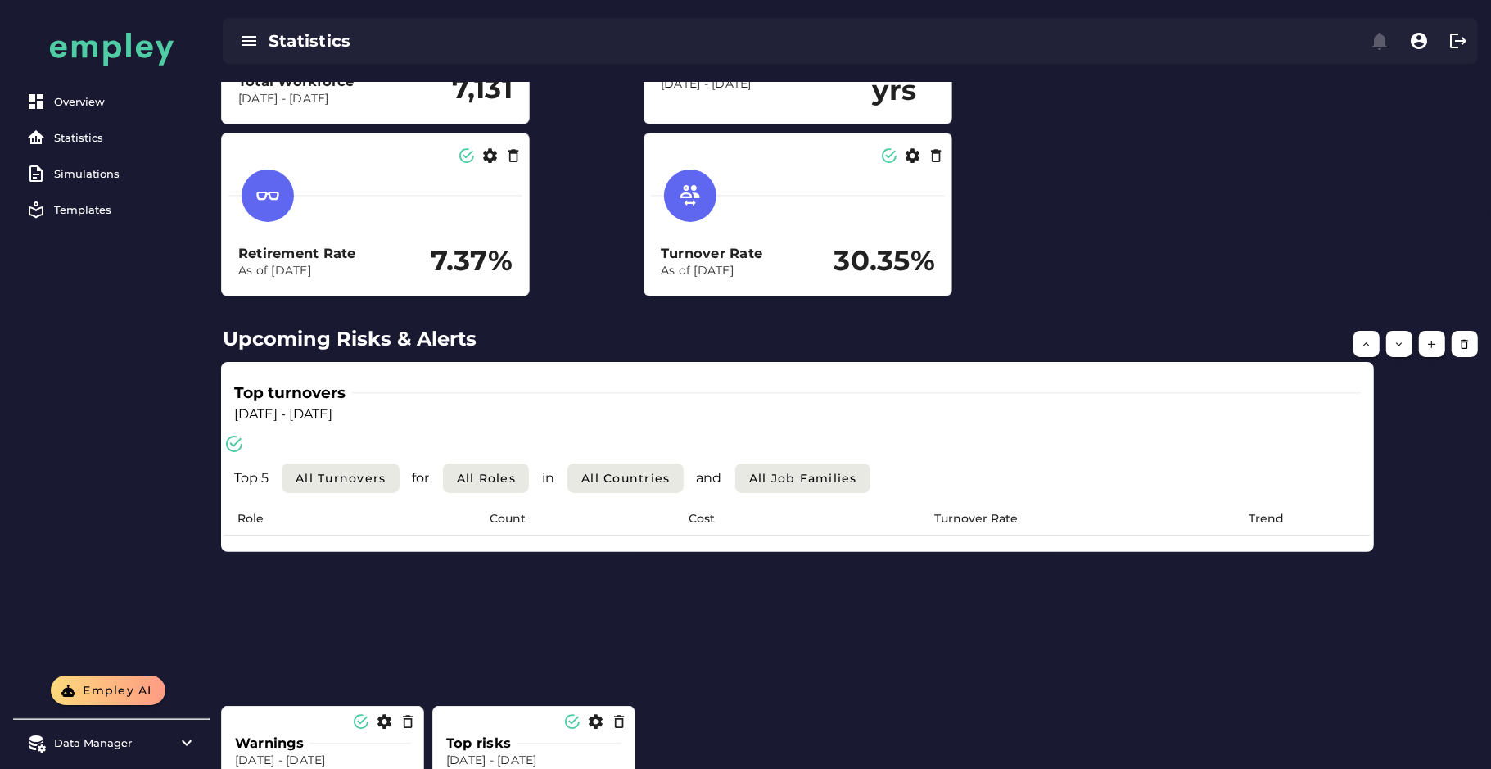
click at [1290, 402] on div "Top turnovers" at bounding box center [797, 392] width 1126 height 23
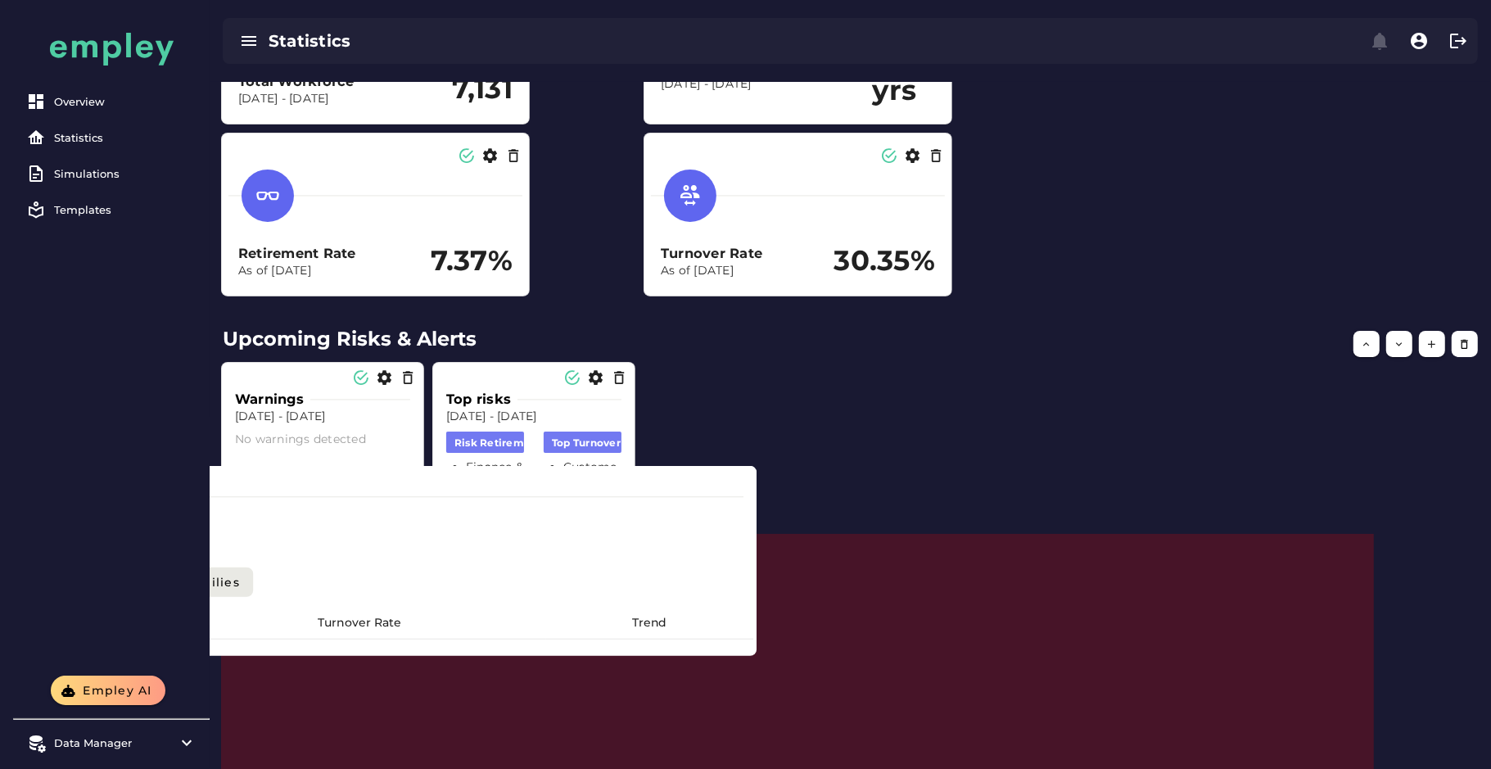
drag, startPoint x: 1347, startPoint y: 543, endPoint x: 729, endPoint y: 652, distance: 626.8
click at [729, 652] on div "Role Count Cost Turnover Rate Trend" at bounding box center [180, 630] width 1146 height 46
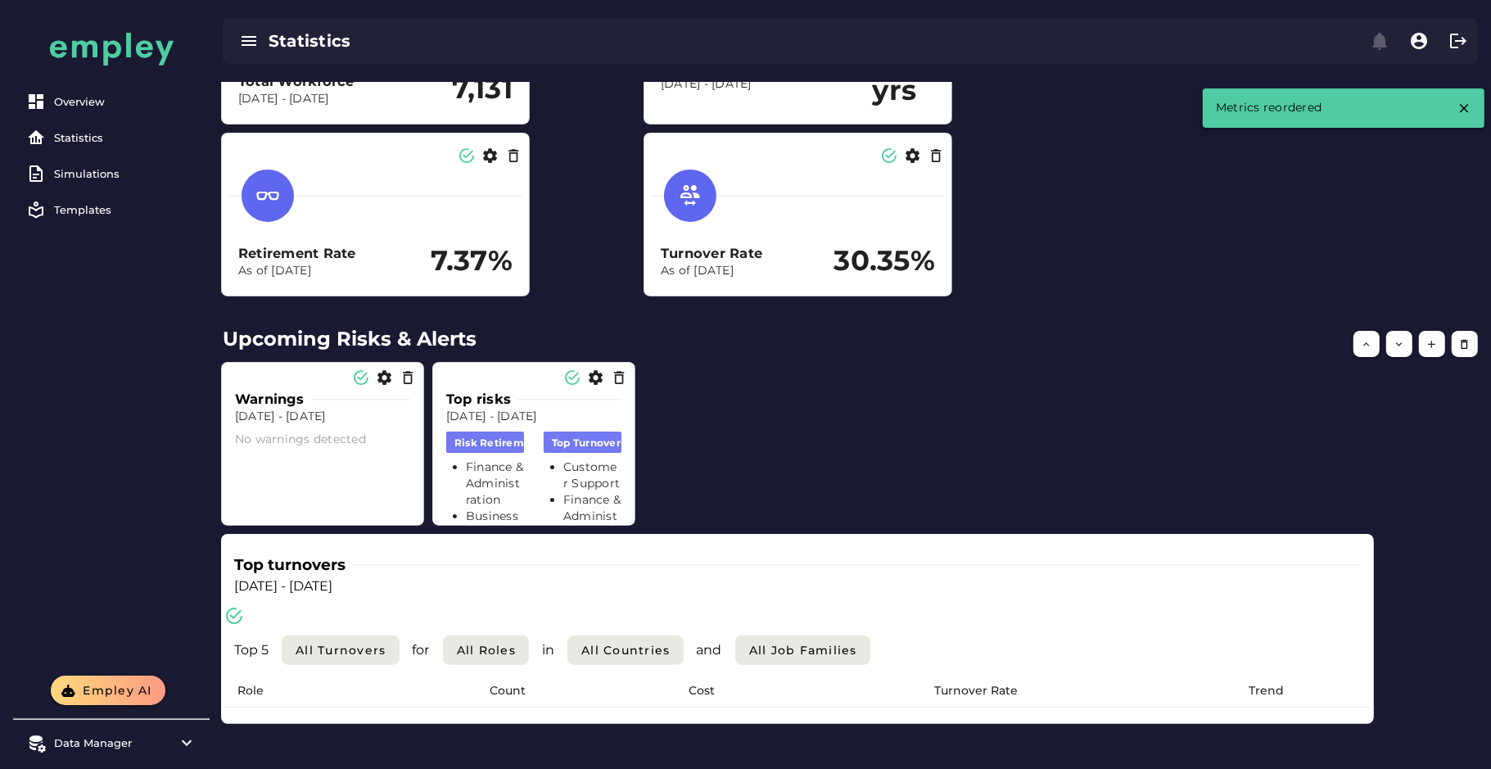
click at [444, 616] on div "Top 5 All Turnovers for All roles in All countries and All Job Families" at bounding box center [797, 640] width 1146 height 69
click at [544, 612] on div "Top 5 All Turnovers for All roles in All countries and All Job Families" at bounding box center [797, 640] width 1146 height 69
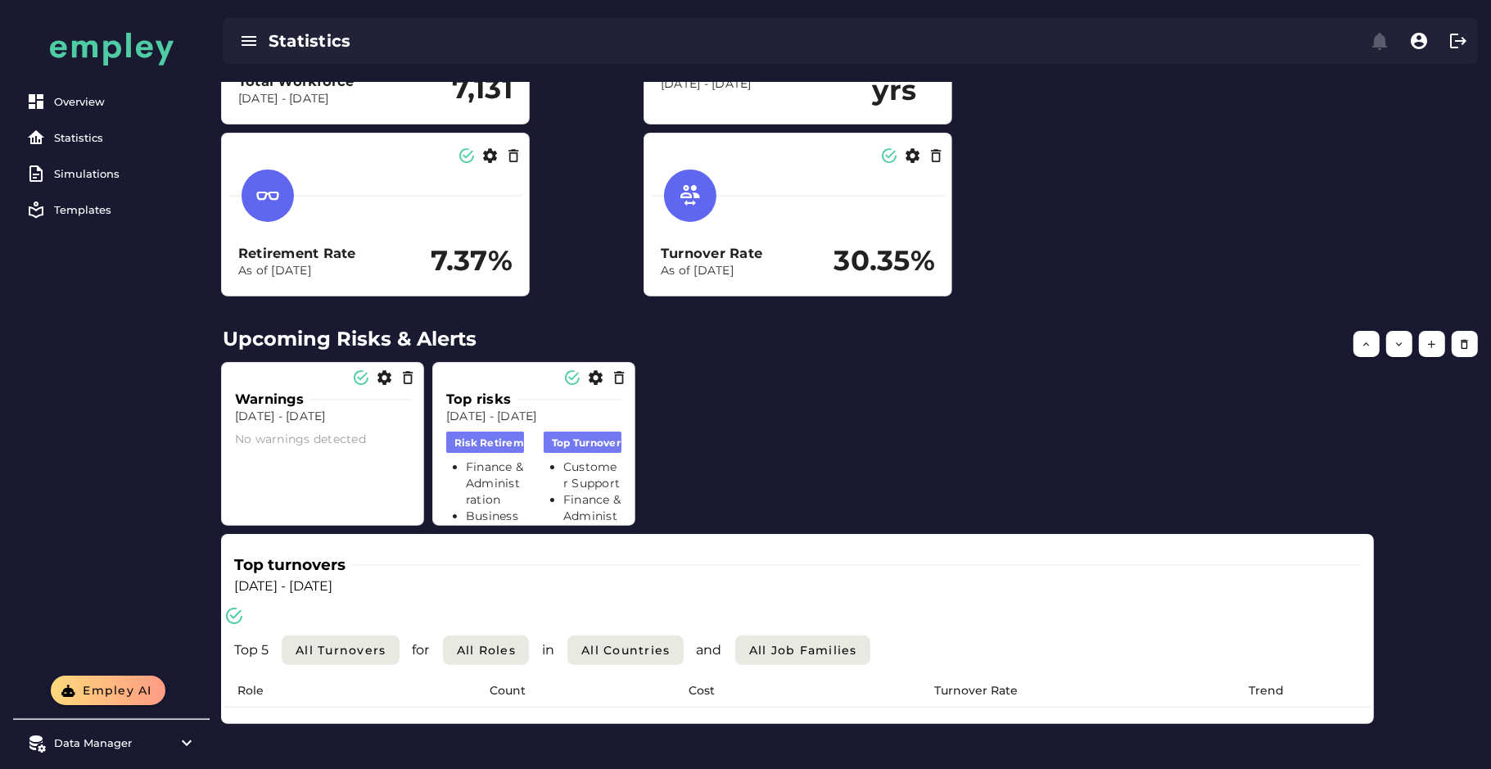
click at [1325, 542] on div "Top turnovers Dec 31, 2023 - Dec 31, 2024 Top 5 All Turnovers for All roles in …" at bounding box center [797, 629] width 1153 height 190
click at [1325, 543] on div "Top turnovers Dec 31, 2023 - Dec 31, 2024 Top 5 All Turnovers for All roles in …" at bounding box center [797, 629] width 1153 height 190
drag, startPoint x: 1371, startPoint y: 544, endPoint x: 1396, endPoint y: 548, distance: 24.9
click at [1325, 547] on div "Top turnovers Dec 31, 2023 - Dec 31, 2024 Top 5 All Turnovers for All roles in …" at bounding box center [850, 616] width 1275 height 524
click at [1325, 548] on div "Top turnovers Dec 31, 2023 - Dec 31, 2024 Top 5 All Turnovers for All roles in …" at bounding box center [850, 616] width 1275 height 524
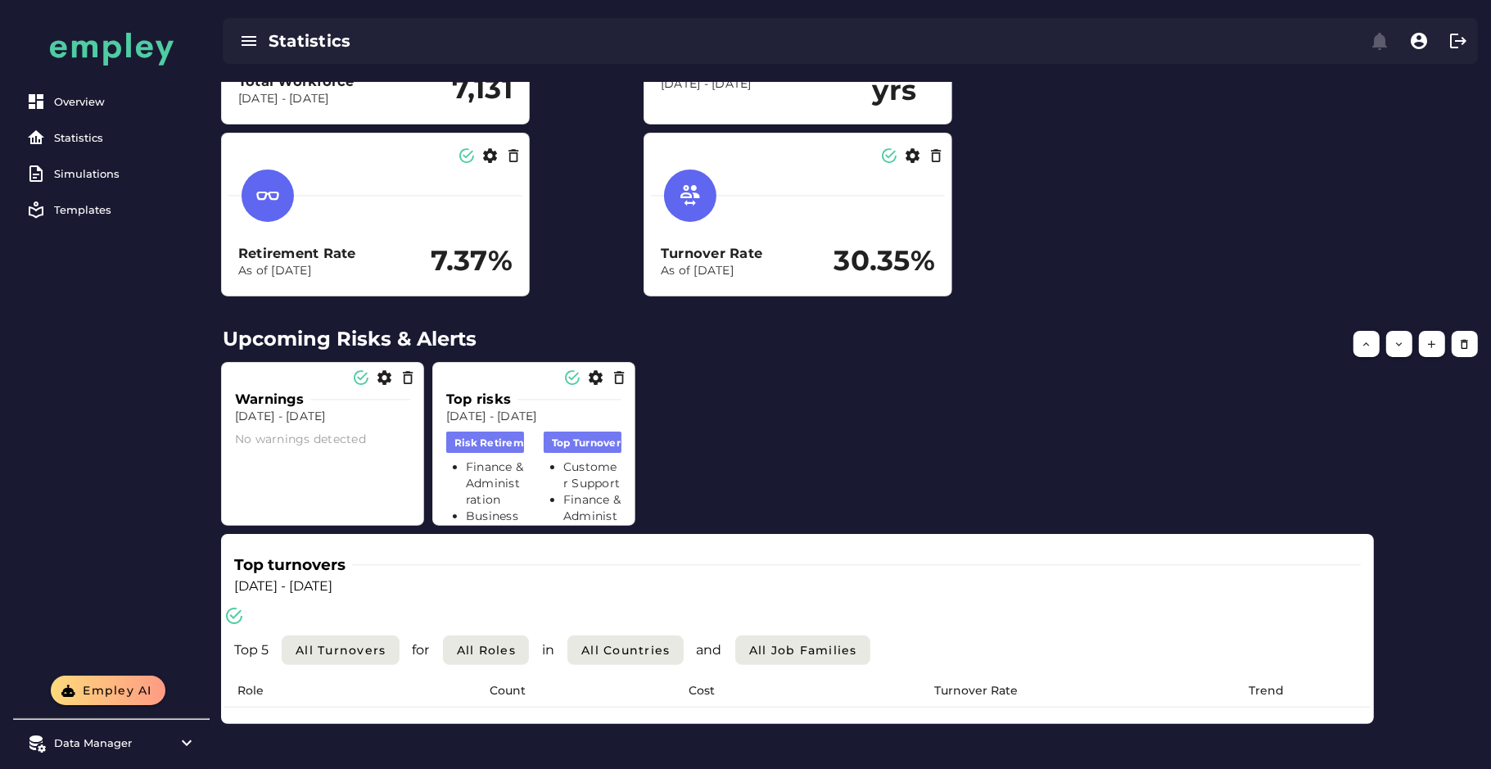
click at [1325, 548] on div "Top turnovers Dec 31, 2023 - Dec 31, 2024 Top 5 All Turnovers for All roles in …" at bounding box center [850, 616] width 1275 height 524
click at [1325, 549] on div "Top turnovers Dec 31, 2023 - Dec 31, 2024 Top 5 All Turnovers for All roles in …" at bounding box center [797, 629] width 1153 height 190
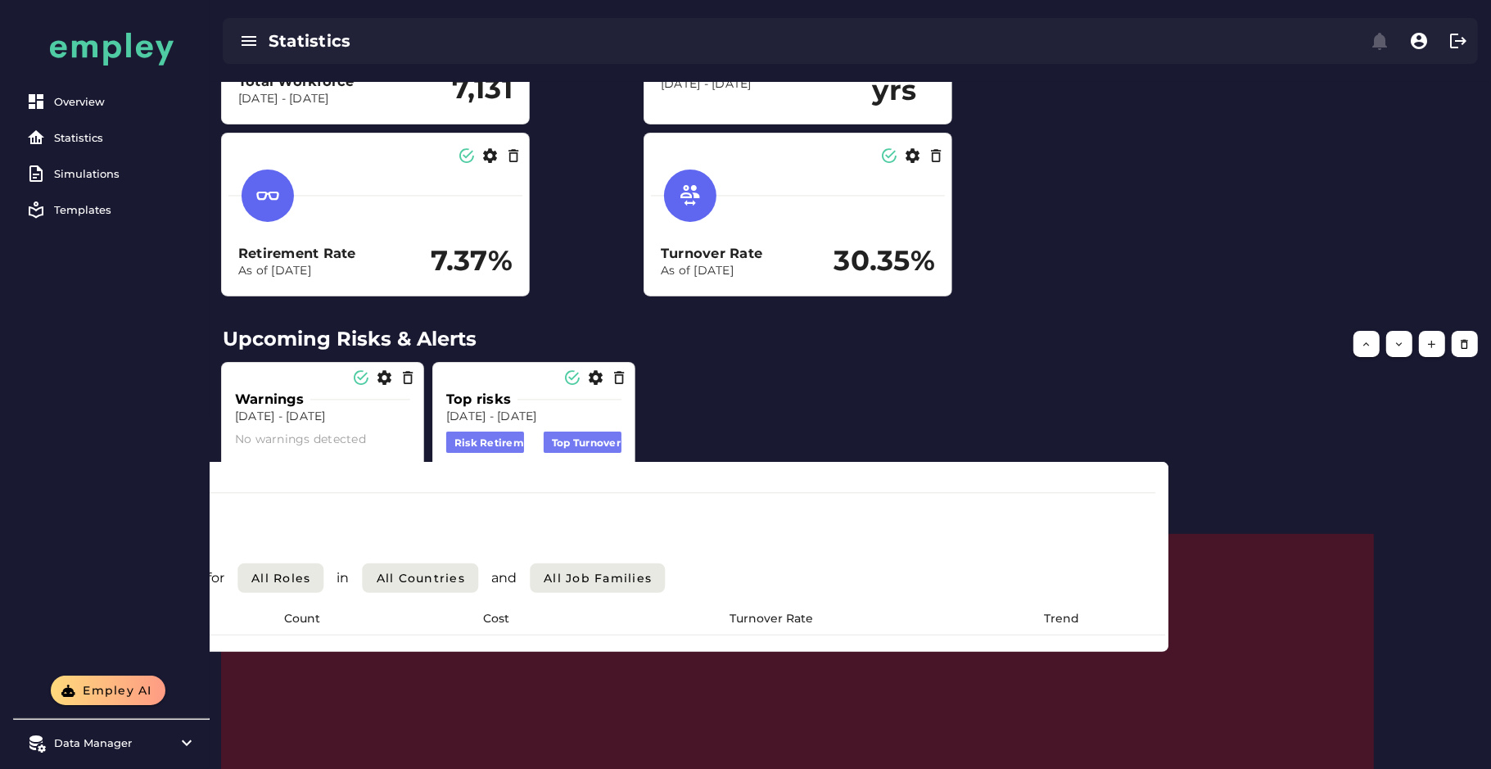
drag, startPoint x: 1362, startPoint y: 680, endPoint x: 1244, endPoint y: 702, distance: 119.9
click at [1165, 635] on th "Trend" at bounding box center [1061, 619] width 208 height 33
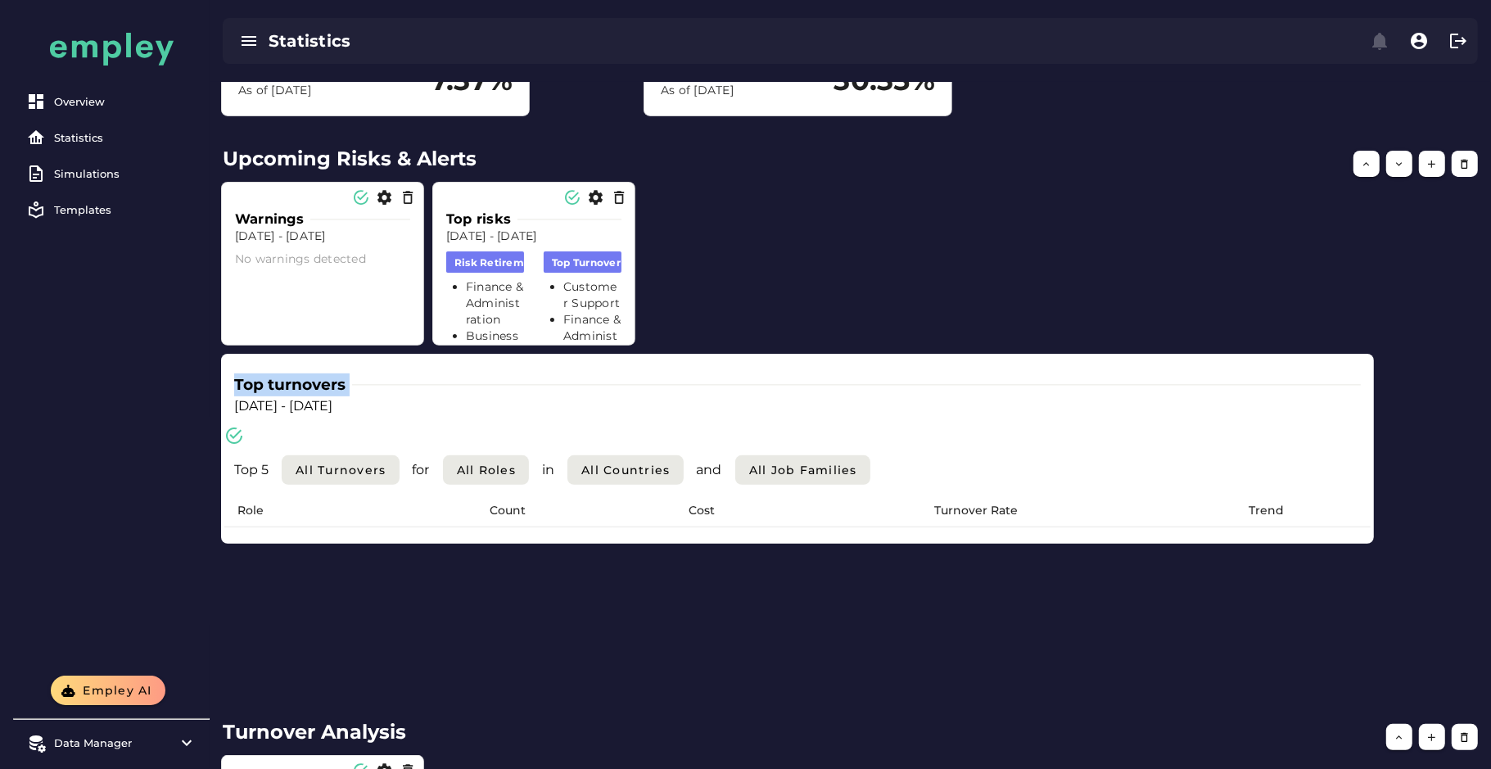
scroll to position [307, 0]
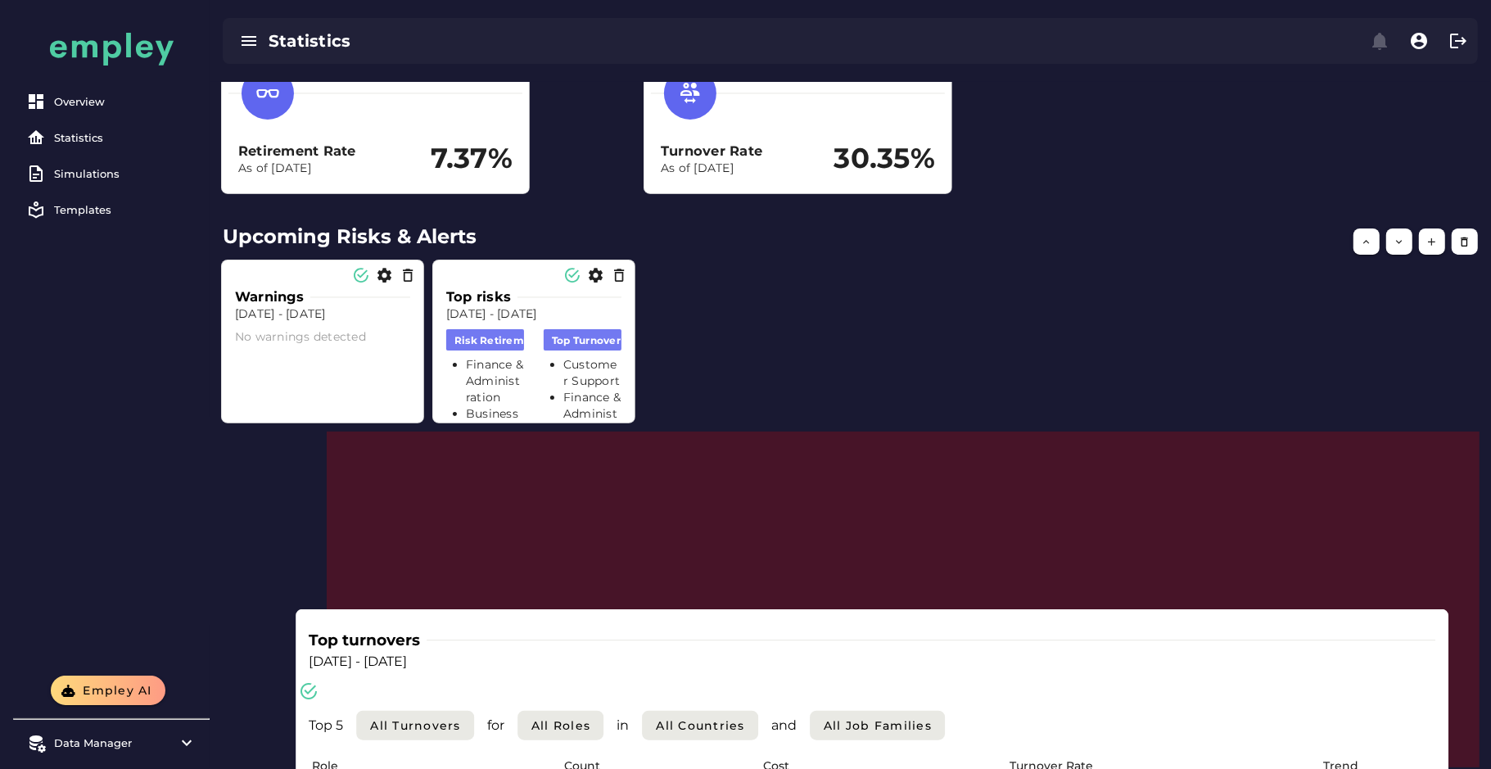
drag, startPoint x: 944, startPoint y: 549, endPoint x: 1091, endPoint y: 724, distance: 228.3
click at [1091, 682] on div "Top 5 All Turnovers for All roles in All countries and All Job Families" at bounding box center [872, 725] width 1126 height 29
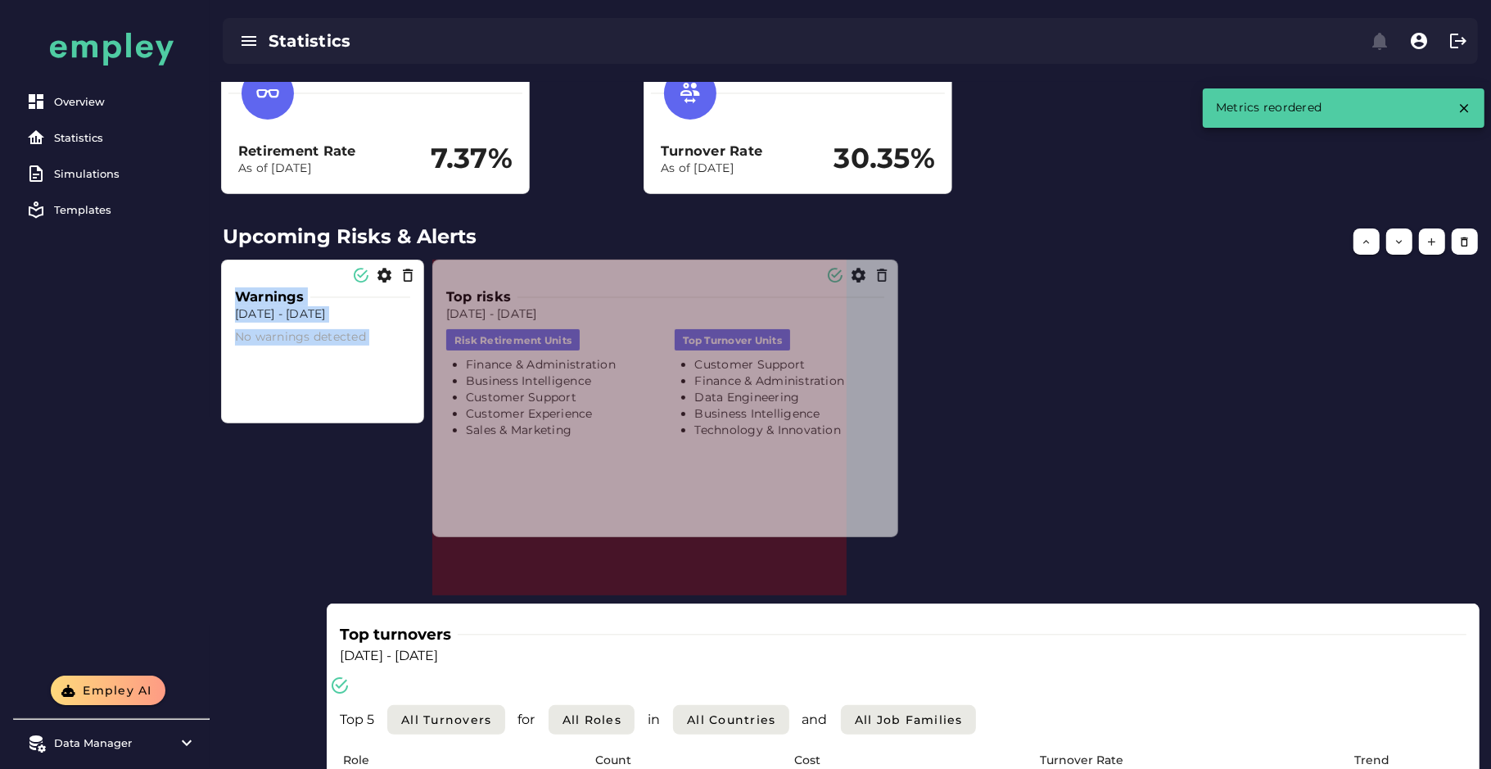
drag, startPoint x: 634, startPoint y: 420, endPoint x: 901, endPoint y: 542, distance: 293.4
click at [898, 537] on span at bounding box center [894, 533] width 8 height 8
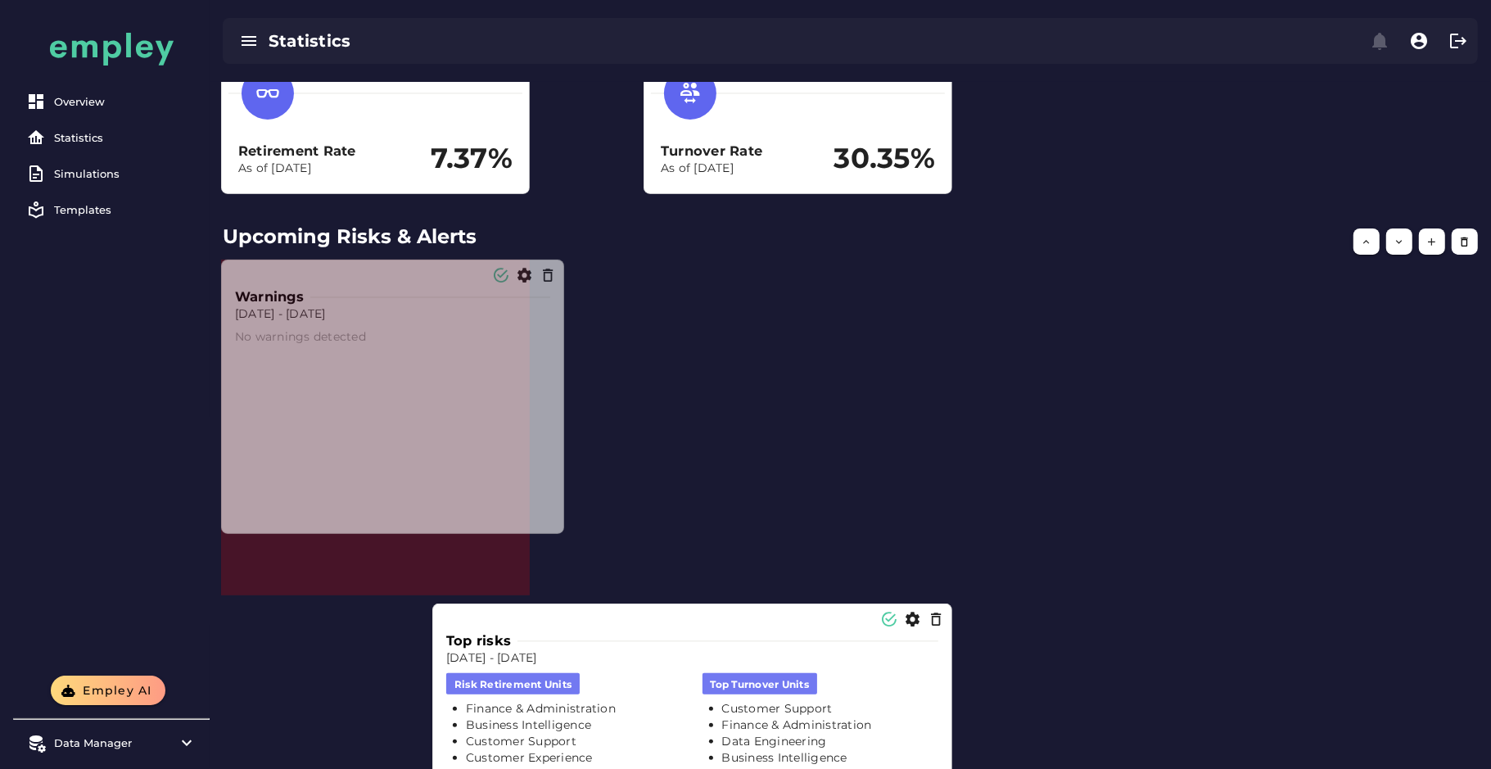
drag, startPoint x: 418, startPoint y: 418, endPoint x: 589, endPoint y: 562, distance: 222.5
click at [564, 534] on span at bounding box center [560, 530] width 8 height 8
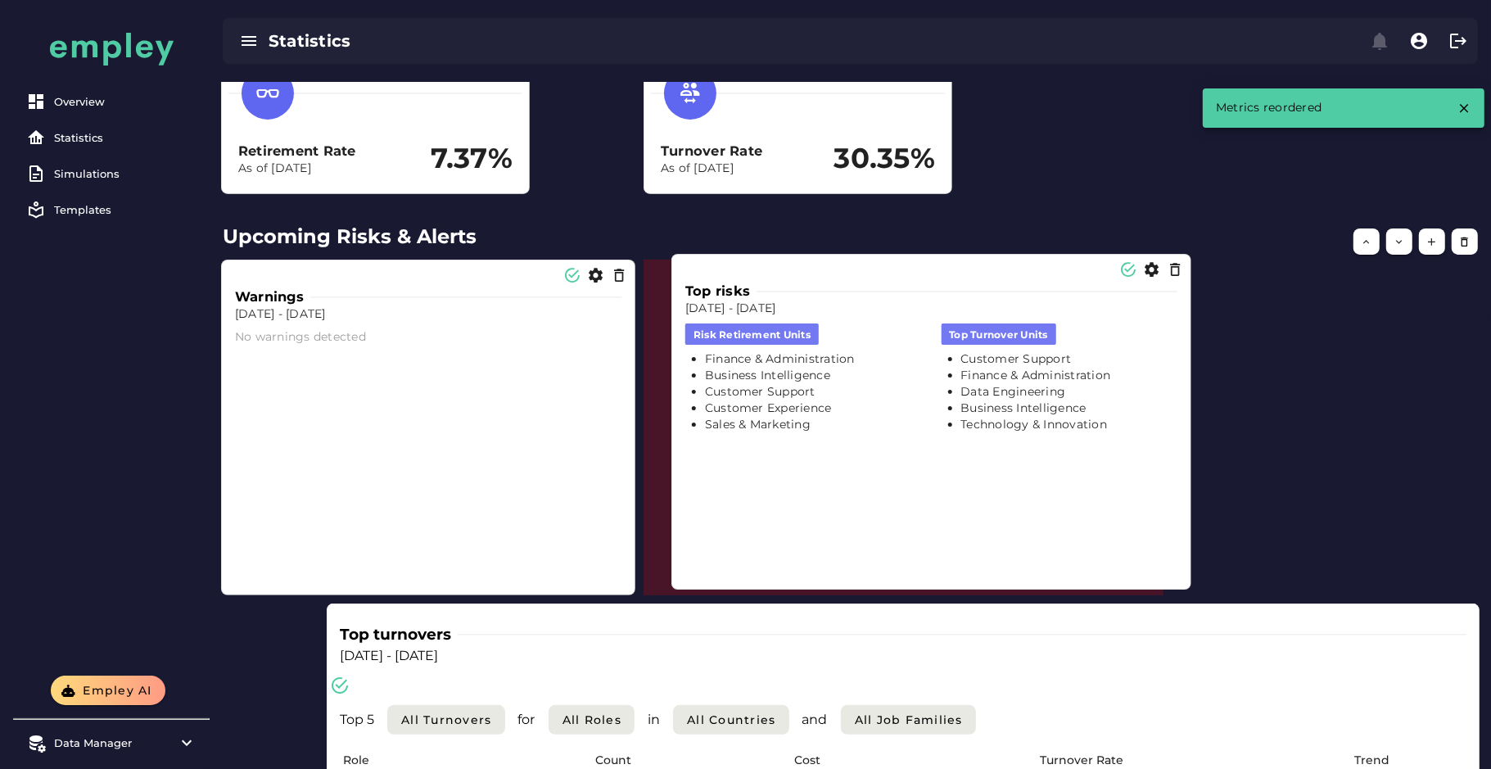
drag, startPoint x: 711, startPoint y: 747, endPoint x: 948, endPoint y: 400, distance: 420.5
click at [948, 400] on div "top turnover units Customer Support Finance & Administration Data Engineering B…" at bounding box center [1059, 378] width 256 height 129
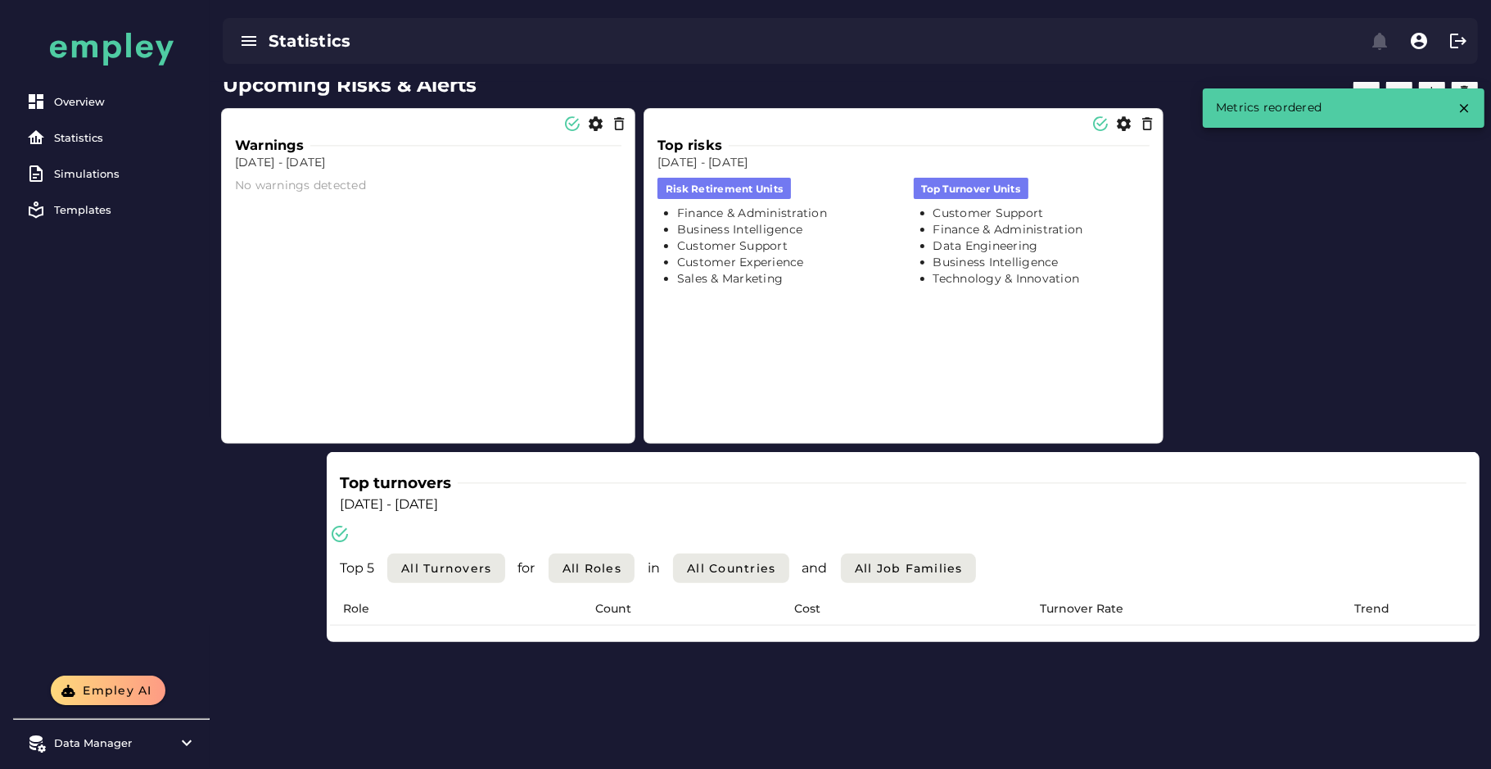
scroll to position [512, 0]
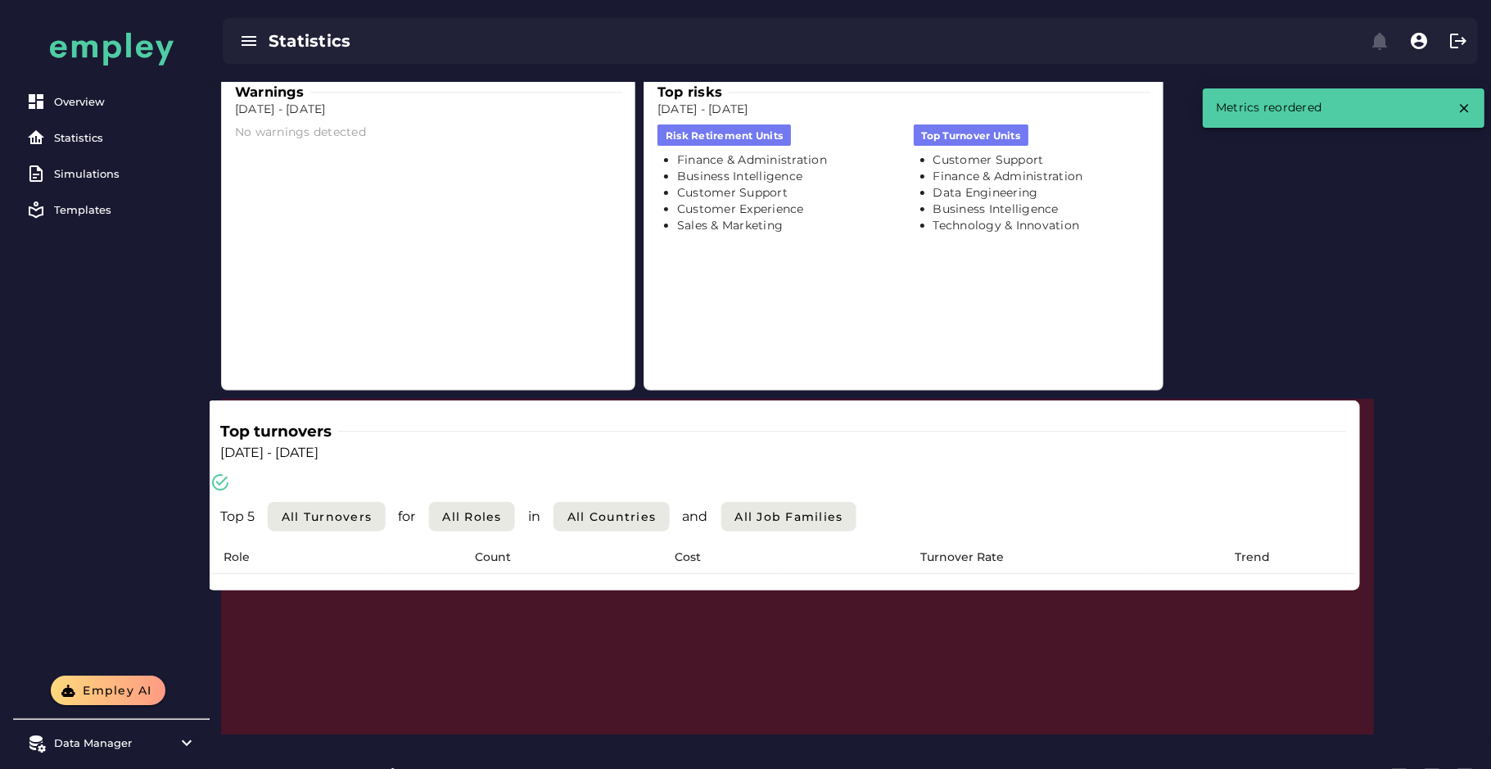
drag, startPoint x: 937, startPoint y: 449, endPoint x: 817, endPoint y: 450, distance: 119.5
click at [817, 450] on p "Dec 31, 2023 - Dec 31, 2024" at bounding box center [783, 453] width 1126 height 20
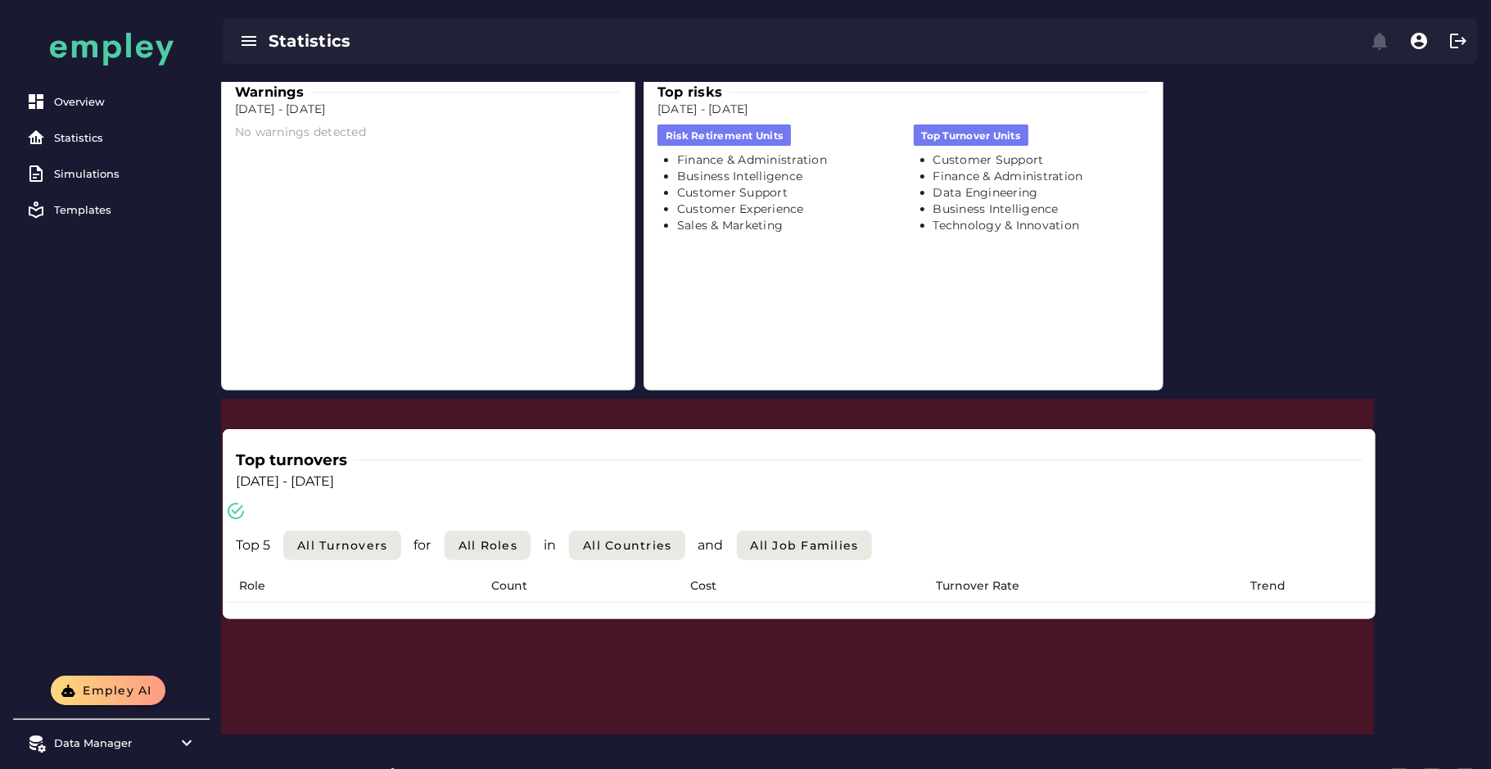
drag, startPoint x: 1369, startPoint y: 592, endPoint x: 1359, endPoint y: 581, distance: 14.5
click at [1325, 588] on section "Top turnovers Dec 31, 2023 - Dec 31, 2024 Top 5 All Turnovers for All roles in …" at bounding box center [799, 597] width 1153 height 336
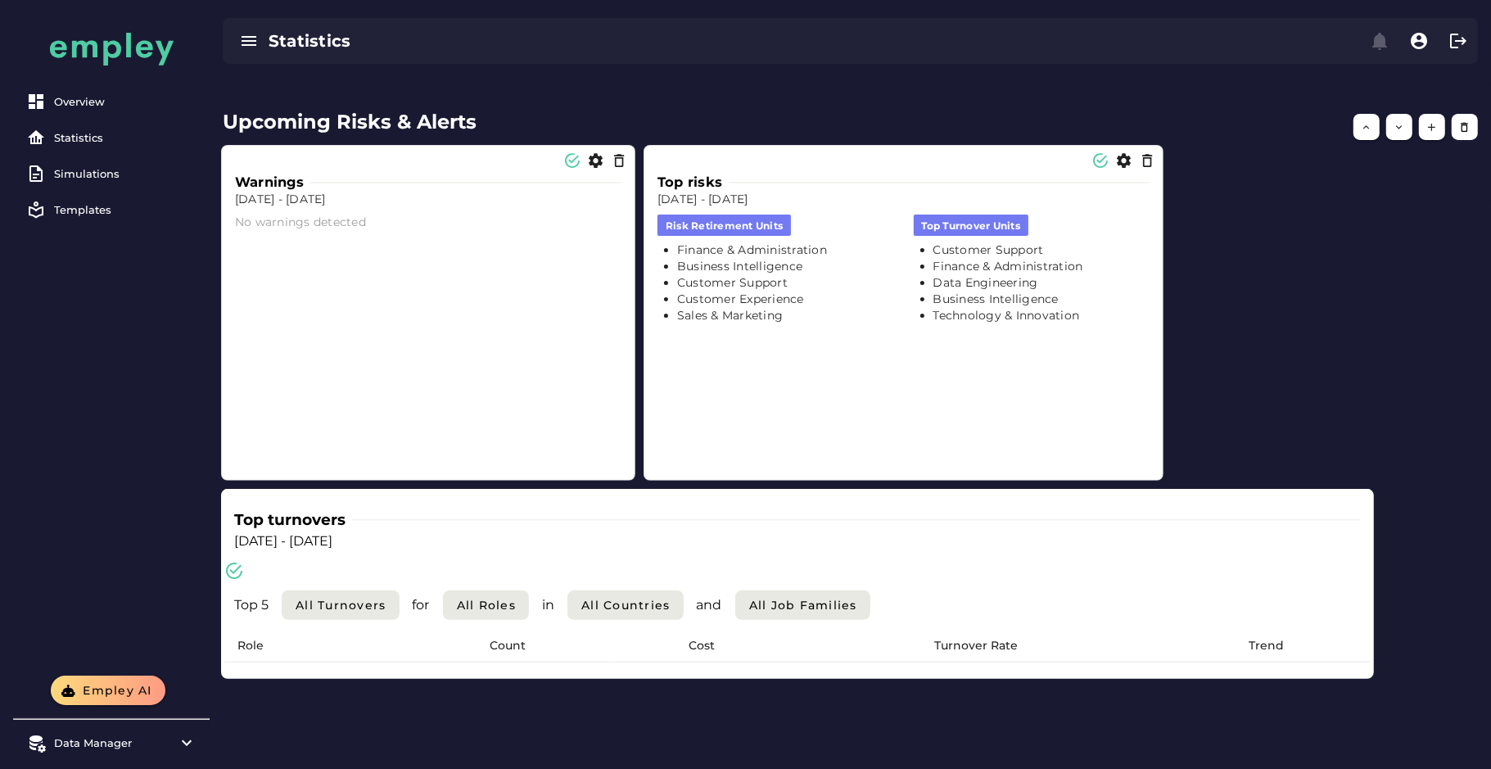
scroll to position [307, 0]
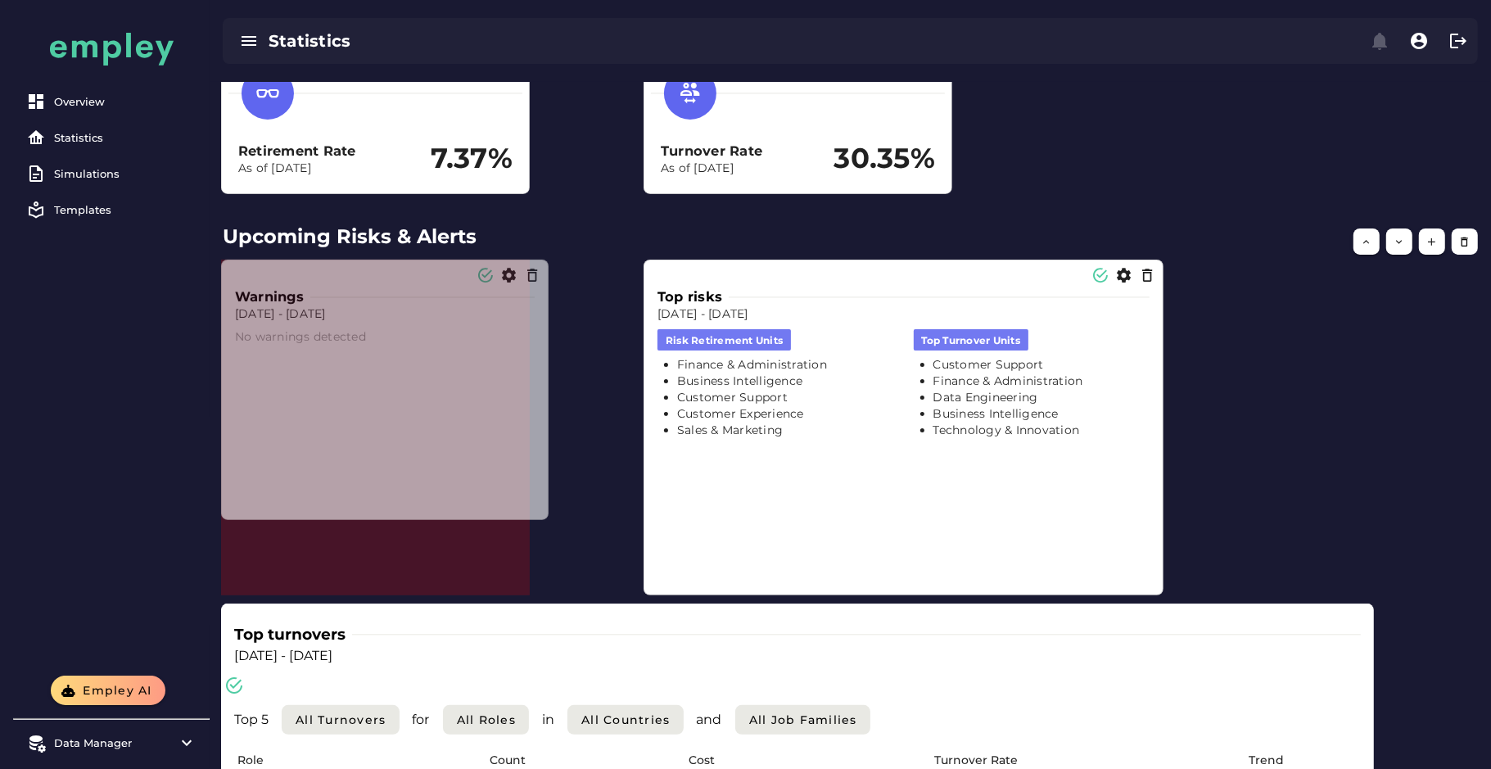
drag, startPoint x: 628, startPoint y: 592, endPoint x: 515, endPoint y: 499, distance: 146.5
click at [540, 512] on span at bounding box center [544, 516] width 8 height 8
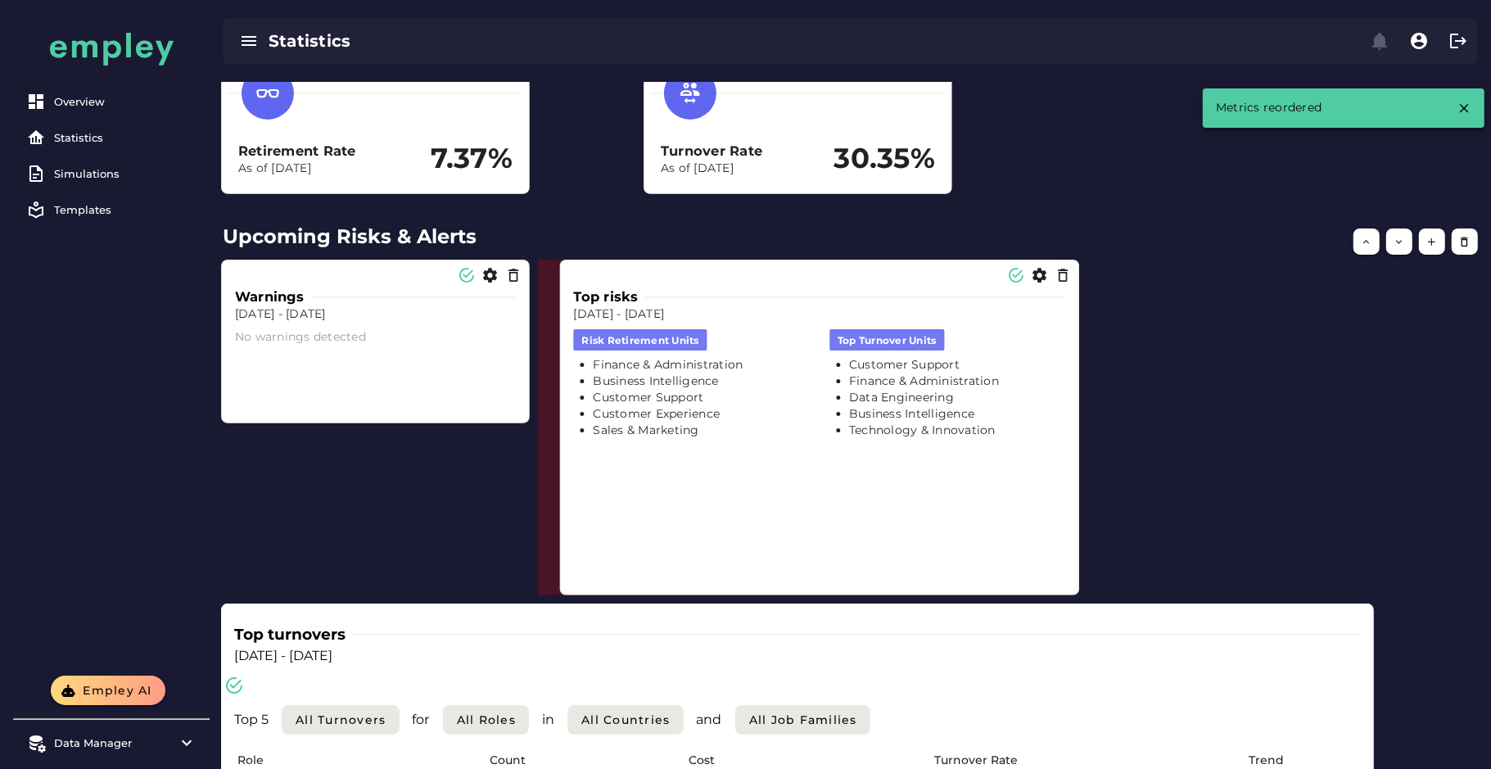
drag, startPoint x: 880, startPoint y: 447, endPoint x: 797, endPoint y: 447, distance: 83.5
click at [797, 447] on div "risk retirement units Finance & Administration Business Intelligence Customer S…" at bounding box center [692, 383] width 256 height 129
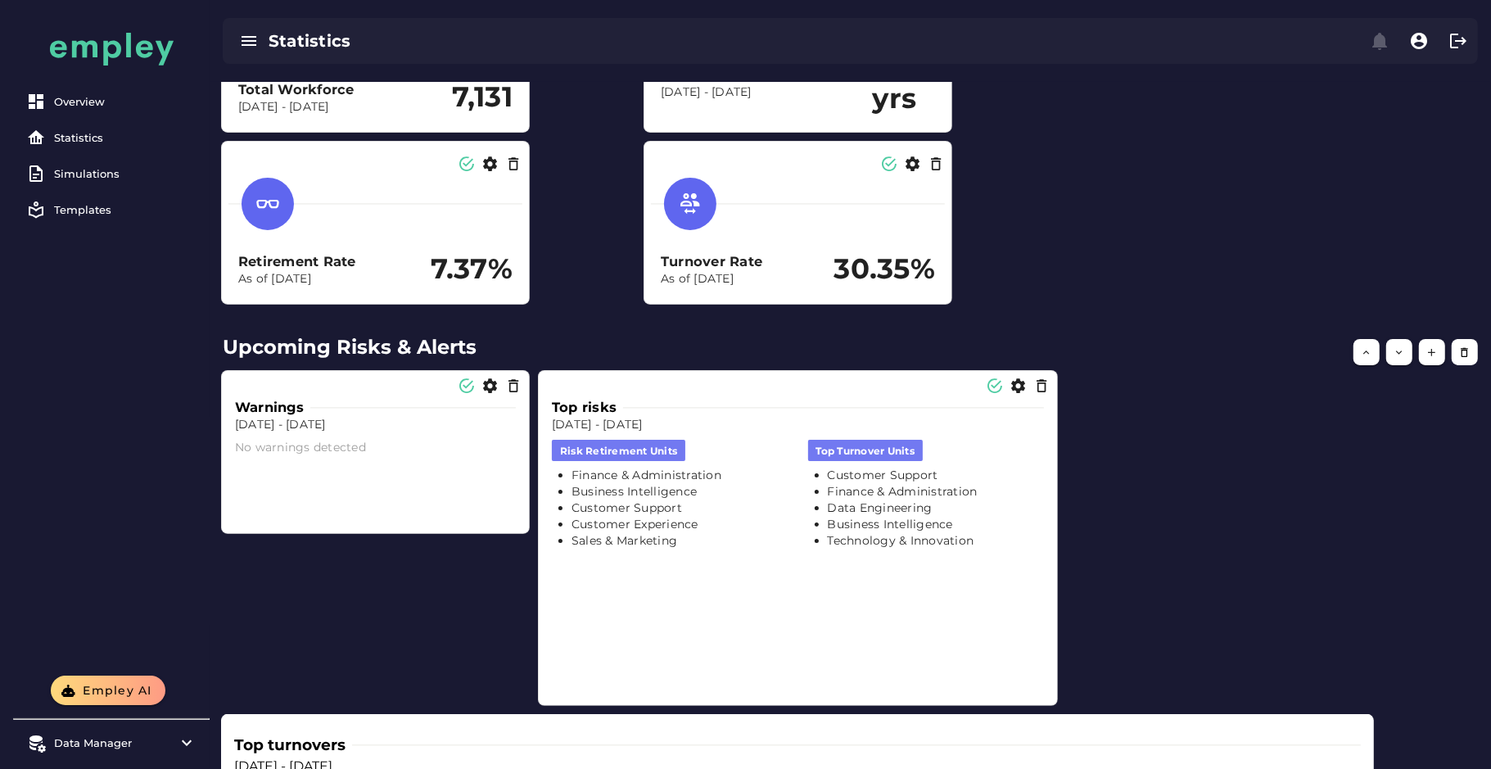
scroll to position [205, 0]
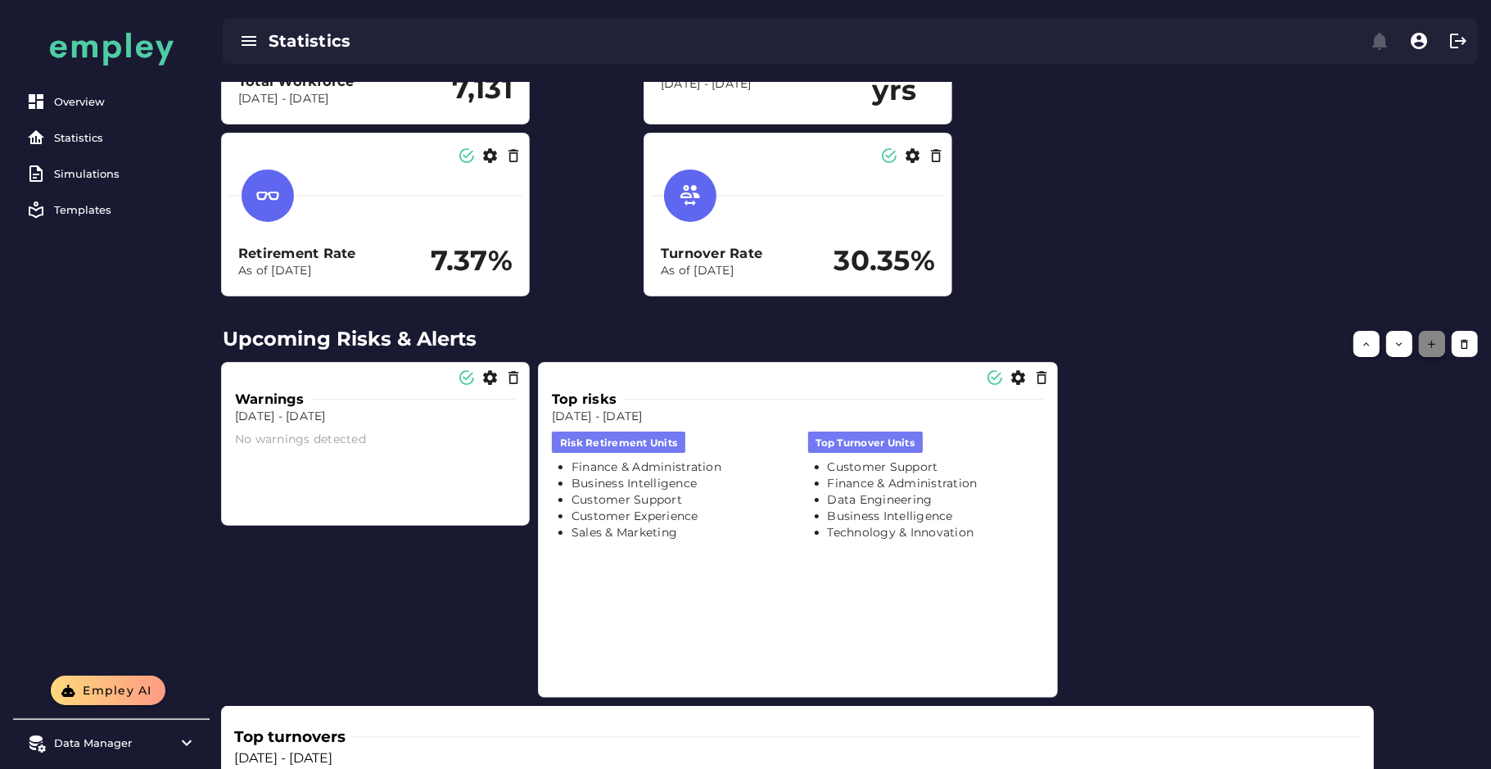
click at [1325, 340] on button "button" at bounding box center [1432, 344] width 26 height 26
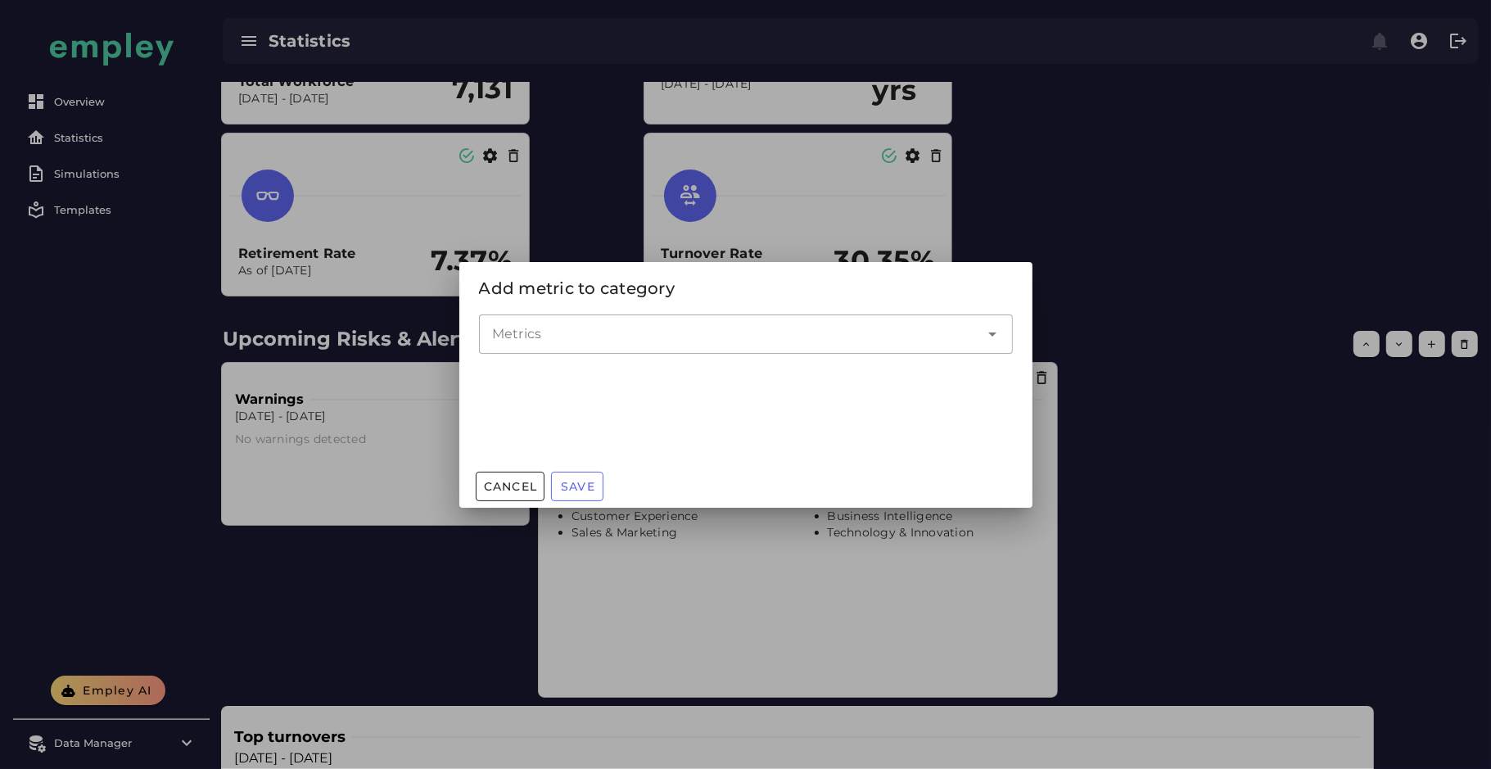
click at [652, 336] on input "Metrics" at bounding box center [733, 334] width 483 height 20
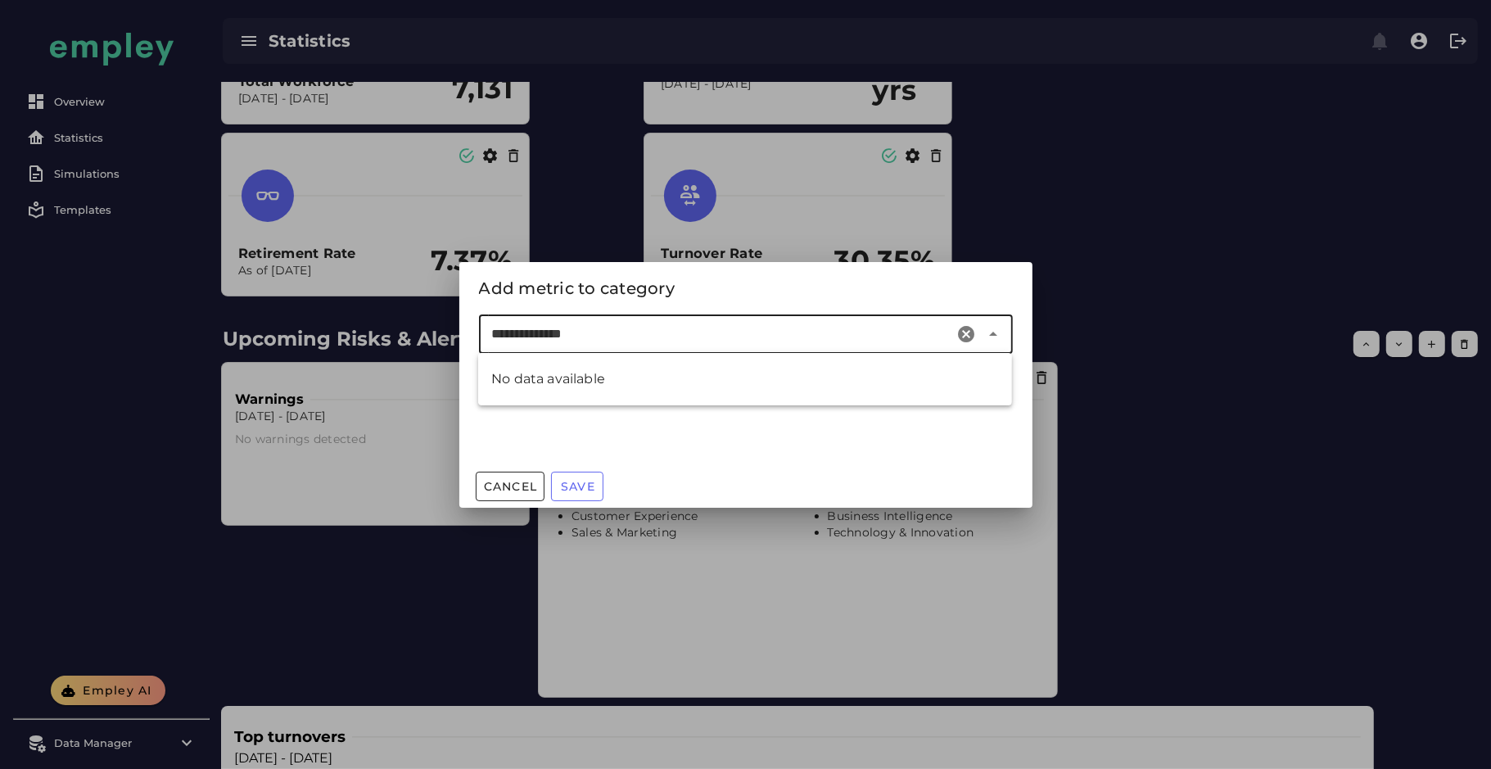
type input "********"
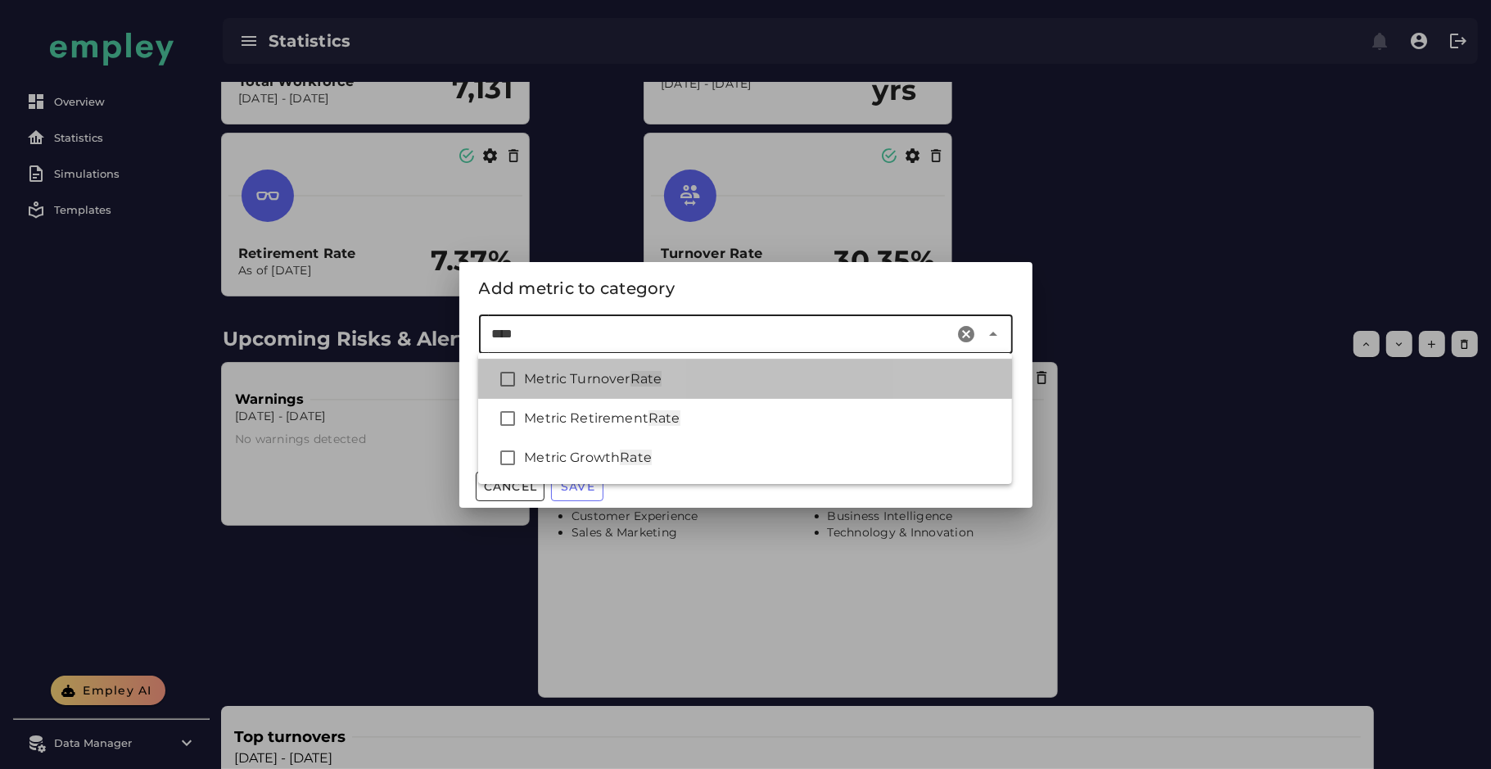
click at [685, 390] on div "Metric Turnover Rate" at bounding box center [745, 378] width 534 height 39
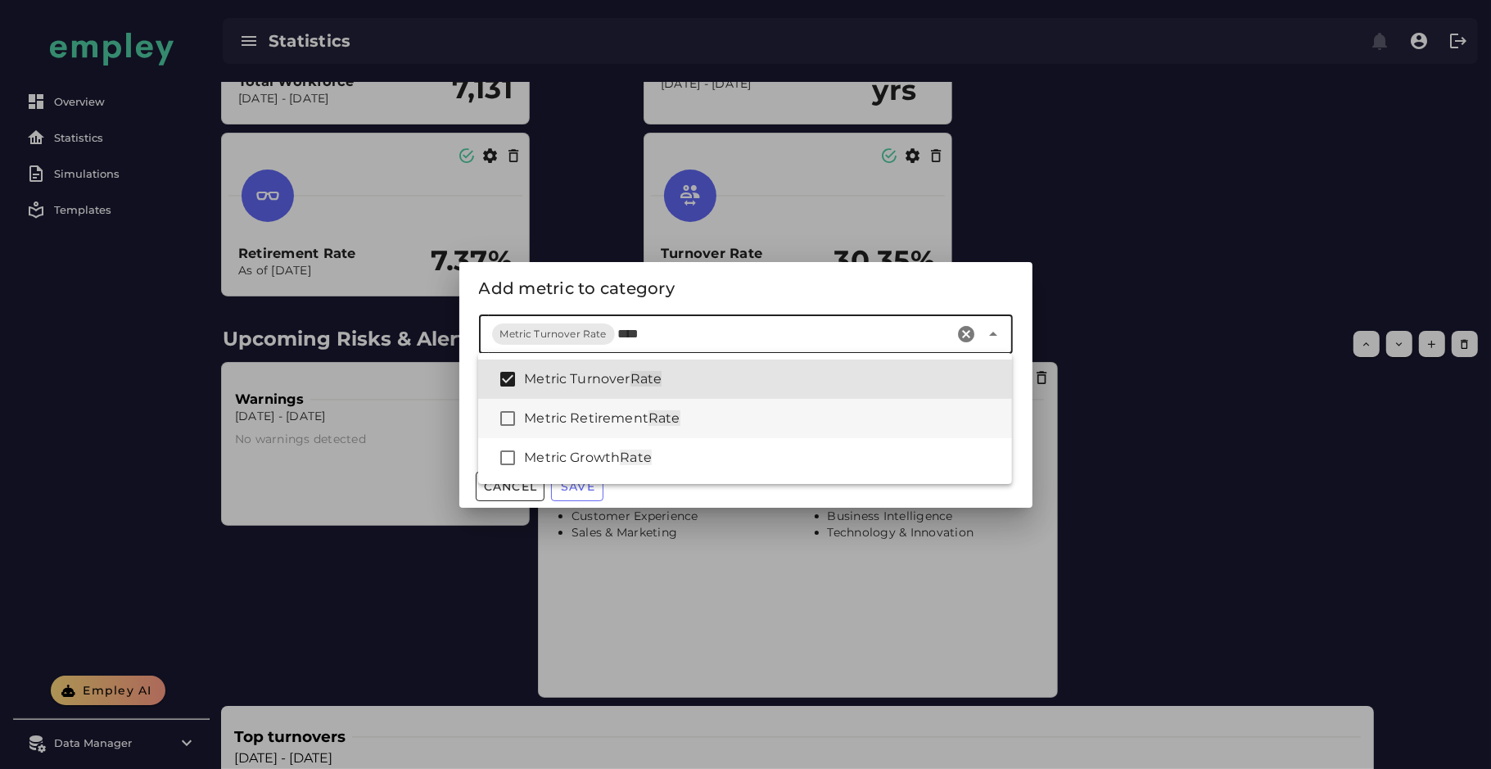
click at [697, 407] on div "Metric Retirement Rate" at bounding box center [745, 418] width 534 height 39
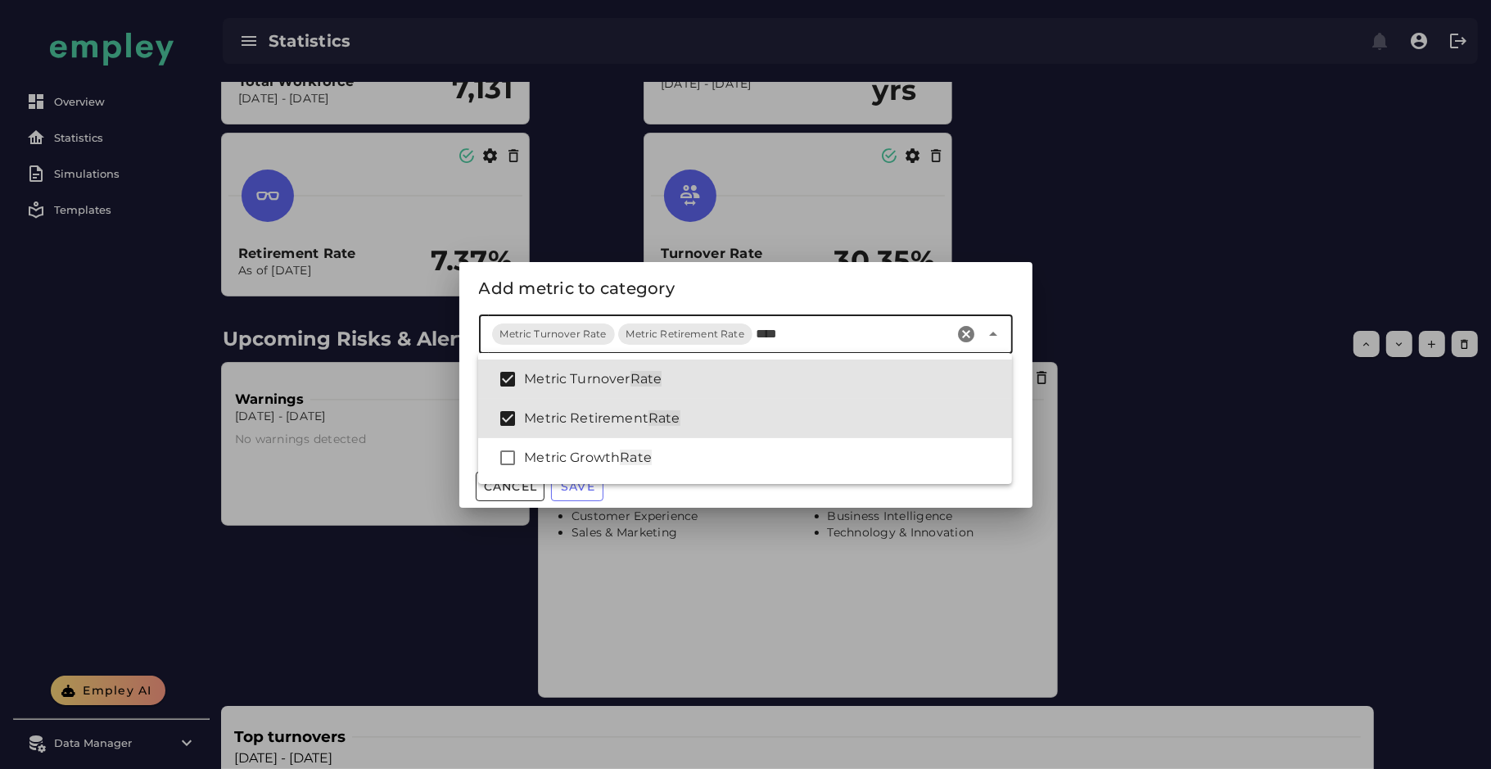
type input "****"
click at [754, 287] on div "Add metric to category" at bounding box center [746, 288] width 534 height 26
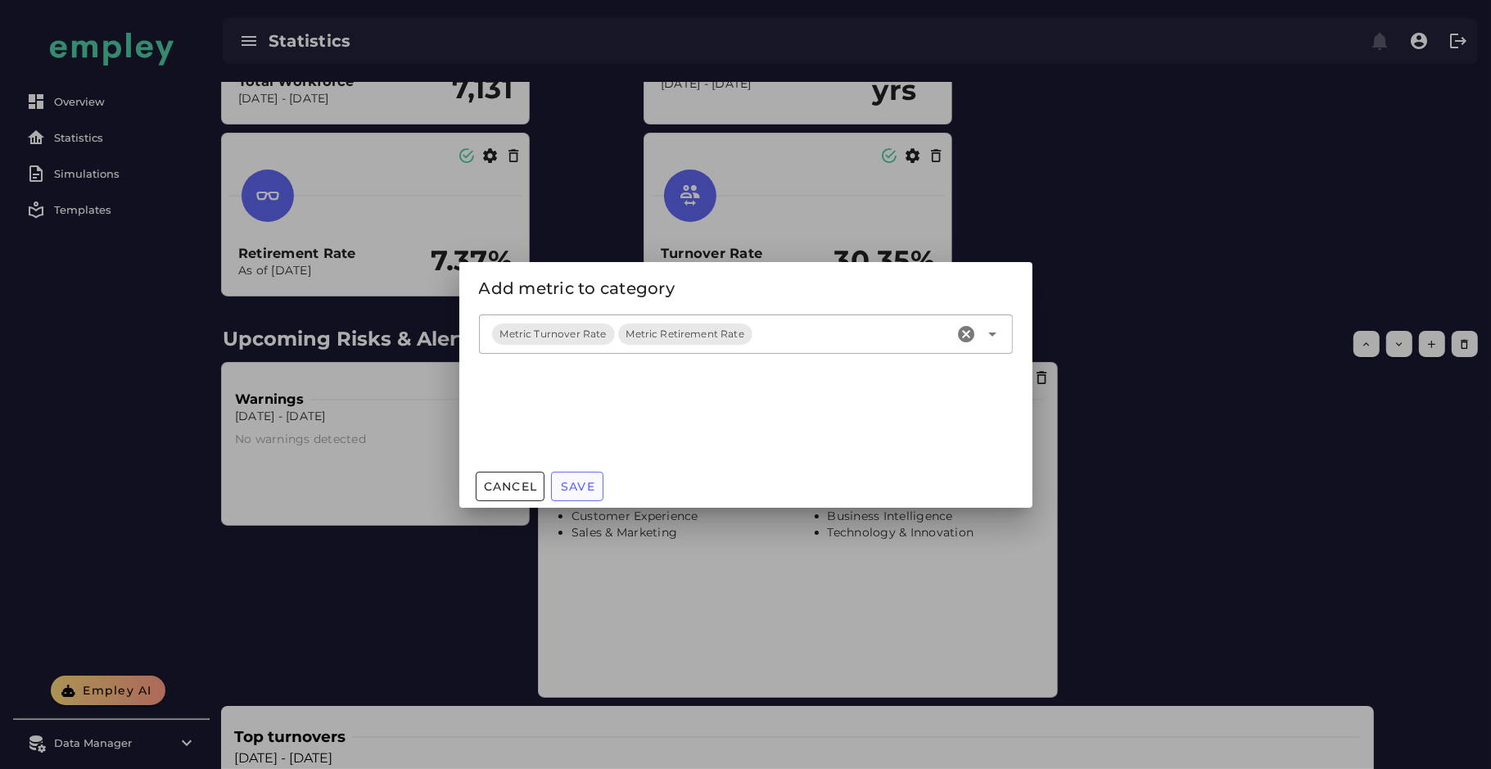
click at [589, 481] on span "Save" at bounding box center [577, 486] width 35 height 15
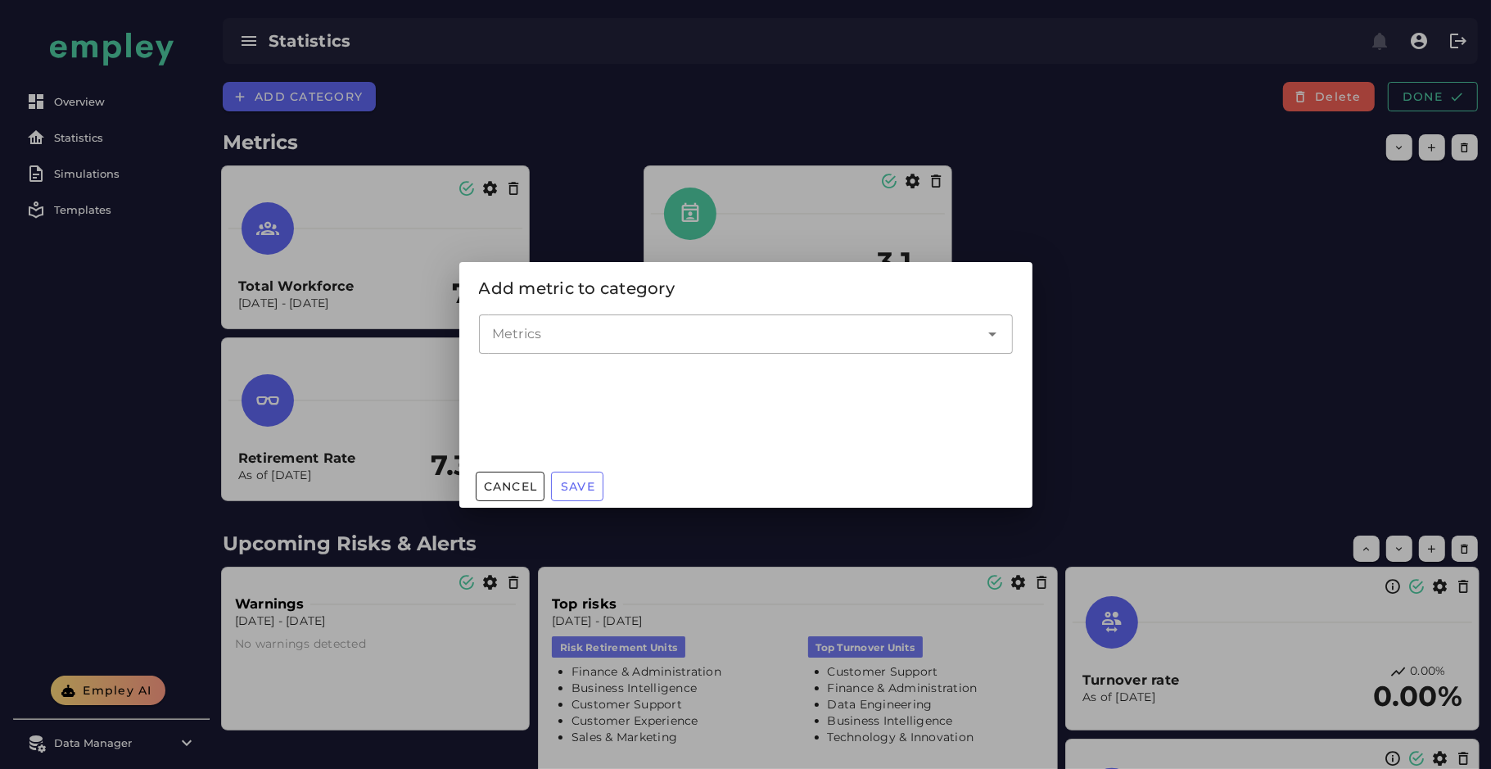
scroll to position [205, 0]
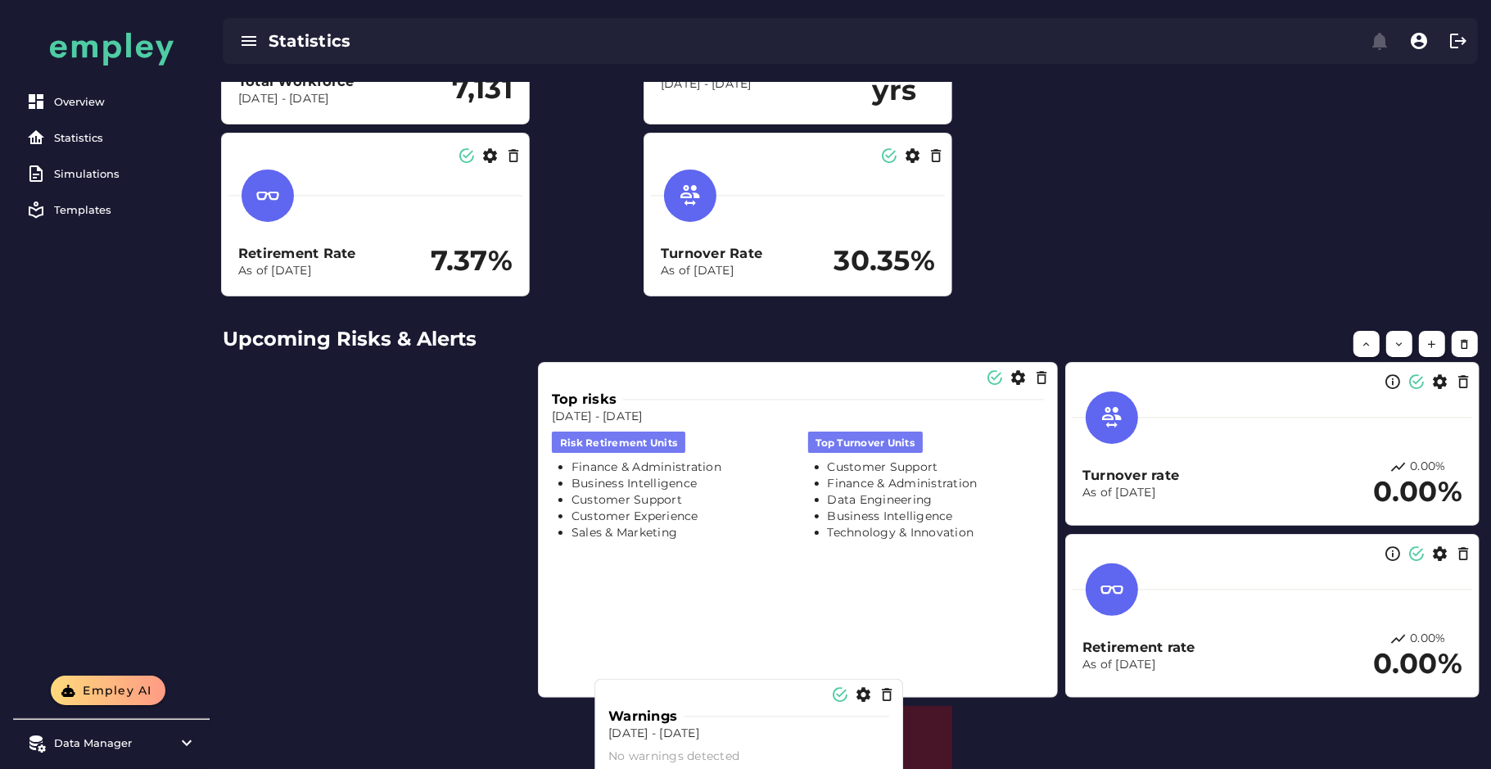
drag, startPoint x: 438, startPoint y: 445, endPoint x: 811, endPoint y: 761, distance: 489.6
click at [811, 682] on div "No warnings detected" at bounding box center [748, 756] width 281 height 16
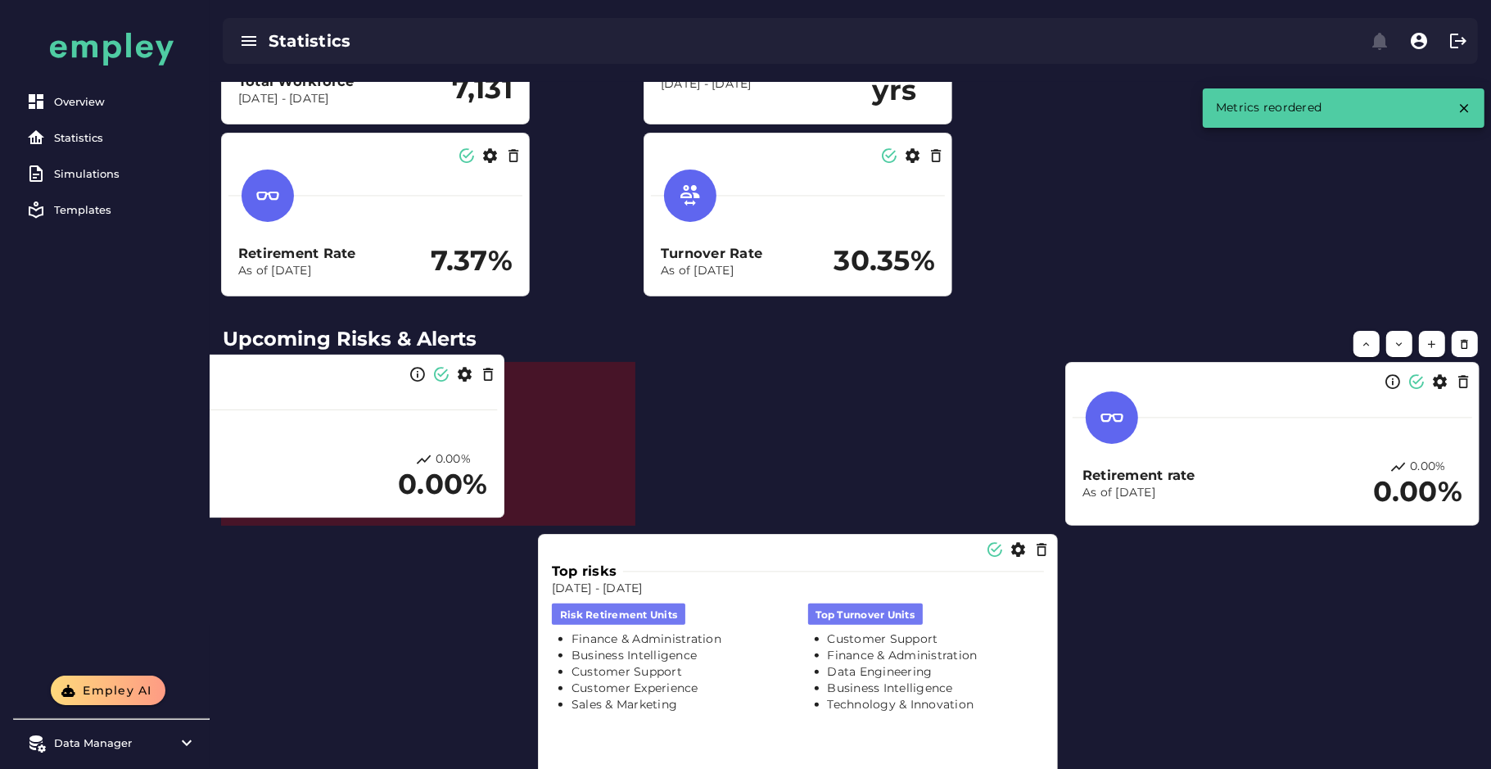
drag, startPoint x: 1254, startPoint y: 480, endPoint x: 279, endPoint y: 472, distance: 975.1
click at [279, 472] on h3 "Turnover rate" at bounding box center [249, 467] width 285 height 19
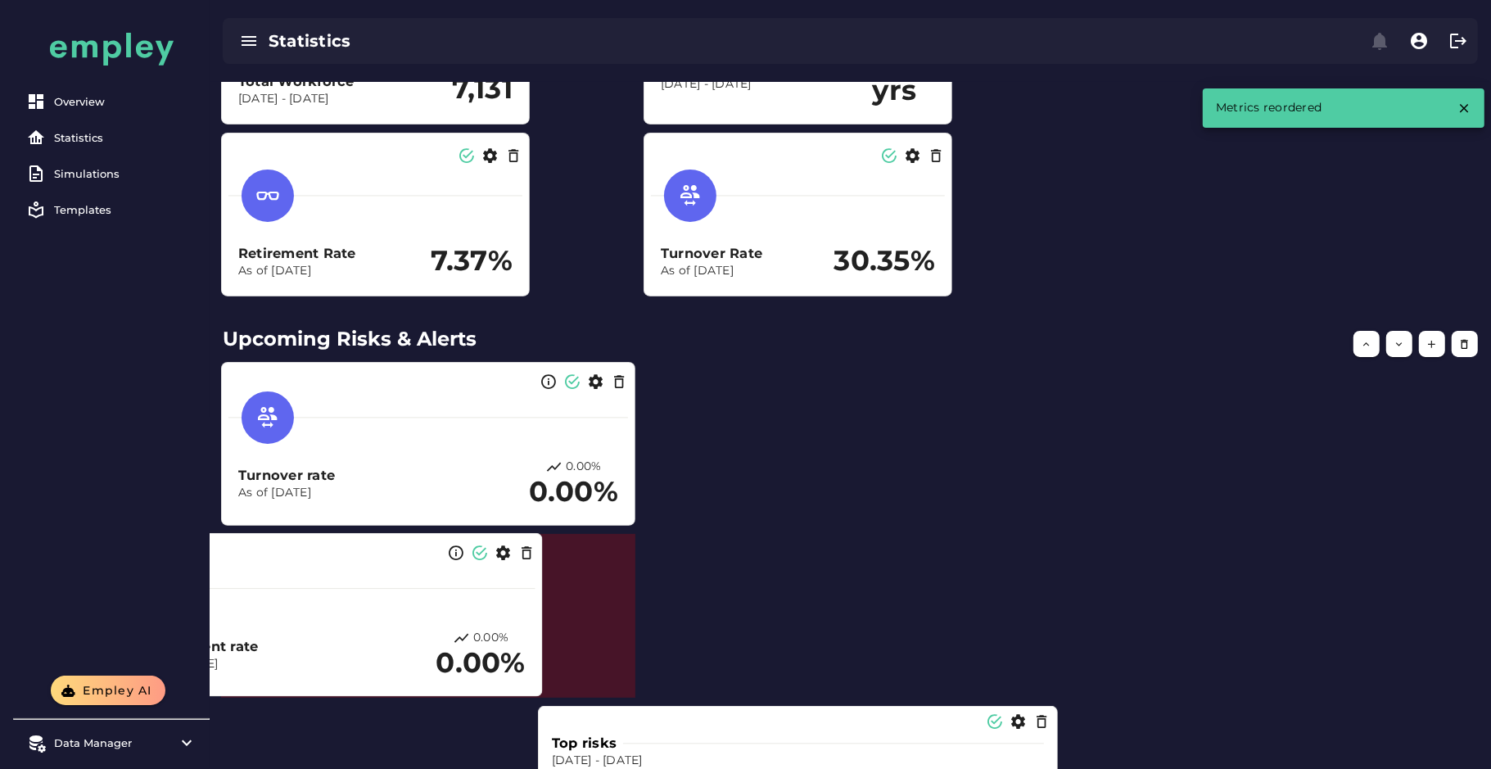
drag, startPoint x: 1217, startPoint y: 496, endPoint x: 329, endPoint y: 648, distance: 900.3
click at [329, 648] on h3 "Retirement rate" at bounding box center [288, 646] width 285 height 19
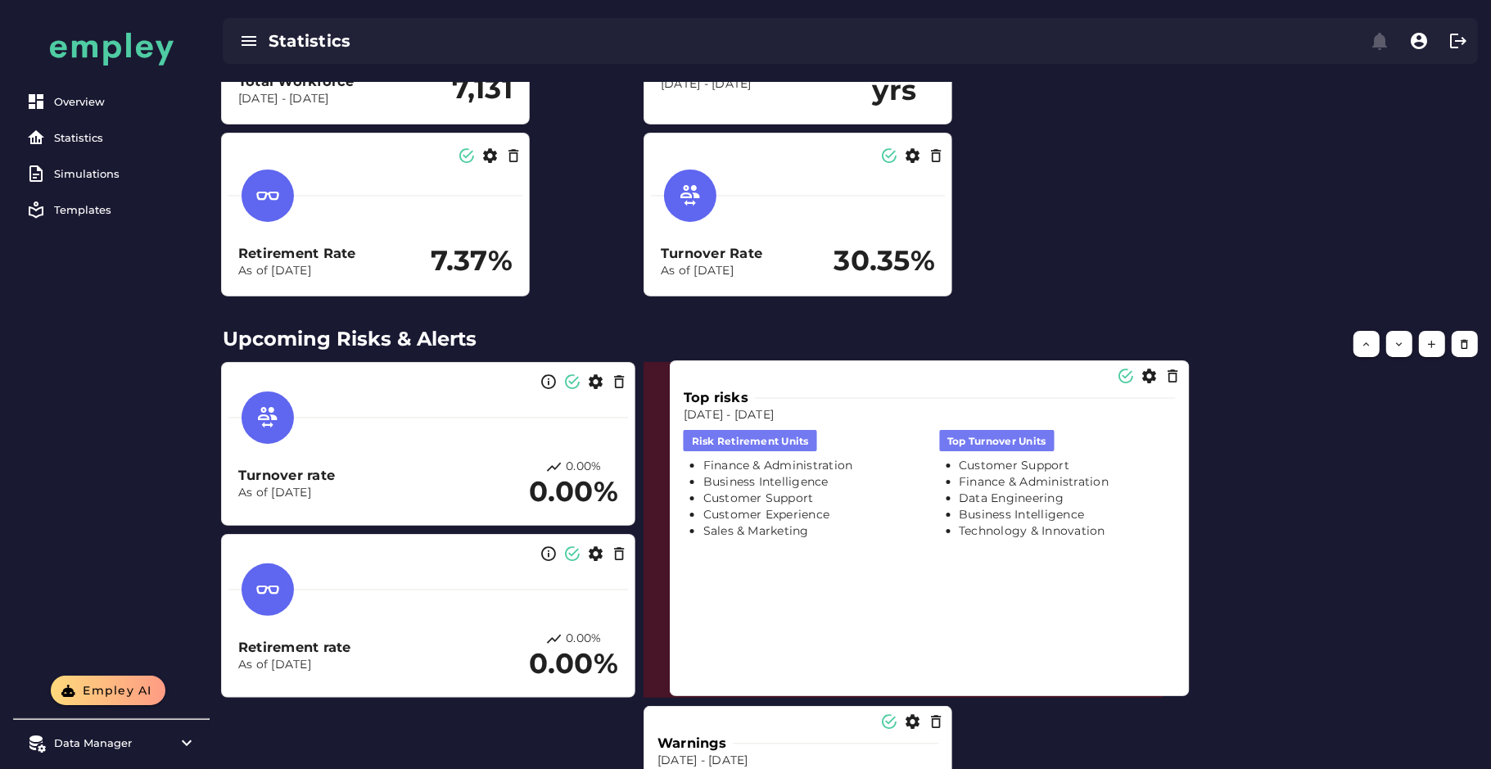
drag, startPoint x: 714, startPoint y: 734, endPoint x: 846, endPoint y: 388, distance: 369.8
click at [846, 388] on div "Top risks" at bounding box center [930, 397] width 492 height 19
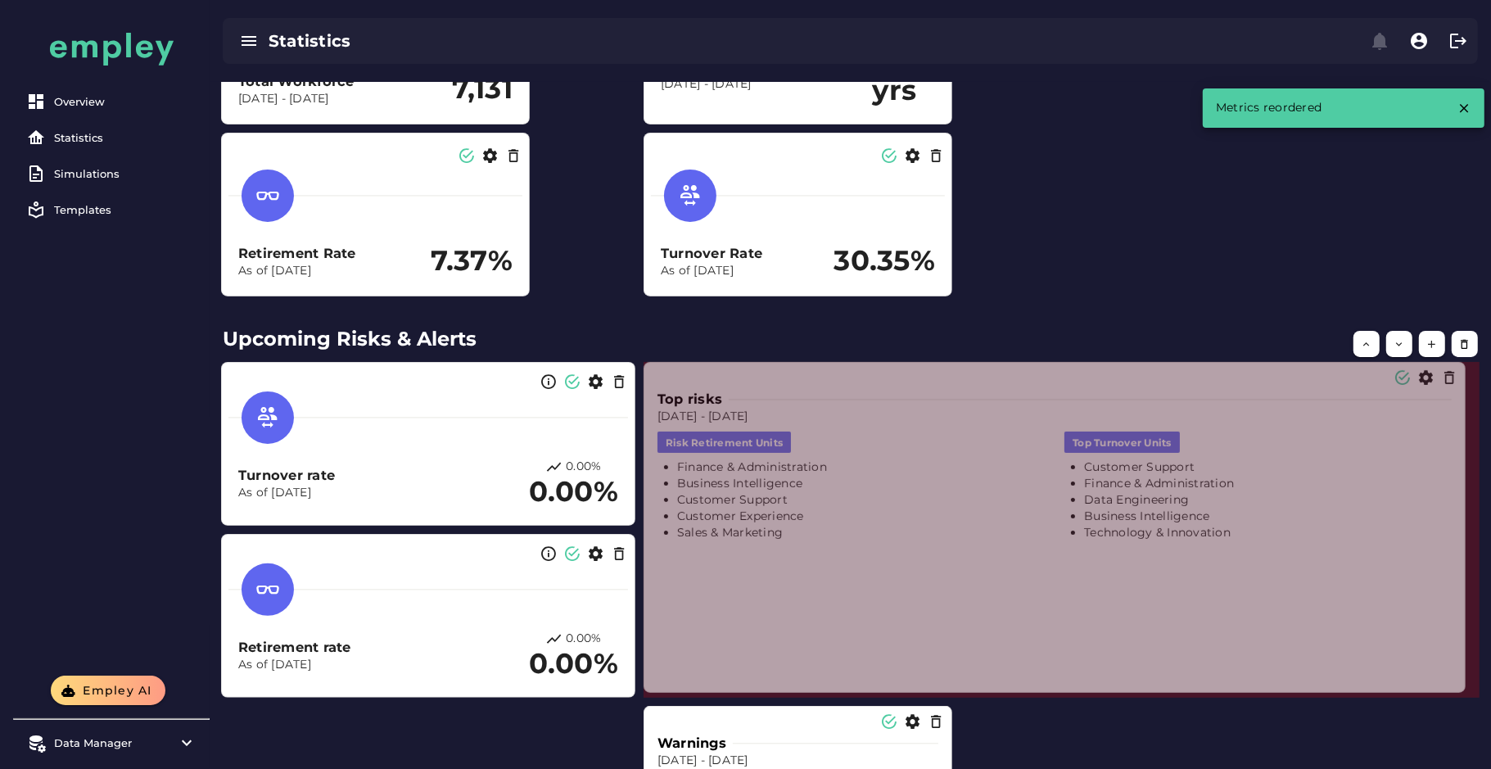
drag, startPoint x: 1161, startPoint y: 697, endPoint x: 1465, endPoint y: 692, distance: 303.8
click at [1325, 682] on span at bounding box center [1461, 688] width 8 height 8
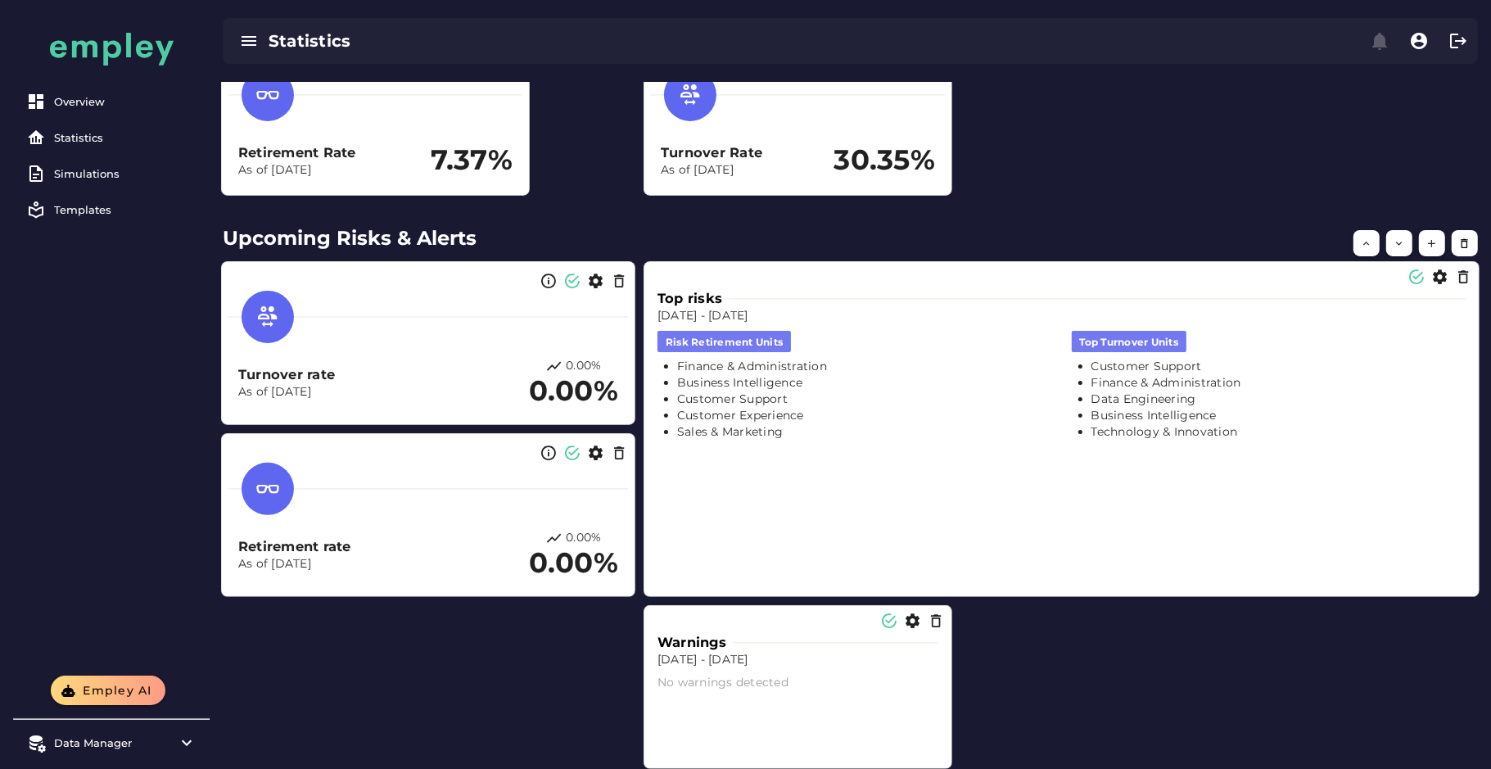
scroll to position [409, 0]
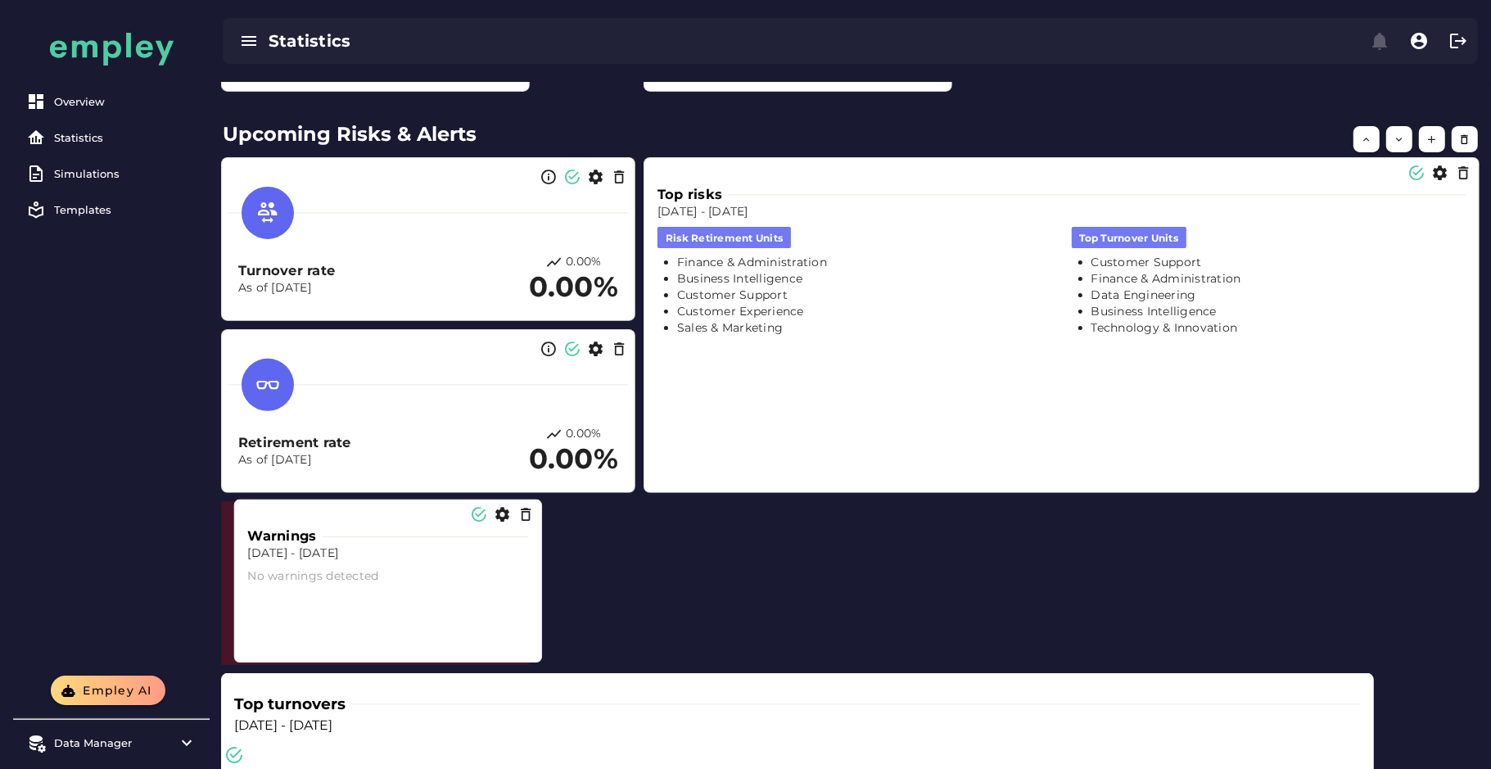
drag, startPoint x: 842, startPoint y: 576, endPoint x: 432, endPoint y: 573, distance: 410.2
click at [432, 573] on div "No warnings detected" at bounding box center [387, 577] width 281 height 16
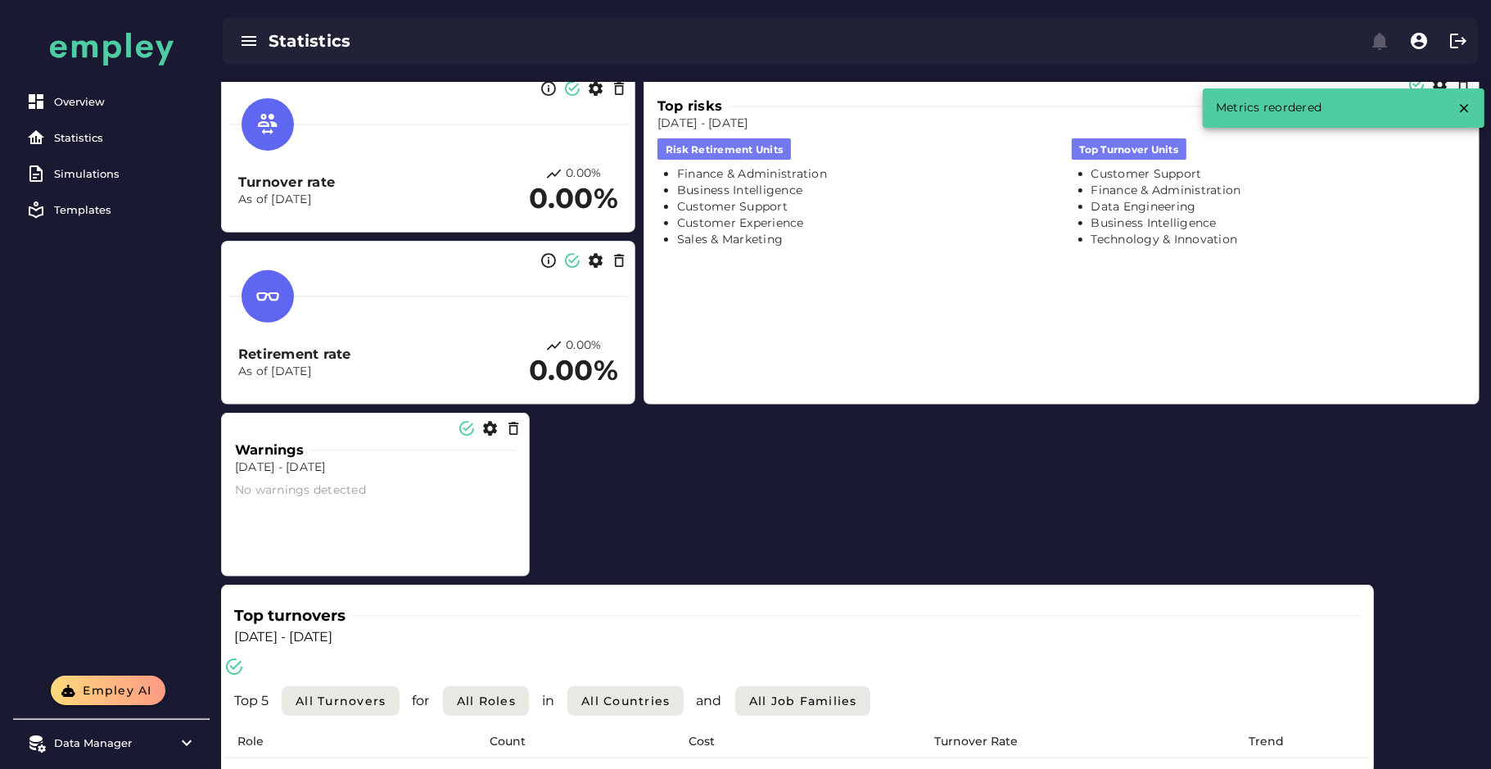
scroll to position [614, 0]
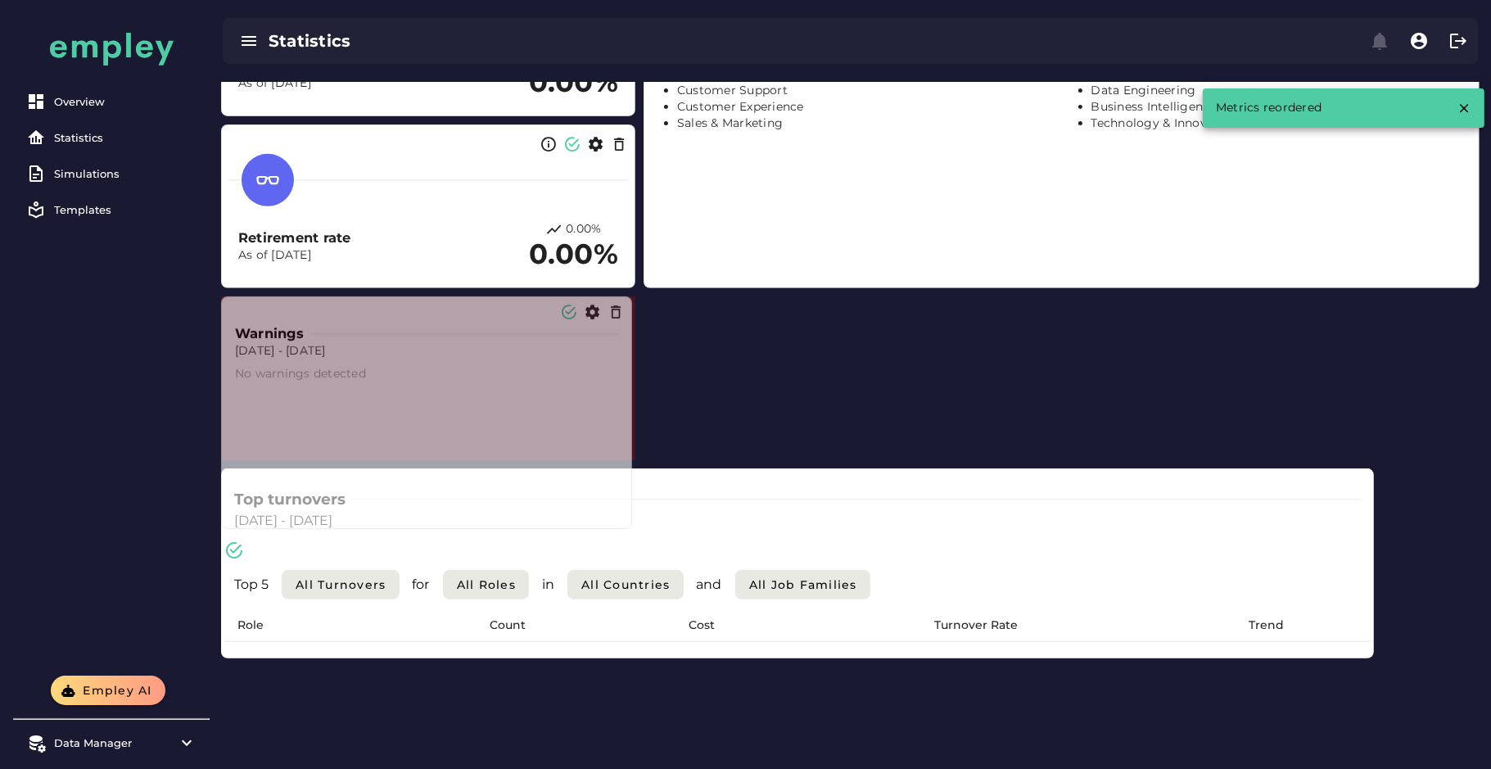
drag, startPoint x: 521, startPoint y: 454, endPoint x: 623, endPoint y: 522, distance: 123.3
click at [624, 522] on span at bounding box center [628, 525] width 8 height 8
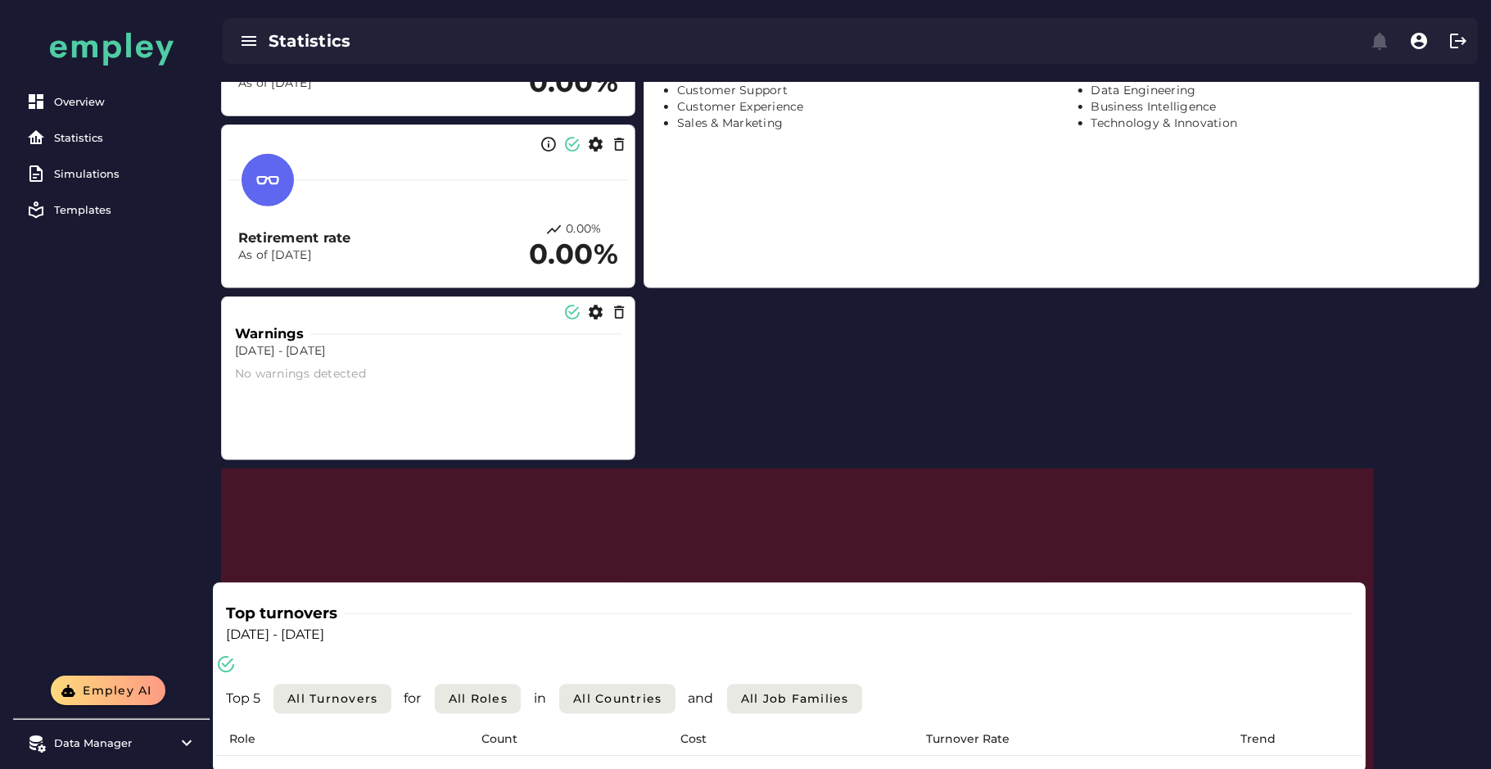
drag, startPoint x: 679, startPoint y: 504, endPoint x: 671, endPoint y: 561, distance: 57.1
click at [671, 602] on div "Top turnovers" at bounding box center [789, 613] width 1126 height 23
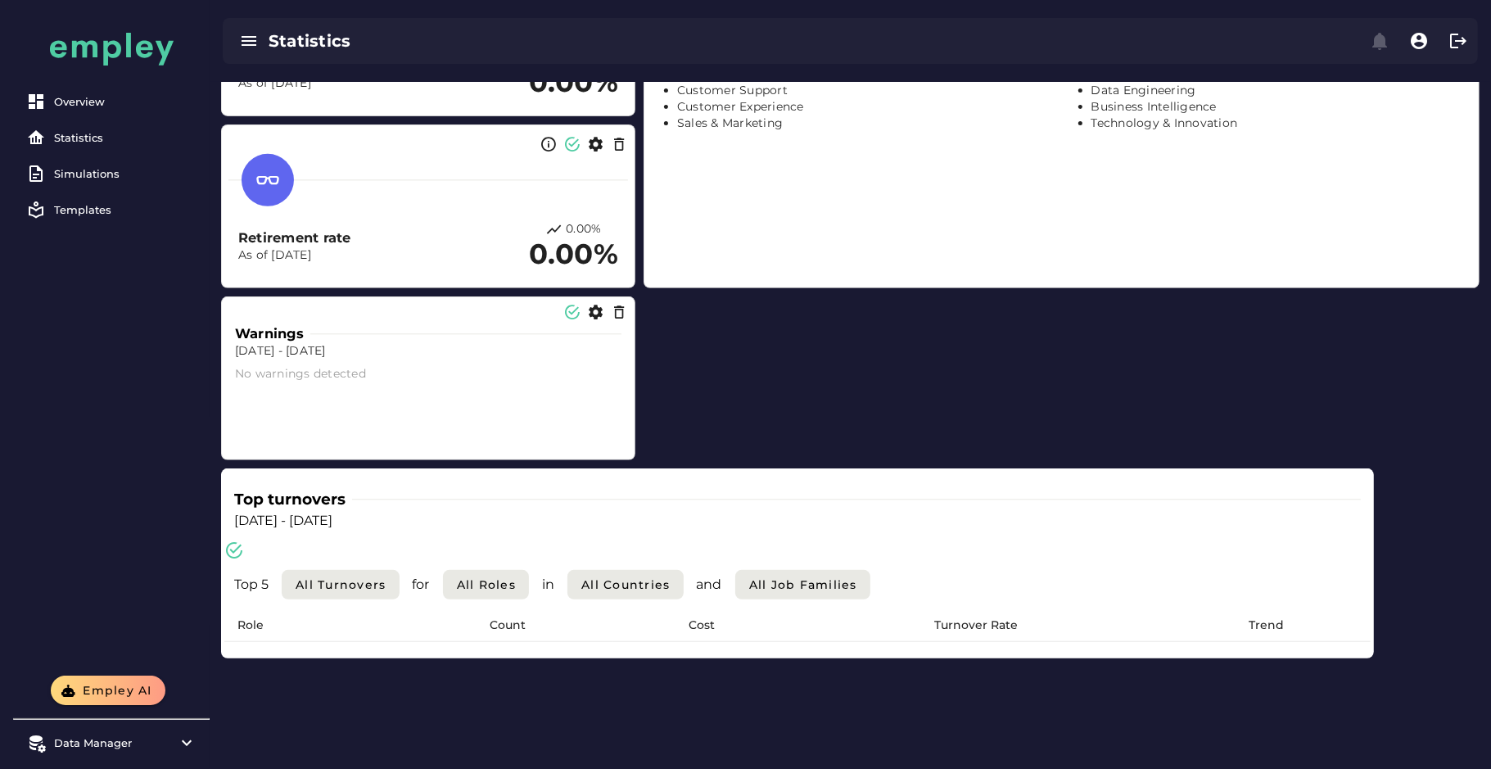
click at [1165, 558] on div "Top 5 All Turnovers for All roles in All countries and All Job Families" at bounding box center [797, 574] width 1146 height 69
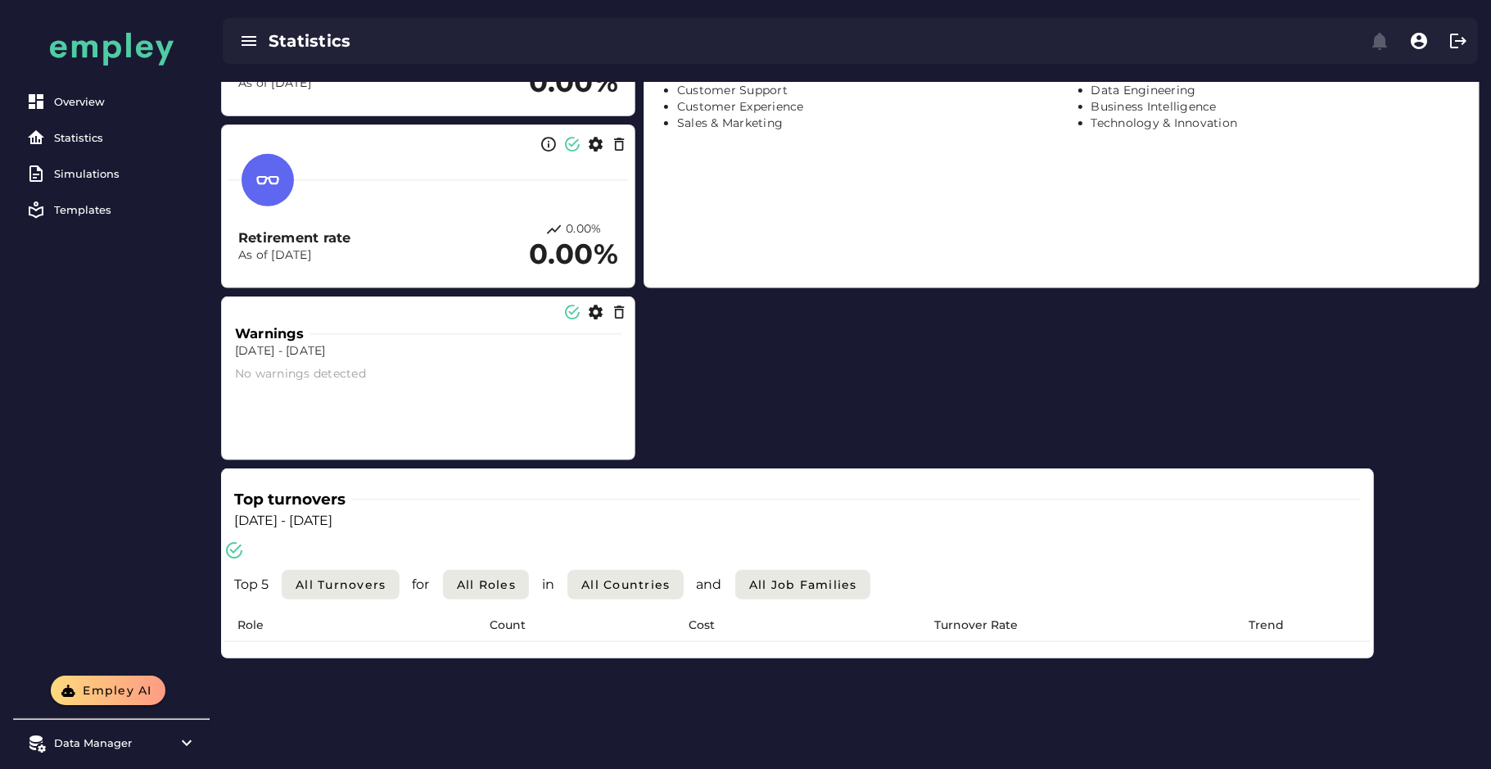
click at [958, 389] on div "Top turnovers Dec 31, 2023 - Dec 31, 2024 Top 5 All Turnovers for All roles in …" at bounding box center [850, 378] width 1275 height 868
click at [242, 548] on icon at bounding box center [234, 550] width 20 height 20
click at [214, 549] on div "Top turnovers Dec 31, 2023 - Dec 31, 2024 Top 5 All Turnovers for All roles in …" at bounding box center [850, 378] width 1275 height 868
drag, startPoint x: 228, startPoint y: 553, endPoint x: 275, endPoint y: 556, distance: 47.6
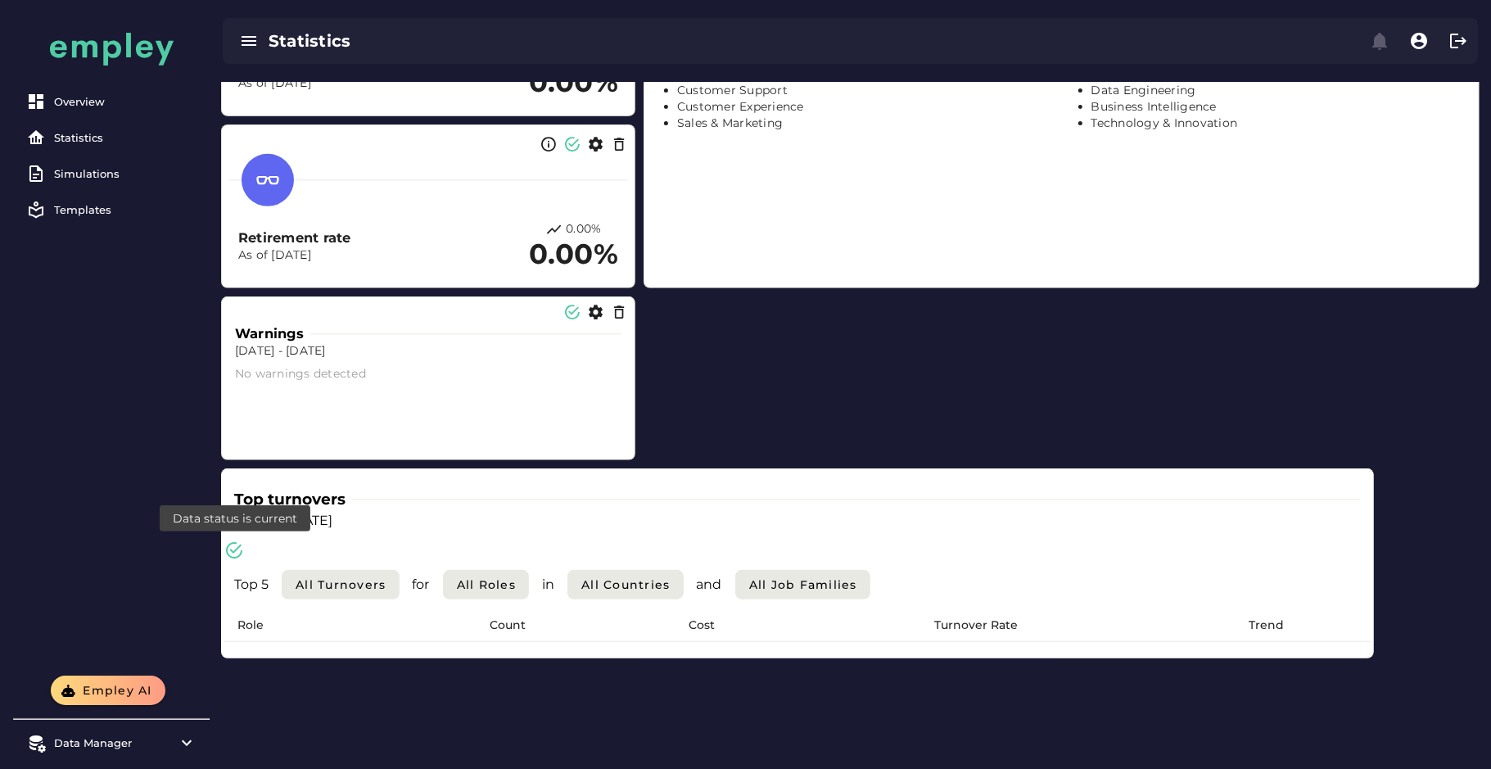
click at [230, 553] on icon at bounding box center [234, 550] width 20 height 20
click at [279, 556] on div "Top 5 All Turnovers for All roles in All countries and All Job Families" at bounding box center [797, 574] width 1146 height 69
click at [270, 546] on div "Top 5 All Turnovers for All roles in All countries and All Job Families" at bounding box center [797, 574] width 1146 height 69
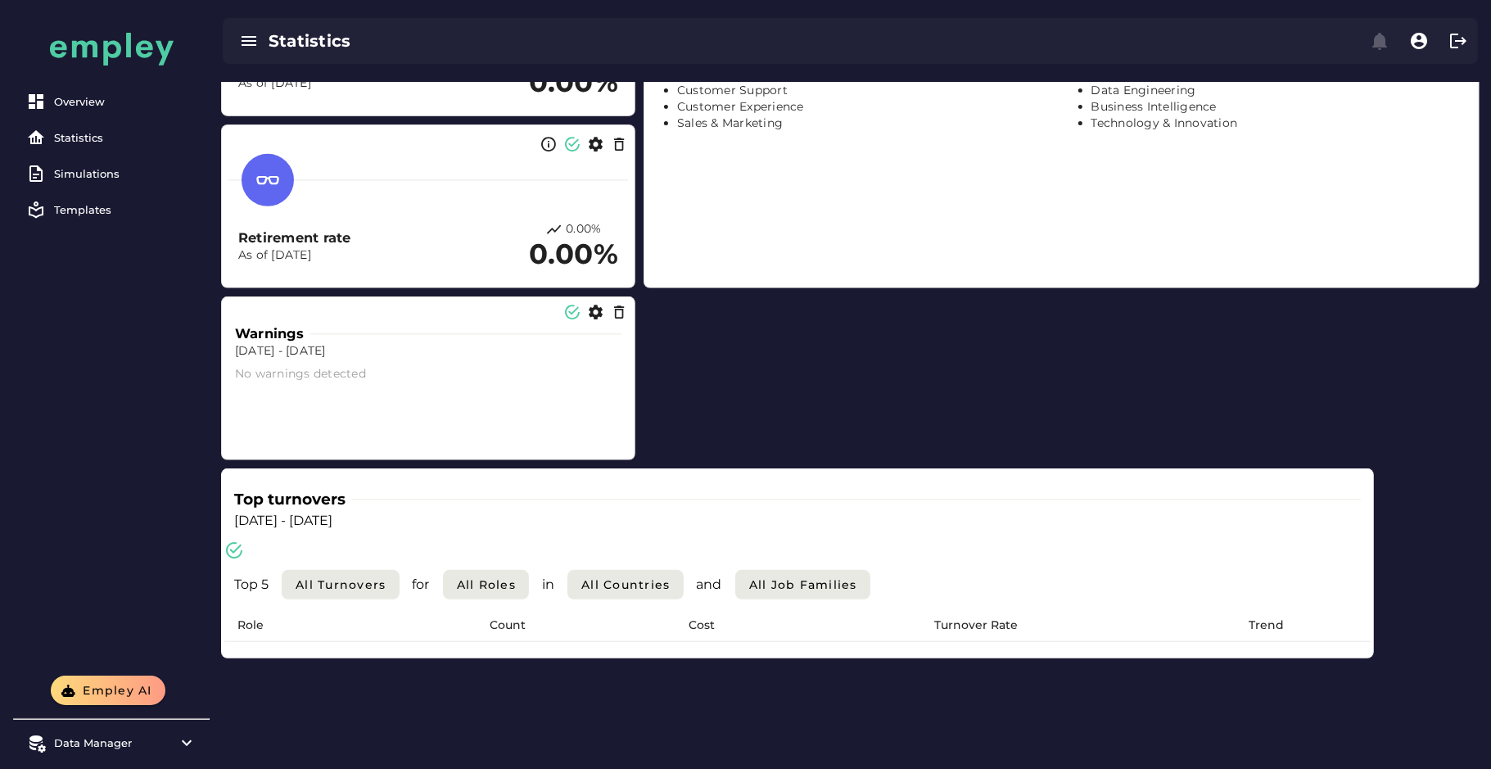
click at [244, 546] on div "Top 5 All Turnovers for All roles in All countries and All Job Families" at bounding box center [797, 574] width 1146 height 69
click at [241, 603] on div "Top 5 All Turnovers for All roles in All countries and All Job Families" at bounding box center [797, 584] width 1146 height 49
drag, startPoint x: 241, startPoint y: 611, endPoint x: 278, endPoint y: 612, distance: 37.7
click at [245, 612] on th "Role" at bounding box center [313, 625] width 178 height 33
click at [567, 645] on div "Role Count Cost Turnover Rate Trend" at bounding box center [797, 632] width 1146 height 46
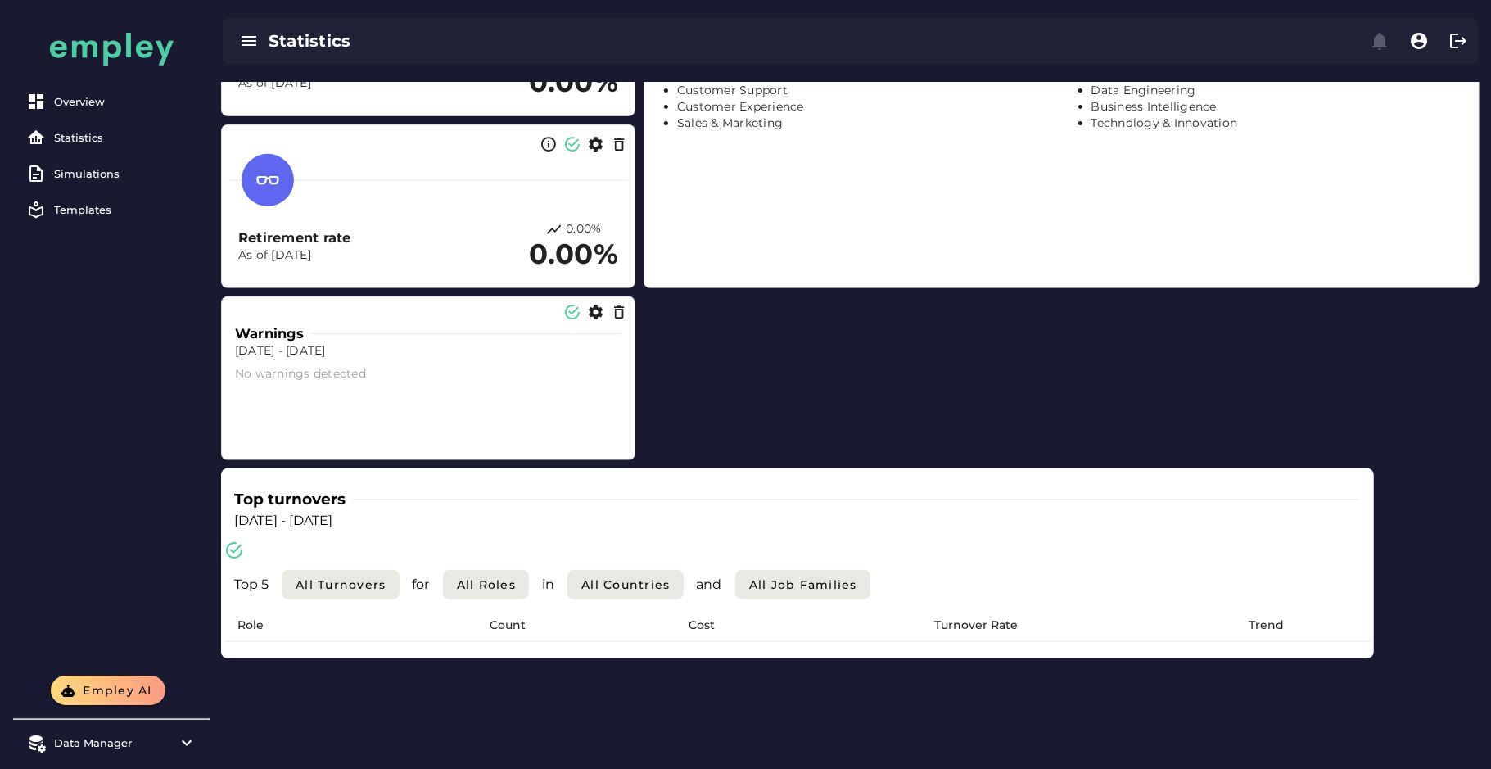
click at [680, 611] on th "Cost" at bounding box center [702, 625] width 178 height 33
click at [761, 645] on div "Role Count Cost Turnover Rate Trend" at bounding box center [797, 632] width 1146 height 46
click at [756, 656] on div "Top turnovers Dec 31, 2023 - Dec 31, 2024 Top 5 All Turnovers for All roles in …" at bounding box center [797, 563] width 1153 height 190
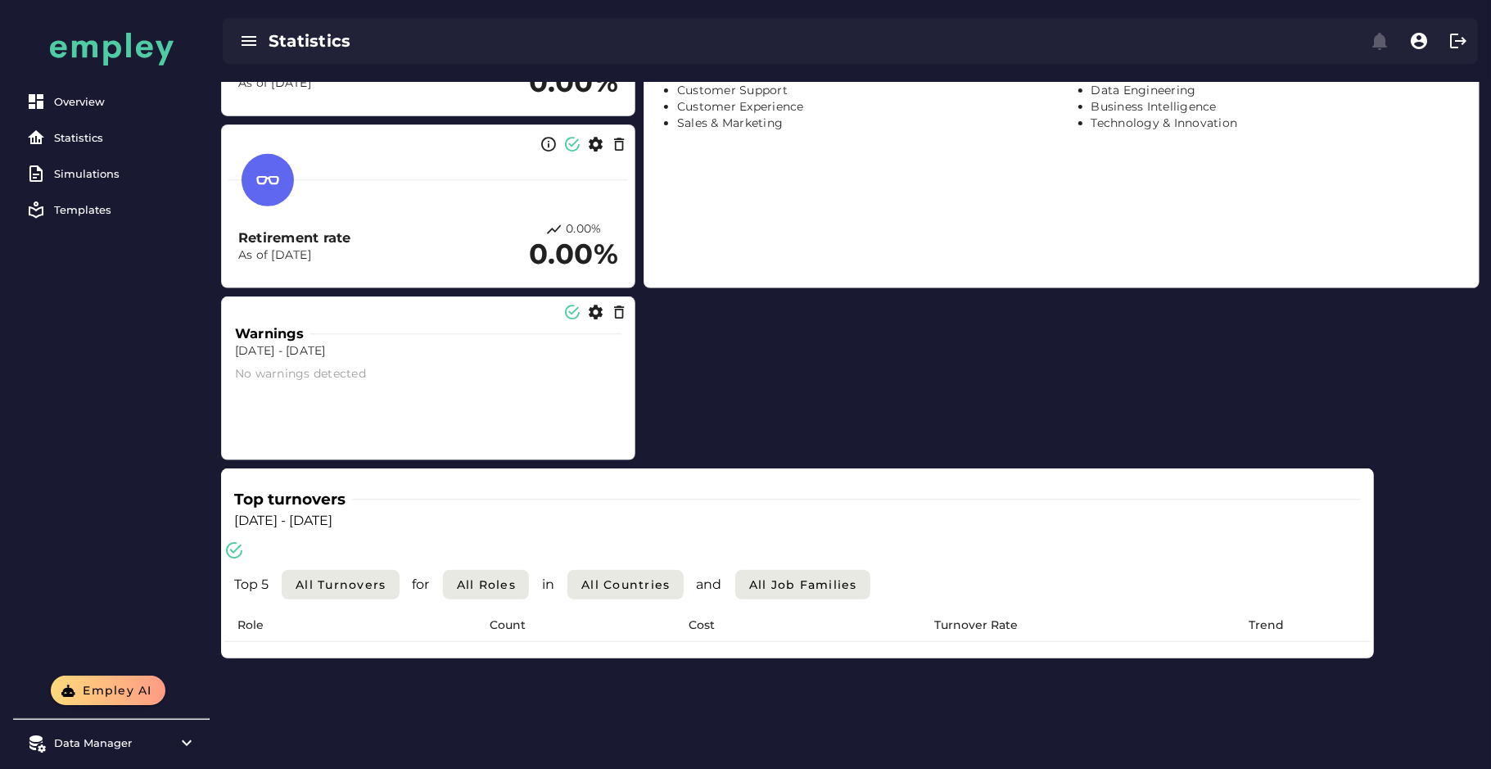
drag, startPoint x: 747, startPoint y: 663, endPoint x: 877, endPoint y: 676, distance: 130.0
click at [764, 670] on section "Top turnovers Dec 31, 2023 - Dec 31, 2024 Top 5 All Turnovers for All roles in …" at bounding box center [797, 636] width 1153 height 336
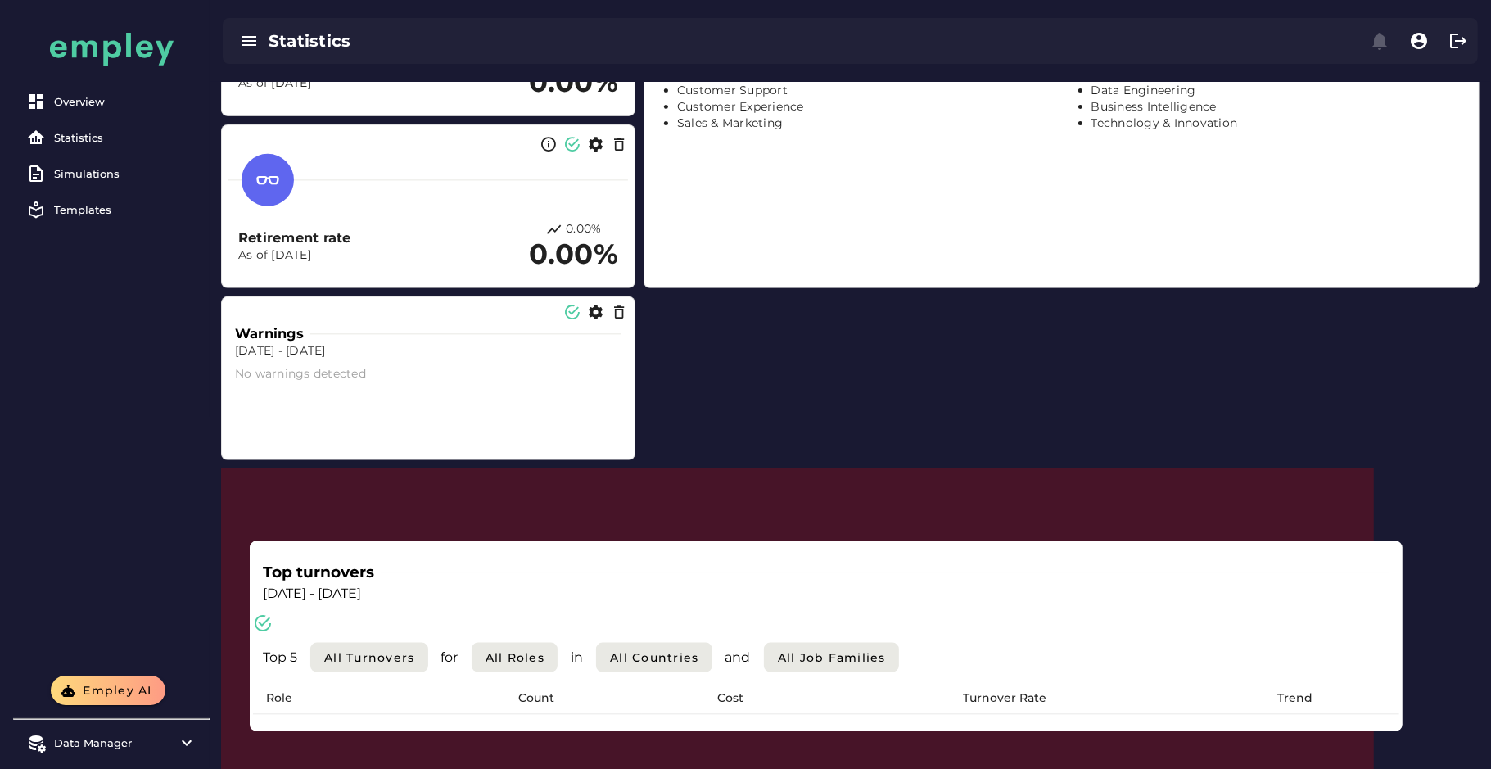
drag, startPoint x: 1370, startPoint y: 652, endPoint x: 1352, endPoint y: 686, distance: 37.7
click at [1325, 682] on div "Role Count Cost Turnover Rate Trend" at bounding box center [826, 705] width 1146 height 46
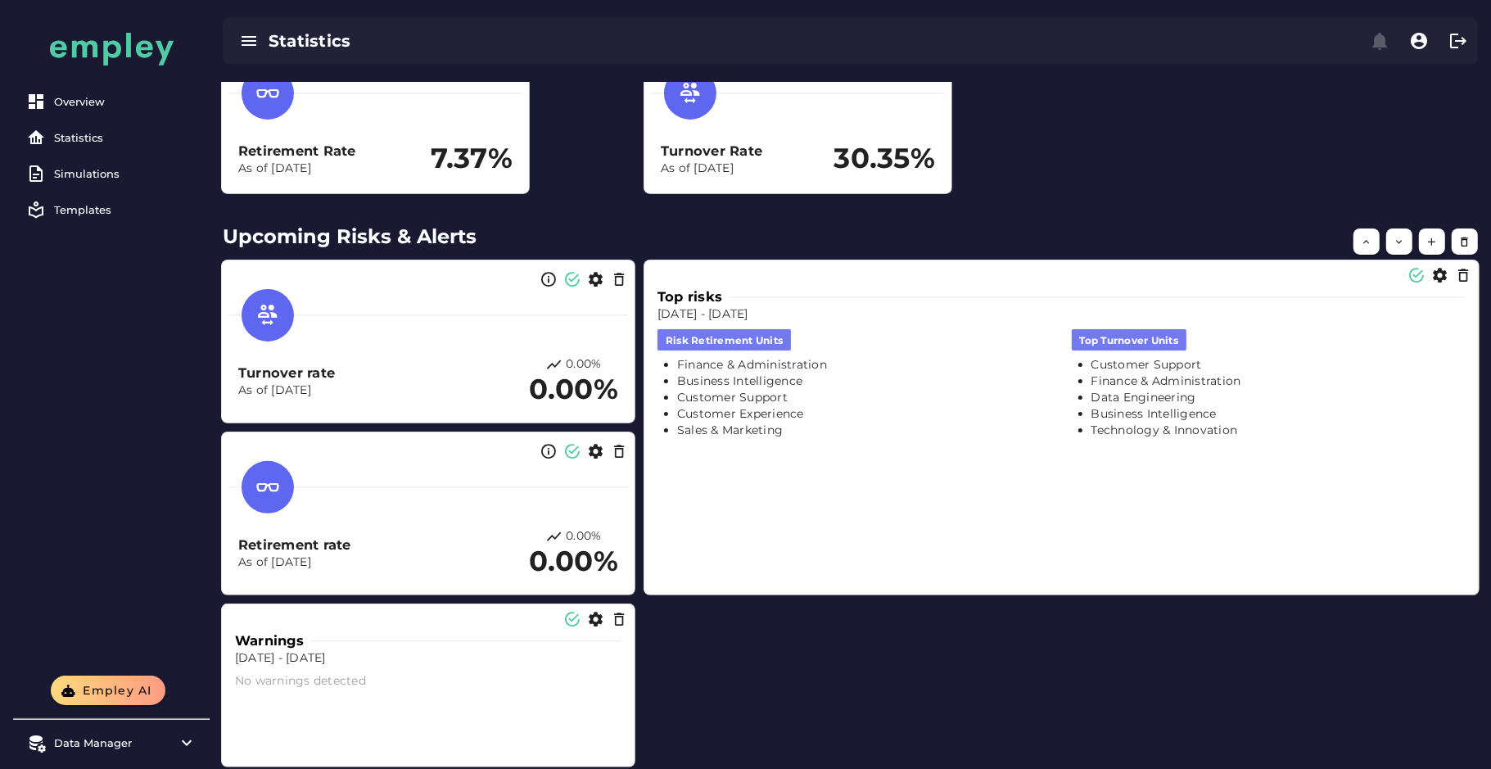
scroll to position [512, 0]
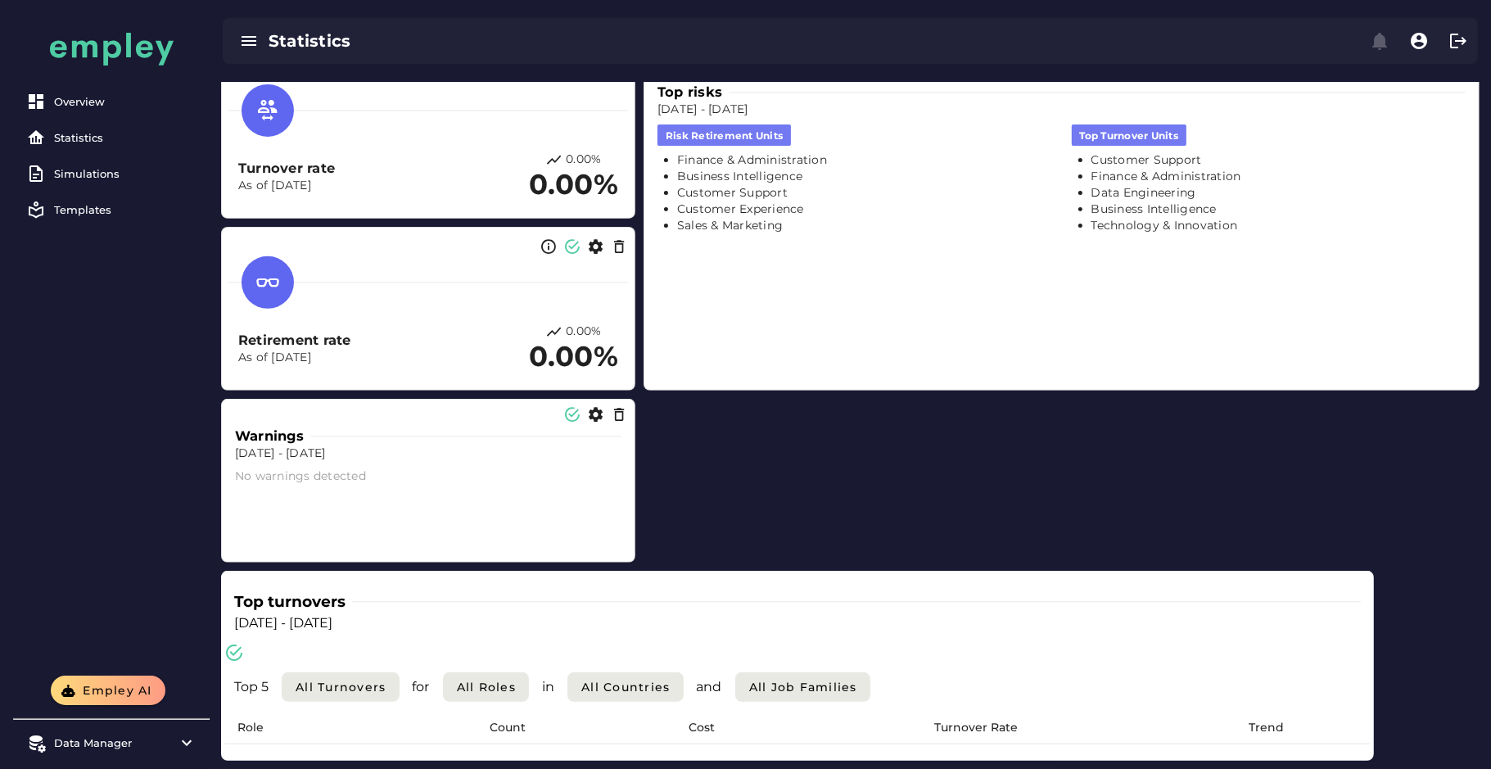
click at [909, 360] on div "Top risks Dec 31, 2023 - Dec 31, 2024 risk retirement units Finance & Administr…" at bounding box center [1061, 227] width 821 height 314
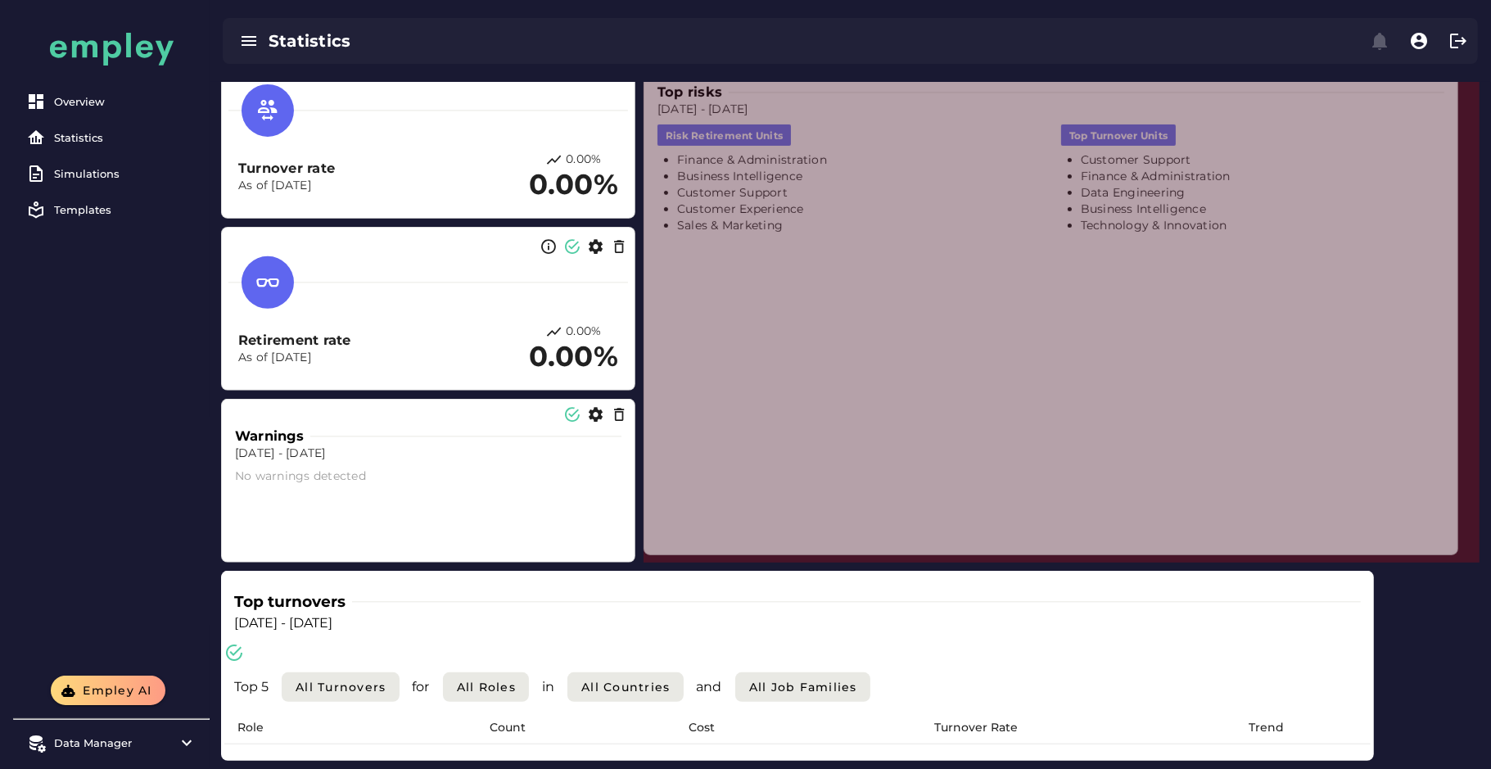
drag, startPoint x: 1474, startPoint y: 384, endPoint x: 1453, endPoint y: 548, distance: 165.9
click at [1325, 548] on span at bounding box center [1454, 551] width 8 height 8
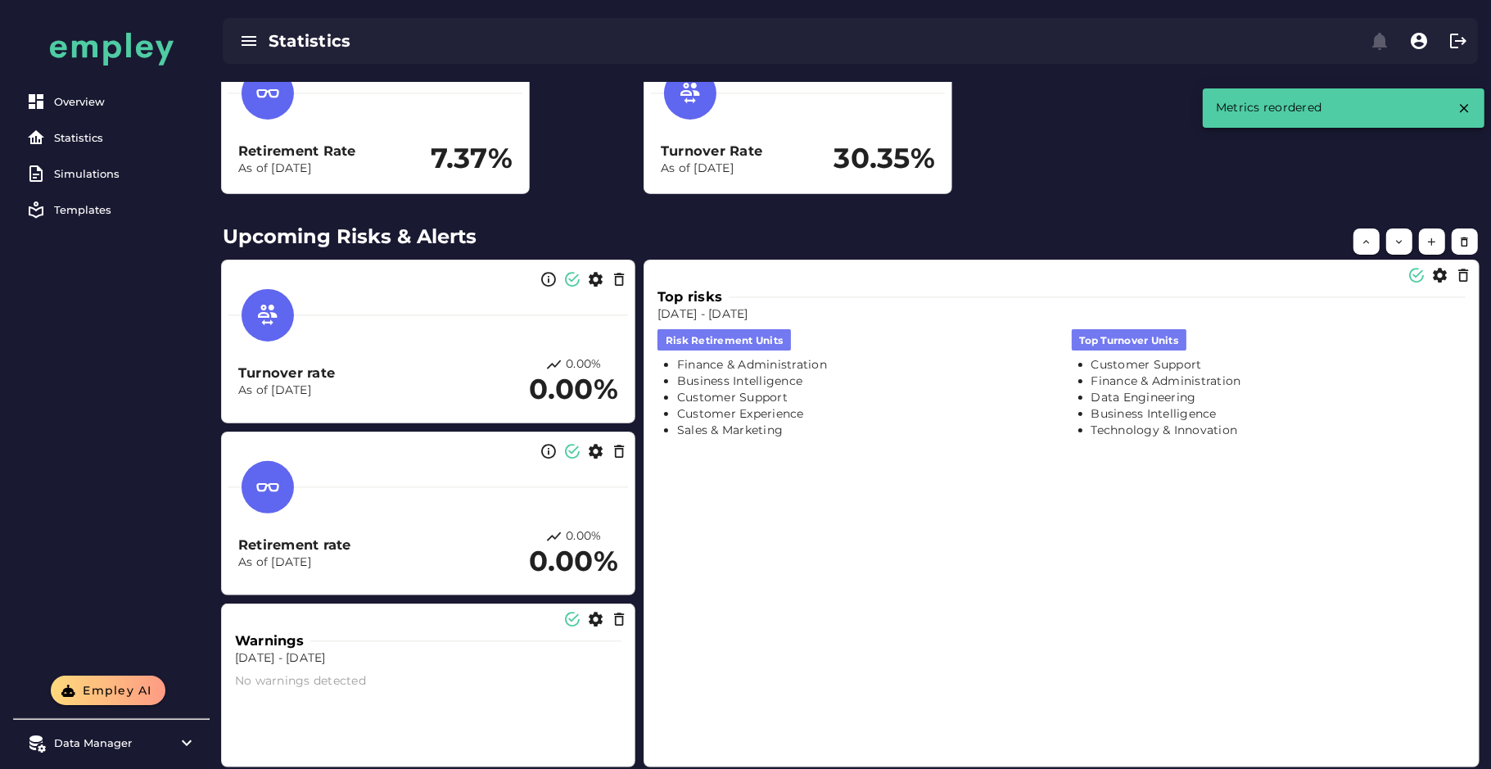
scroll to position [409, 0]
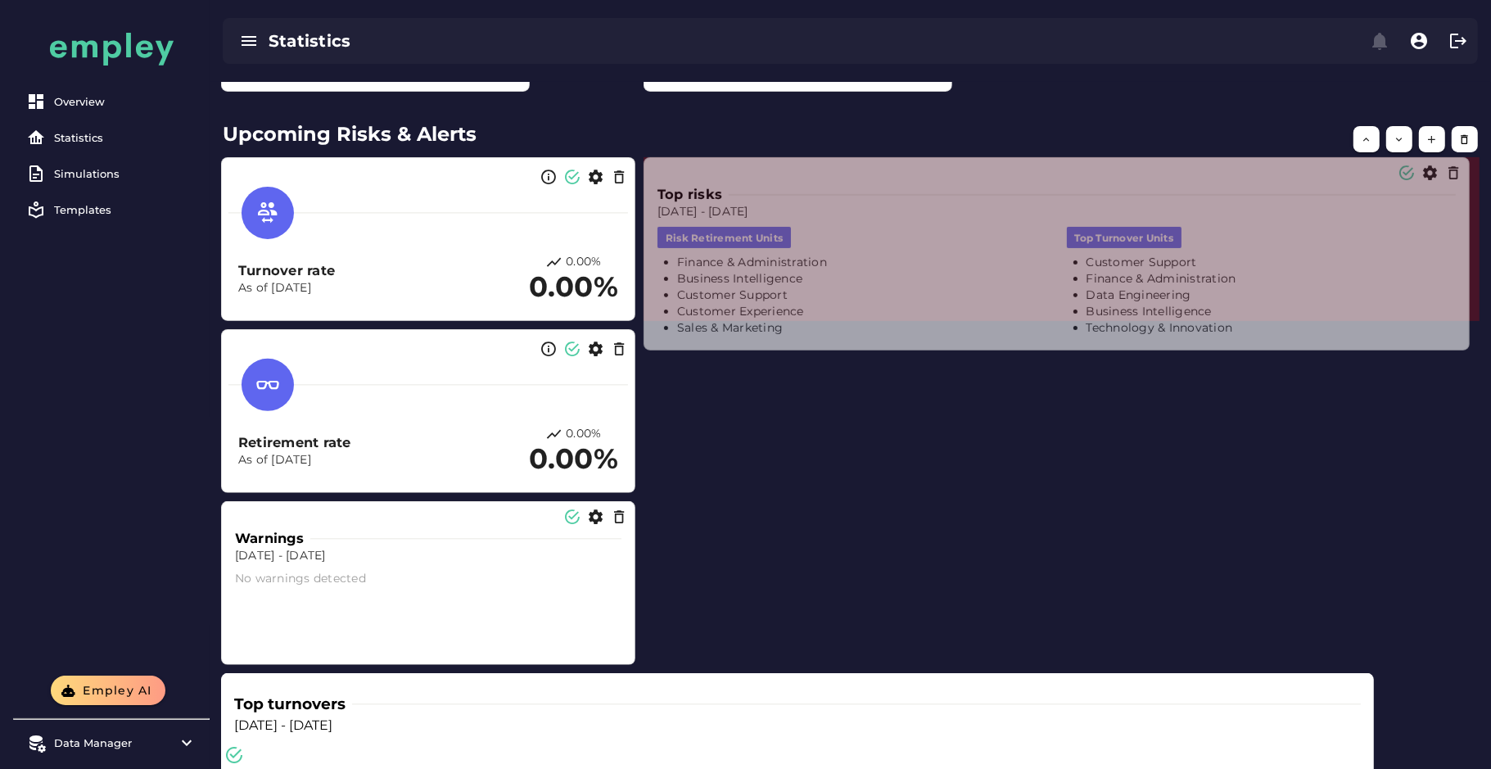
drag, startPoint x: 1473, startPoint y: 661, endPoint x: 1463, endPoint y: 345, distance: 316.2
click at [1325, 345] on span at bounding box center [1465, 346] width 8 height 8
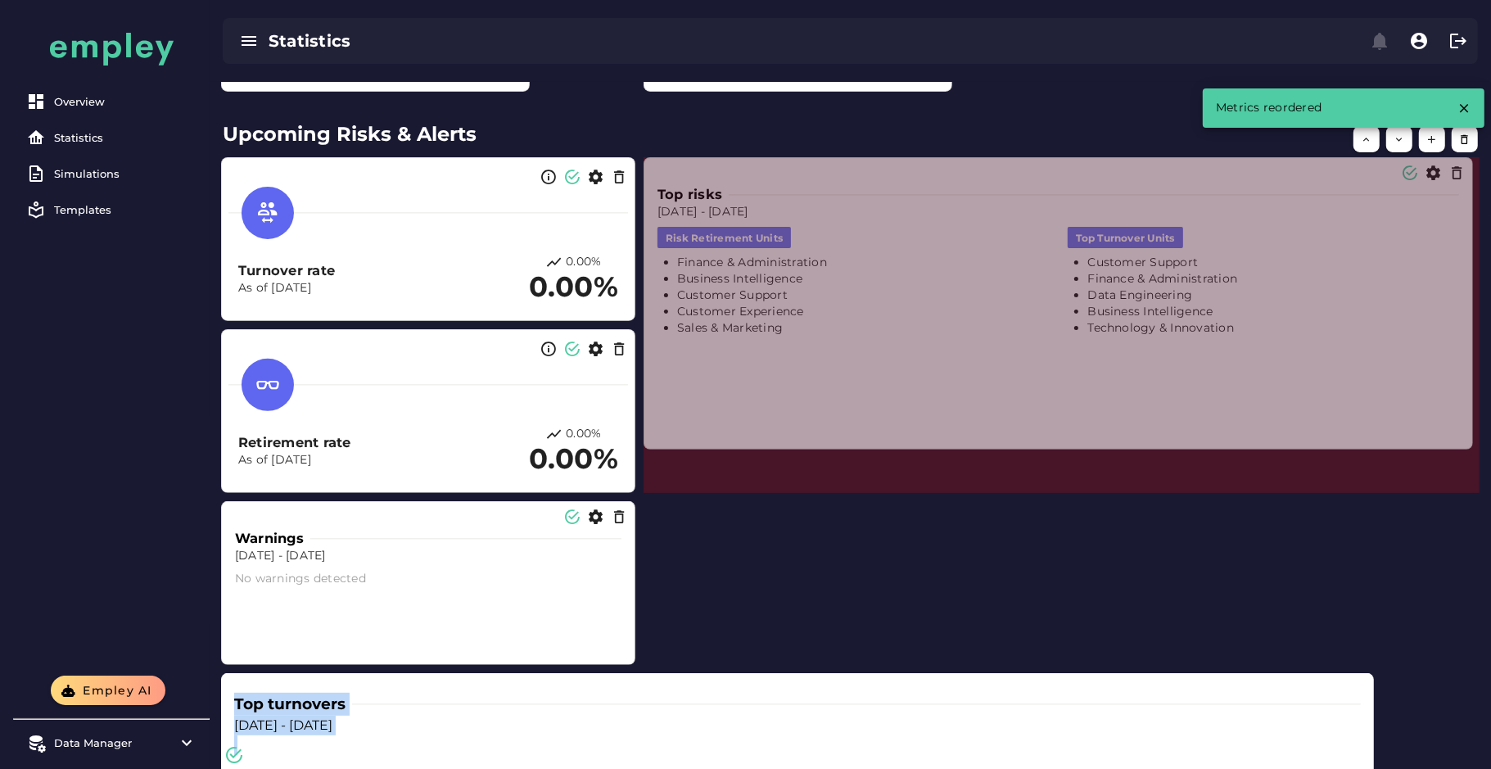
drag, startPoint x: 1478, startPoint y: 316, endPoint x: 1471, endPoint y: 463, distance: 146.7
click at [1325, 449] on span at bounding box center [1469, 445] width 8 height 8
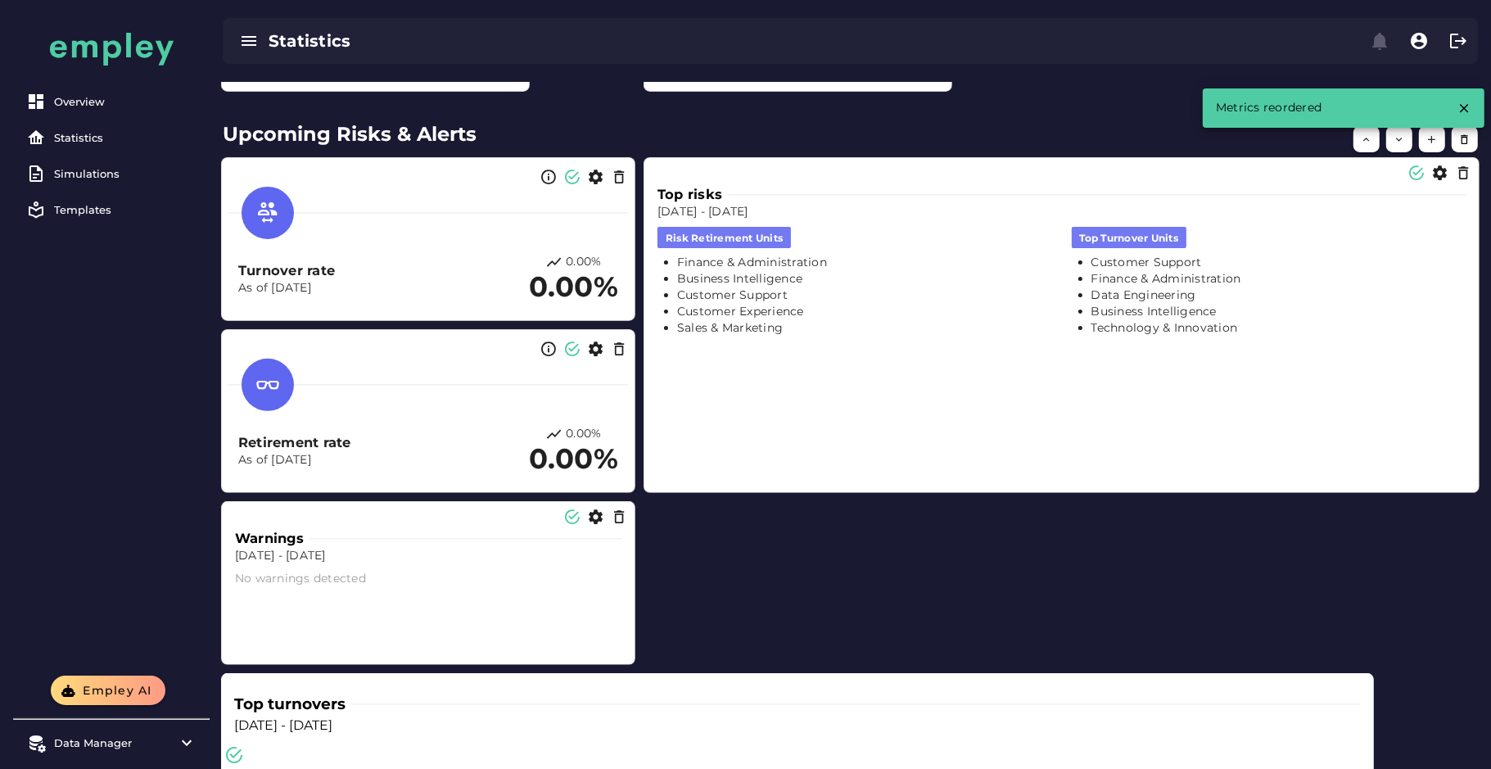
click at [859, 533] on div "Top turnovers Dec 31, 2023 - Dec 31, 2024 Top 5 All Turnovers for All roles in …" at bounding box center [850, 583] width 1275 height 868
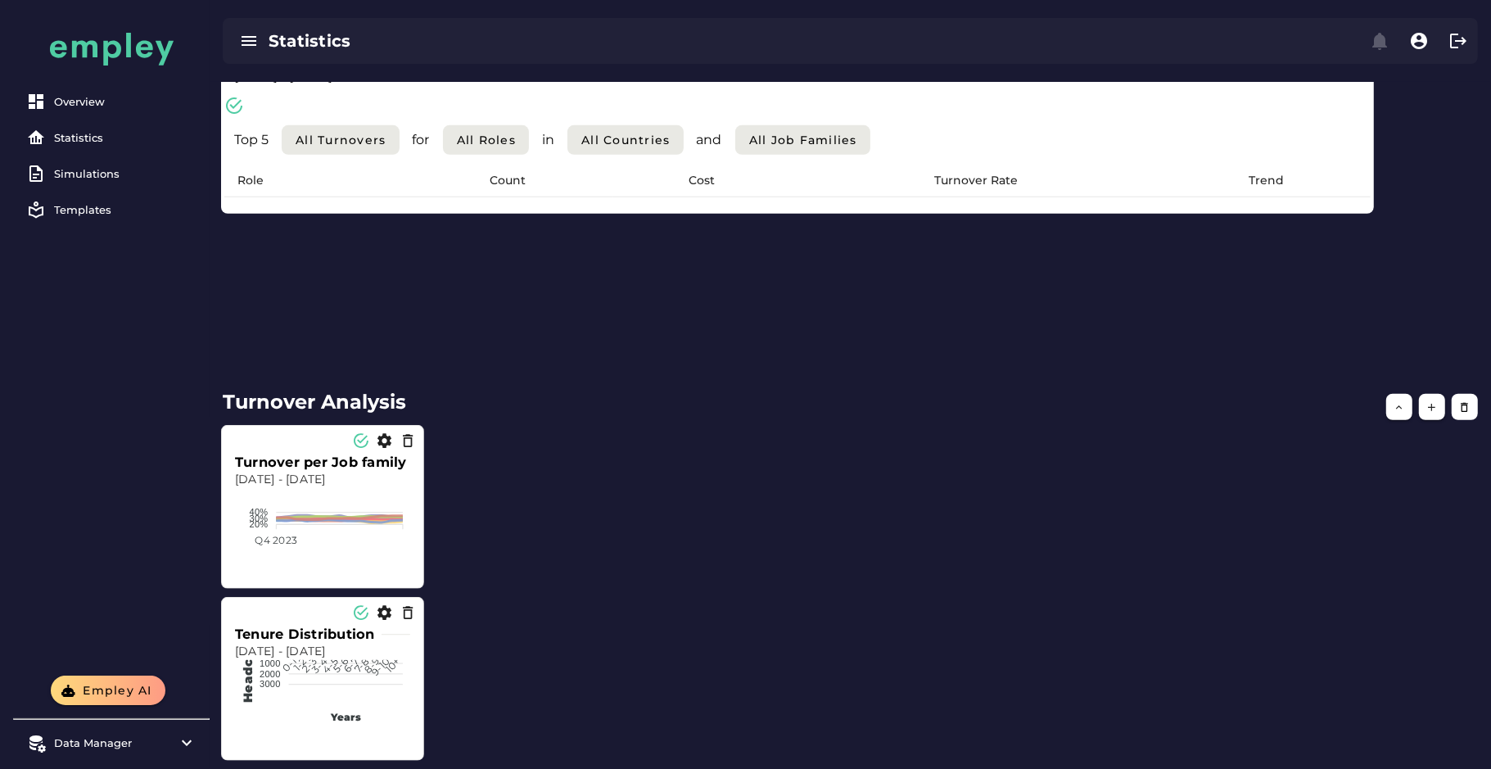
scroll to position [1095, 0]
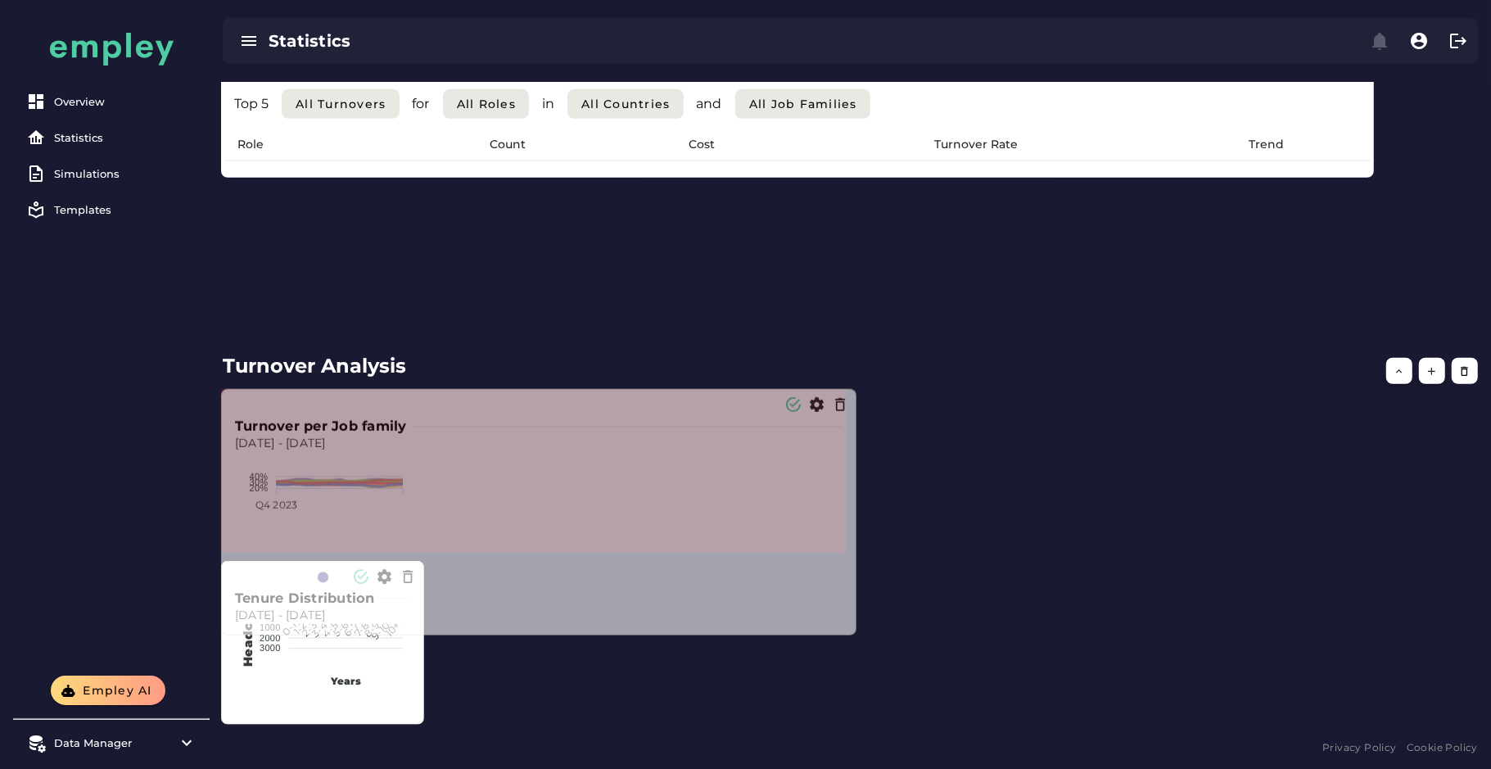
drag, startPoint x: 422, startPoint y: 545, endPoint x: 855, endPoint y: 628, distance: 441.7
click at [855, 628] on span at bounding box center [852, 631] width 8 height 8
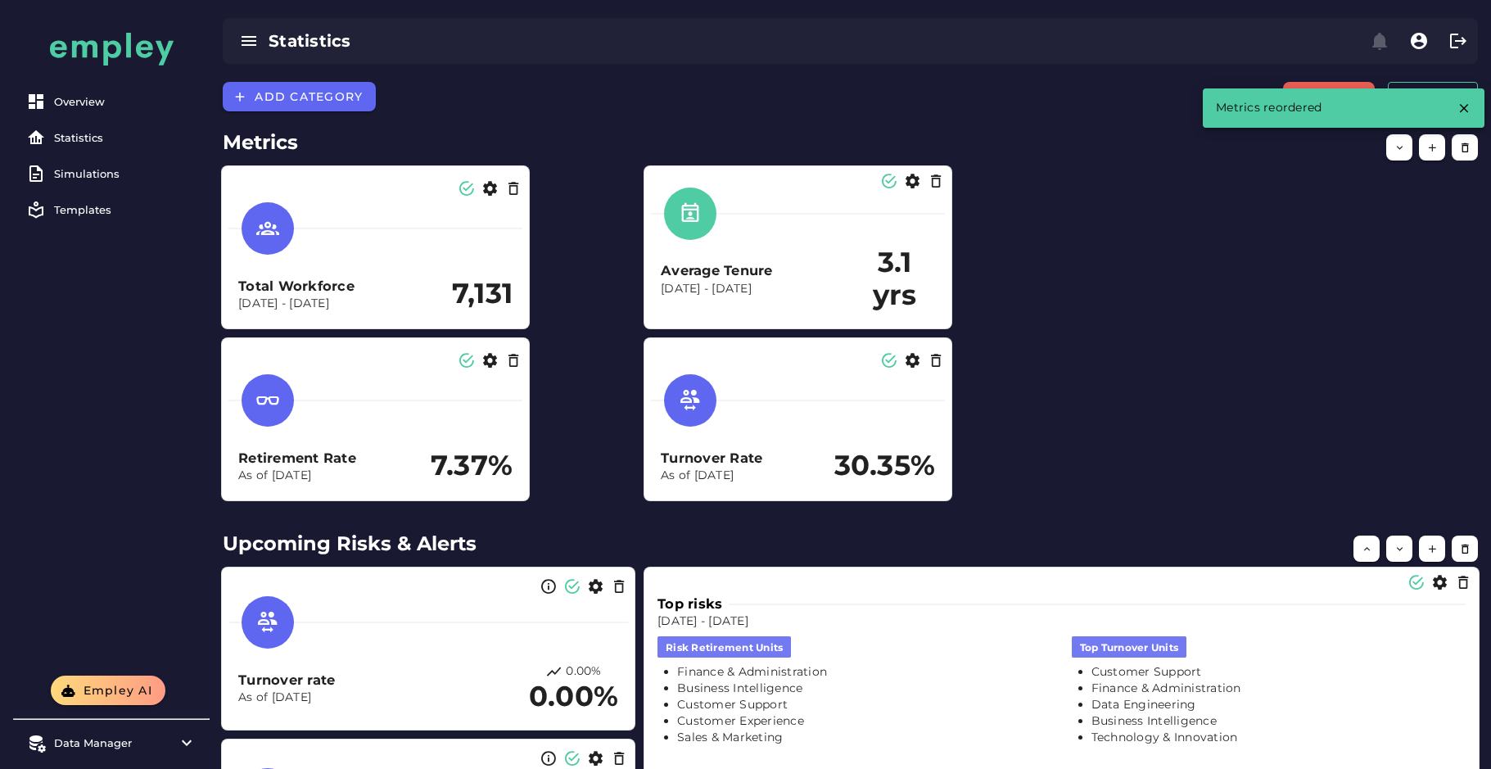
scroll to position [1095, 0]
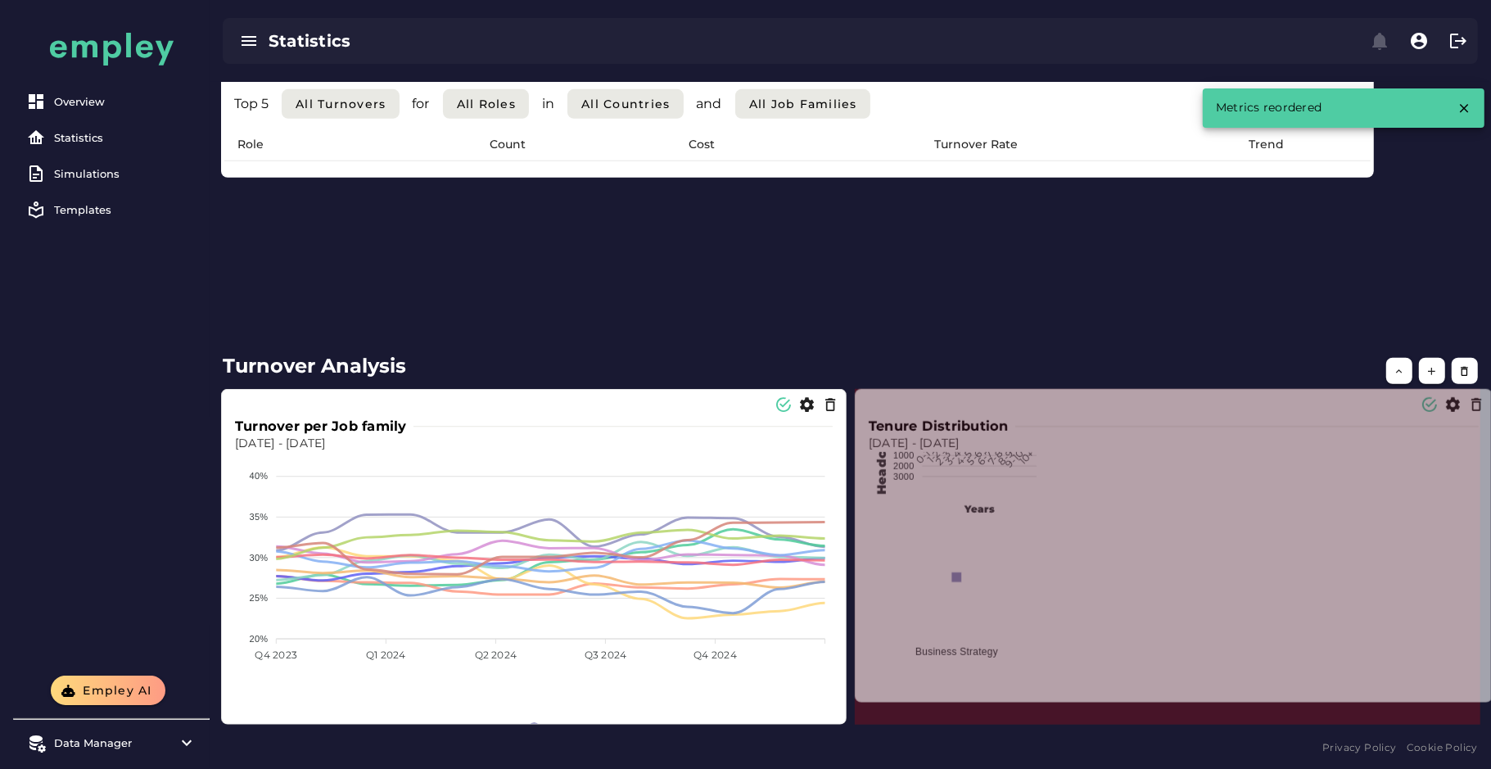
click at [1484, 702] on span at bounding box center [1488, 698] width 8 height 8
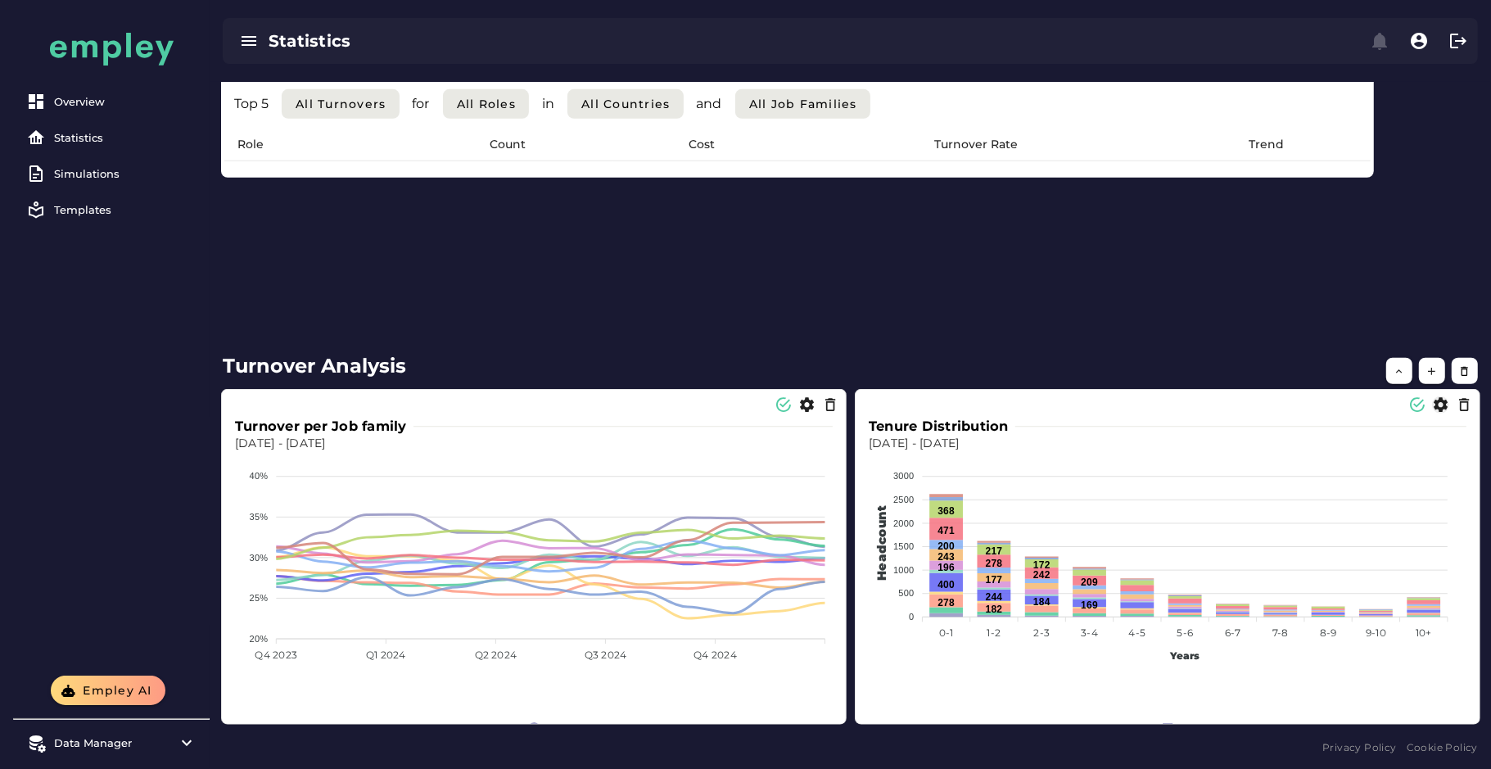
click at [1433, 401] on icon "button" at bounding box center [1440, 404] width 17 height 17
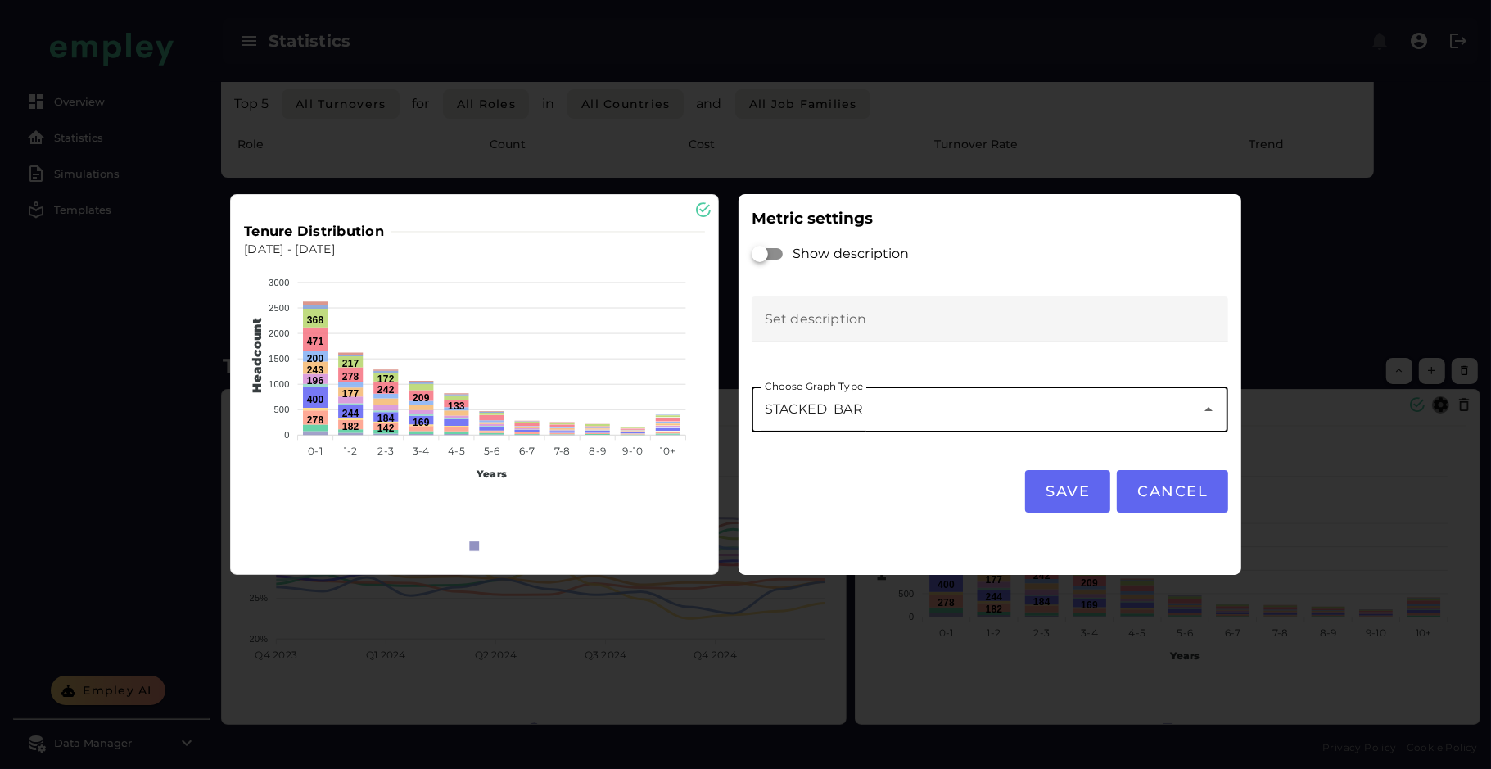
click at [894, 406] on div "**********" at bounding box center [974, 409] width 444 height 46
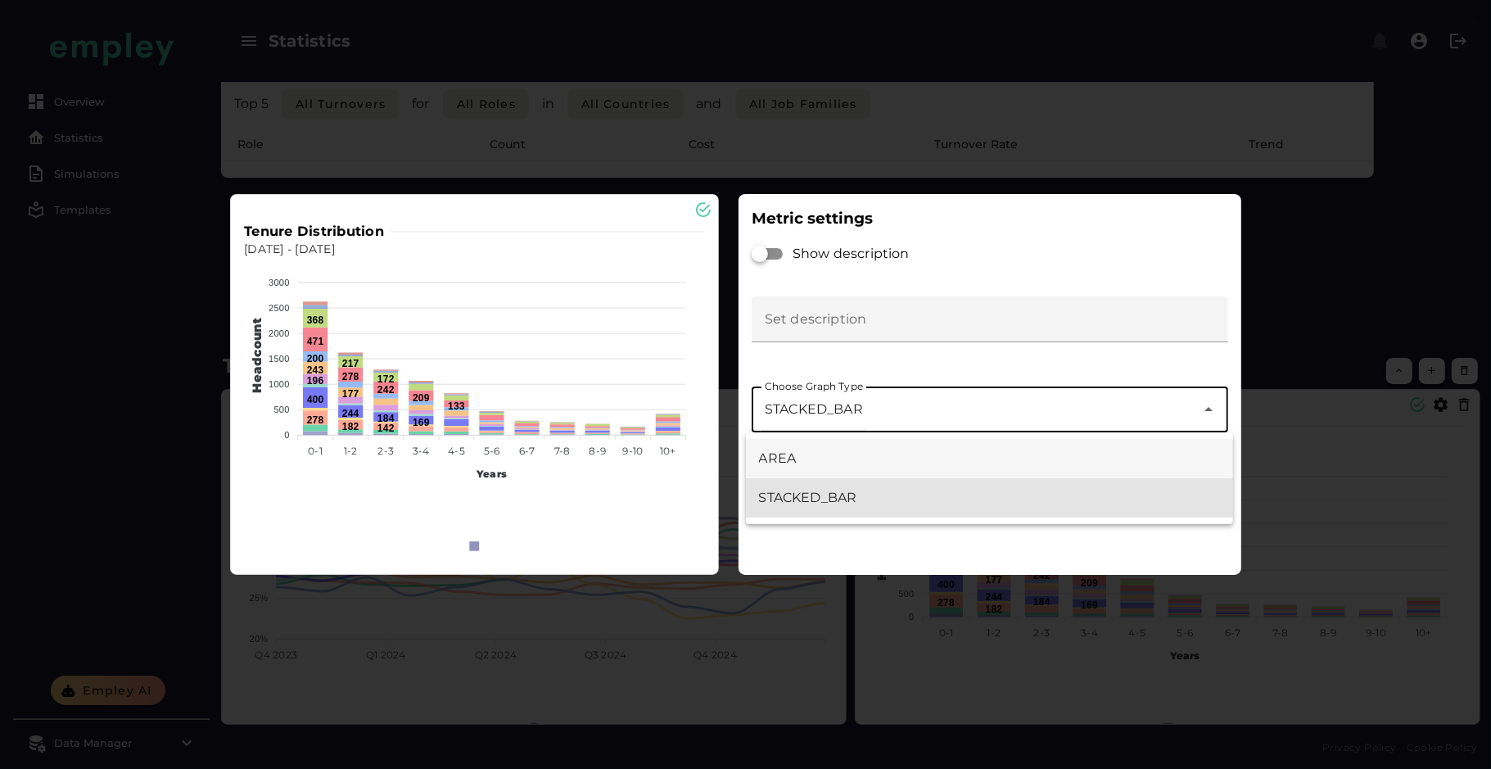
click at [854, 467] on div "AREA" at bounding box center [990, 459] width 462 height 20
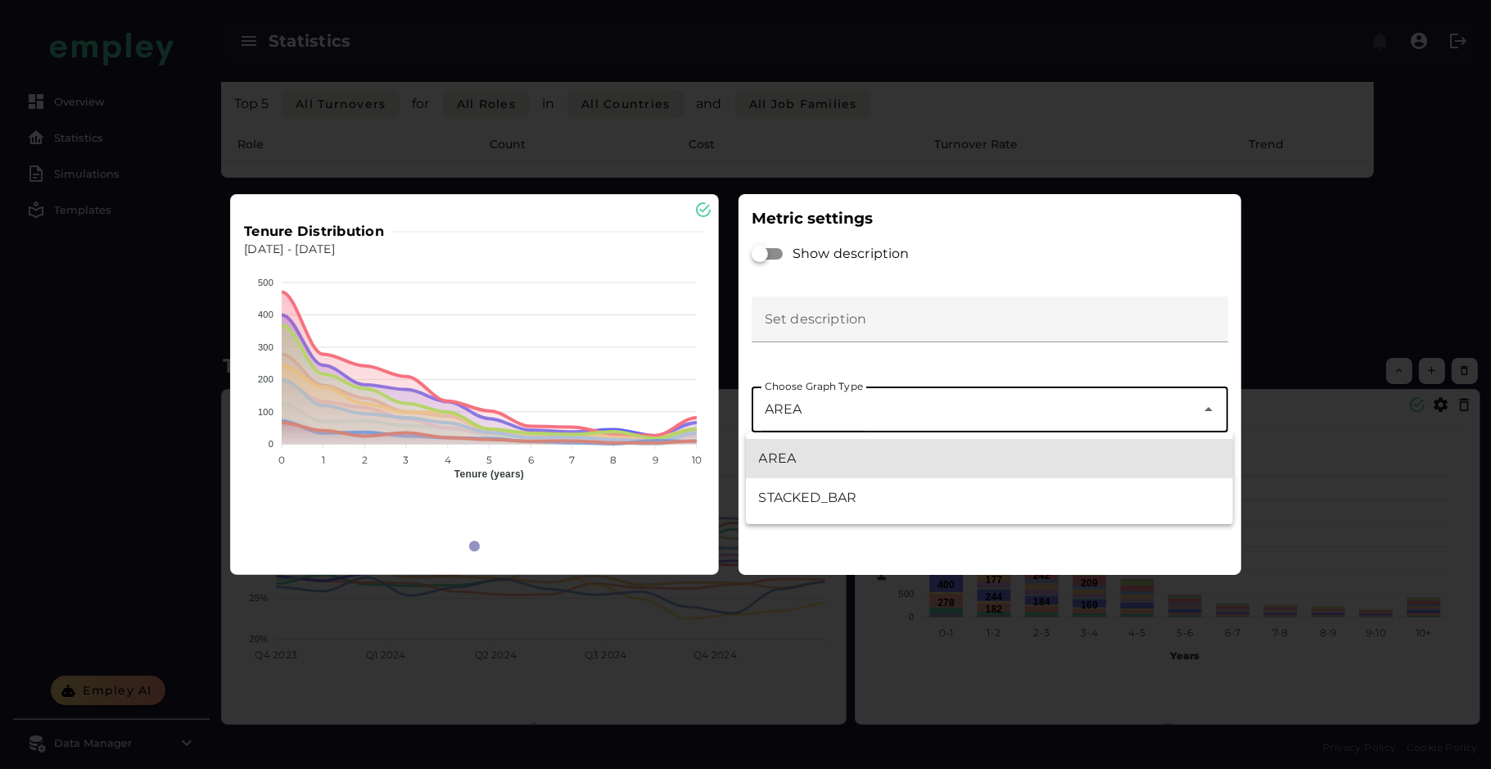
click at [852, 422] on div "AREA ****" at bounding box center [974, 409] width 444 height 46
click at [848, 499] on div "STACKED_BAR" at bounding box center [990, 498] width 462 height 20
type input "**********"
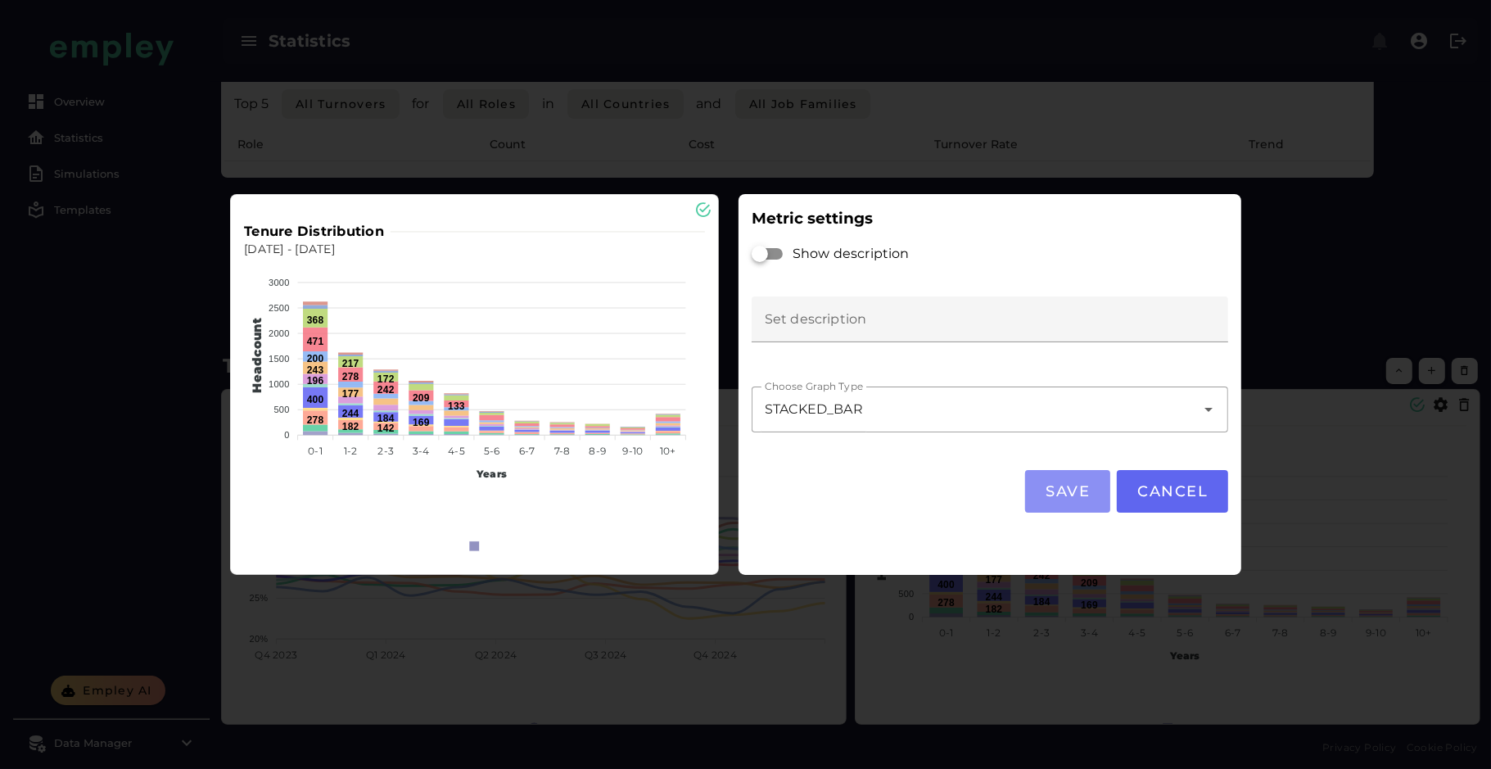
click at [1102, 492] on button "Save" at bounding box center [1067, 491] width 85 height 43
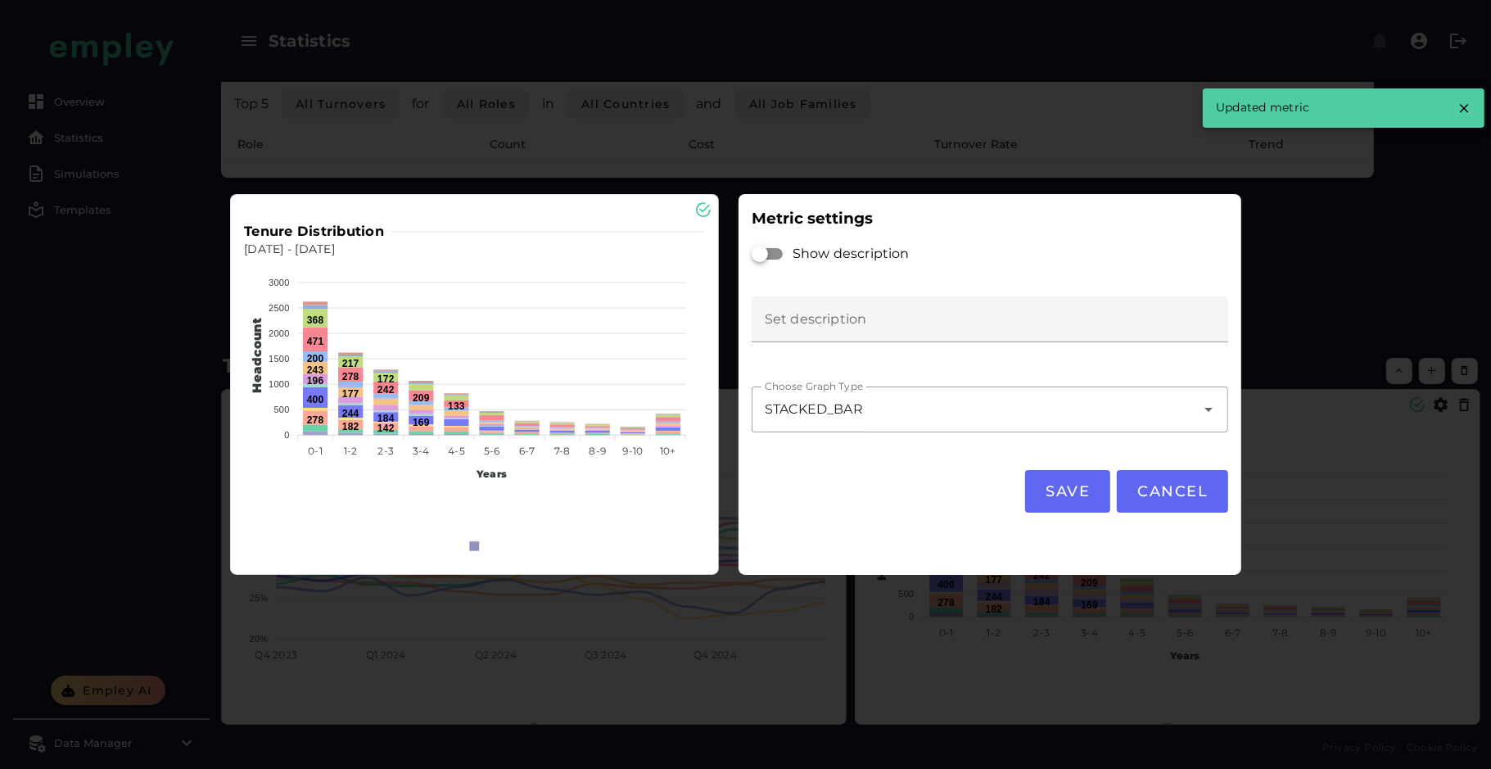
click at [1371, 242] on div at bounding box center [745, 384] width 1491 height 769
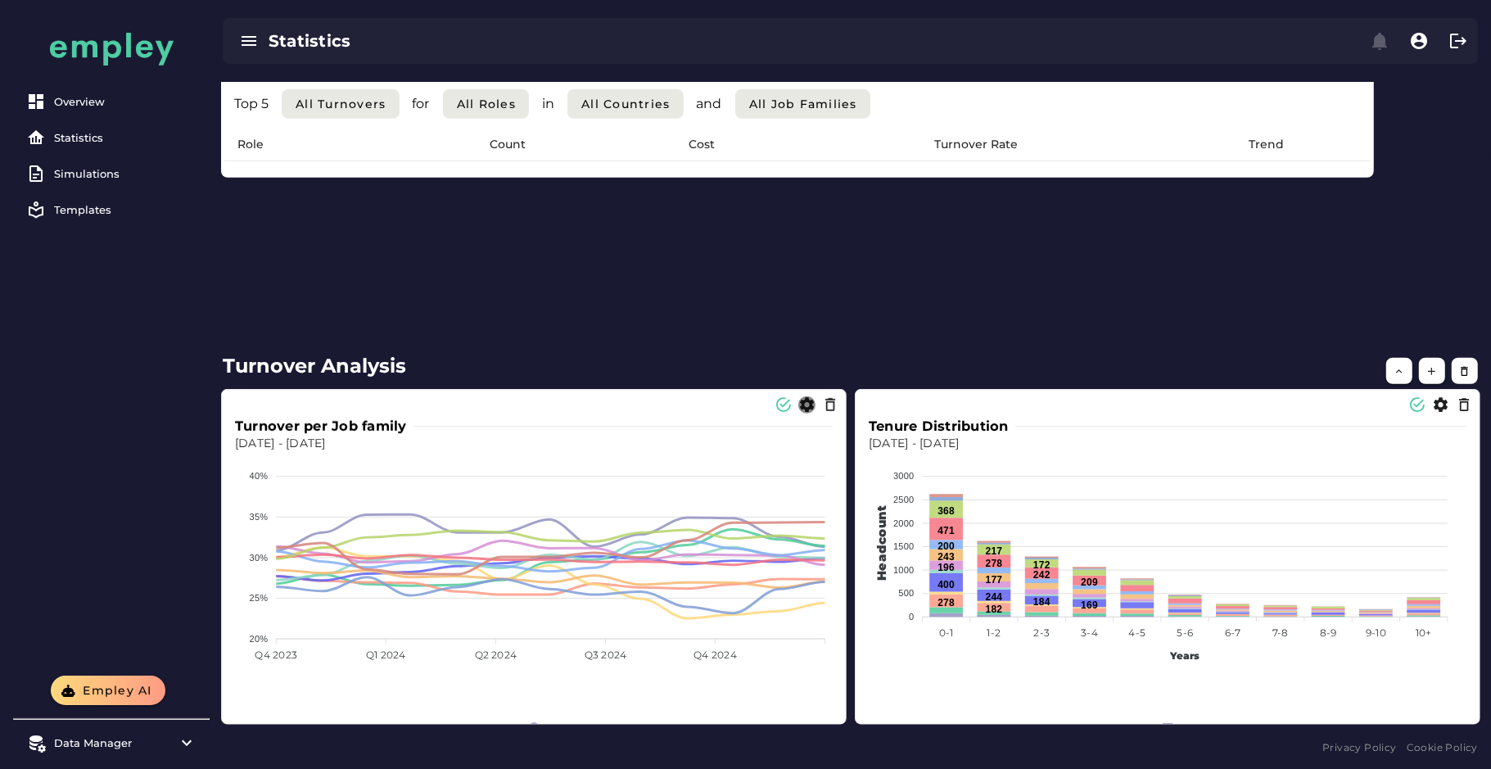
click at [808, 408] on icon "button" at bounding box center [806, 404] width 17 height 17
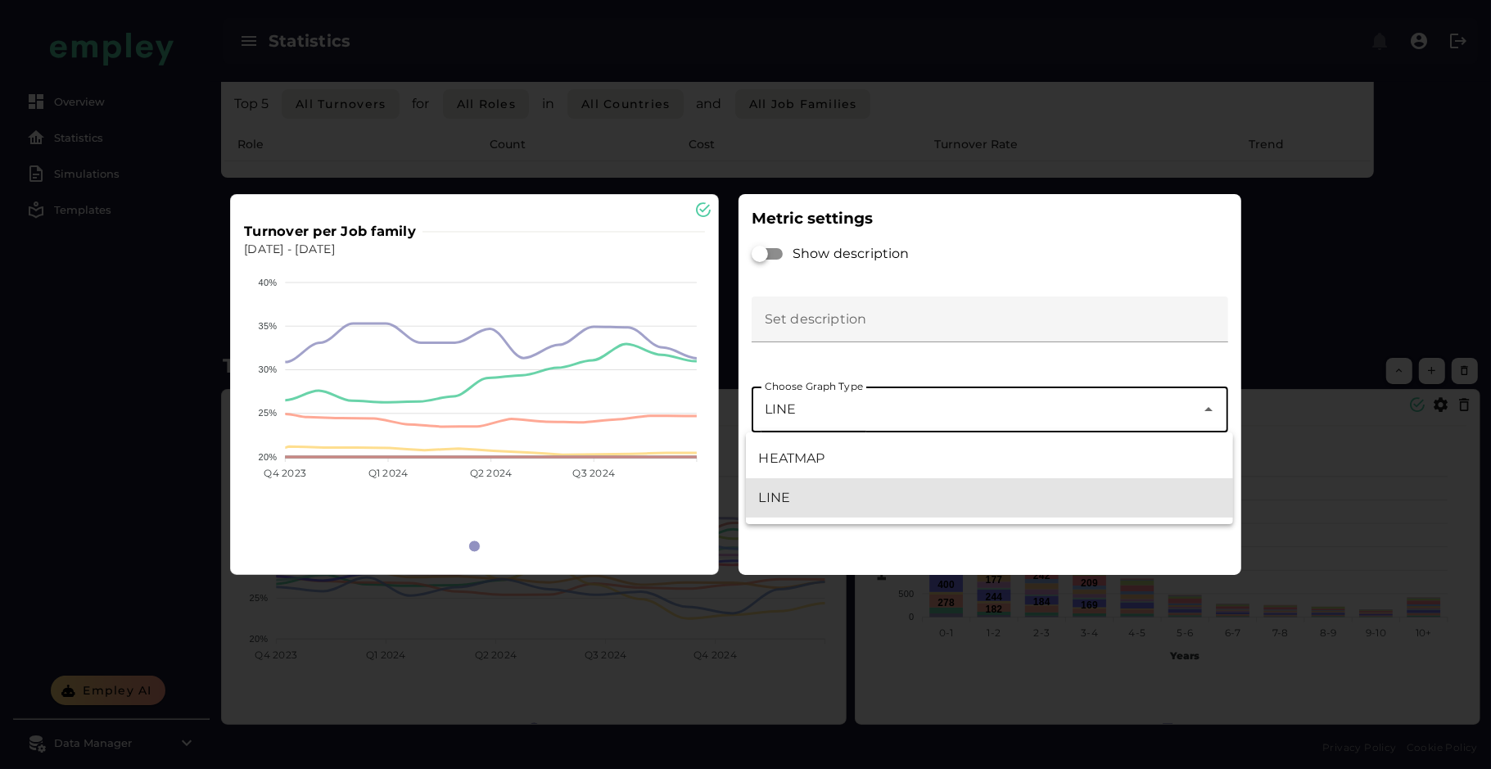
click at [820, 411] on div "LINE ****" at bounding box center [974, 409] width 444 height 46
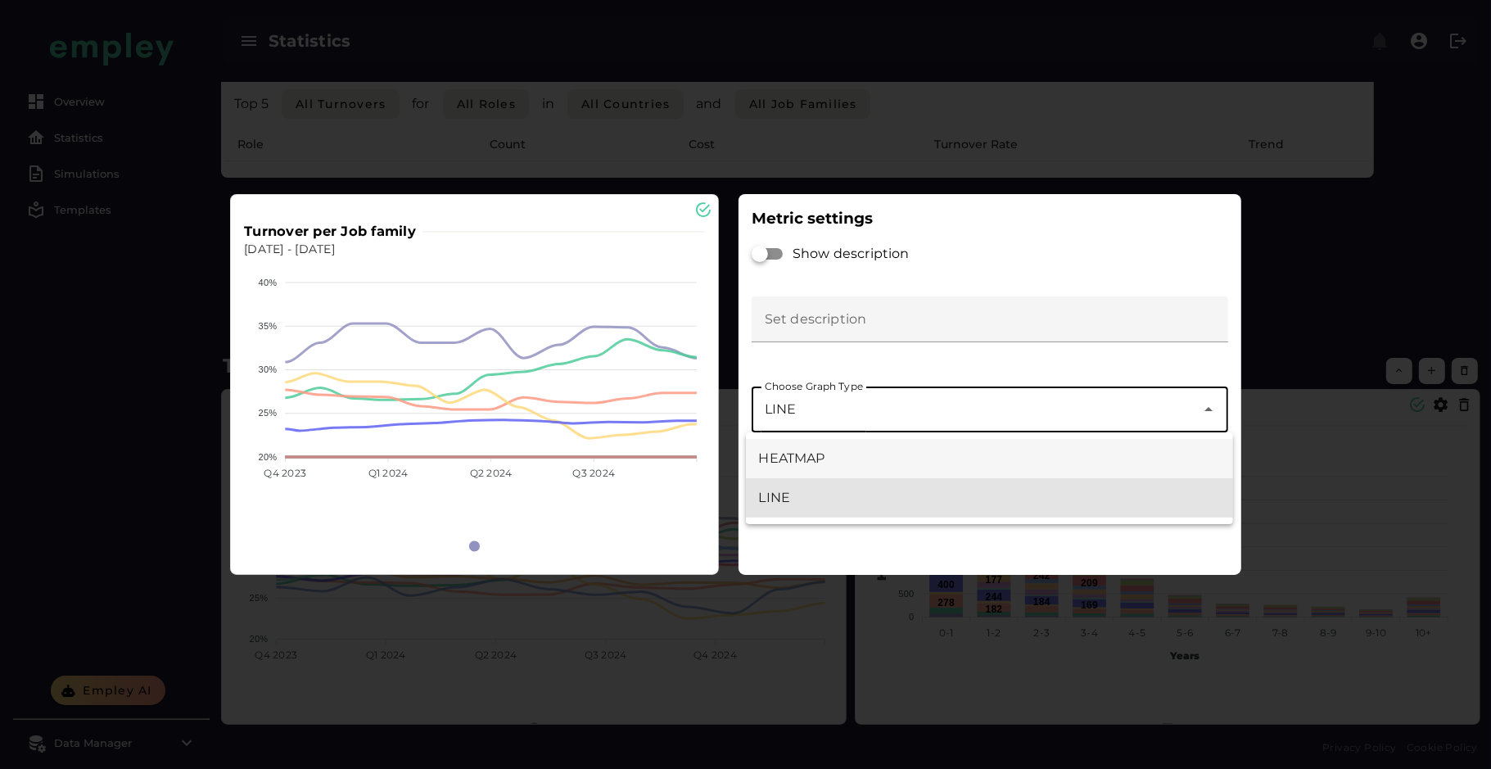
click at [829, 459] on div "HEATMAP" at bounding box center [990, 459] width 462 height 20
type input "*******"
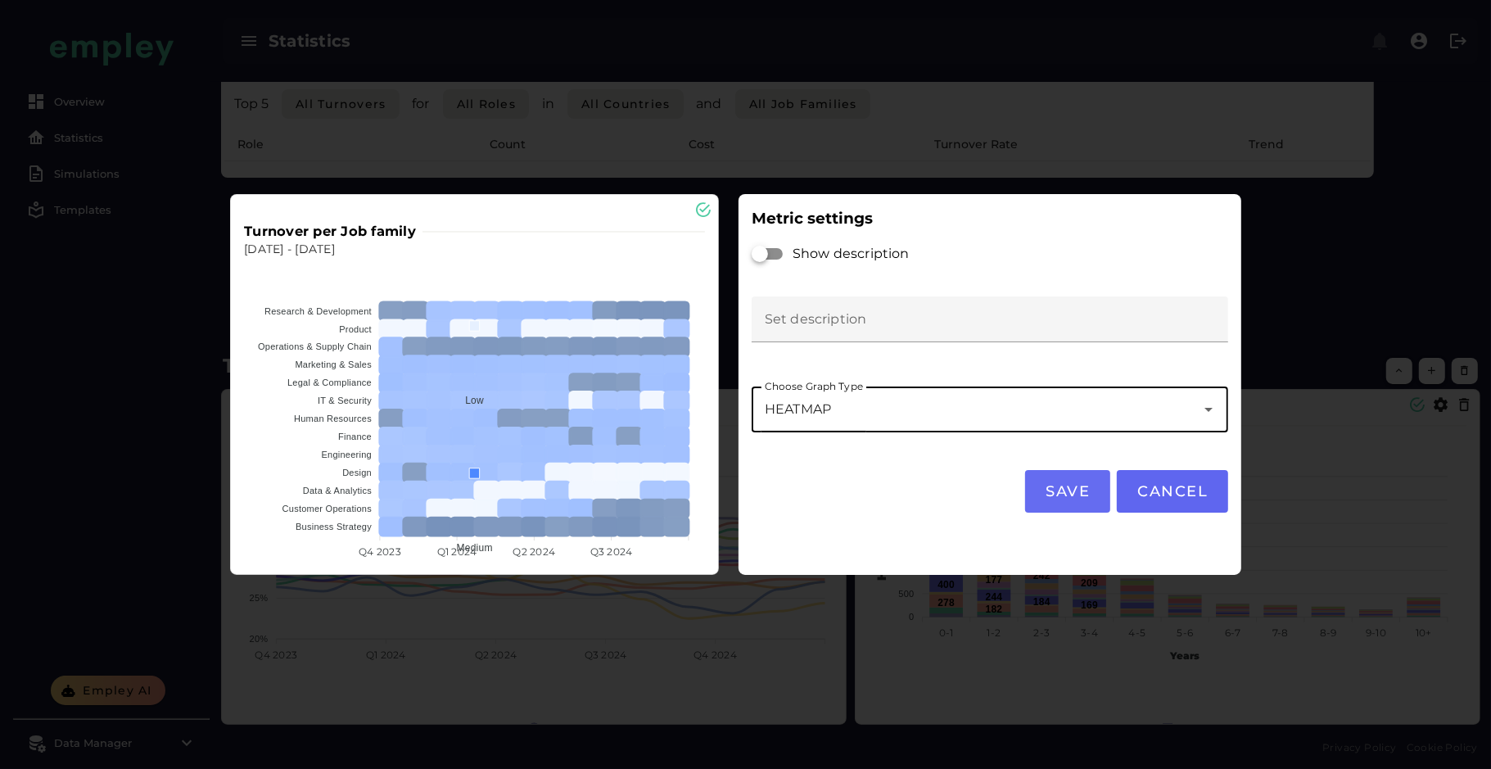
click at [1079, 498] on span "Save" at bounding box center [1068, 491] width 46 height 18
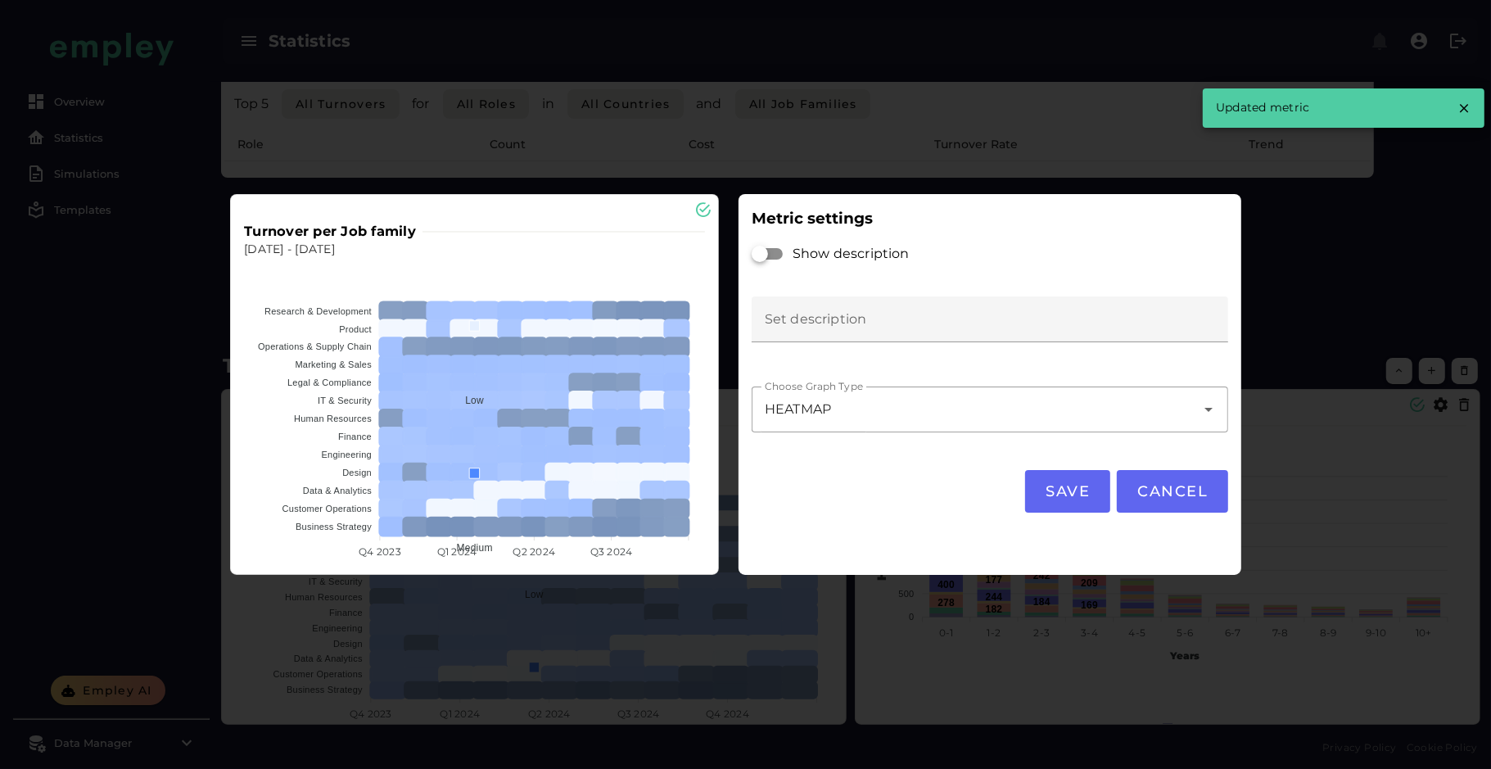
click at [1340, 306] on div at bounding box center [745, 384] width 1491 height 769
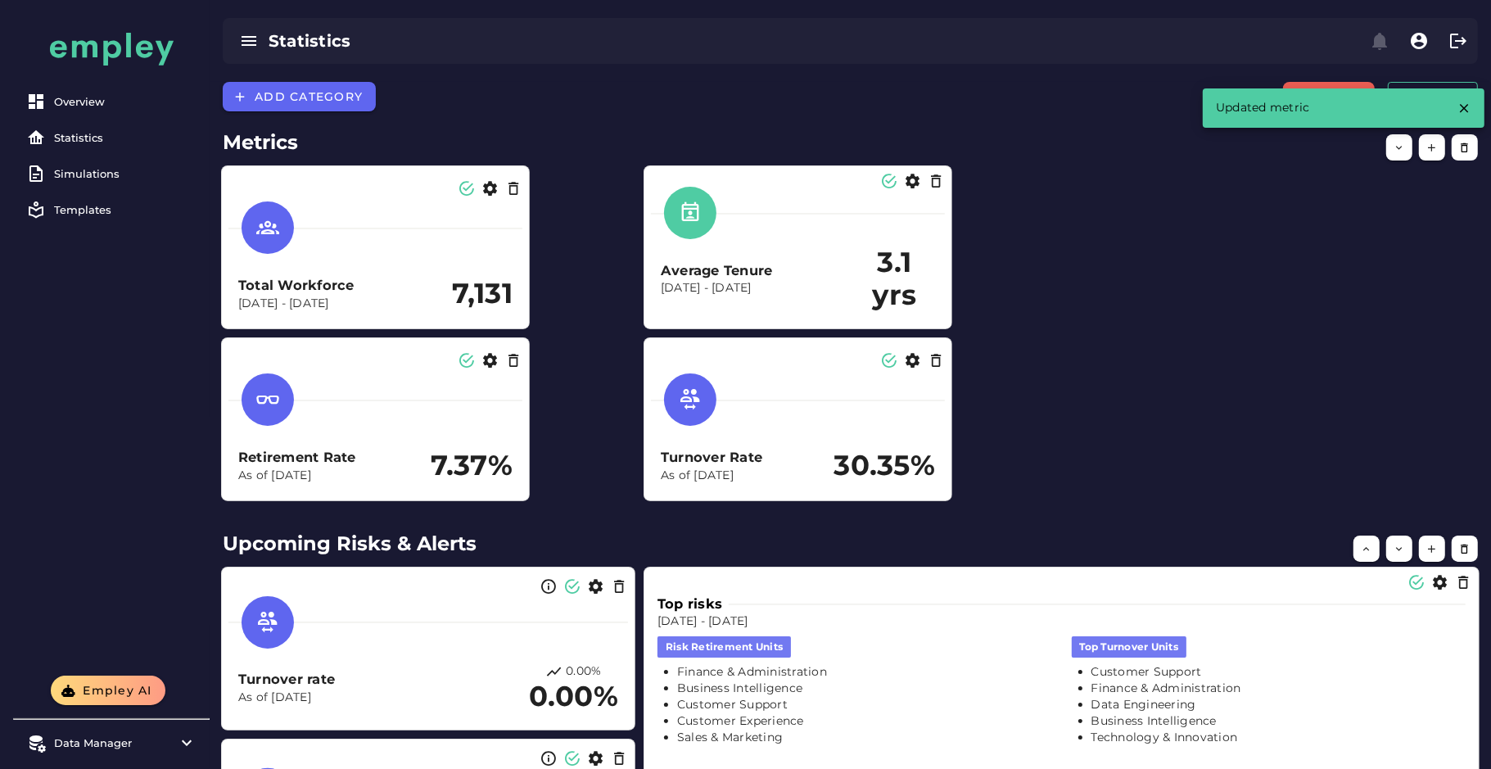
scroll to position [1095, 0]
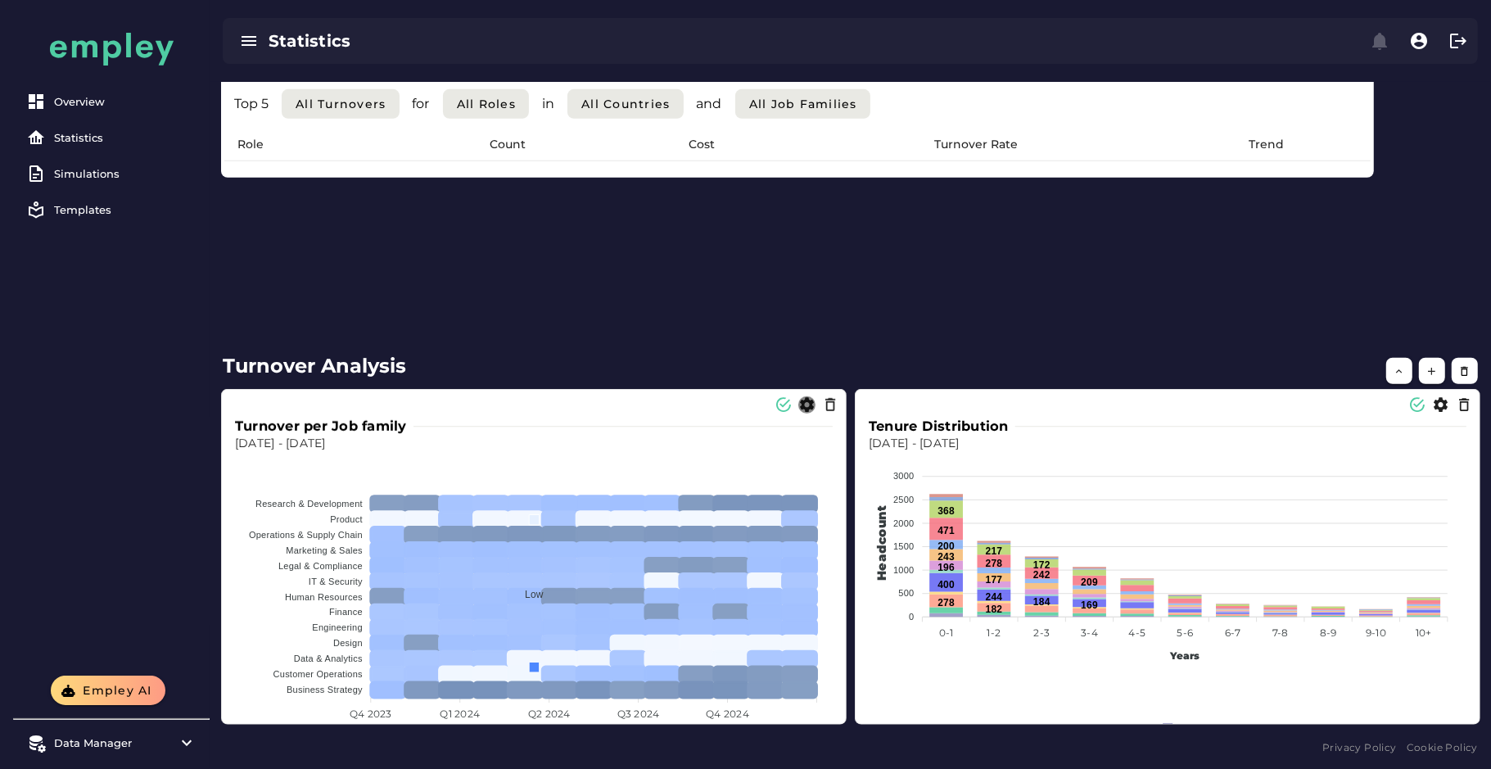
click at [808, 409] on icon "button" at bounding box center [806, 404] width 17 height 17
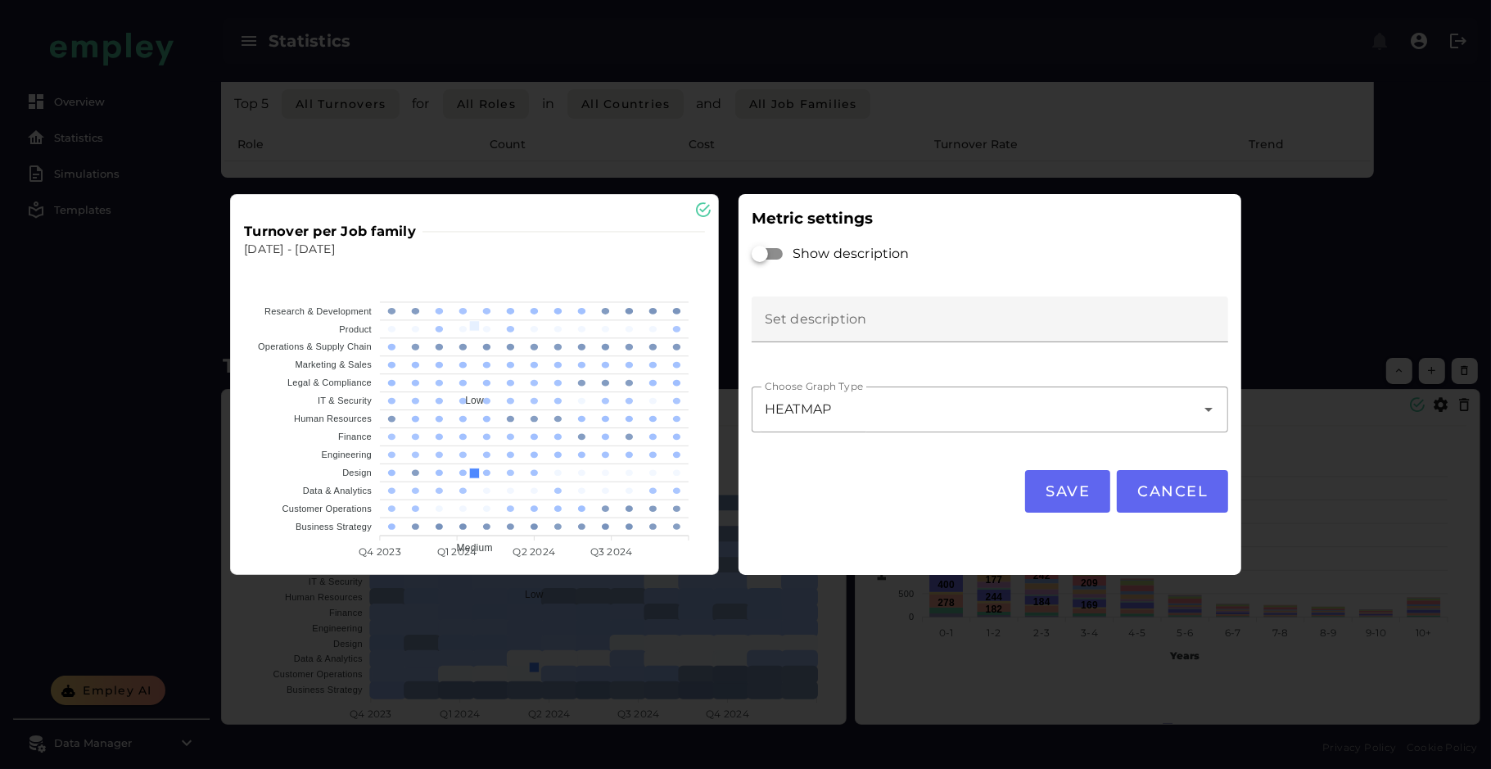
scroll to position [0, 0]
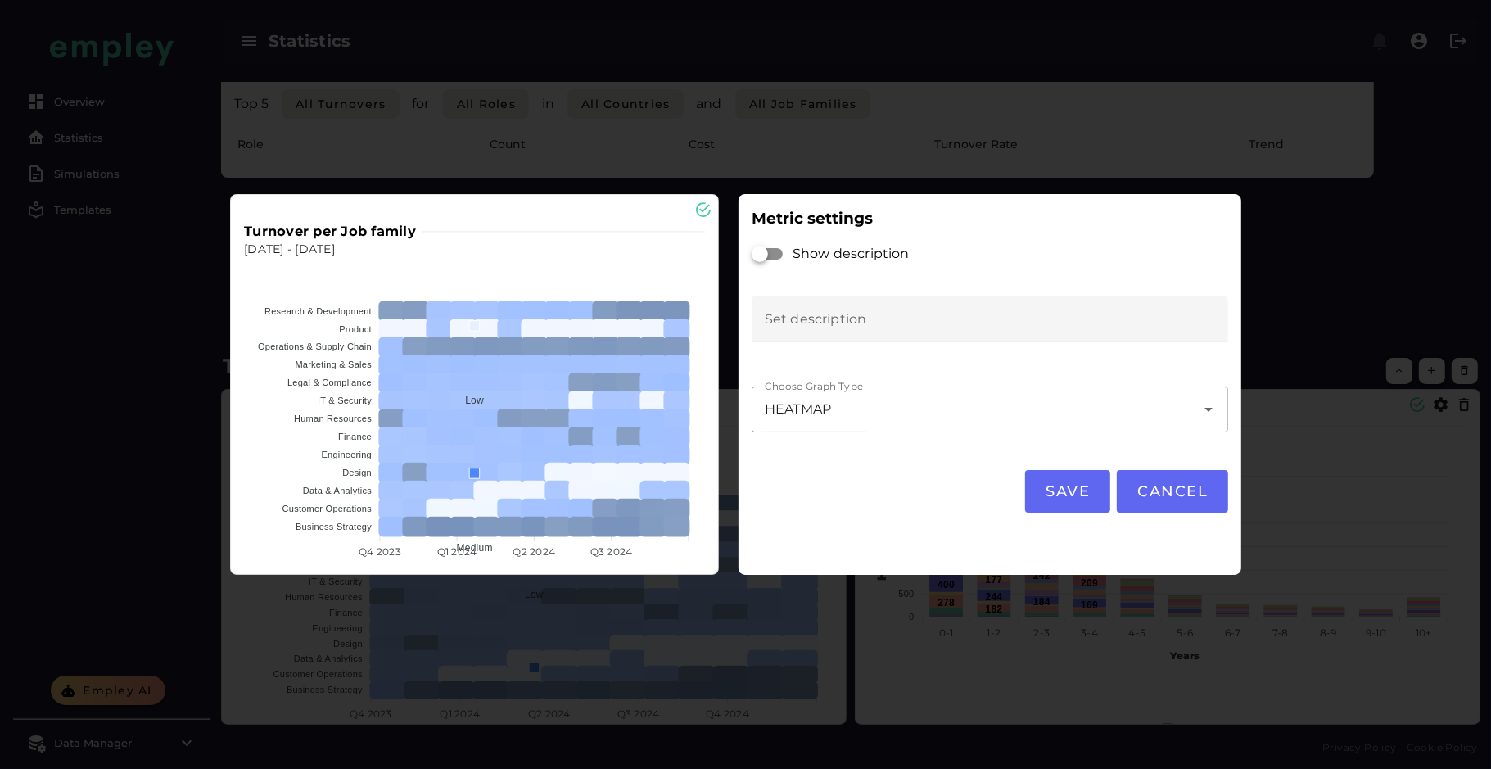
click at [843, 406] on div "HEATMAP *******" at bounding box center [974, 409] width 444 height 46
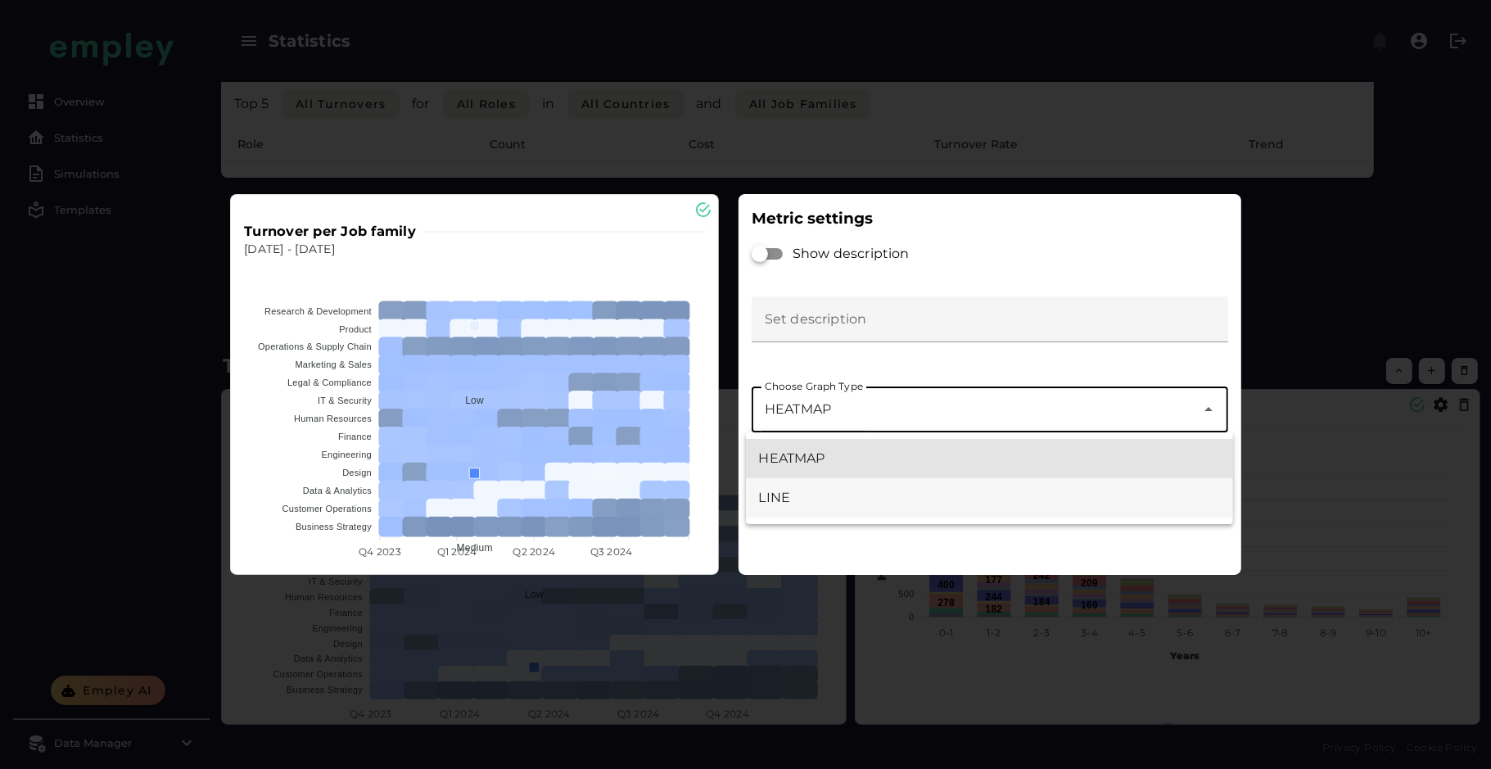
click at [826, 488] on div "LINE" at bounding box center [990, 498] width 462 height 20
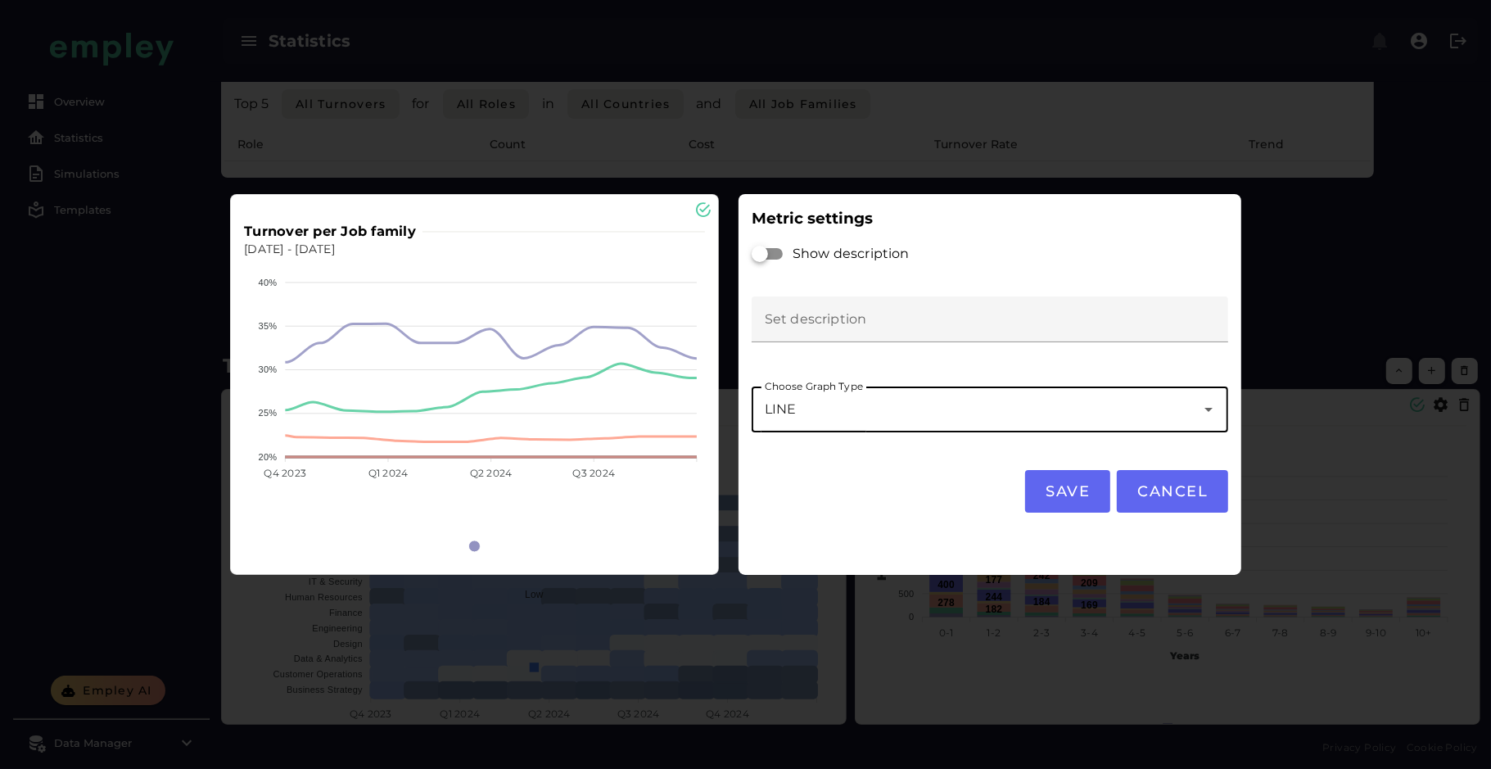
click at [831, 416] on div "LINE ****" at bounding box center [974, 409] width 444 height 46
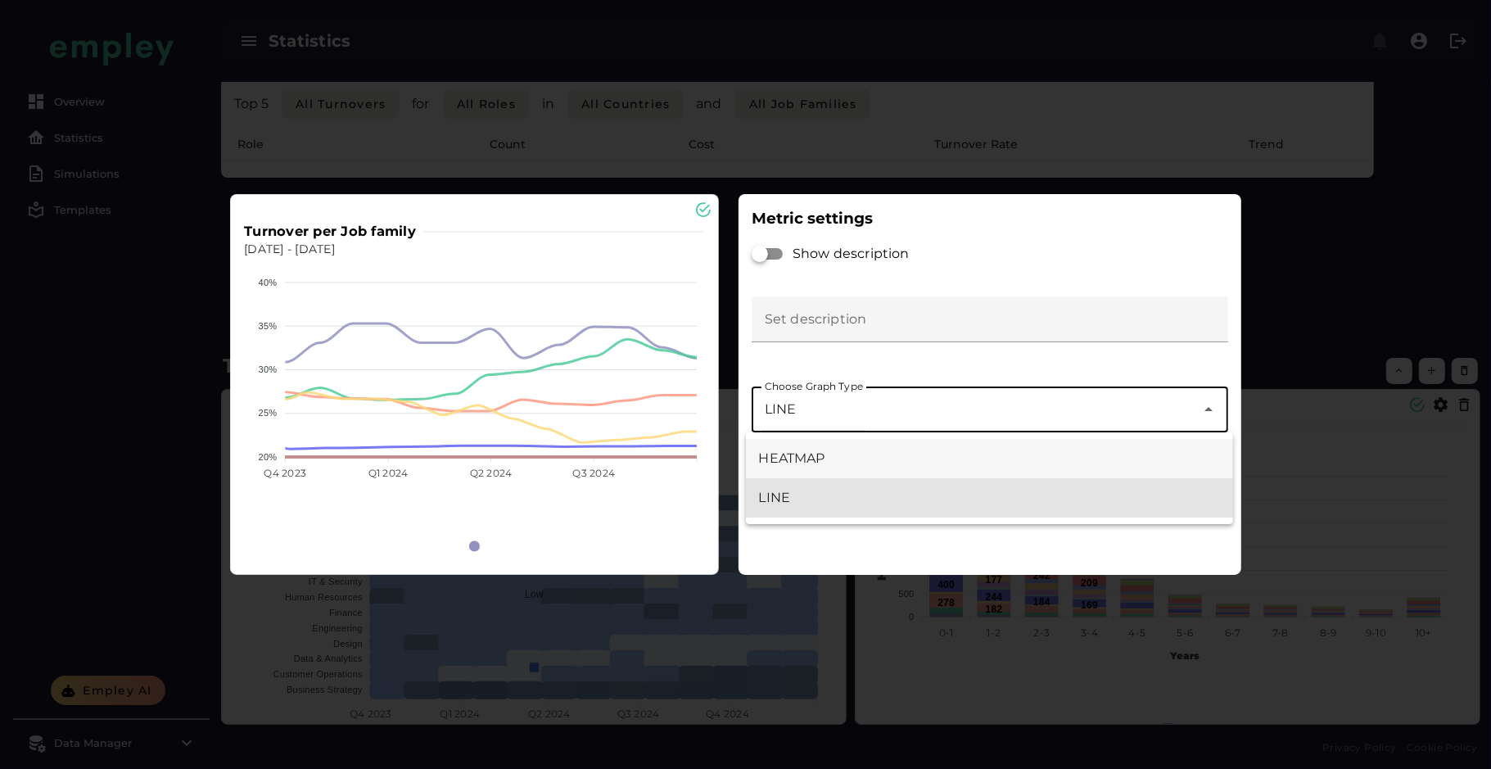
click at [833, 457] on div "HEATMAP" at bounding box center [990, 459] width 462 height 20
type input "*******"
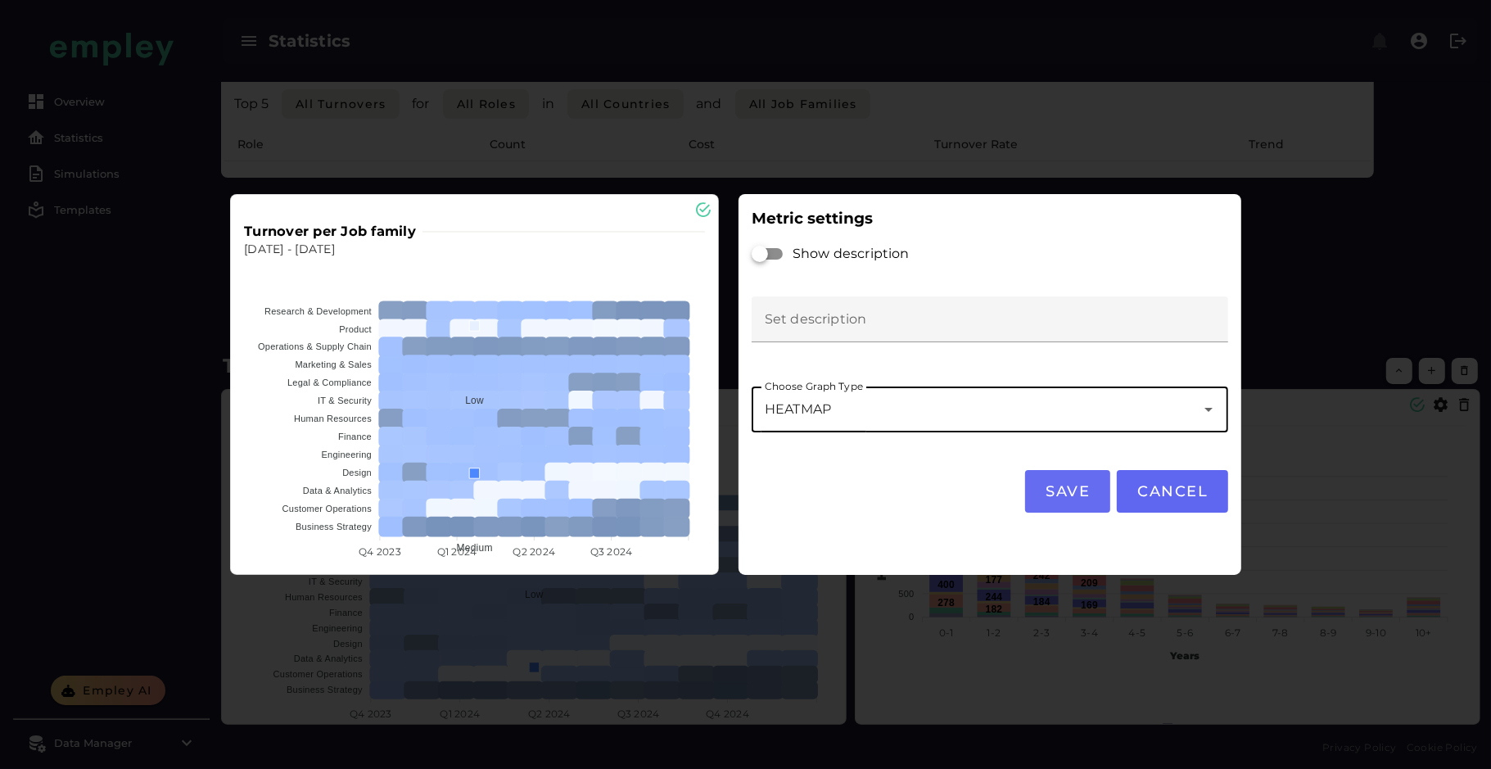
click at [1077, 492] on span "Save" at bounding box center [1068, 491] width 46 height 18
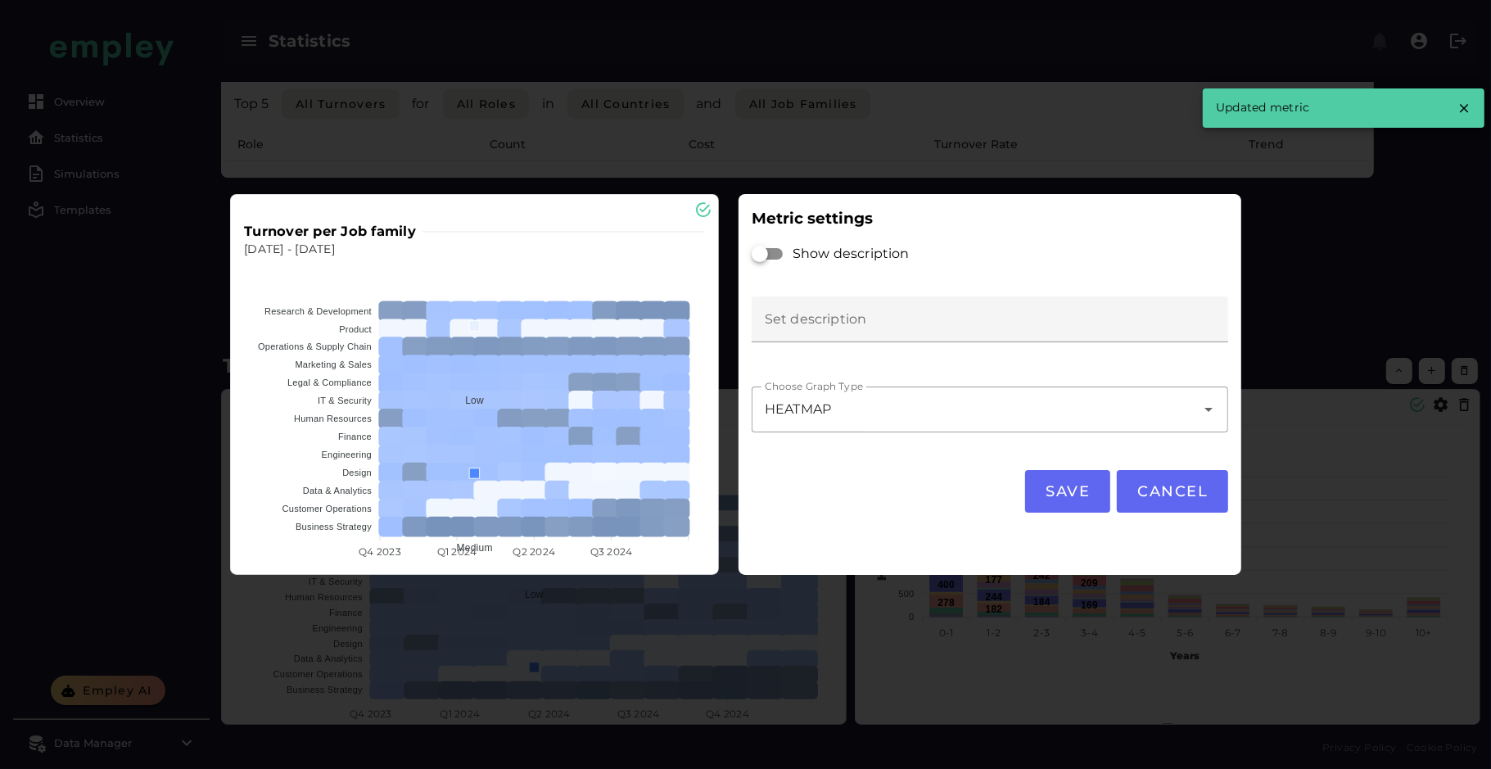
click at [1338, 461] on div at bounding box center [745, 384] width 1491 height 769
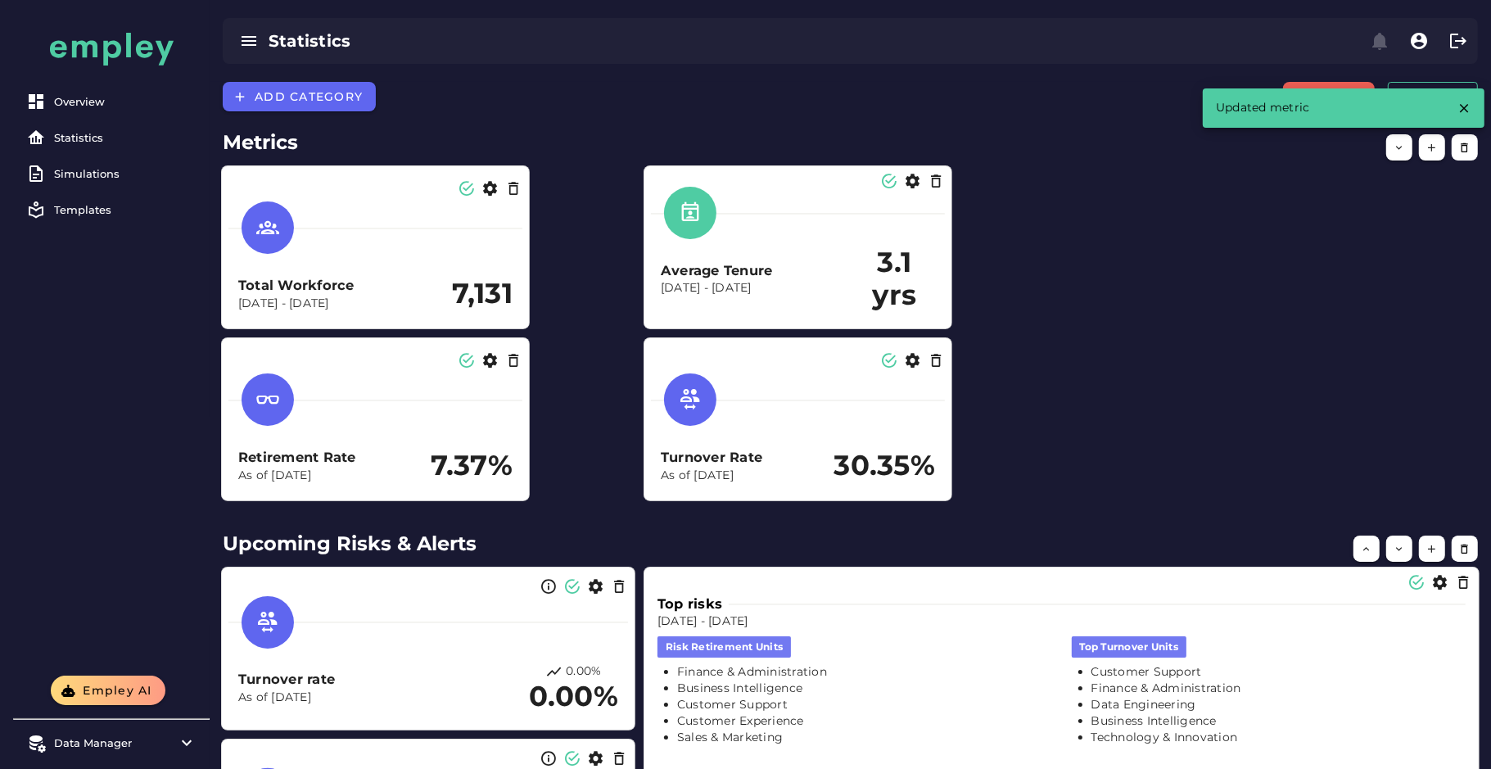
scroll to position [1095, 0]
